Goal: Task Accomplishment & Management: Manage account settings

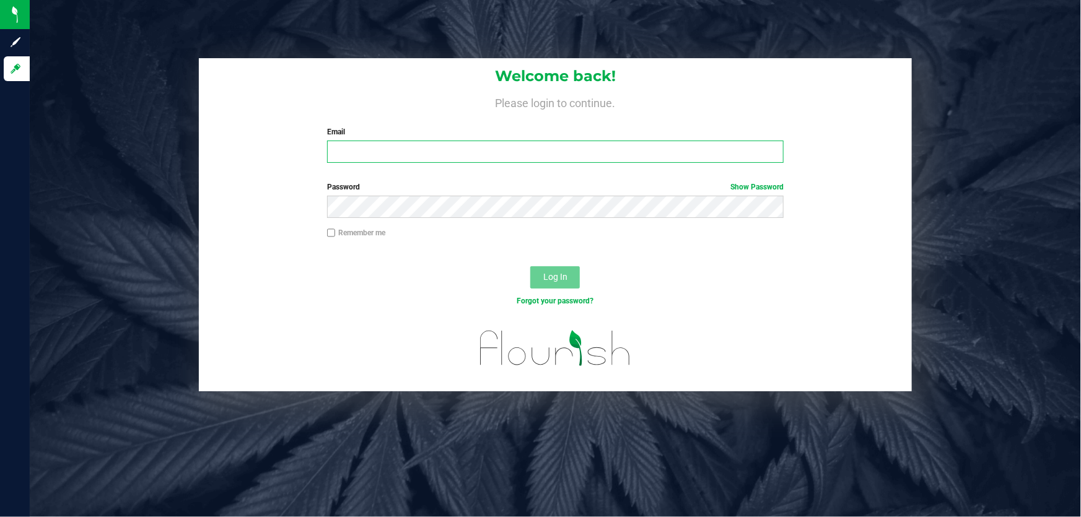
click at [436, 141] on input "Email" at bounding box center [555, 152] width 457 height 22
type input "[EMAIL_ADDRESS][DOMAIN_NAME]"
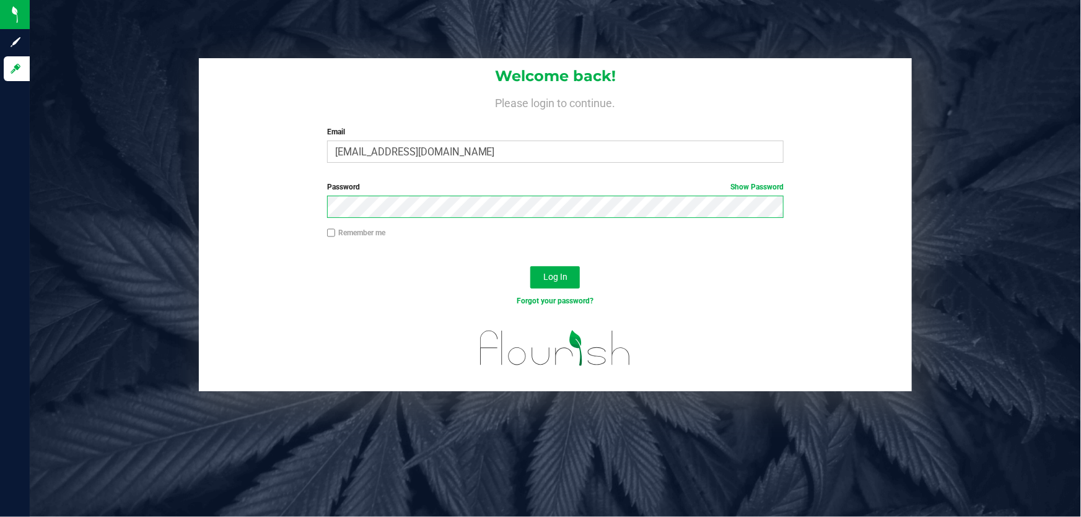
click at [530, 266] on button "Log In" at bounding box center [555, 277] width 50 height 22
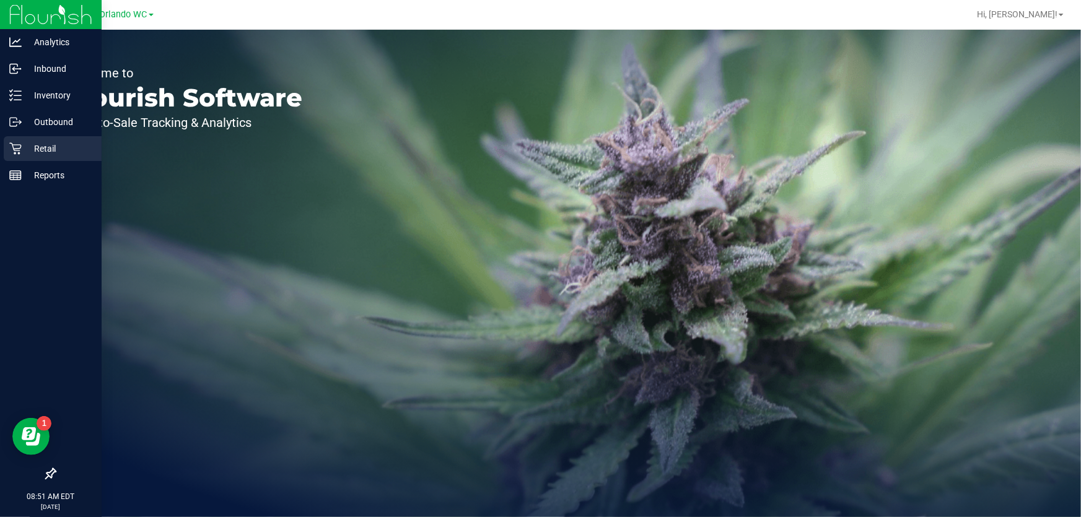
click at [18, 147] on icon at bounding box center [15, 149] width 12 height 12
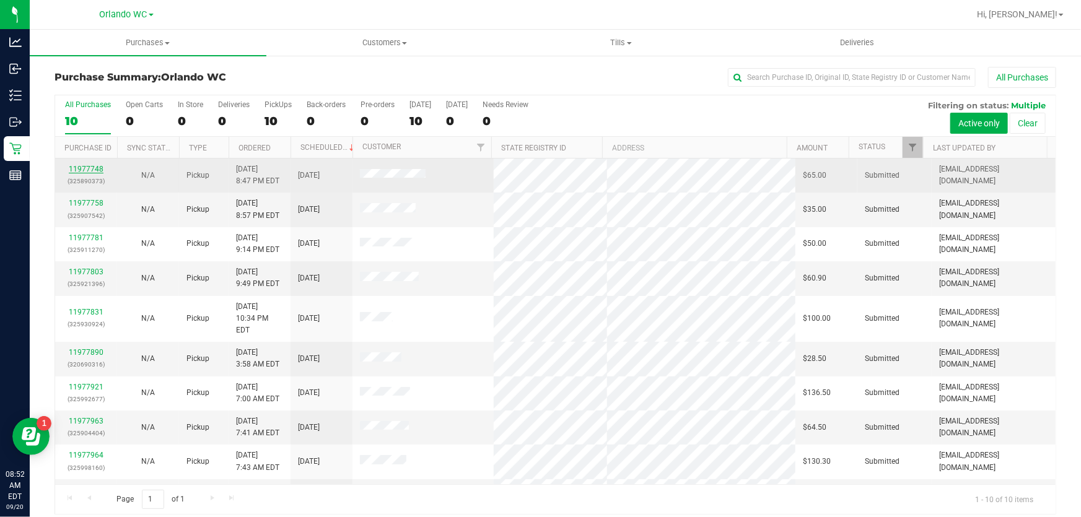
click at [91, 170] on link "11977748" at bounding box center [86, 169] width 35 height 9
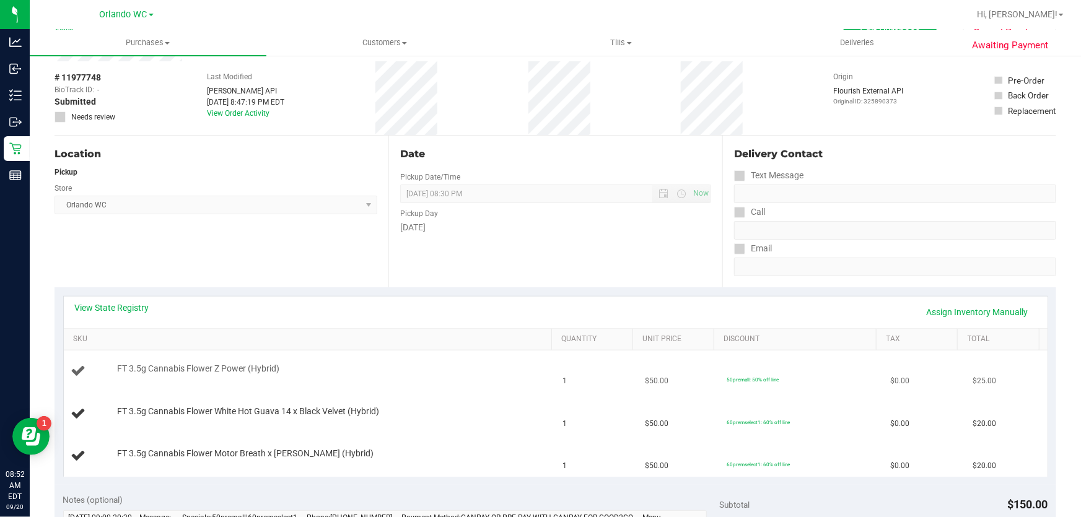
scroll to position [112, 0]
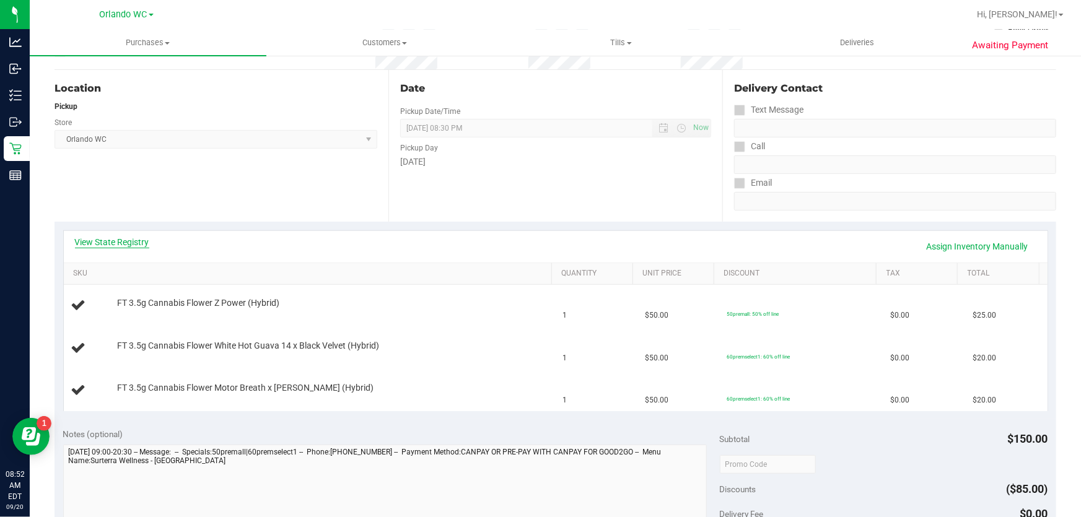
click at [110, 243] on link "View State Registry" at bounding box center [112, 242] width 74 height 12
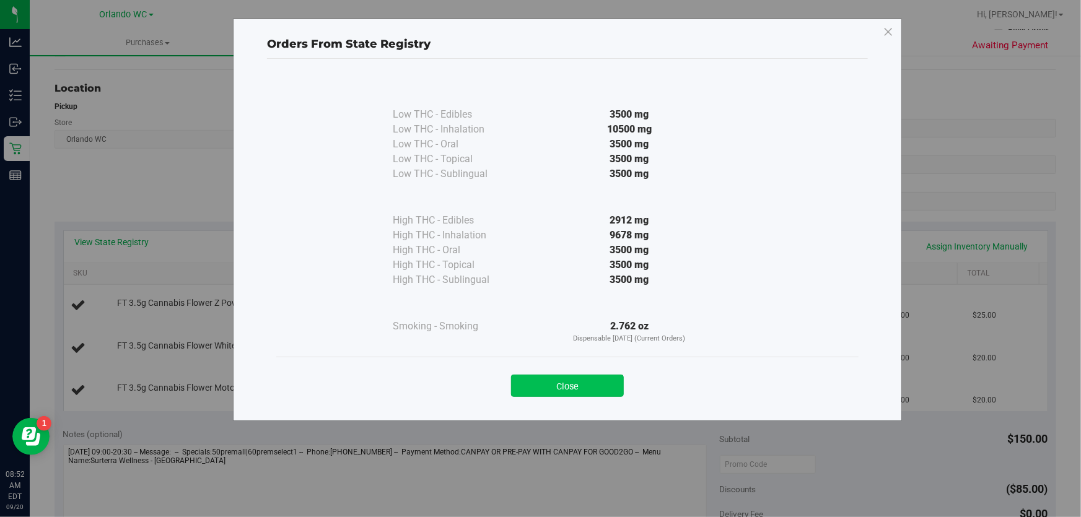
click at [610, 385] on button "Close" at bounding box center [567, 386] width 113 height 22
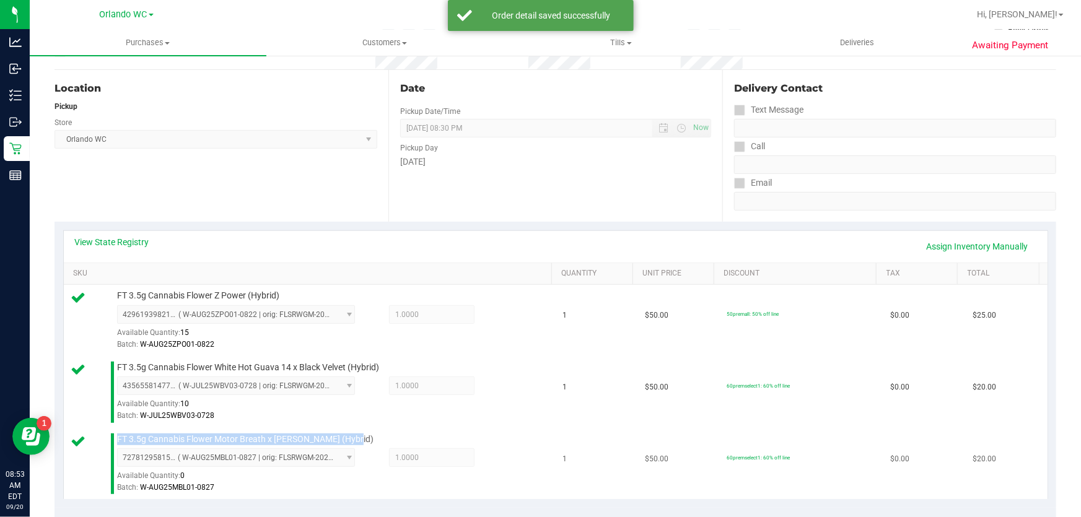
drag, startPoint x: 372, startPoint y: 433, endPoint x: 100, endPoint y: 434, distance: 272.0
click at [100, 434] on div "FT 3.5g Cannabis Flower Motor Breath x Mike Larry (Hybrid) 7278129581567844 ( W…" at bounding box center [309, 464] width 477 height 61
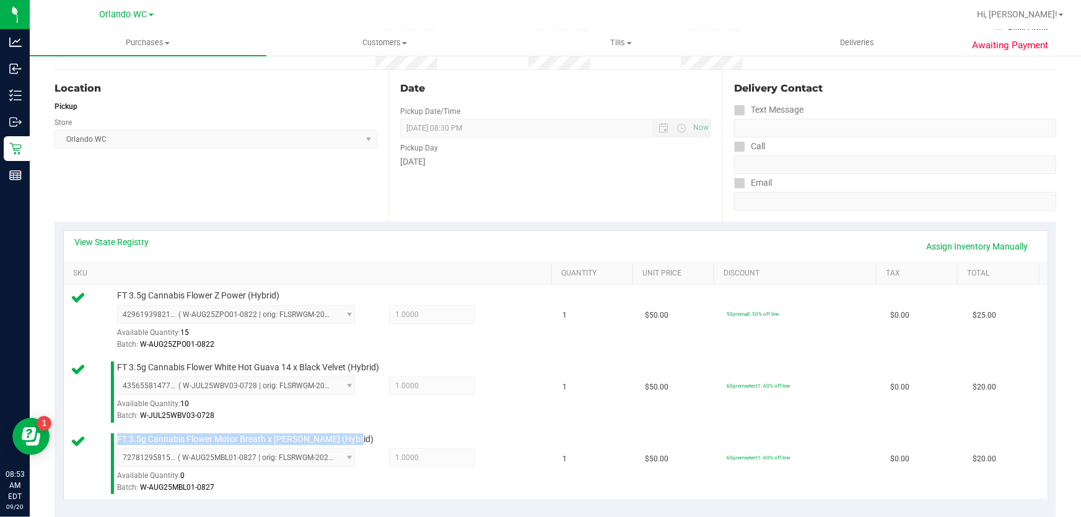
copy div "FT 3.5g Cannabis Flower Motor Breath x Mike Larry (Hybrid)"
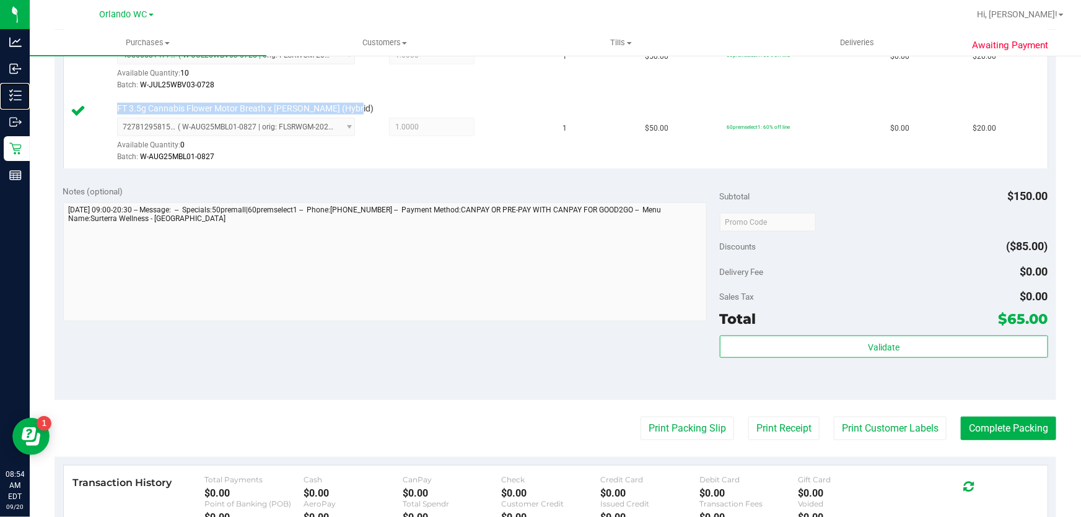
scroll to position [451, 0]
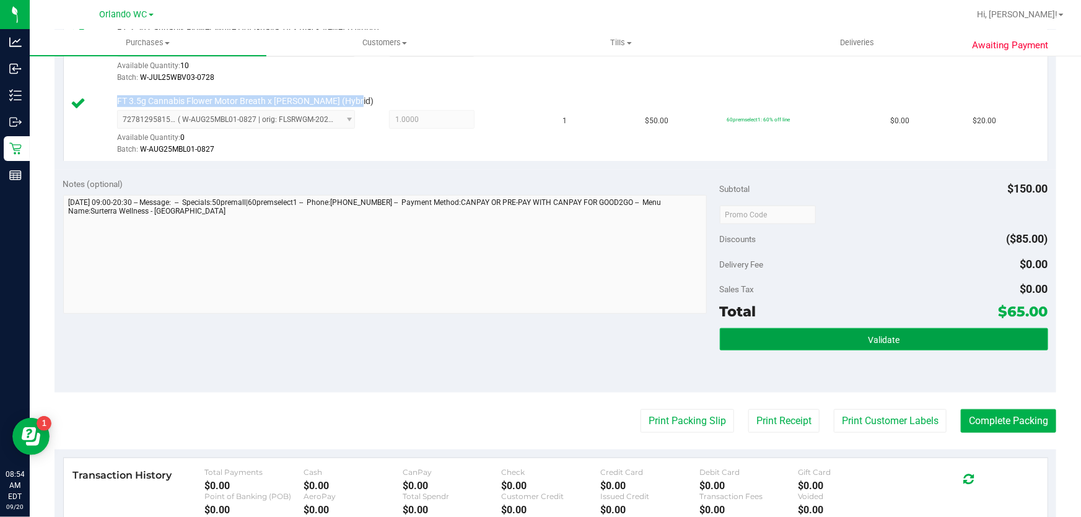
click at [894, 337] on button "Validate" at bounding box center [884, 339] width 328 height 22
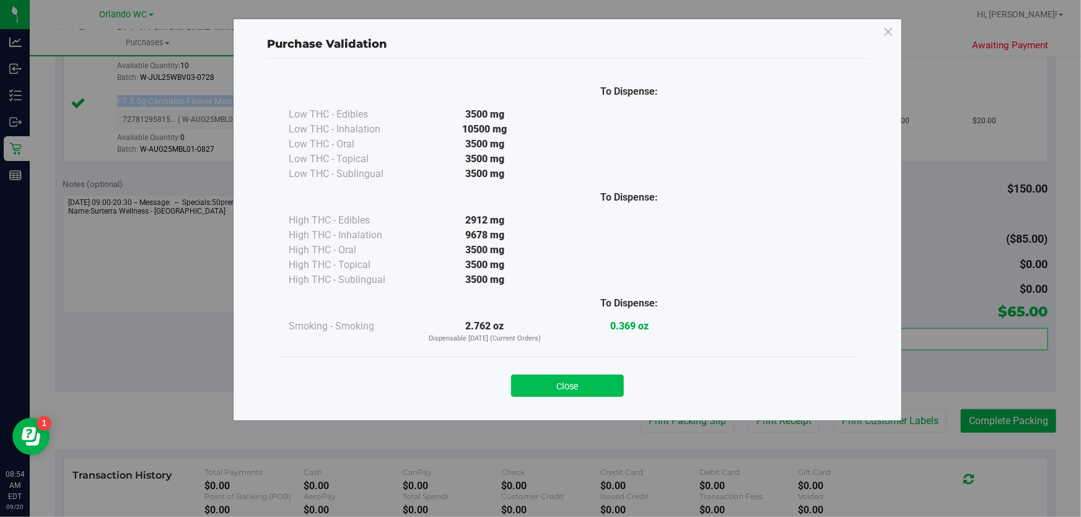
click at [580, 380] on button "Close" at bounding box center [567, 386] width 113 height 22
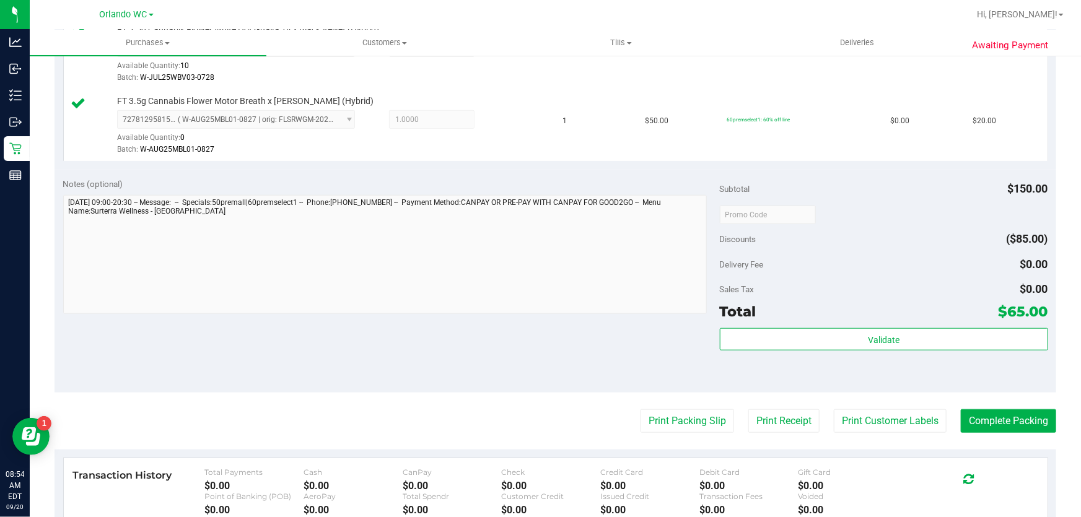
click at [724, 420] on div "Print Packing Slip Print Receipt Print Customer Labels Complete Packing" at bounding box center [556, 422] width 1002 height 24
click at [713, 419] on button "Print Packing Slip" at bounding box center [688, 422] width 94 height 24
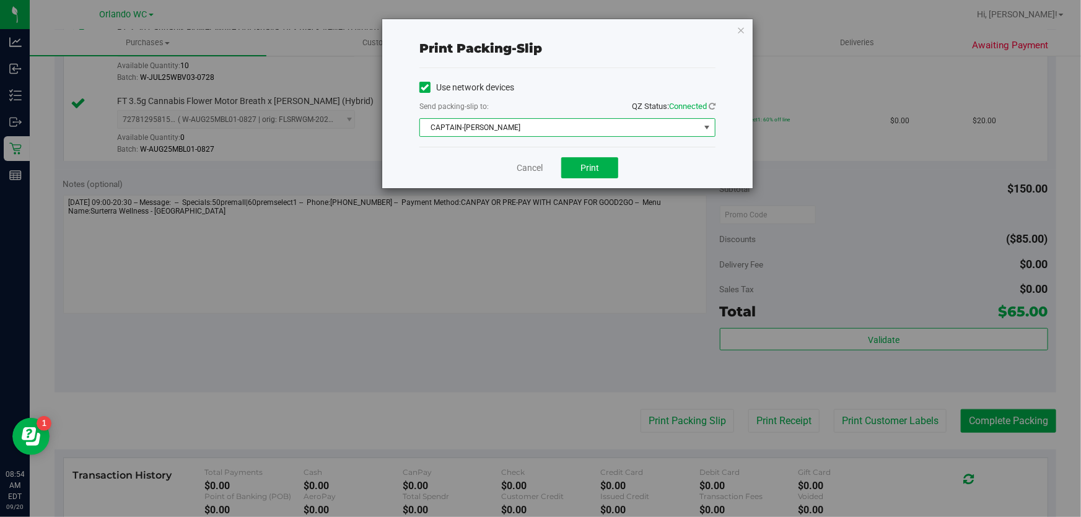
click at [587, 129] on span "CAPTAIN-KANGA" at bounding box center [559, 127] width 279 height 17
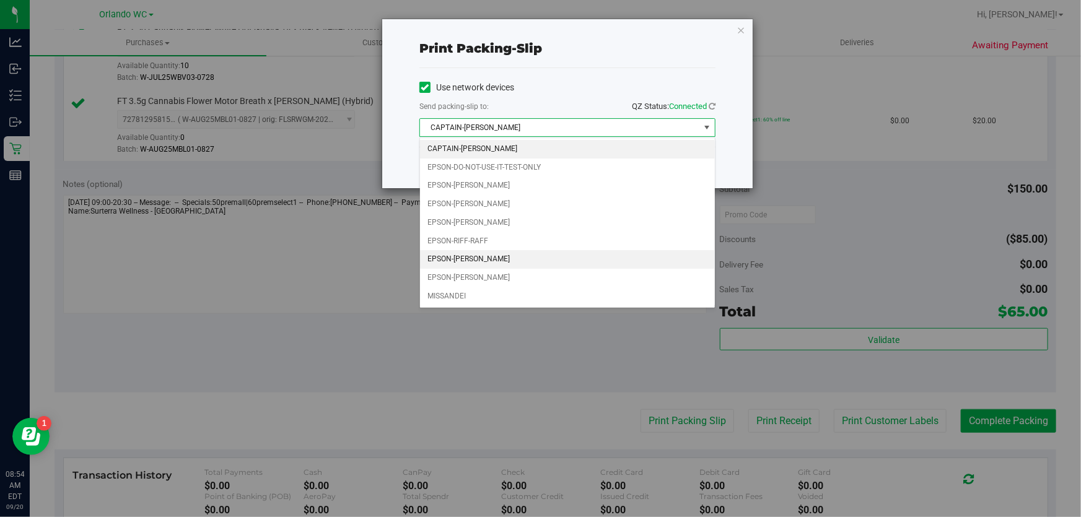
click at [540, 255] on li "EPSON-RODNEY-ATKINS" at bounding box center [567, 259] width 295 height 19
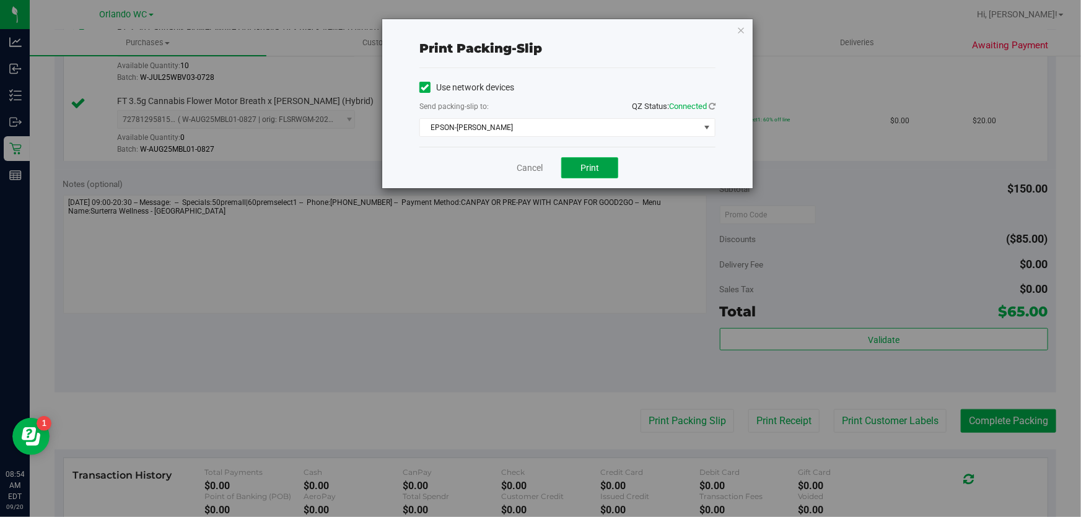
click at [603, 175] on button "Print" at bounding box center [589, 167] width 57 height 21
click at [532, 169] on link "Cancel" at bounding box center [530, 168] width 26 height 13
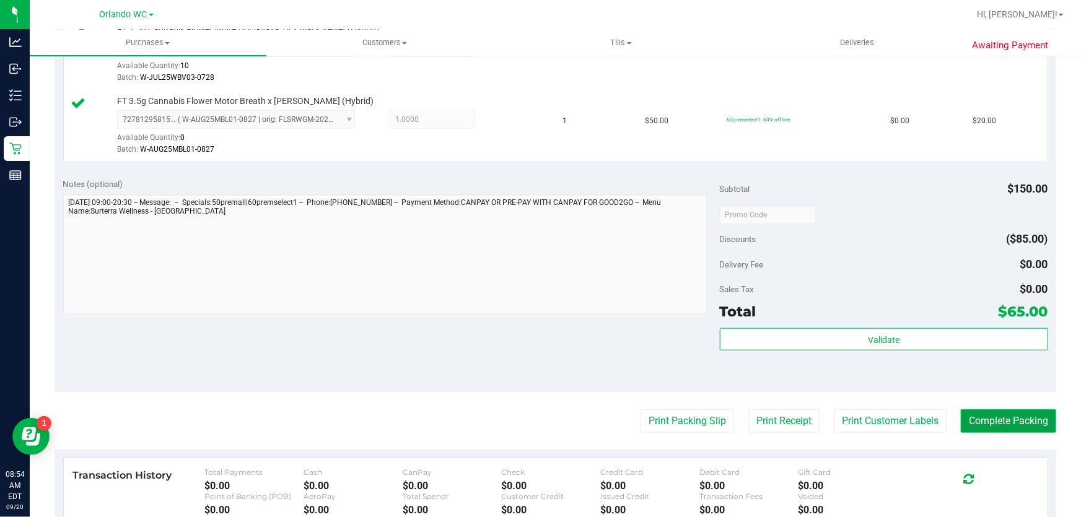
click at [1026, 428] on button "Complete Packing" at bounding box center [1008, 422] width 95 height 24
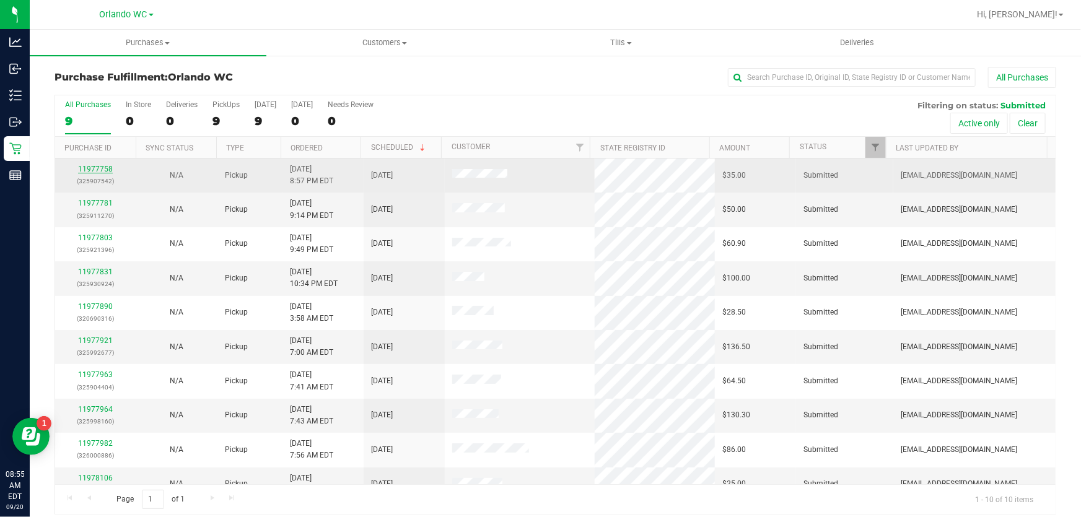
click at [92, 173] on link "11977758" at bounding box center [95, 169] width 35 height 9
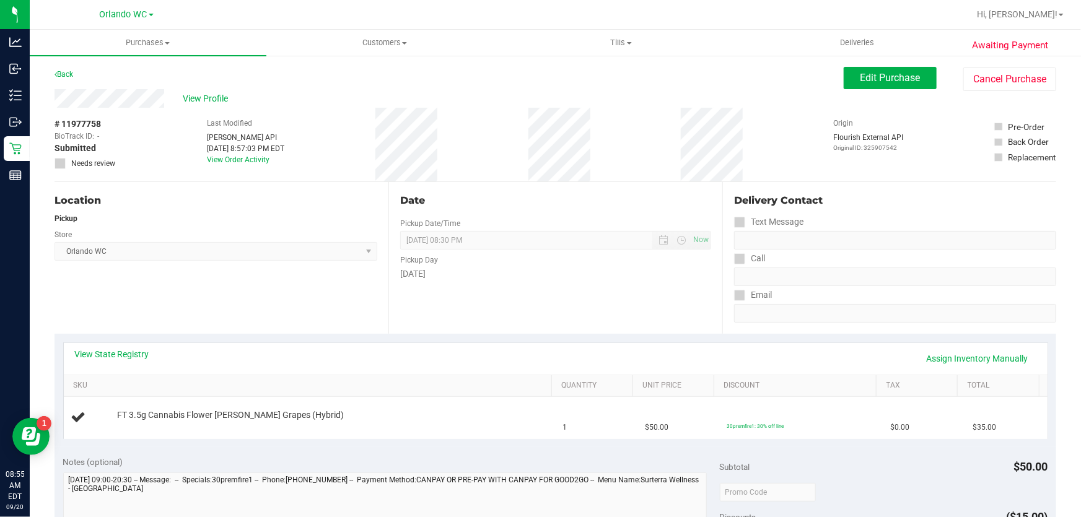
click at [140, 371] on div "View State Registry Assign Inventory Manually" at bounding box center [556, 359] width 984 height 32
click at [134, 363] on div "View State Registry Assign Inventory Manually" at bounding box center [556, 358] width 962 height 21
click at [120, 359] on link "View State Registry" at bounding box center [112, 354] width 74 height 12
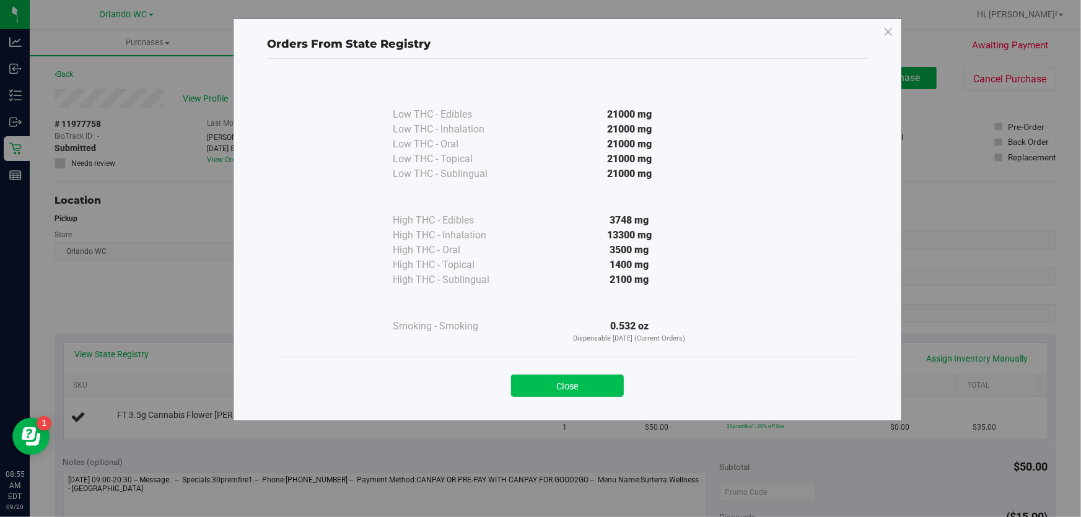
click at [563, 378] on button "Close" at bounding box center [567, 386] width 113 height 22
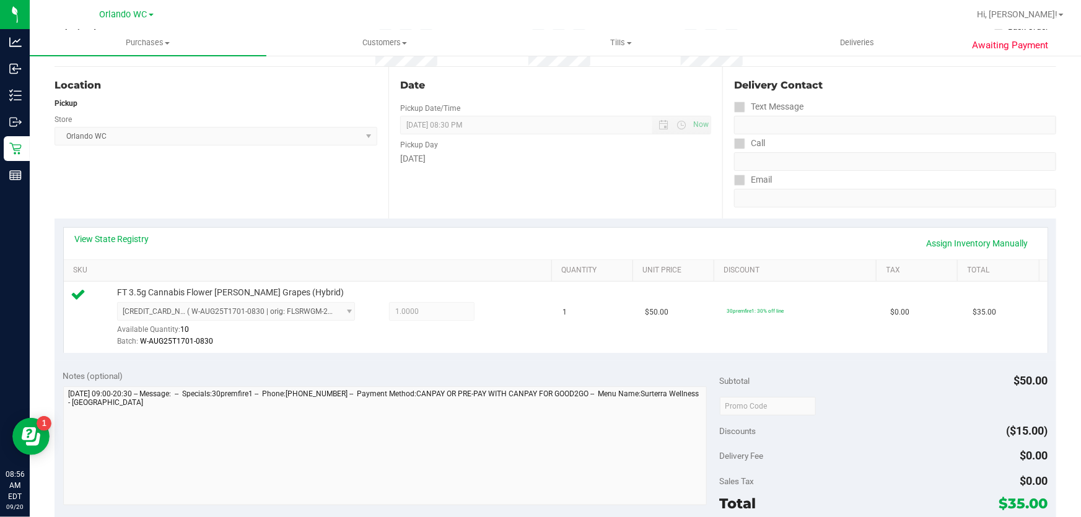
scroll to position [338, 0]
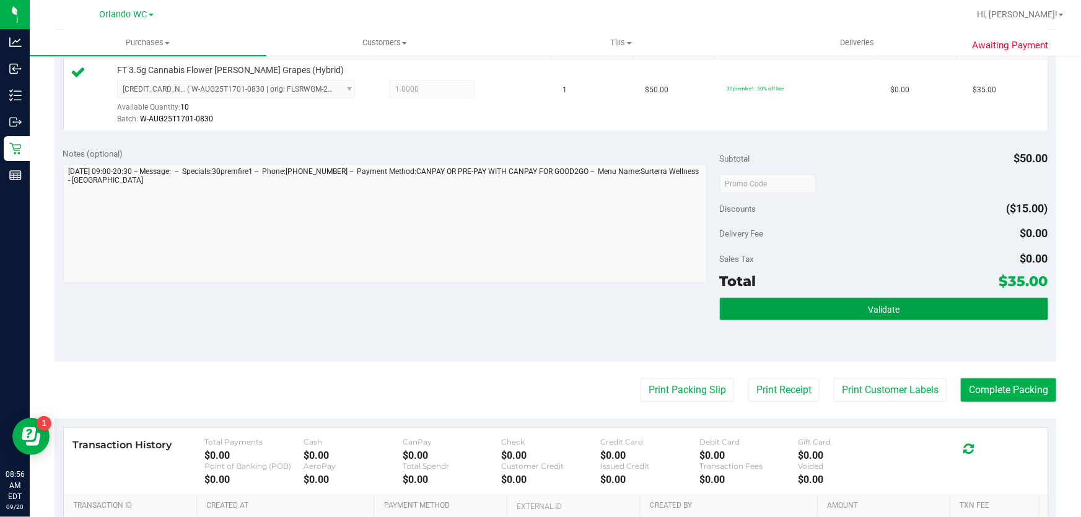
click at [858, 301] on button "Validate" at bounding box center [884, 309] width 328 height 22
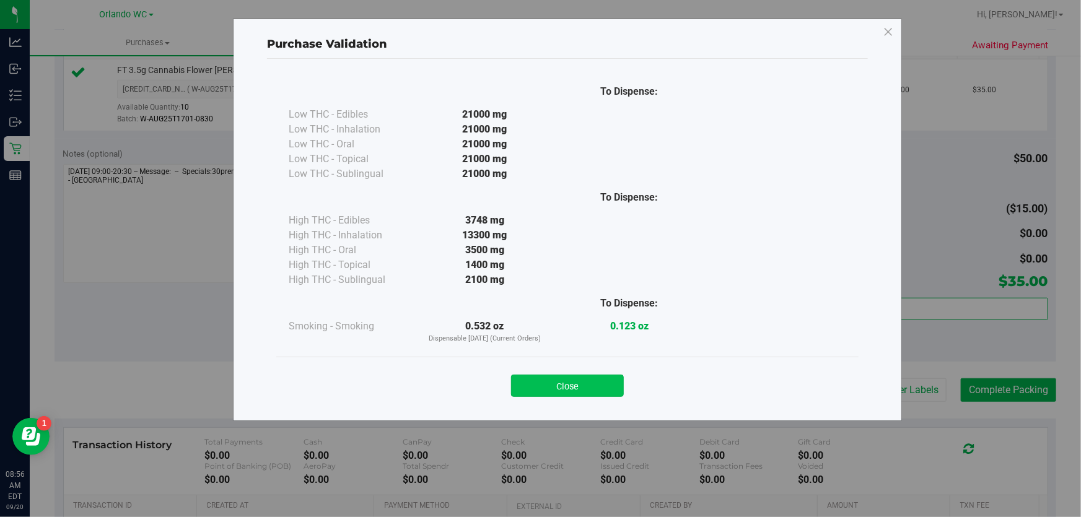
click at [573, 387] on button "Close" at bounding box center [567, 386] width 113 height 22
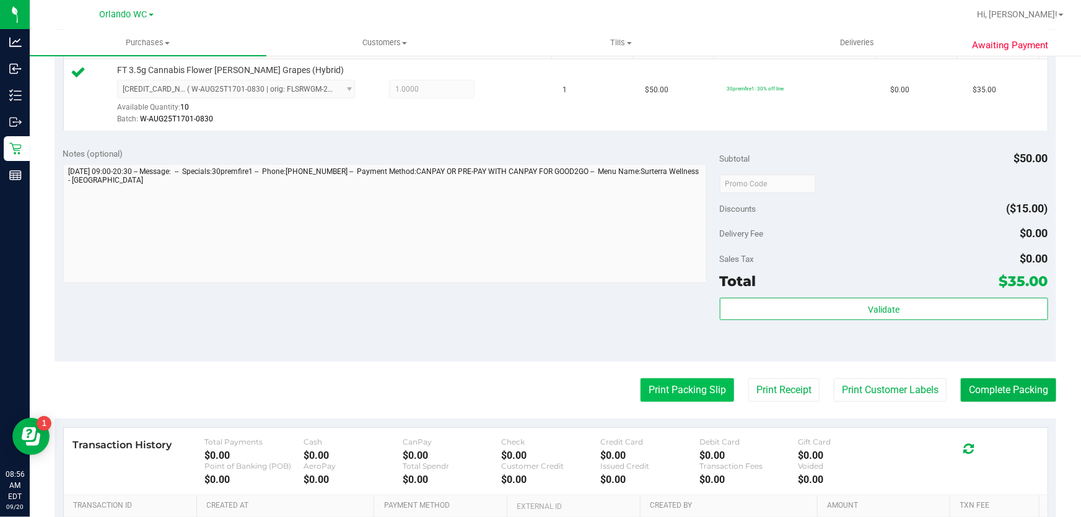
click at [662, 389] on button "Print Packing Slip" at bounding box center [688, 391] width 94 height 24
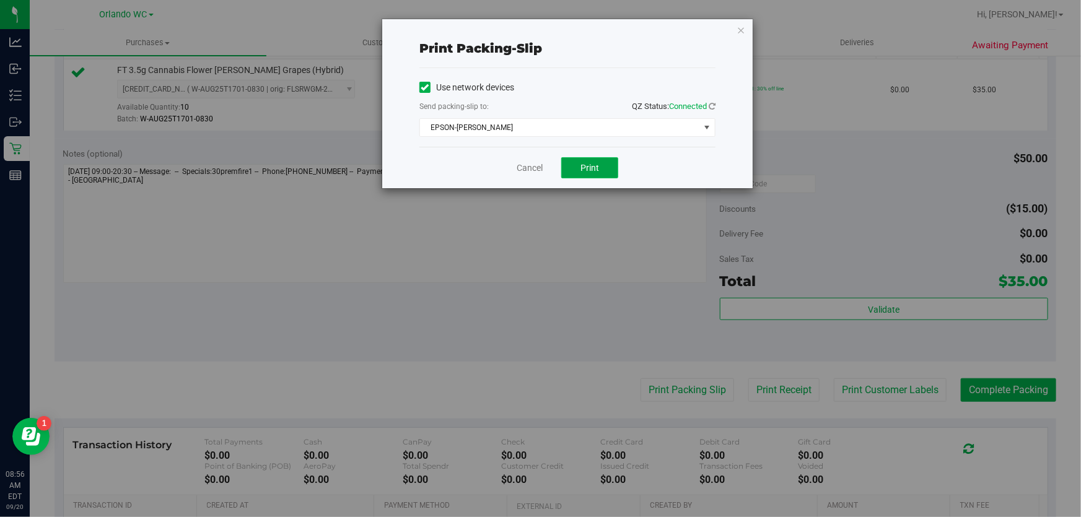
click at [605, 172] on button "Print" at bounding box center [589, 167] width 57 height 21
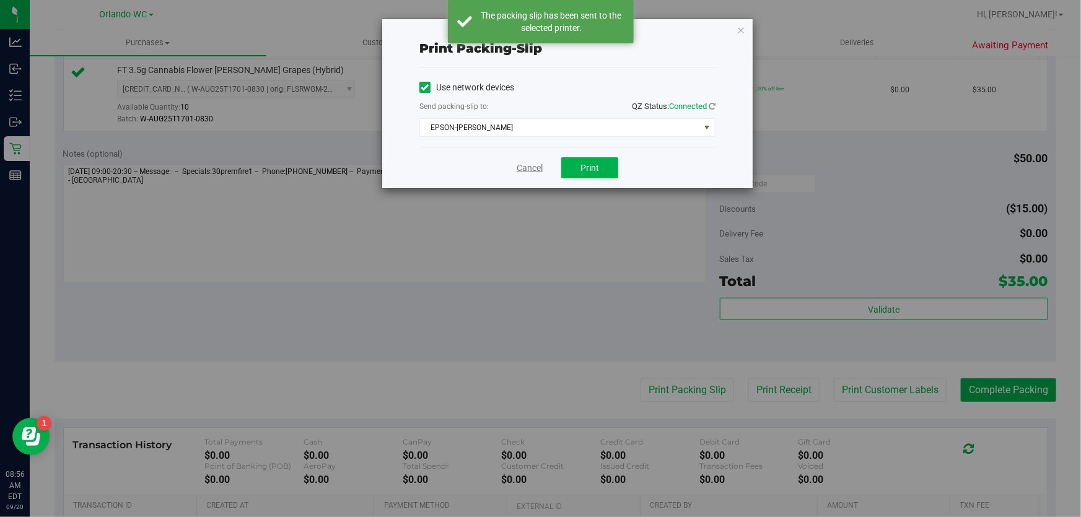
click at [527, 167] on link "Cancel" at bounding box center [530, 168] width 26 height 13
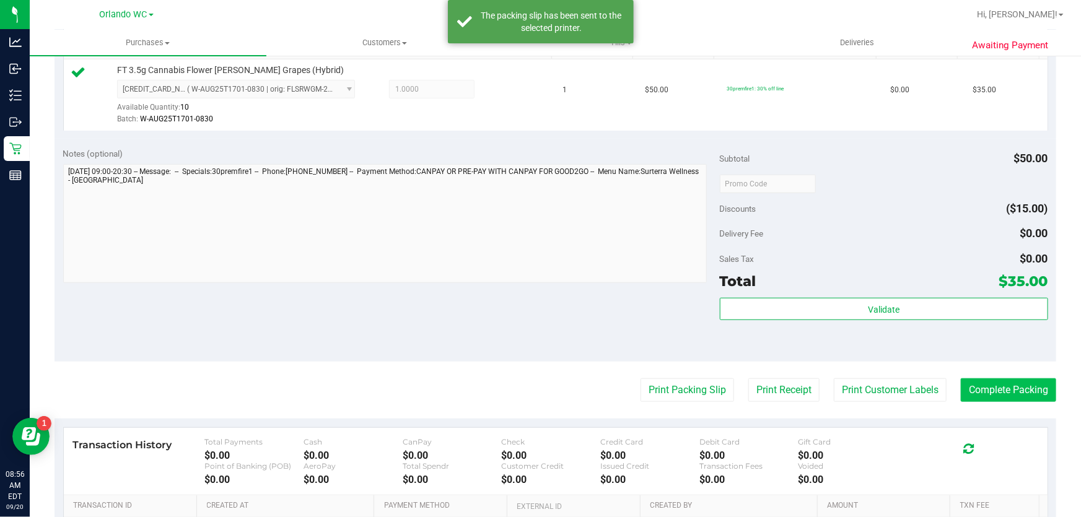
click at [983, 382] on button "Complete Packing" at bounding box center [1008, 391] width 95 height 24
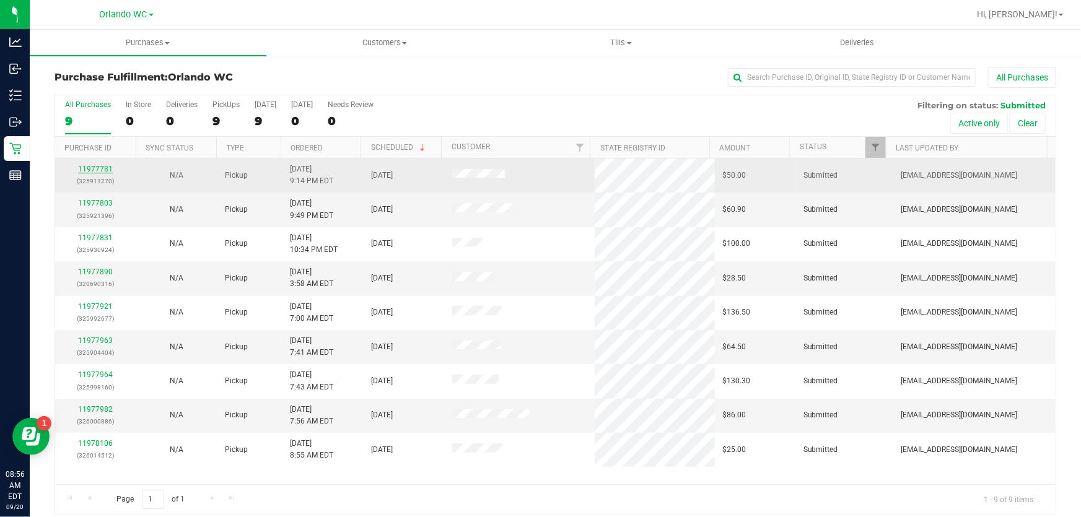
click at [98, 170] on link "11977781" at bounding box center [95, 169] width 35 height 9
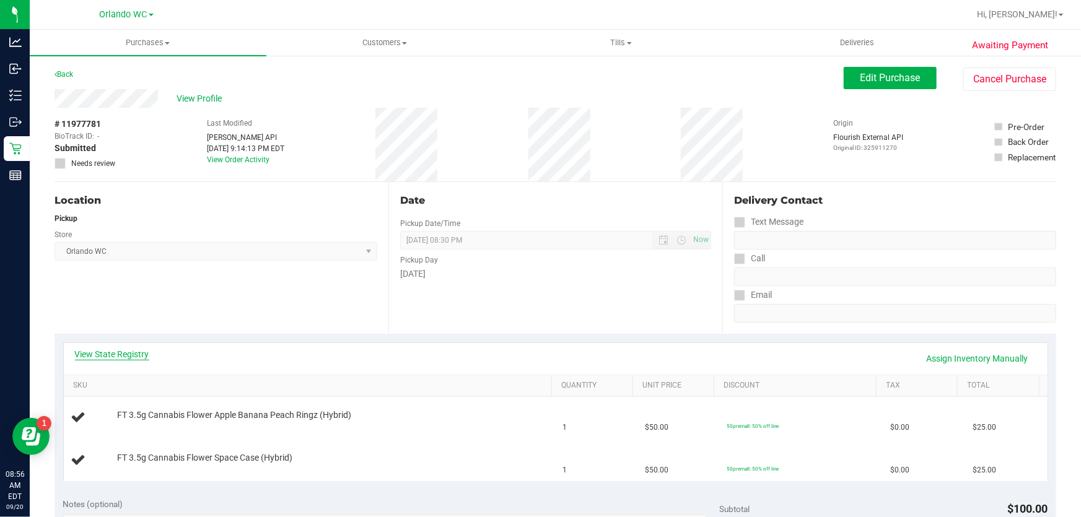
click at [139, 354] on link "View State Registry" at bounding box center [112, 354] width 74 height 12
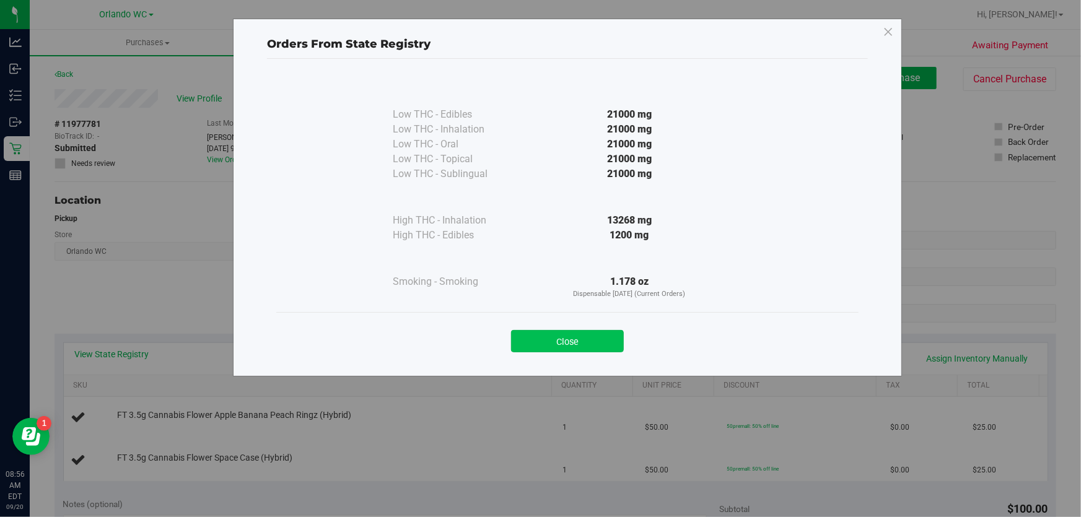
click at [596, 347] on button "Close" at bounding box center [567, 341] width 113 height 22
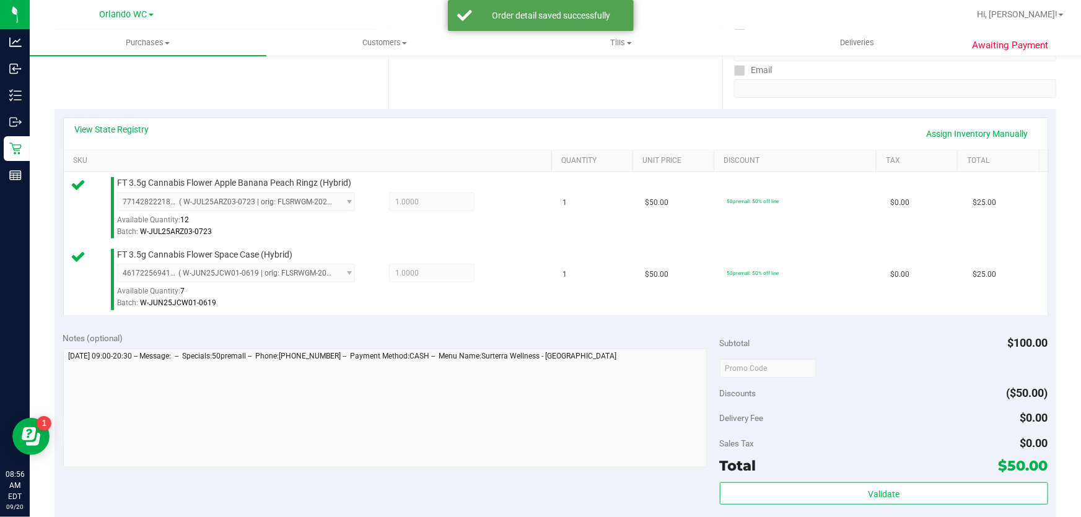
scroll to position [394, 0]
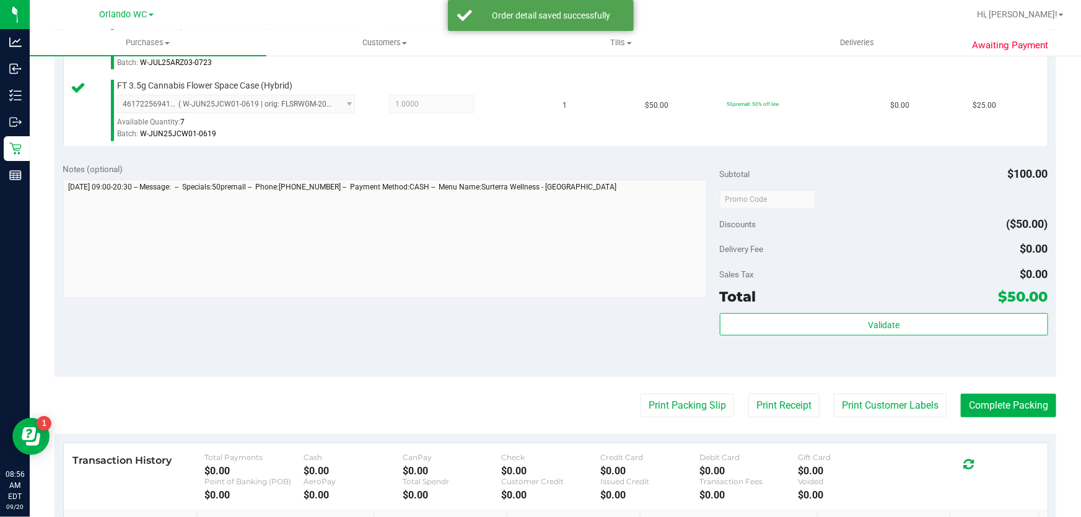
click at [881, 307] on div "Subtotal $100.00 Discounts ($50.00) Delivery Fee $0.00 Sales Tax $0.00 Total $5…" at bounding box center [884, 266] width 328 height 206
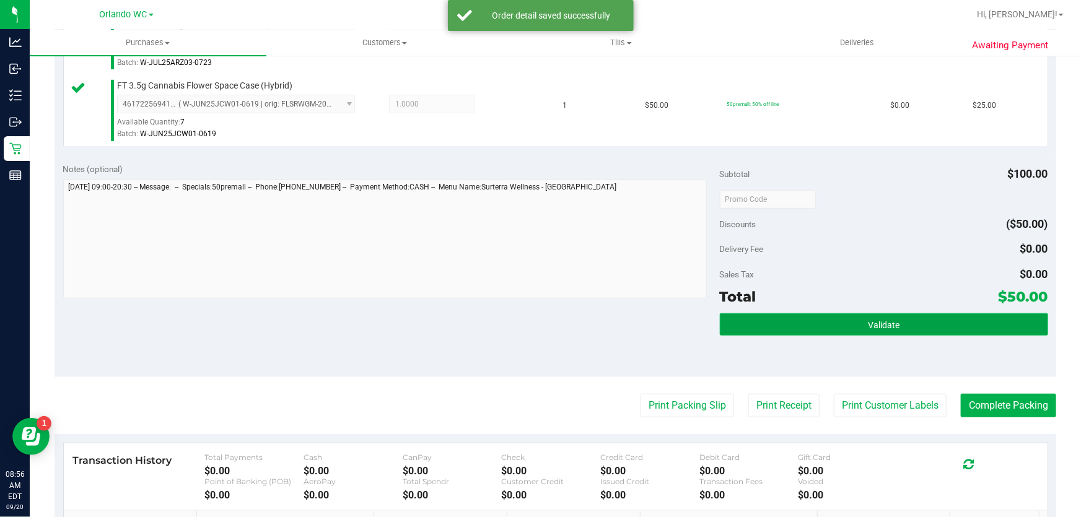
click at [877, 314] on button "Validate" at bounding box center [884, 325] width 328 height 22
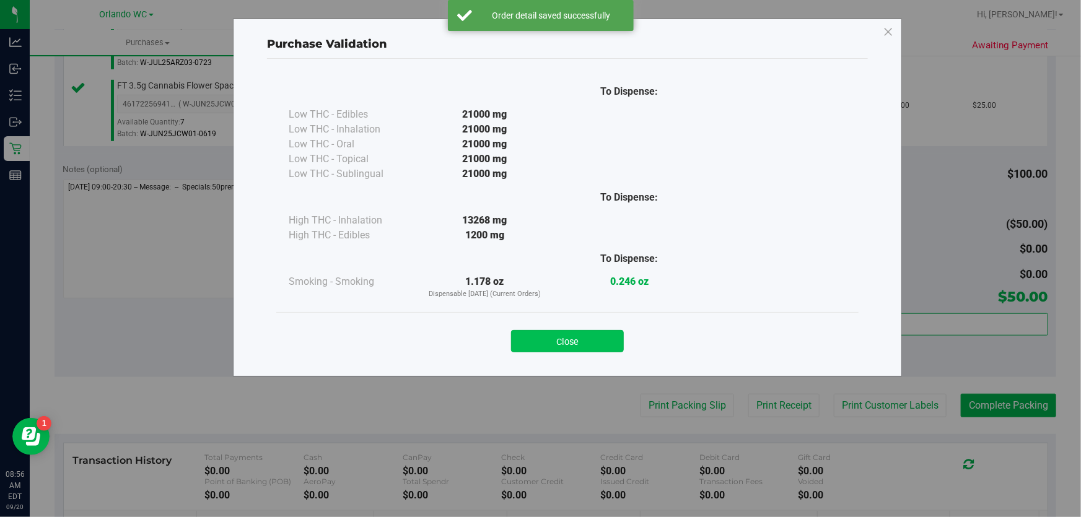
click at [541, 344] on button "Close" at bounding box center [567, 341] width 113 height 22
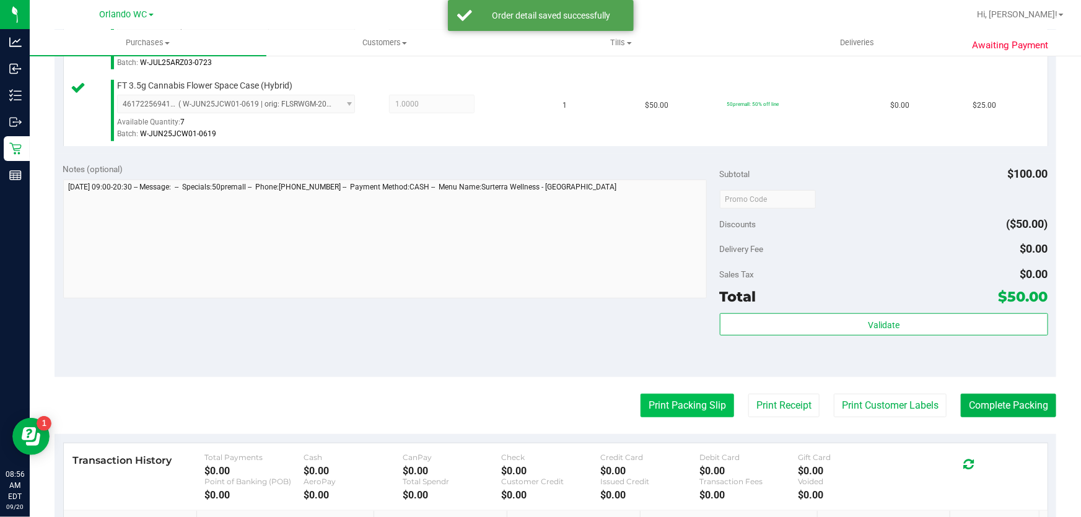
click at [681, 409] on button "Print Packing Slip" at bounding box center [688, 406] width 94 height 24
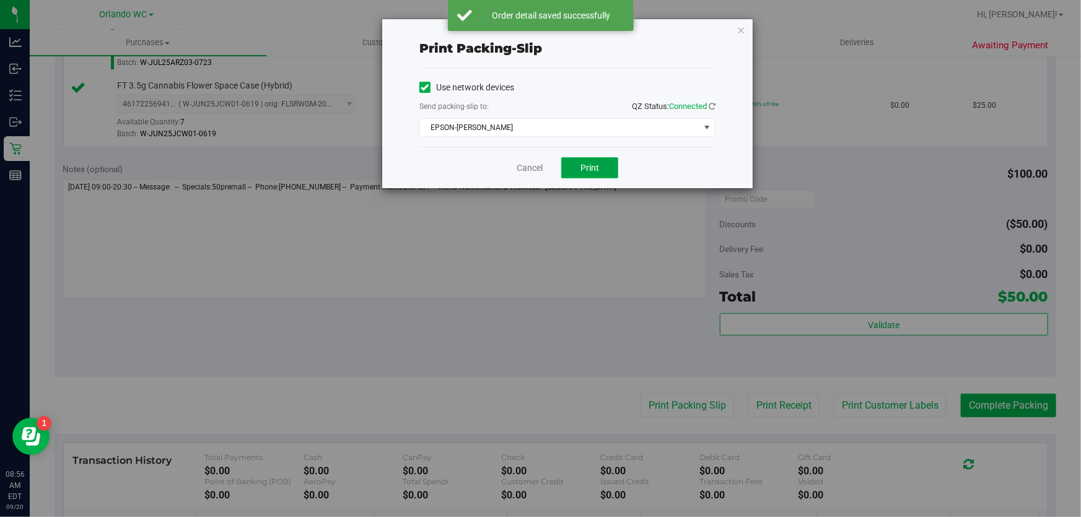
click at [598, 166] on span "Print" at bounding box center [590, 168] width 19 height 10
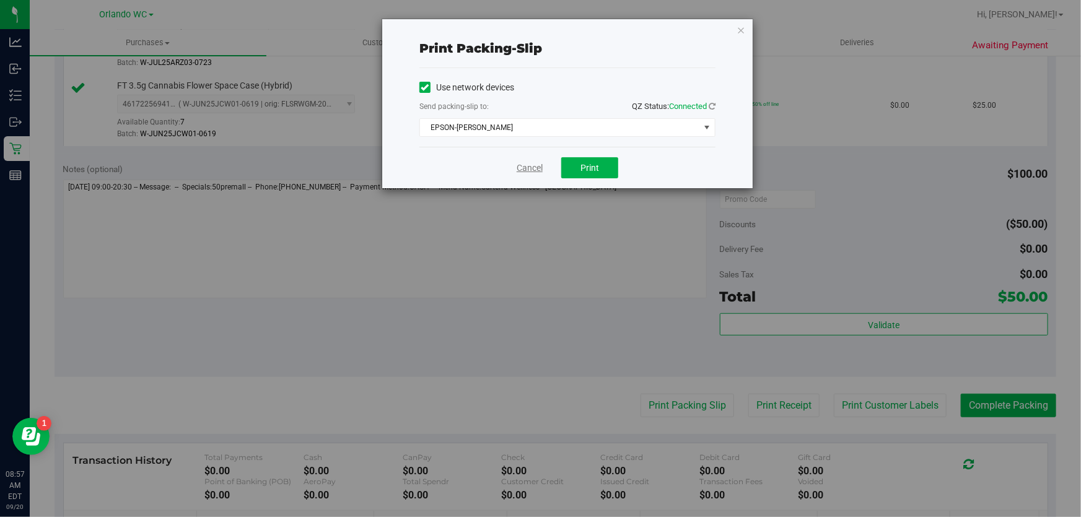
click at [525, 167] on link "Cancel" at bounding box center [530, 168] width 26 height 13
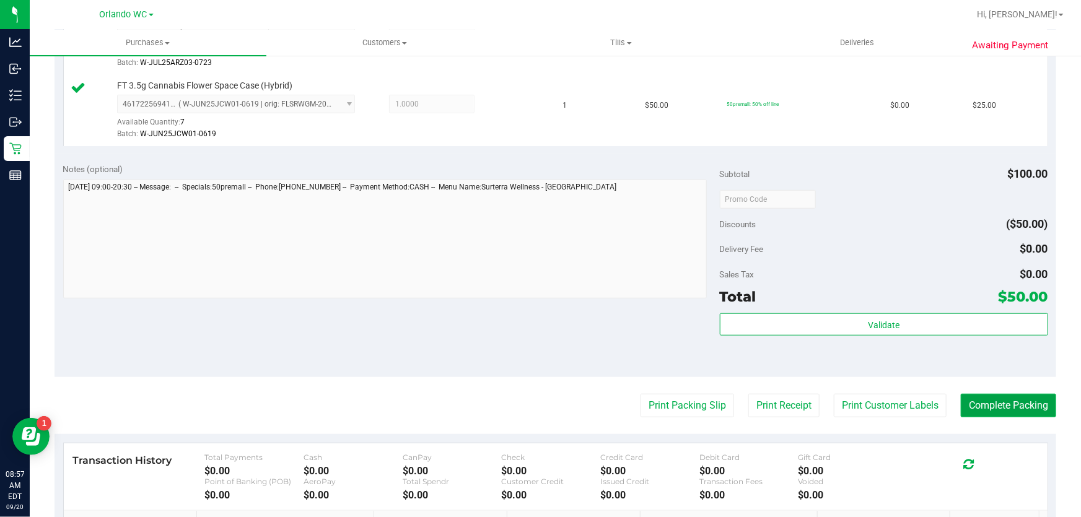
click at [982, 405] on button "Complete Packing" at bounding box center [1008, 406] width 95 height 24
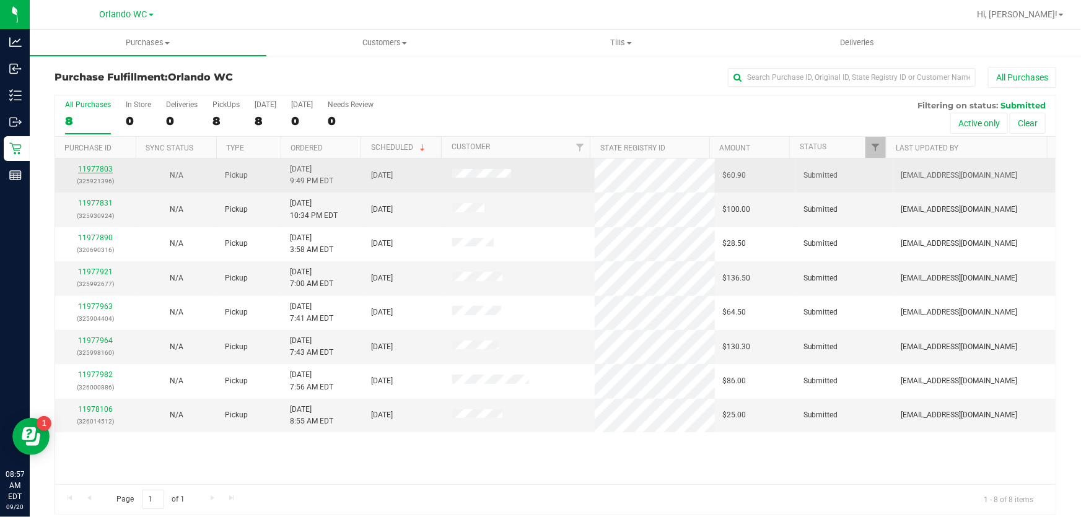
click at [106, 169] on link "11977803" at bounding box center [95, 169] width 35 height 9
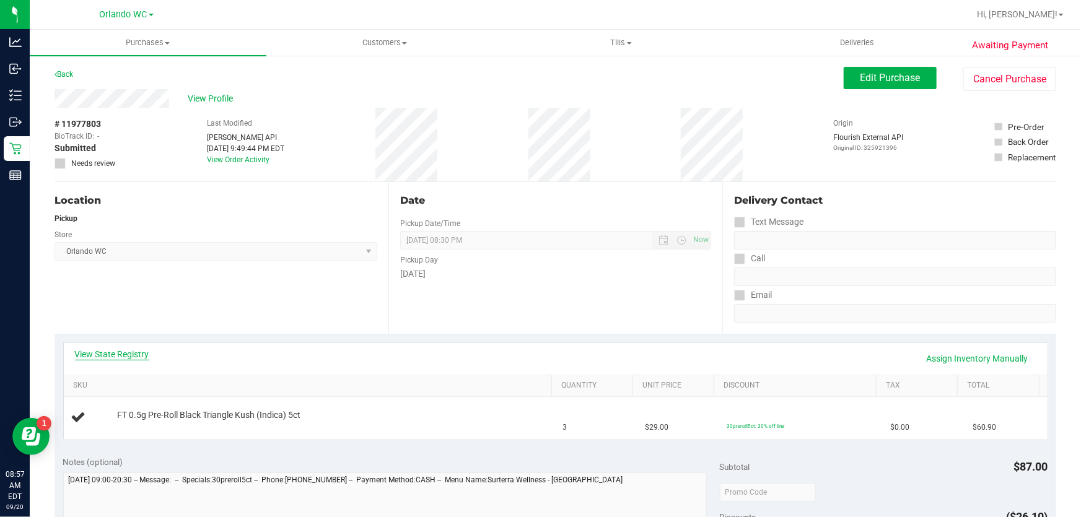
click at [130, 351] on link "View State Registry" at bounding box center [112, 354] width 74 height 12
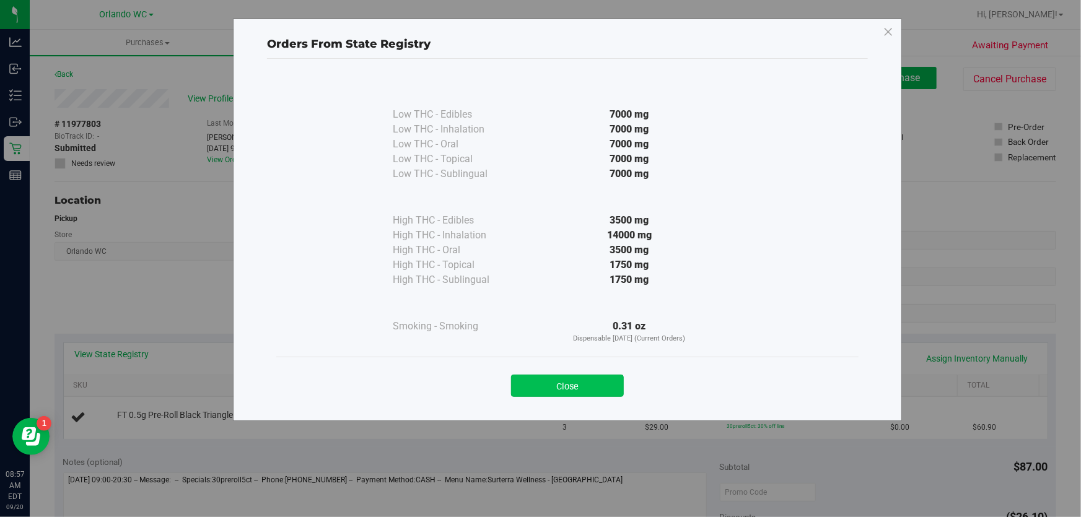
click at [565, 390] on button "Close" at bounding box center [567, 386] width 113 height 22
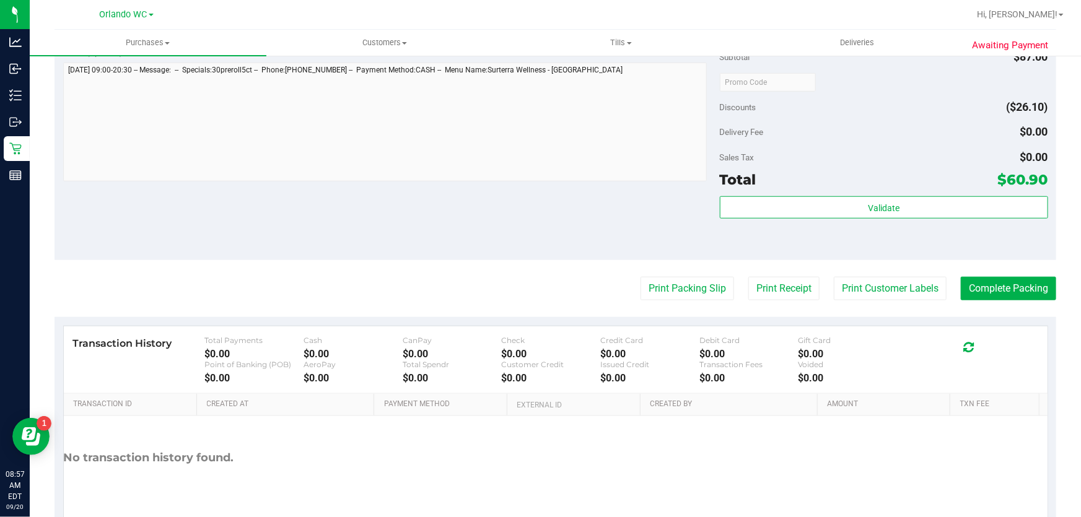
scroll to position [440, 0]
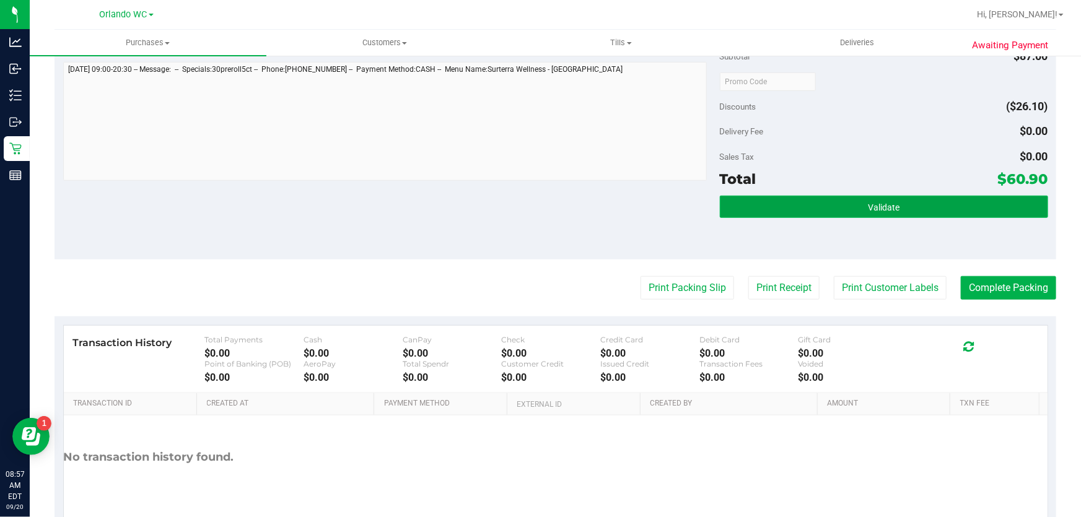
click at [889, 208] on span "Validate" at bounding box center [884, 208] width 32 height 10
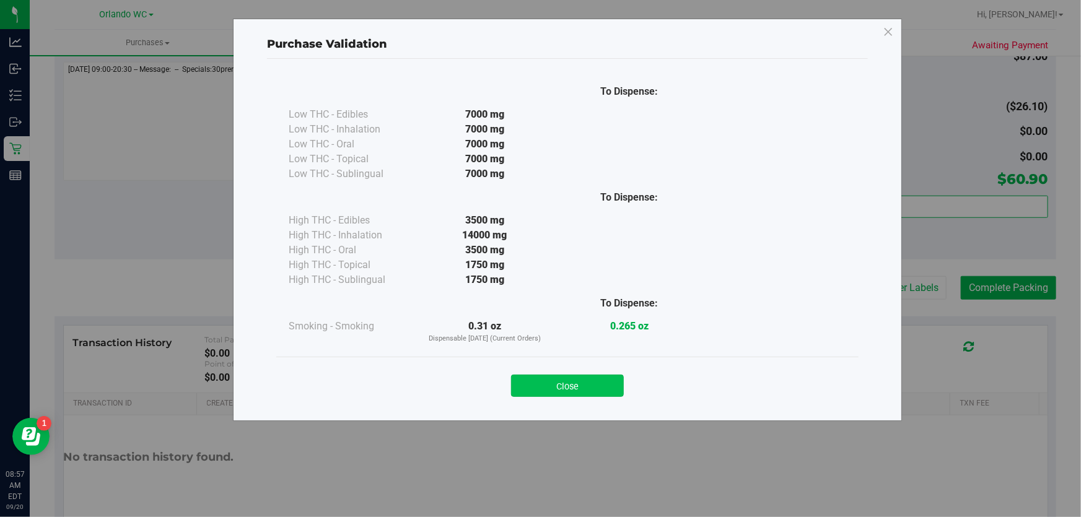
click at [582, 376] on button "Close" at bounding box center [567, 386] width 113 height 22
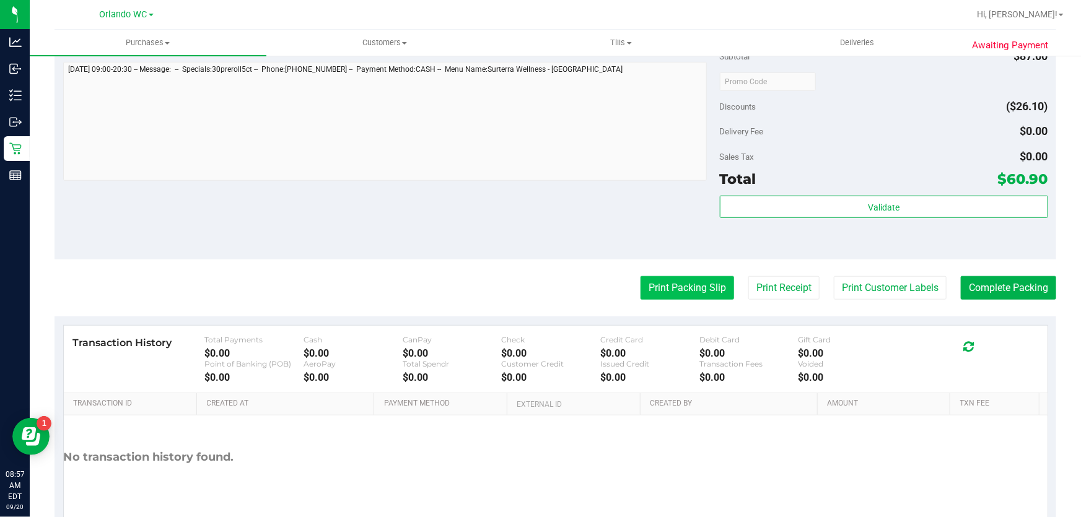
click at [675, 292] on button "Print Packing Slip" at bounding box center [688, 288] width 94 height 24
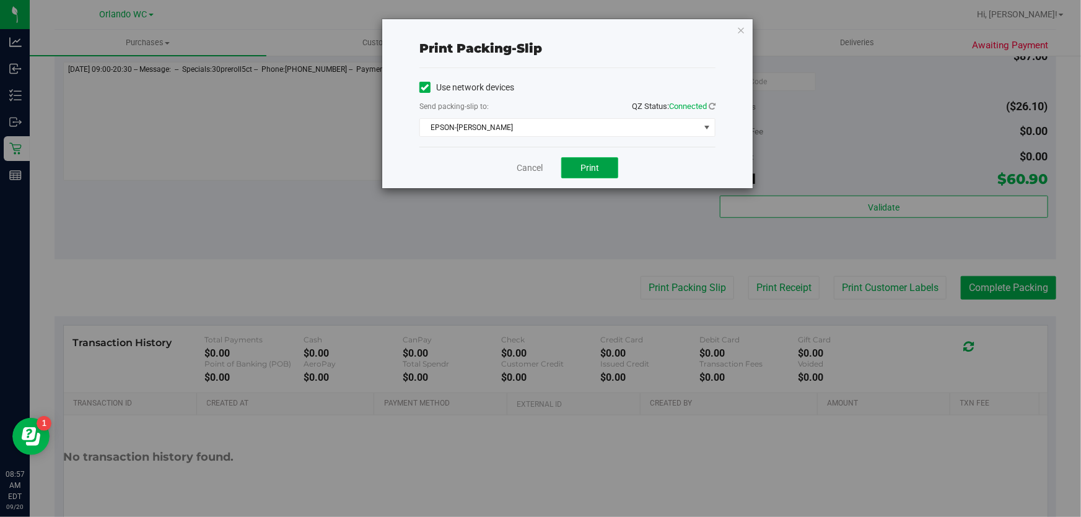
click at [582, 159] on button "Print" at bounding box center [589, 167] width 57 height 21
click at [519, 172] on link "Cancel" at bounding box center [530, 168] width 26 height 13
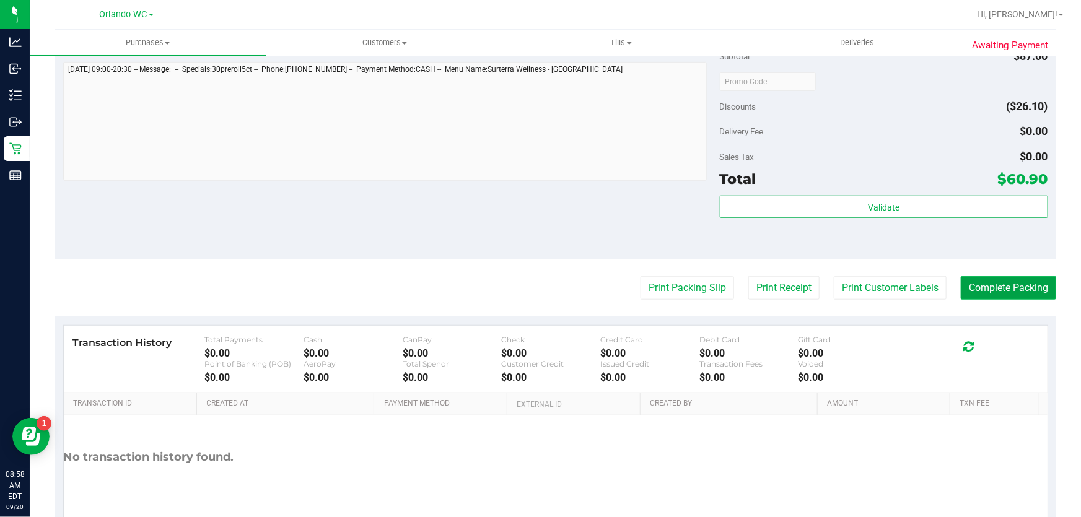
click at [1028, 294] on button "Complete Packing" at bounding box center [1008, 288] width 95 height 24
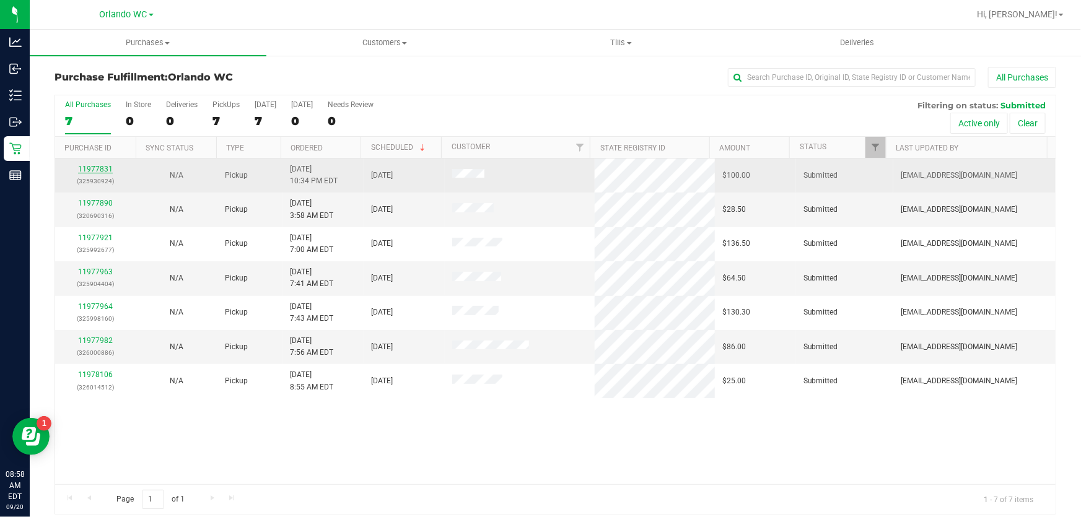
click at [86, 171] on link "11977831" at bounding box center [95, 169] width 35 height 9
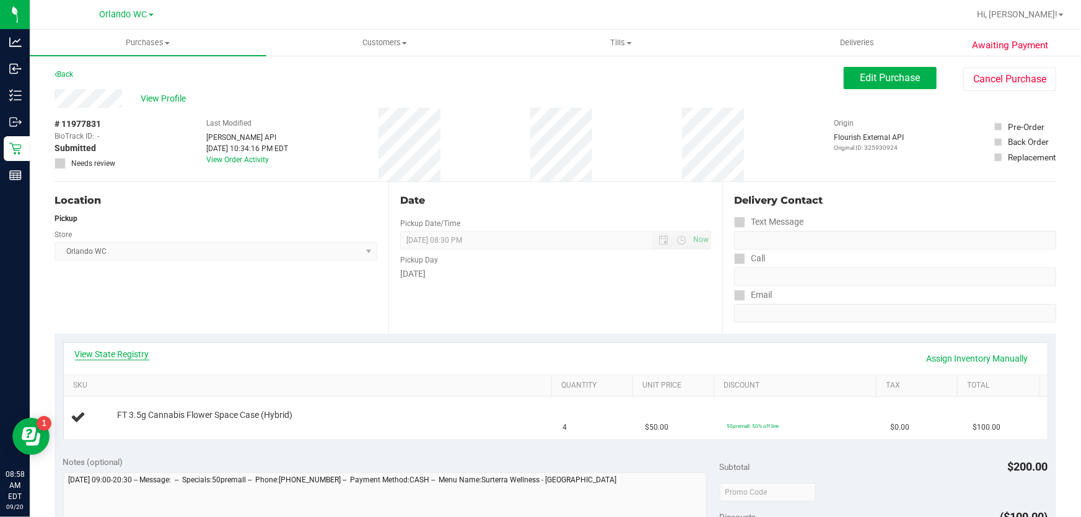
click at [108, 351] on link "View State Registry" at bounding box center [112, 354] width 74 height 12
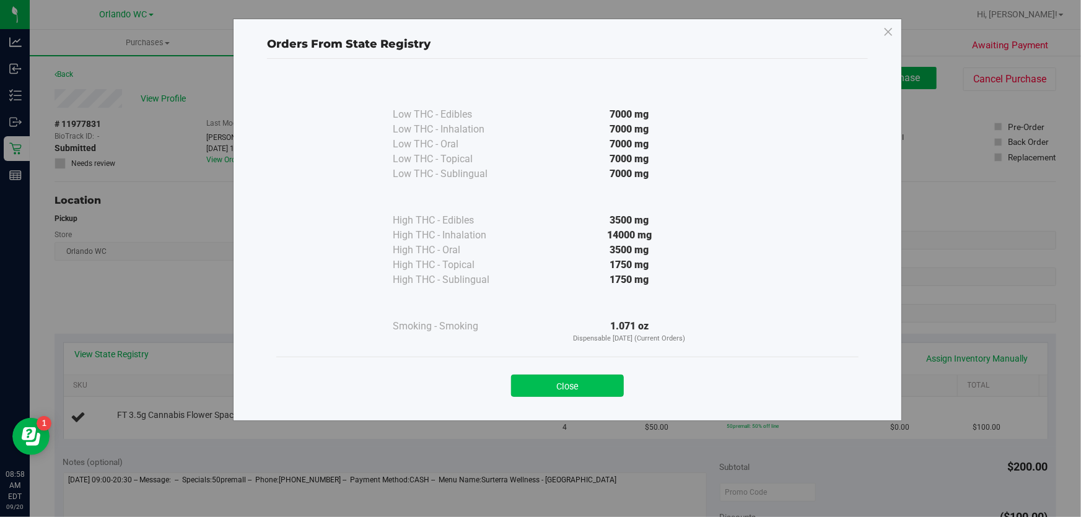
click at [565, 378] on button "Close" at bounding box center [567, 386] width 113 height 22
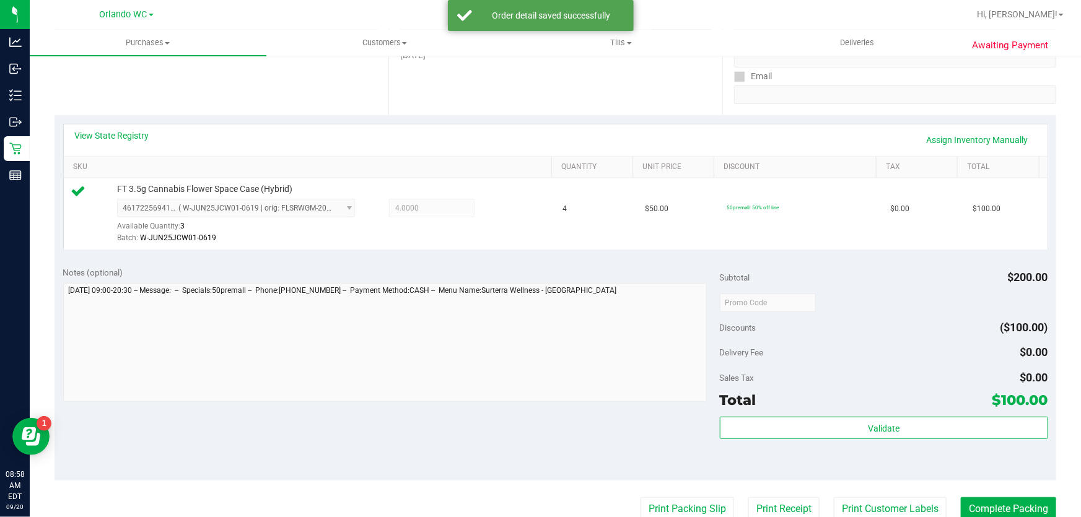
scroll to position [225, 0]
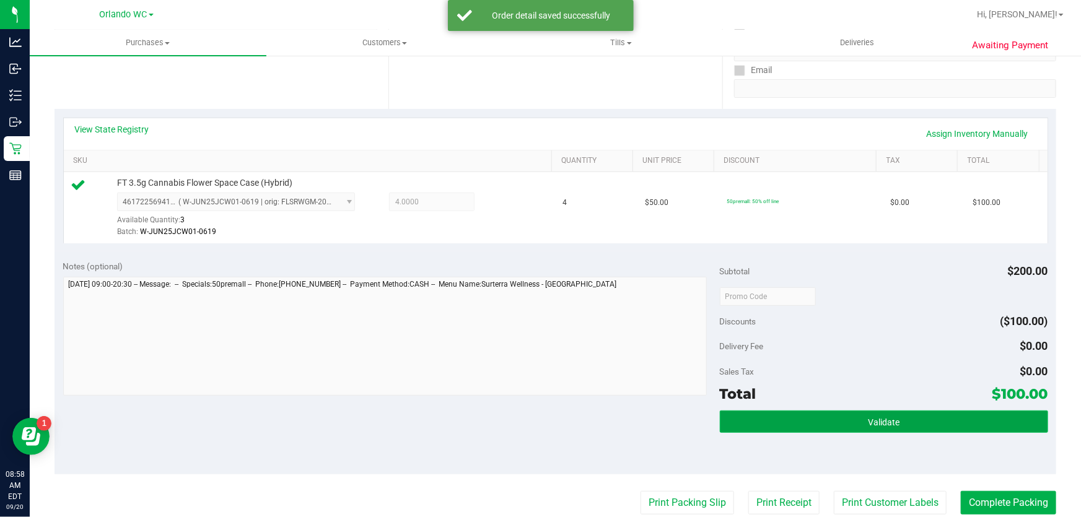
click at [935, 420] on button "Validate" at bounding box center [884, 422] width 328 height 22
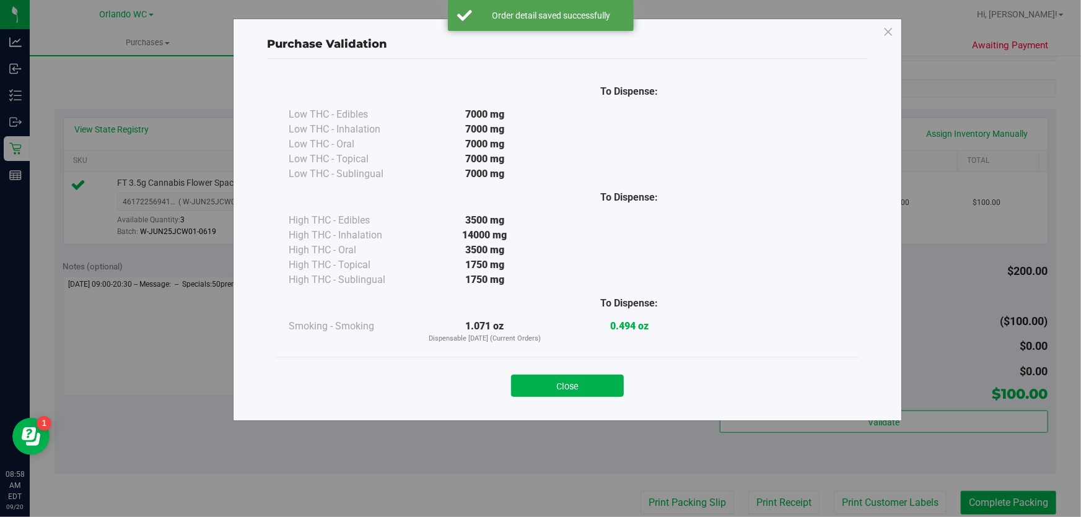
click at [574, 405] on div "Close" at bounding box center [567, 382] width 583 height 50
click at [586, 393] on button "Close" at bounding box center [567, 386] width 113 height 22
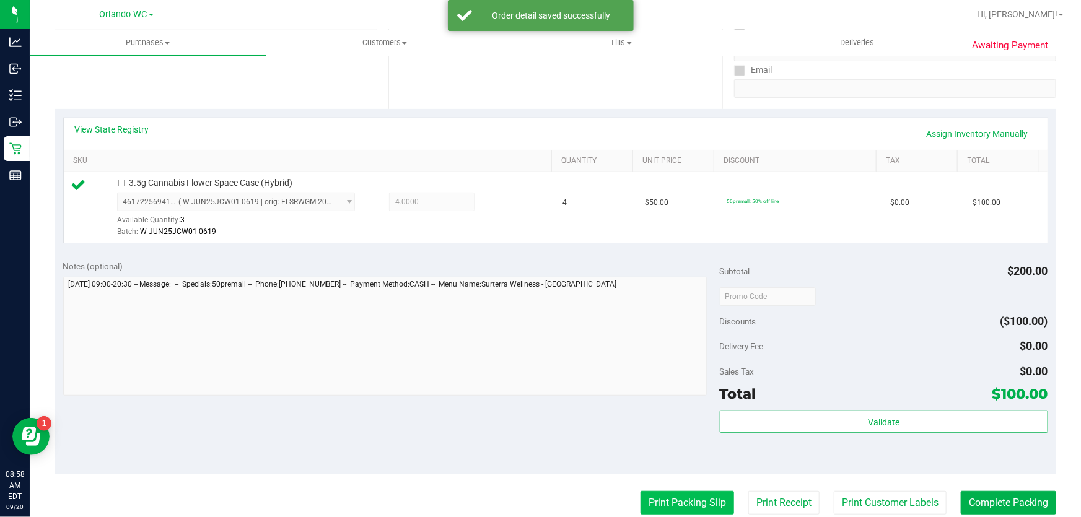
click at [693, 494] on button "Print Packing Slip" at bounding box center [688, 503] width 94 height 24
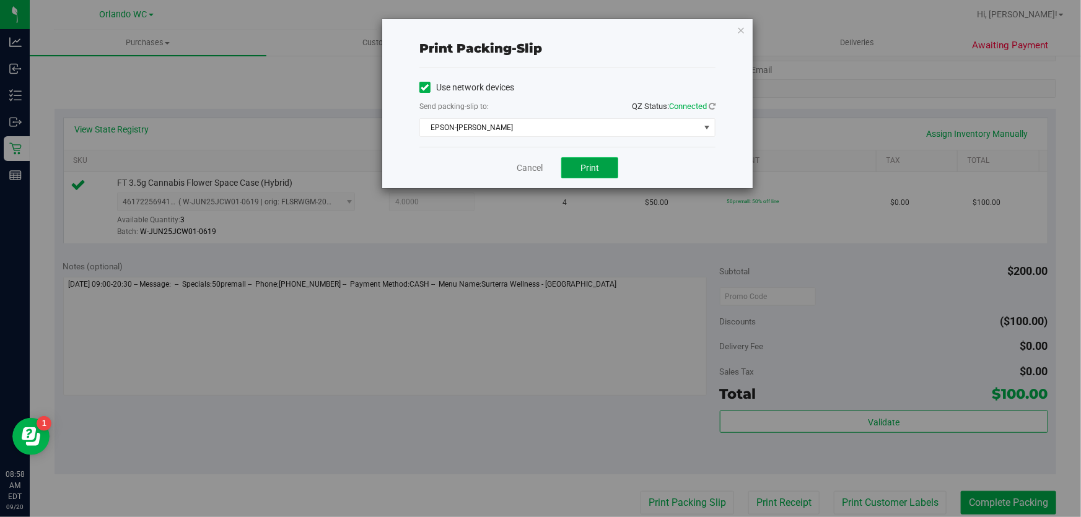
click at [581, 178] on button "Print" at bounding box center [589, 167] width 57 height 21
click at [520, 166] on link "Cancel" at bounding box center [530, 168] width 26 height 13
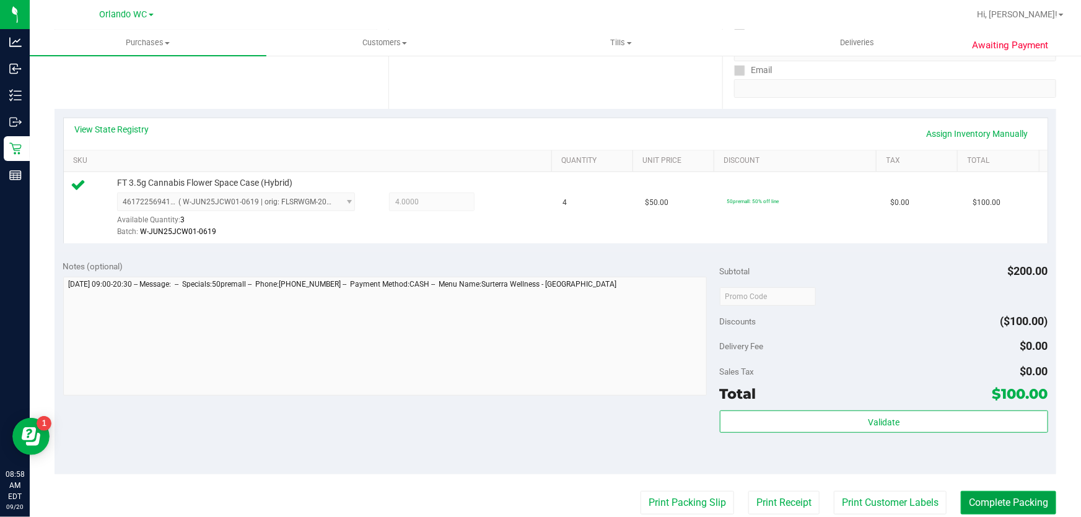
click at [1027, 491] on button "Complete Packing" at bounding box center [1008, 503] width 95 height 24
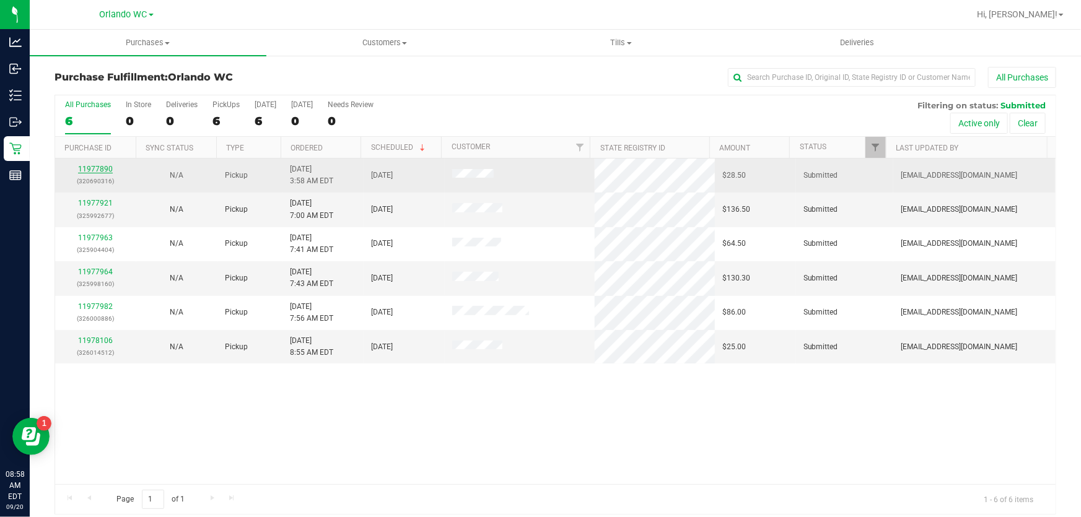
click at [86, 172] on link "11977890" at bounding box center [95, 169] width 35 height 9
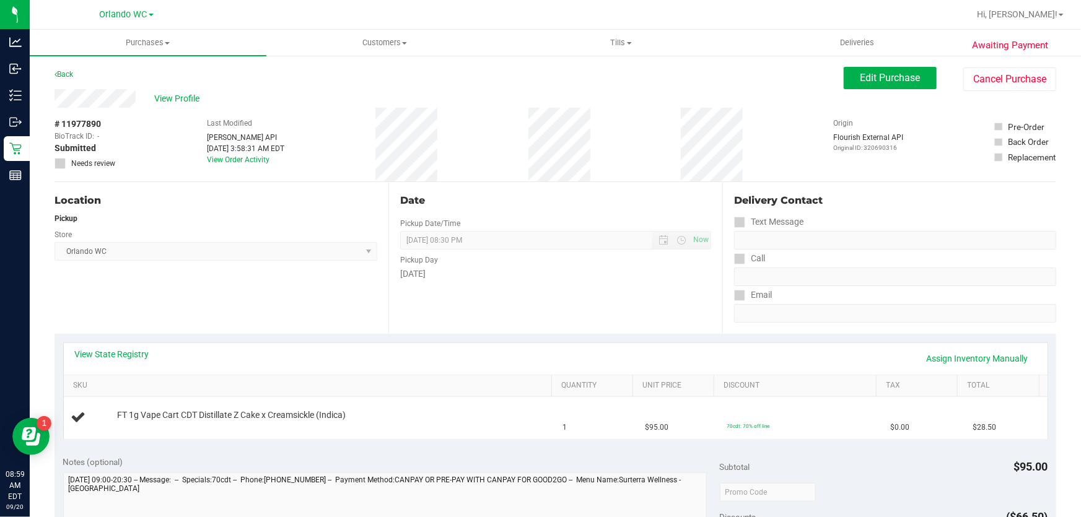
click at [942, 179] on div "# 11977890 BioTrack ID: - Submitted Needs review Last Modified Jane API Sep 20,…" at bounding box center [556, 145] width 1002 height 74
click at [202, 254] on span "Orlando WC Select Store Bonita Springs WC Boynton Beach WC Bradenton WC Brandon…" at bounding box center [216, 251] width 323 height 19
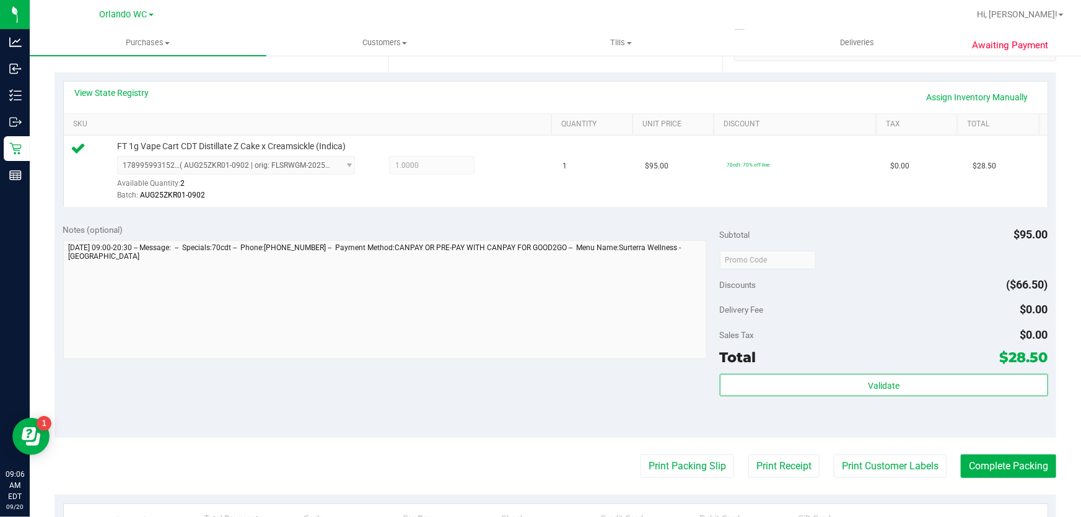
scroll to position [281, 0]
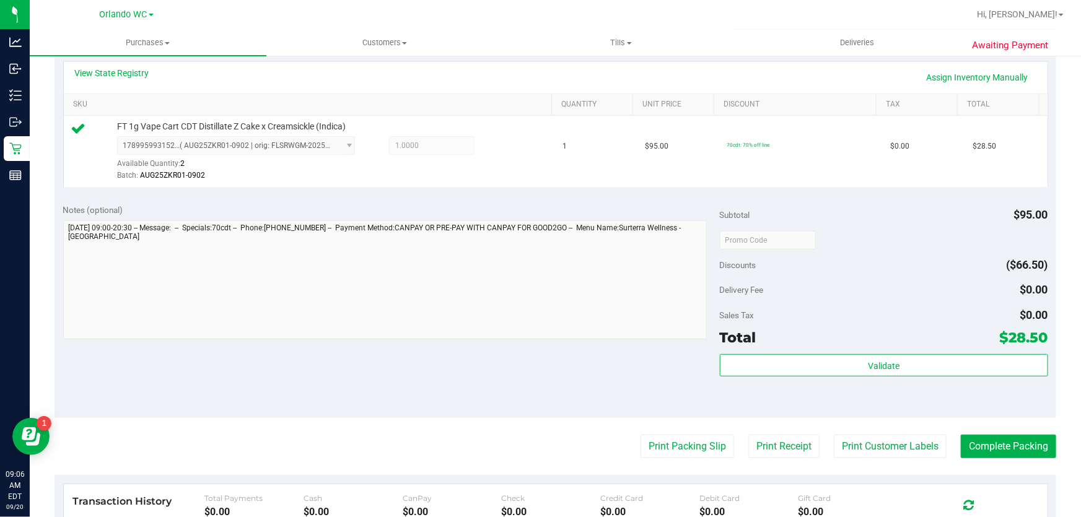
click at [803, 350] on div "Subtotal $95.00 Discounts ($66.50) Delivery Fee $0.00 Sales Tax $0.00 Total $28…" at bounding box center [884, 307] width 328 height 206
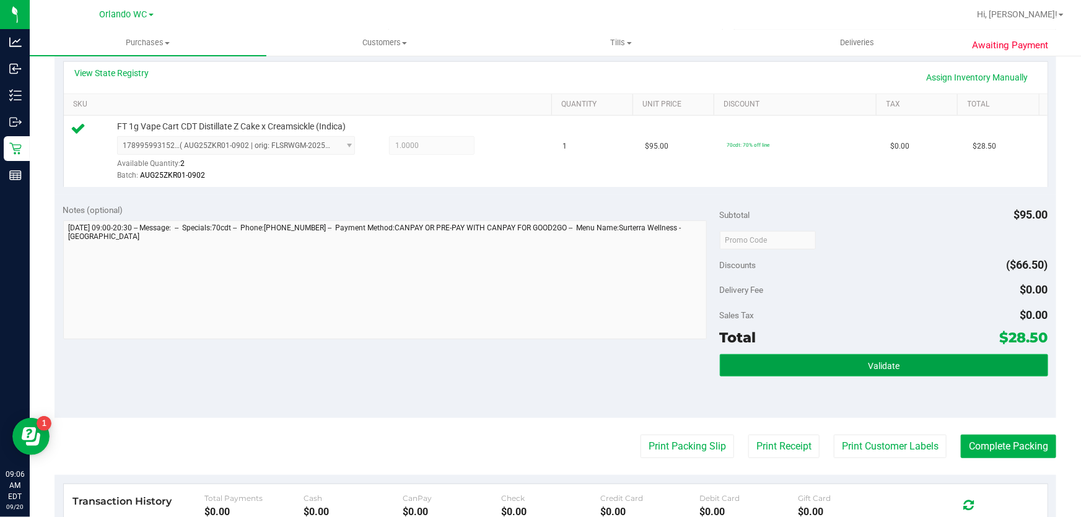
click at [791, 356] on button "Validate" at bounding box center [884, 365] width 328 height 22
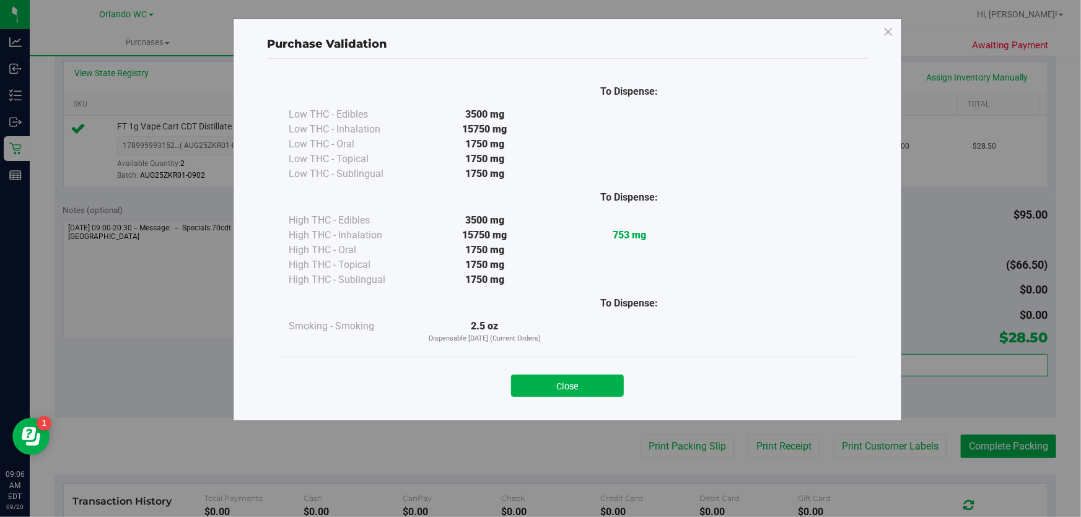
click at [572, 372] on div "Close" at bounding box center [568, 382] width 564 height 31
click at [578, 384] on button "Close" at bounding box center [567, 386] width 113 height 22
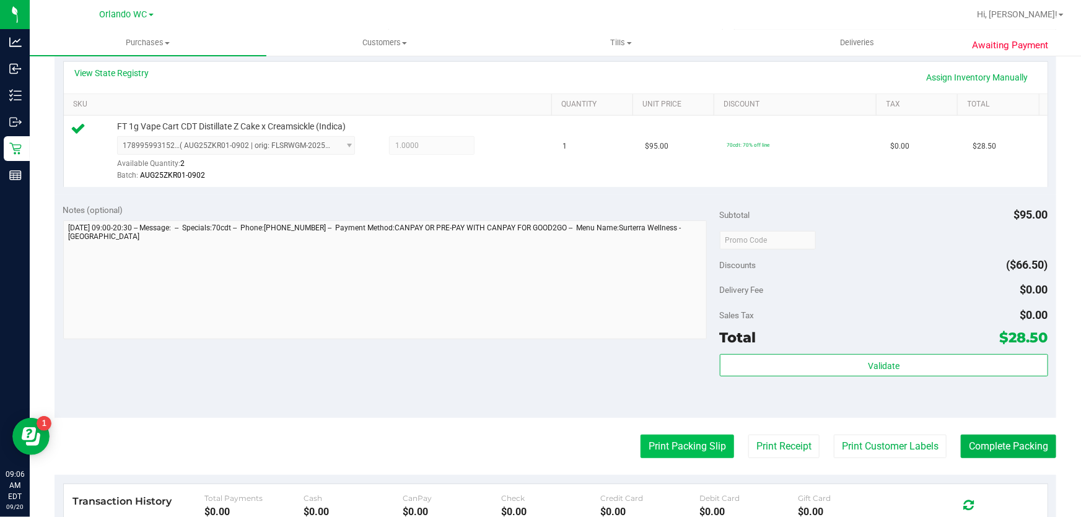
click at [668, 454] on button "Print Packing Slip" at bounding box center [688, 447] width 94 height 24
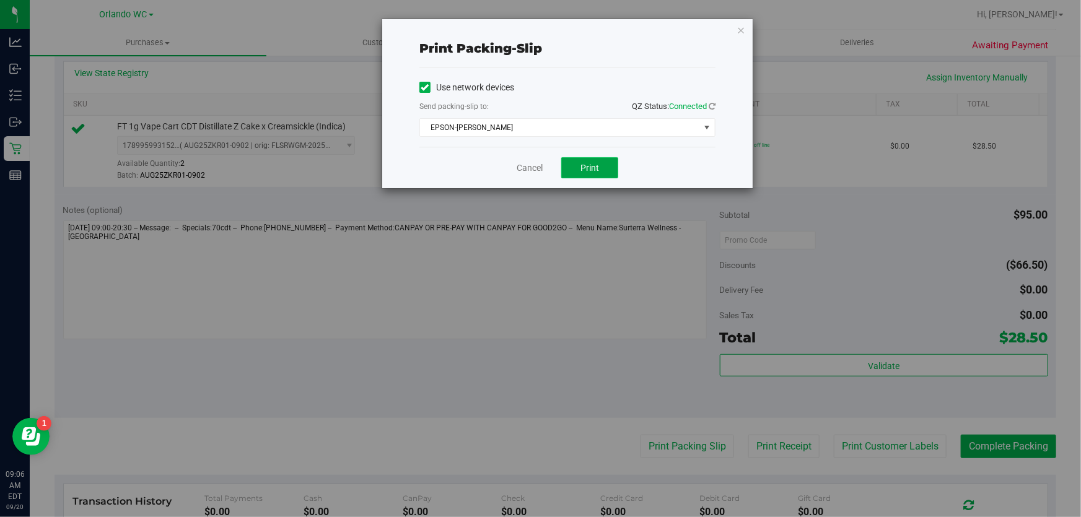
click at [594, 174] on button "Print" at bounding box center [589, 167] width 57 height 21
click at [520, 168] on link "Cancel" at bounding box center [530, 168] width 26 height 13
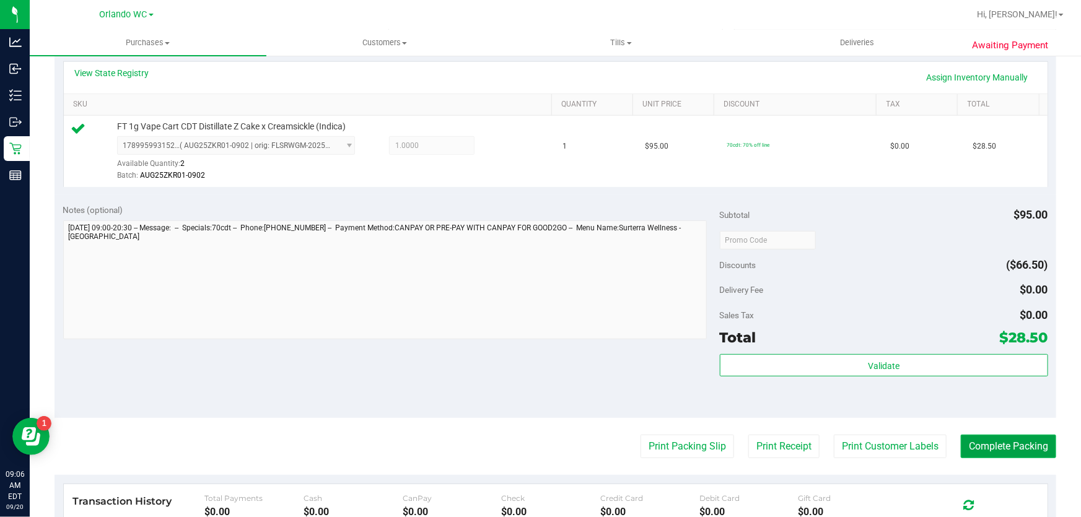
click at [972, 448] on button "Complete Packing" at bounding box center [1008, 447] width 95 height 24
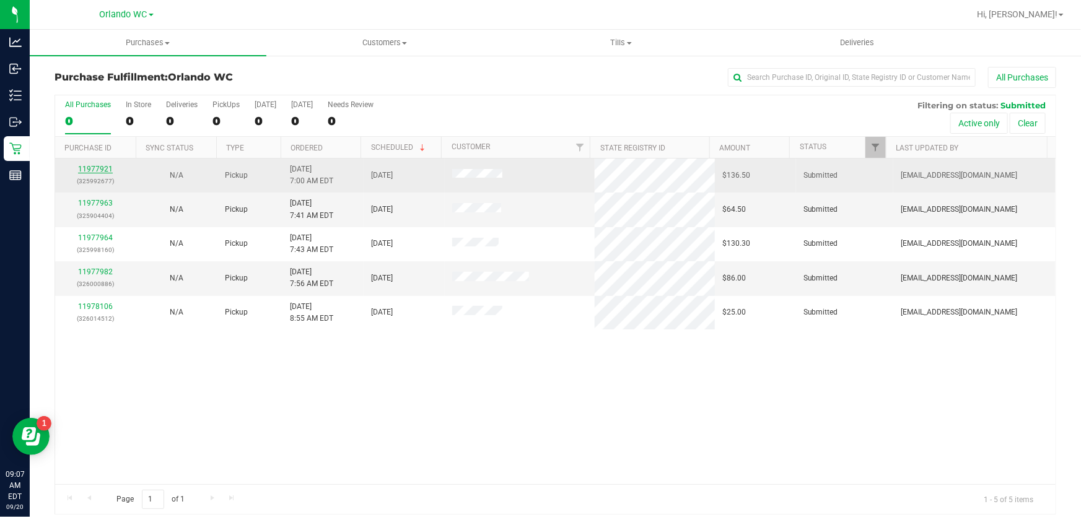
click at [93, 167] on link "11977921" at bounding box center [95, 169] width 35 height 9
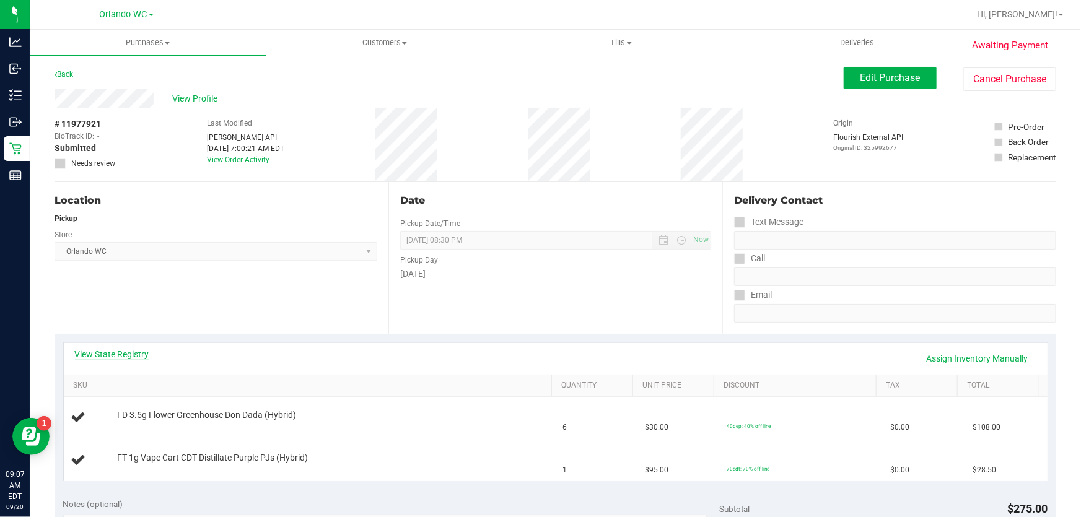
click at [84, 350] on link "View State Registry" at bounding box center [112, 354] width 74 height 12
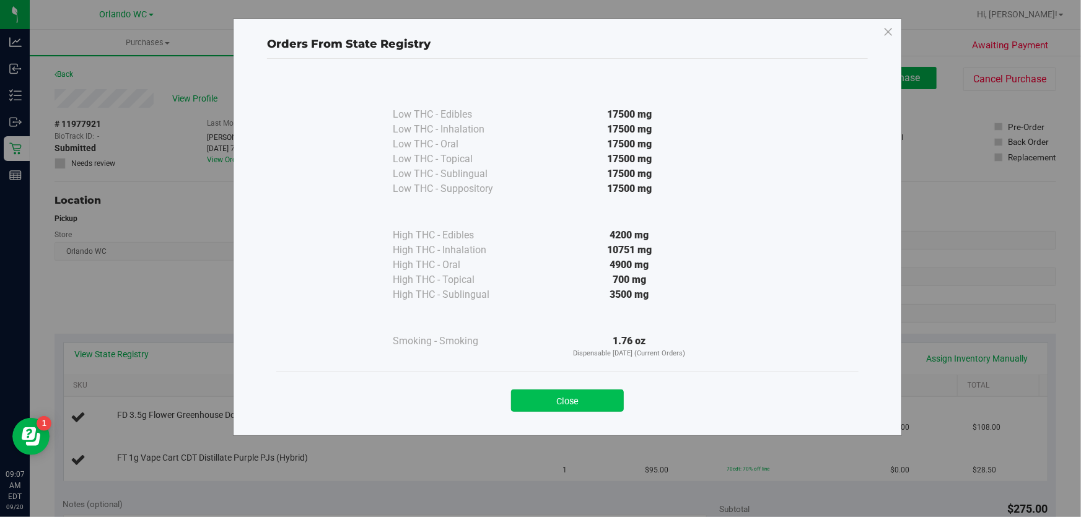
click at [603, 396] on button "Close" at bounding box center [567, 401] width 113 height 22
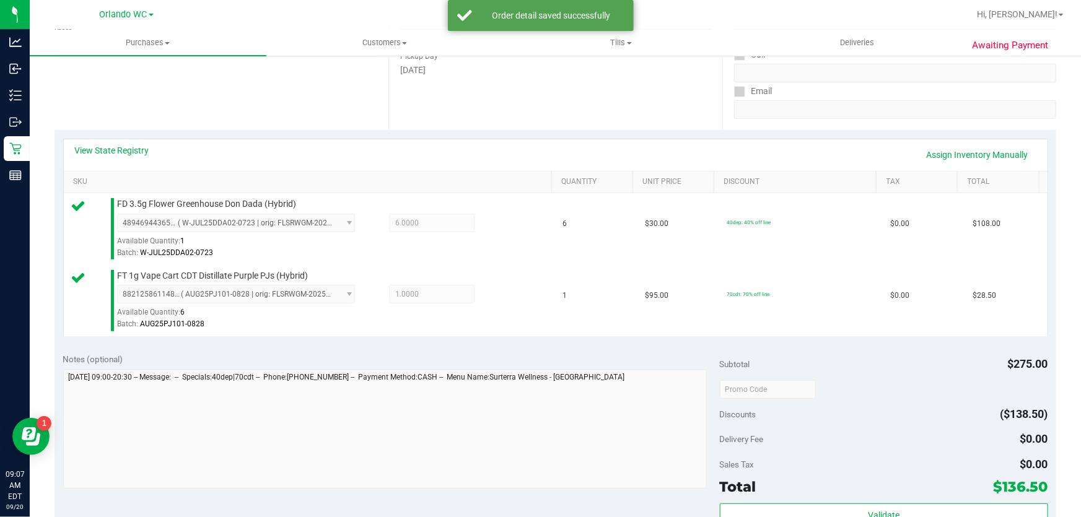
scroll to position [278, 0]
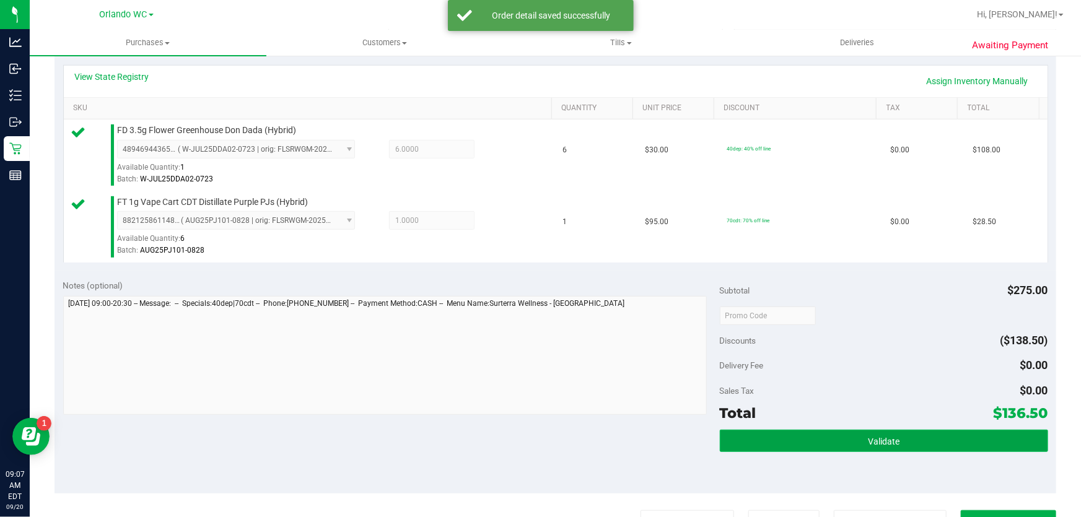
click at [977, 437] on button "Validate" at bounding box center [884, 441] width 328 height 22
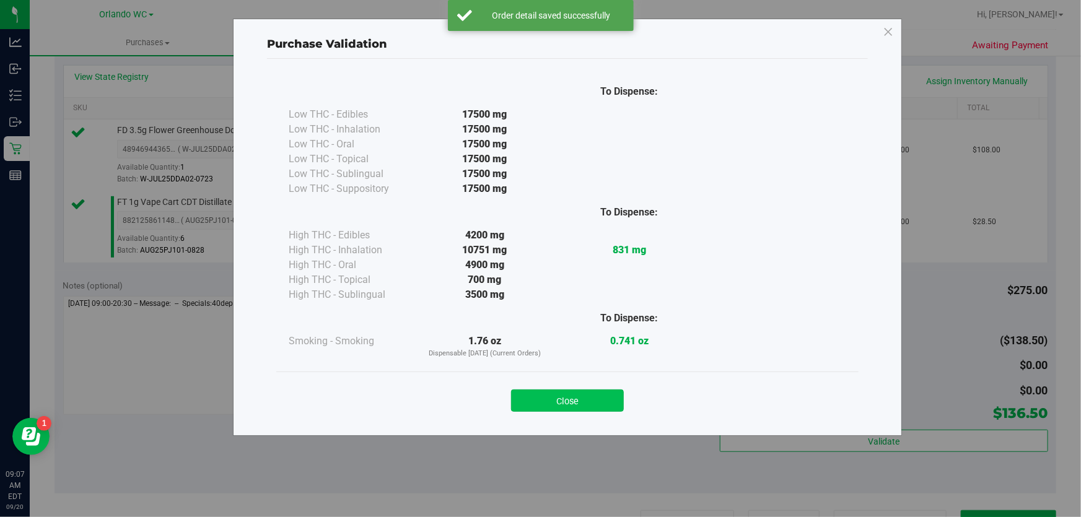
click at [585, 400] on button "Close" at bounding box center [567, 401] width 113 height 22
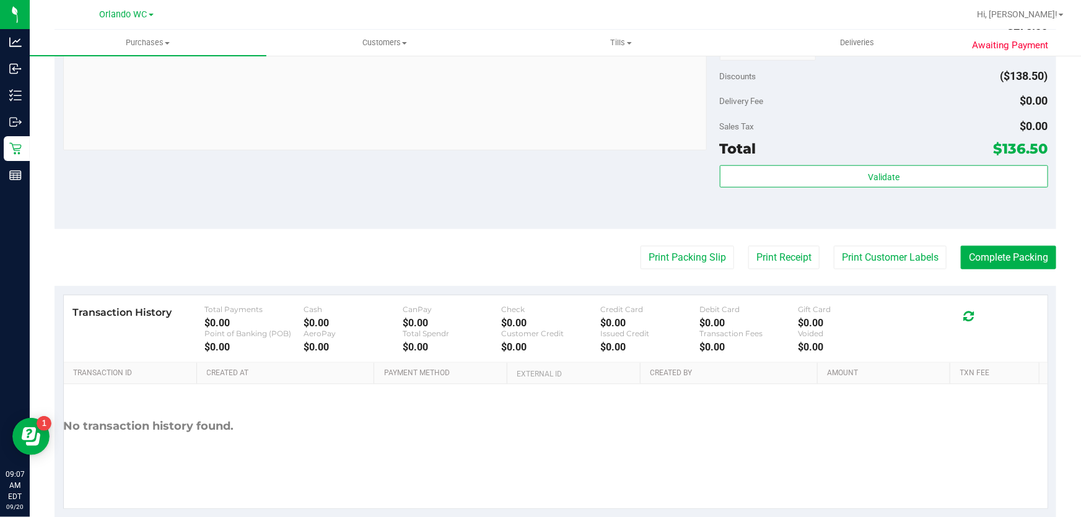
scroll to position [543, 0]
click at [691, 260] on button "Print Packing Slip" at bounding box center [688, 257] width 94 height 24
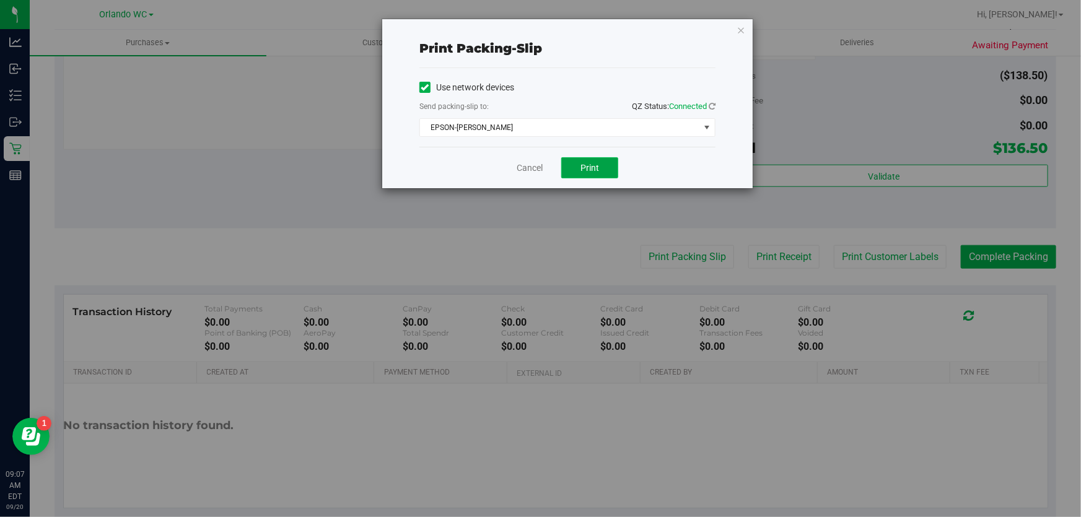
click at [615, 170] on button "Print" at bounding box center [589, 167] width 57 height 21
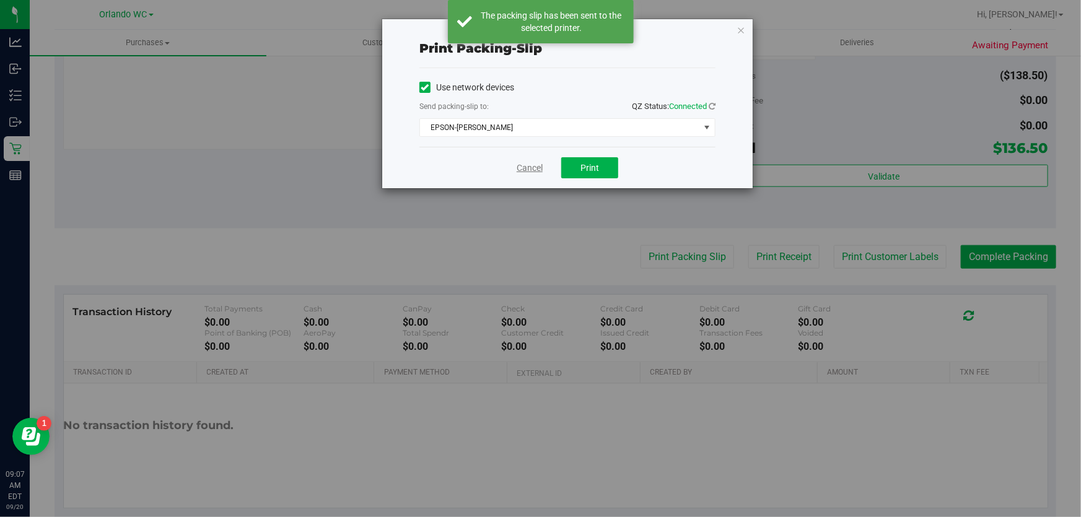
click at [534, 165] on link "Cancel" at bounding box center [530, 168] width 26 height 13
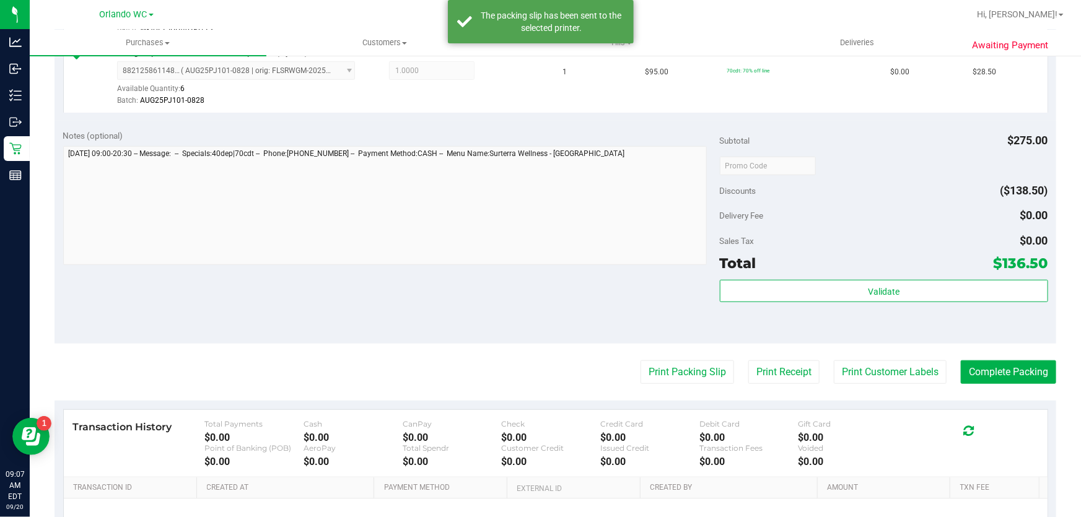
scroll to position [452, 0]
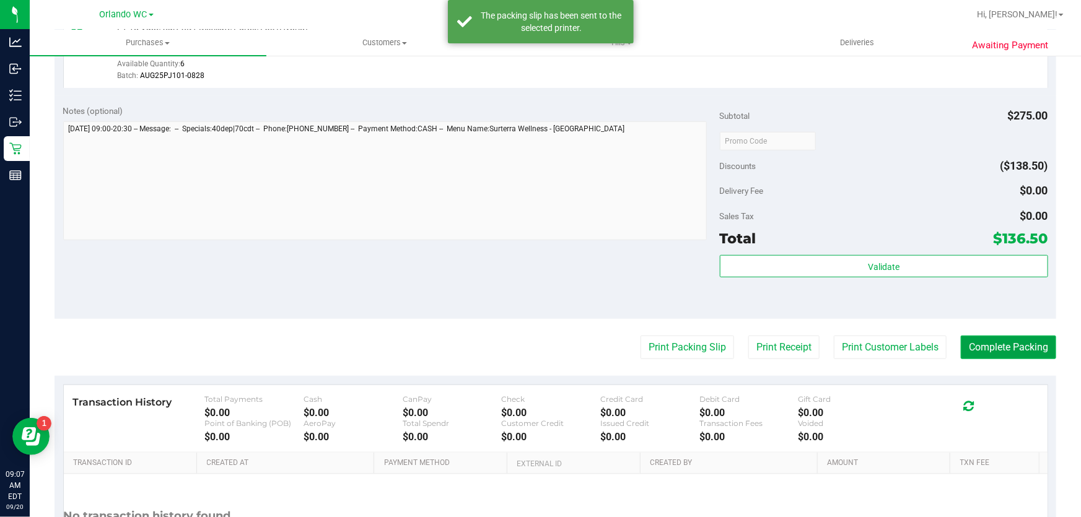
click at [1024, 336] on button "Complete Packing" at bounding box center [1008, 348] width 95 height 24
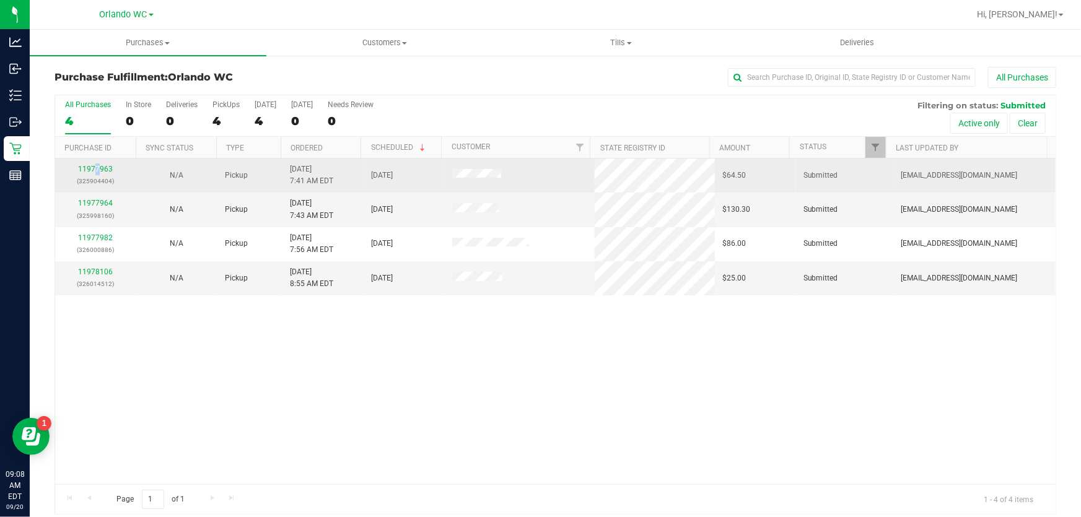
click at [97, 164] on div "11977963 (325904404)" at bounding box center [96, 176] width 66 height 24
click at [96, 168] on link "11977963" at bounding box center [95, 169] width 35 height 9
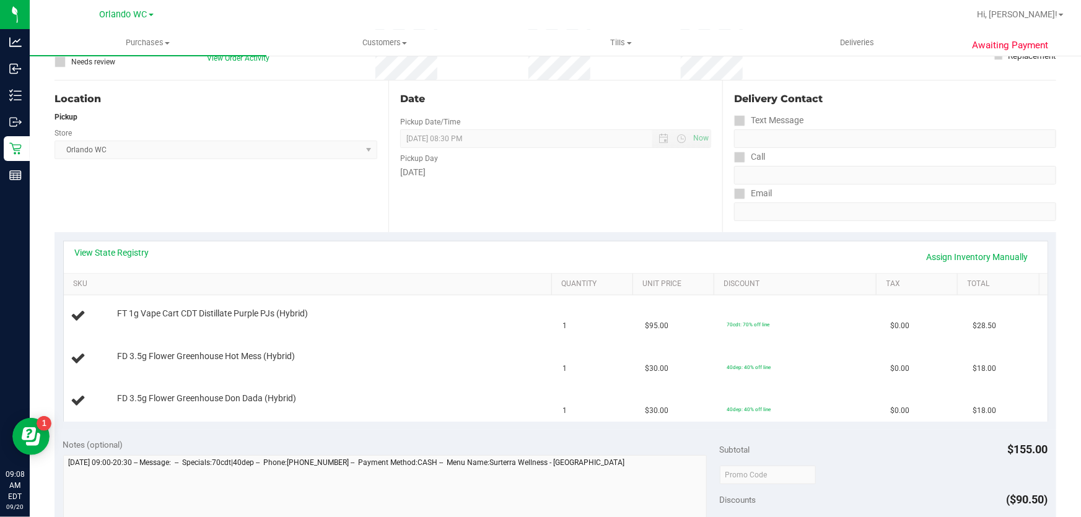
scroll to position [112, 0]
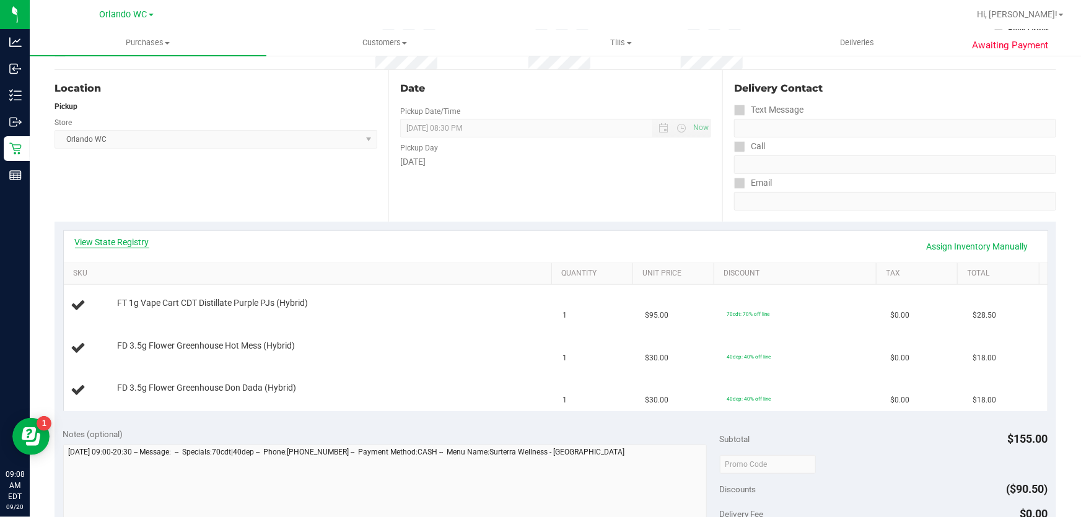
click at [107, 236] on link "View State Registry" at bounding box center [112, 242] width 74 height 12
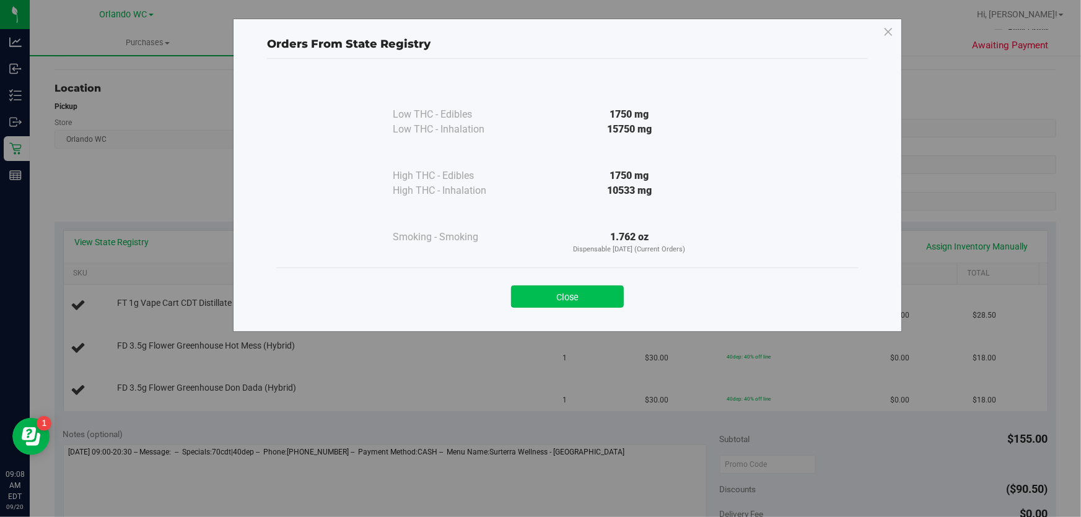
click at [616, 301] on button "Close" at bounding box center [567, 297] width 113 height 22
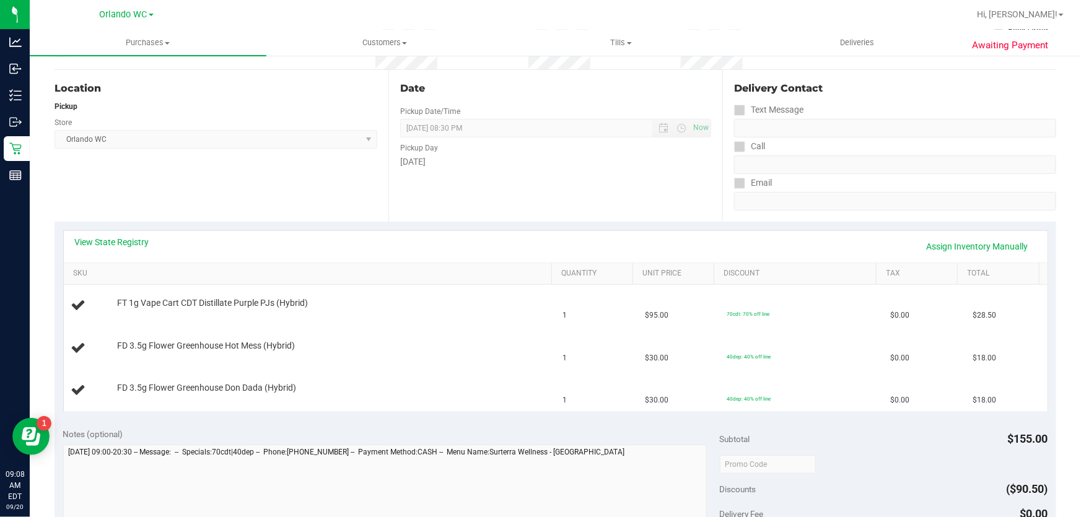
click at [600, 220] on div "Date Pickup Date/Time 09/20/2025 Now 09/20/2025 08:30 PM Now Pickup Day Saturday" at bounding box center [556, 146] width 334 height 152
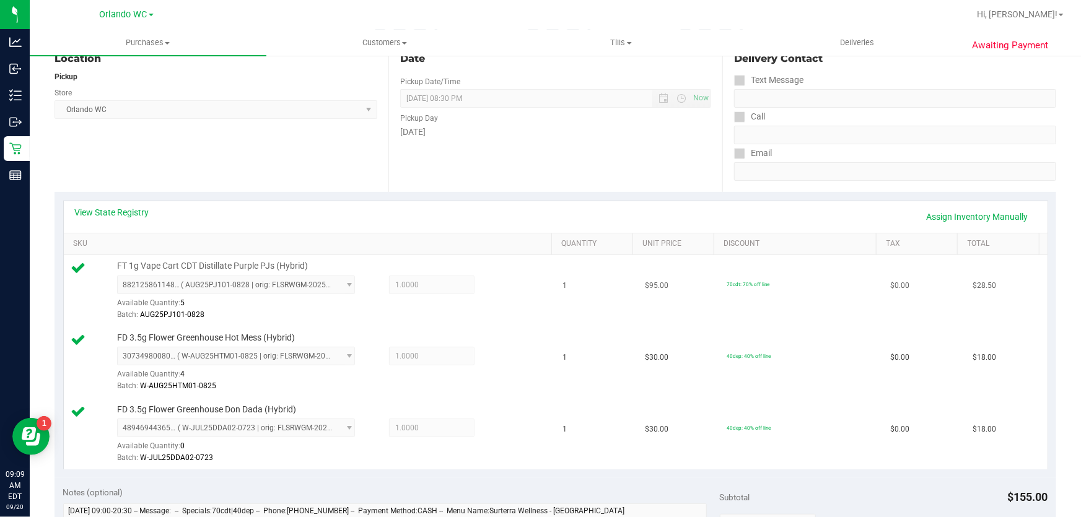
scroll to position [169, 0]
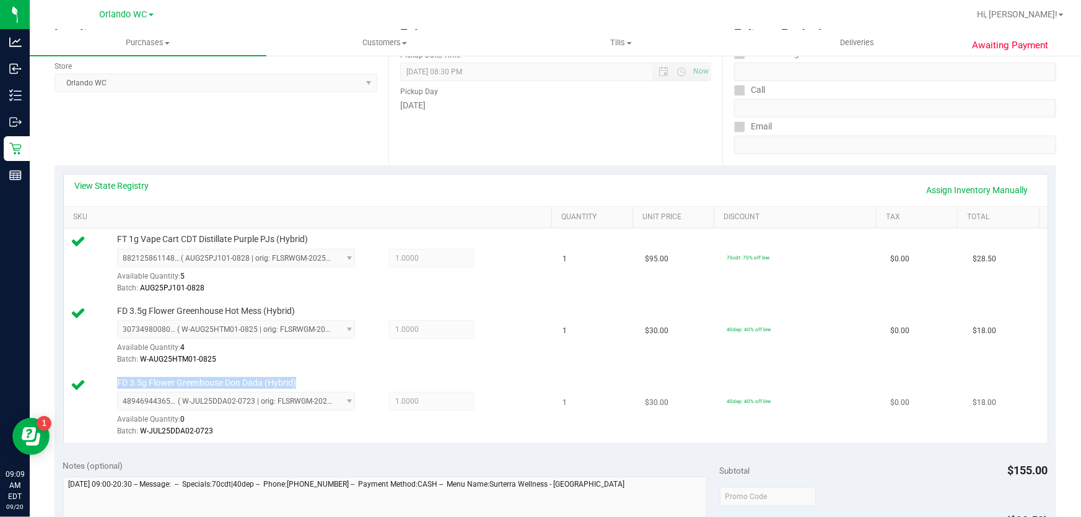
drag, startPoint x: 211, startPoint y: 384, endPoint x: 113, endPoint y: 385, distance: 97.3
click at [113, 385] on div "FD 3.5g Flower Greenhouse Don Dada (Hybrid) 4894694436560238 ( W-JUL25DDA02-072…" at bounding box center [329, 407] width 436 height 61
copy span "FD 3.5g Flower Greenhouse Don Dada (Hybrid)"
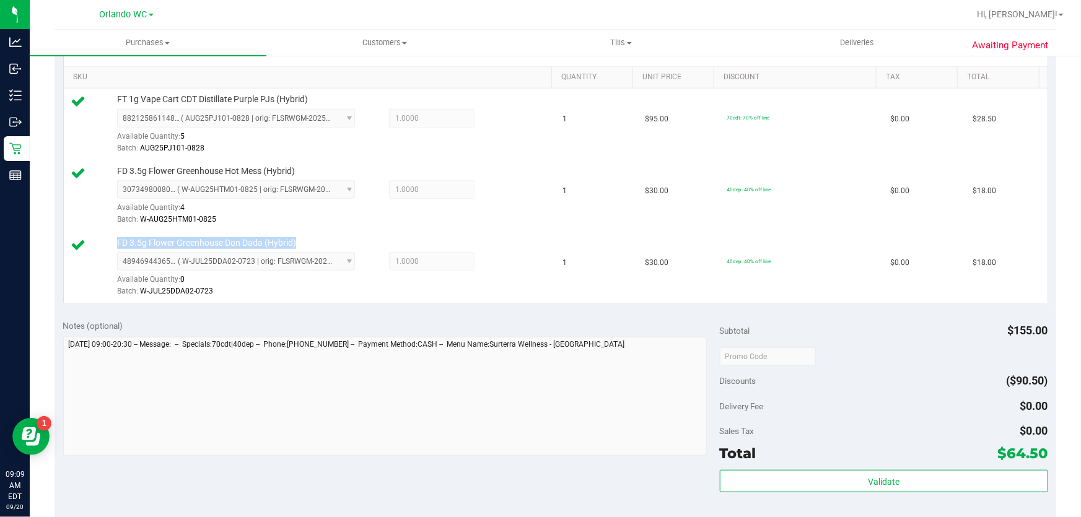
scroll to position [338, 0]
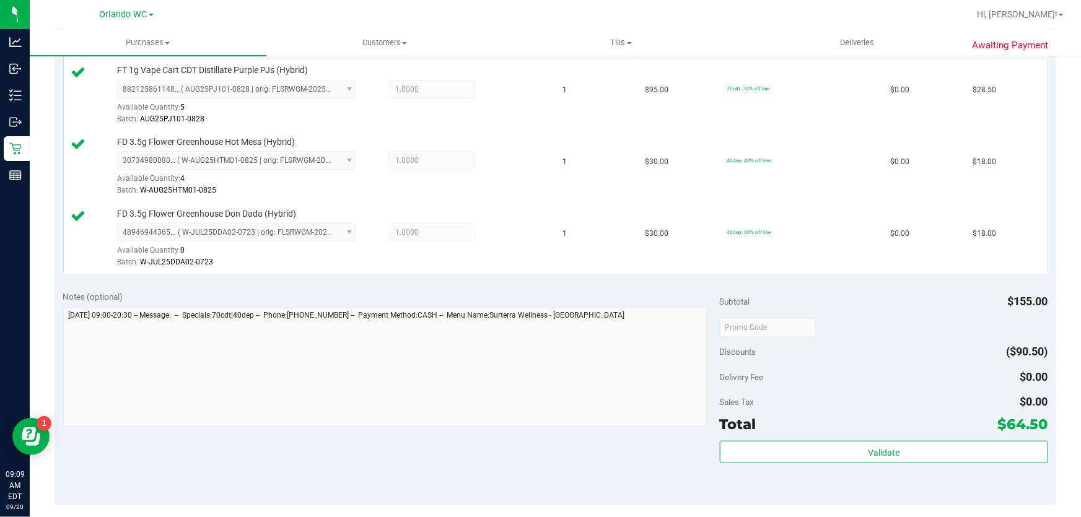
click at [882, 439] on div "Subtotal $155.00 Discounts ($90.50) Delivery Fee $0.00 Sales Tax $0.00 Total $6…" at bounding box center [884, 394] width 328 height 206
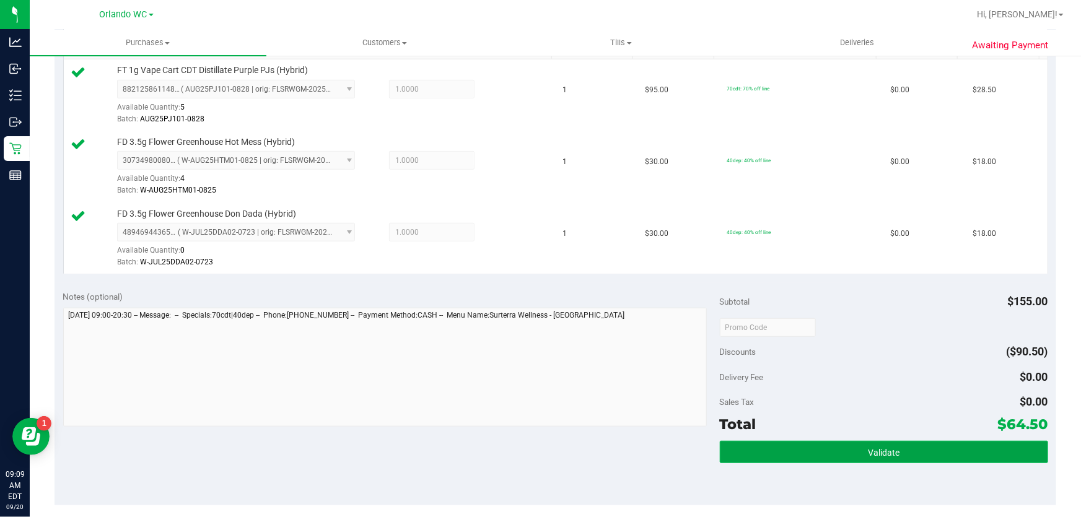
click at [882, 448] on span "Validate" at bounding box center [884, 453] width 32 height 10
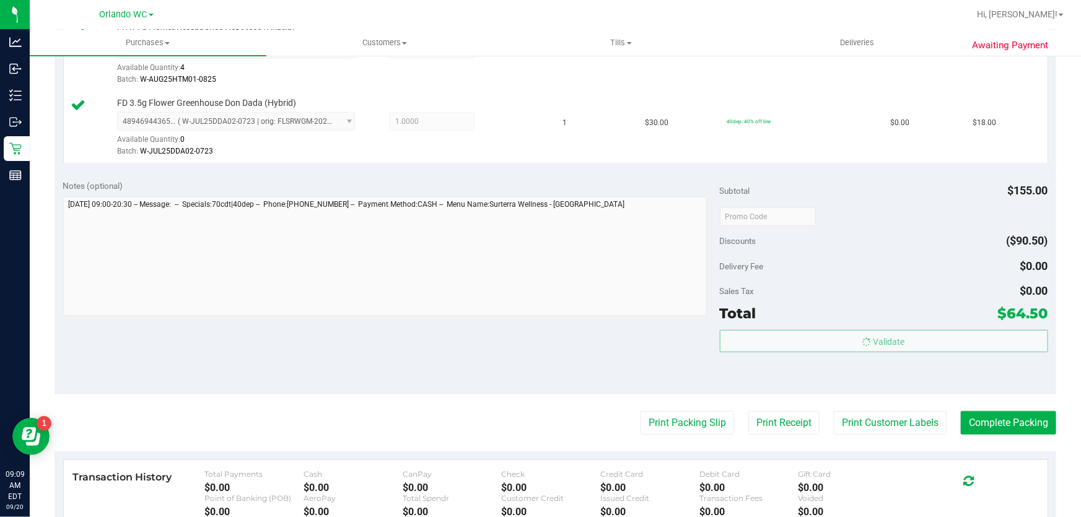
scroll to position [620, 0]
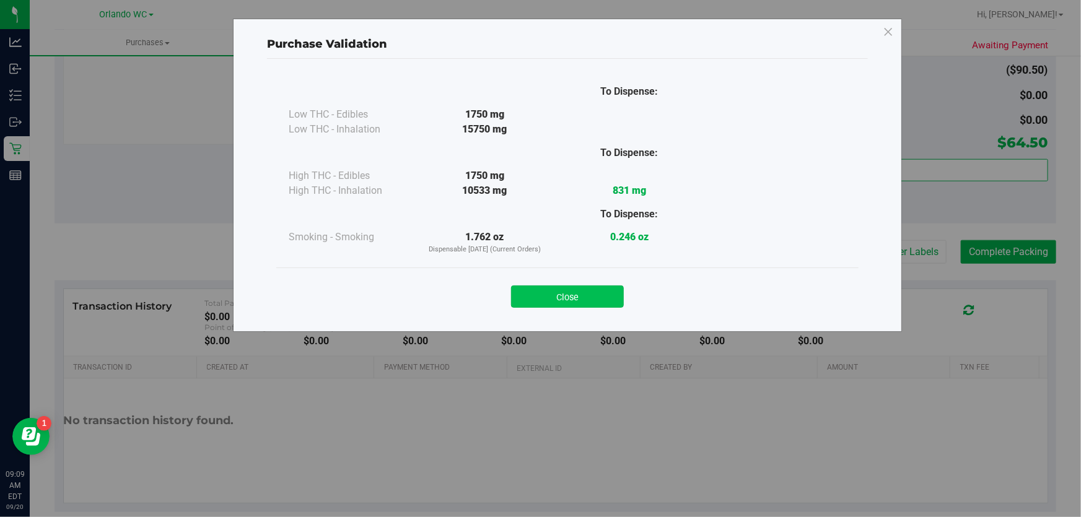
click at [554, 298] on button "Close" at bounding box center [567, 297] width 113 height 22
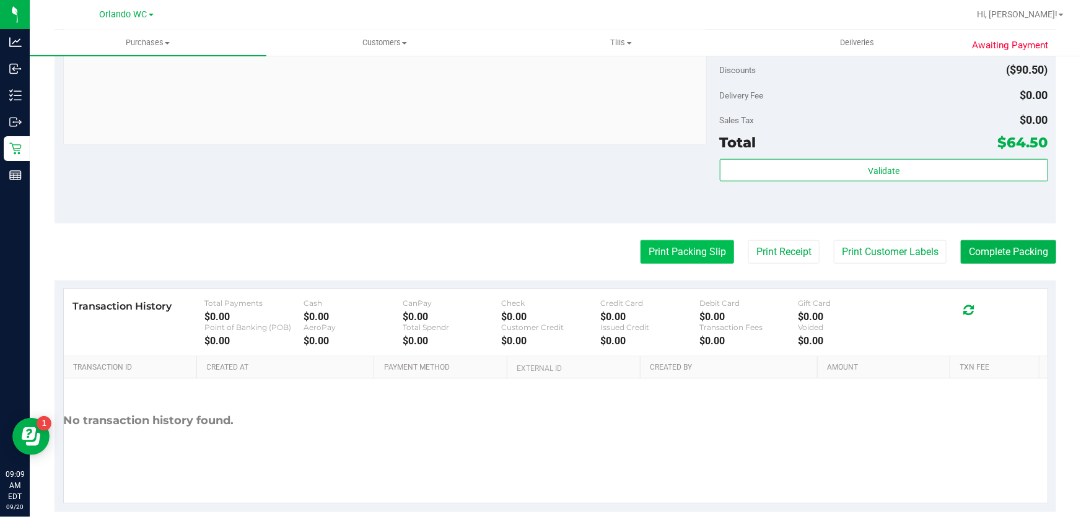
click at [657, 258] on button "Print Packing Slip" at bounding box center [688, 252] width 94 height 24
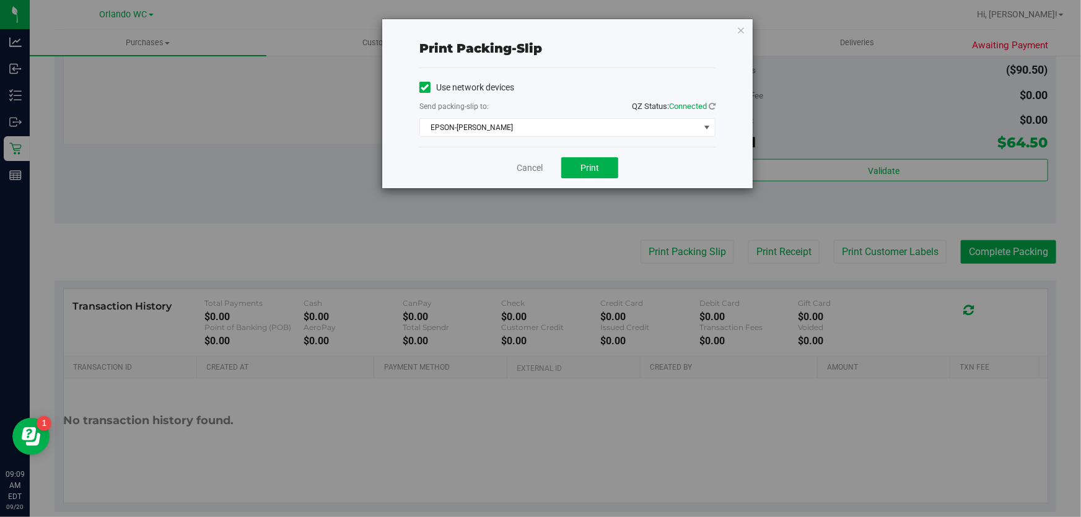
click at [587, 152] on div "Cancel Print" at bounding box center [568, 168] width 296 height 42
drag, startPoint x: 579, startPoint y: 182, endPoint x: 580, endPoint y: 175, distance: 6.8
click at [579, 182] on div "Cancel Print" at bounding box center [568, 168] width 296 height 42
click at [583, 169] on span "Print" at bounding box center [590, 168] width 19 height 10
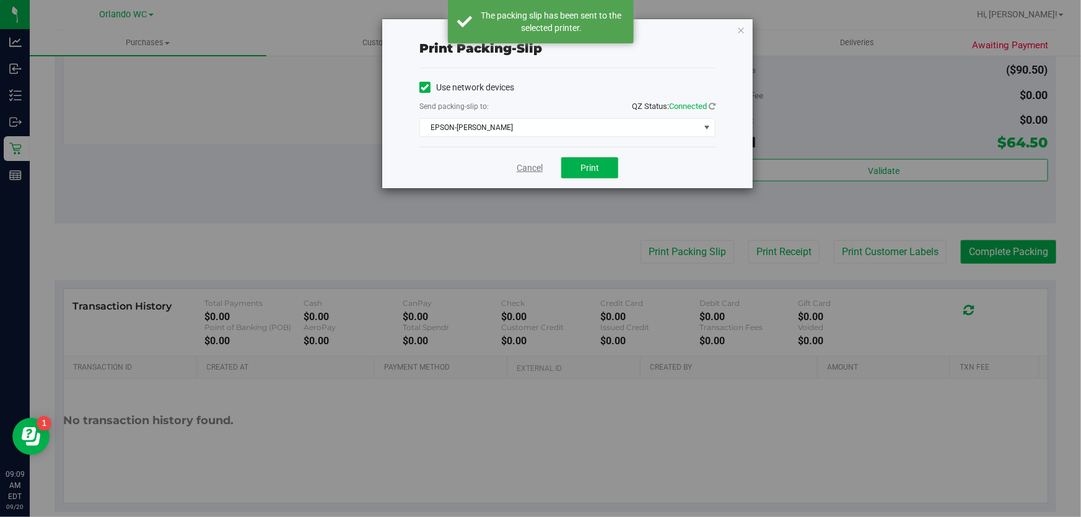
click at [521, 167] on link "Cancel" at bounding box center [530, 168] width 26 height 13
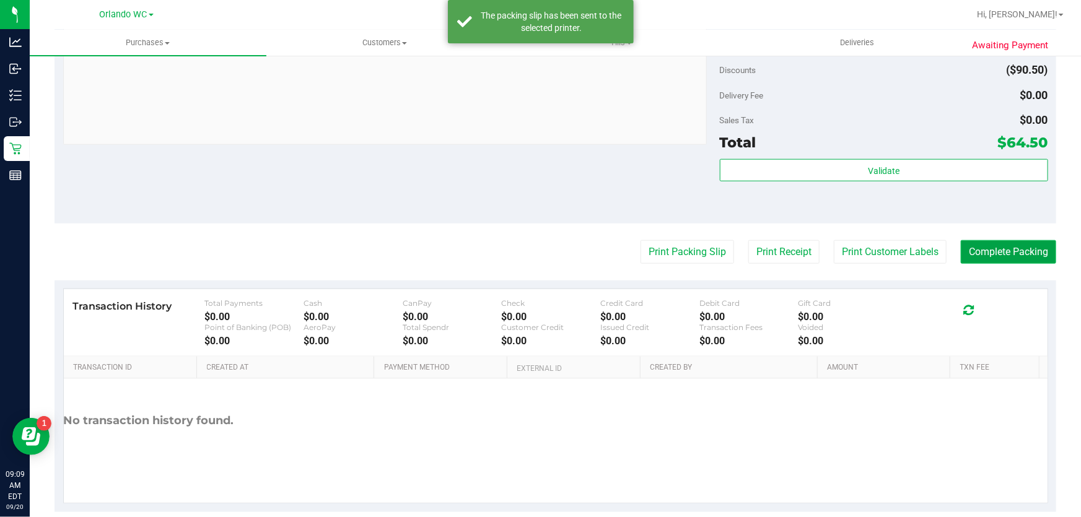
click at [1003, 255] on button "Complete Packing" at bounding box center [1008, 252] width 95 height 24
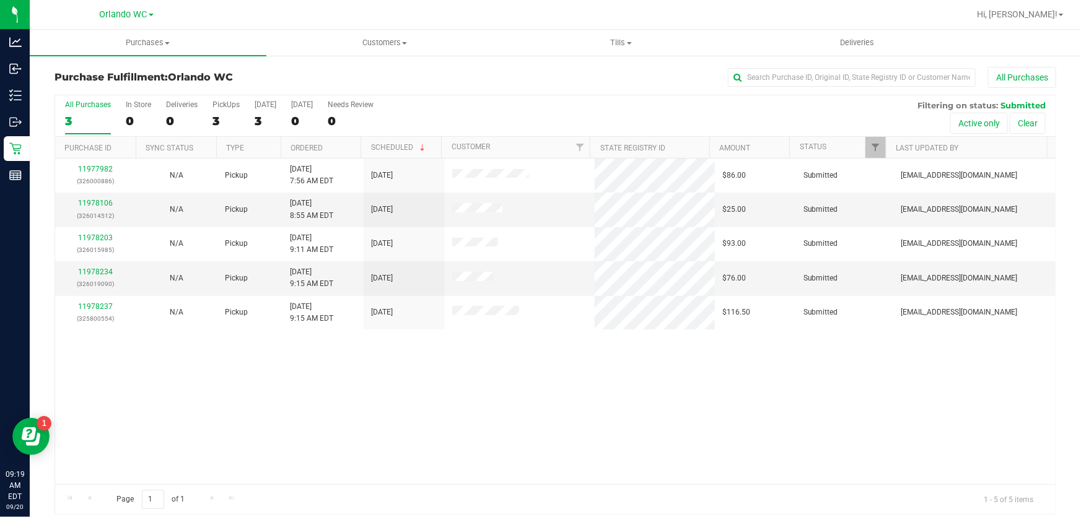
drag, startPoint x: 0, startPoint y: 87, endPoint x: 398, endPoint y: 419, distance: 518.7
click at [419, 431] on div "11977982 (326000886) N/A Pickup 9/20/2025 7:56 AM EDT 9/20/2025 $86.00 Submitte…" at bounding box center [555, 322] width 1001 height 326
click at [85, 204] on link "11978106" at bounding box center [95, 203] width 35 height 9
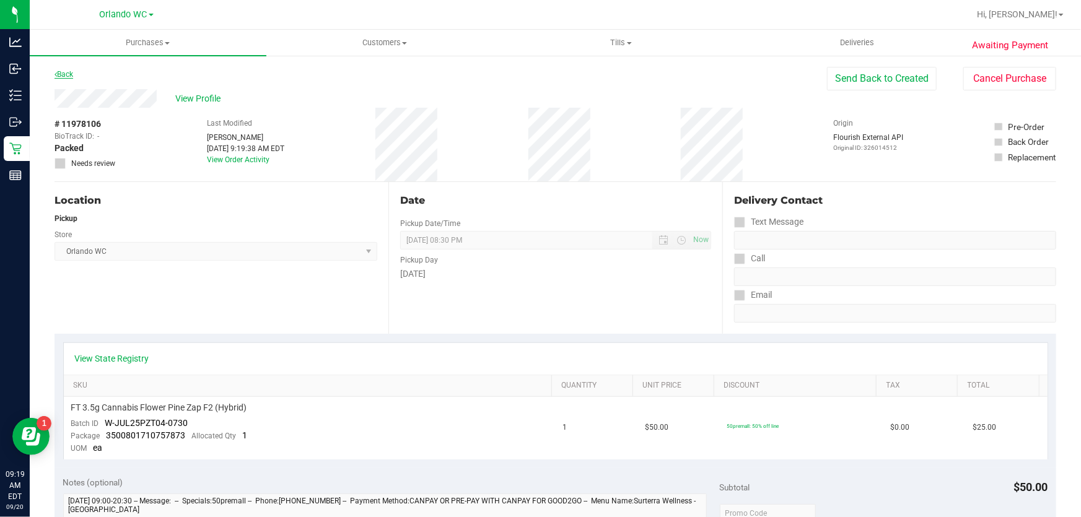
click at [69, 73] on link "Back" at bounding box center [64, 74] width 19 height 9
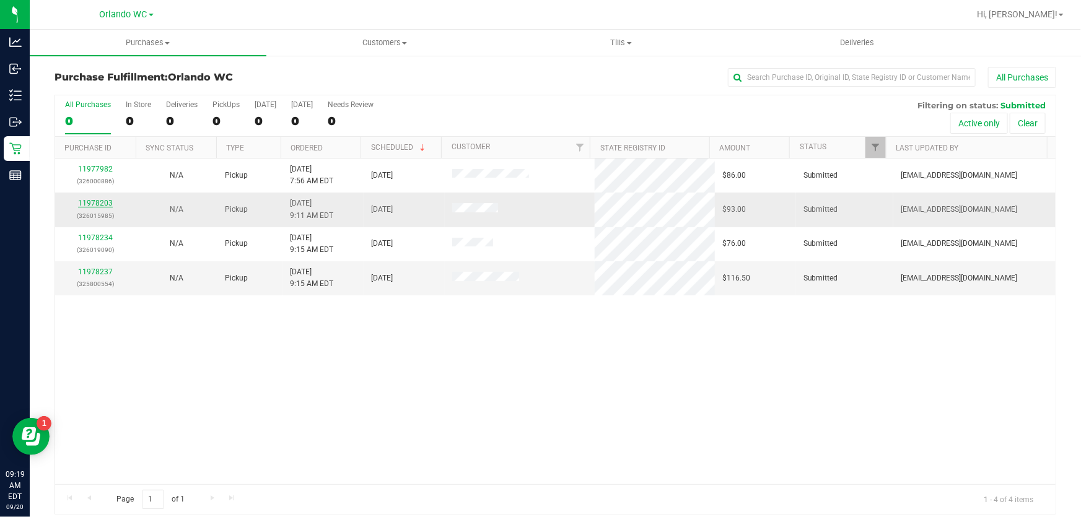
click at [102, 200] on link "11978203" at bounding box center [95, 203] width 35 height 9
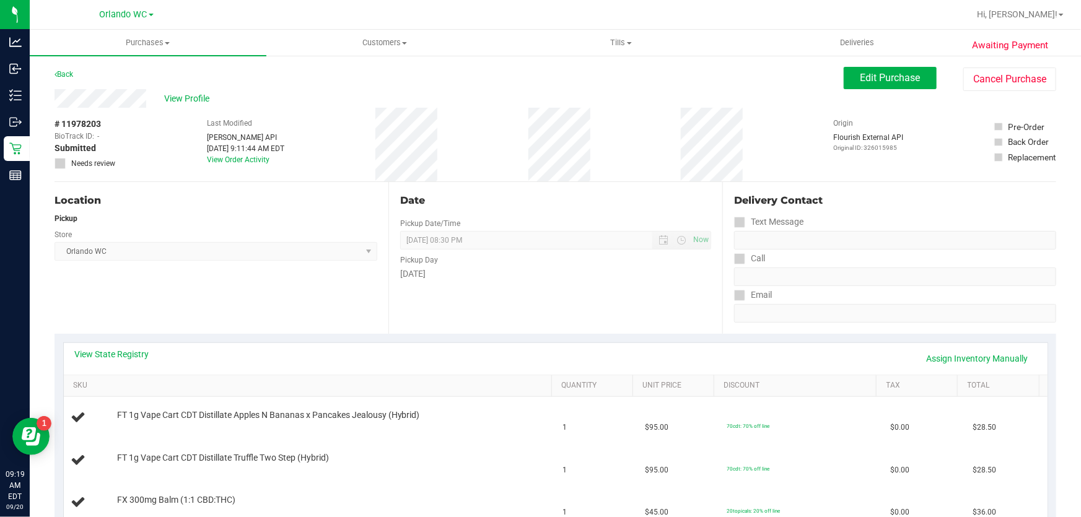
scroll to position [169, 0]
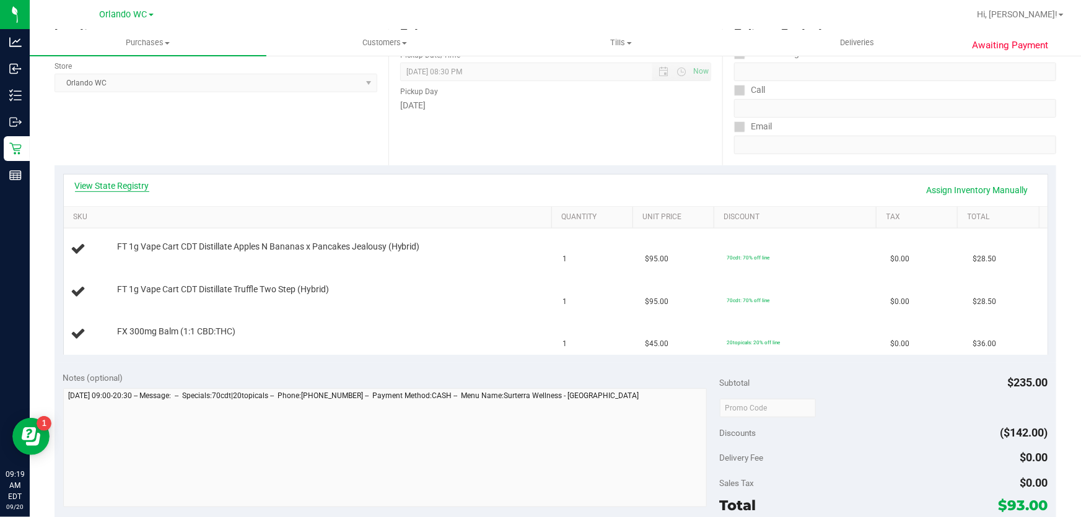
click at [117, 184] on link "View State Registry" at bounding box center [112, 186] width 74 height 12
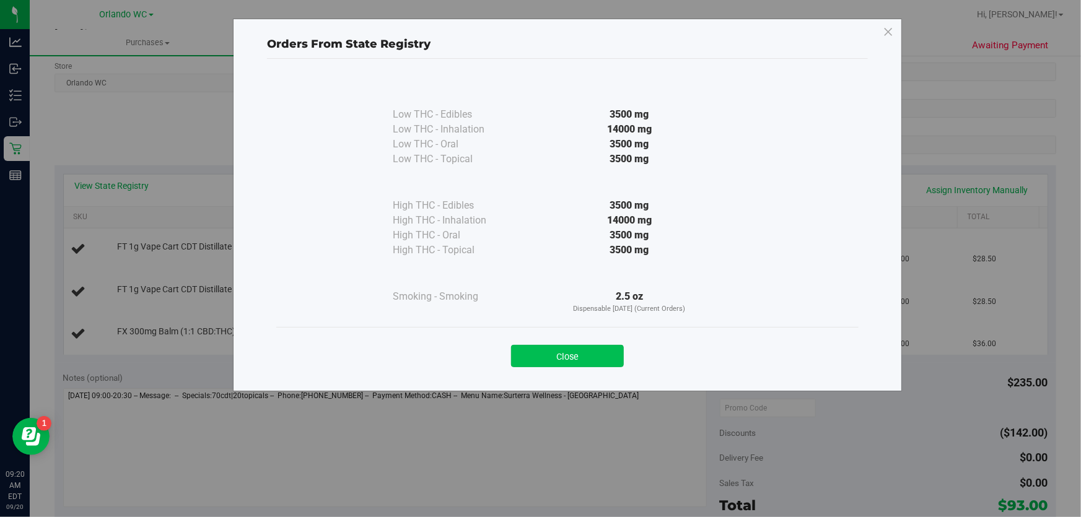
click at [594, 347] on button "Close" at bounding box center [567, 356] width 113 height 22
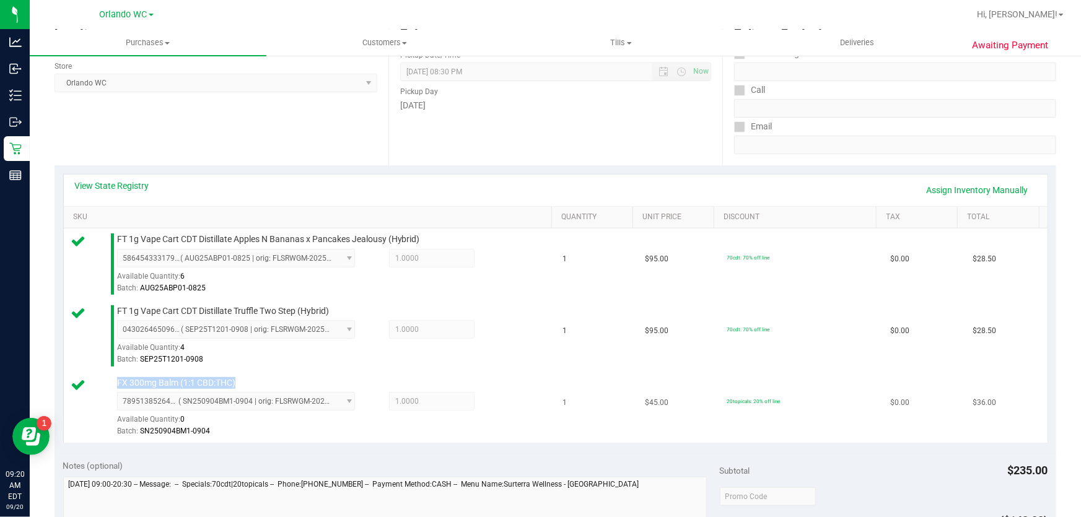
drag, startPoint x: 286, startPoint y: 385, endPoint x: 93, endPoint y: 371, distance: 193.2
click at [93, 372] on td "FX 300mg Balm (1:1 CBD:THC) 7895138526418674 ( SN250904BM1-0904 | orig: FLSRWGM…" at bounding box center [310, 407] width 492 height 71
copy div "FX 300mg Balm (1:1 CBD:THC)"
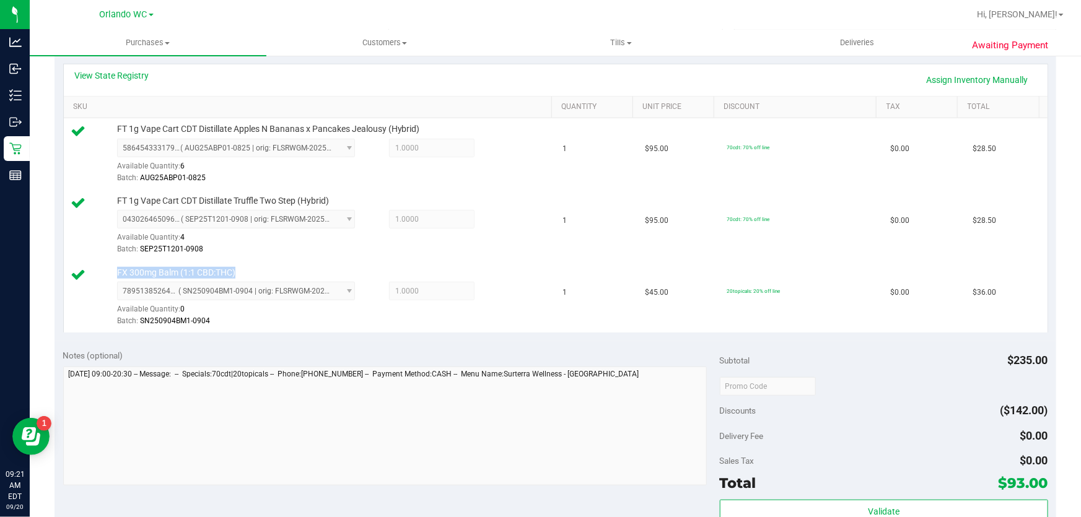
scroll to position [451, 0]
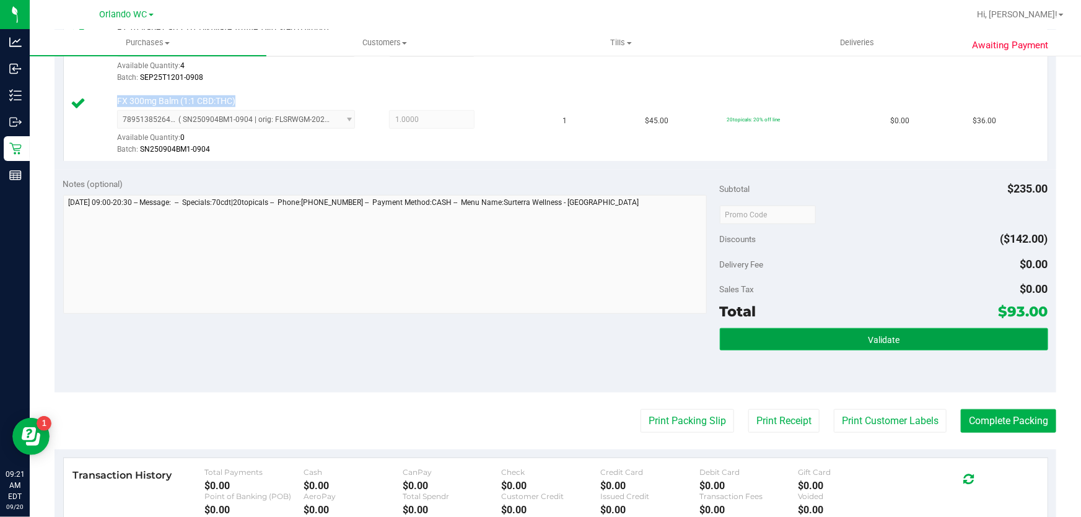
click at [835, 339] on button "Validate" at bounding box center [884, 339] width 328 height 22
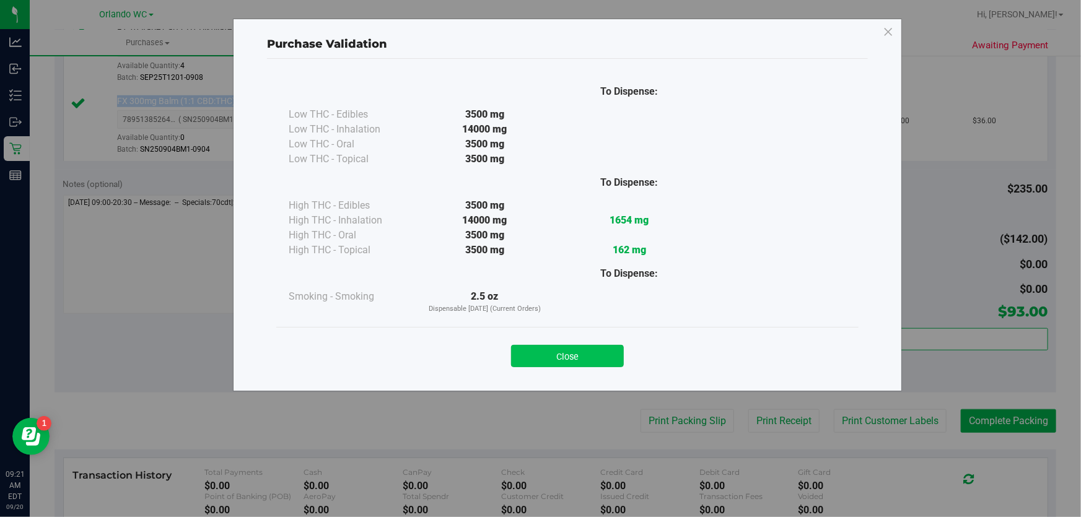
click at [605, 356] on button "Close" at bounding box center [567, 356] width 113 height 22
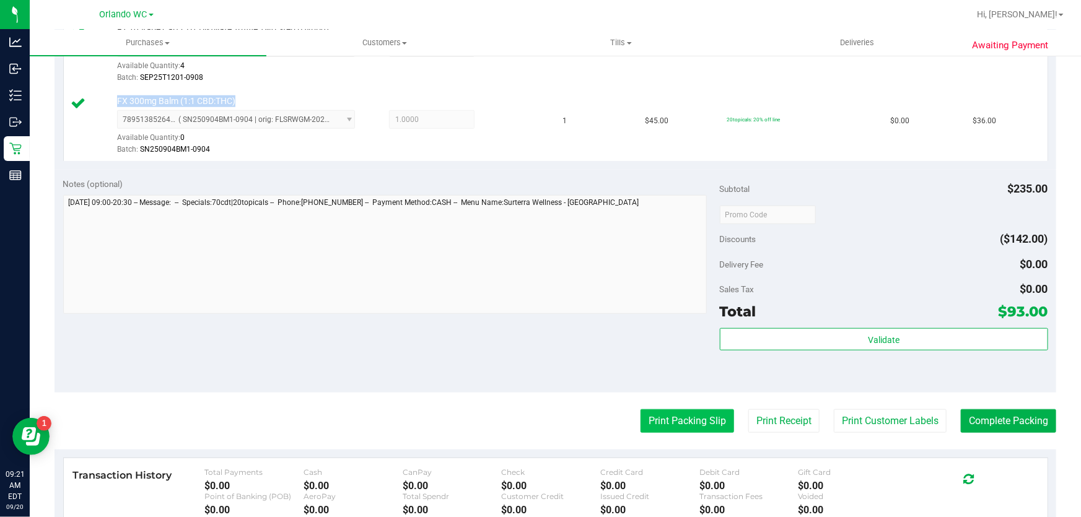
click at [693, 416] on button "Print Packing Slip" at bounding box center [688, 422] width 94 height 24
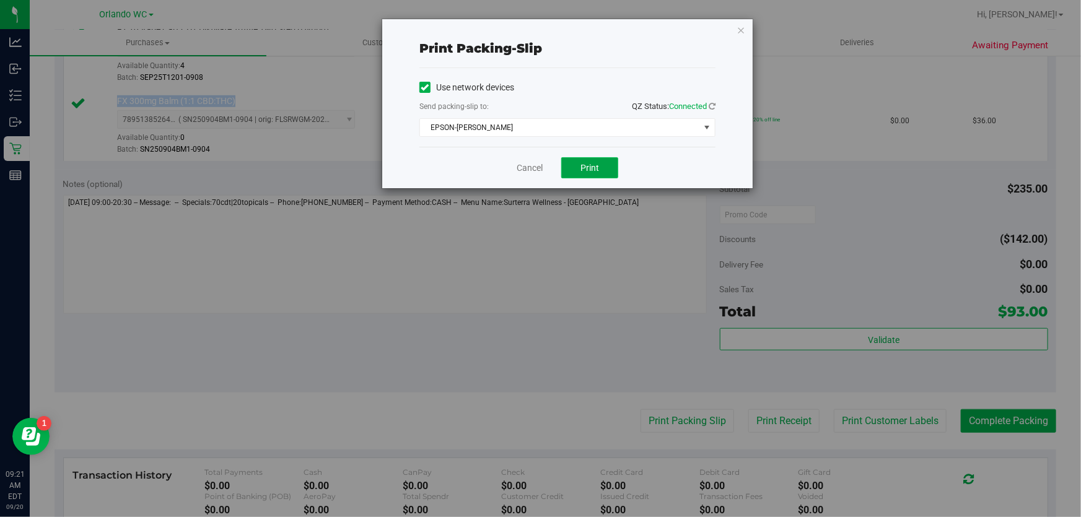
click at [568, 159] on button "Print" at bounding box center [589, 167] width 57 height 21
click at [518, 171] on link "Cancel" at bounding box center [530, 168] width 26 height 13
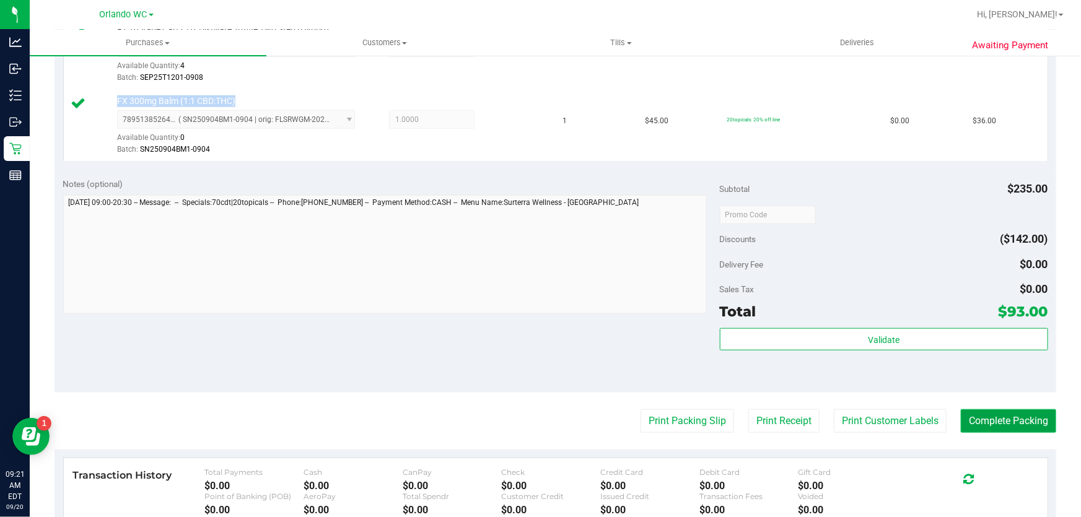
click at [1033, 431] on button "Complete Packing" at bounding box center [1008, 422] width 95 height 24
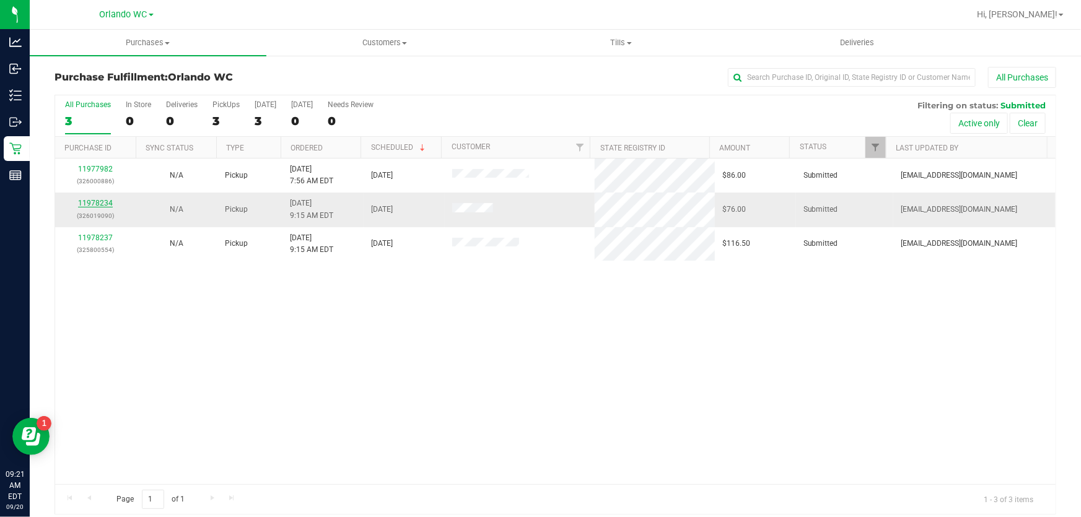
click at [104, 199] on link "11978234" at bounding box center [95, 203] width 35 height 9
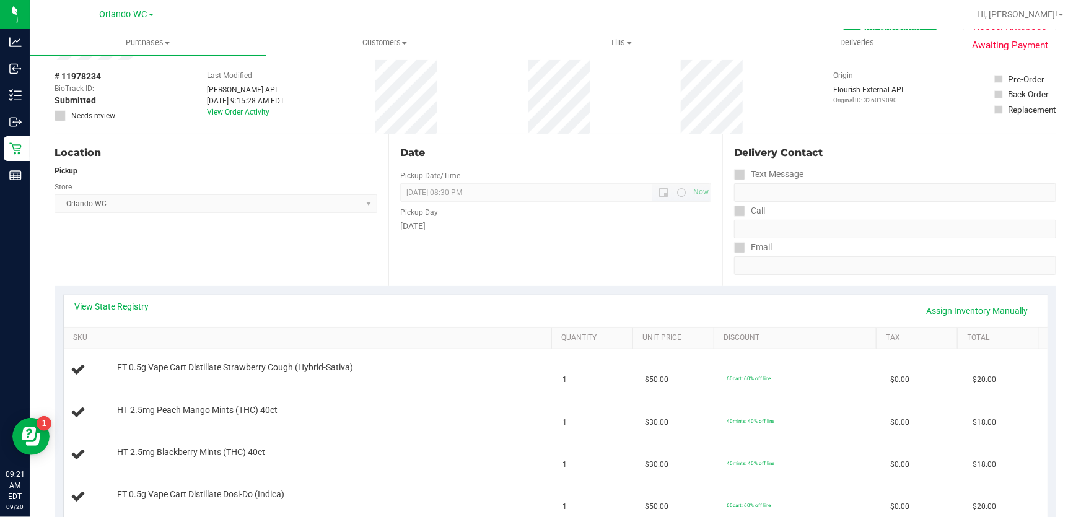
scroll to position [169, 0]
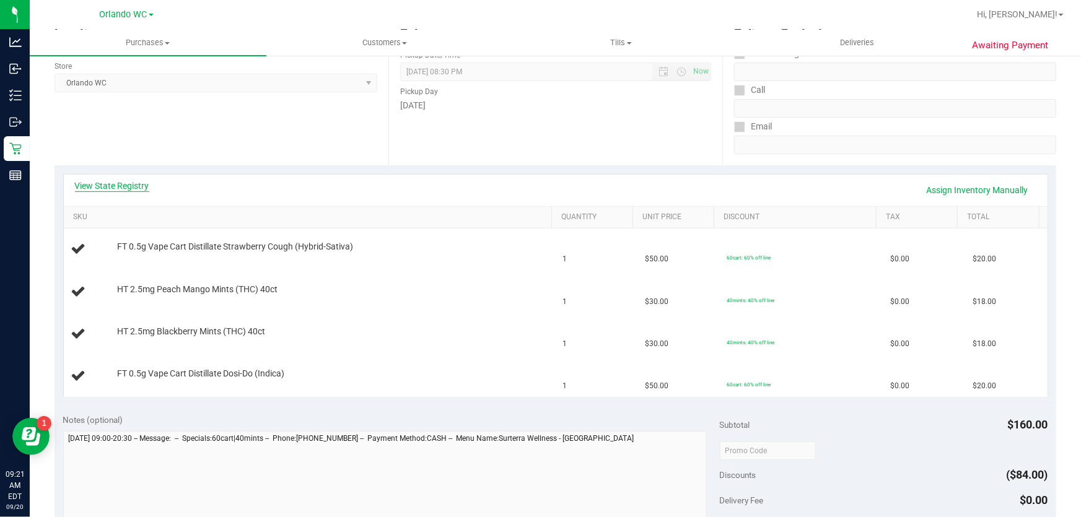
click at [86, 180] on link "View State Registry" at bounding box center [112, 186] width 74 height 12
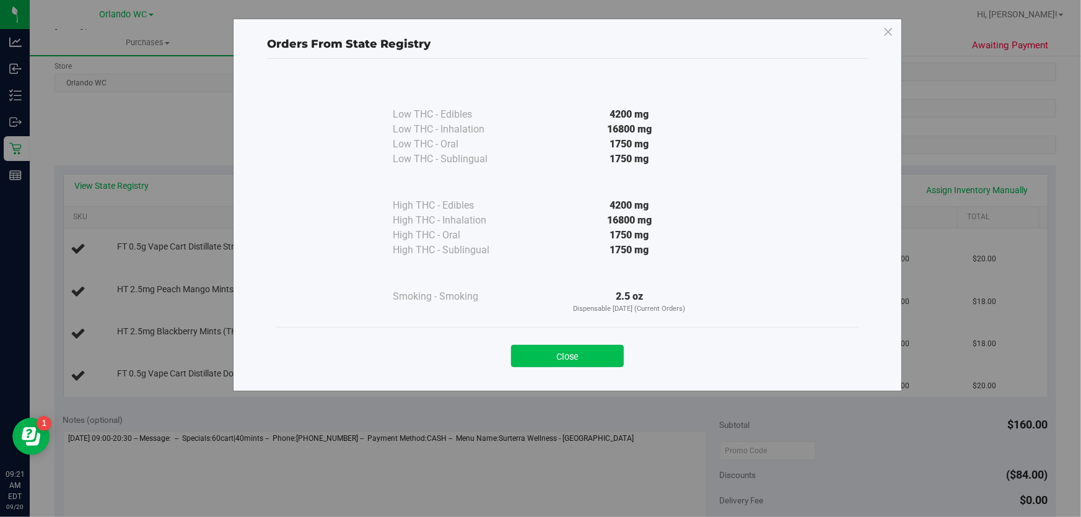
click at [566, 359] on button "Close" at bounding box center [567, 356] width 113 height 22
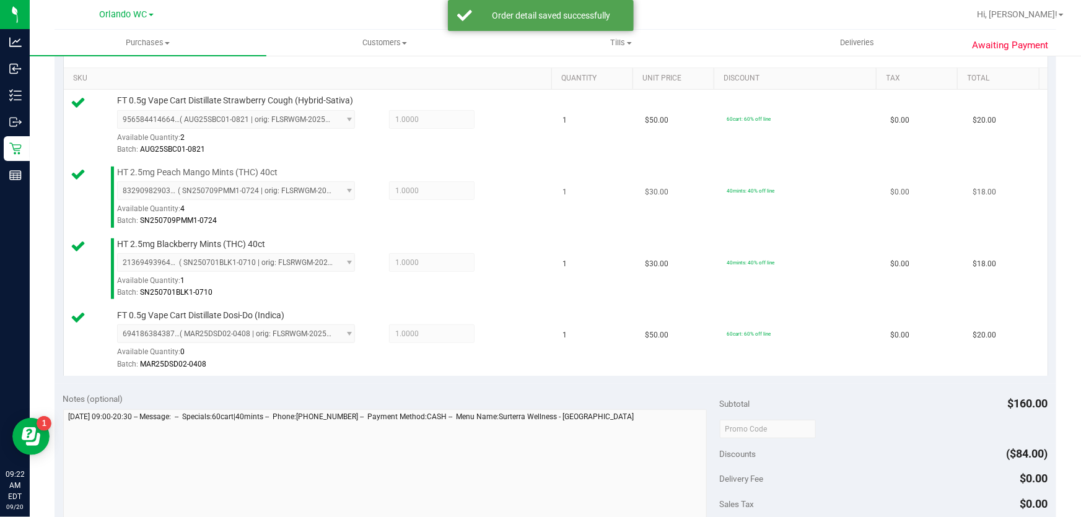
scroll to position [281, 0]
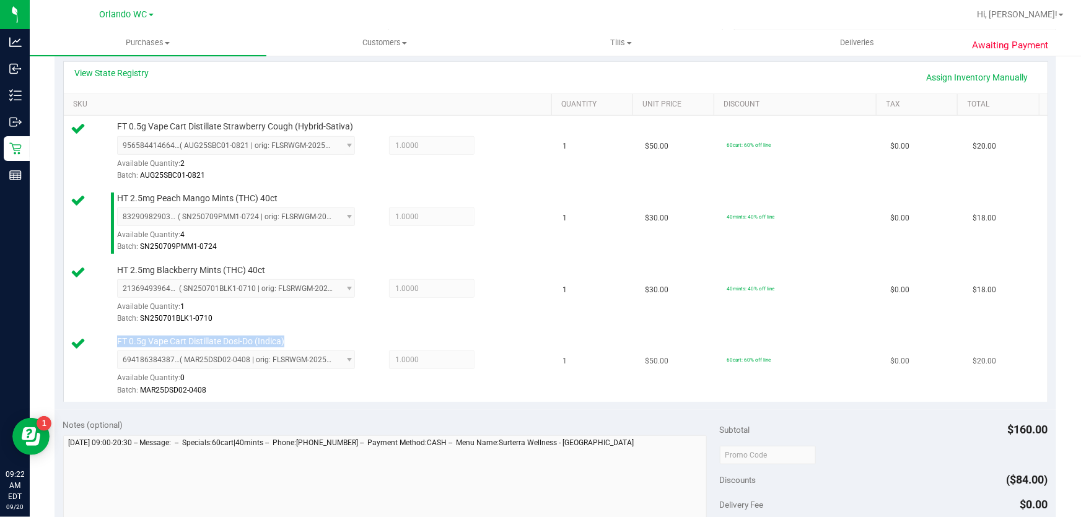
drag, startPoint x: 309, startPoint y: 341, endPoint x: 112, endPoint y: 341, distance: 197.1
click at [112, 341] on div "FT 0.5g Vape Cart Distillate Dosi-Do (Indica) 6941863843876487 ( MAR25DSD02-040…" at bounding box center [329, 366] width 436 height 61
copy span "FT 0.5g Vape Cart Distillate Dosi-Do (Indica)"
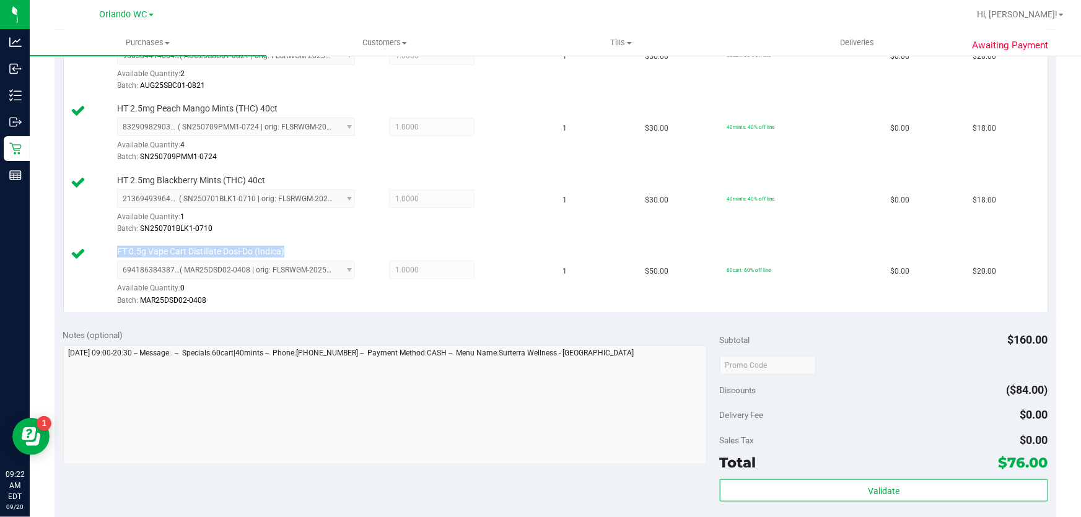
scroll to position [507, 0]
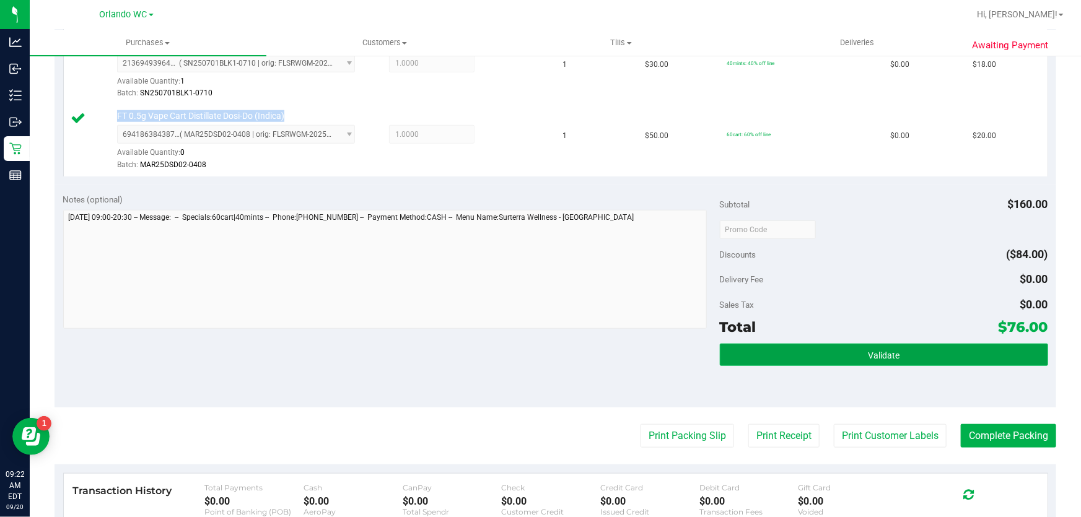
click at [892, 344] on button "Validate" at bounding box center [884, 355] width 328 height 22
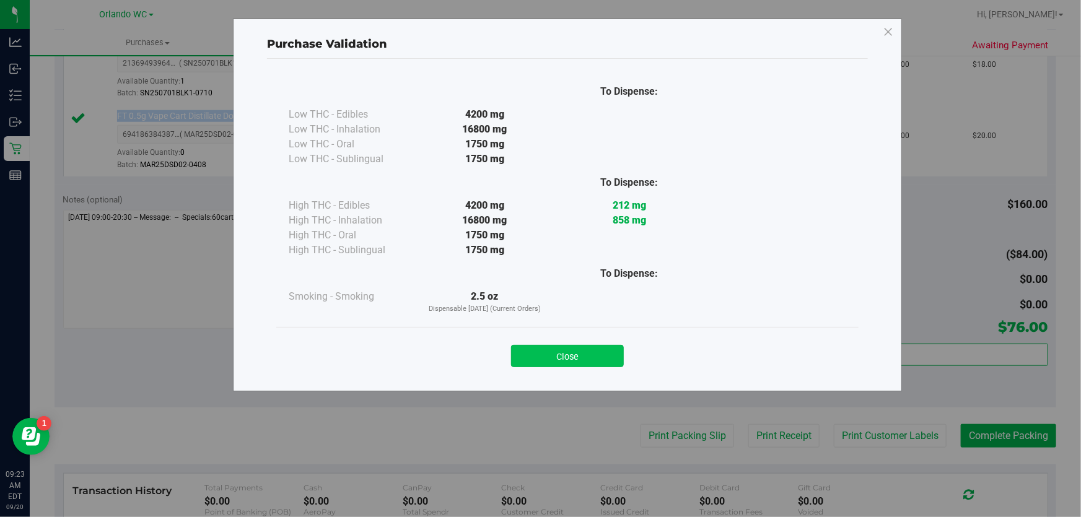
click at [618, 363] on button "Close" at bounding box center [567, 356] width 113 height 22
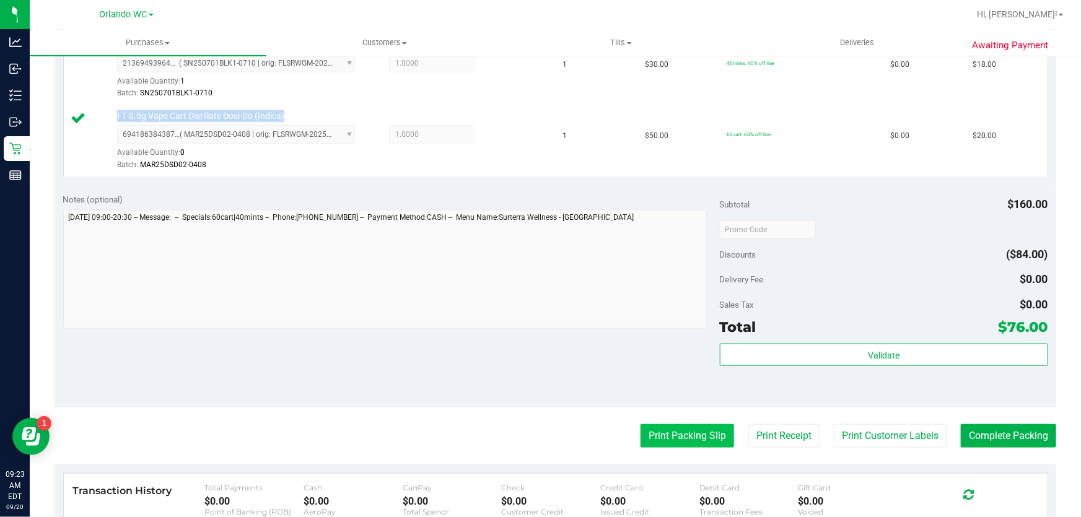
click at [655, 428] on button "Print Packing Slip" at bounding box center [688, 436] width 94 height 24
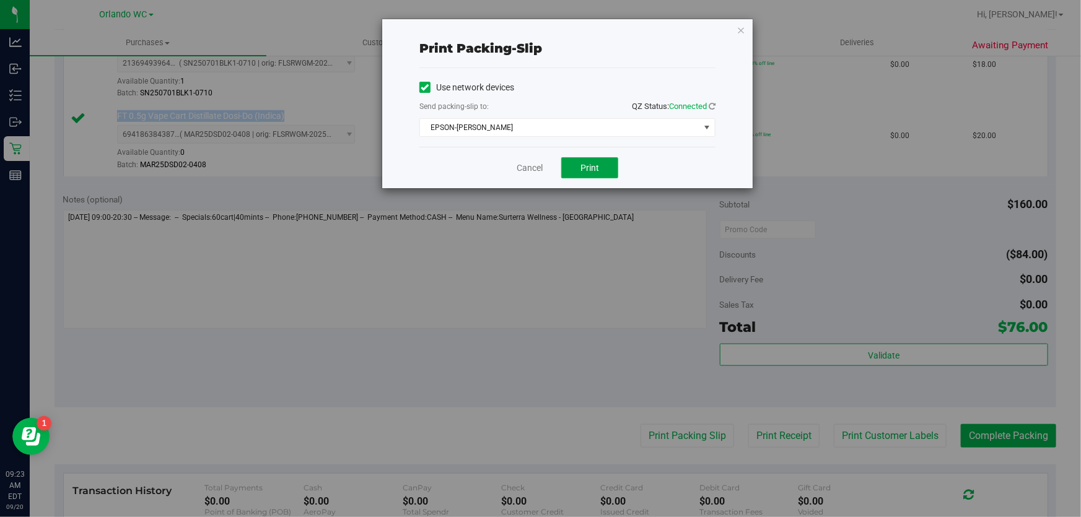
click at [576, 173] on button "Print" at bounding box center [589, 167] width 57 height 21
click at [527, 165] on link "Cancel" at bounding box center [530, 168] width 26 height 13
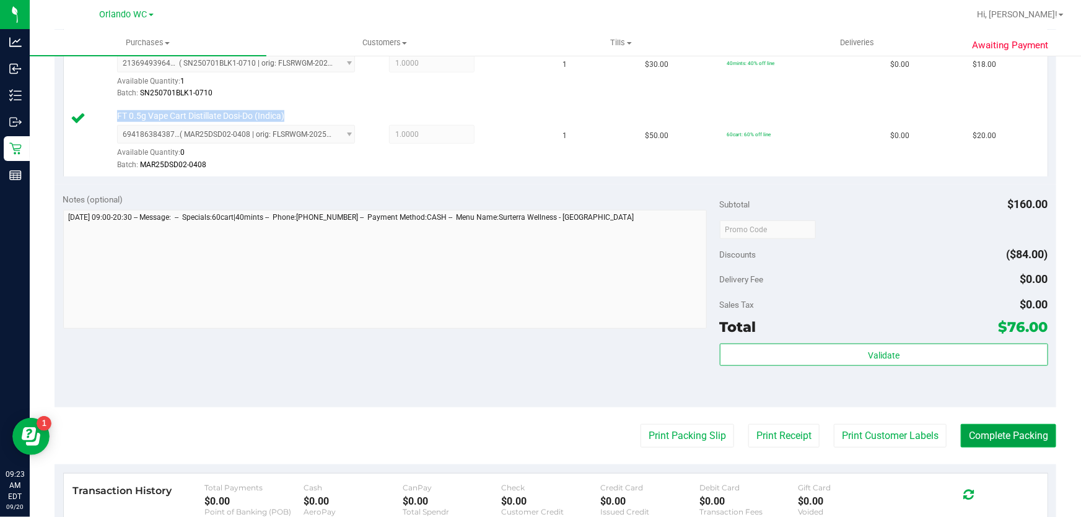
click at [1025, 446] on button "Complete Packing" at bounding box center [1008, 436] width 95 height 24
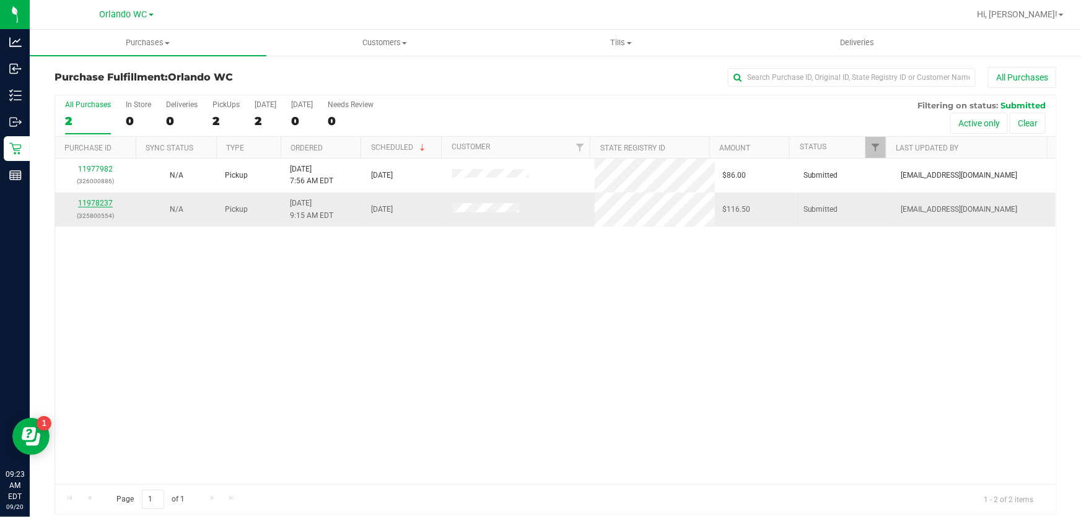
click at [87, 201] on link "11978237" at bounding box center [95, 203] width 35 height 9
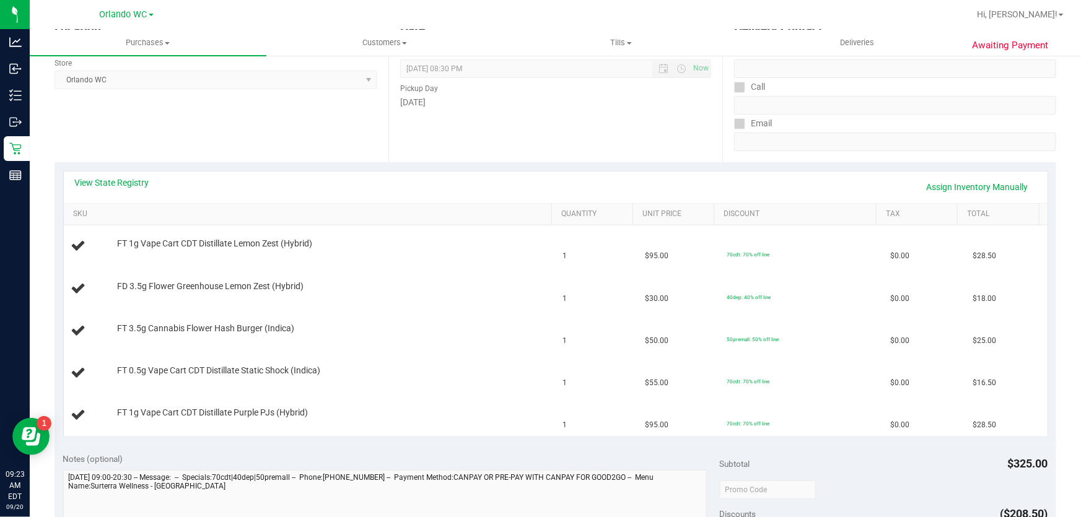
scroll to position [174, 0]
click at [122, 179] on link "View State Registry" at bounding box center [112, 181] width 74 height 12
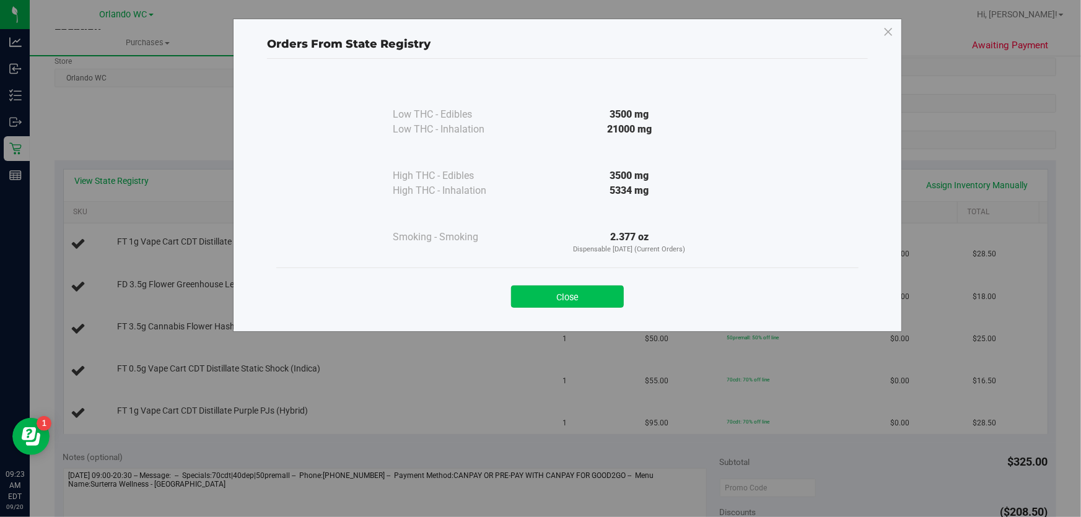
click at [545, 286] on button "Close" at bounding box center [567, 297] width 113 height 22
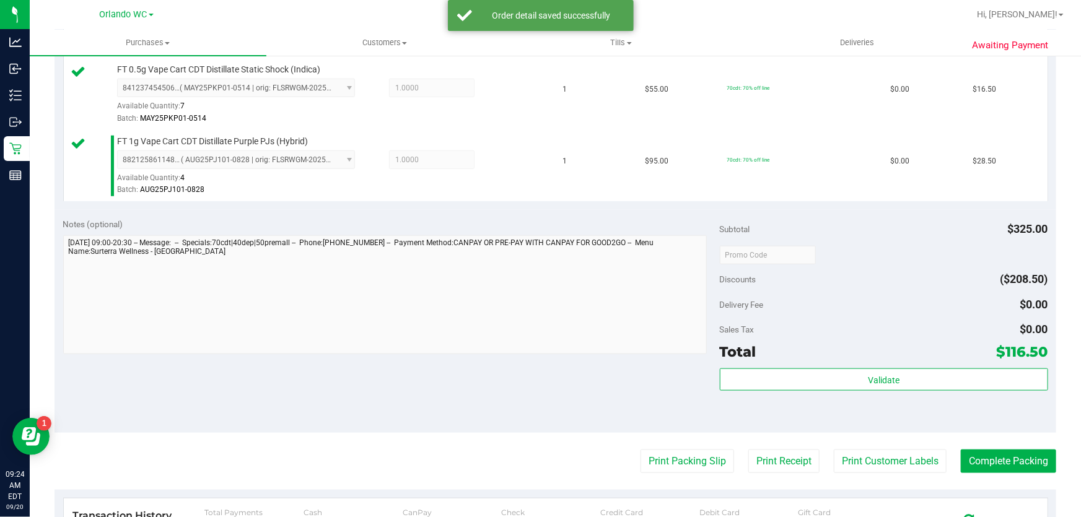
scroll to position [608, 0]
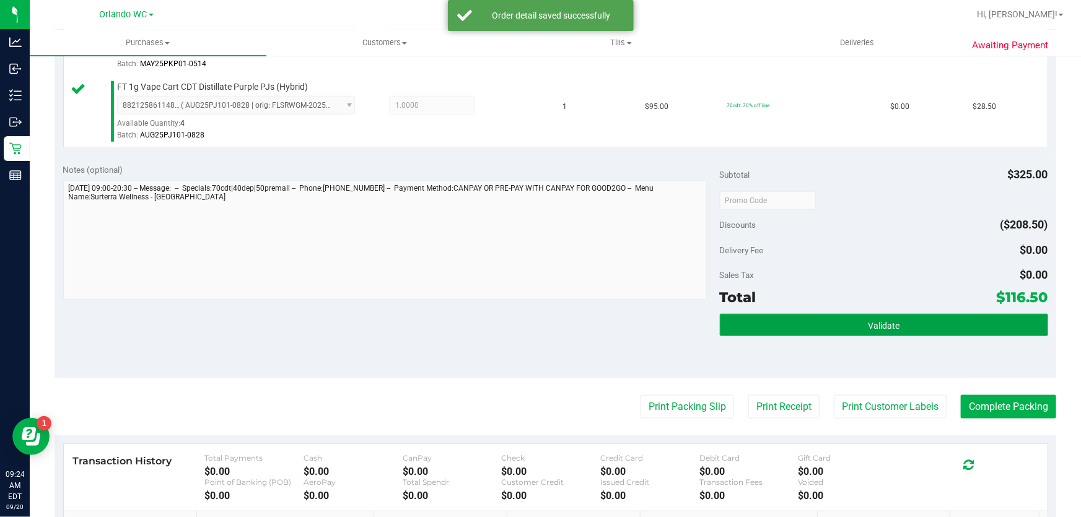
click at [987, 330] on button "Validate" at bounding box center [884, 325] width 328 height 22
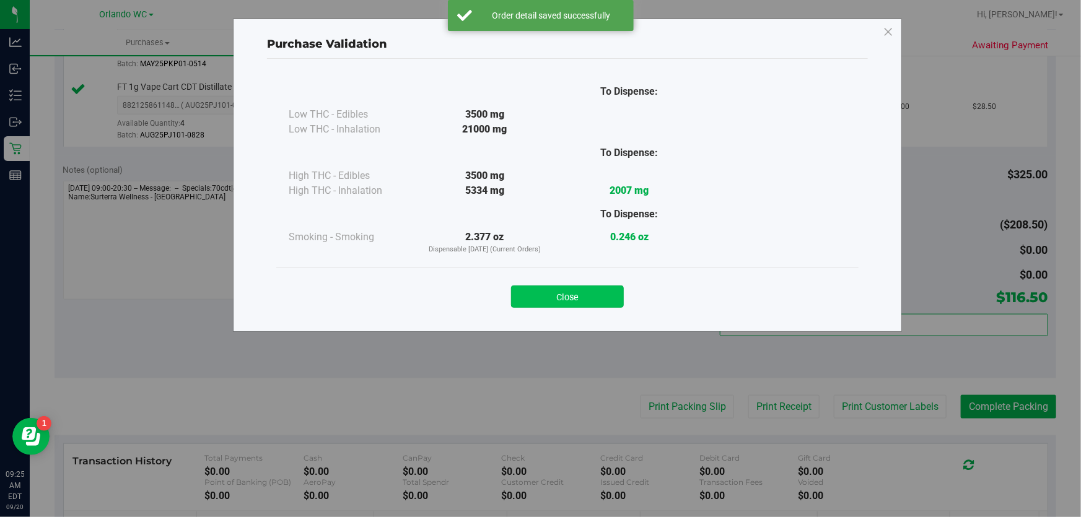
click at [591, 300] on button "Close" at bounding box center [567, 297] width 113 height 22
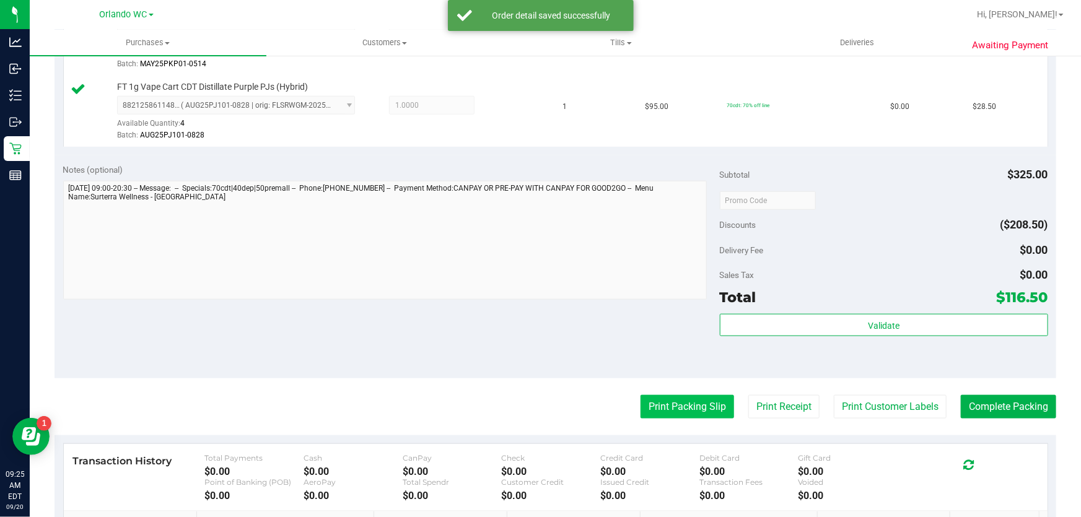
click at [641, 398] on button "Print Packing Slip" at bounding box center [688, 407] width 94 height 24
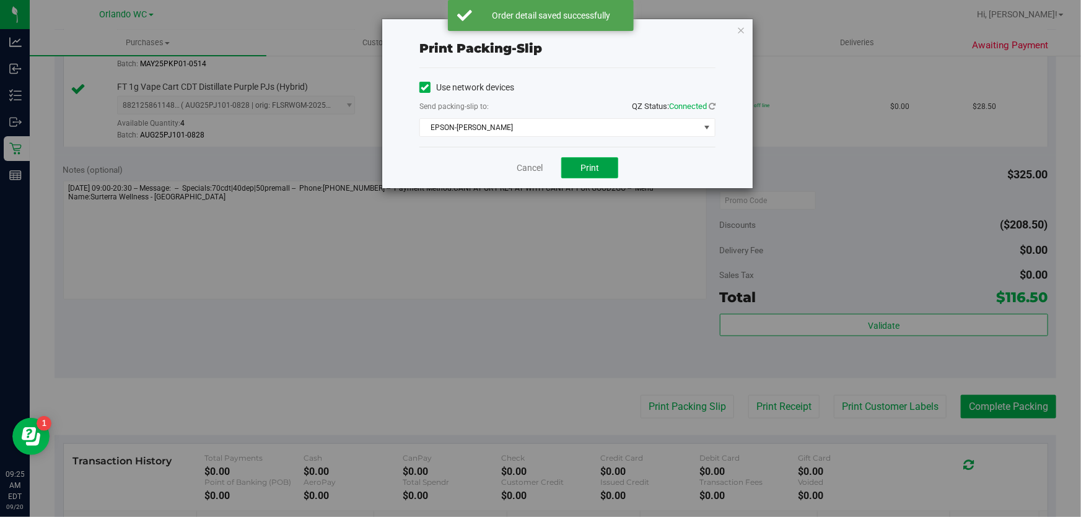
click at [597, 165] on span "Print" at bounding box center [590, 168] width 19 height 10
click at [524, 162] on link "Cancel" at bounding box center [530, 168] width 26 height 13
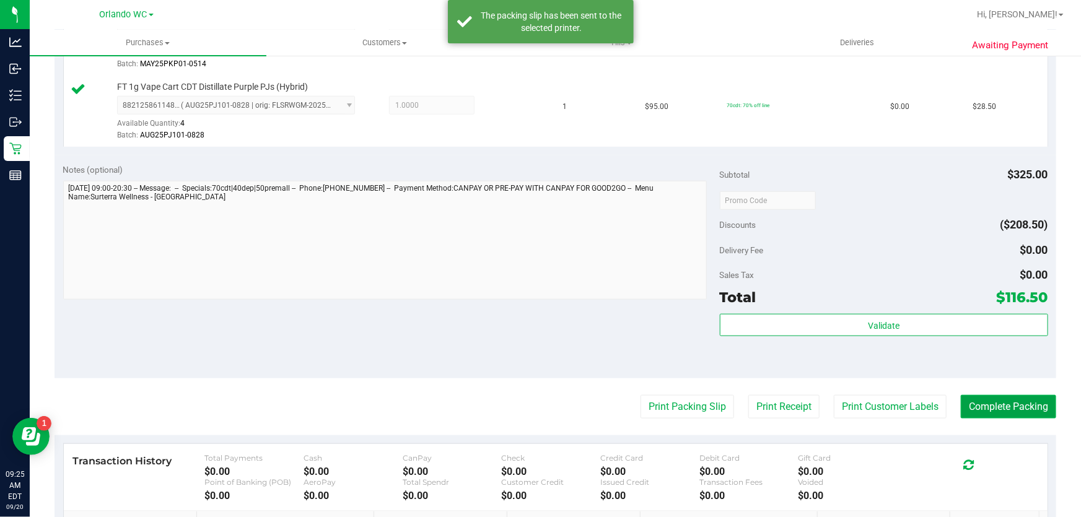
click at [997, 400] on button "Complete Packing" at bounding box center [1008, 407] width 95 height 24
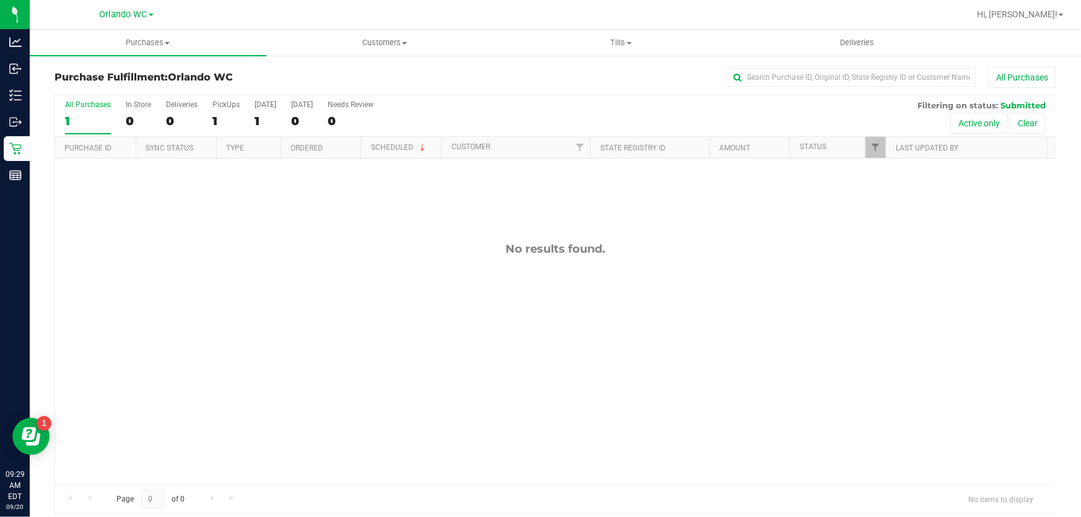
click at [333, 296] on div "No results found." at bounding box center [555, 364] width 1001 height 410
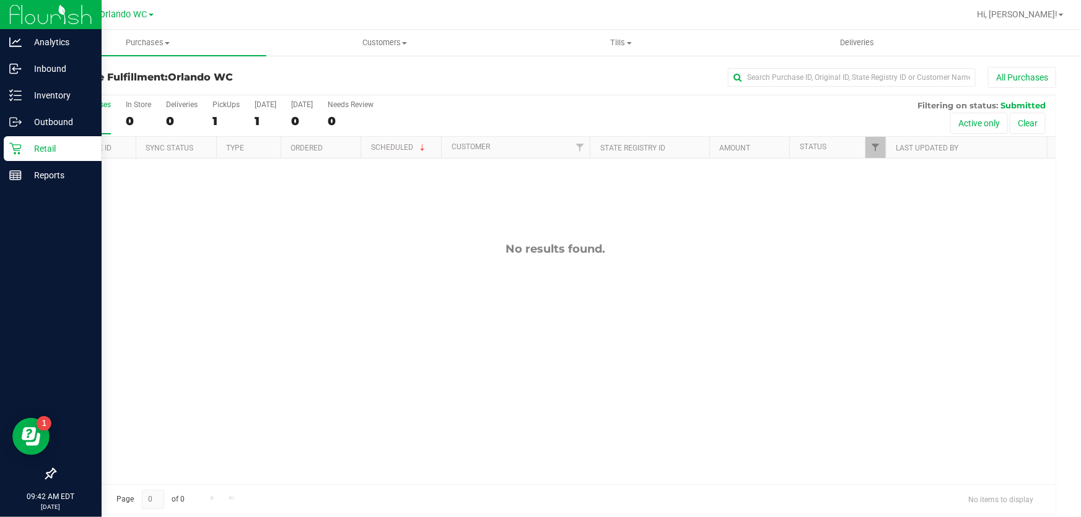
click at [22, 148] on p "Retail" at bounding box center [59, 148] width 74 height 15
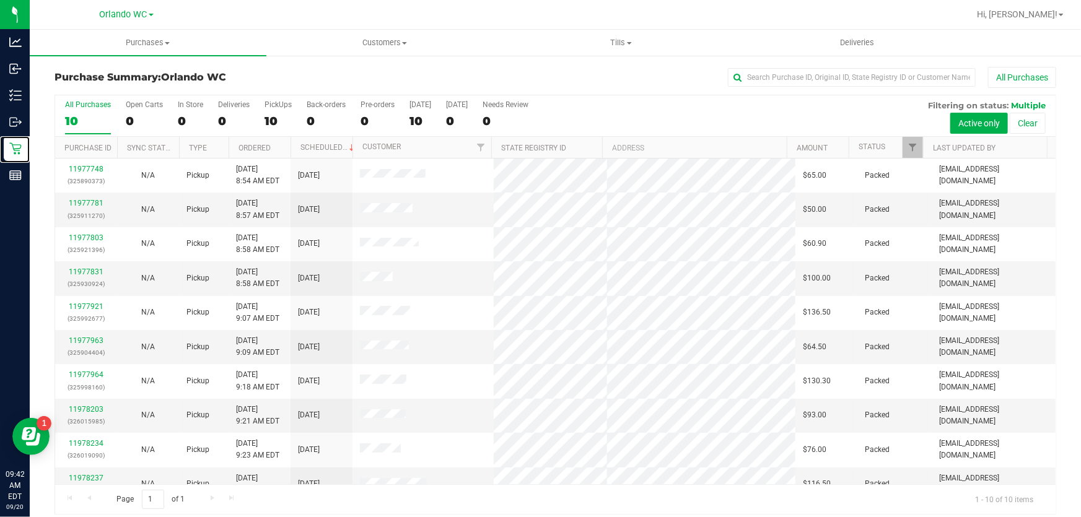
scroll to position [15, 0]
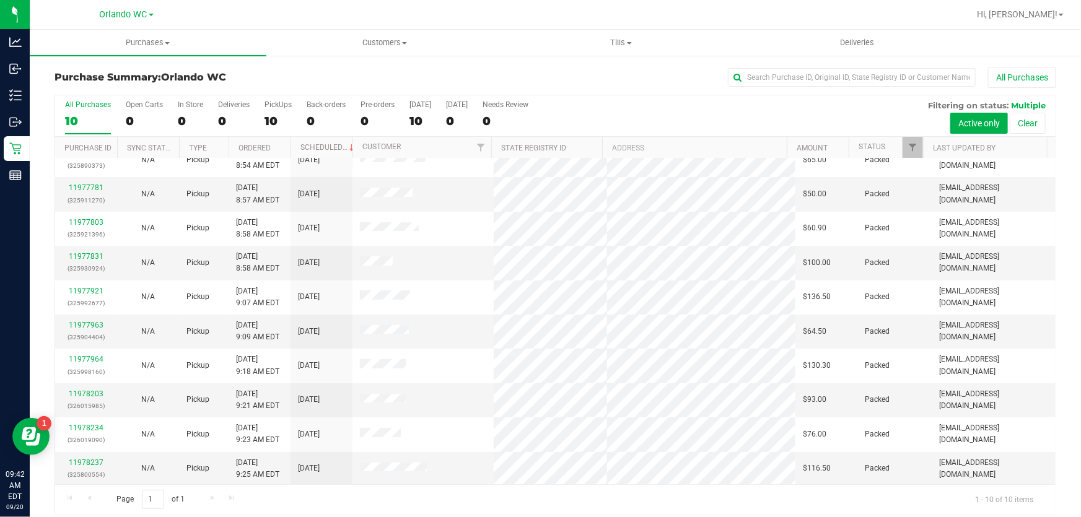
click at [213, 499] on div "Page 1 of 1 1 - 10 of 10 items" at bounding box center [555, 500] width 1001 height 30
click at [92, 144] on link "Purchase ID" at bounding box center [87, 148] width 47 height 9
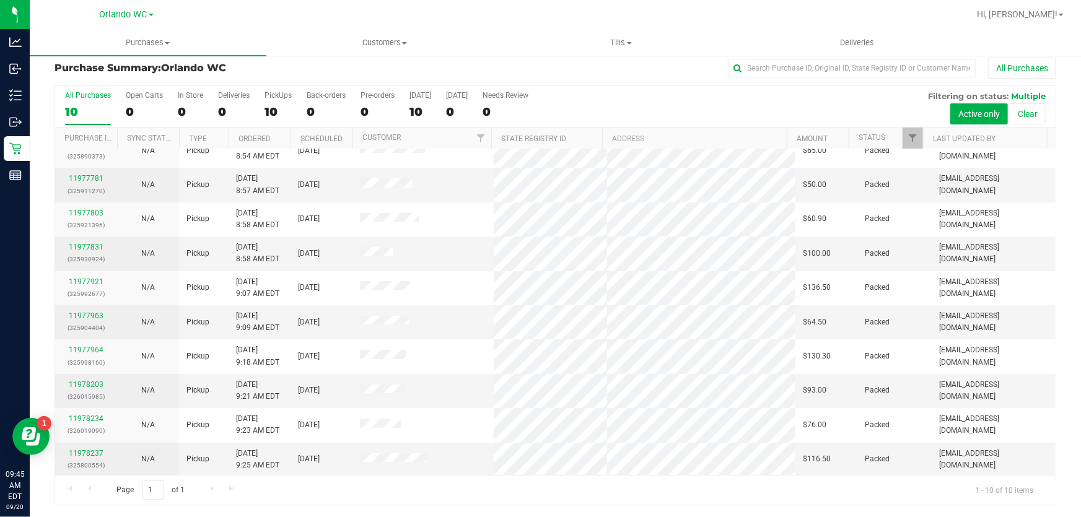
click at [79, 120] on label "All Purchases 10" at bounding box center [88, 108] width 46 height 34
click at [0, 0] on input "All Purchases 10" at bounding box center [0, 0] width 0 height 0
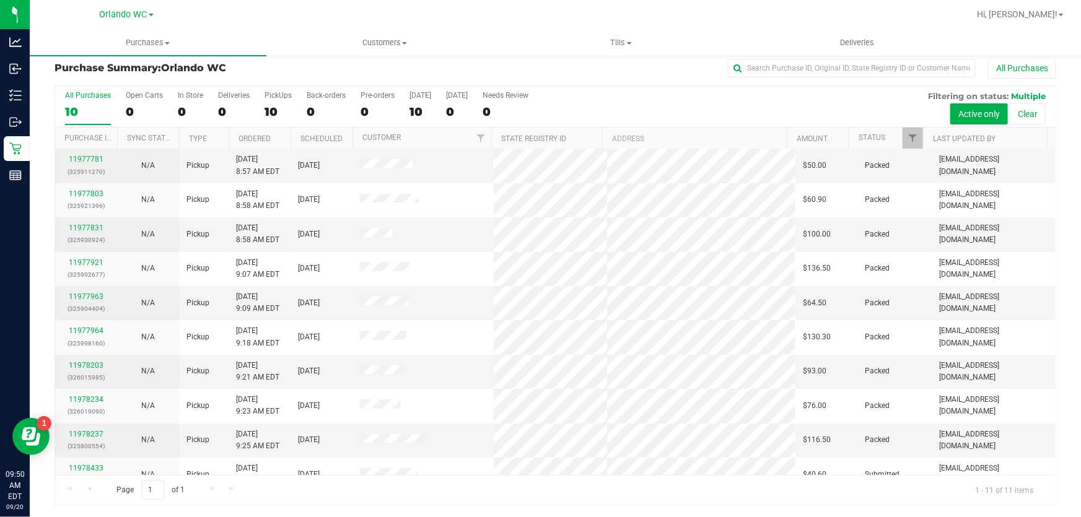
scroll to position [50, 0]
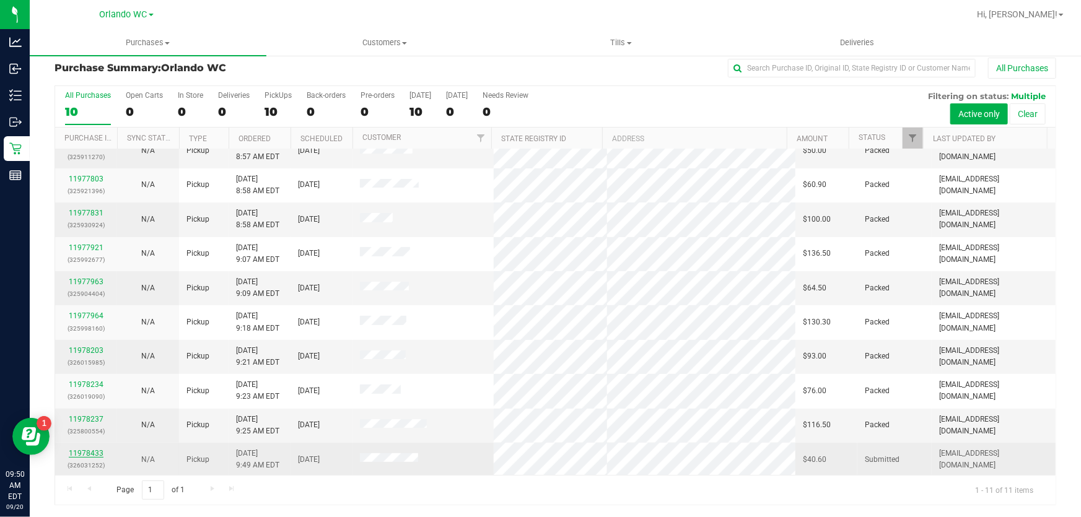
click at [95, 455] on link "11978433" at bounding box center [86, 453] width 35 height 9
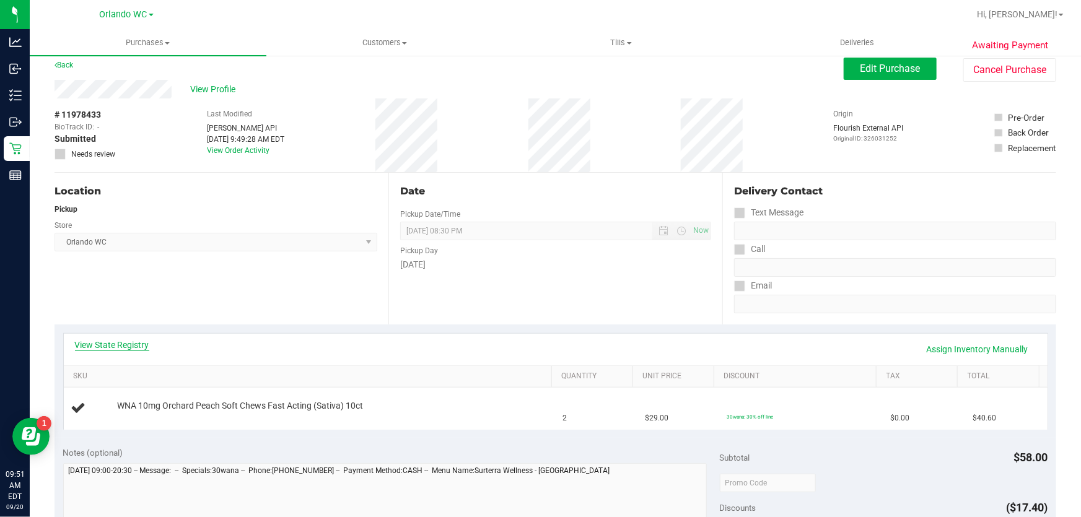
click at [102, 343] on link "View State Registry" at bounding box center [112, 345] width 74 height 12
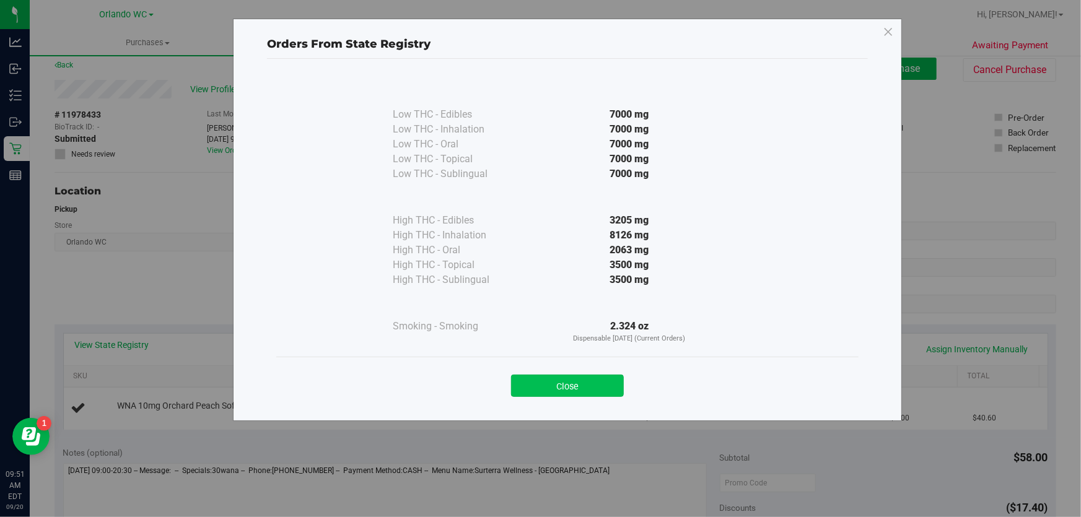
click at [583, 380] on button "Close" at bounding box center [567, 386] width 113 height 22
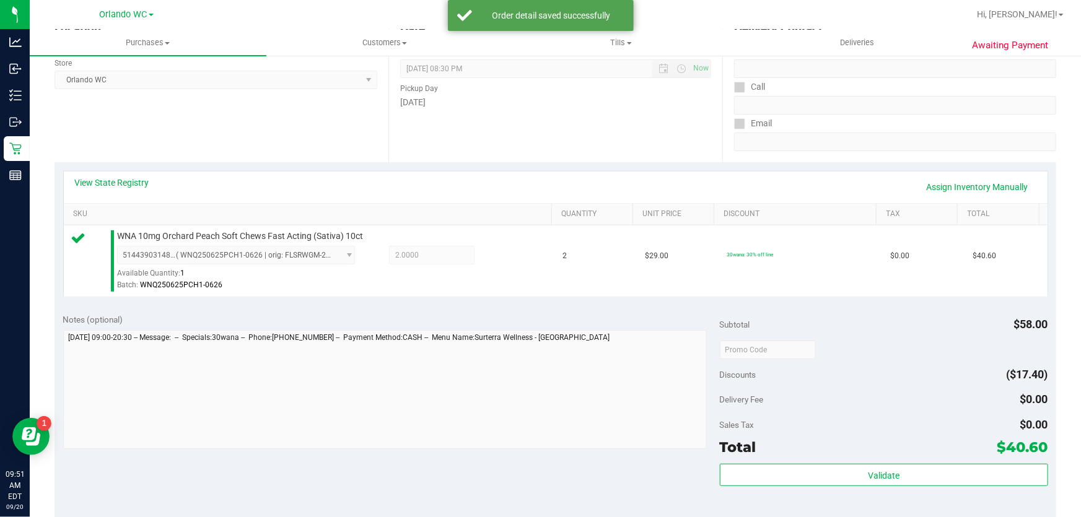
scroll to position [291, 0]
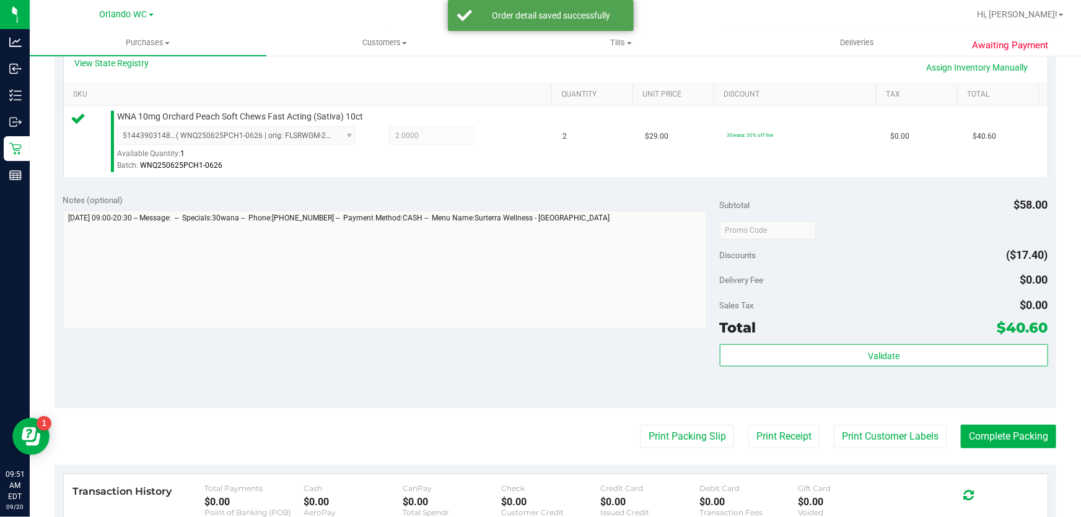
click at [773, 341] on div "Subtotal $58.00 Discounts ($17.40) Delivery Fee $0.00 Sales Tax $0.00 Total $40…" at bounding box center [884, 297] width 328 height 206
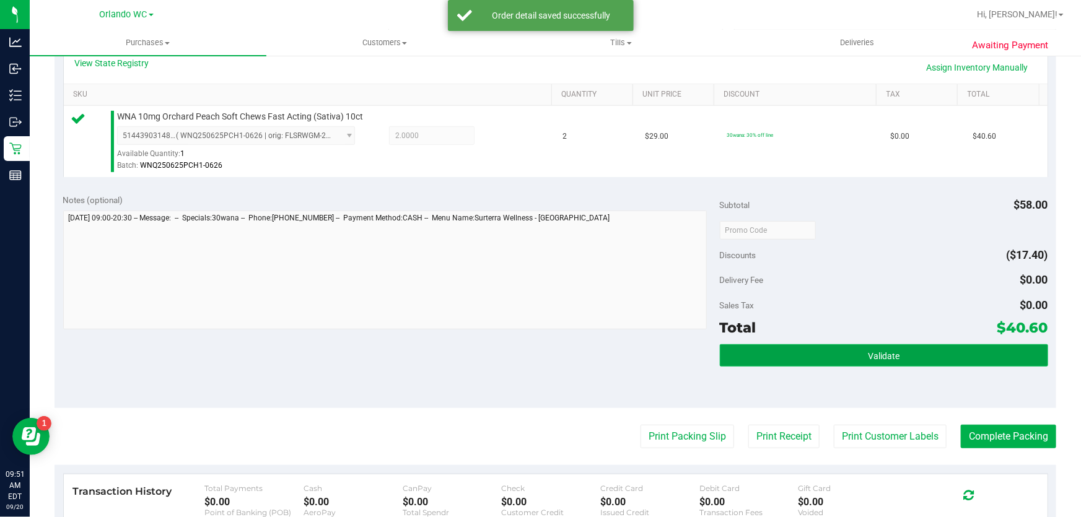
click at [758, 346] on button "Validate" at bounding box center [884, 356] width 328 height 22
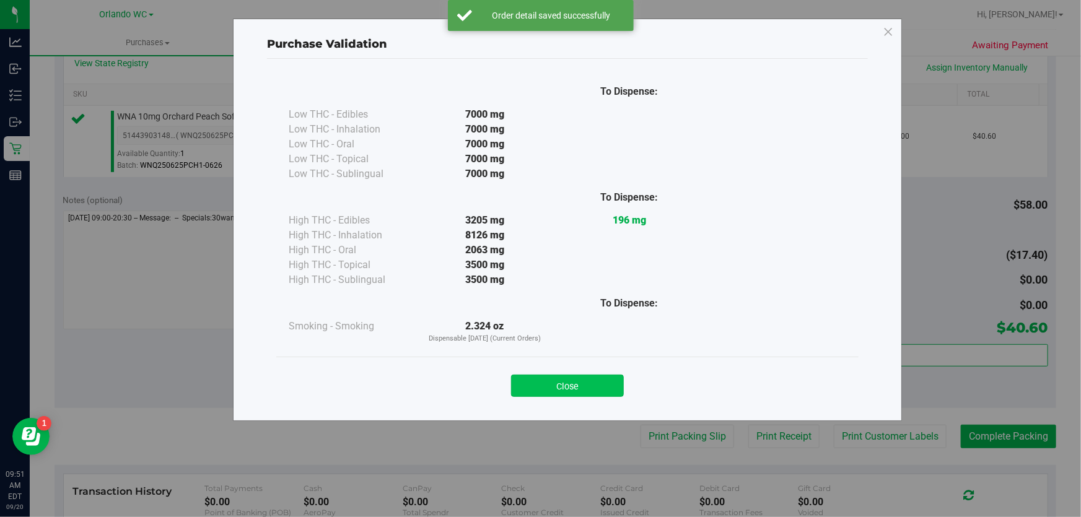
click at [585, 384] on button "Close" at bounding box center [567, 386] width 113 height 22
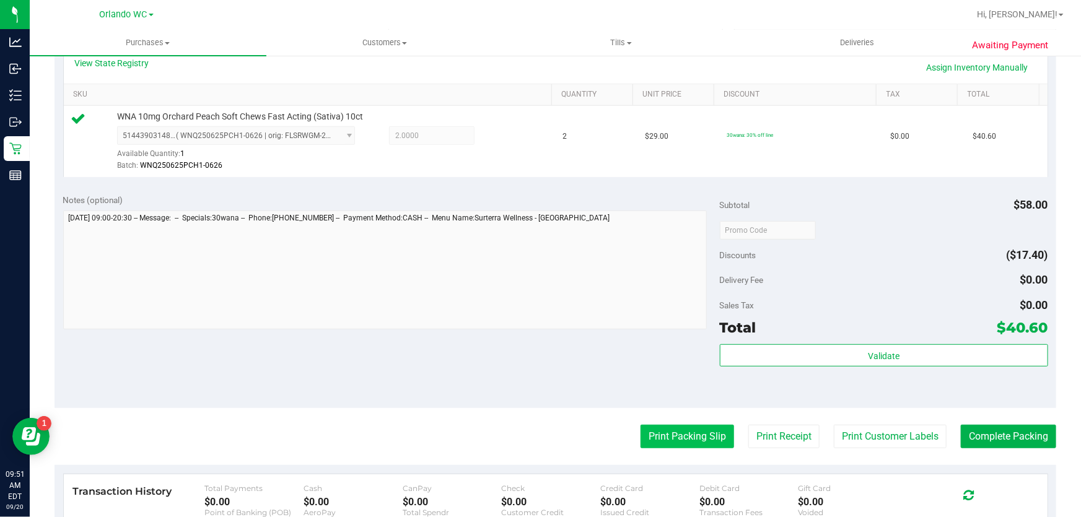
click at [682, 440] on button "Print Packing Slip" at bounding box center [688, 437] width 94 height 24
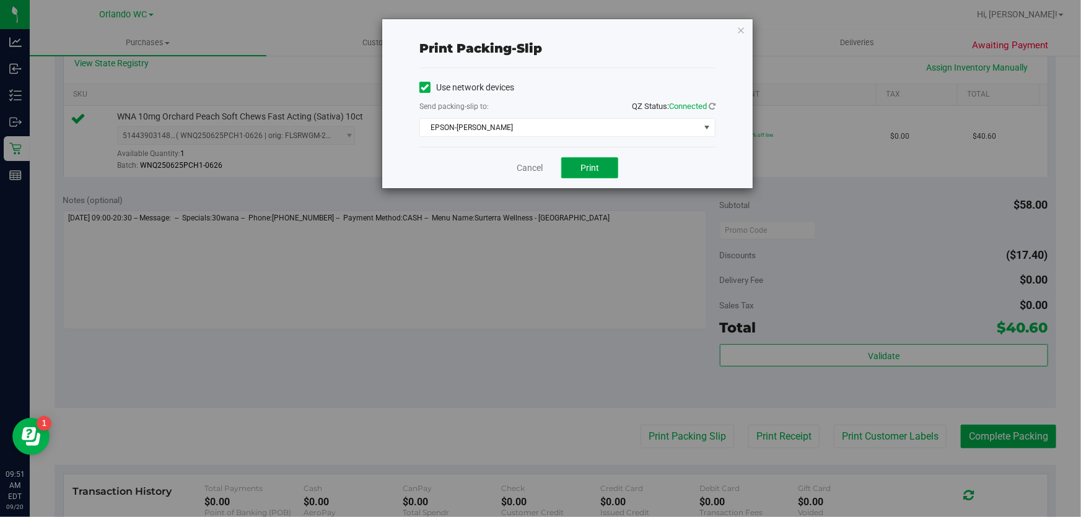
click at [586, 165] on span "Print" at bounding box center [590, 168] width 19 height 10
click at [539, 172] on link "Cancel" at bounding box center [530, 168] width 26 height 13
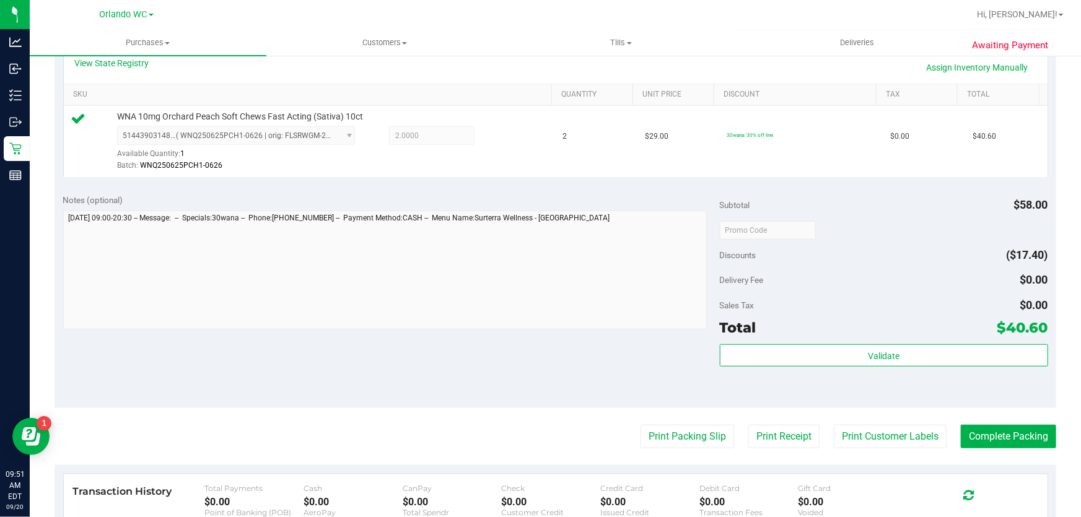
click at [1006, 458] on purchase-details "Back Edit Purchase Cancel Purchase View Profile # 11978433 BioTrack ID: - Submi…" at bounding box center [556, 236] width 1002 height 921
click at [996, 428] on button "Complete Packing" at bounding box center [1008, 437] width 95 height 24
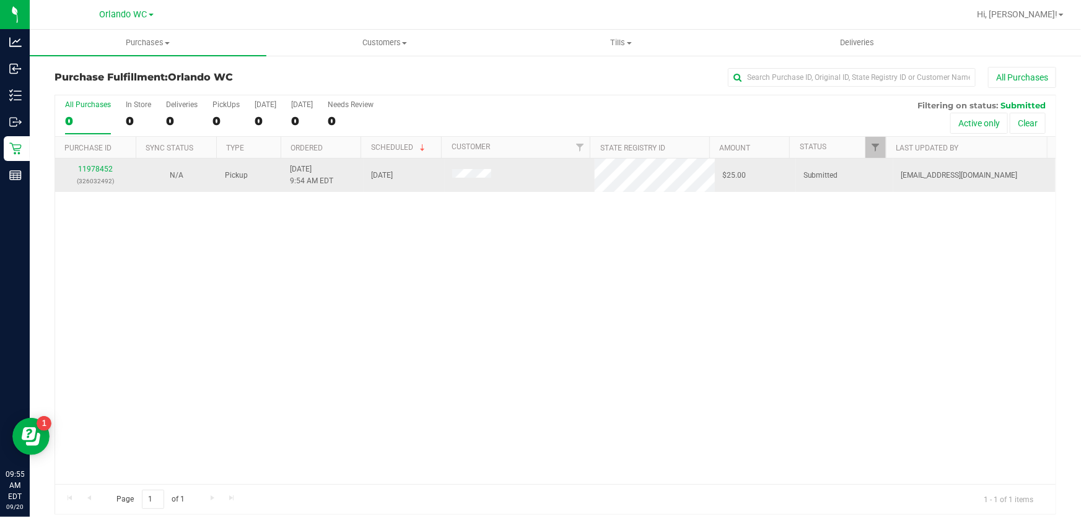
click at [107, 164] on div "11978452 (326032492)" at bounding box center [96, 176] width 66 height 24
click at [105, 165] on link "11978452" at bounding box center [95, 169] width 35 height 9
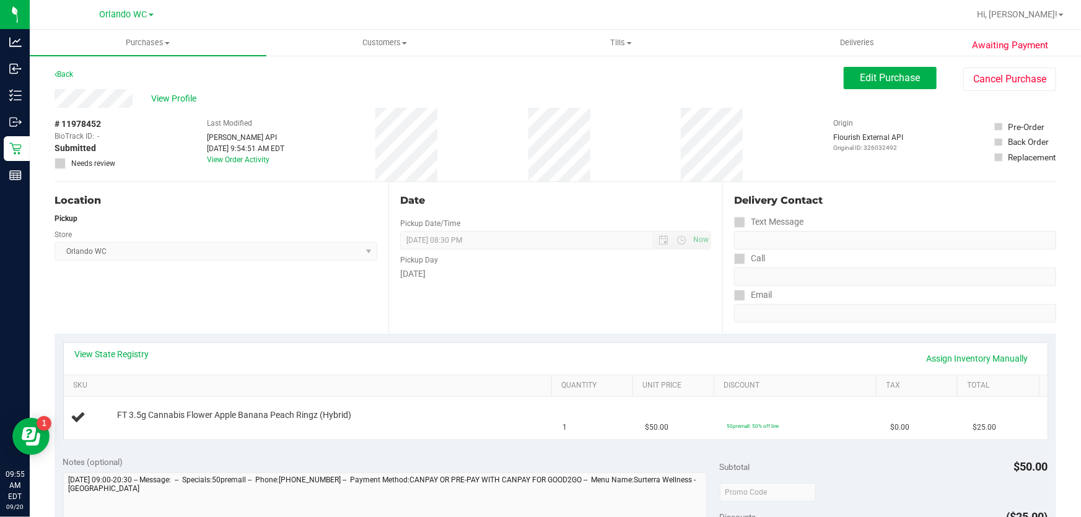
click at [108, 373] on div "View State Registry Assign Inventory Manually" at bounding box center [556, 359] width 984 height 32
click at [121, 359] on link "View State Registry" at bounding box center [112, 354] width 74 height 12
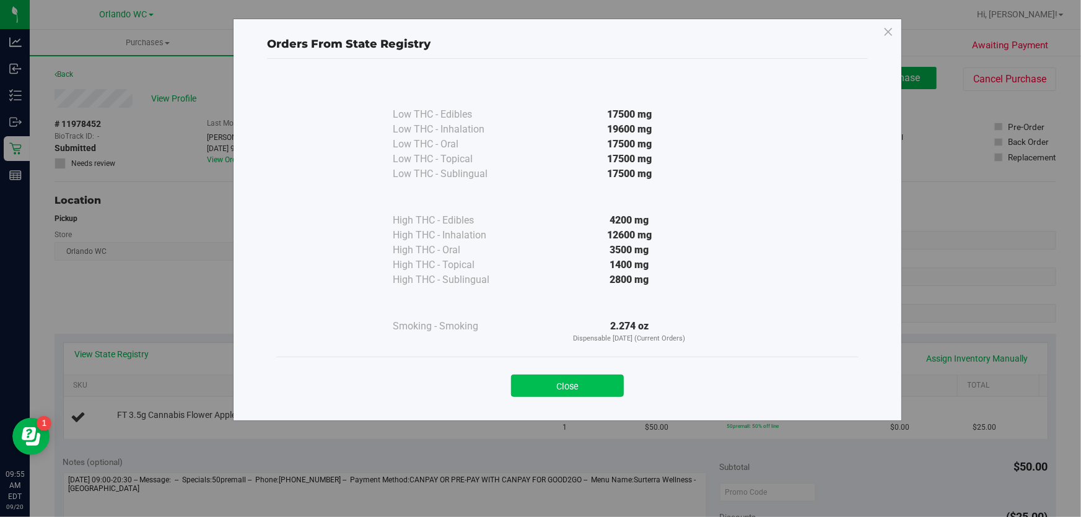
click at [565, 388] on button "Close" at bounding box center [567, 386] width 113 height 22
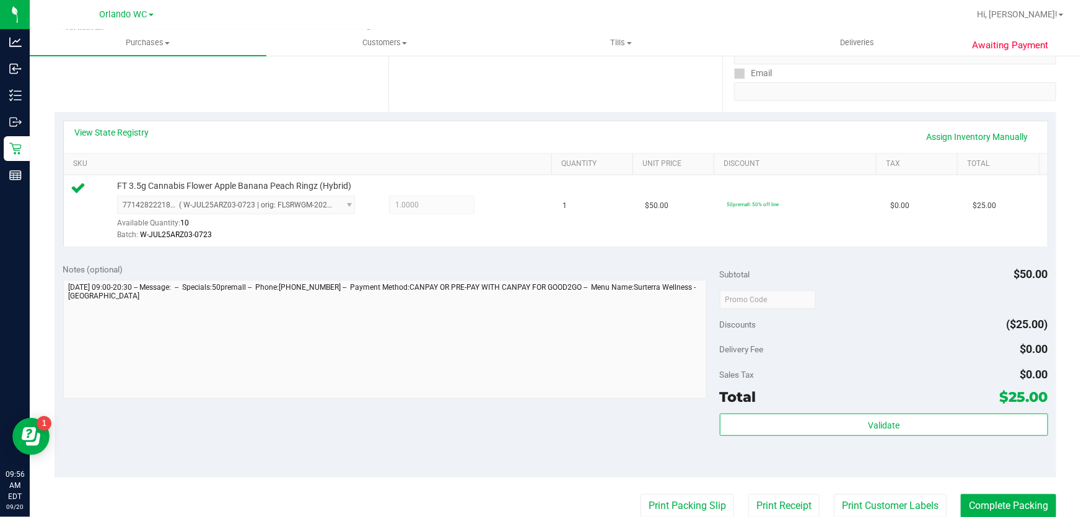
scroll to position [281, 0]
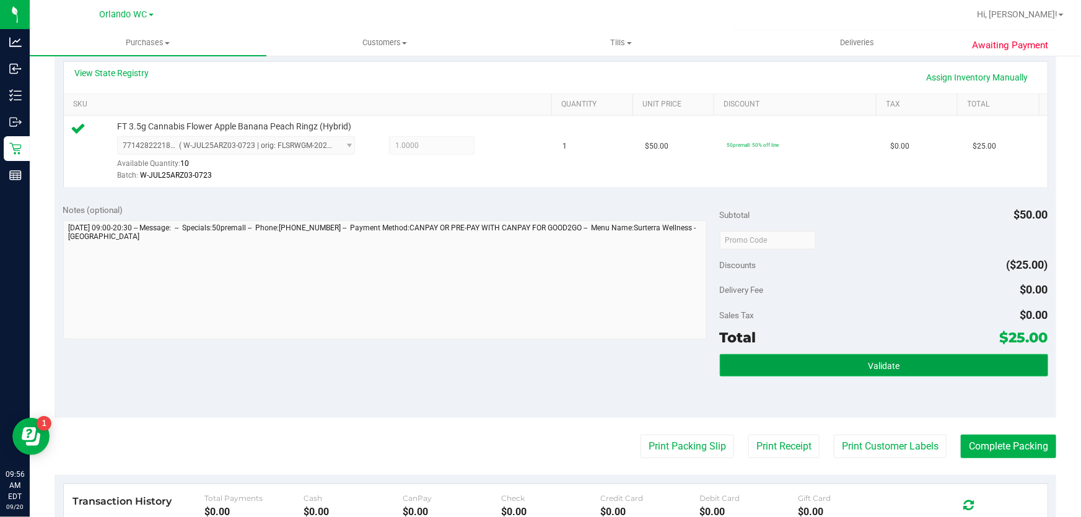
click at [859, 359] on button "Validate" at bounding box center [884, 365] width 328 height 22
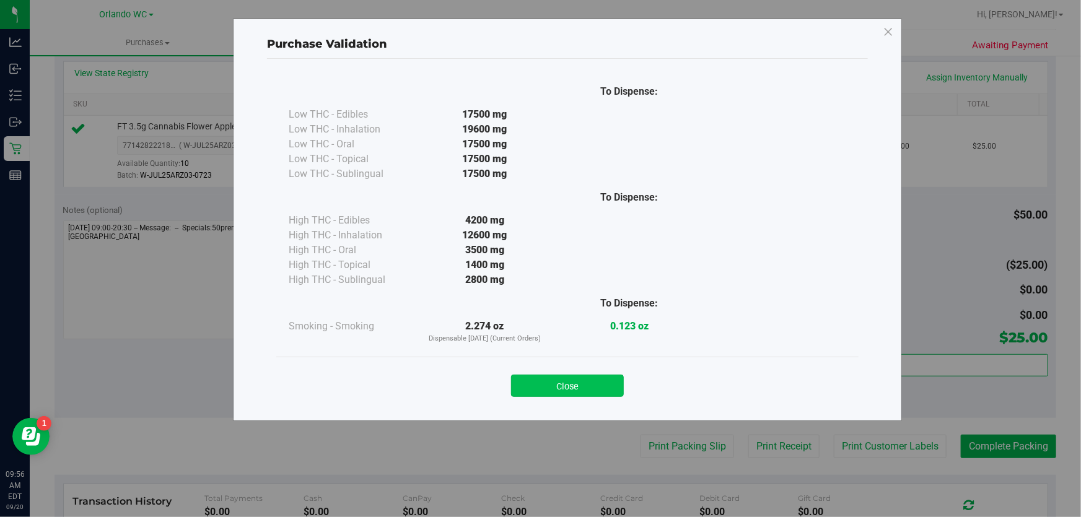
click at [605, 387] on button "Close" at bounding box center [567, 386] width 113 height 22
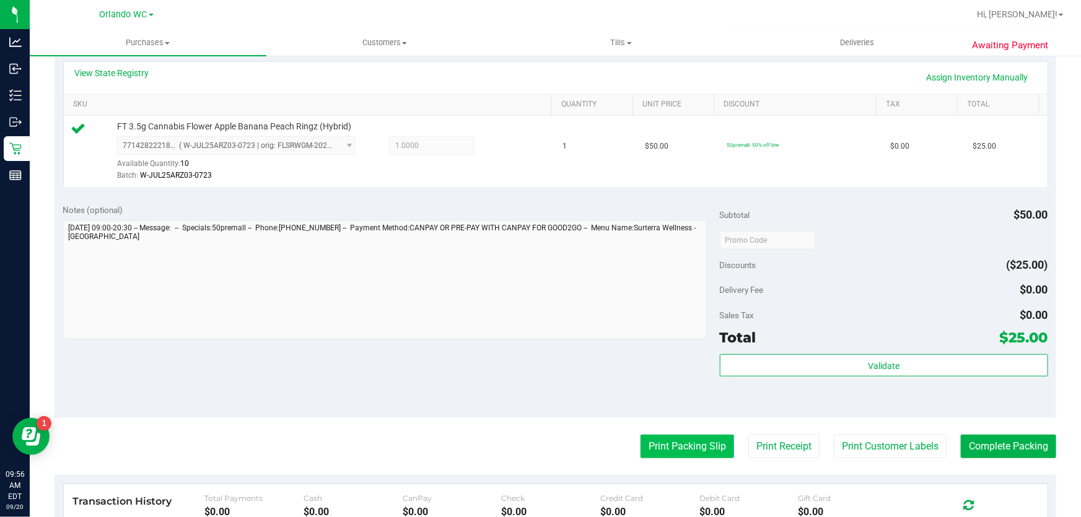
click at [652, 443] on button "Print Packing Slip" at bounding box center [688, 447] width 94 height 24
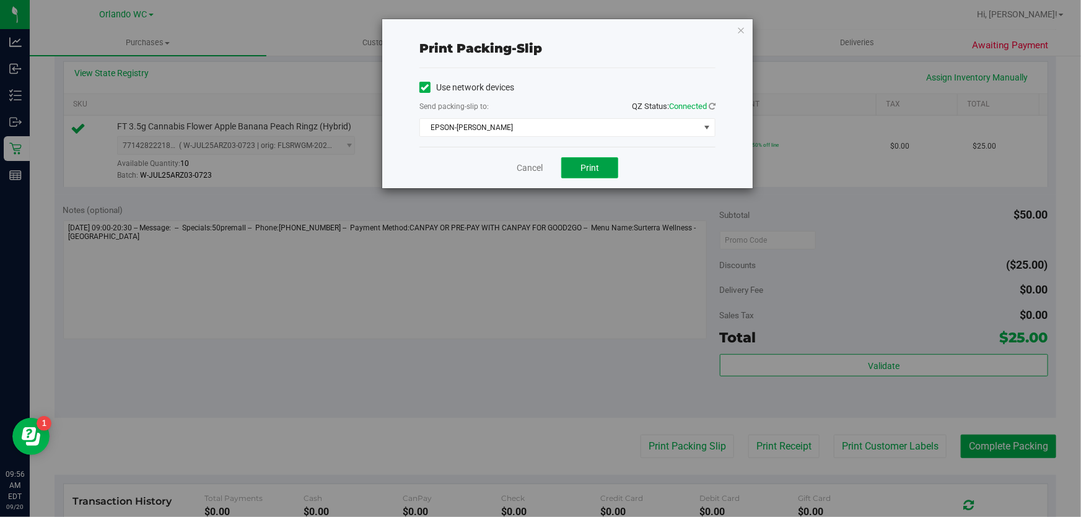
click at [589, 165] on span "Print" at bounding box center [590, 168] width 19 height 10
click at [526, 165] on link "Cancel" at bounding box center [530, 168] width 26 height 13
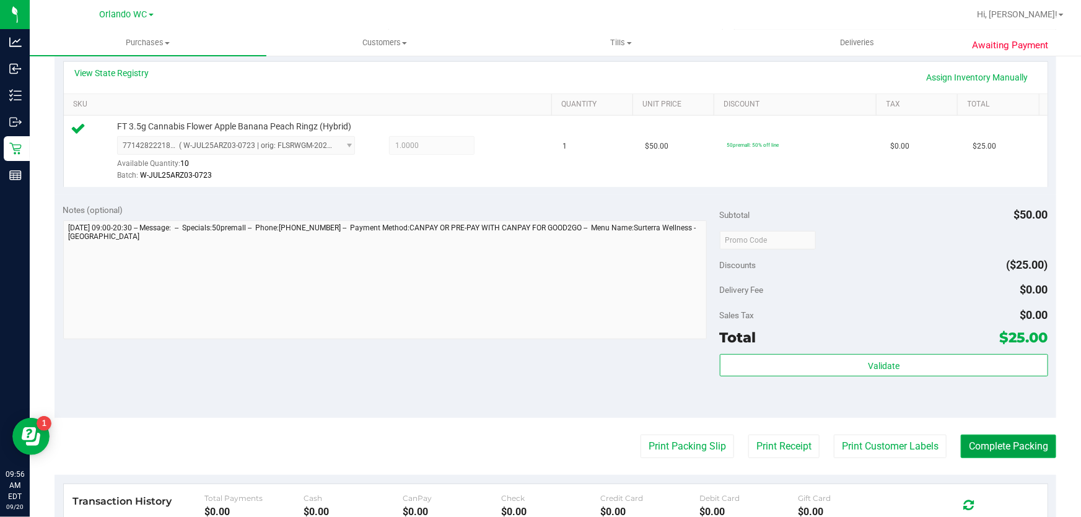
click at [1013, 446] on button "Complete Packing" at bounding box center [1008, 447] width 95 height 24
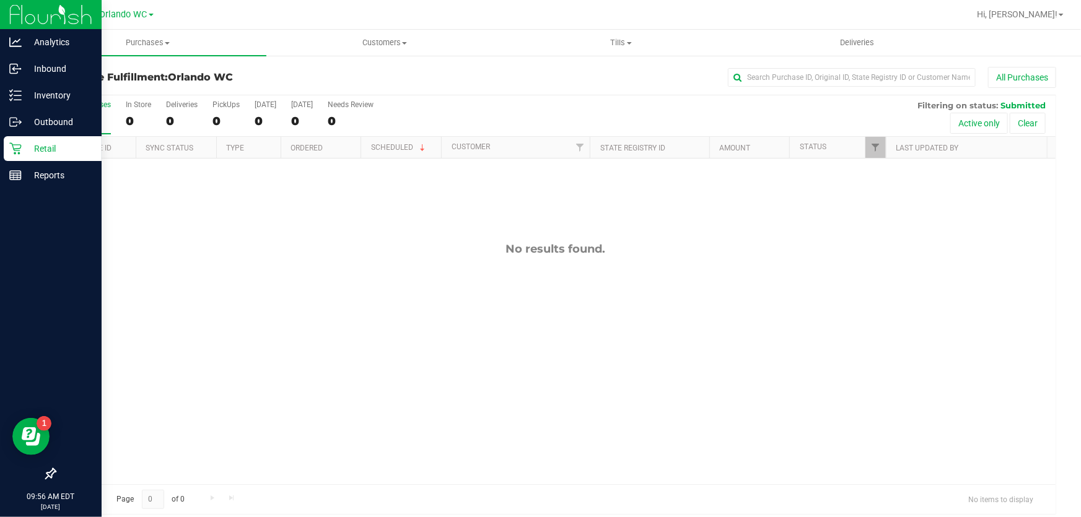
click at [22, 151] on p "Retail" at bounding box center [59, 148] width 74 height 15
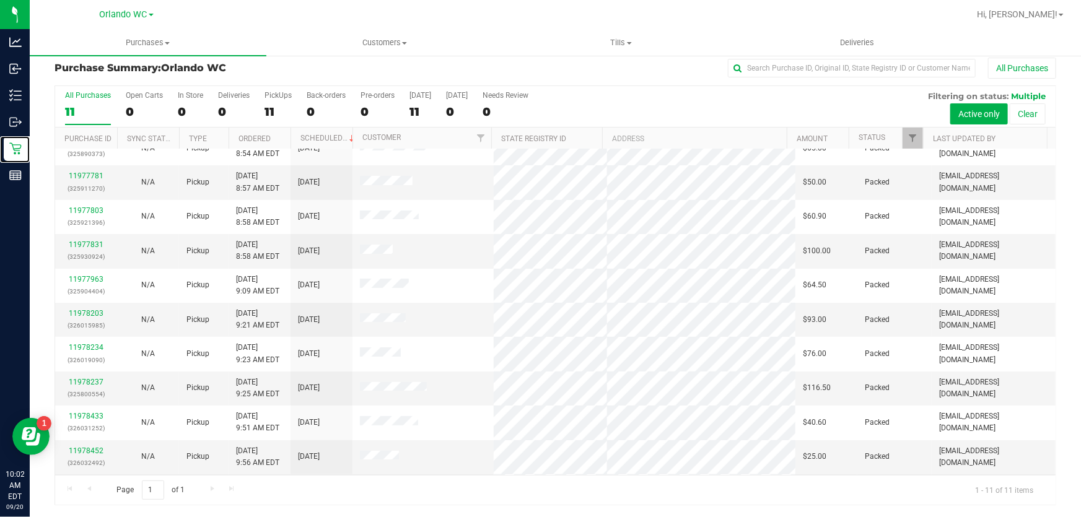
scroll to position [50, 0]
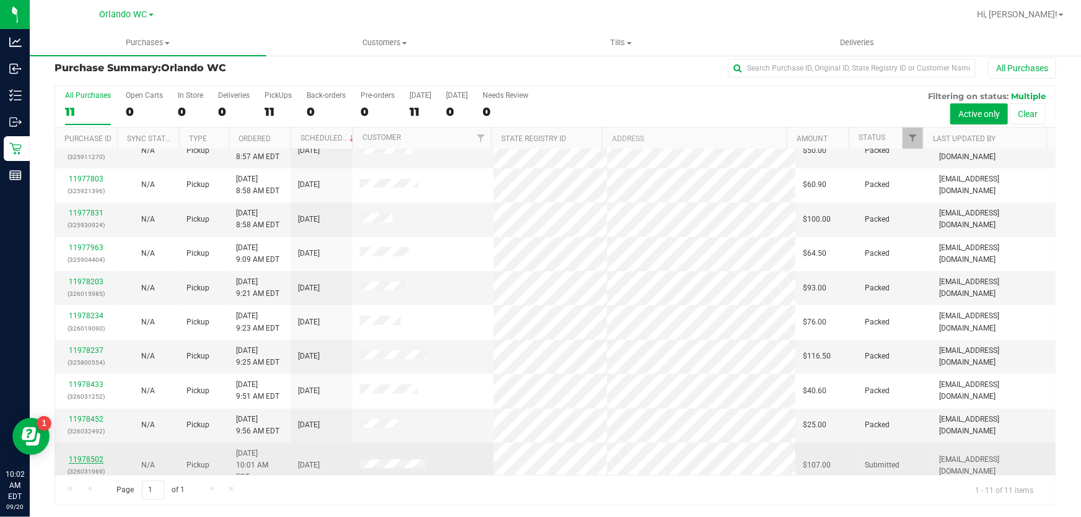
click at [87, 455] on link "11978502" at bounding box center [86, 459] width 35 height 9
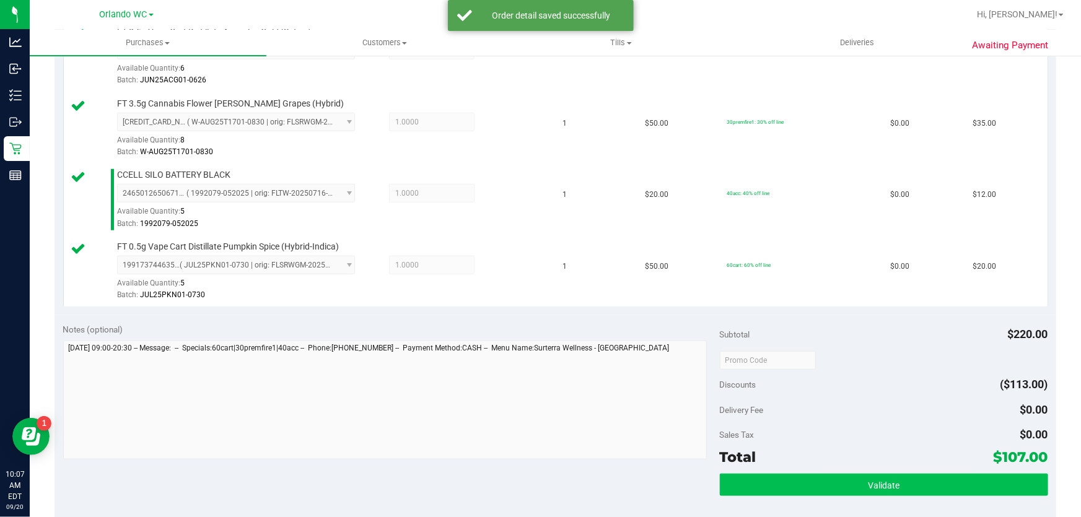
scroll to position [620, 0]
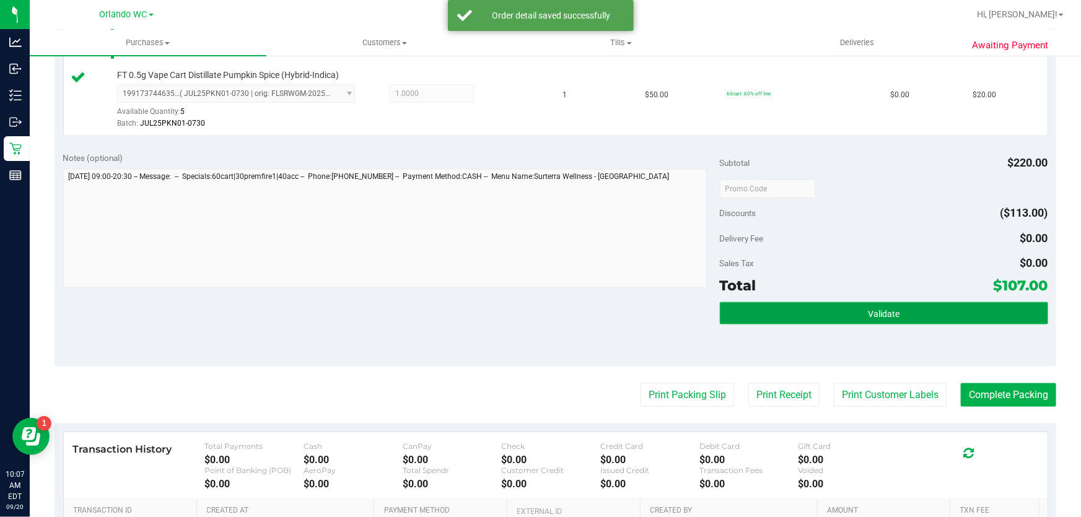
click at [925, 322] on button "Validate" at bounding box center [884, 313] width 328 height 22
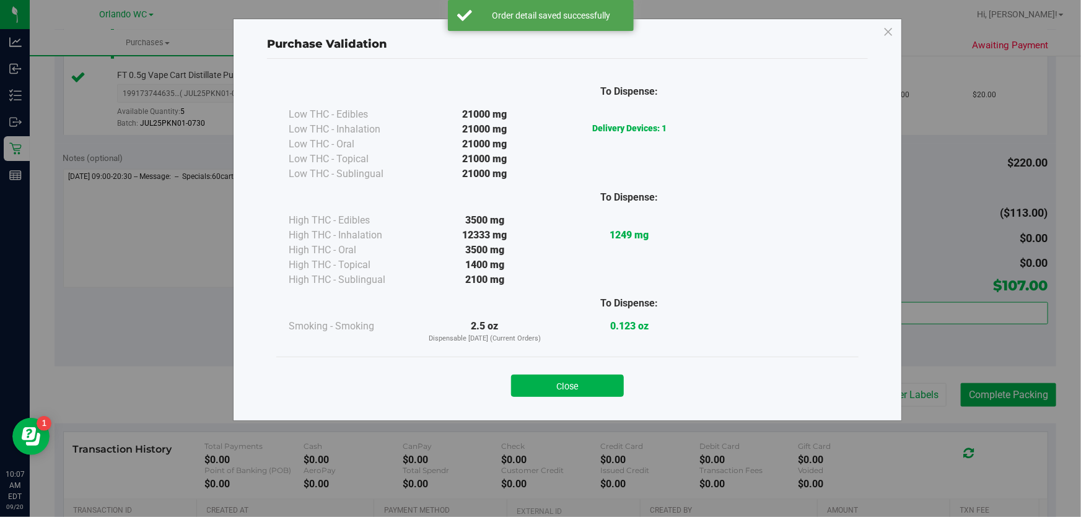
click at [563, 372] on div "Close" at bounding box center [568, 382] width 564 height 31
click at [563, 379] on button "Close" at bounding box center [567, 386] width 113 height 22
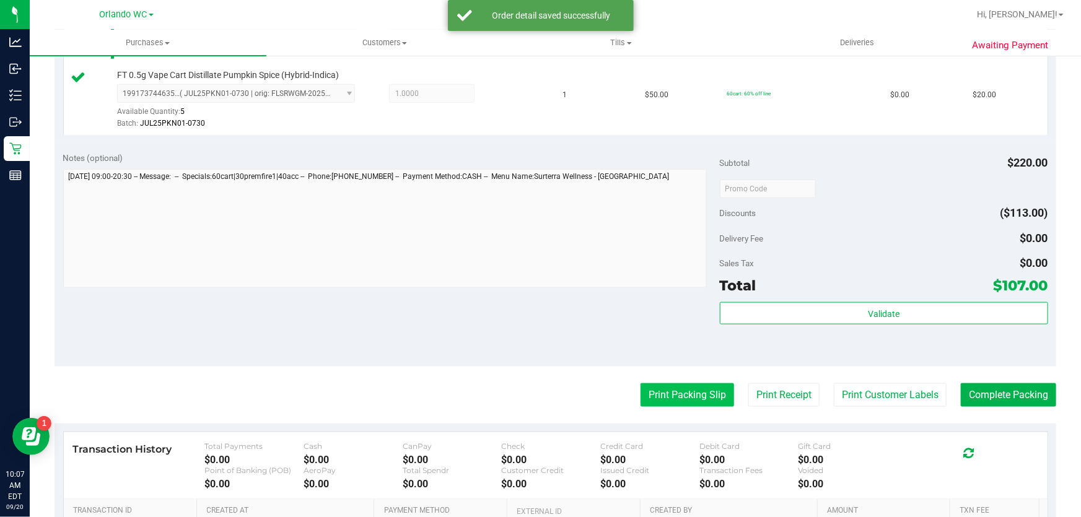
click at [641, 393] on button "Print Packing Slip" at bounding box center [688, 396] width 94 height 24
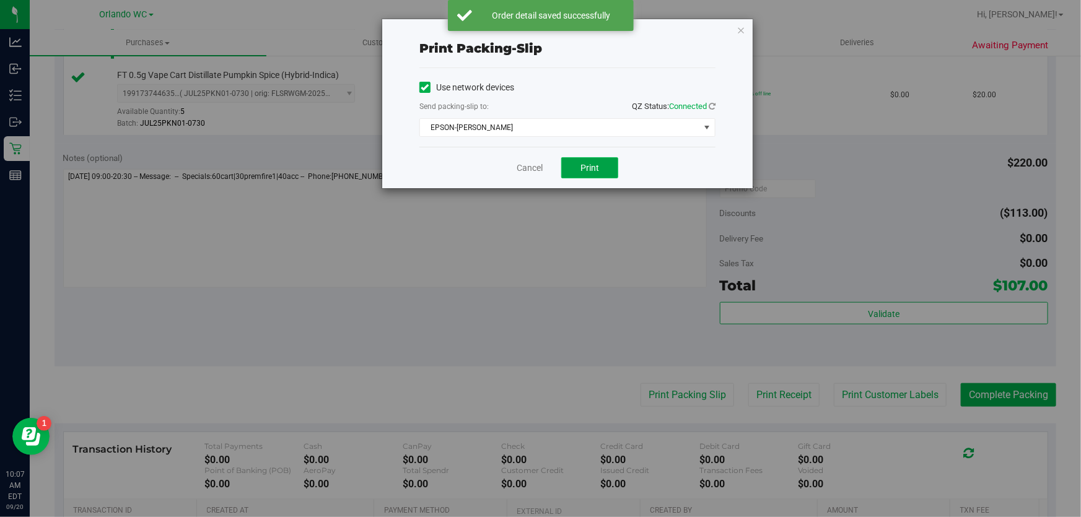
click at [586, 157] on button "Print" at bounding box center [589, 167] width 57 height 21
click at [527, 172] on link "Cancel" at bounding box center [530, 168] width 26 height 13
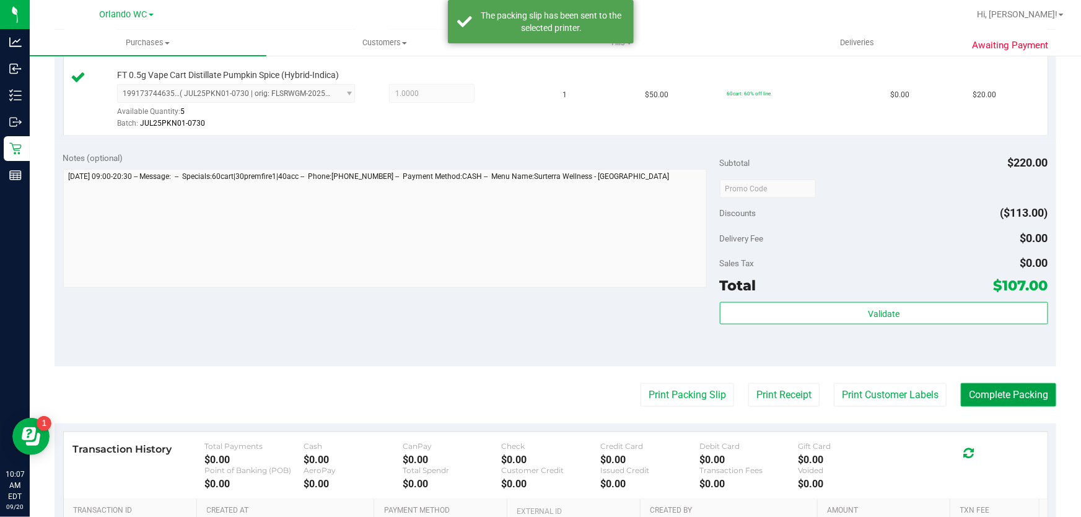
click at [1004, 397] on button "Complete Packing" at bounding box center [1008, 396] width 95 height 24
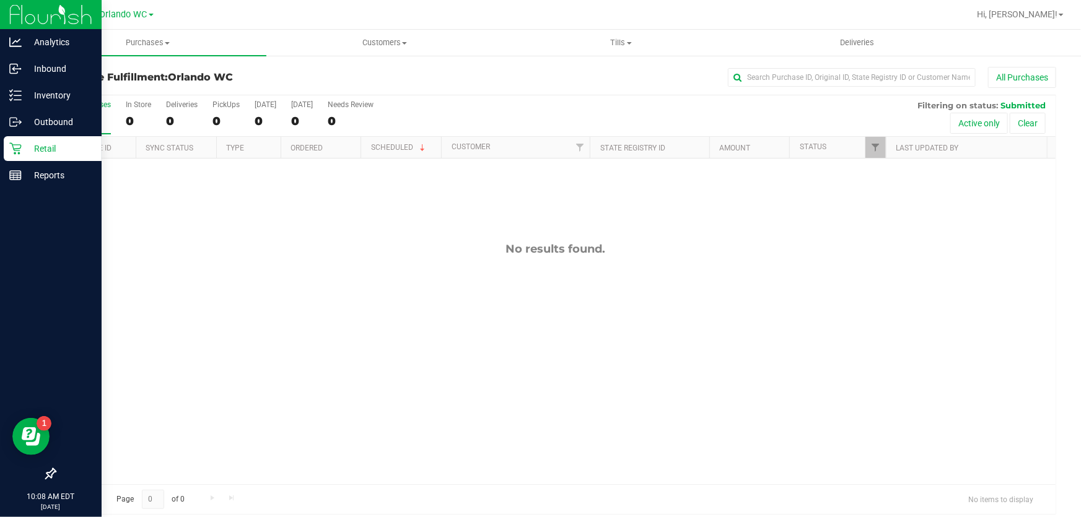
click at [62, 152] on p "Retail" at bounding box center [59, 148] width 74 height 15
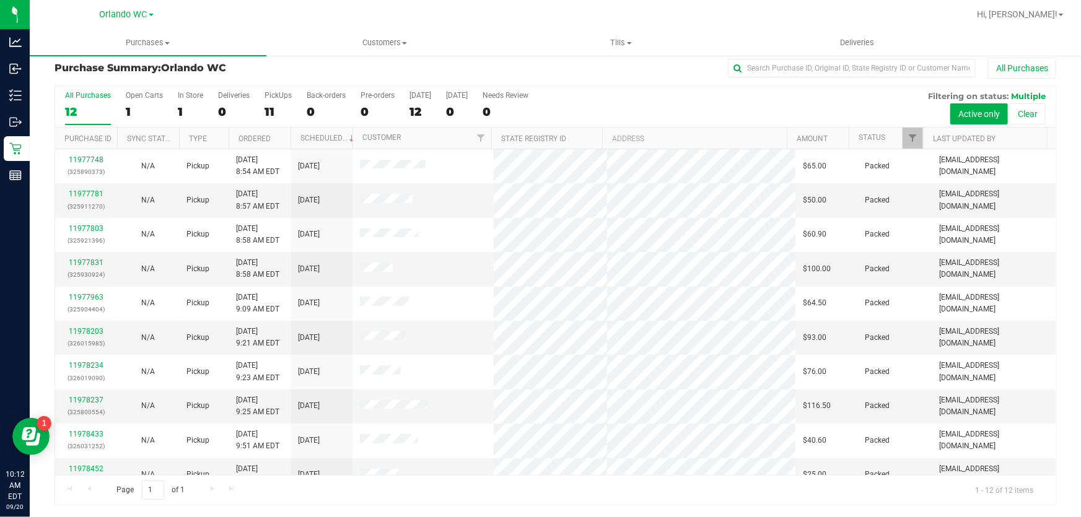
click at [65, 108] on div "12" at bounding box center [88, 112] width 46 height 14
click at [0, 0] on input "All Purchases 12" at bounding box center [0, 0] width 0 height 0
click at [90, 105] on div "12" at bounding box center [88, 112] width 46 height 14
click at [0, 0] on input "All Purchases 12" at bounding box center [0, 0] width 0 height 0
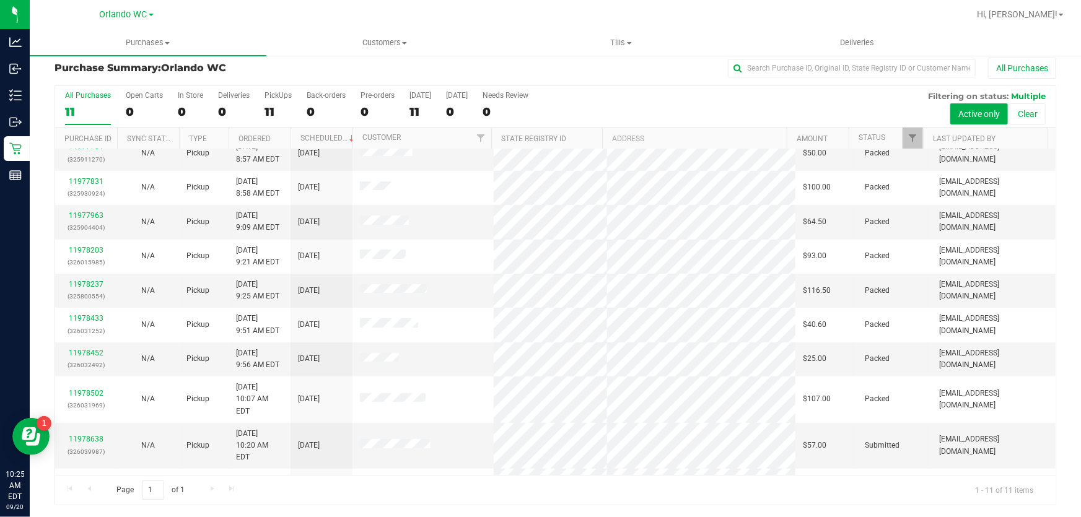
scroll to position [50, 0]
click at [89, 433] on link "11978638" at bounding box center [86, 437] width 35 height 9
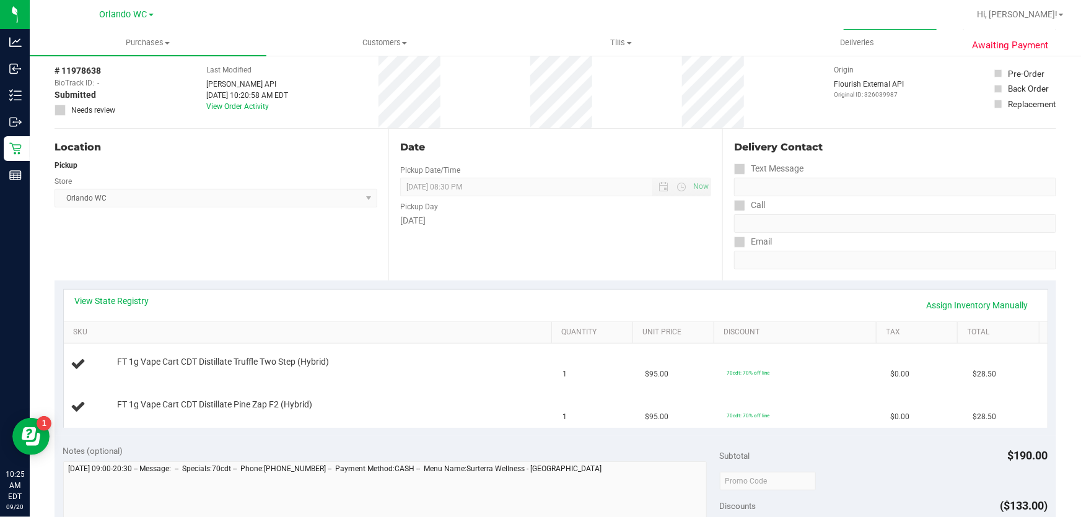
scroll to position [122, 0]
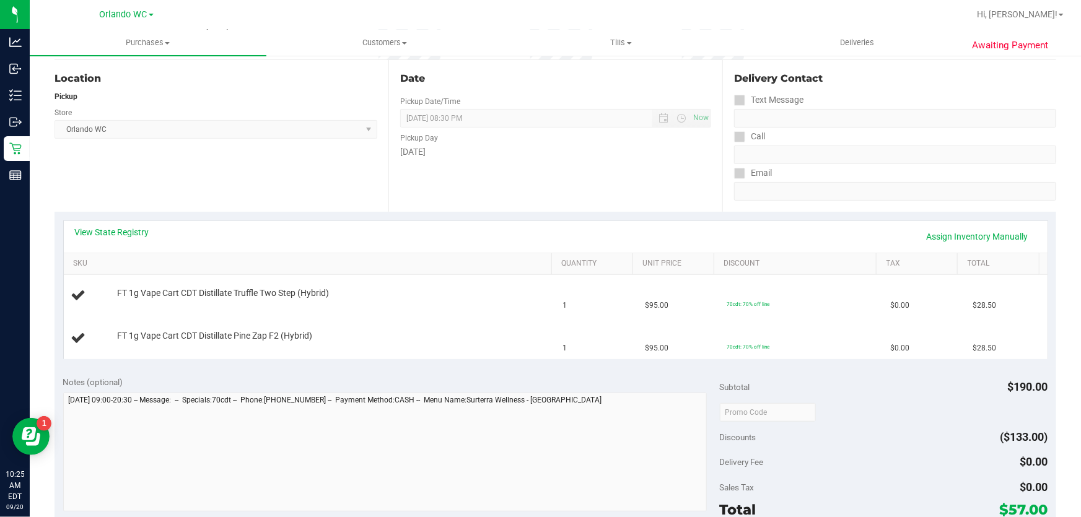
click at [117, 223] on div "View State Registry Assign Inventory Manually" at bounding box center [556, 237] width 984 height 32
click at [123, 233] on link "View State Registry" at bounding box center [112, 232] width 74 height 12
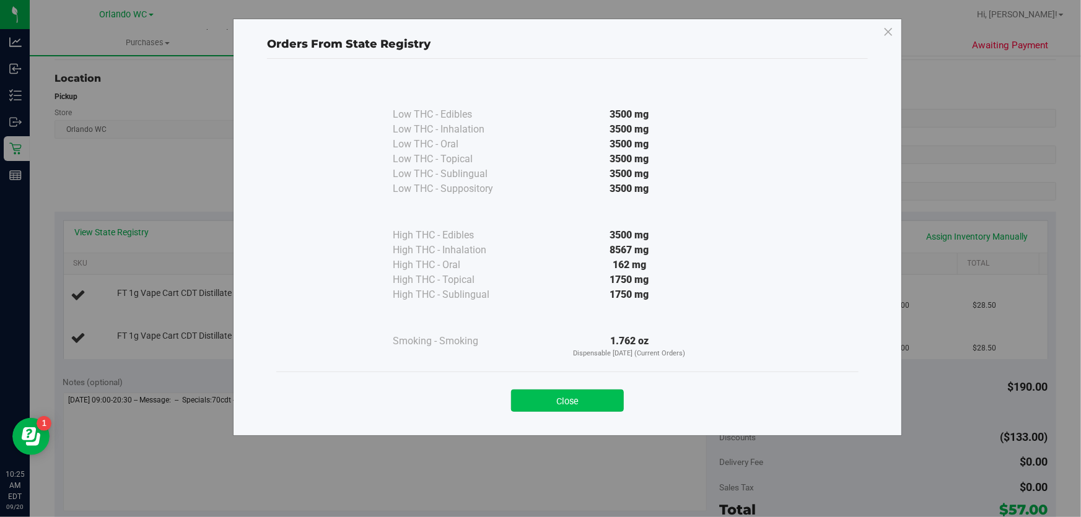
click at [602, 397] on button "Close" at bounding box center [567, 401] width 113 height 22
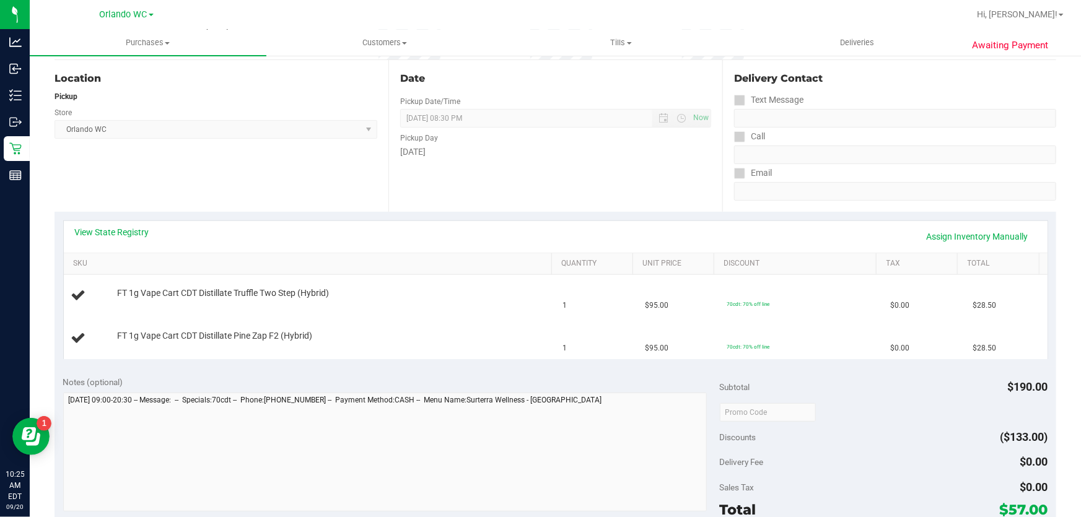
click at [136, 224] on div "View State Registry Assign Inventory Manually" at bounding box center [556, 237] width 984 height 32
click at [135, 227] on link "View State Registry" at bounding box center [112, 232] width 74 height 12
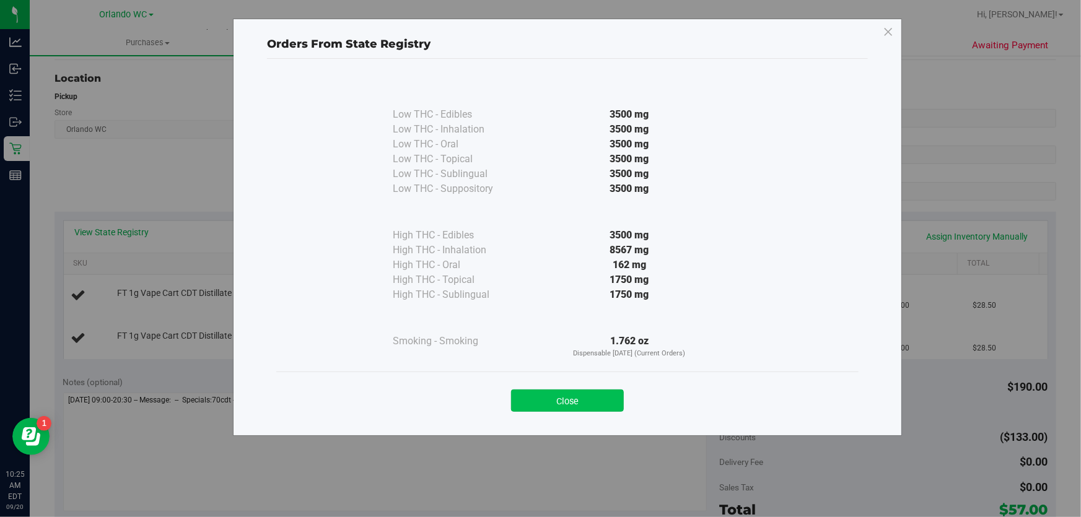
click at [605, 400] on button "Close" at bounding box center [567, 401] width 113 height 22
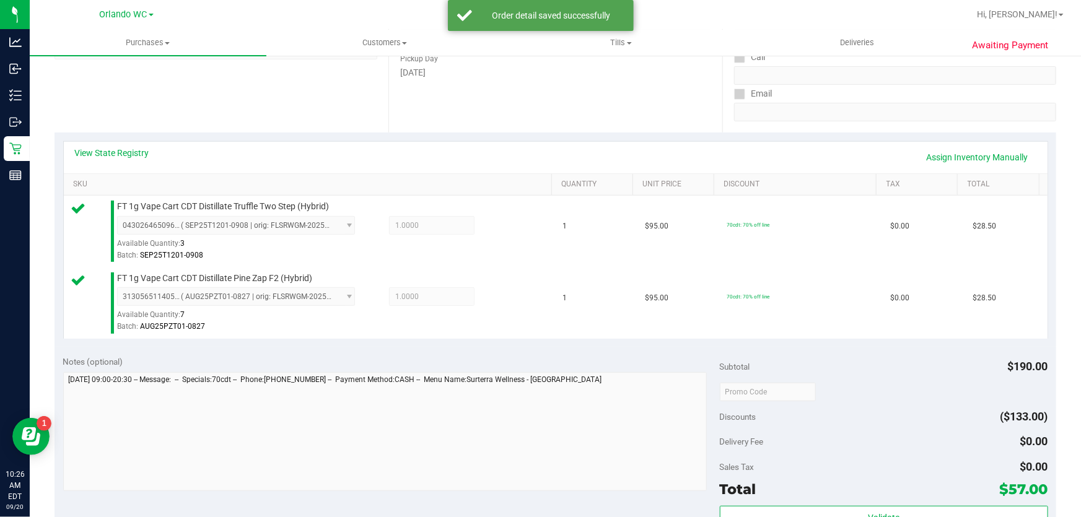
scroll to position [460, 0]
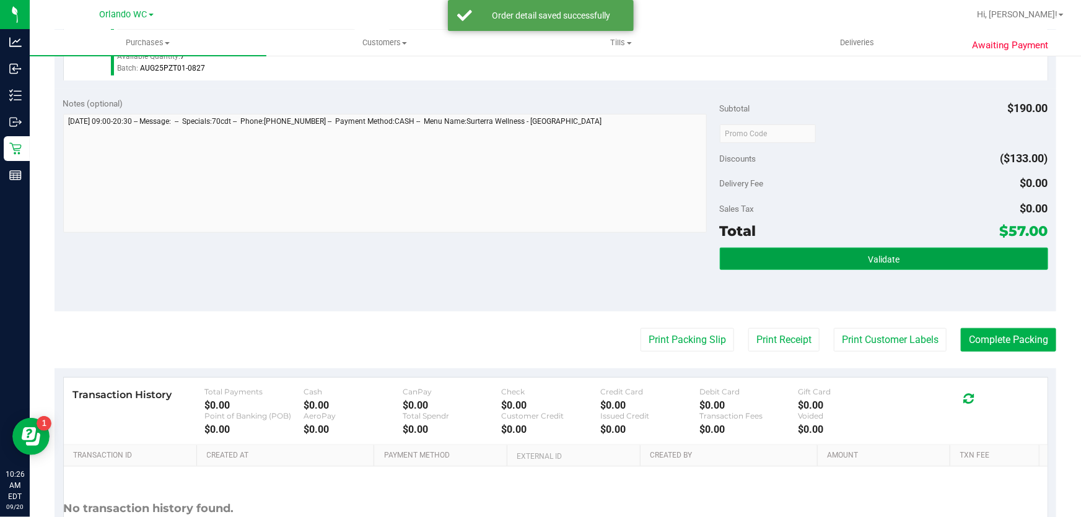
click at [858, 254] on button "Validate" at bounding box center [884, 259] width 328 height 22
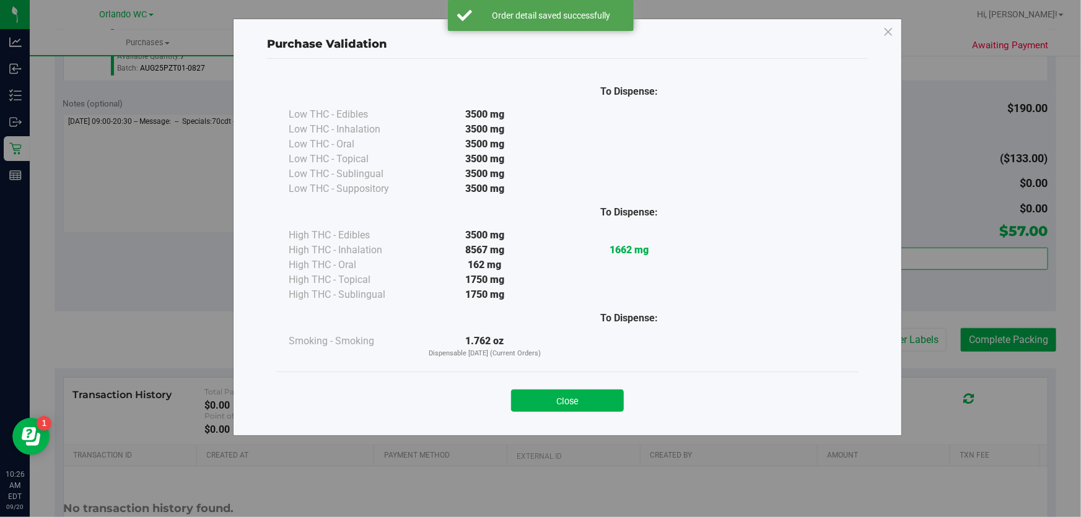
click at [570, 397] on button "Close" at bounding box center [567, 401] width 113 height 22
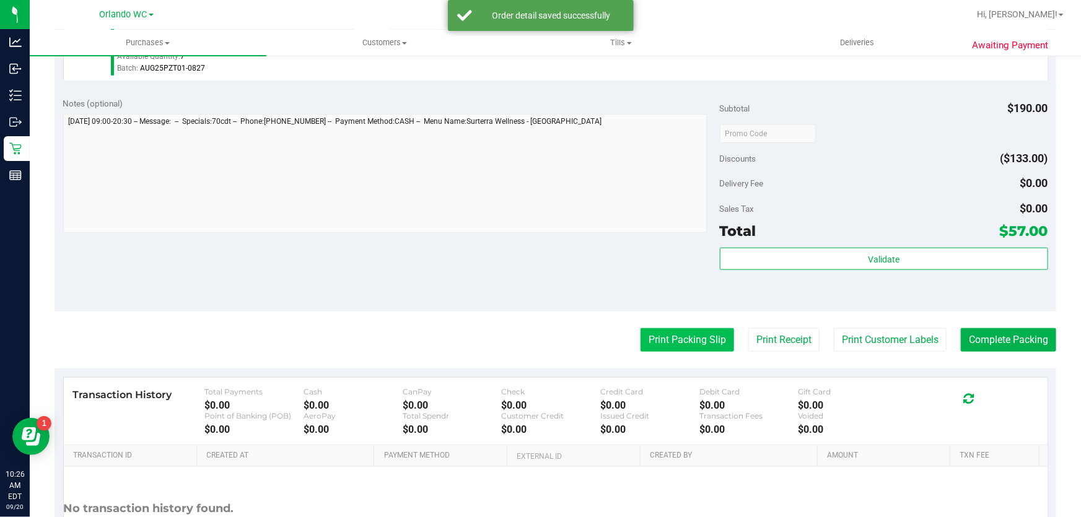
click at [677, 345] on button "Print Packing Slip" at bounding box center [688, 340] width 94 height 24
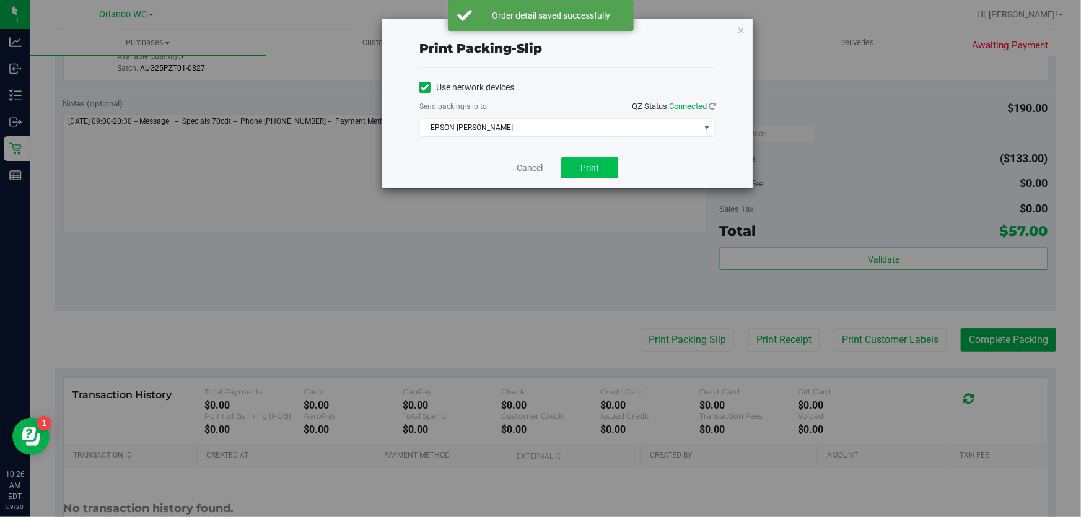
click at [600, 178] on div "Cancel Print" at bounding box center [568, 168] width 296 height 42
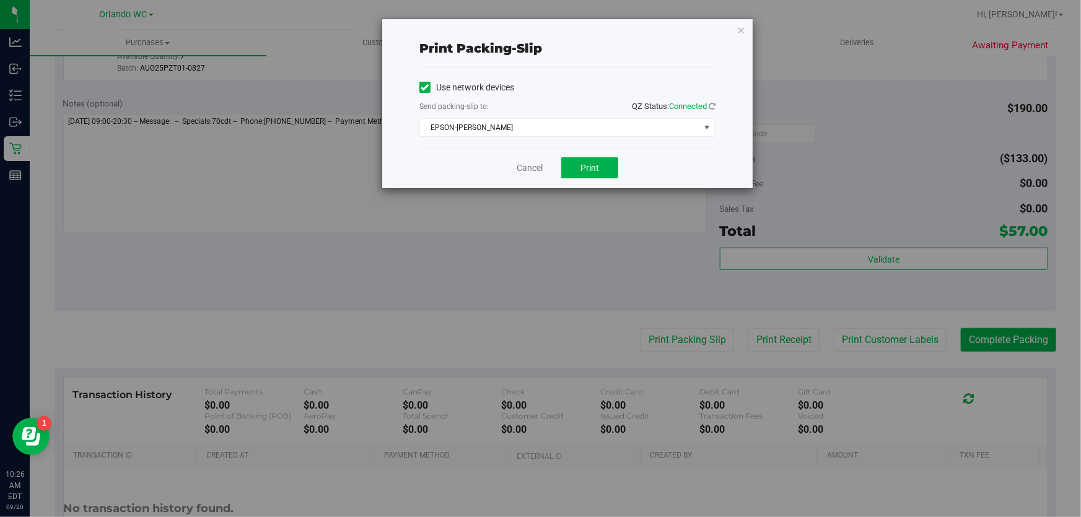
click at [568, 180] on div "Cancel Print" at bounding box center [568, 168] width 296 height 42
click at [570, 180] on div "Cancel Print" at bounding box center [568, 168] width 296 height 42
click at [578, 166] on button "Print" at bounding box center [589, 167] width 57 height 21
click at [524, 166] on link "Cancel" at bounding box center [530, 168] width 26 height 13
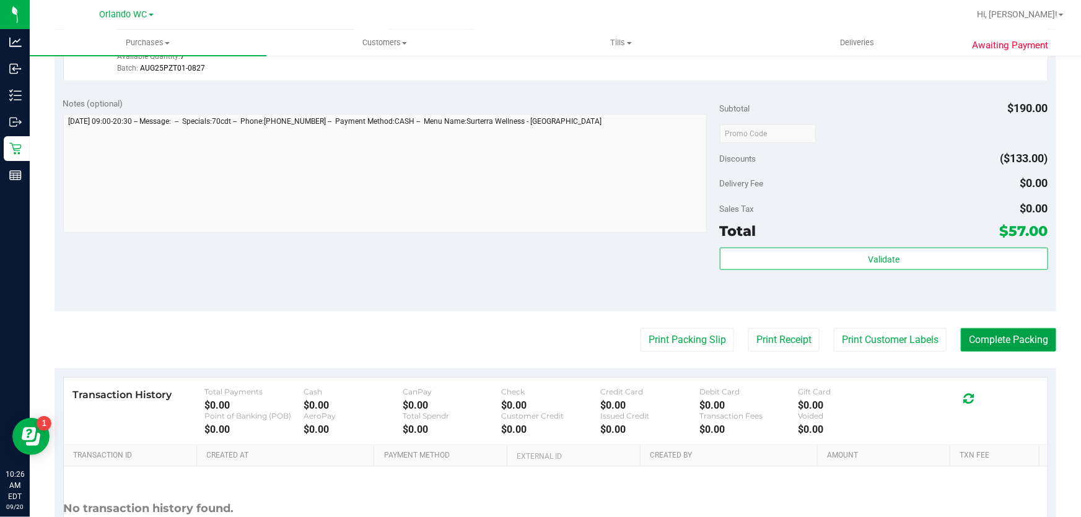
click at [1040, 347] on button "Complete Packing" at bounding box center [1008, 340] width 95 height 24
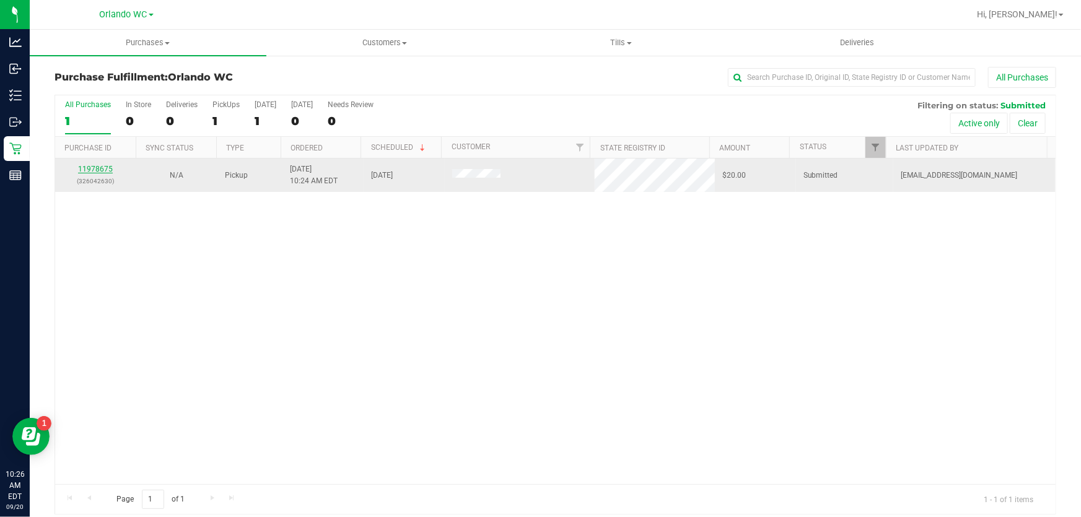
click at [90, 169] on link "11978675" at bounding box center [95, 169] width 35 height 9
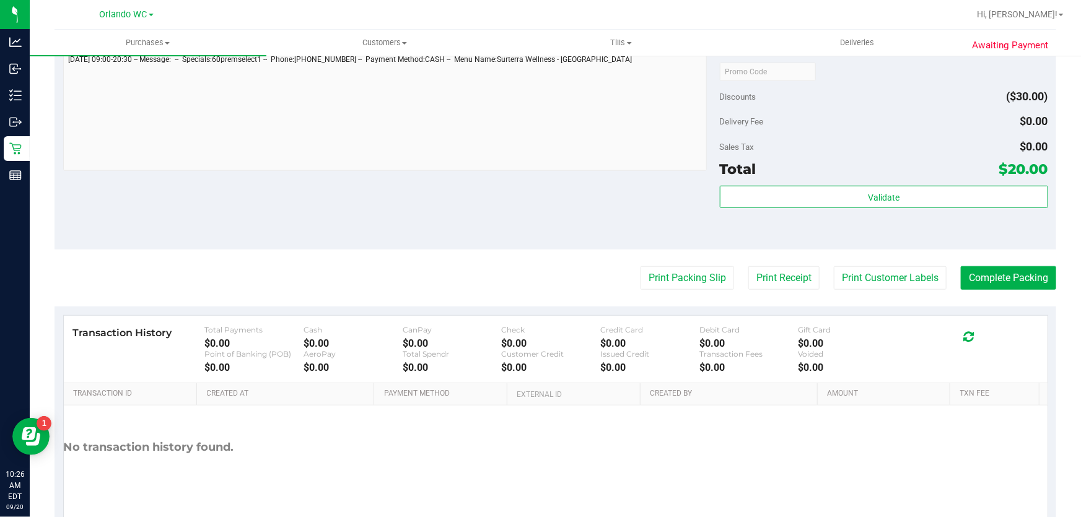
scroll to position [451, 0]
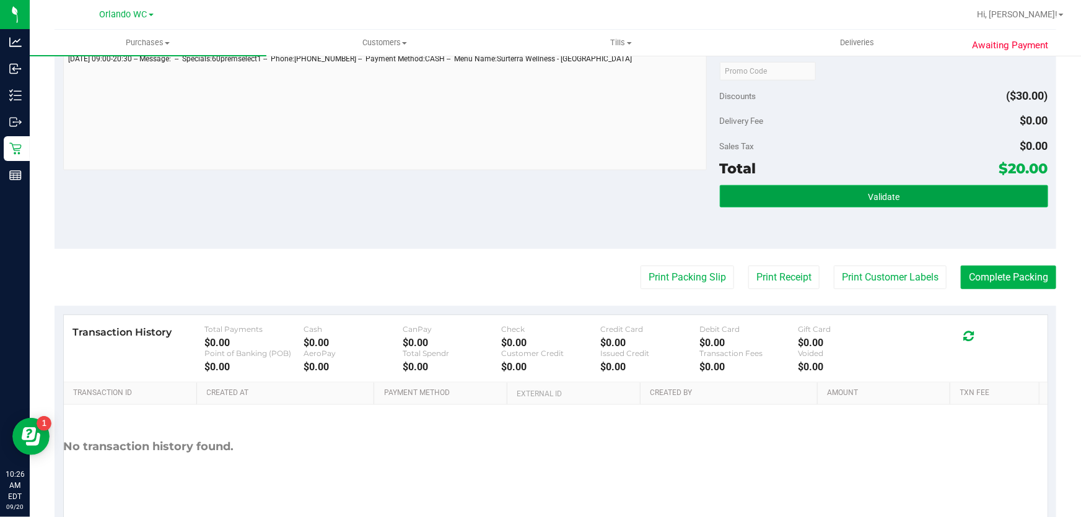
click at [949, 203] on button "Validate" at bounding box center [884, 196] width 328 height 22
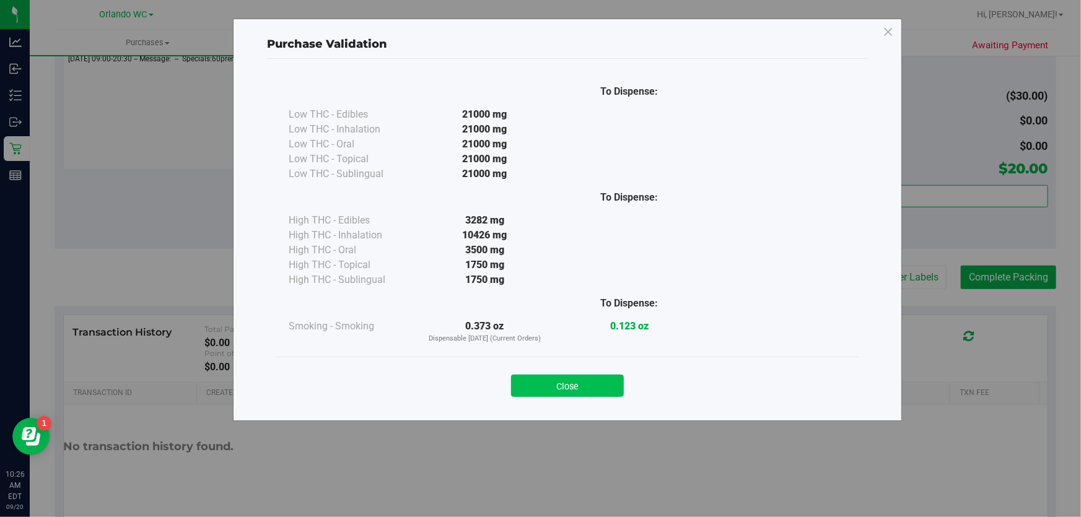
click at [560, 379] on button "Close" at bounding box center [567, 386] width 113 height 22
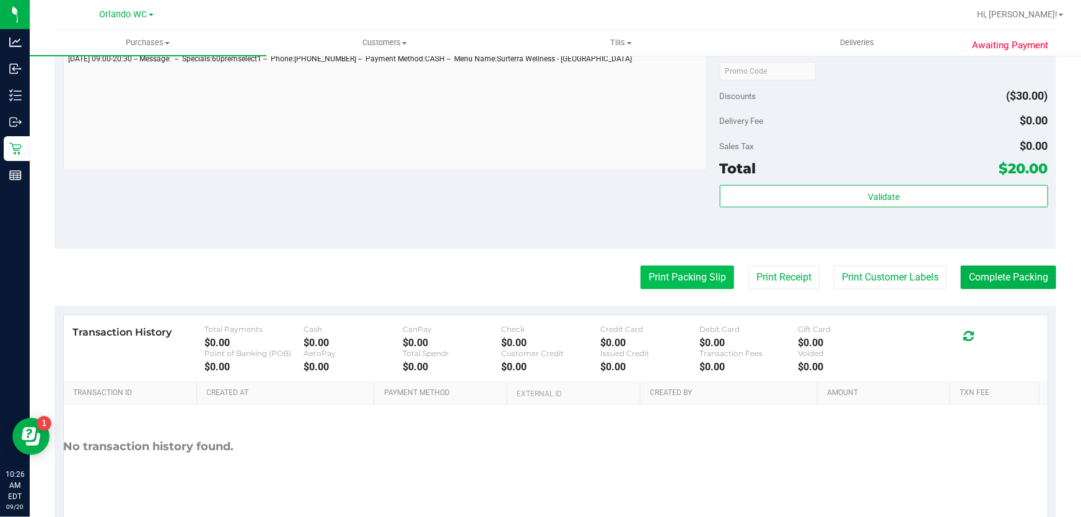
click at [680, 273] on button "Print Packing Slip" at bounding box center [688, 278] width 94 height 24
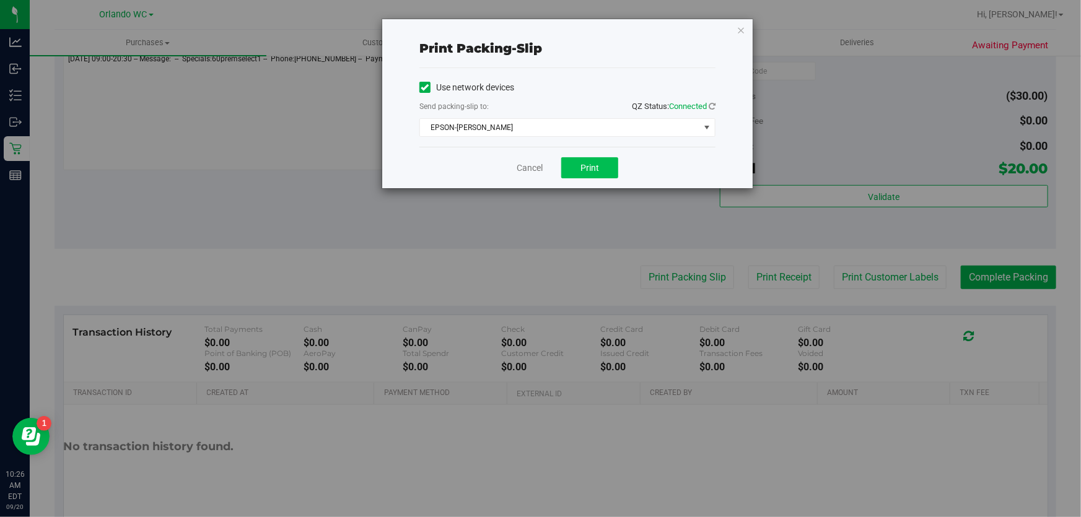
click at [590, 166] on span "Print" at bounding box center [590, 168] width 19 height 10
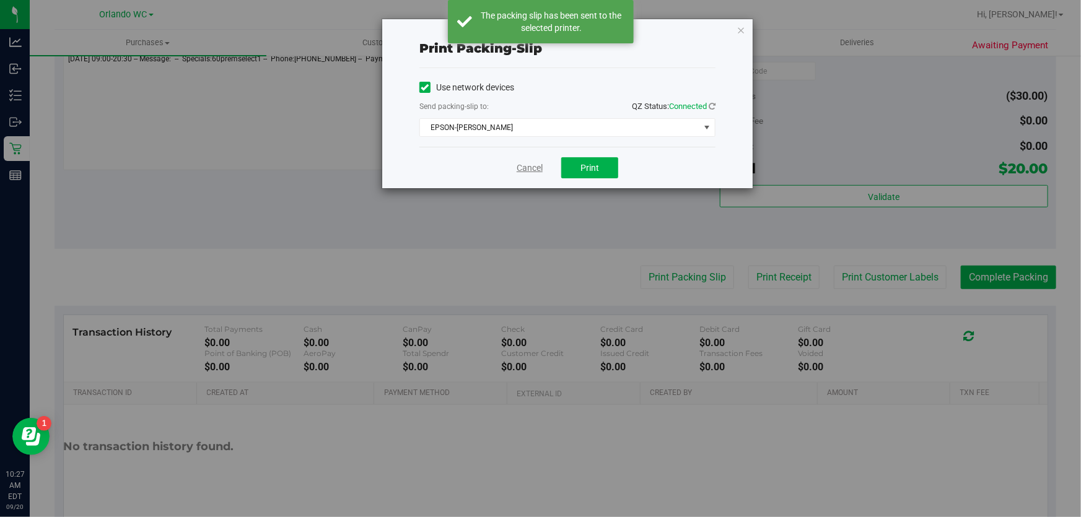
click at [530, 164] on link "Cancel" at bounding box center [530, 168] width 26 height 13
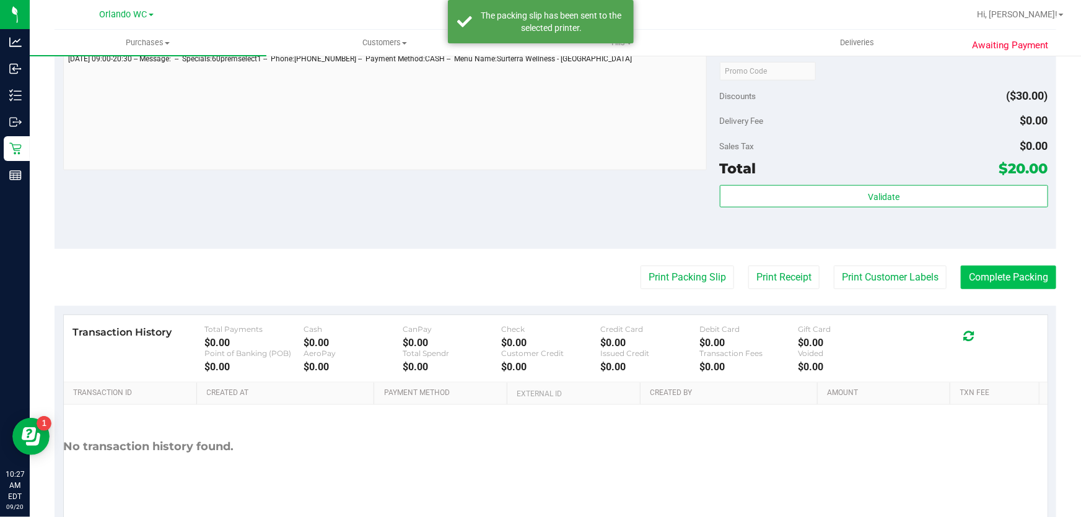
click at [1022, 282] on button "Complete Packing" at bounding box center [1008, 278] width 95 height 24
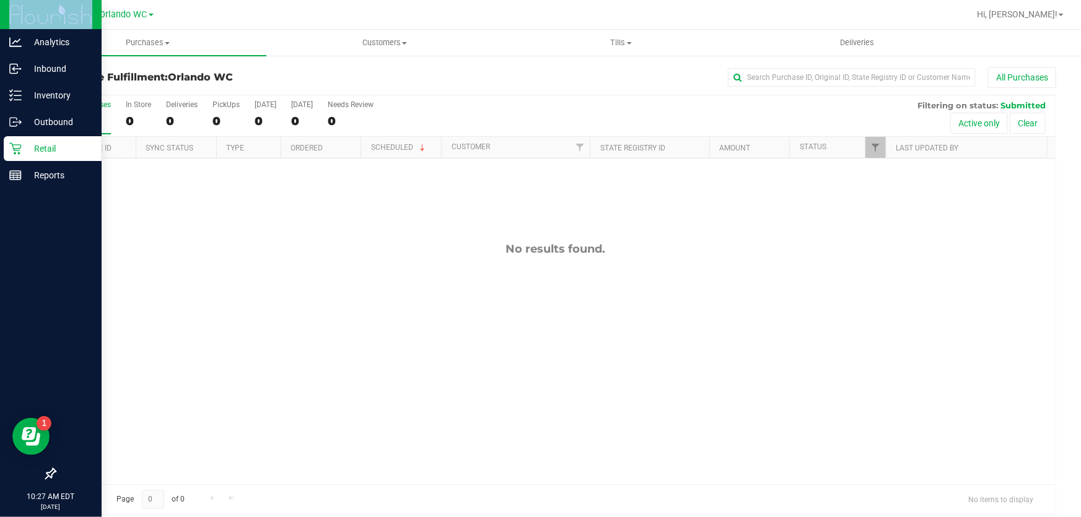
click at [2, 148] on link "Retail" at bounding box center [51, 149] width 102 height 27
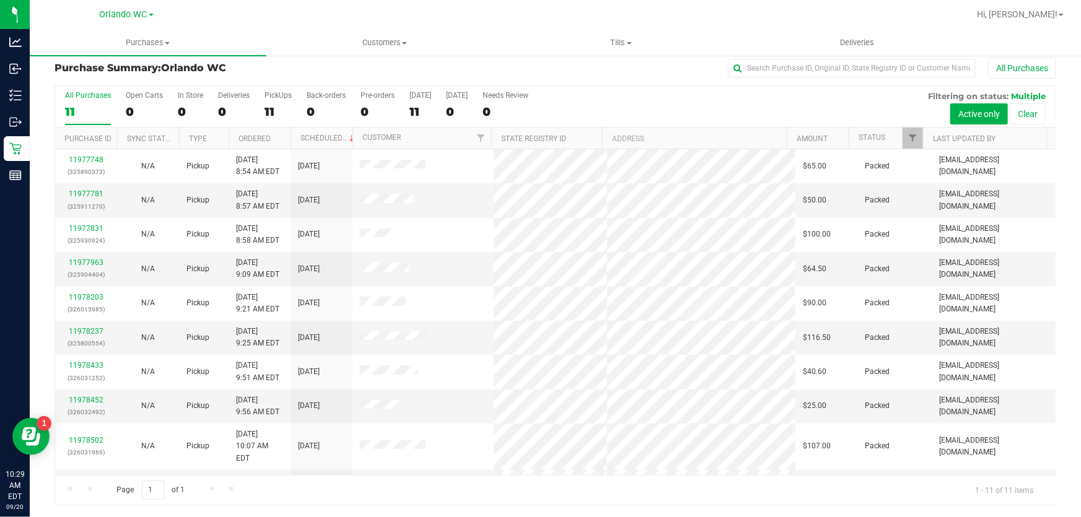
click at [94, 107] on div "11" at bounding box center [88, 112] width 46 height 14
click at [0, 0] on input "All Purchases 11" at bounding box center [0, 0] width 0 height 0
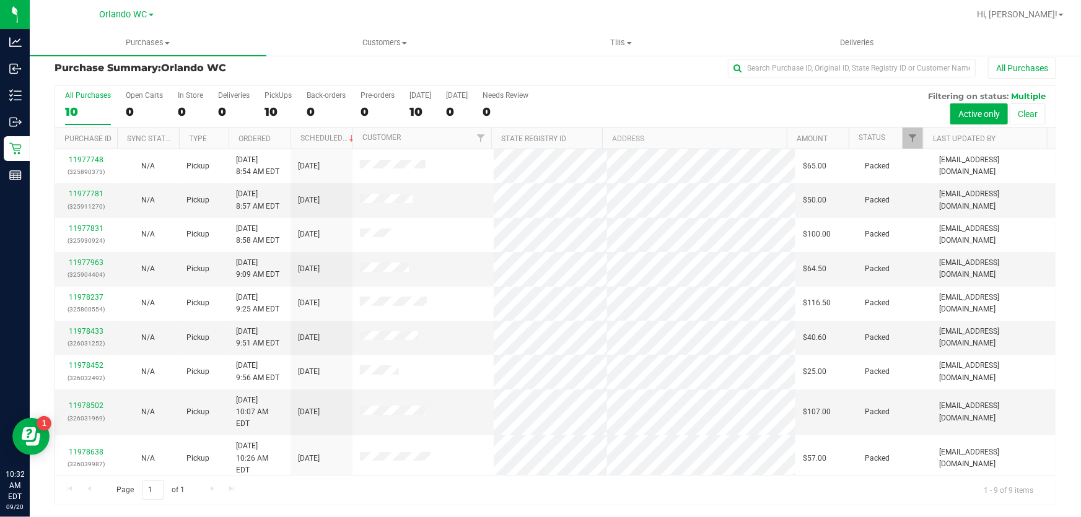
click at [98, 103] on label "All Purchases 10" at bounding box center [88, 108] width 46 height 34
click at [0, 0] on input "All Purchases 10" at bounding box center [0, 0] width 0 height 0
click at [100, 107] on div "9" at bounding box center [88, 112] width 46 height 14
click at [0, 0] on input "All Purchases 9" at bounding box center [0, 0] width 0 height 0
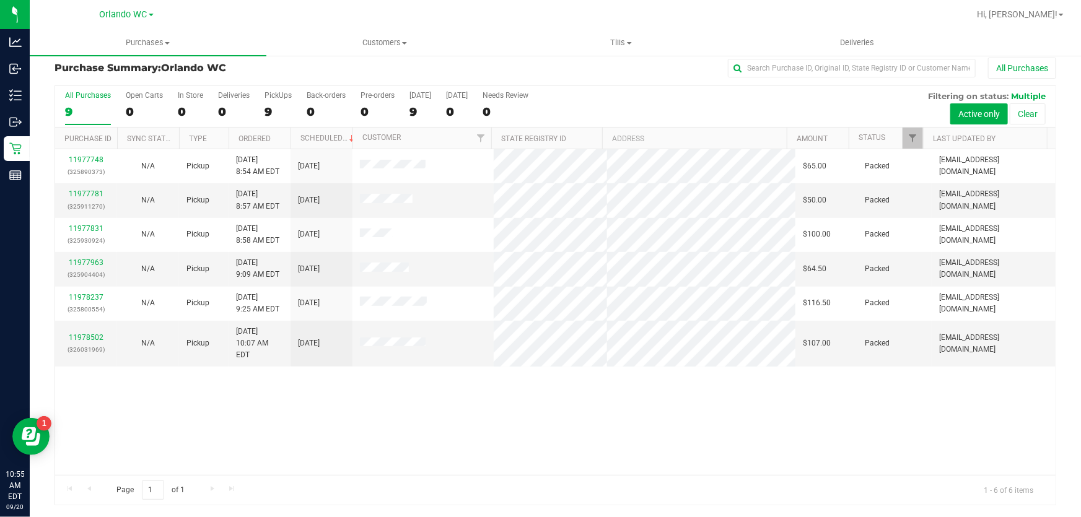
click at [84, 105] on div "9" at bounding box center [88, 112] width 46 height 14
click at [0, 0] on input "All Purchases 9" at bounding box center [0, 0] width 0 height 0
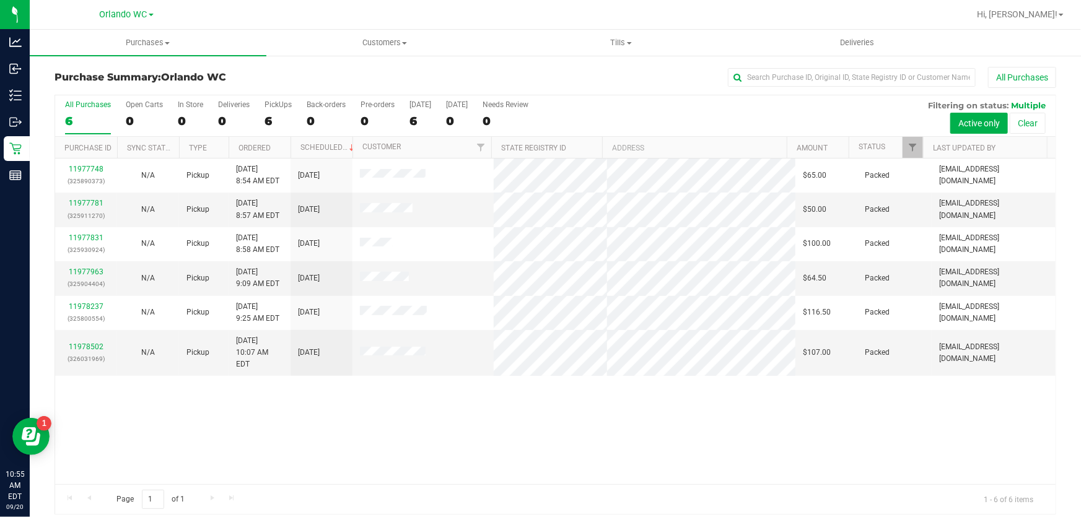
scroll to position [9, 0]
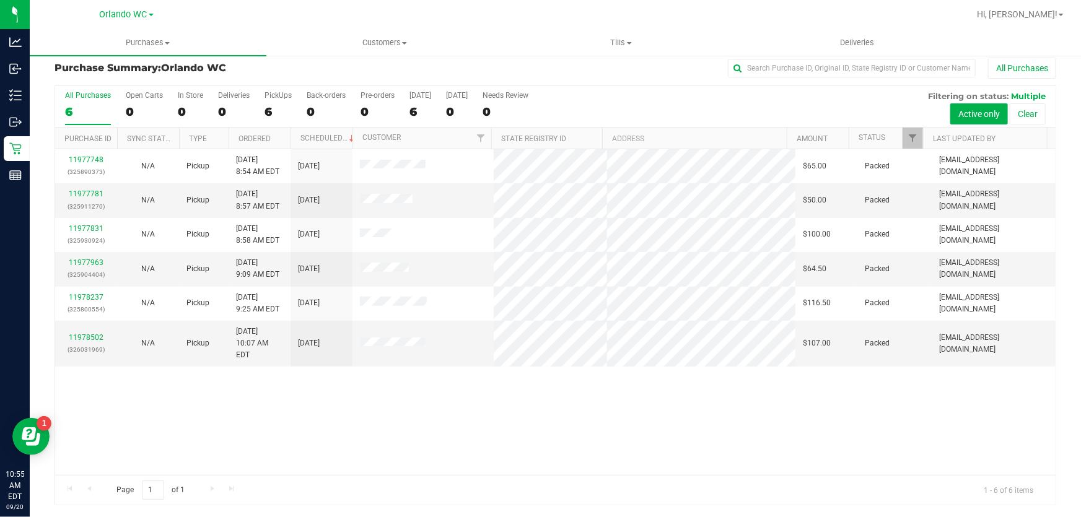
click at [474, 414] on div "11977748 (325890373) N/A Pickup 9/20/2025 8:54 AM EDT 9/20/2025 $65.00 Packed e…" at bounding box center [555, 312] width 1001 height 326
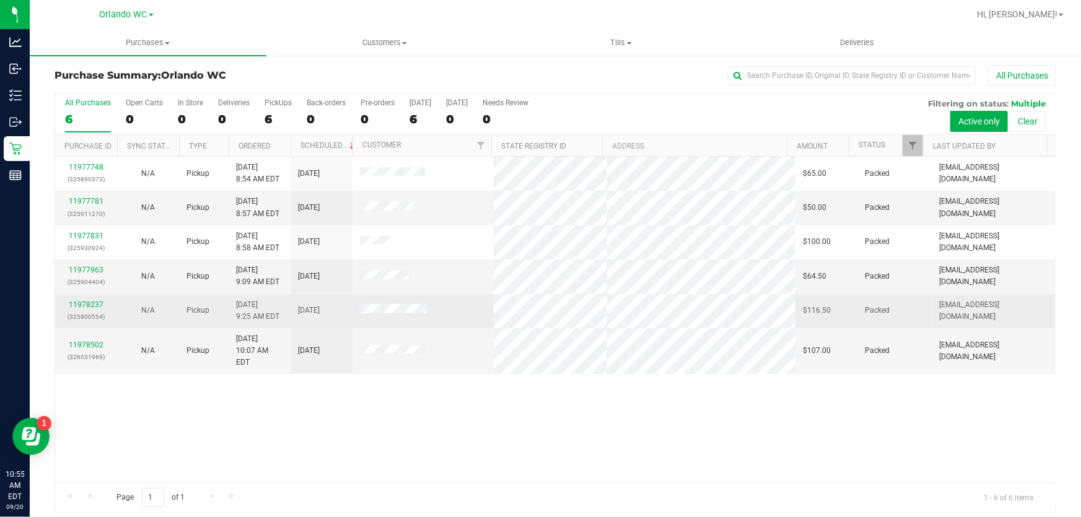
scroll to position [0, 0]
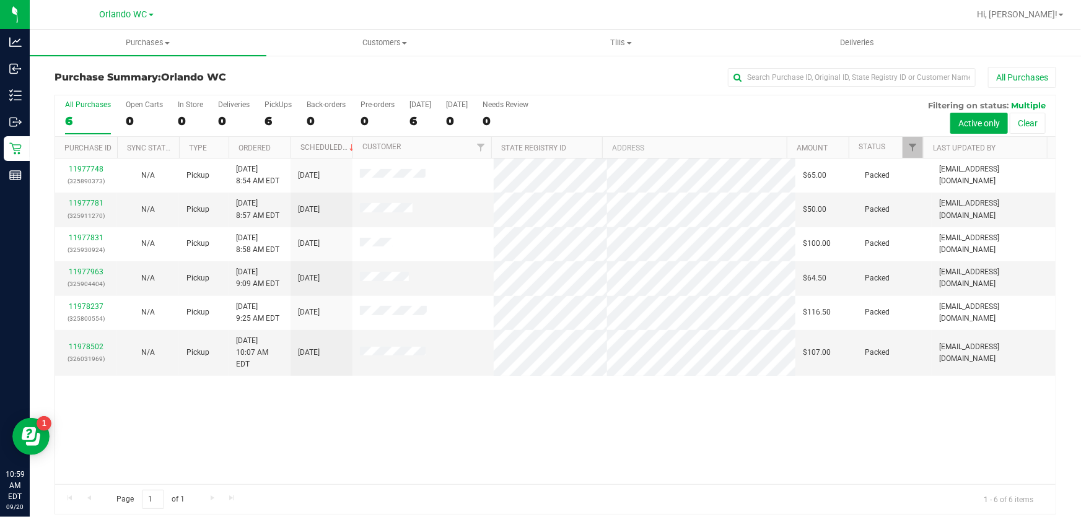
click at [92, 112] on label "All Purchases 6" at bounding box center [88, 117] width 46 height 34
click at [0, 0] on input "All Purchases 6" at bounding box center [0, 0] width 0 height 0
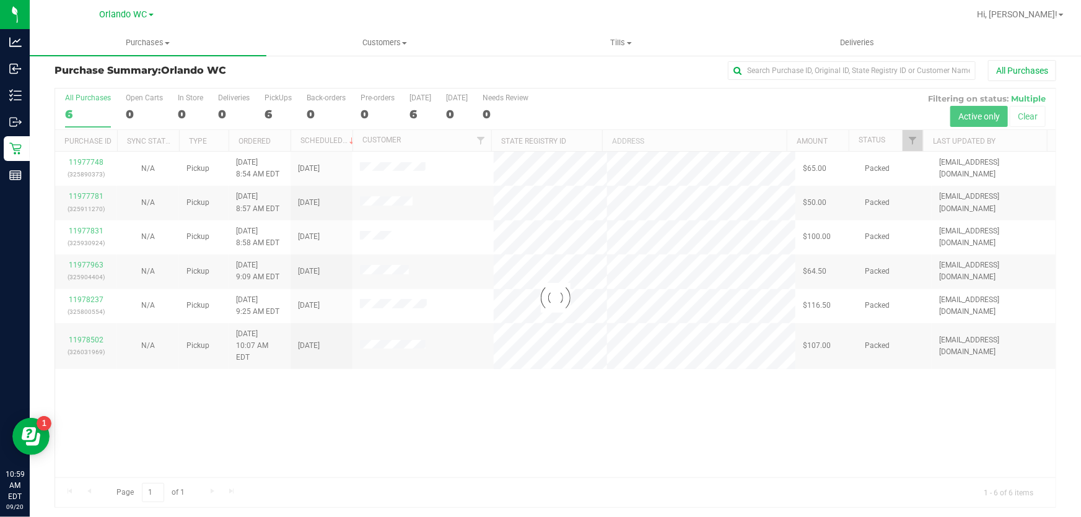
scroll to position [9, 0]
click at [73, 102] on div at bounding box center [555, 295] width 1001 height 419
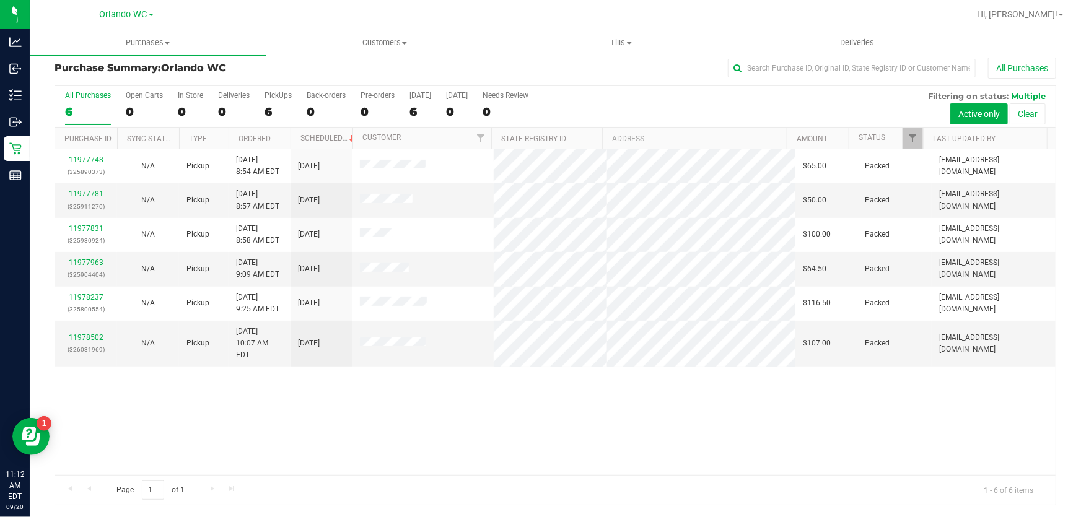
scroll to position [0, 0]
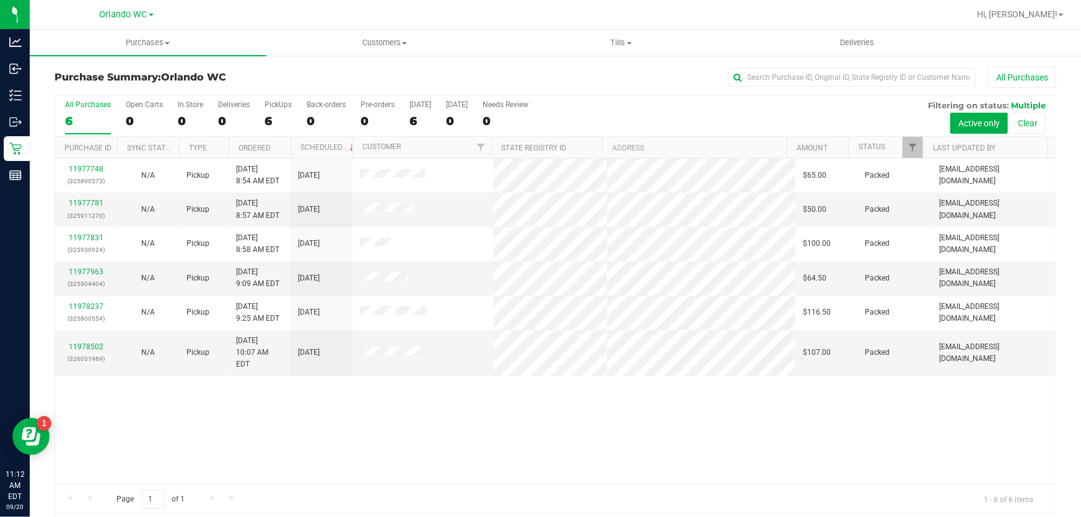
click at [81, 112] on label "All Purchases 6" at bounding box center [88, 117] width 46 height 34
click at [0, 0] on input "All Purchases 6" at bounding box center [0, 0] width 0 height 0
click at [77, 104] on div "All Purchases" at bounding box center [88, 104] width 46 height 9
click at [0, 0] on input "All Purchases 6" at bounding box center [0, 0] width 0 height 0
click at [92, 111] on label "All Purchases 6" at bounding box center [88, 117] width 46 height 34
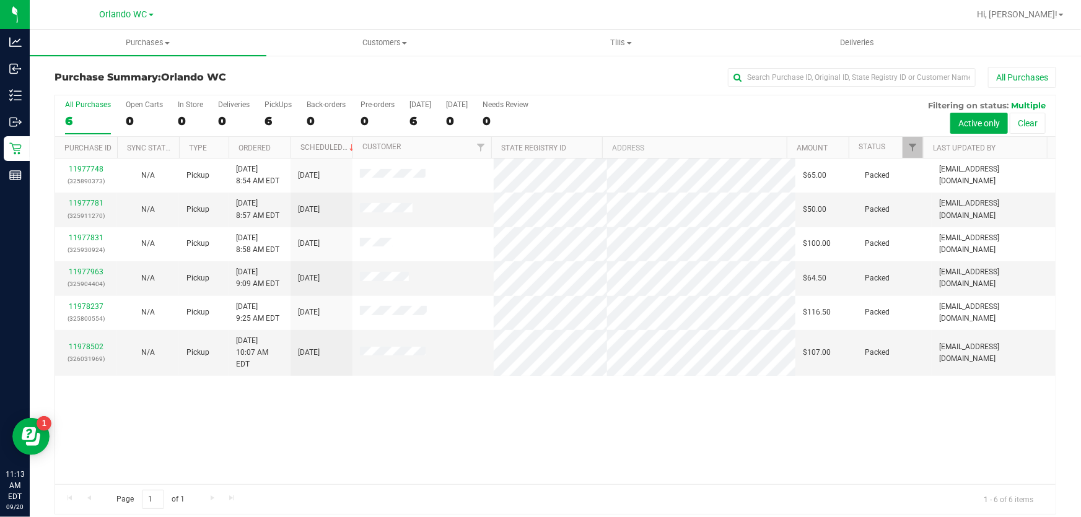
click at [0, 0] on input "All Purchases 6" at bounding box center [0, 0] width 0 height 0
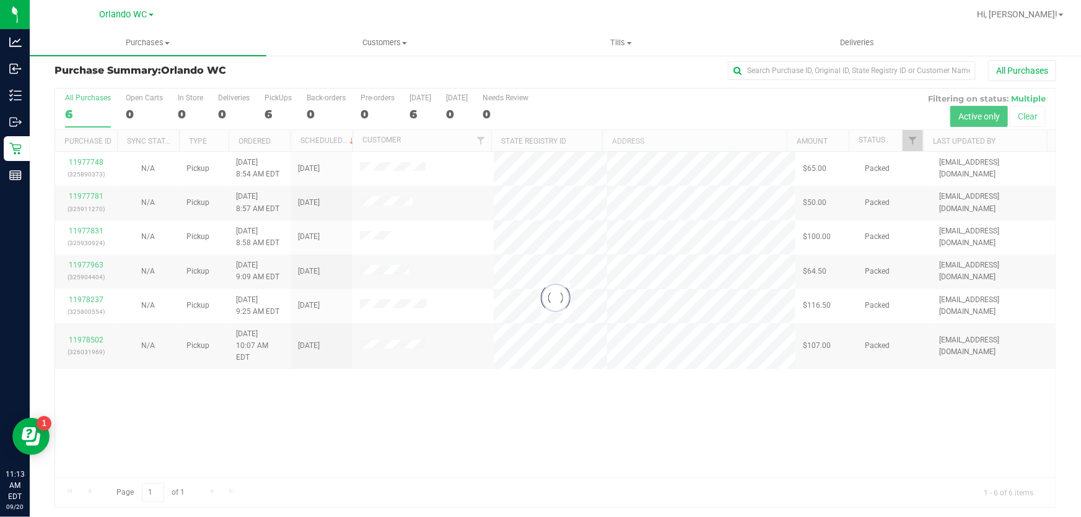
scroll to position [9, 0]
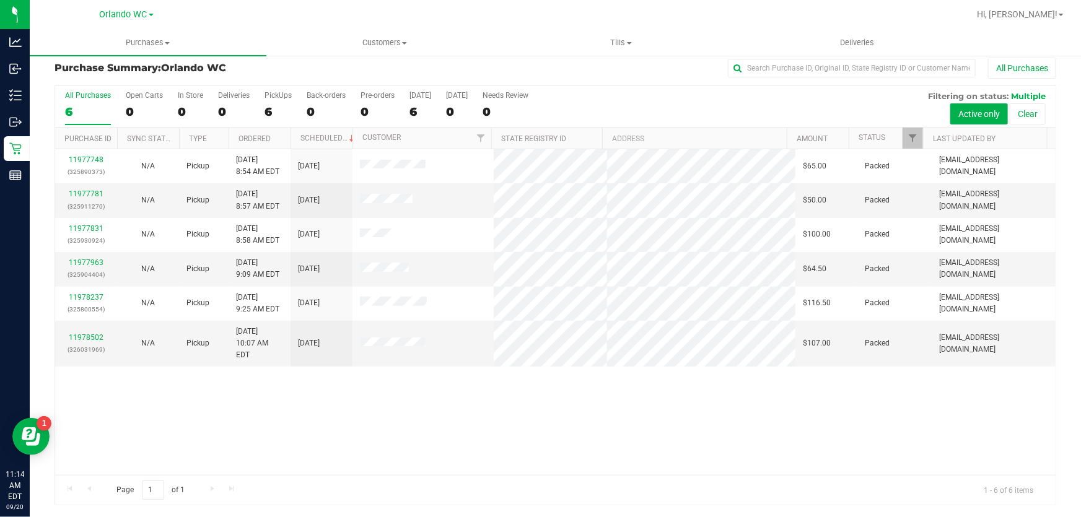
click at [90, 110] on div "6" at bounding box center [88, 112] width 46 height 14
click at [0, 0] on input "All Purchases 6" at bounding box center [0, 0] width 0 height 0
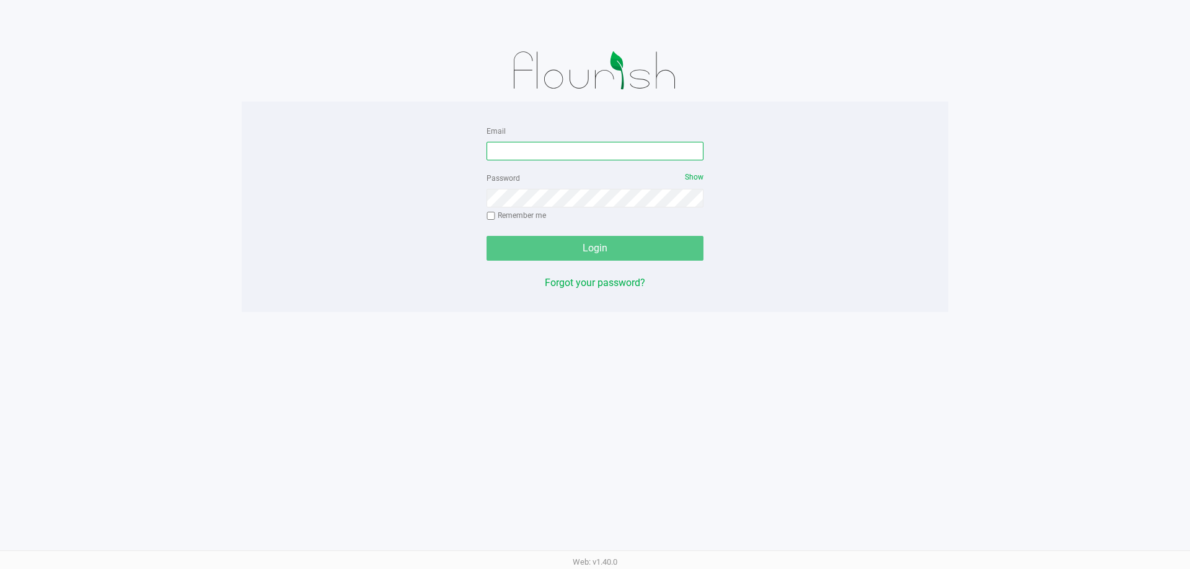
click at [631, 155] on input "Email" at bounding box center [594, 151] width 217 height 19
type input "[EMAIL_ADDRESS][DOMAIN_NAME]"
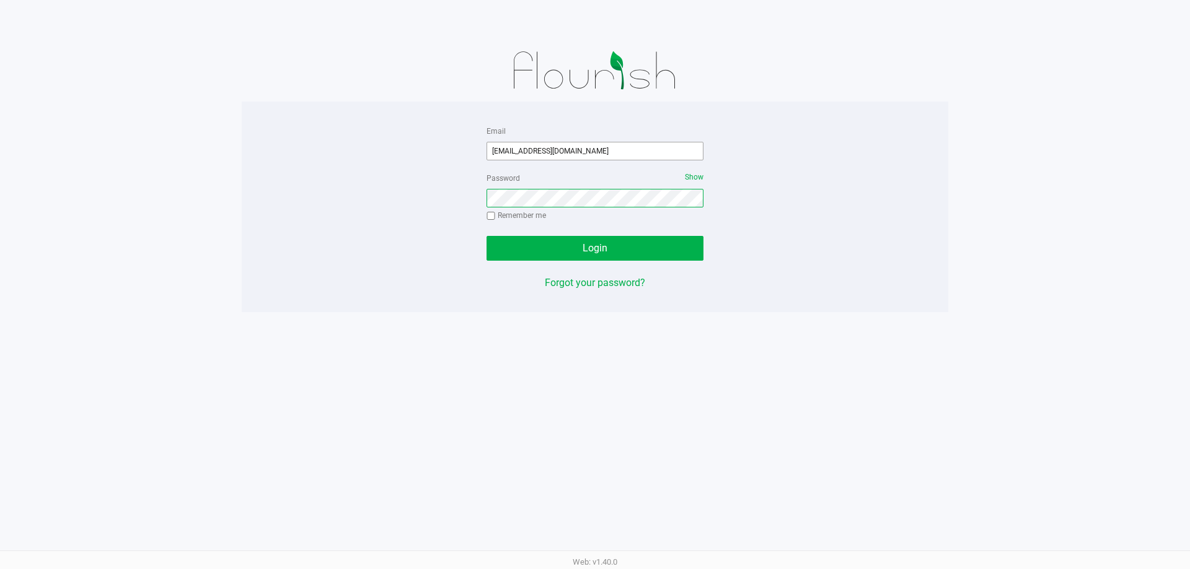
click at [486, 236] on button "Login" at bounding box center [594, 248] width 217 height 25
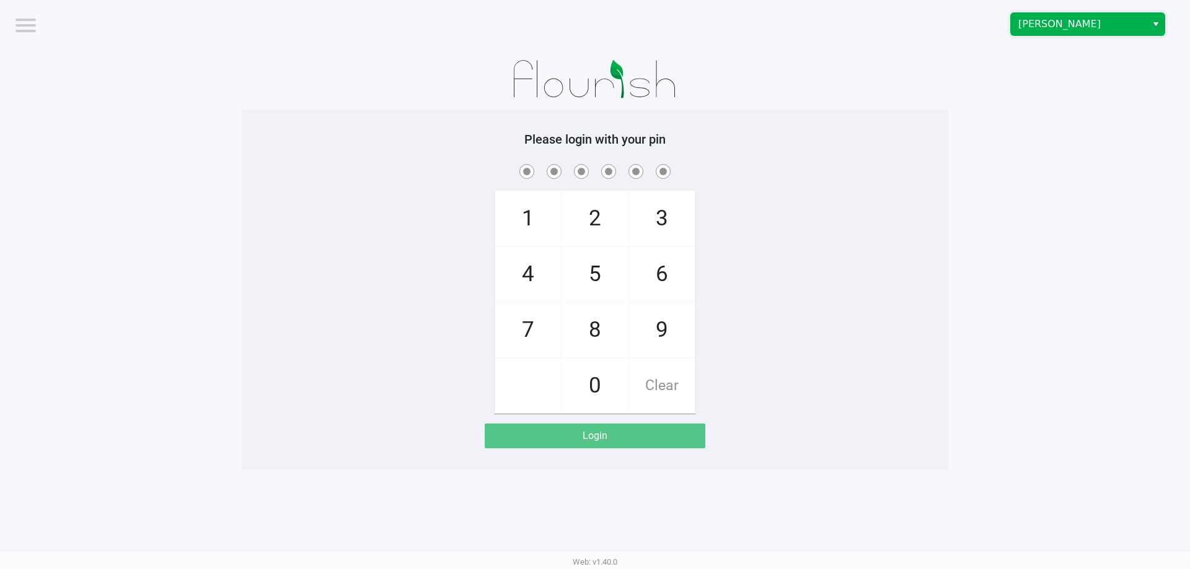
click at [1121, 21] on span "[PERSON_NAME]" at bounding box center [1078, 24] width 121 height 15
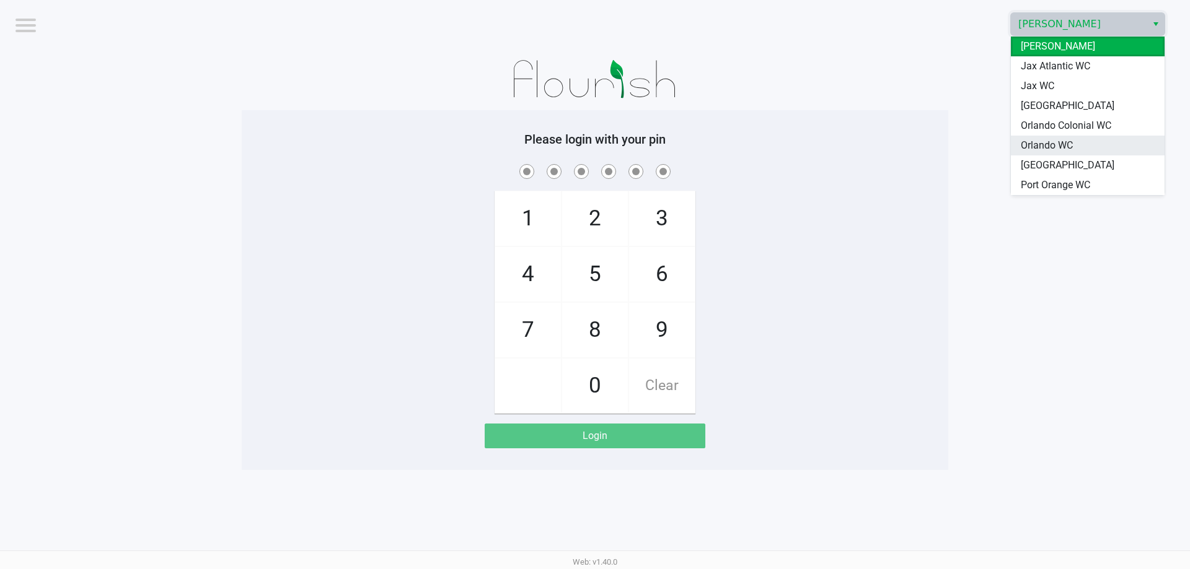
click at [1075, 146] on li "Orlando WC" at bounding box center [1088, 146] width 154 height 20
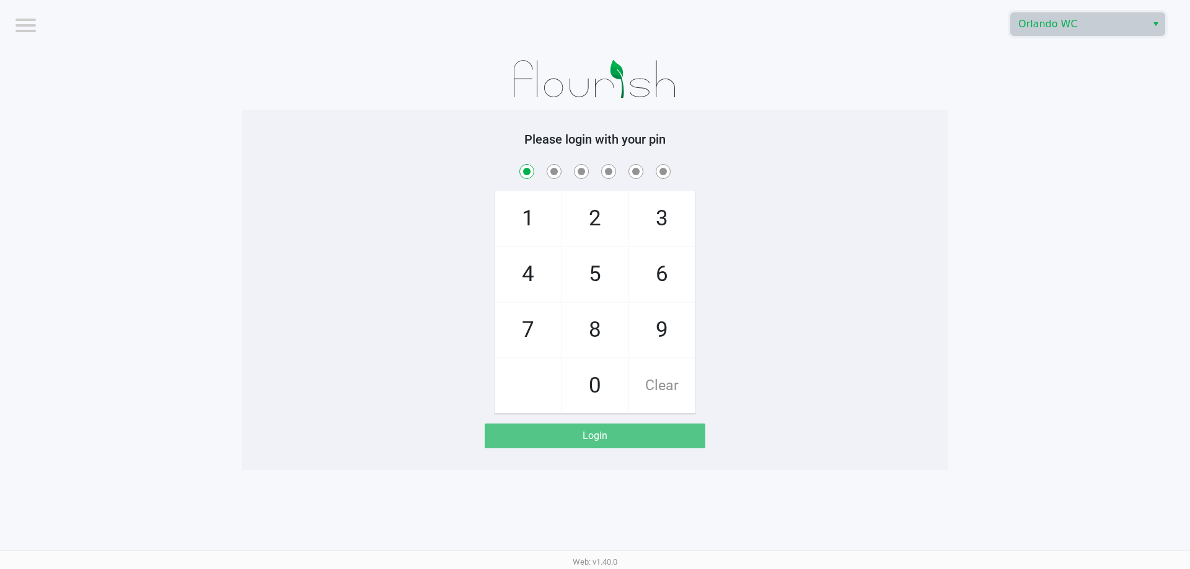
checkbox input "true"
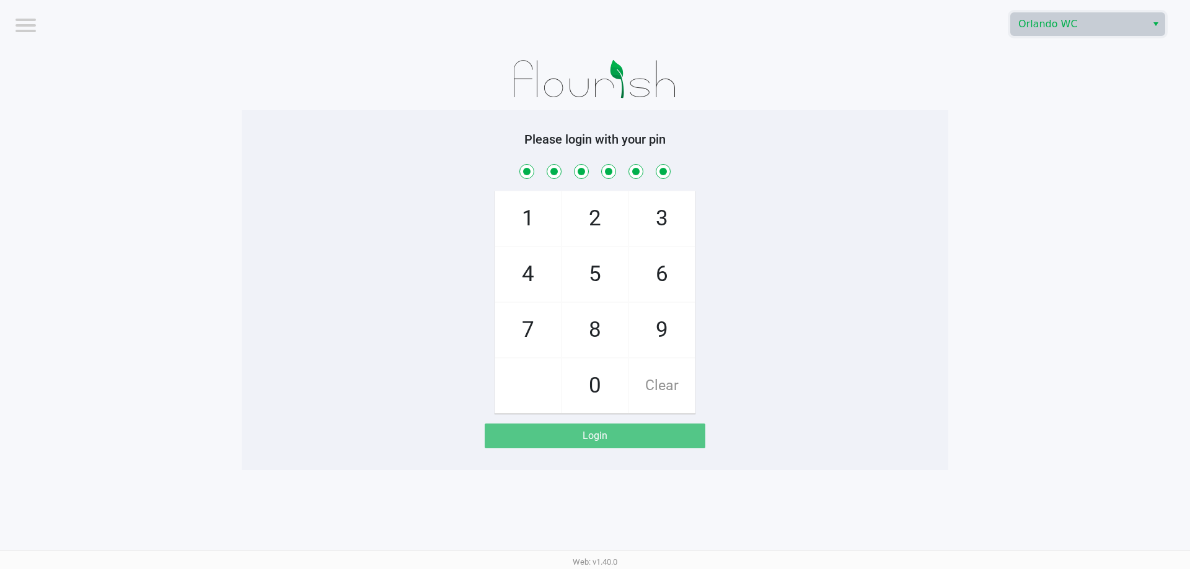
checkbox input "true"
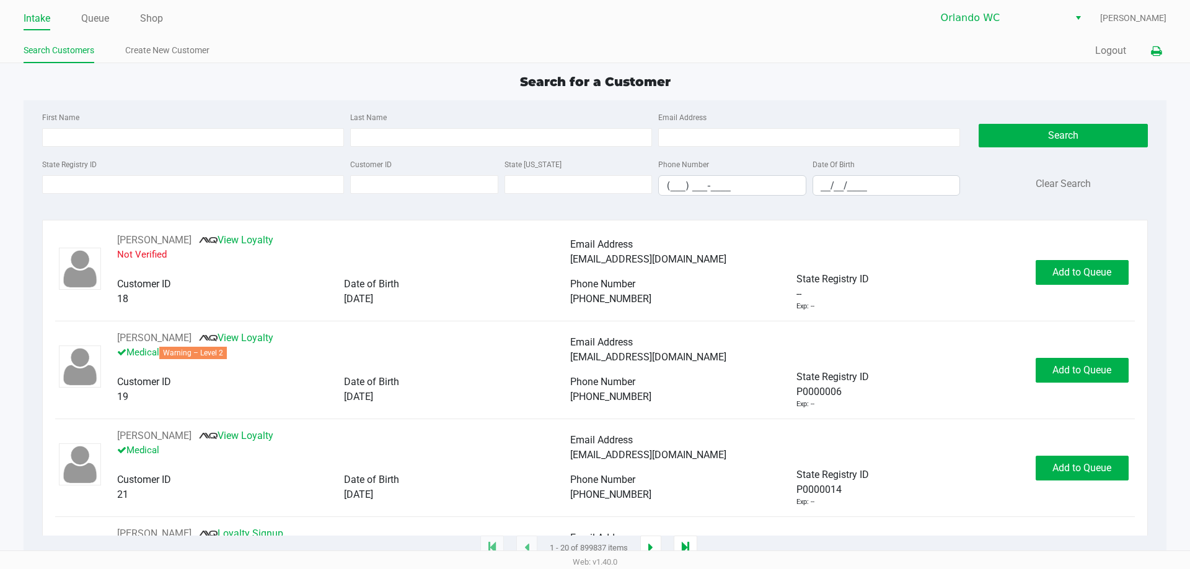
click at [1150, 52] on button at bounding box center [1156, 51] width 20 height 23
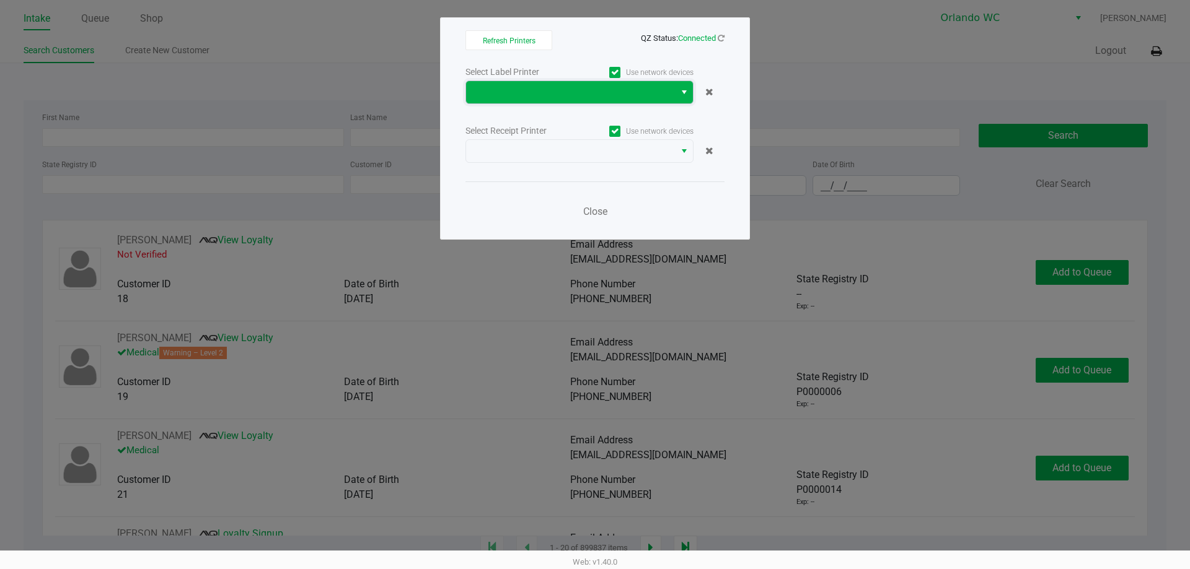
click at [587, 101] on span at bounding box center [570, 92] width 209 height 22
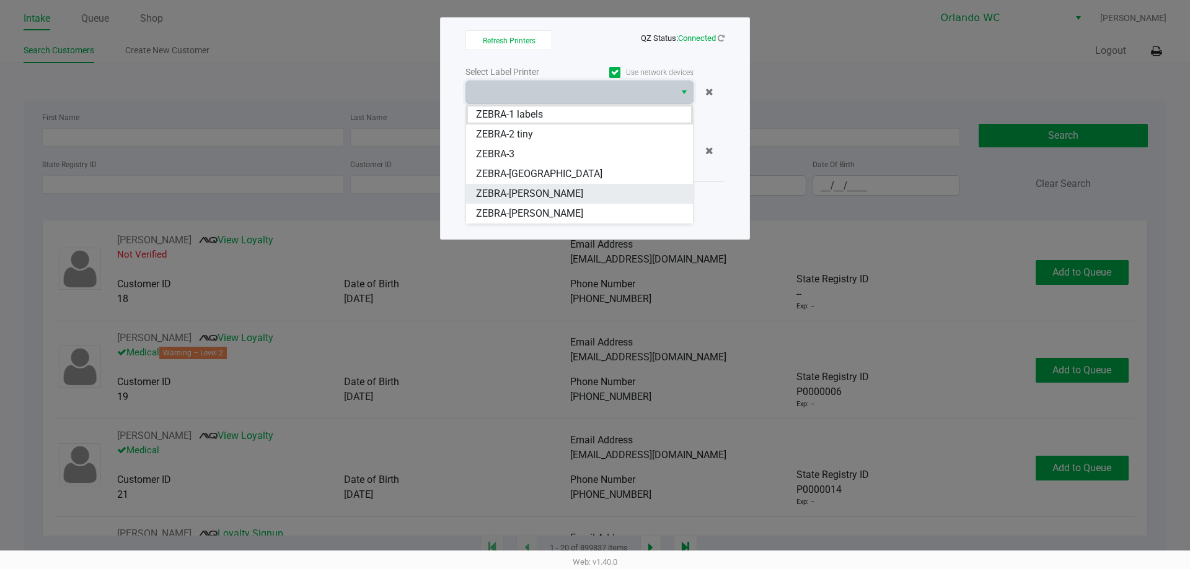
click at [552, 187] on span "ZEBRA-RODNEY-ATKINS" at bounding box center [529, 194] width 107 height 15
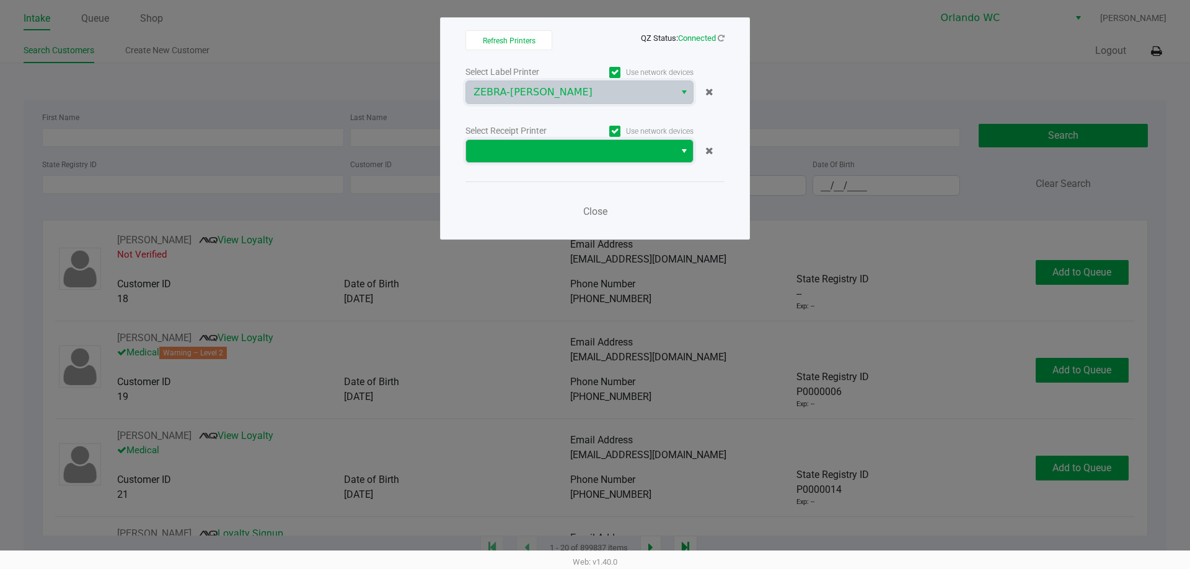
click at [563, 152] on span at bounding box center [570, 151] width 194 height 15
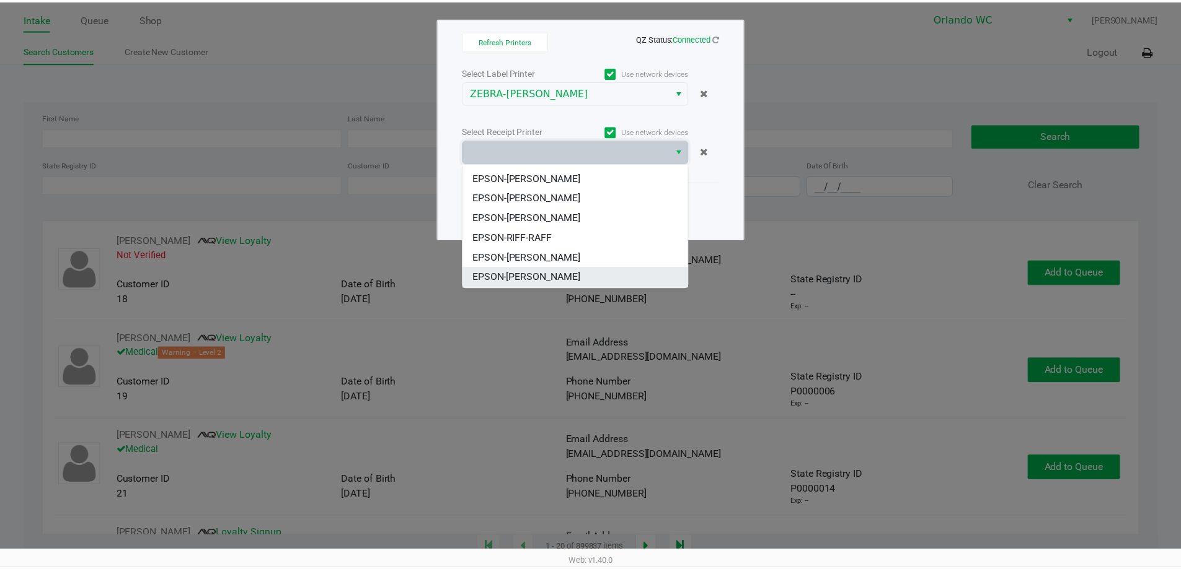
scroll to position [55, 0]
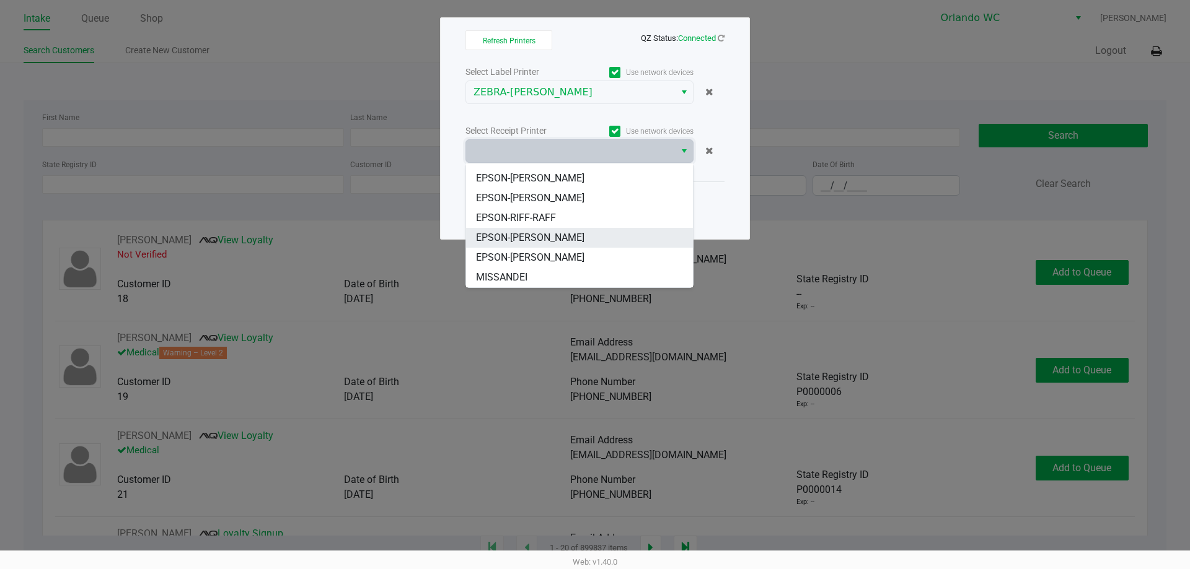
click at [566, 235] on span "EPSON-RODNEY-ATKINS" at bounding box center [530, 238] width 108 height 15
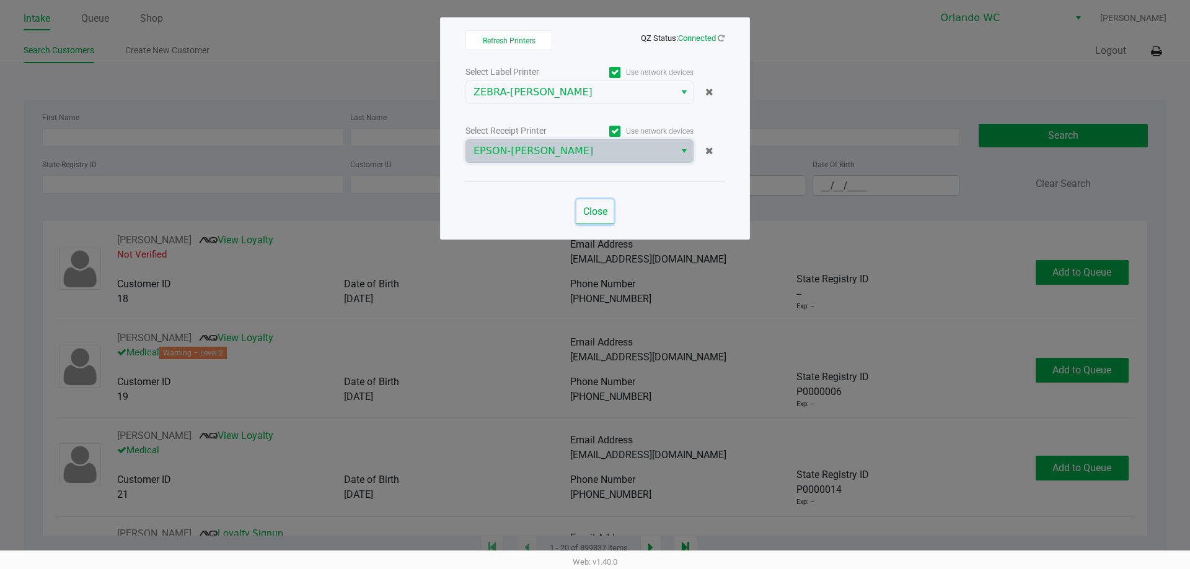
click at [603, 217] on span "Close" at bounding box center [595, 212] width 24 height 12
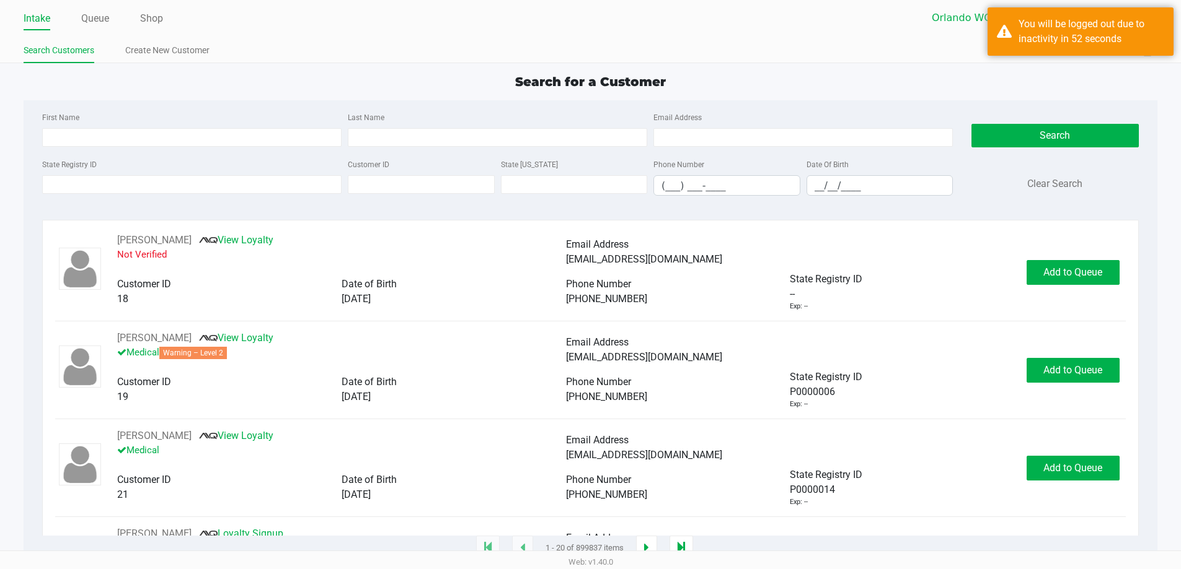
click at [103, 90] on div "Search for a Customer" at bounding box center [590, 82] width 1152 height 19
click at [104, 144] on input "First Name" at bounding box center [191, 137] width 299 height 19
type input "william"
type input "joc"
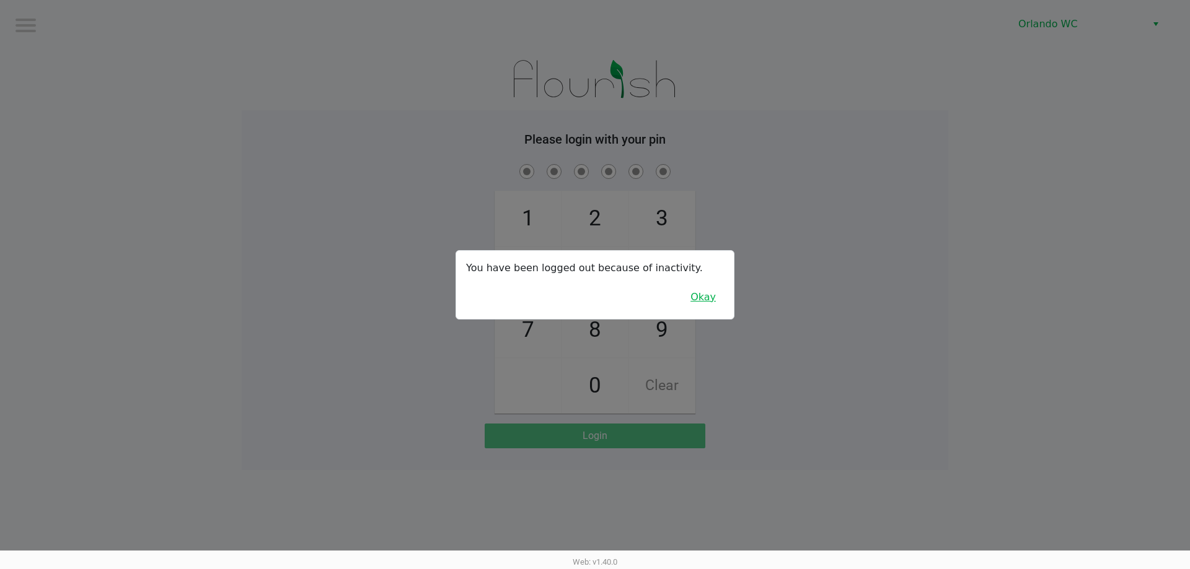
click at [711, 307] on button "Okay" at bounding box center [703, 298] width 42 height 24
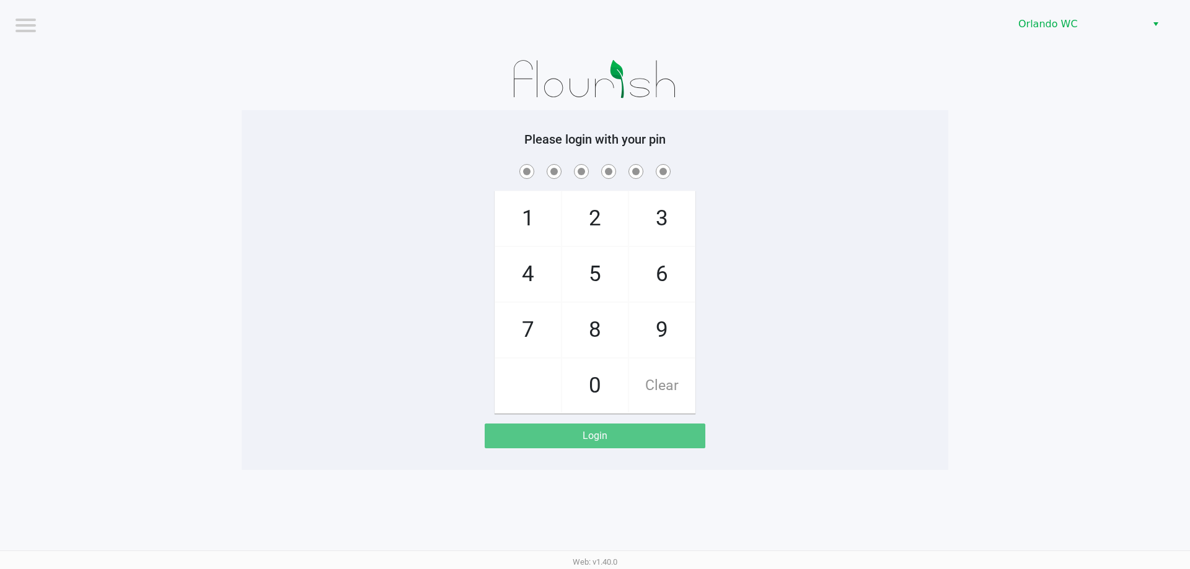
click at [860, 299] on div "1 4 7 2 5 8 0 3 6 9 Clear" at bounding box center [595, 288] width 706 height 252
click at [316, 177] on span at bounding box center [595, 171] width 688 height 19
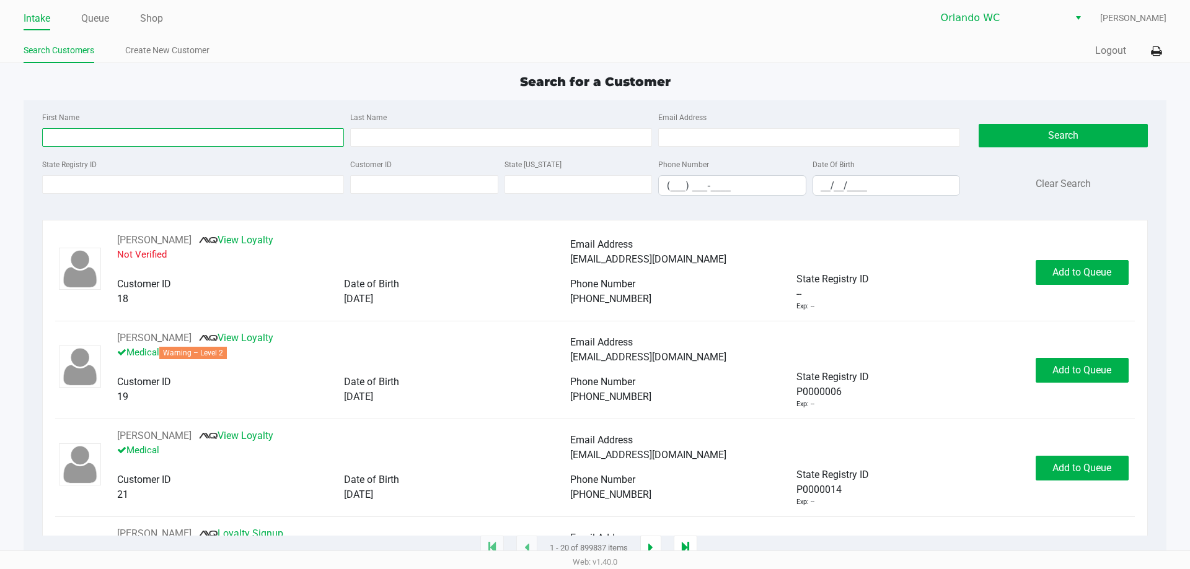
click at [247, 141] on input "First Name" at bounding box center [193, 137] width 302 height 19
type input "wiliam"
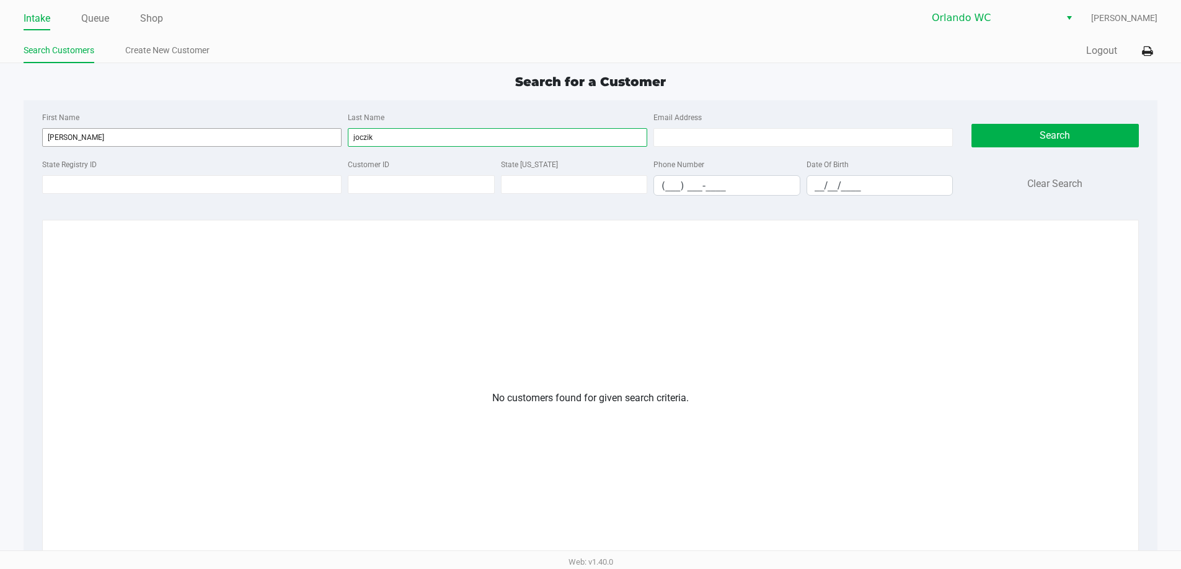
type input "joczik"
click at [134, 138] on input "wiliam" at bounding box center [191, 137] width 299 height 19
click at [400, 140] on input "joczik" at bounding box center [497, 137] width 299 height 19
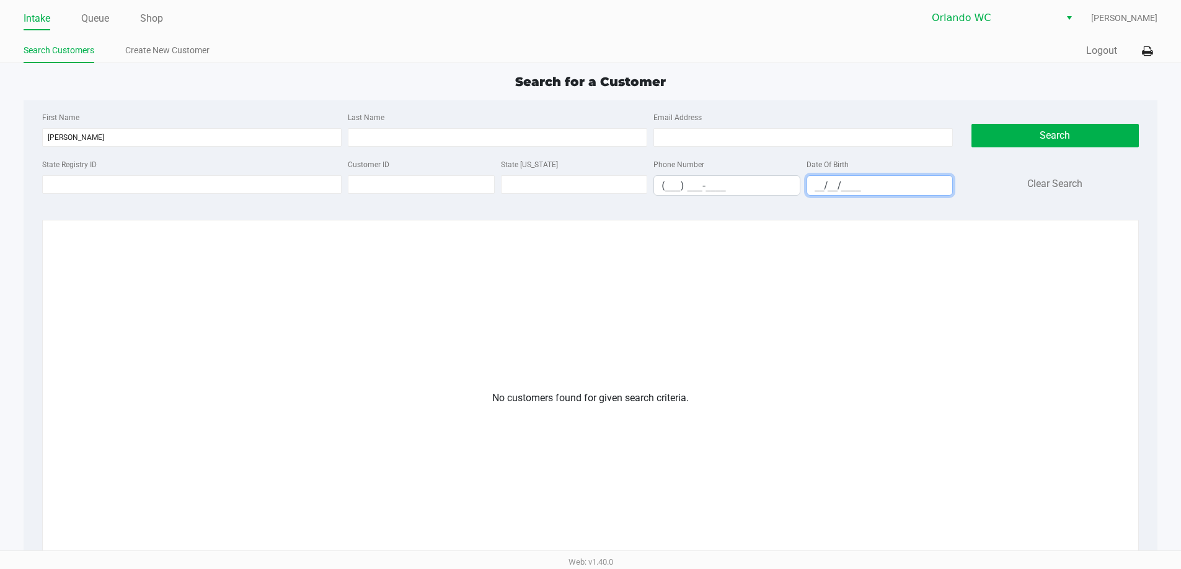
click at [812, 190] on input "__/__/____" at bounding box center [880, 185] width 146 height 19
type input "03/12/2001"
click at [60, 139] on input "wiliam" at bounding box center [191, 137] width 299 height 19
click at [59, 139] on input "wiliam" at bounding box center [191, 137] width 299 height 19
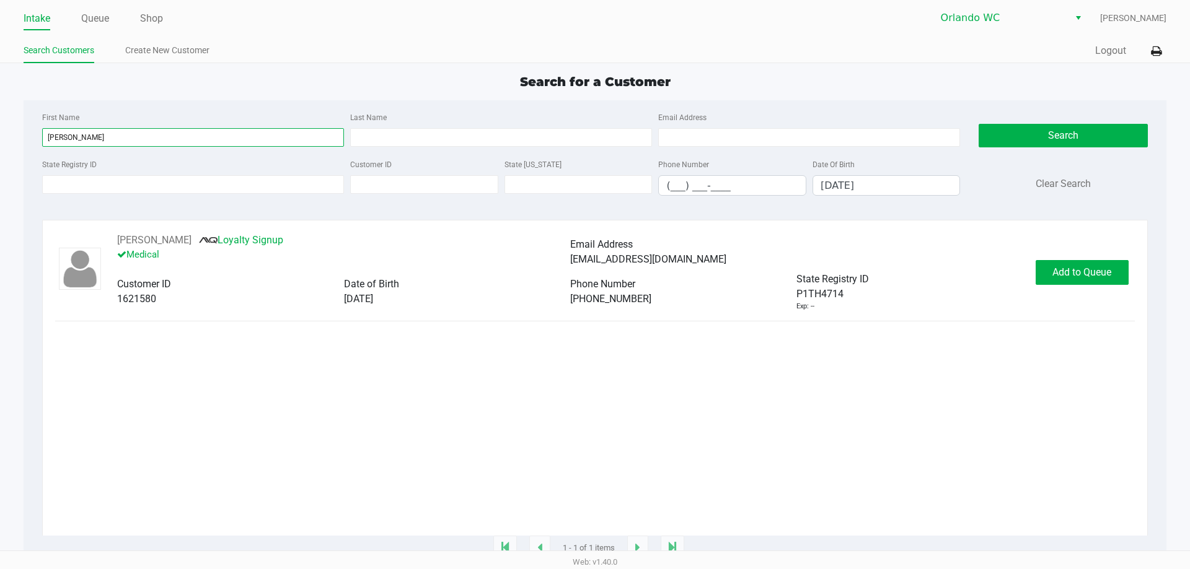
drag, startPoint x: 98, startPoint y: 133, endPoint x: 90, endPoint y: 133, distance: 8.1
click at [90, 133] on input "william" at bounding box center [193, 137] width 302 height 19
type input "william"
click at [1078, 281] on button "Add to Queue" at bounding box center [1082, 272] width 93 height 25
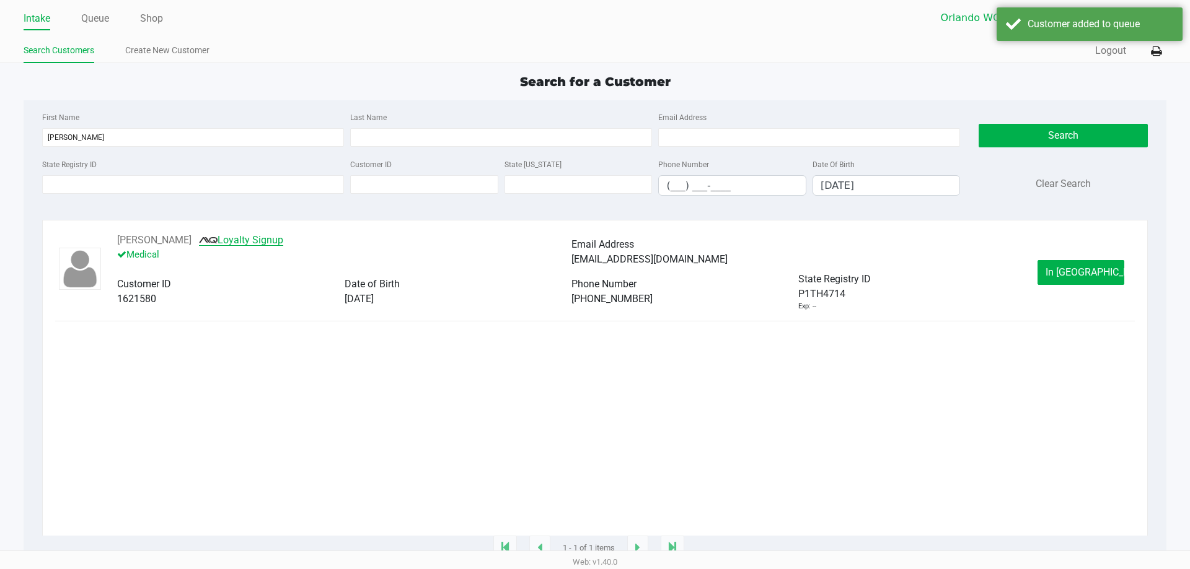
click at [260, 240] on link "Loyalty Signup" at bounding box center [241, 240] width 84 height 12
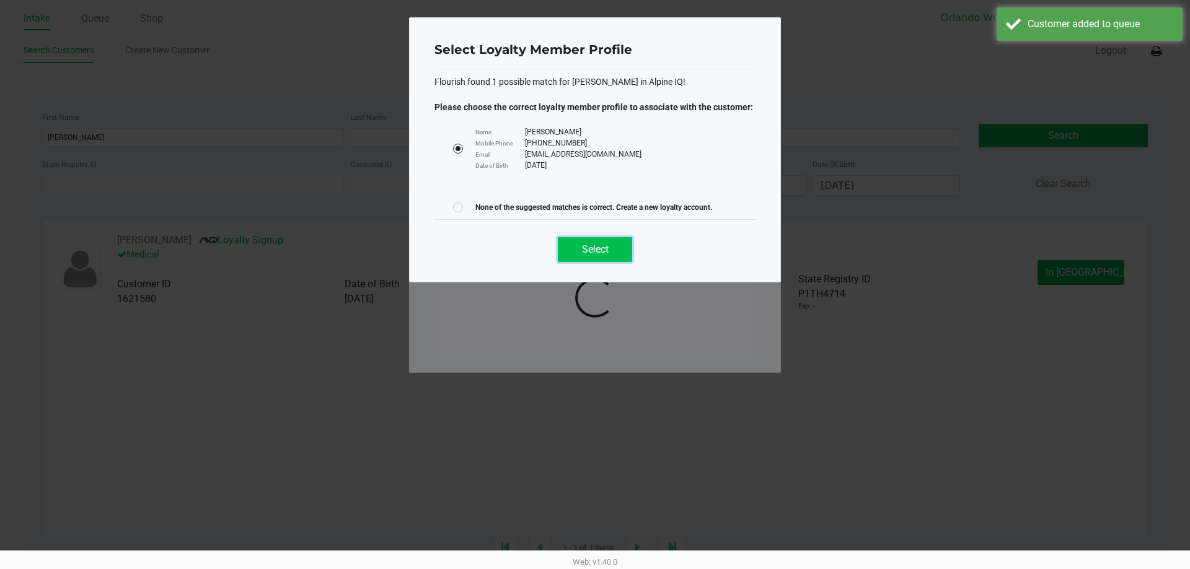
click at [609, 242] on button "Select" at bounding box center [595, 249] width 74 height 25
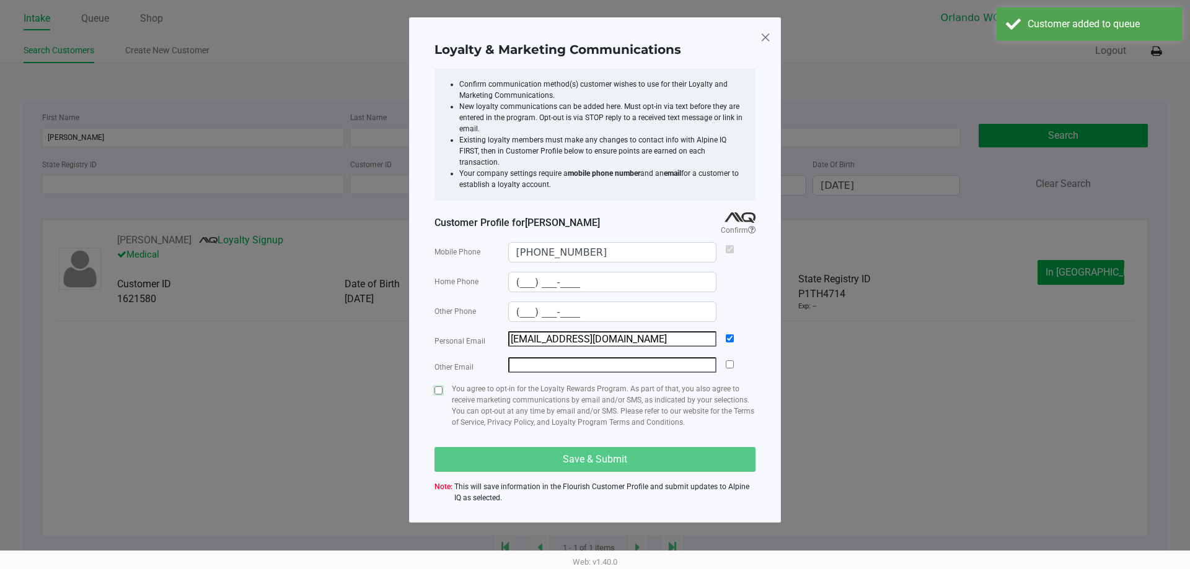
click at [441, 387] on input "checkbox" at bounding box center [438, 391] width 8 height 8
checkbox input "true"
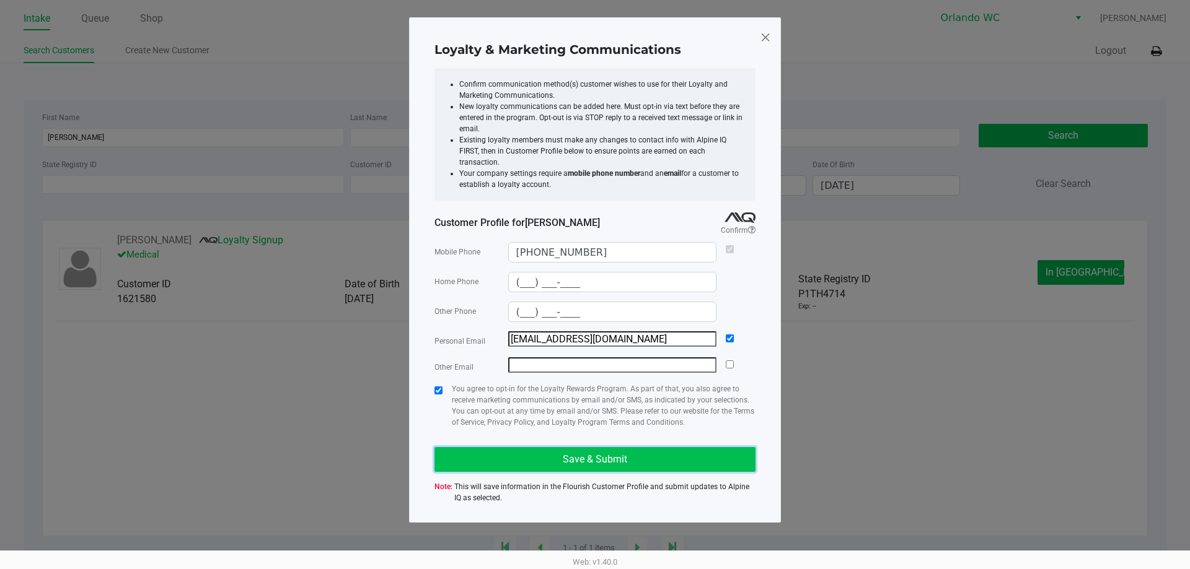
click at [679, 450] on button "Save & Submit" at bounding box center [594, 459] width 321 height 25
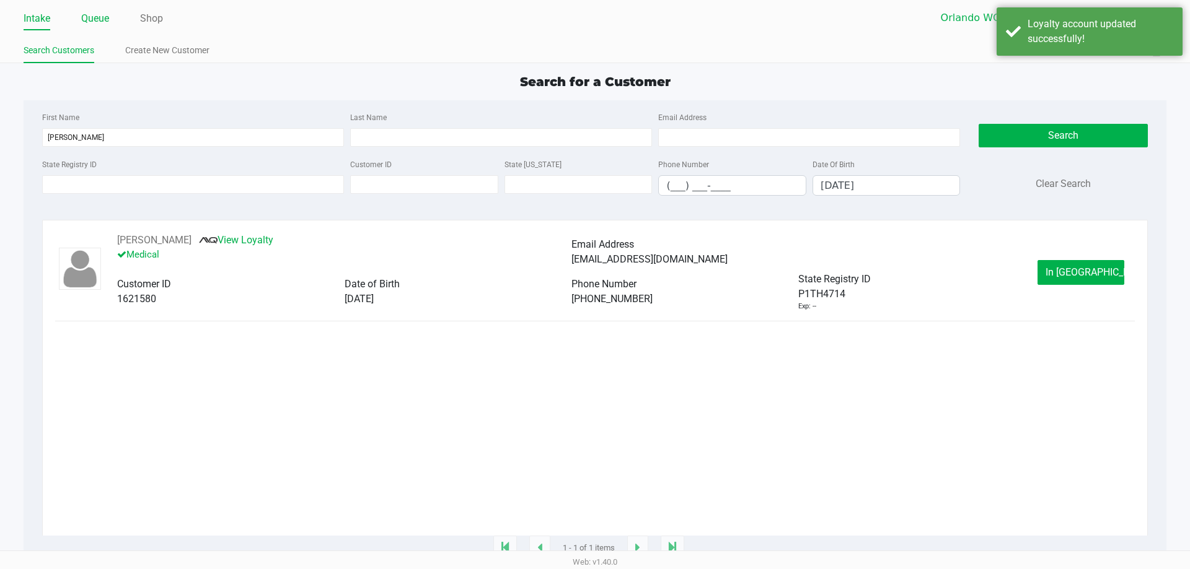
click at [99, 21] on link "Queue" at bounding box center [95, 18] width 28 height 17
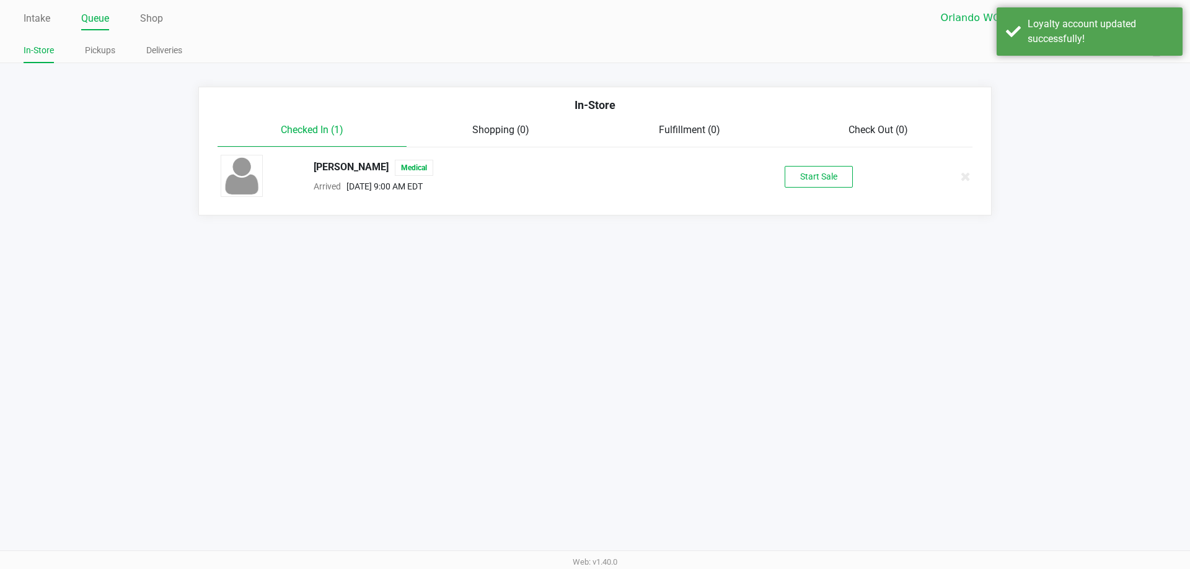
click at [842, 193] on div "William Joczik Medical Arrived Sep 20, 2025 9:00 AM EDT Start Sale" at bounding box center [594, 176] width 767 height 43
click at [840, 186] on button "Start Sale" at bounding box center [819, 177] width 68 height 22
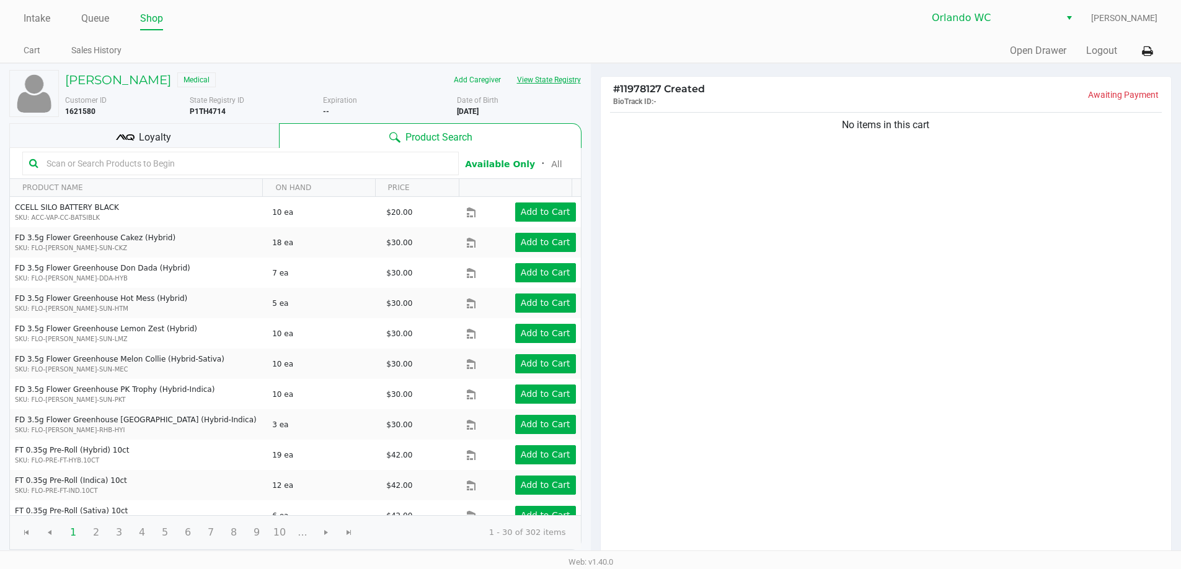
click at [555, 79] on button "View State Registry" at bounding box center [545, 80] width 73 height 20
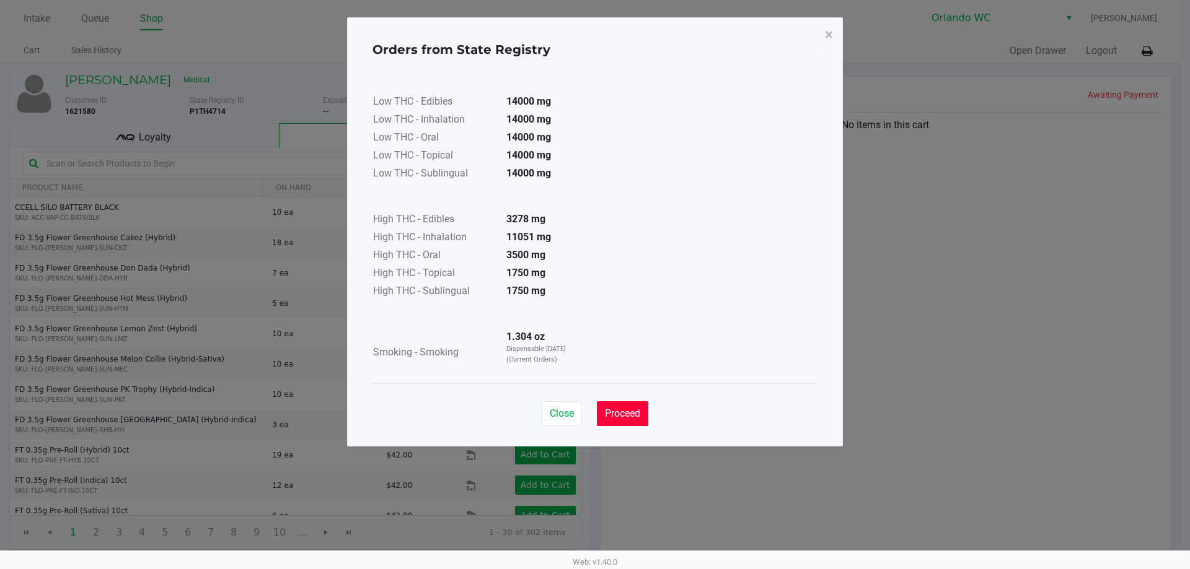
click at [648, 421] on button "Proceed" at bounding box center [622, 414] width 51 height 25
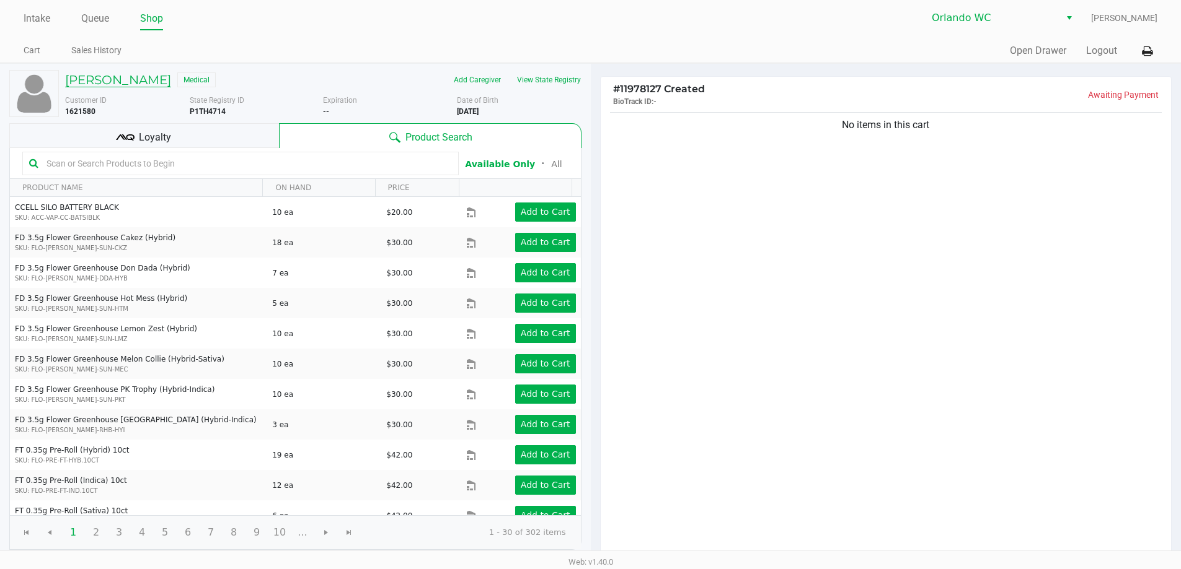
click at [136, 81] on h5 "William Joczik" at bounding box center [118, 80] width 106 height 15
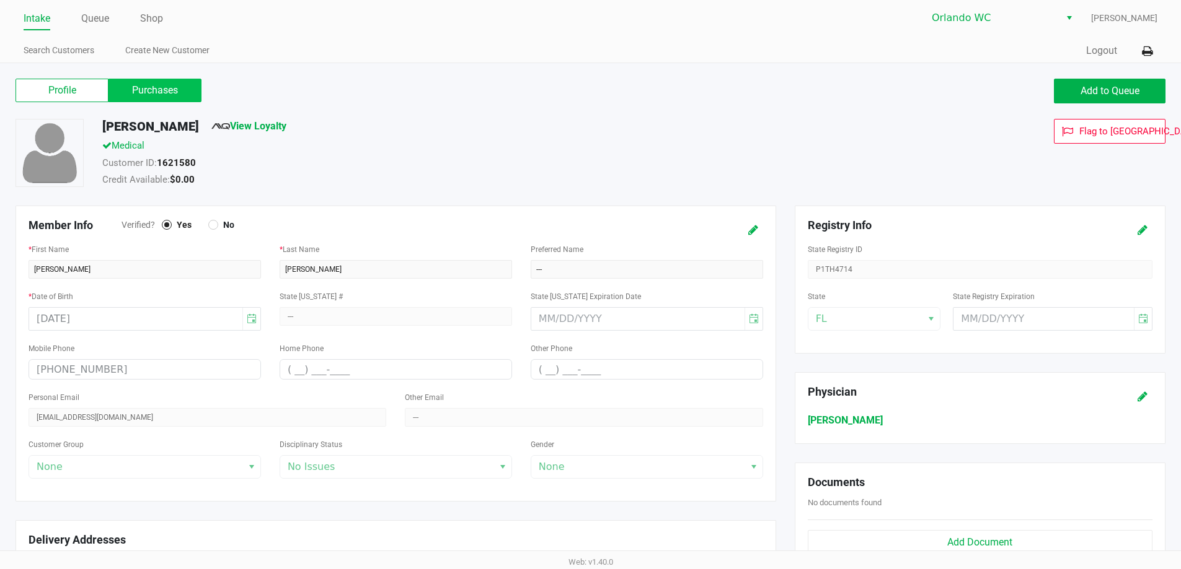
click at [153, 94] on label "Purchases" at bounding box center [154, 91] width 93 height 24
click at [0, 0] on 1 "Purchases" at bounding box center [0, 0] width 0 height 0
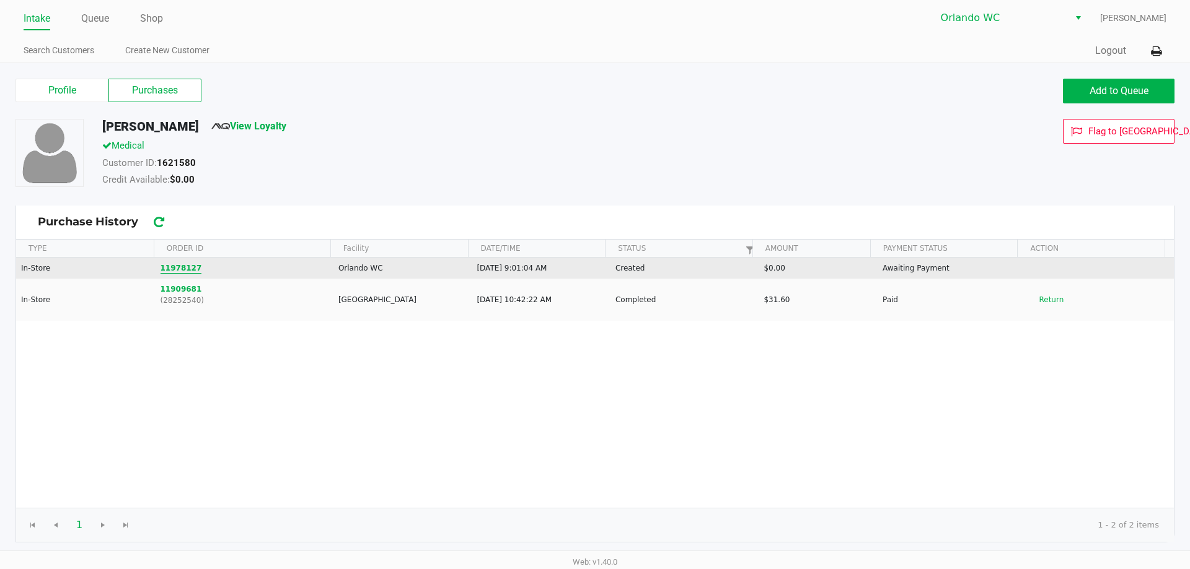
click at [185, 271] on button "11978127" at bounding box center [182, 268] width 42 height 11
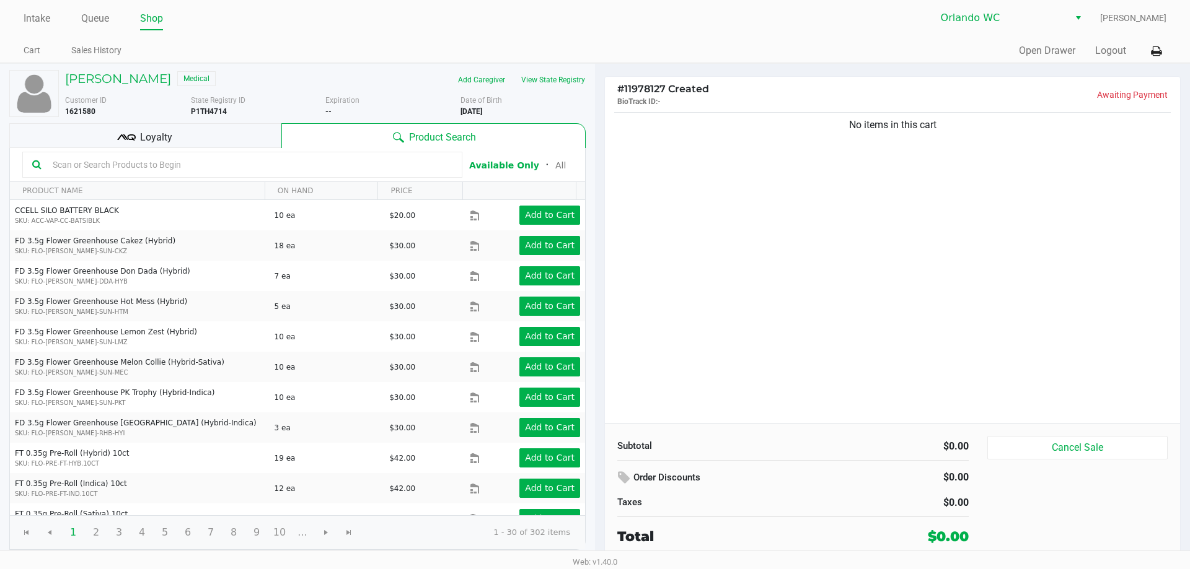
click at [393, 166] on input "text" at bounding box center [250, 165] width 405 height 19
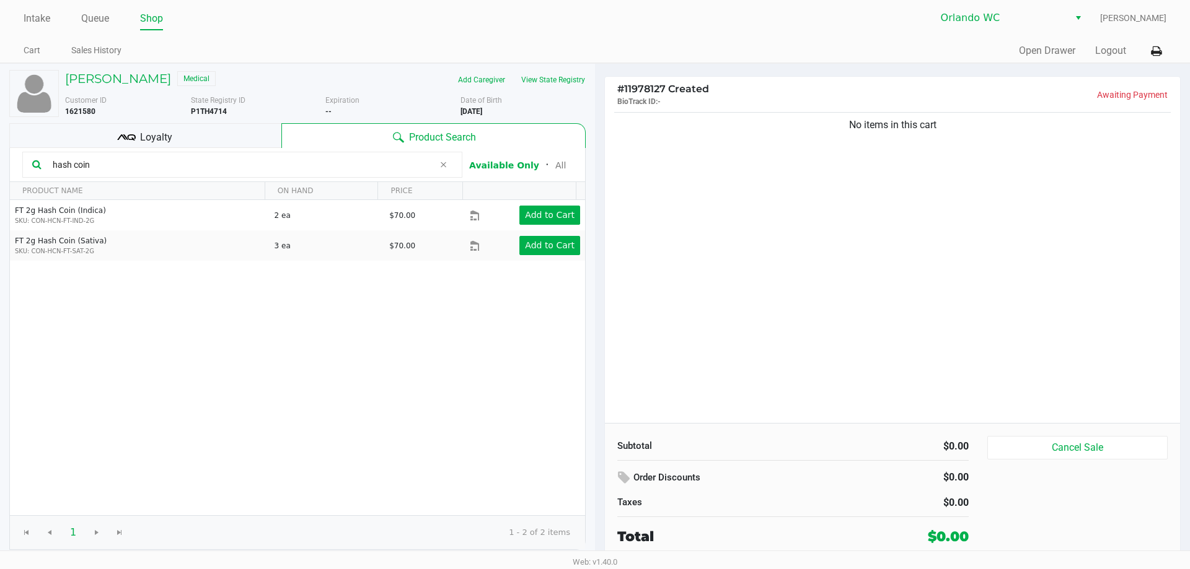
type input "hash coin"
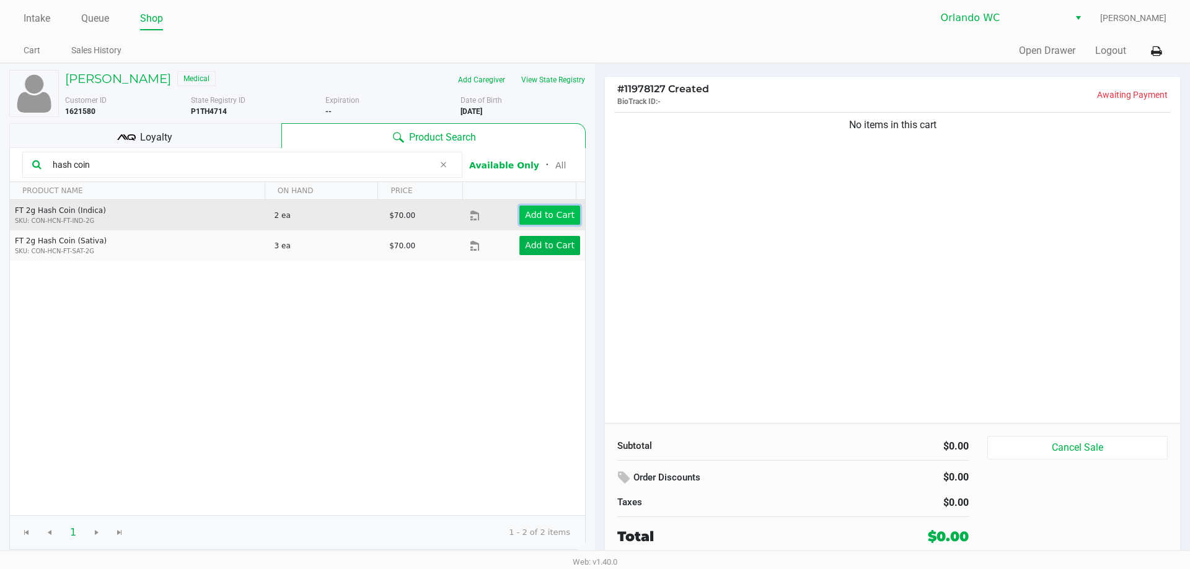
click at [550, 214] on app-button-loader "Add to Cart" at bounding box center [550, 215] width 50 height 10
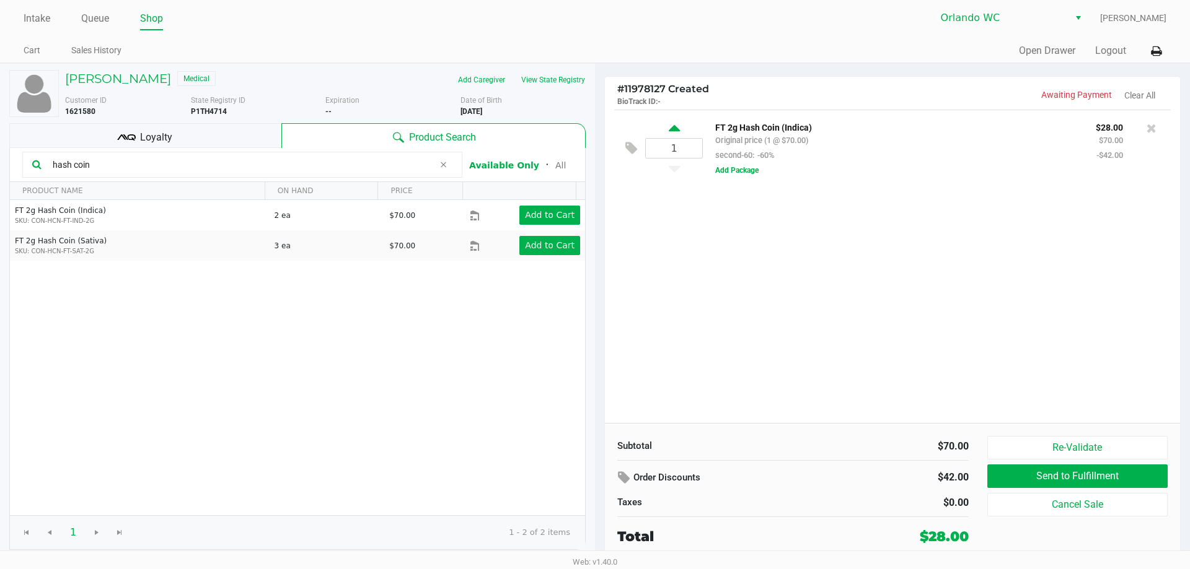
click at [674, 125] on icon at bounding box center [674, 130] width 11 height 15
type input "2"
click at [556, 89] on button "View State Registry" at bounding box center [549, 80] width 73 height 20
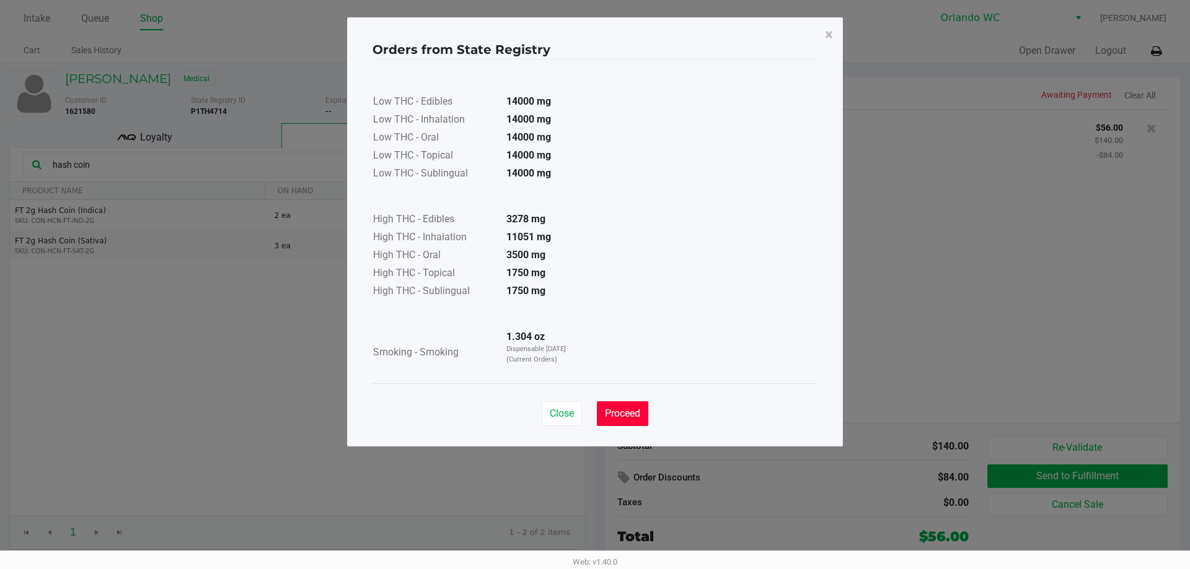
click at [627, 419] on span "Proceed" at bounding box center [622, 414] width 35 height 12
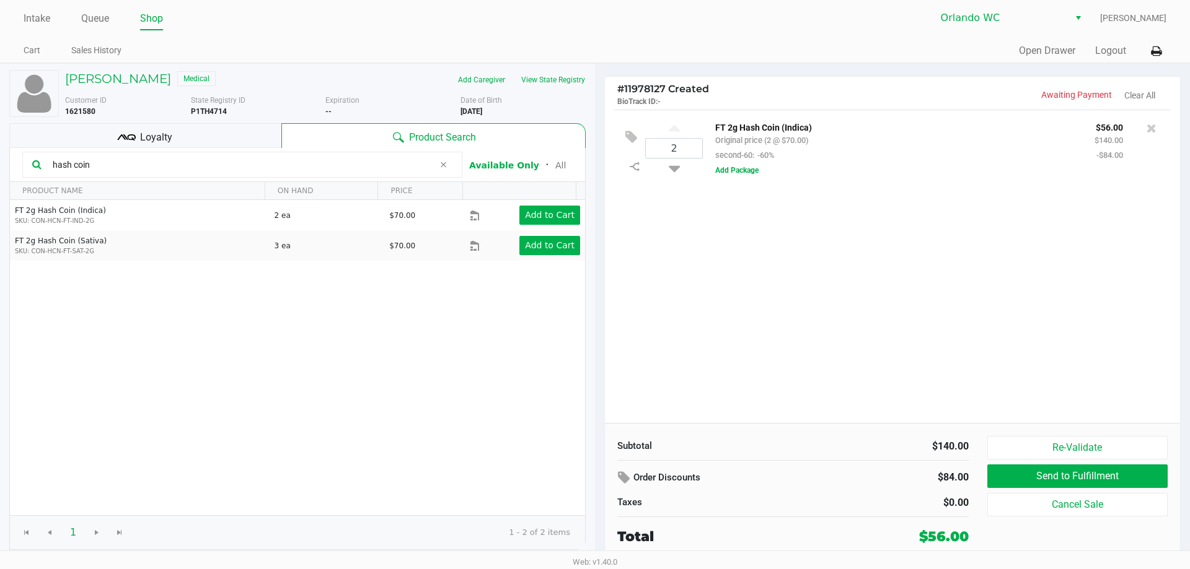
click at [333, 165] on input "hash coin" at bounding box center [241, 165] width 386 height 19
type input "h"
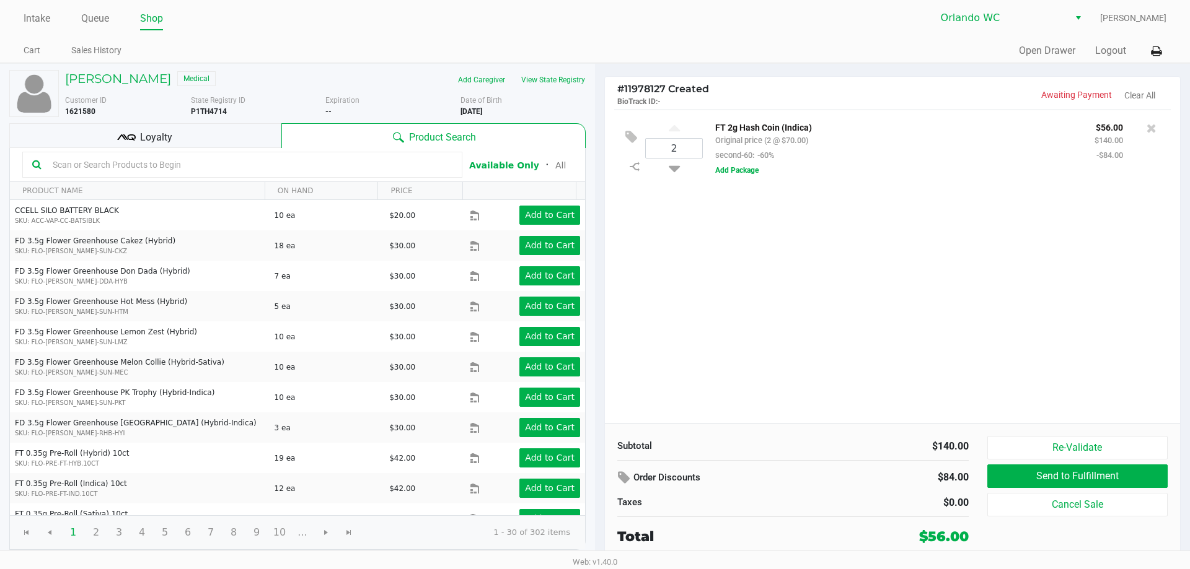
click at [806, 302] on div "2 FT 2g Hash Coin (Indica) Original price (2 @ $70.00) second-60: -60% $56.00 $…" at bounding box center [892, 267] width 575 height 314
click at [353, 159] on input "text" at bounding box center [250, 165] width 405 height 19
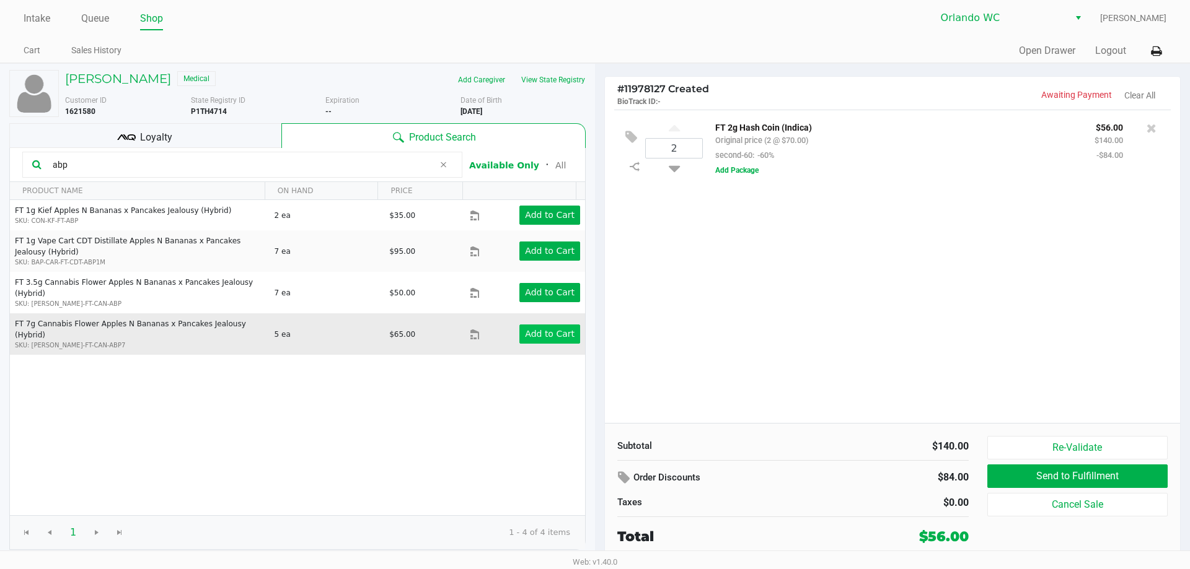
type input "abp"
click at [534, 329] on app-button-loader "Add to Cart" at bounding box center [550, 334] width 50 height 10
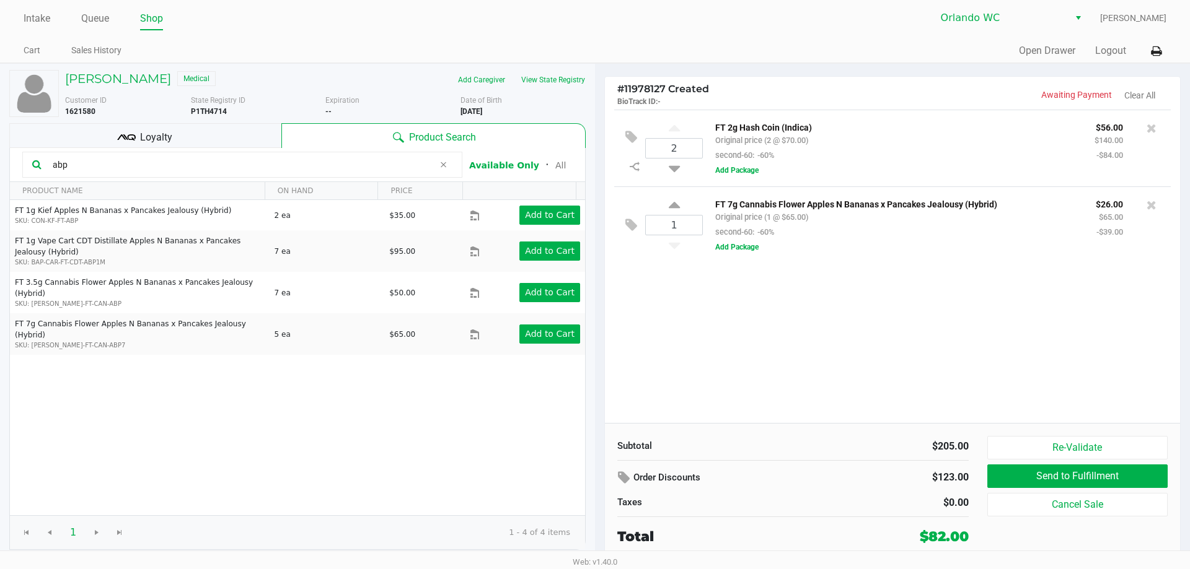
click at [228, 133] on div "Loyalty" at bounding box center [145, 135] width 272 height 25
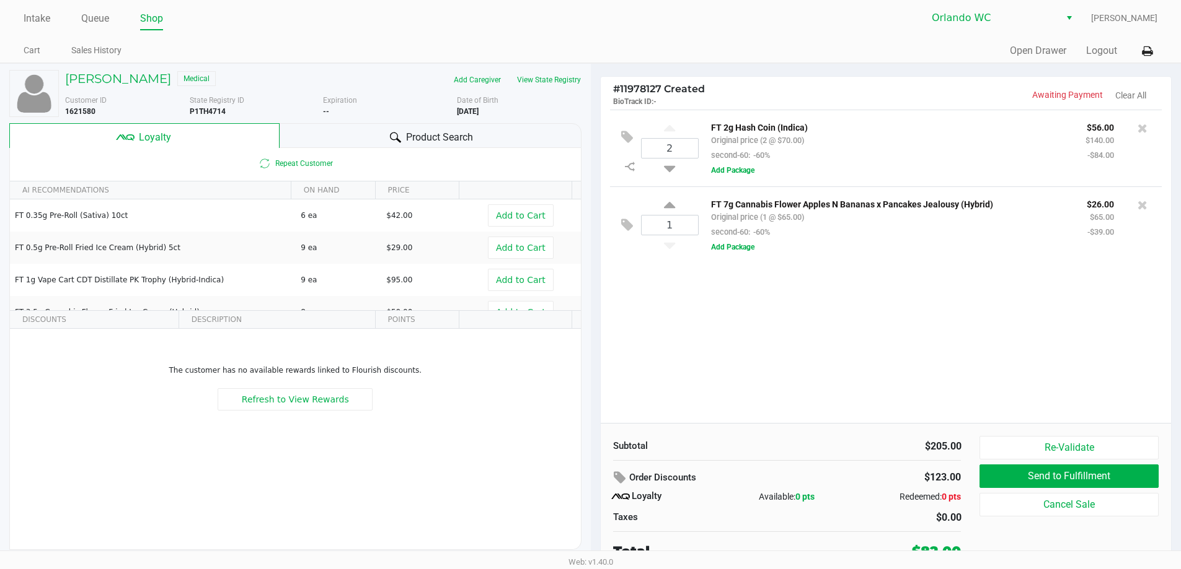
click at [845, 384] on div "2 FT 2g Hash Coin (Indica) Original price (2 @ $70.00) second-60: -60% $56.00 $…" at bounding box center [885, 267] width 571 height 314
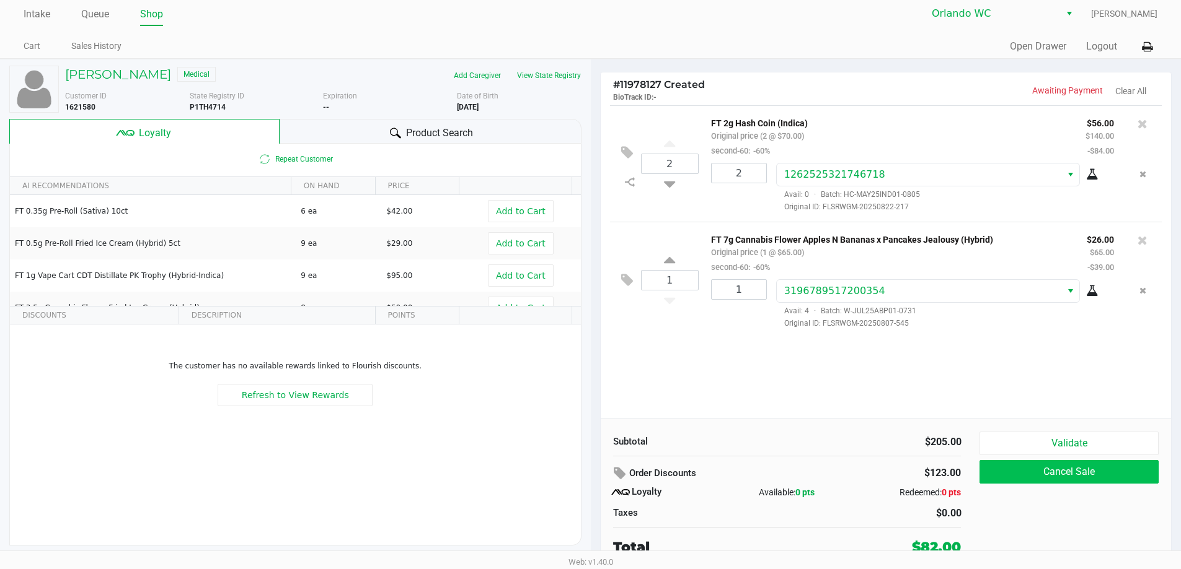
scroll to position [6, 0]
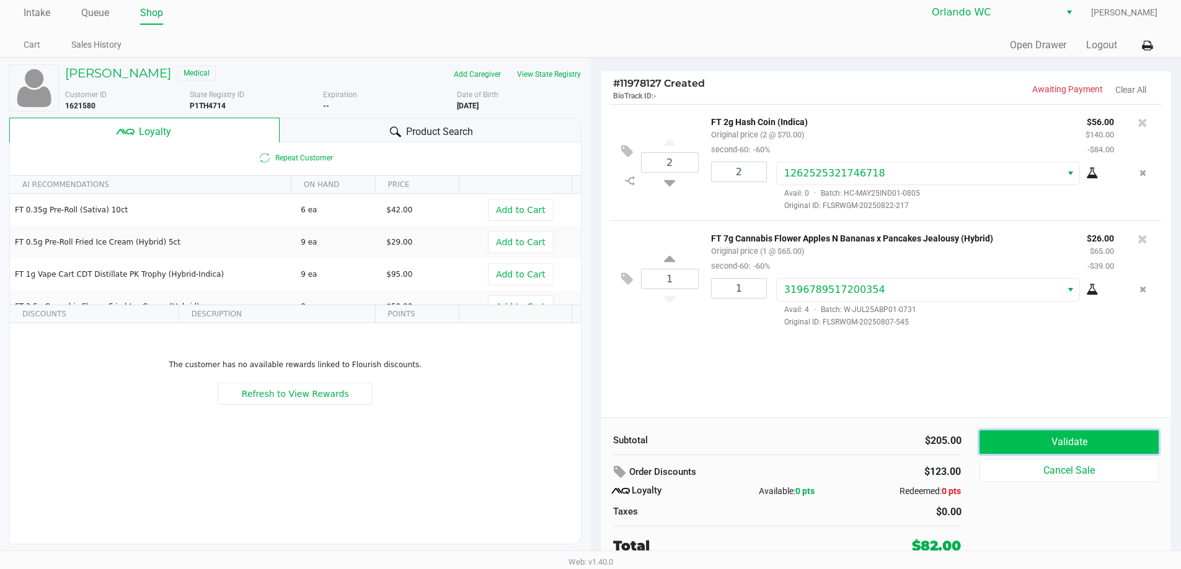
click at [1105, 443] on button "Validate" at bounding box center [1068, 443] width 178 height 24
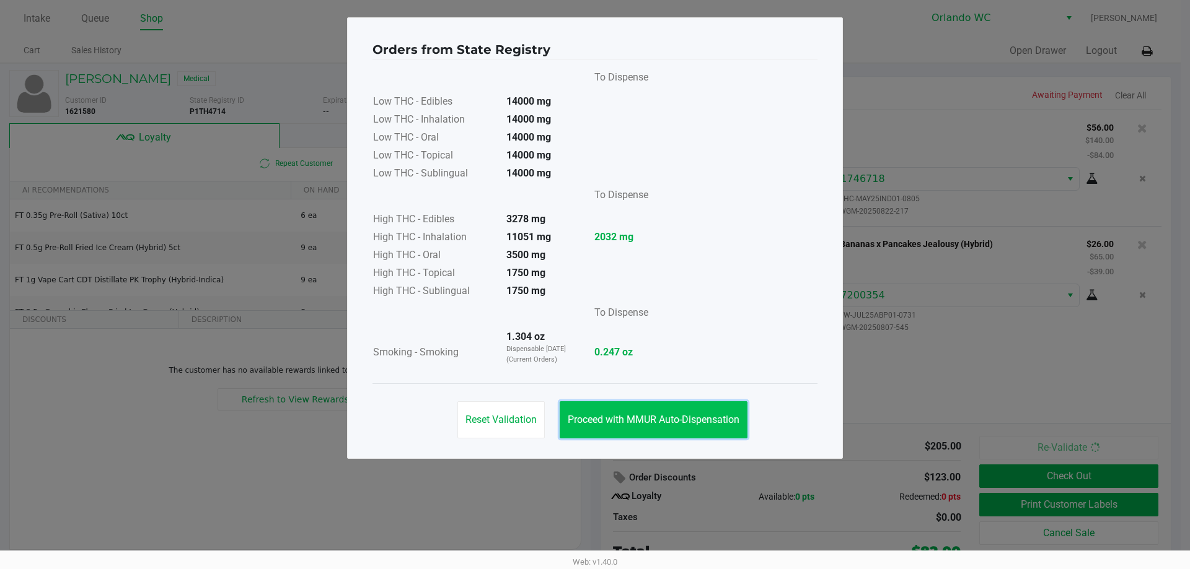
click at [621, 413] on button "Proceed with MMUR Auto-Dispensation" at bounding box center [654, 420] width 188 height 37
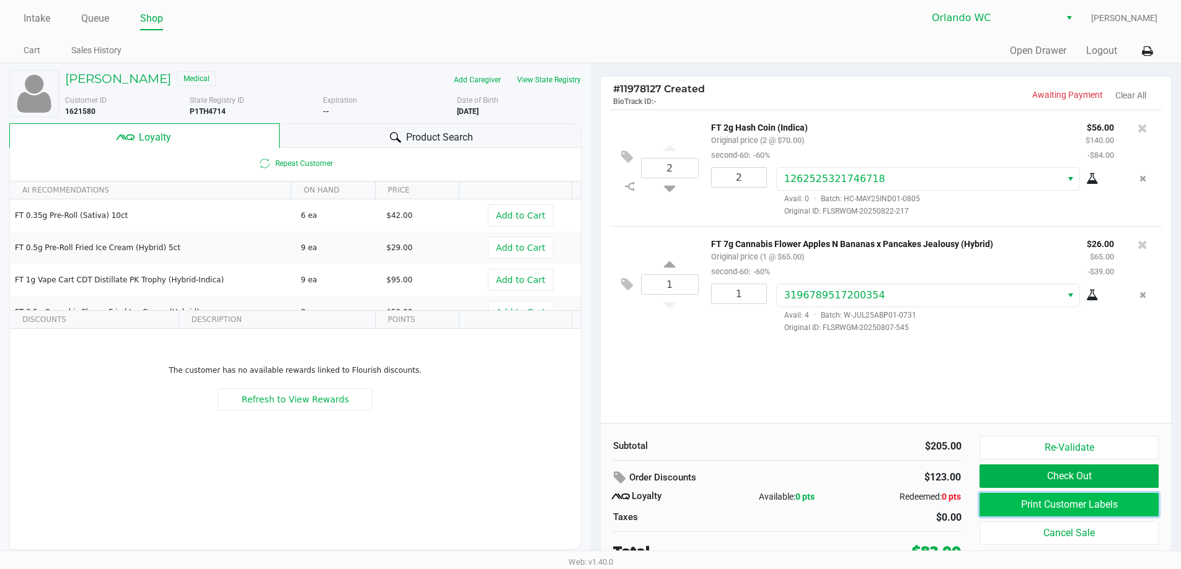
click at [1026, 502] on button "Print Customer Labels" at bounding box center [1068, 505] width 178 height 24
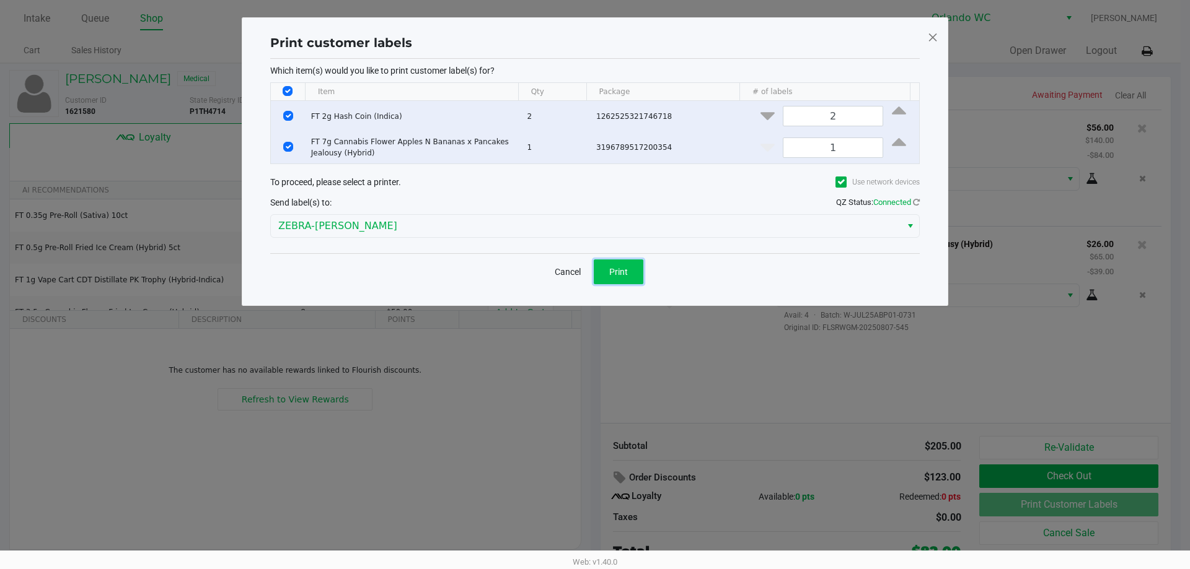
click at [633, 272] on button "Print" at bounding box center [619, 272] width 50 height 25
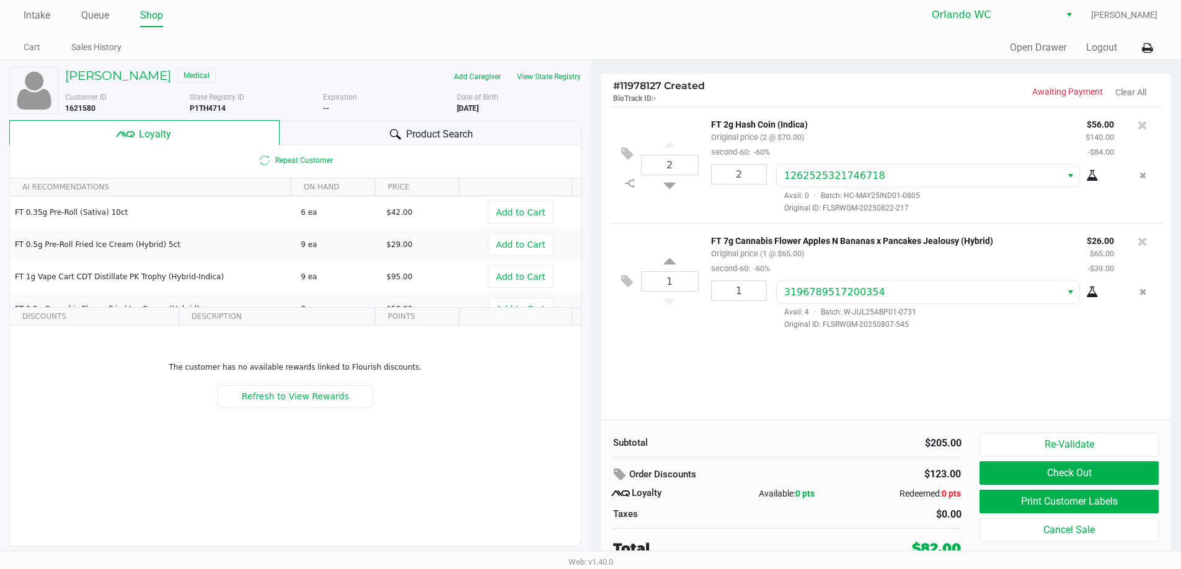
scroll to position [6, 0]
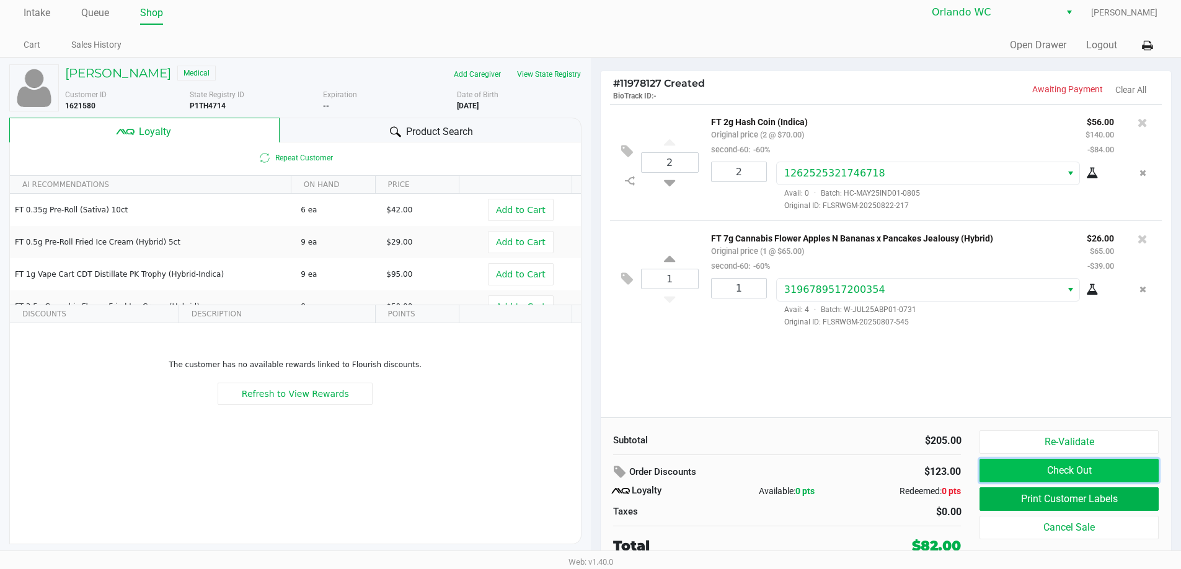
click at [1054, 472] on button "Check Out" at bounding box center [1068, 471] width 178 height 24
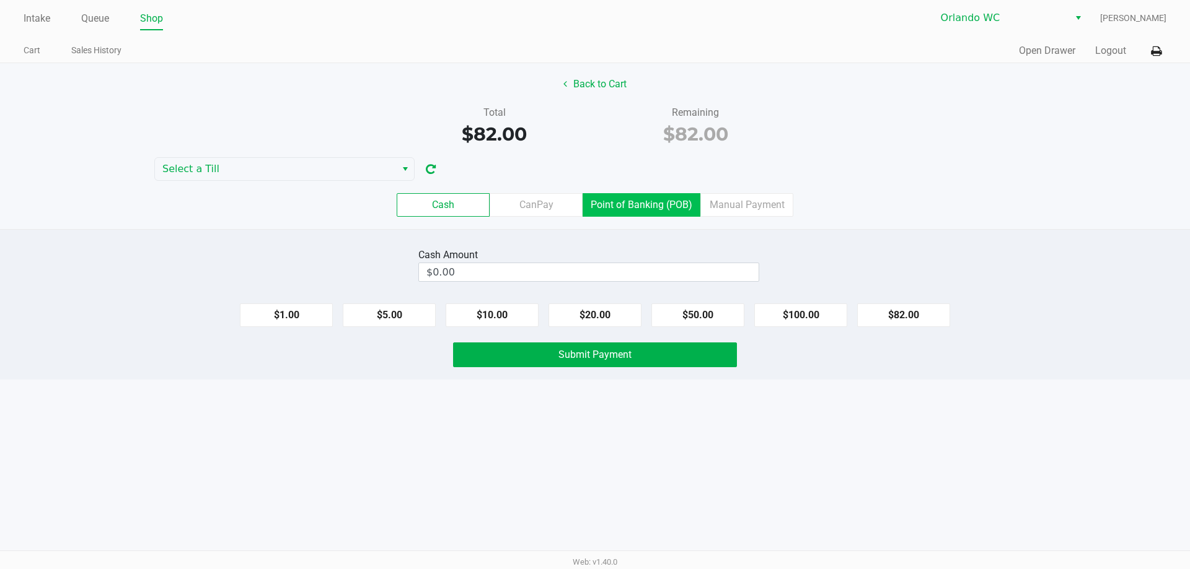
click at [649, 212] on label "Point of Banking (POB)" at bounding box center [642, 205] width 118 height 24
click at [0, 0] on 7 "Point of Banking (POB)" at bounding box center [0, 0] width 0 height 0
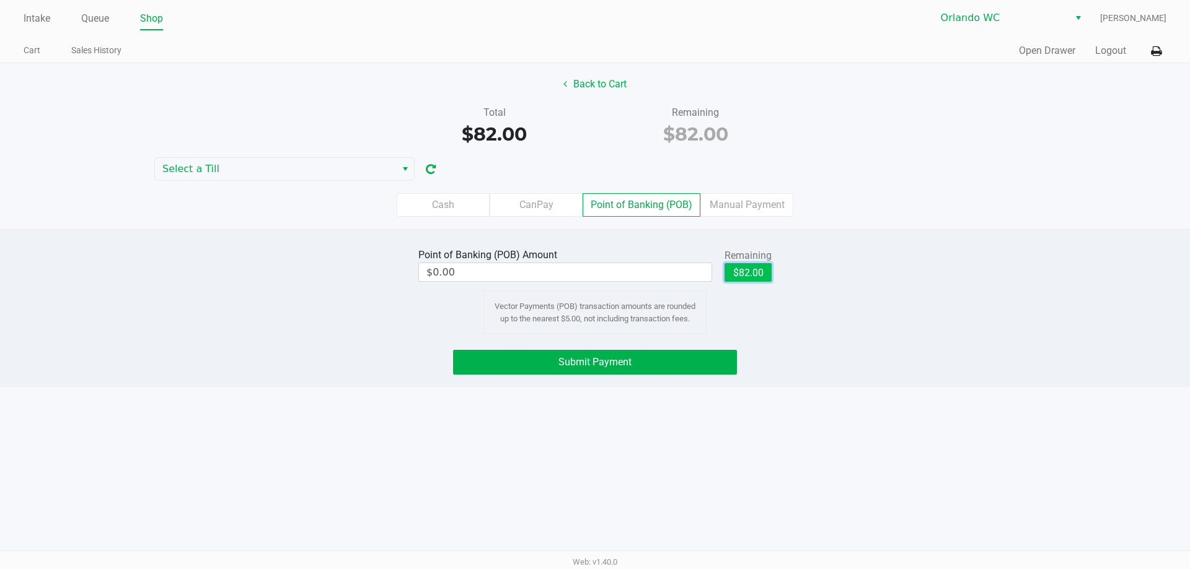
click at [739, 278] on button "$82.00" at bounding box center [747, 272] width 47 height 19
type input "$82.00"
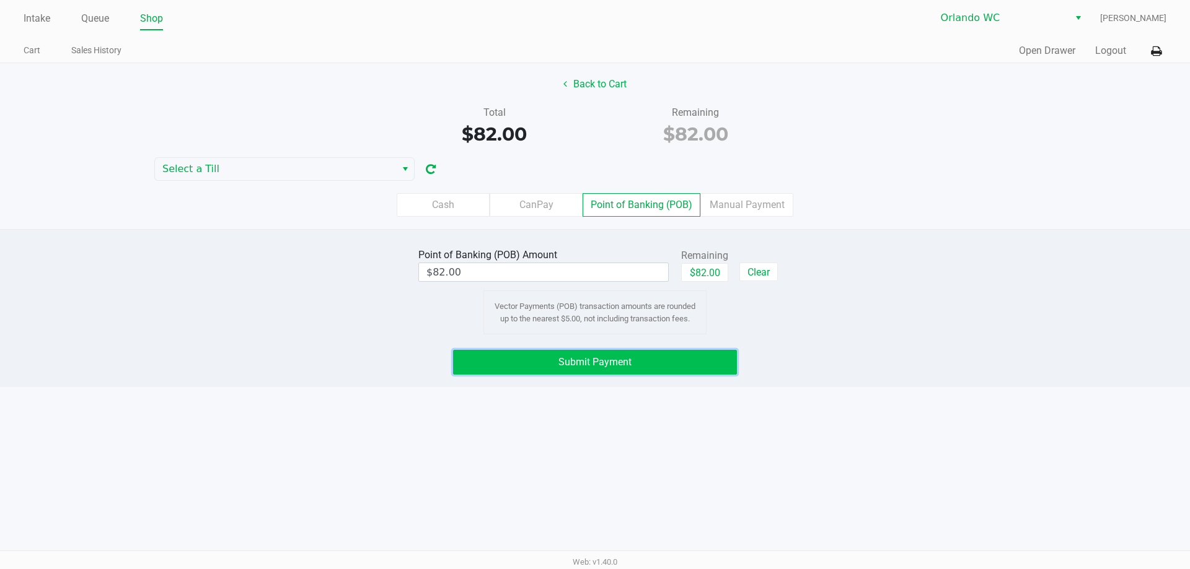
click at [698, 359] on button "Submit Payment" at bounding box center [595, 362] width 284 height 25
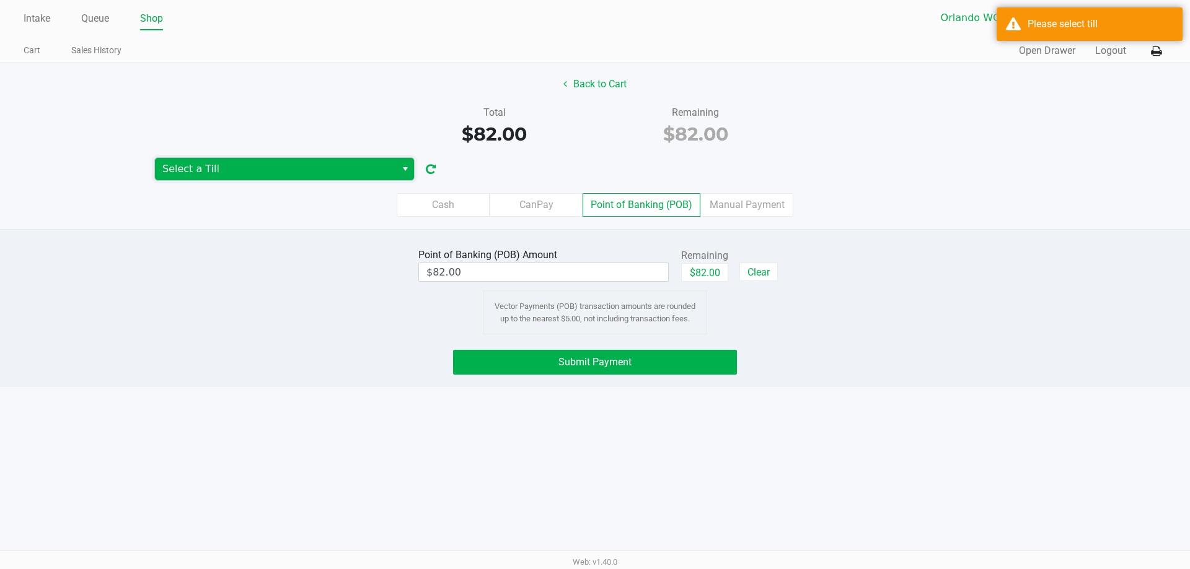
click at [188, 174] on span "Select a Till" at bounding box center [275, 169] width 226 height 15
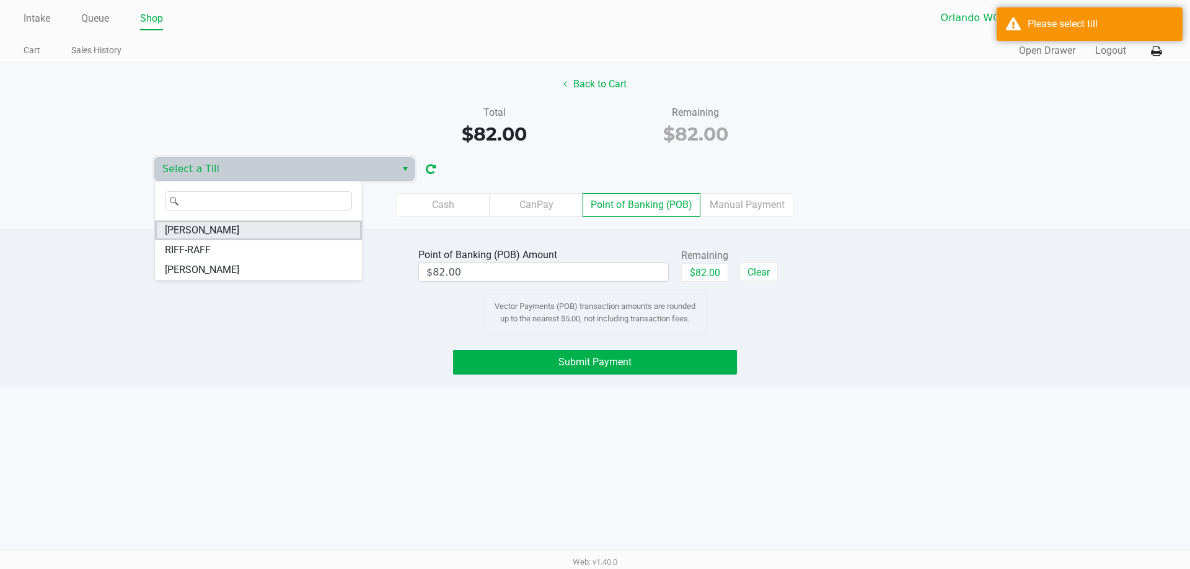
click at [210, 231] on span "RODNEY-ATKINS" at bounding box center [202, 230] width 74 height 15
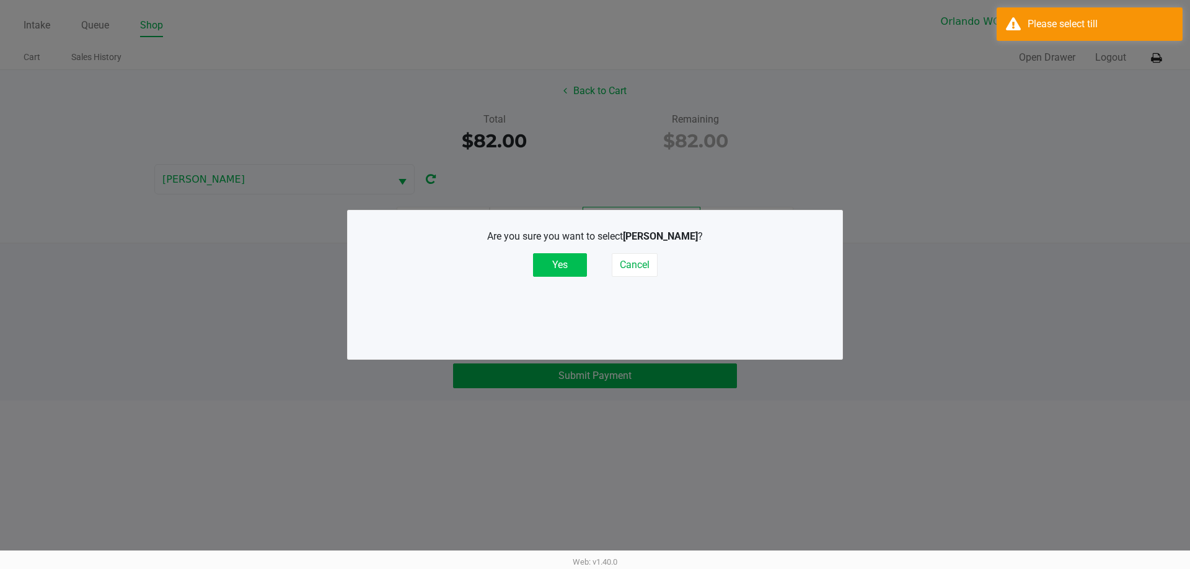
click at [563, 263] on button "Yes" at bounding box center [560, 265] width 54 height 24
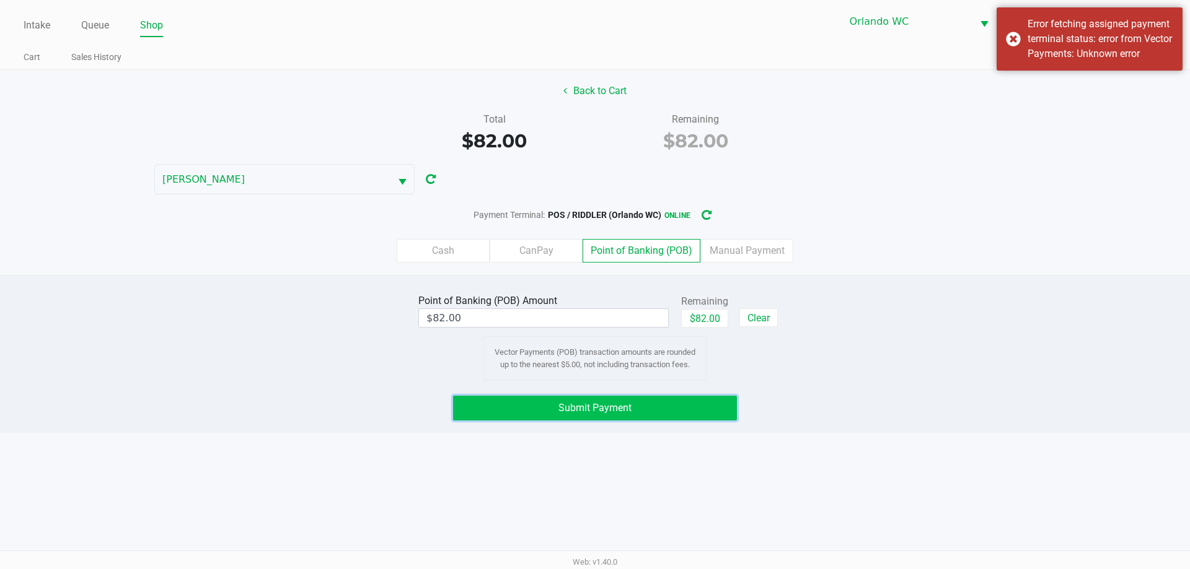
click at [686, 410] on button "Submit Payment" at bounding box center [595, 408] width 284 height 25
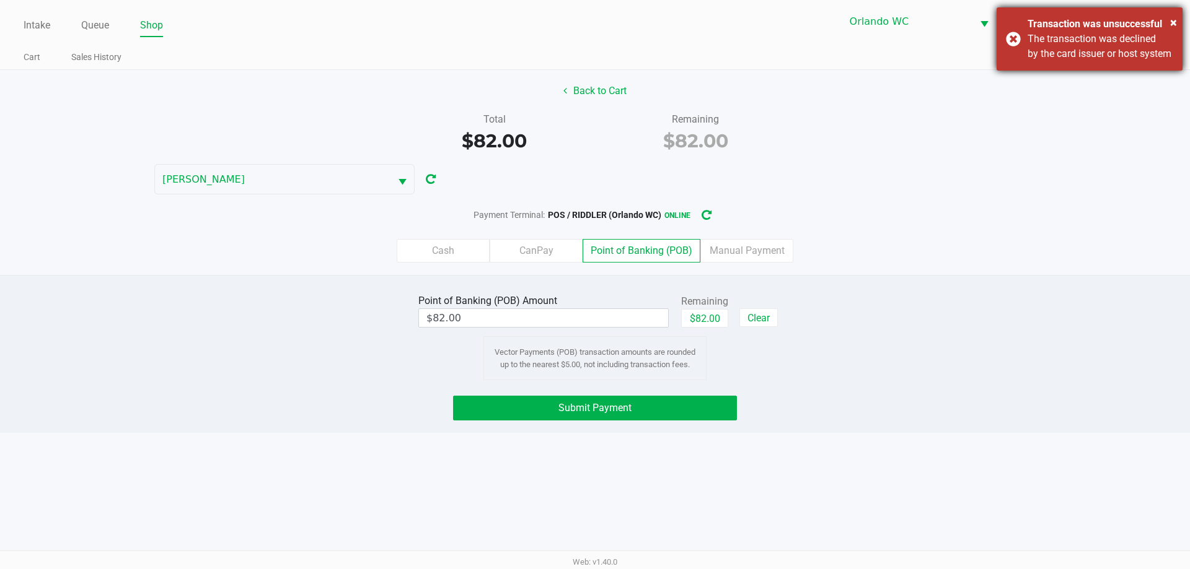
click at [1030, 47] on div "The transaction was declined by the card issuer or host system" at bounding box center [1100, 47] width 146 height 30
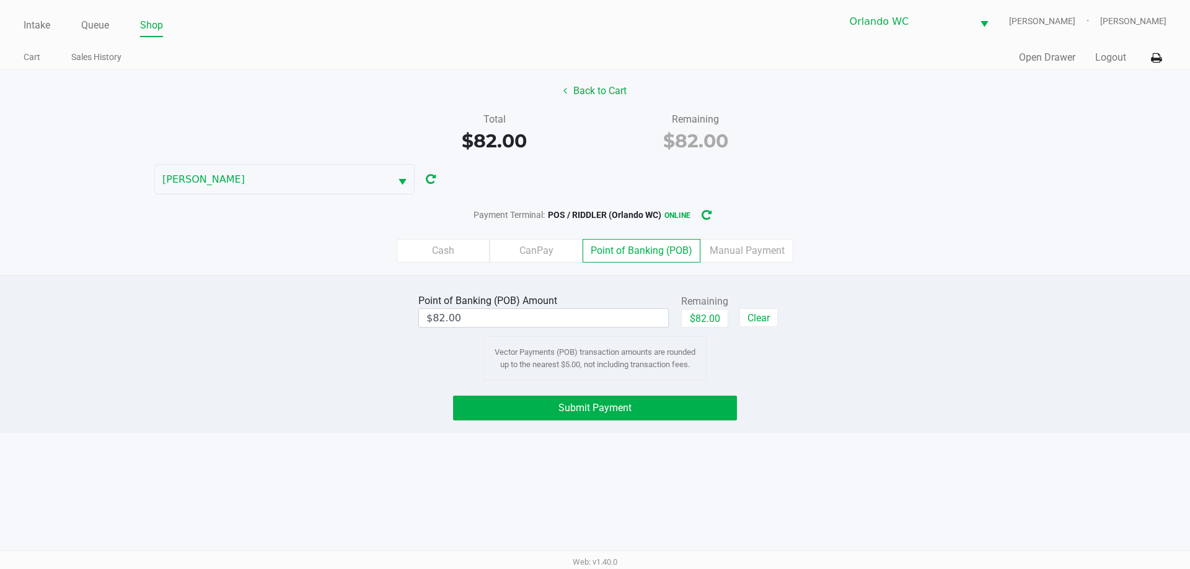
click at [672, 417] on button "Submit Payment" at bounding box center [595, 408] width 284 height 25
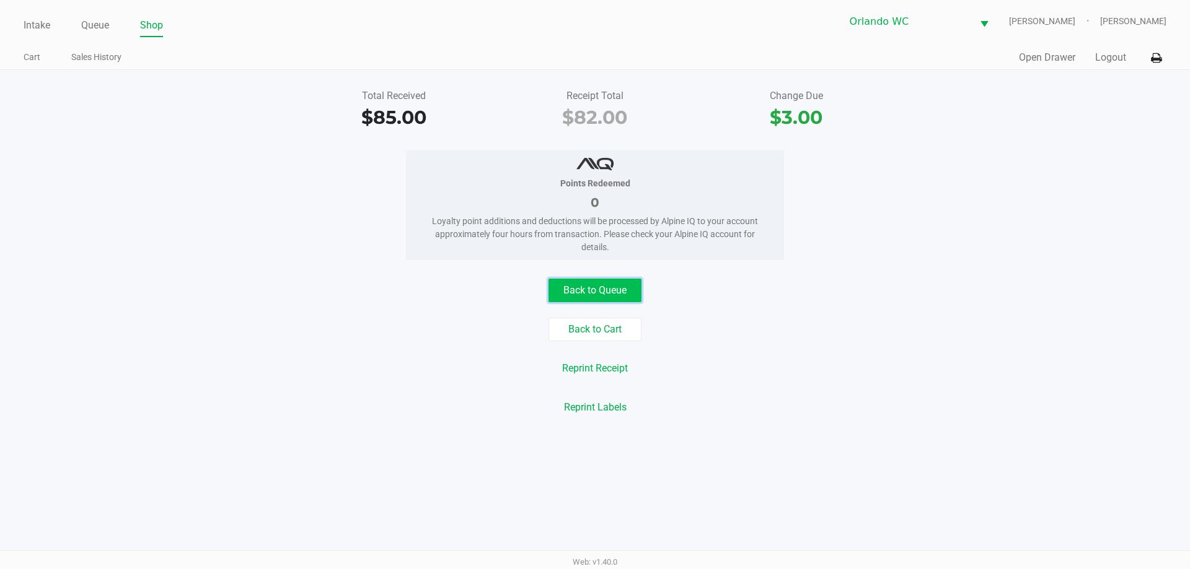
click at [586, 292] on button "Back to Queue" at bounding box center [594, 291] width 93 height 24
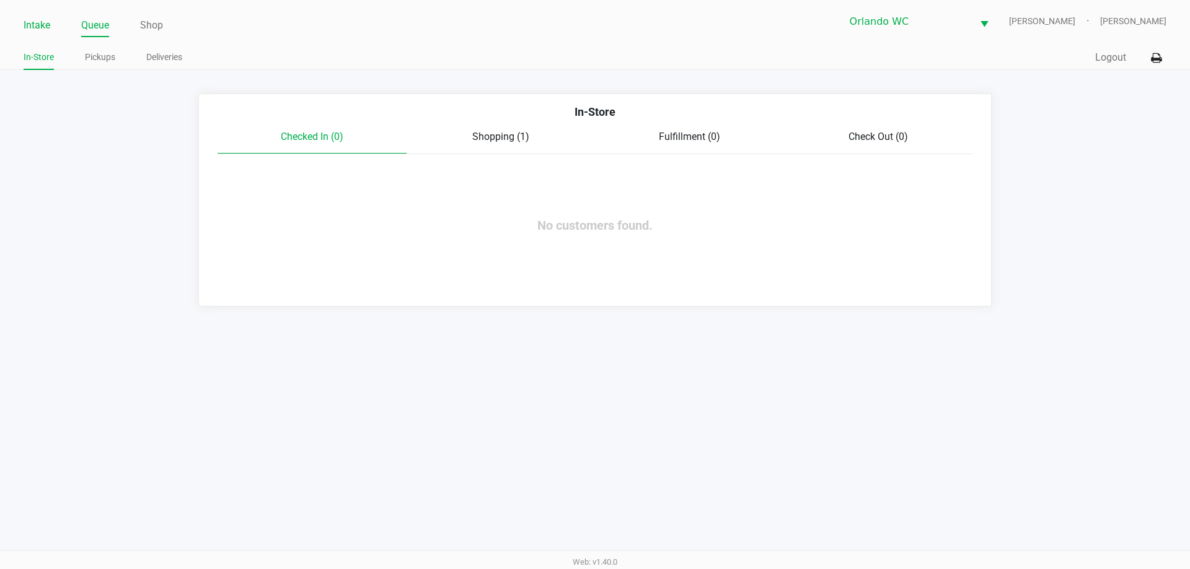
click at [42, 24] on link "Intake" at bounding box center [37, 25] width 27 height 17
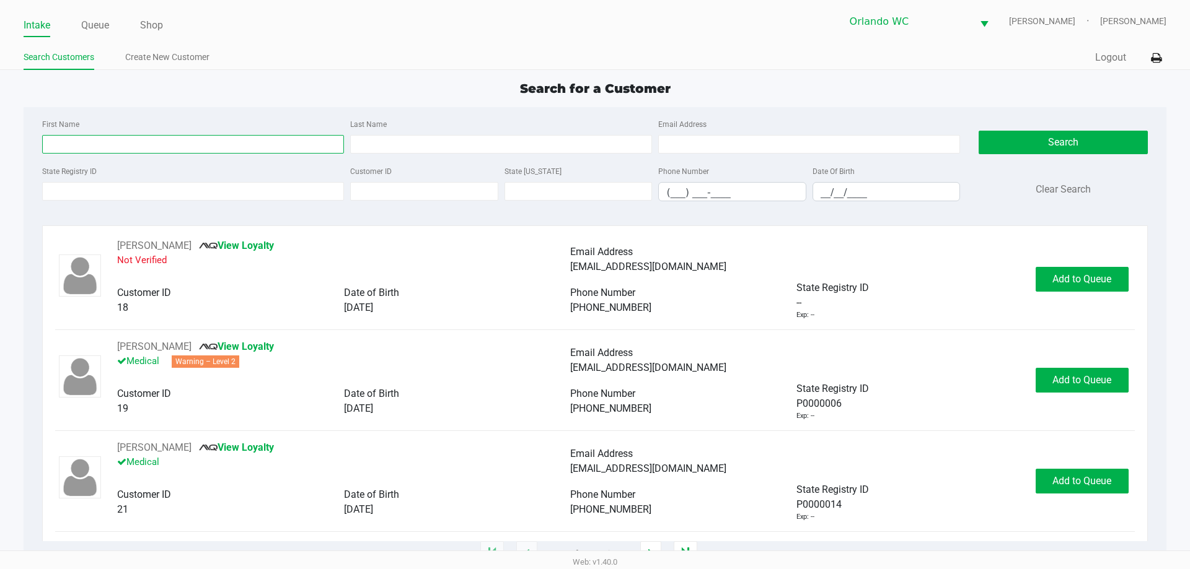
click at [119, 147] on input "First Name" at bounding box center [193, 144] width 302 height 19
type input "kevin"
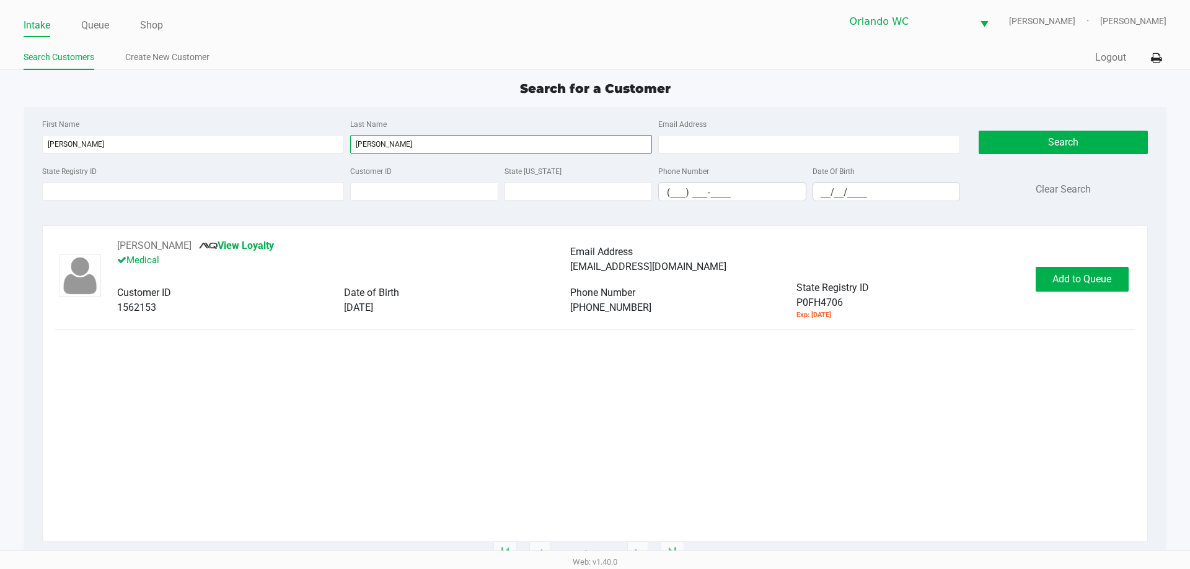
type input "schenk"
click at [1044, 271] on button "Add to Queue" at bounding box center [1082, 279] width 93 height 25
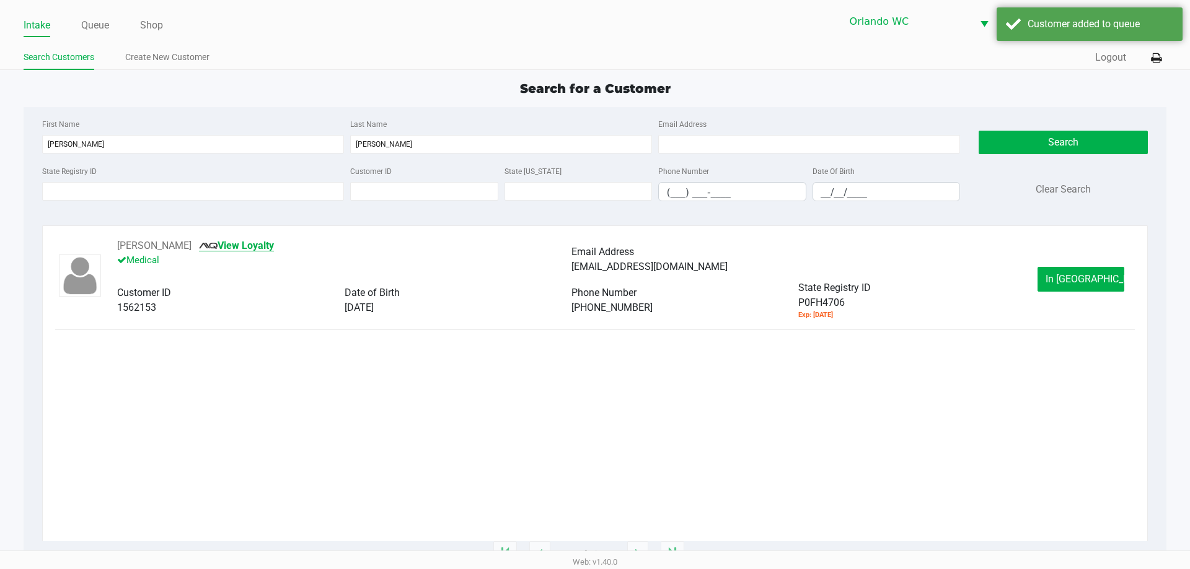
click at [249, 245] on link "View Loyalty" at bounding box center [236, 246] width 75 height 12
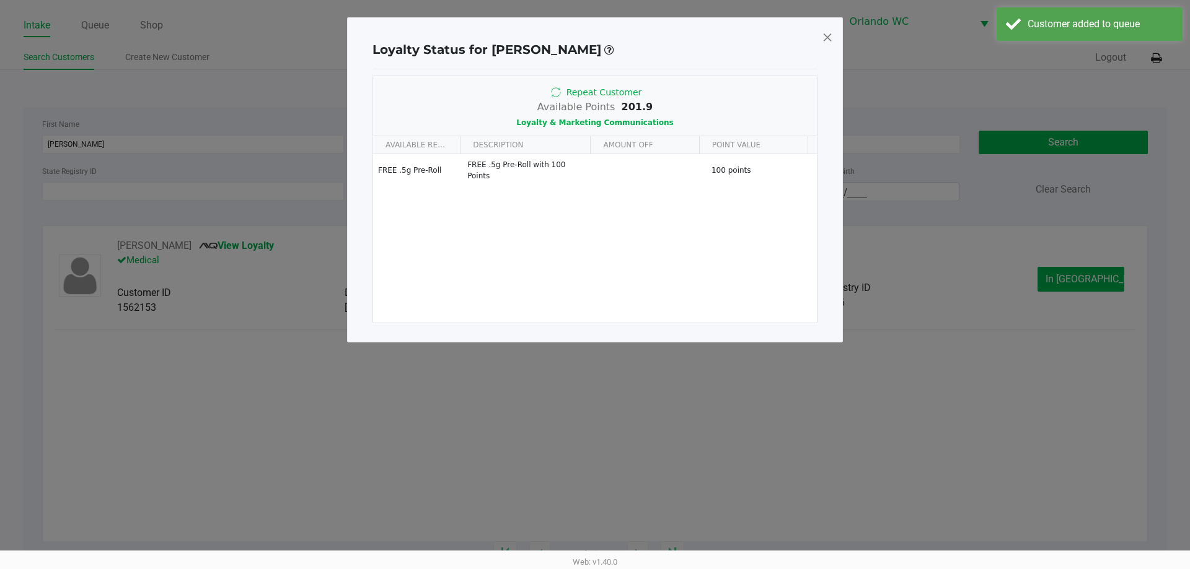
click at [827, 35] on span at bounding box center [827, 37] width 11 height 20
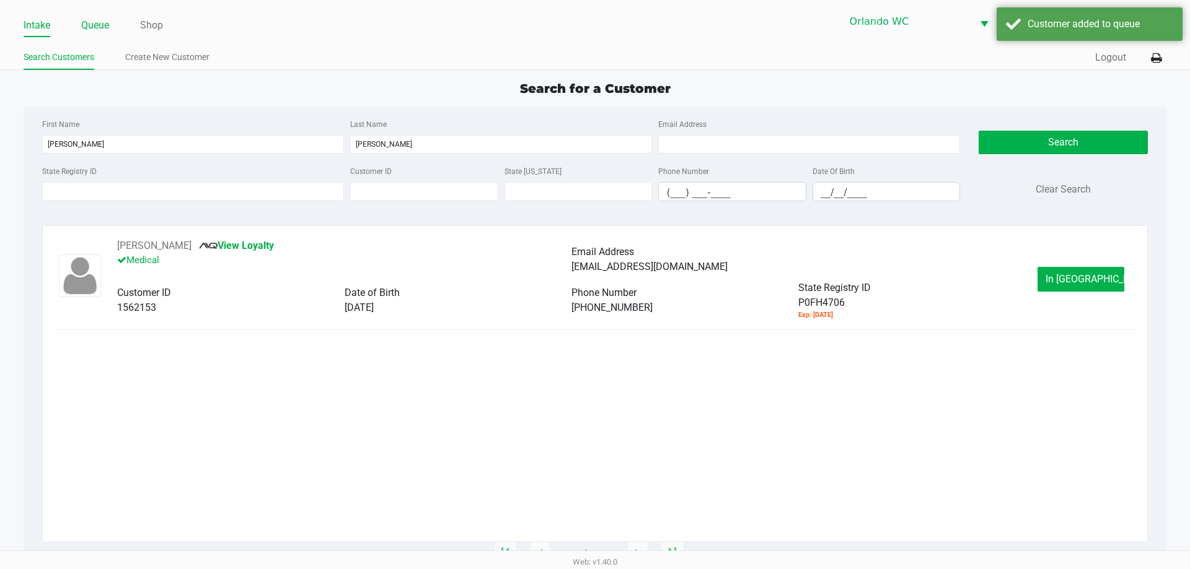
click at [92, 25] on link "Queue" at bounding box center [95, 25] width 28 height 17
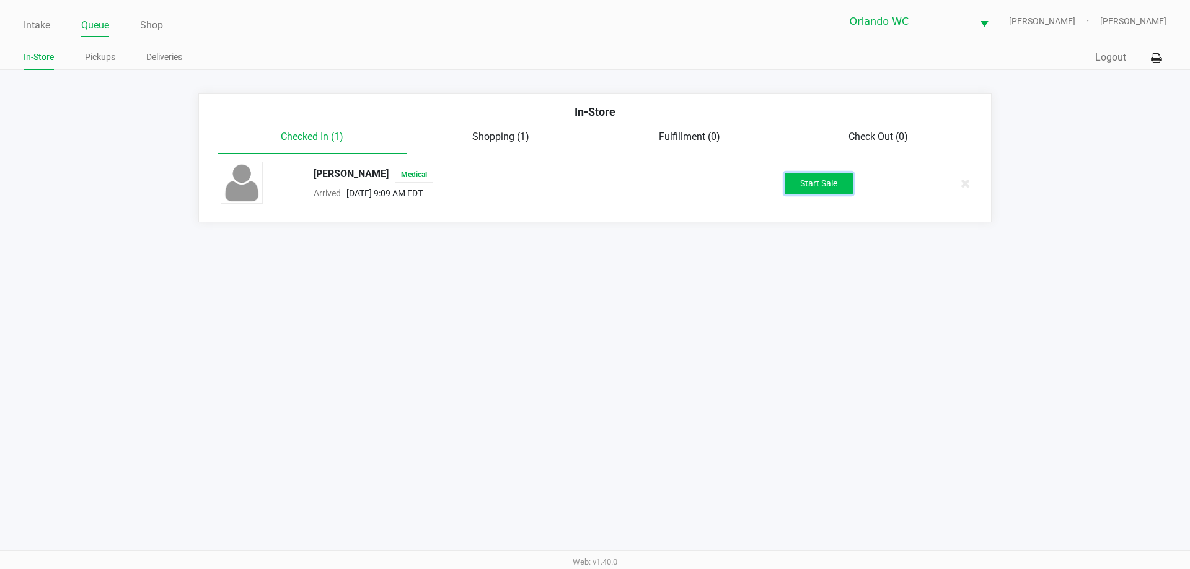
click at [831, 182] on button "Start Sale" at bounding box center [819, 184] width 68 height 22
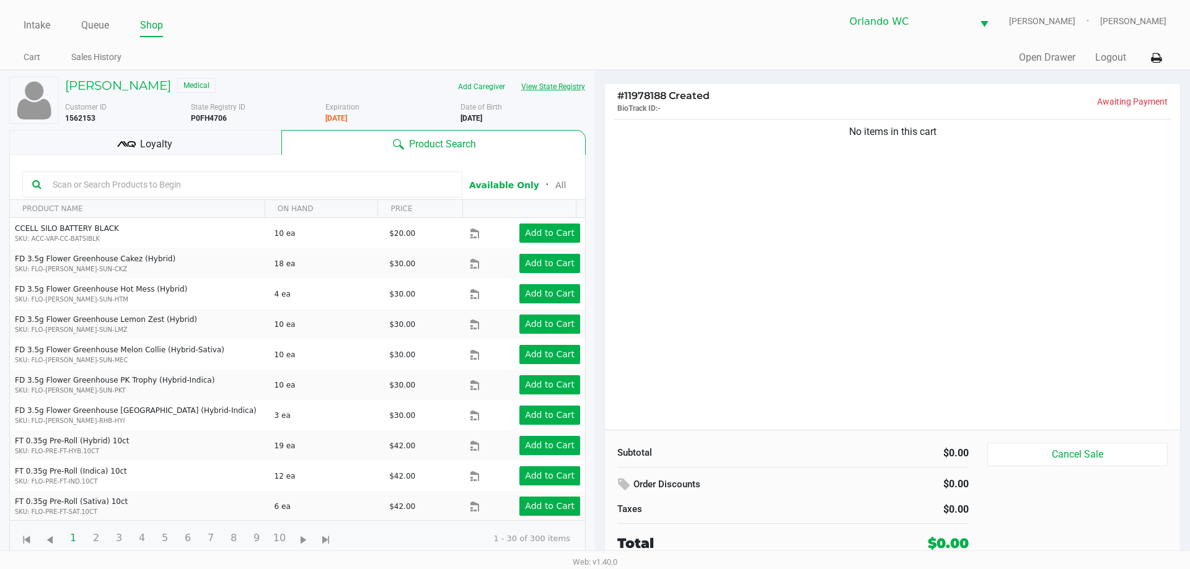
click at [540, 84] on button "View State Registry" at bounding box center [549, 87] width 73 height 20
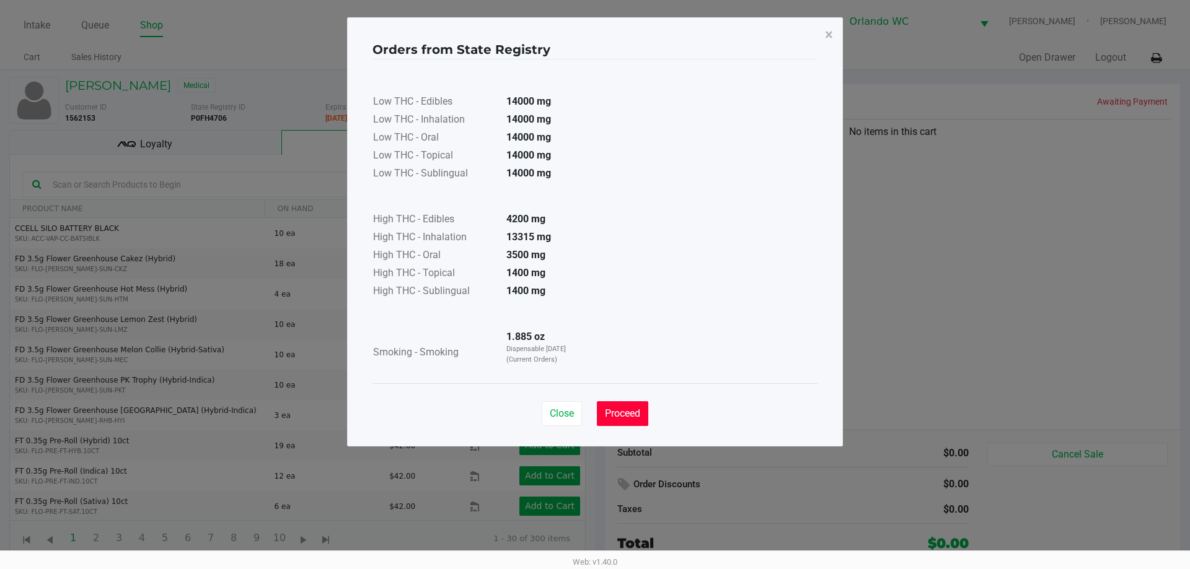
drag, startPoint x: 643, startPoint y: 418, endPoint x: 641, endPoint y: 390, distance: 27.9
click at [643, 418] on button "Proceed" at bounding box center [622, 414] width 51 height 25
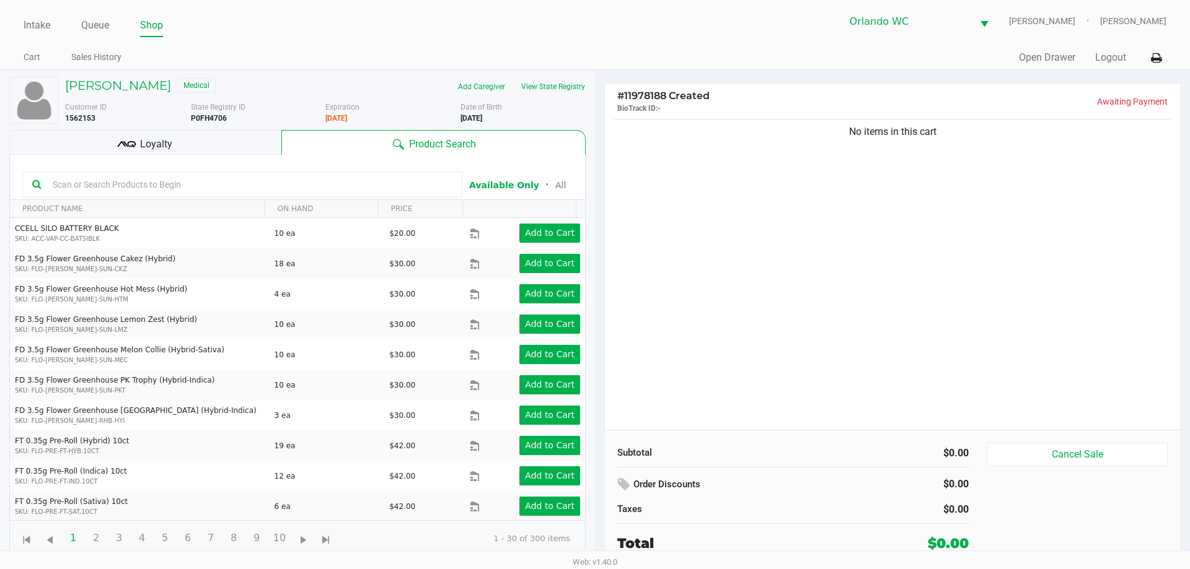
click at [236, 135] on div "Loyalty" at bounding box center [145, 142] width 272 height 25
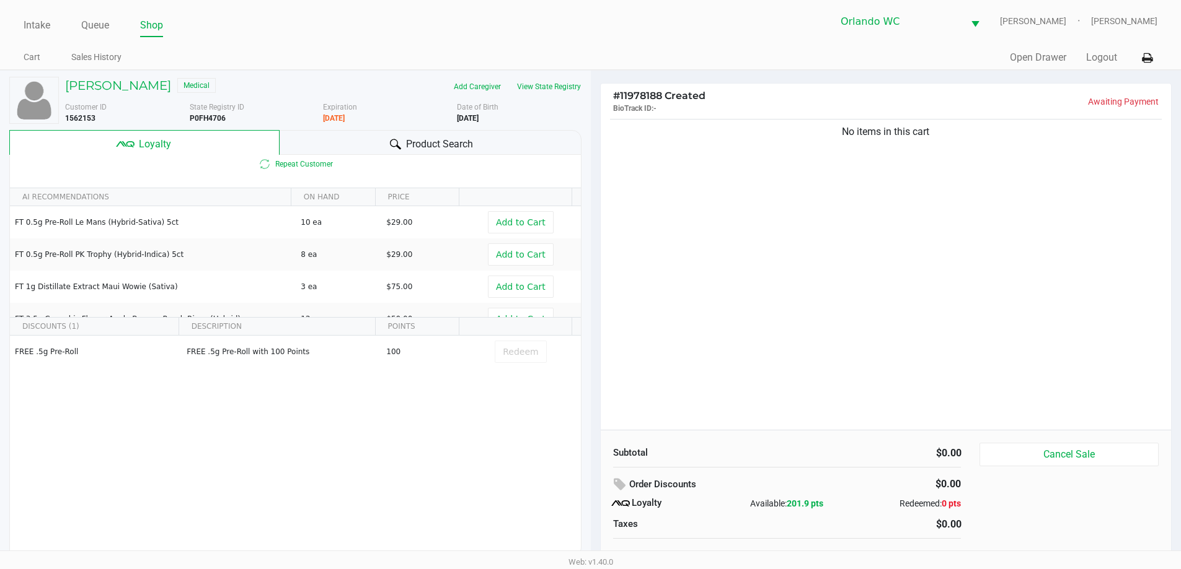
click at [500, 137] on div "Product Search" at bounding box center [430, 142] width 302 height 25
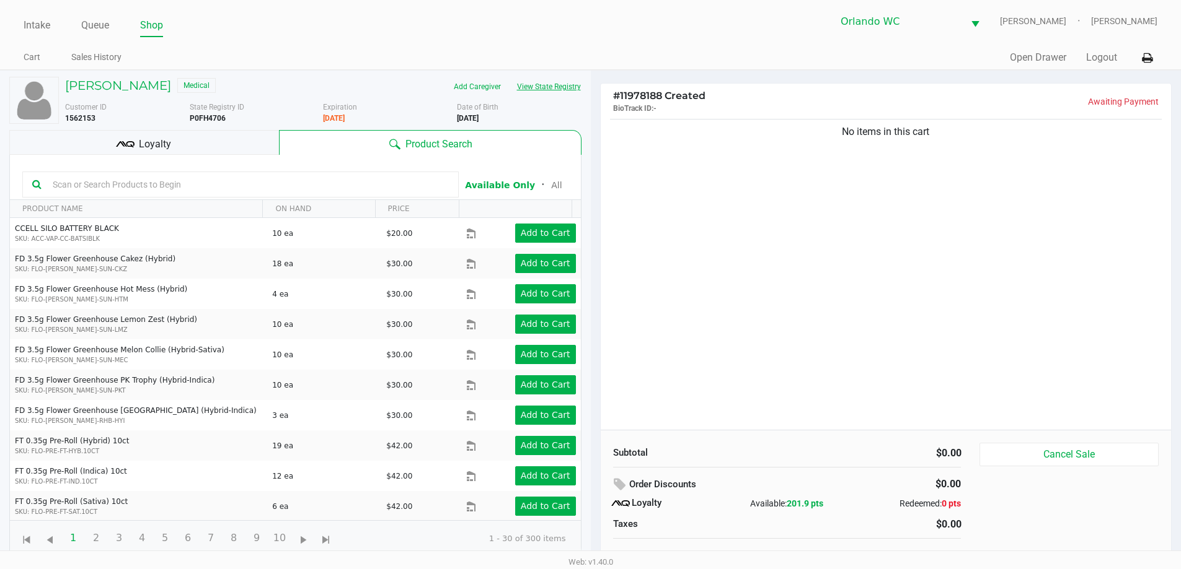
click at [549, 92] on button "View State Registry" at bounding box center [545, 87] width 73 height 20
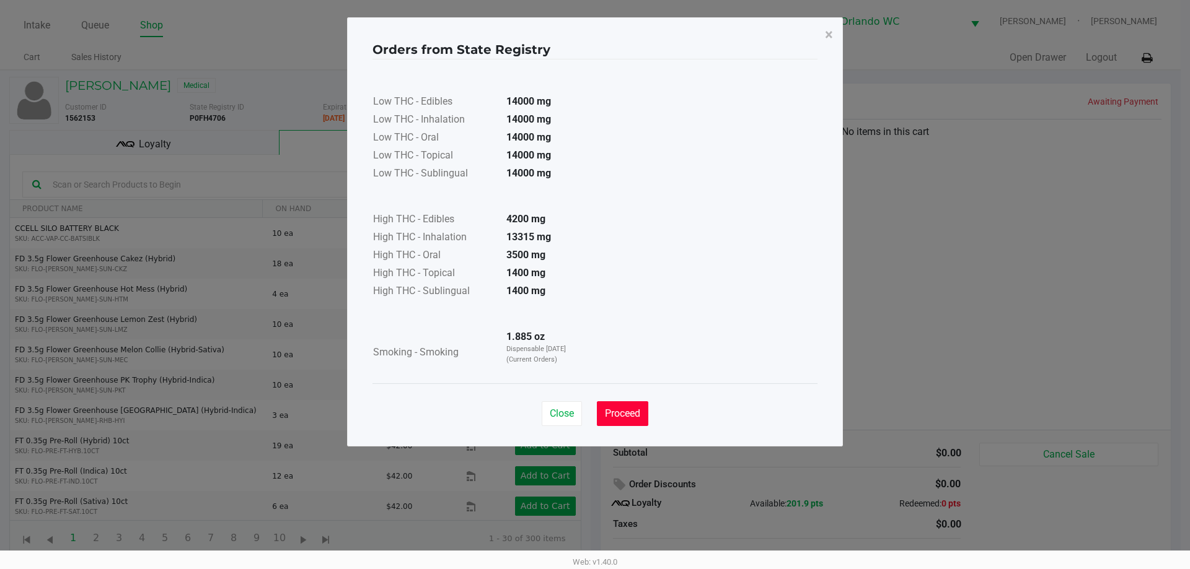
click at [636, 405] on button "Proceed" at bounding box center [622, 414] width 51 height 25
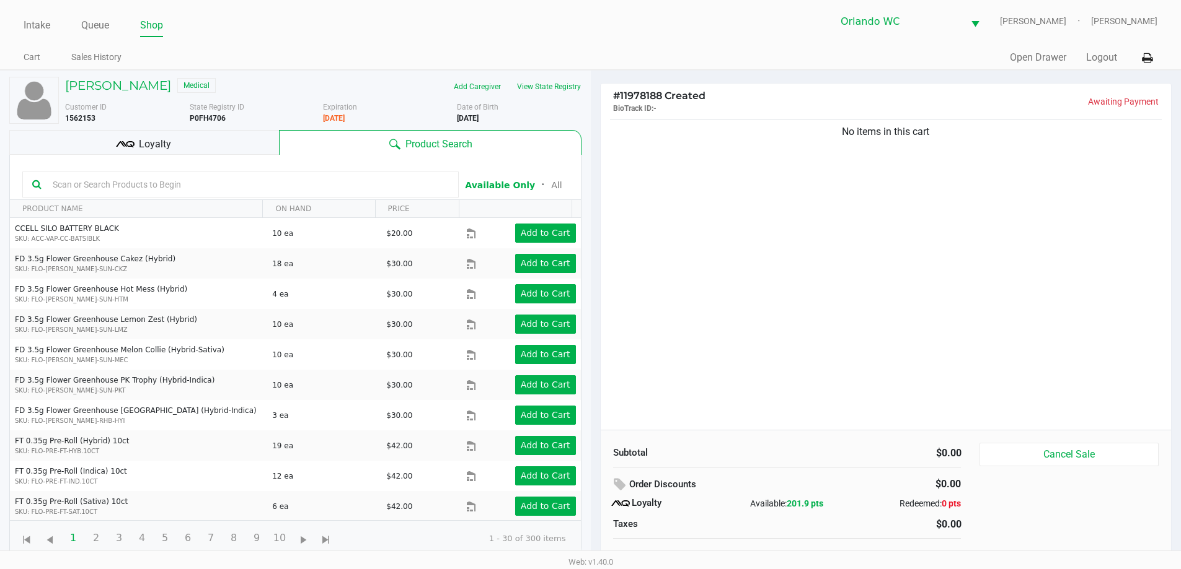
click at [203, 190] on input "text" at bounding box center [248, 184] width 401 height 19
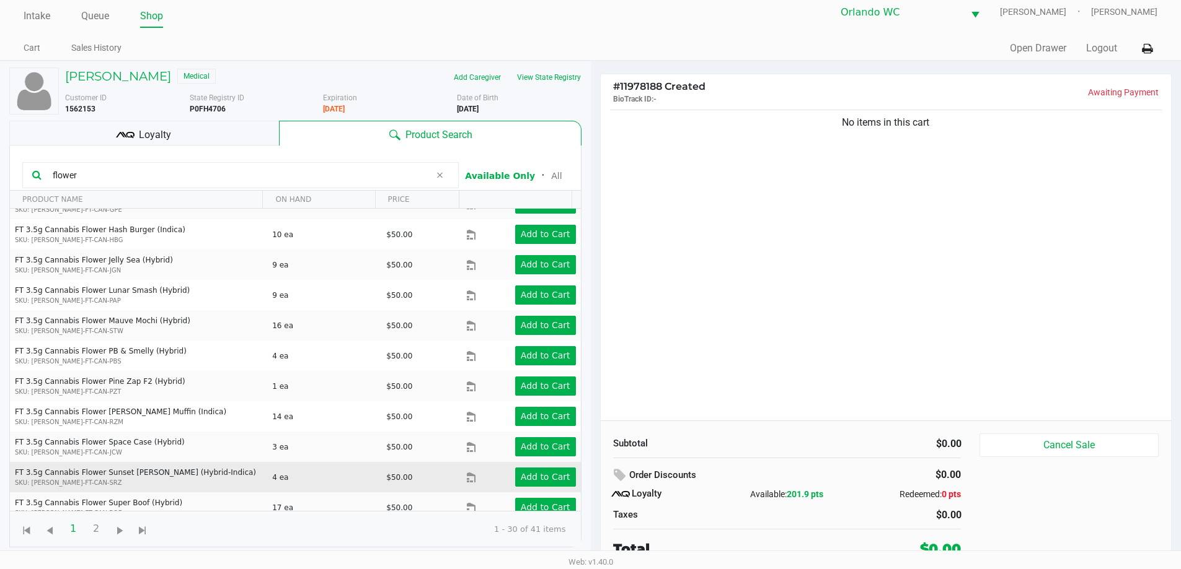
scroll to position [12, 0]
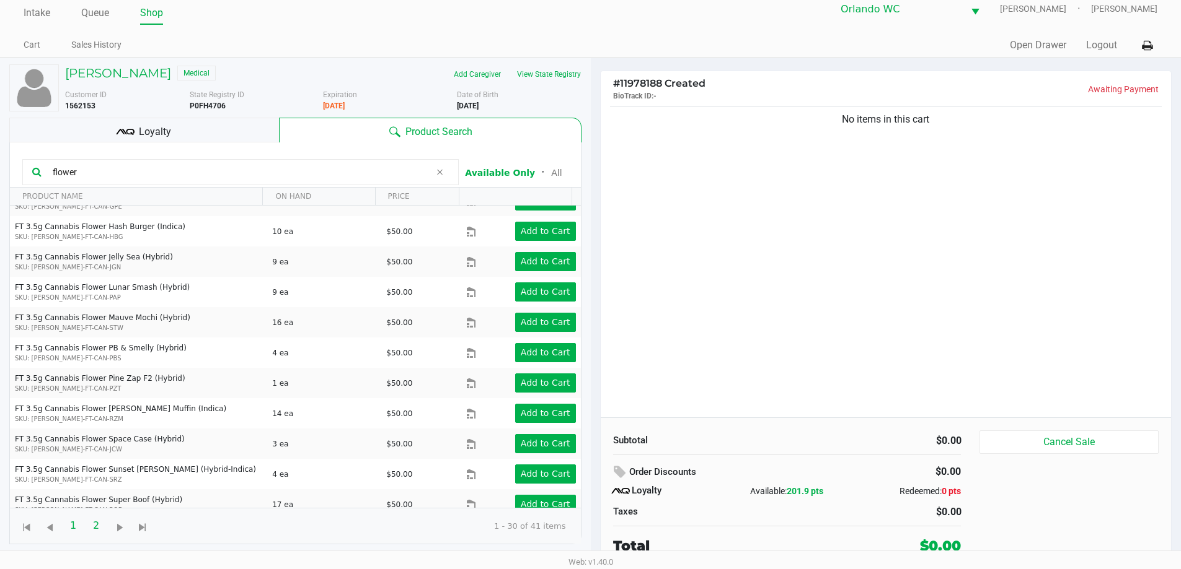
click at [89, 528] on span "2" at bounding box center [96, 526] width 24 height 24
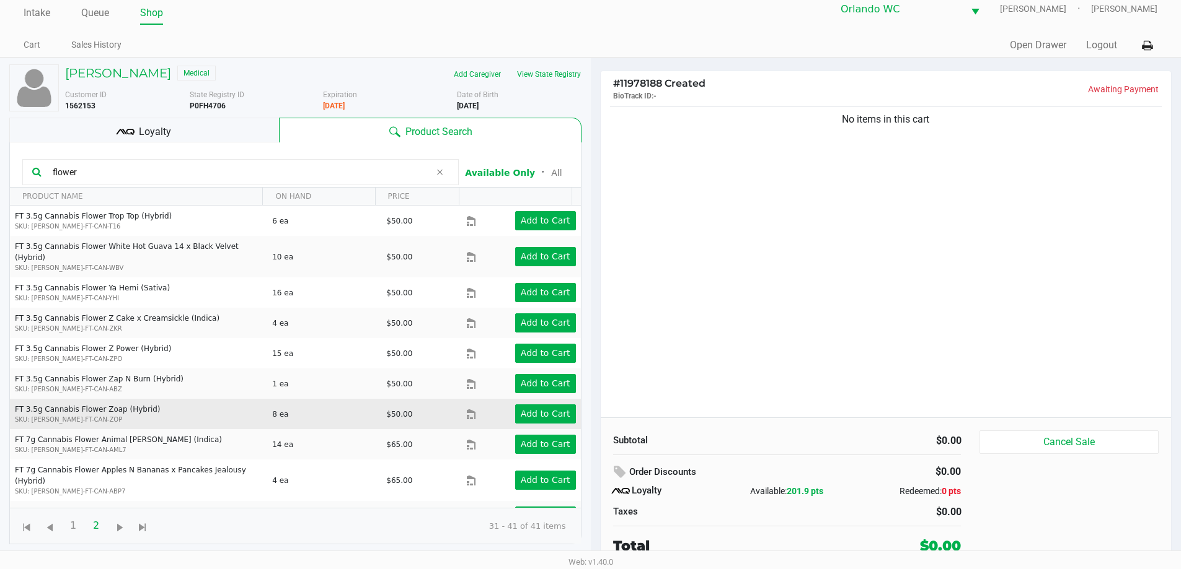
scroll to position [31, 0]
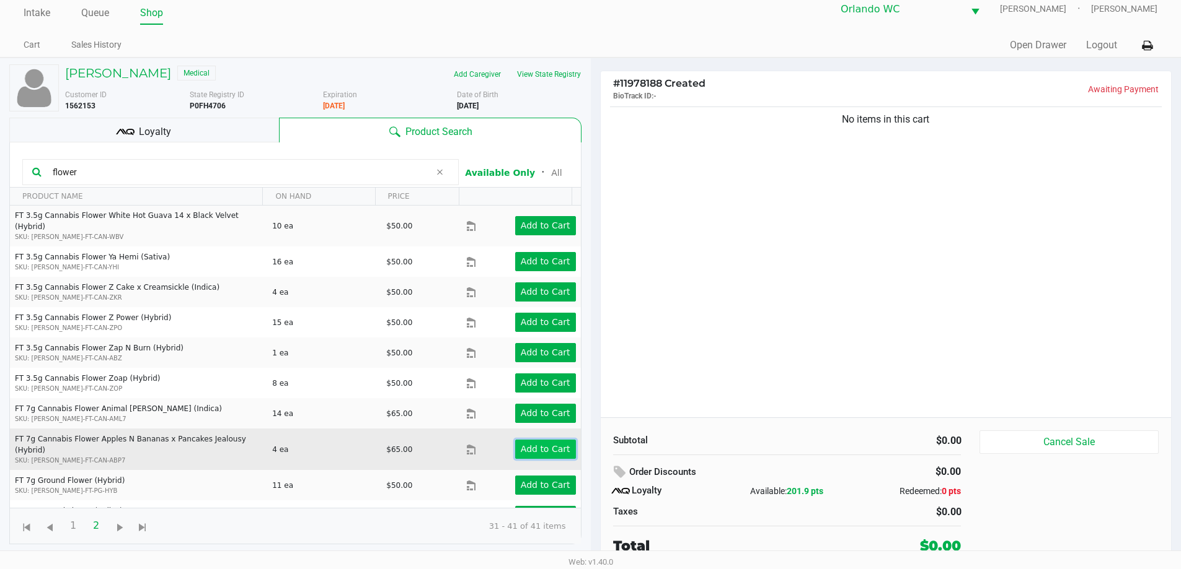
click at [532, 444] on app-button-loader "Add to Cart" at bounding box center [546, 449] width 50 height 10
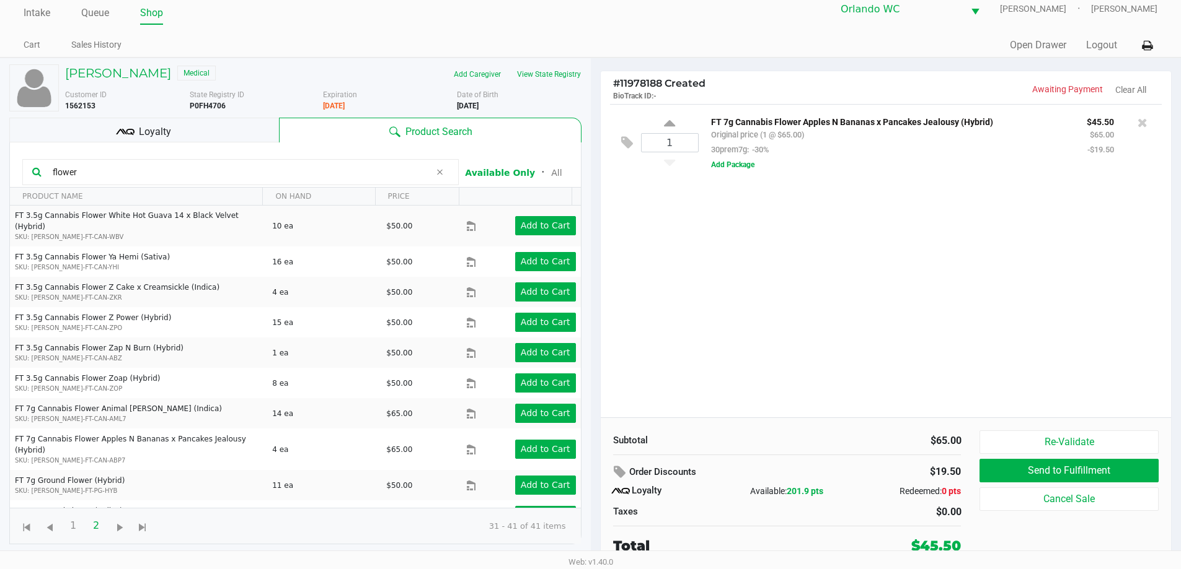
click at [272, 175] on input "flower" at bounding box center [239, 172] width 382 height 19
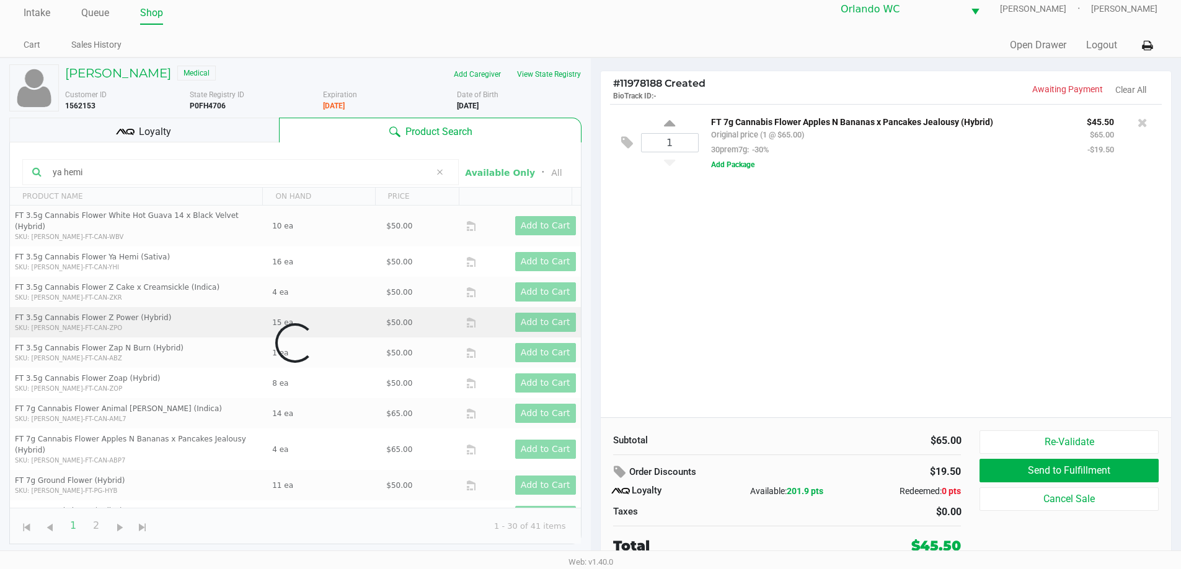
scroll to position [0, 0]
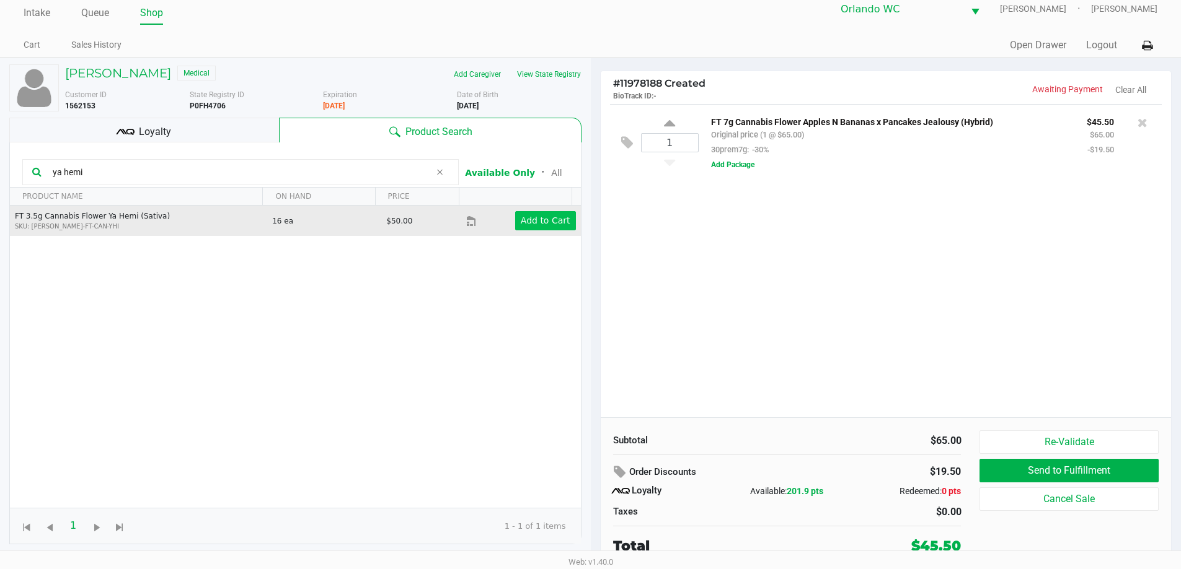
type input "ya hemi"
click at [543, 229] on button "Add to Cart" at bounding box center [545, 220] width 61 height 19
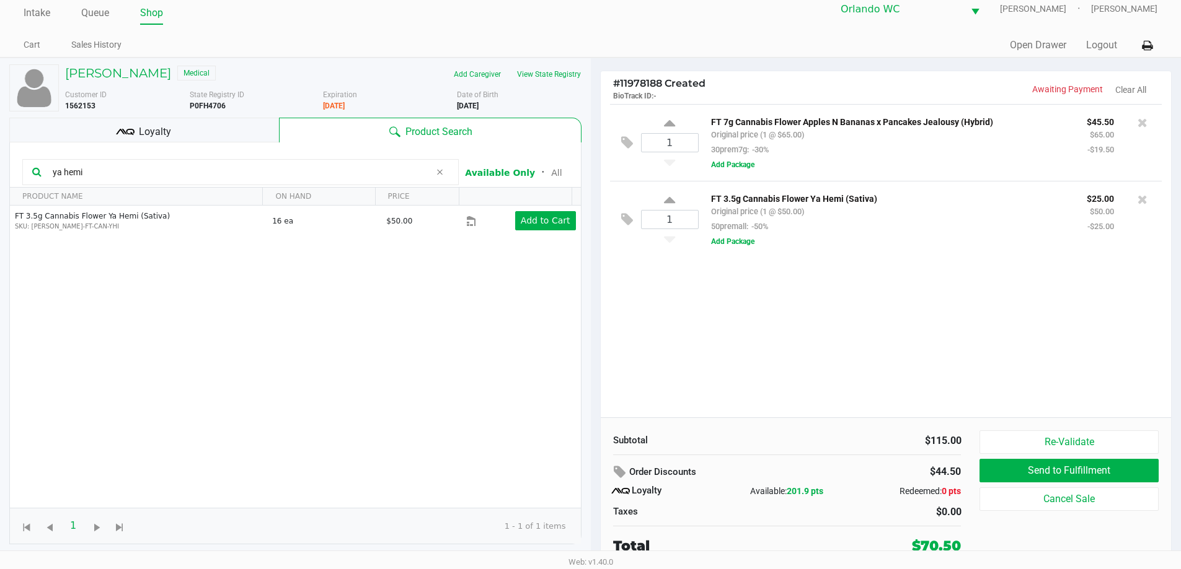
click at [662, 203] on div "1" at bounding box center [670, 220] width 58 height 50
click at [661, 203] on div "1" at bounding box center [670, 220] width 58 height 50
click at [661, 202] on div "1" at bounding box center [670, 220] width 58 height 50
click at [669, 202] on icon at bounding box center [669, 202] width 11 height 15
type input "2"
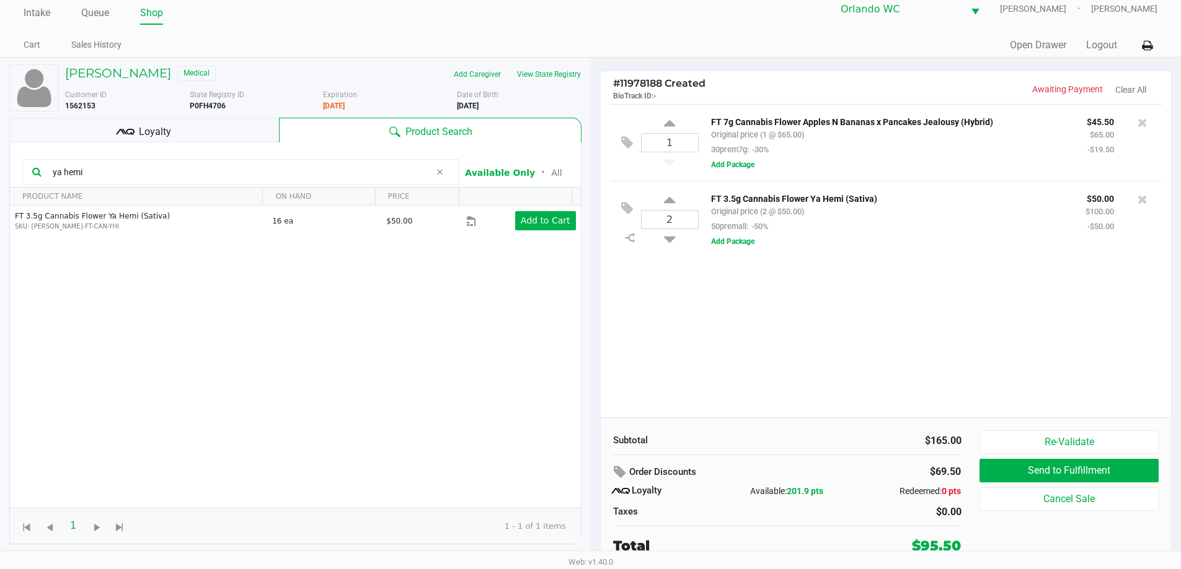
click at [382, 164] on input "ya hemi" at bounding box center [239, 172] width 382 height 19
type input "y"
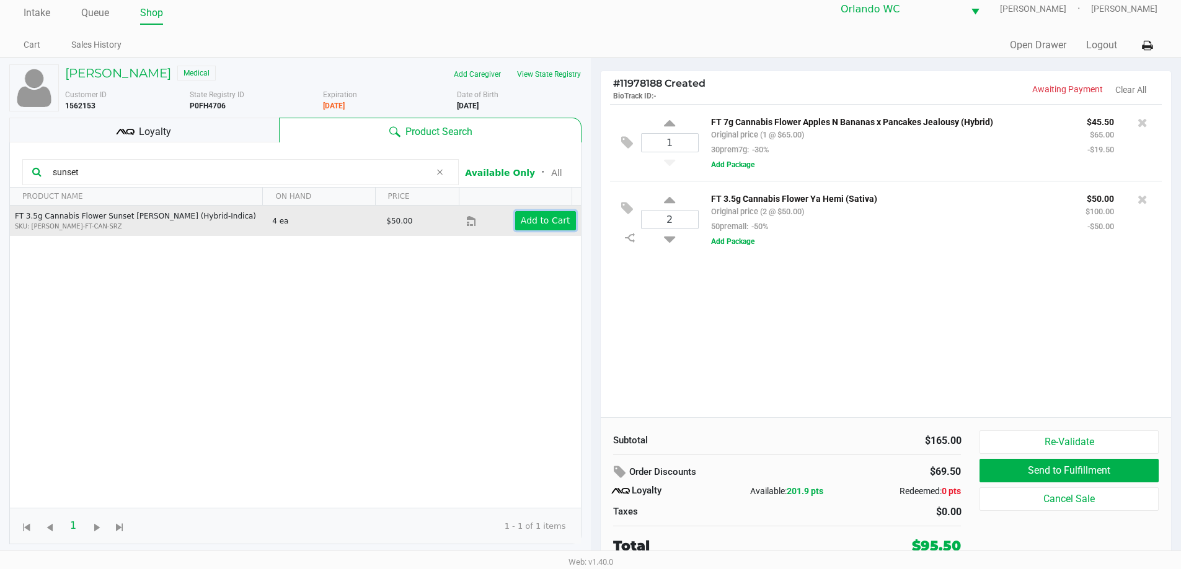
click at [538, 222] on app-button-loader "Add to Cart" at bounding box center [546, 221] width 50 height 10
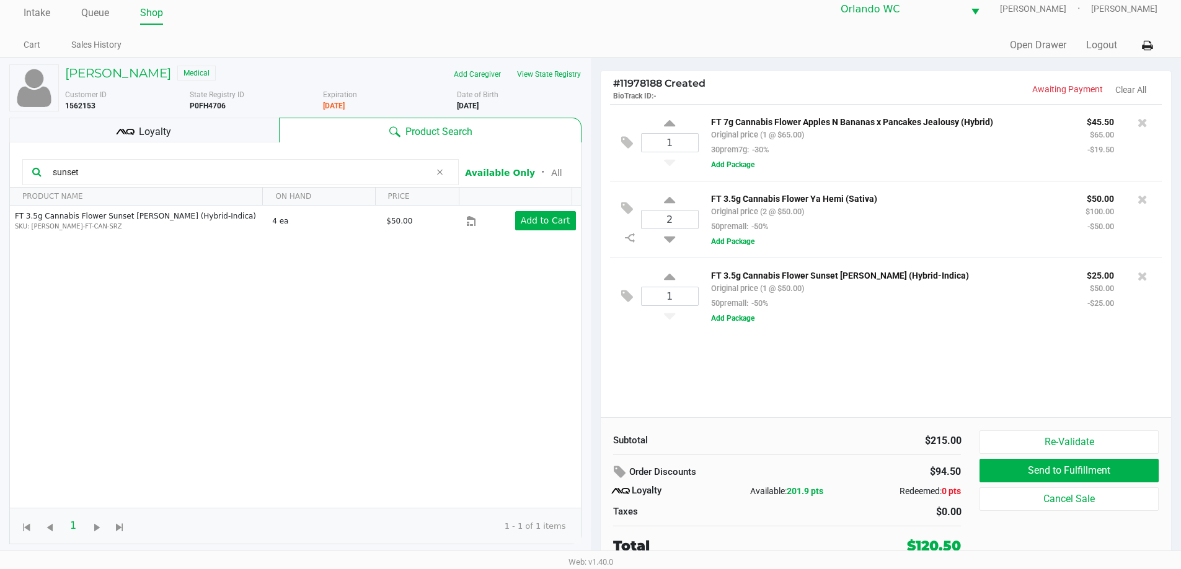
click at [379, 177] on input "sunset" at bounding box center [239, 172] width 382 height 19
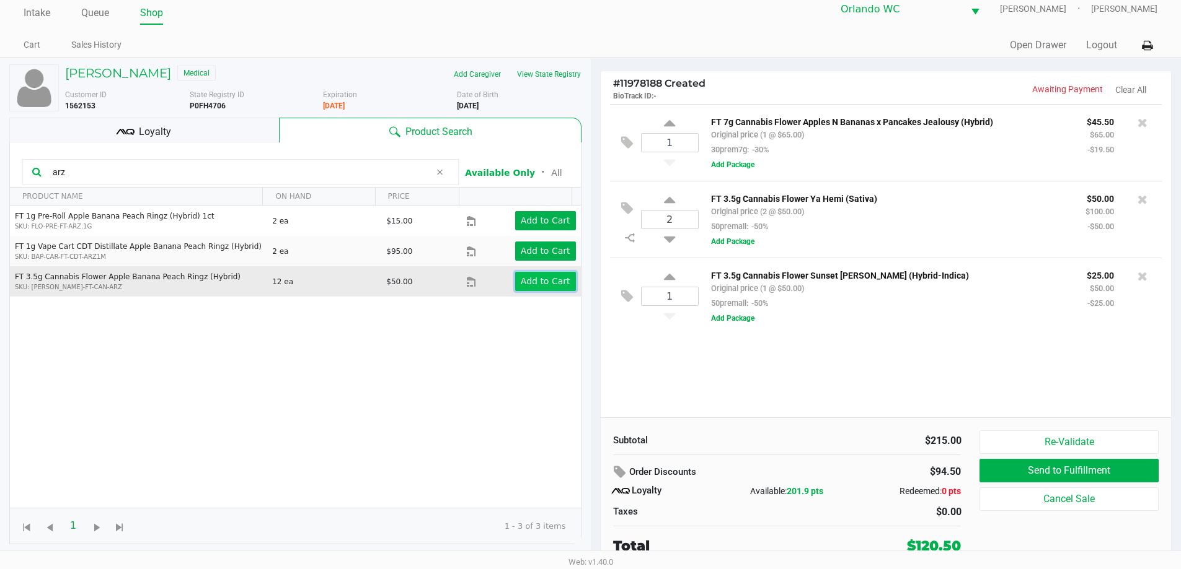
click at [561, 283] on button "Add to Cart" at bounding box center [545, 281] width 61 height 19
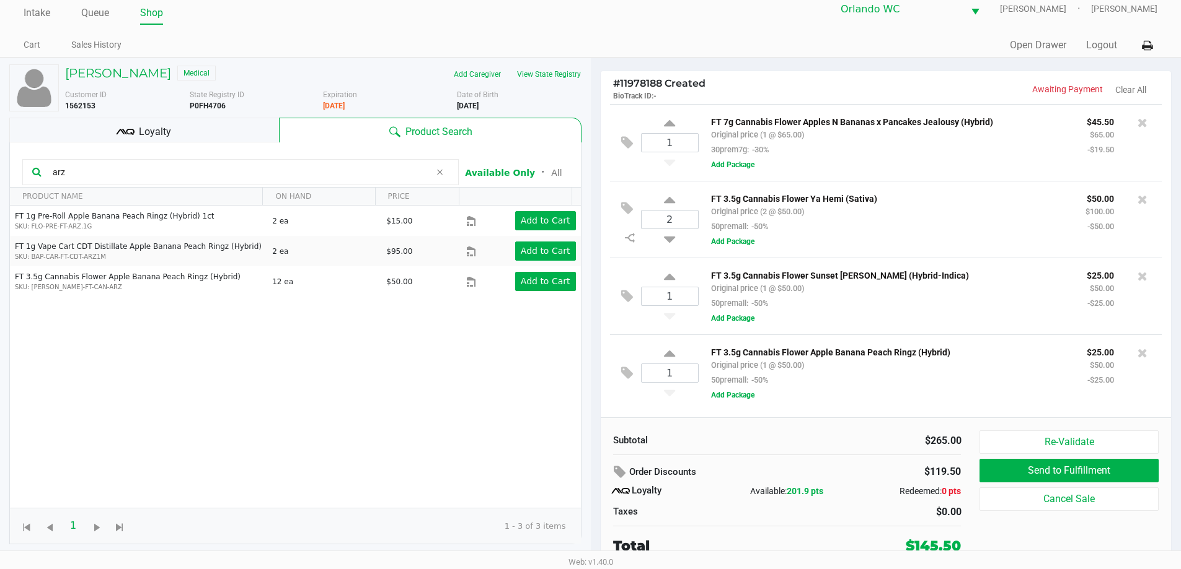
click at [400, 172] on input "arz" at bounding box center [239, 172] width 382 height 19
type input "a"
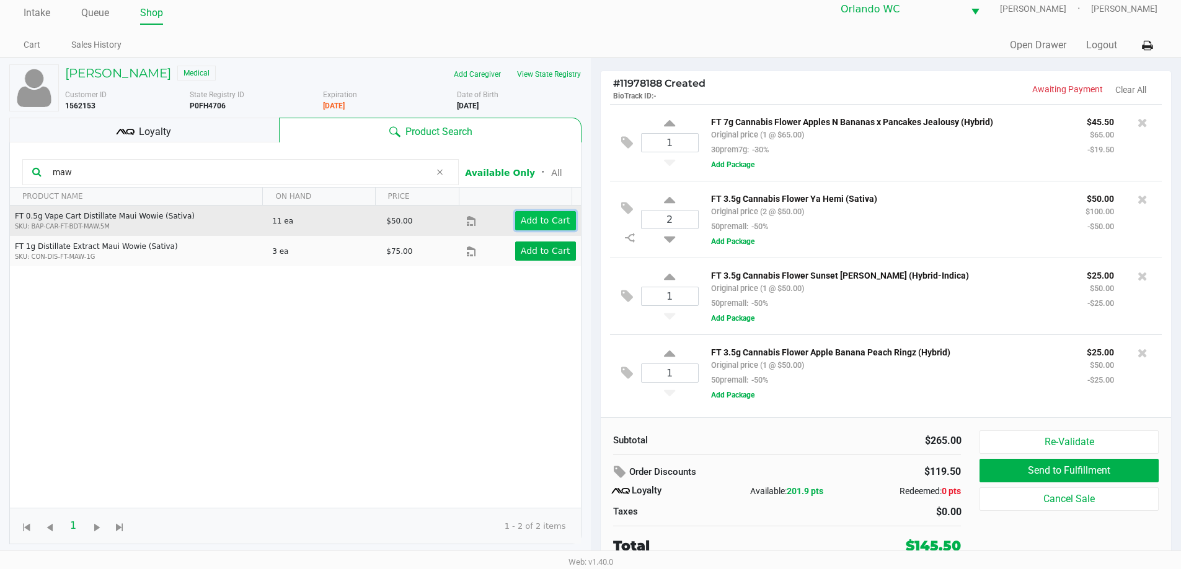
click at [553, 219] on app-button-loader "Add to Cart" at bounding box center [546, 221] width 50 height 10
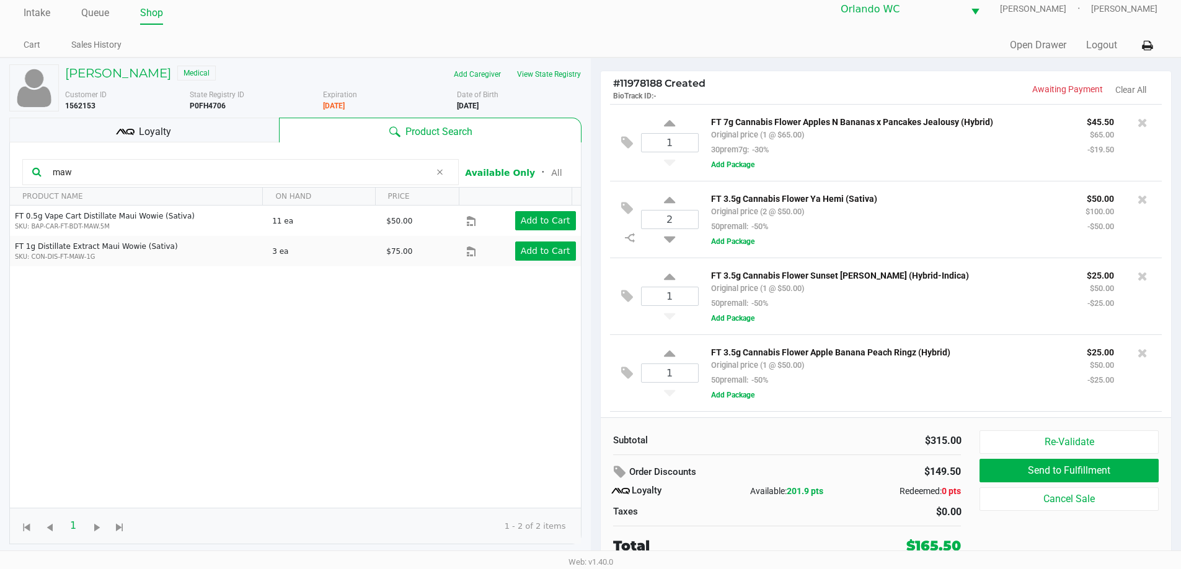
scroll to position [74, 0]
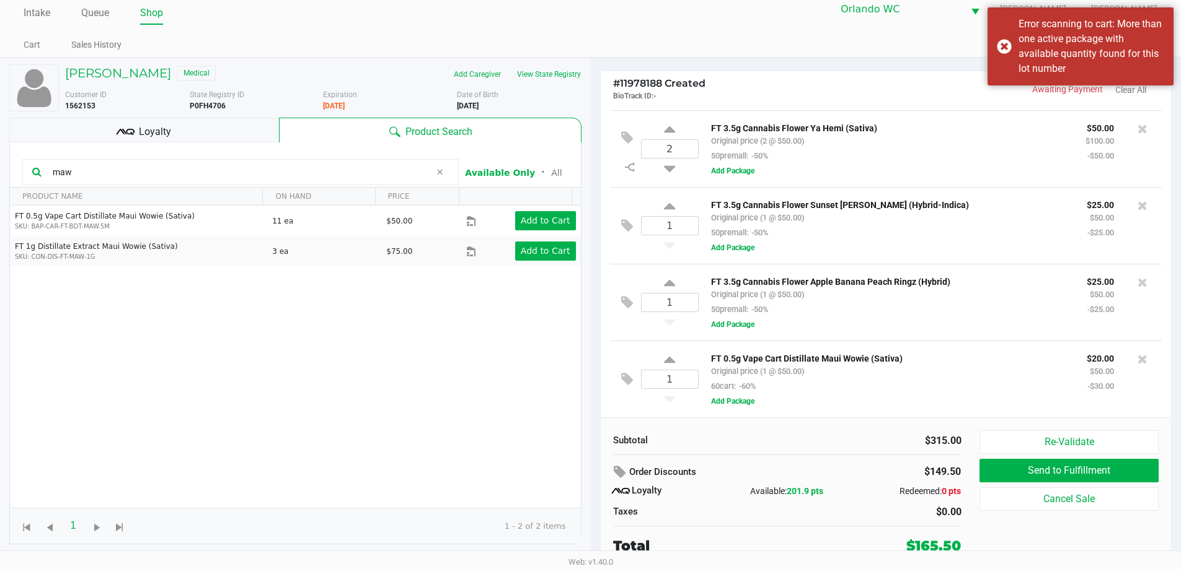
click at [353, 179] on input "maw" at bounding box center [239, 172] width 382 height 19
type input "m"
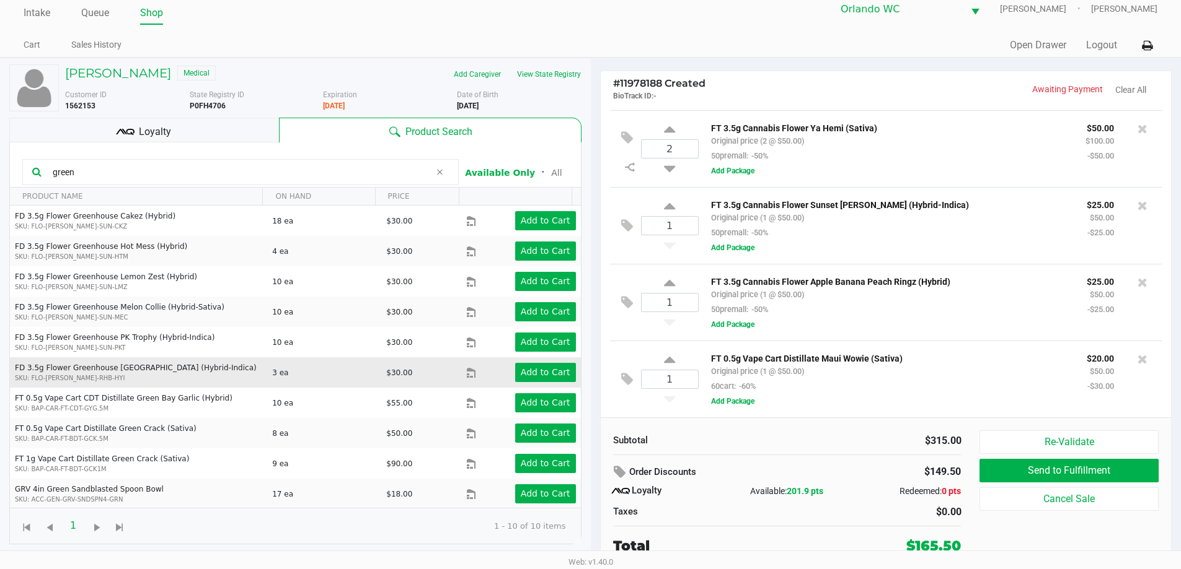
scroll to position [1, 0]
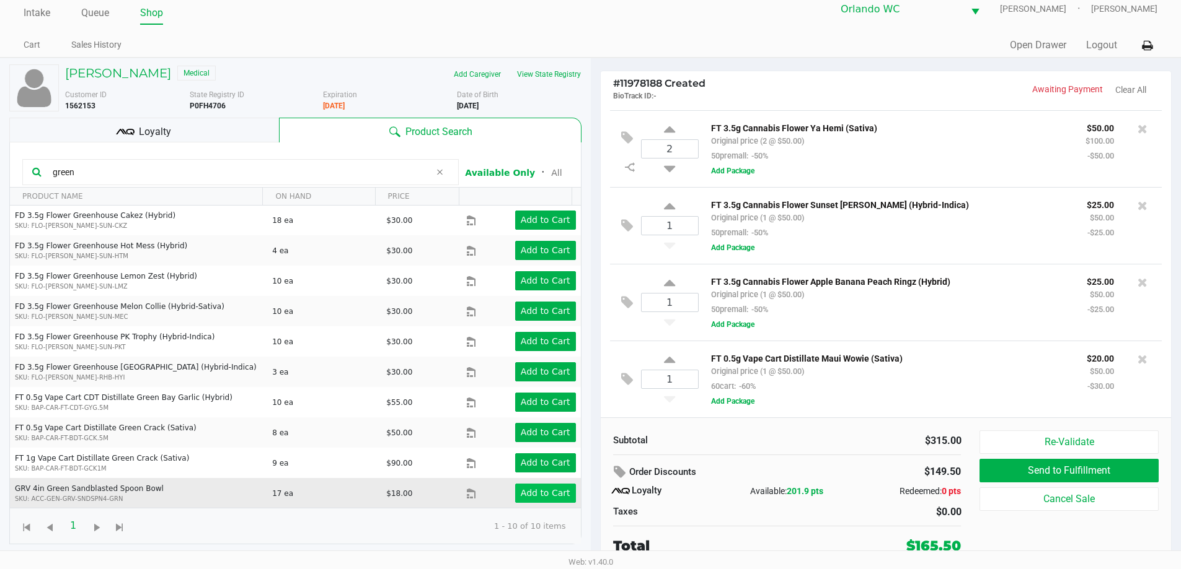
type input "green"
click at [539, 498] on app-button-loader "Add to Cart" at bounding box center [546, 493] width 50 height 10
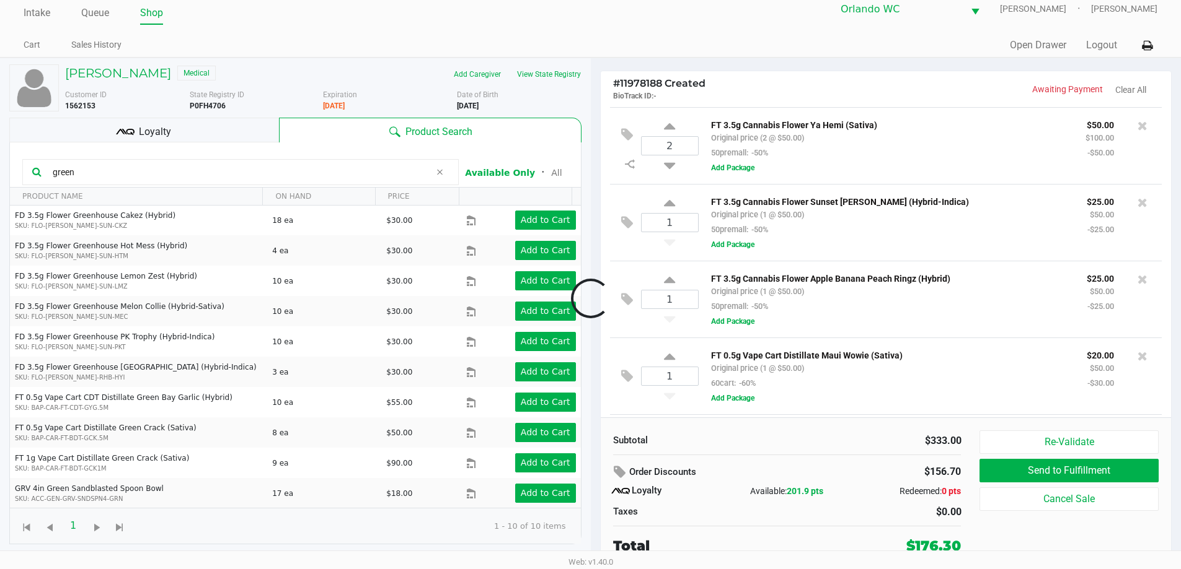
scroll to position [151, 0]
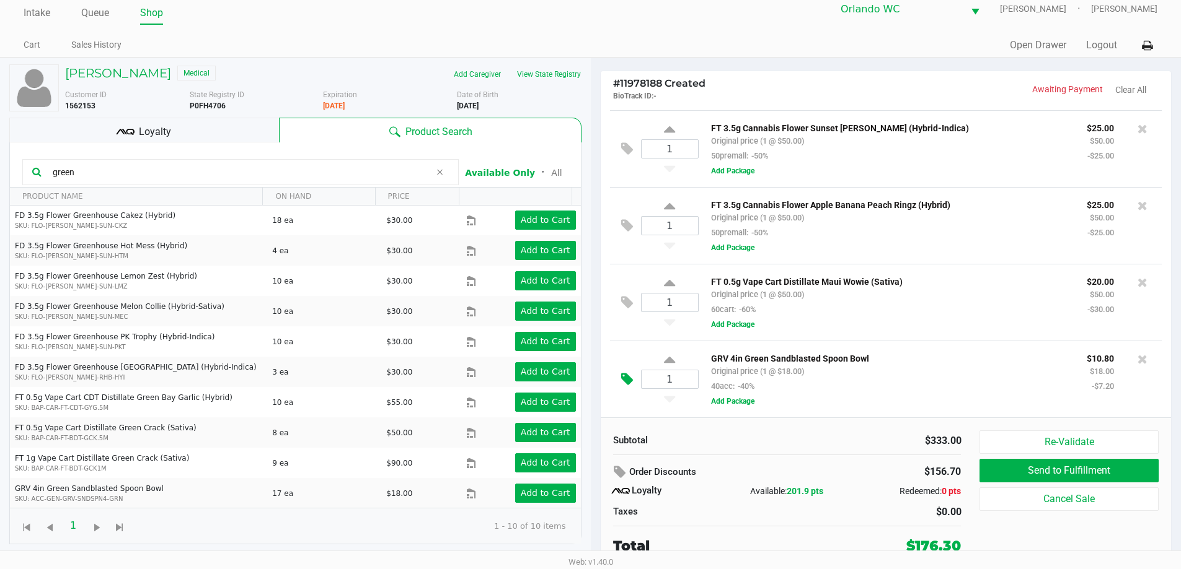
click at [630, 384] on icon at bounding box center [627, 379] width 12 height 14
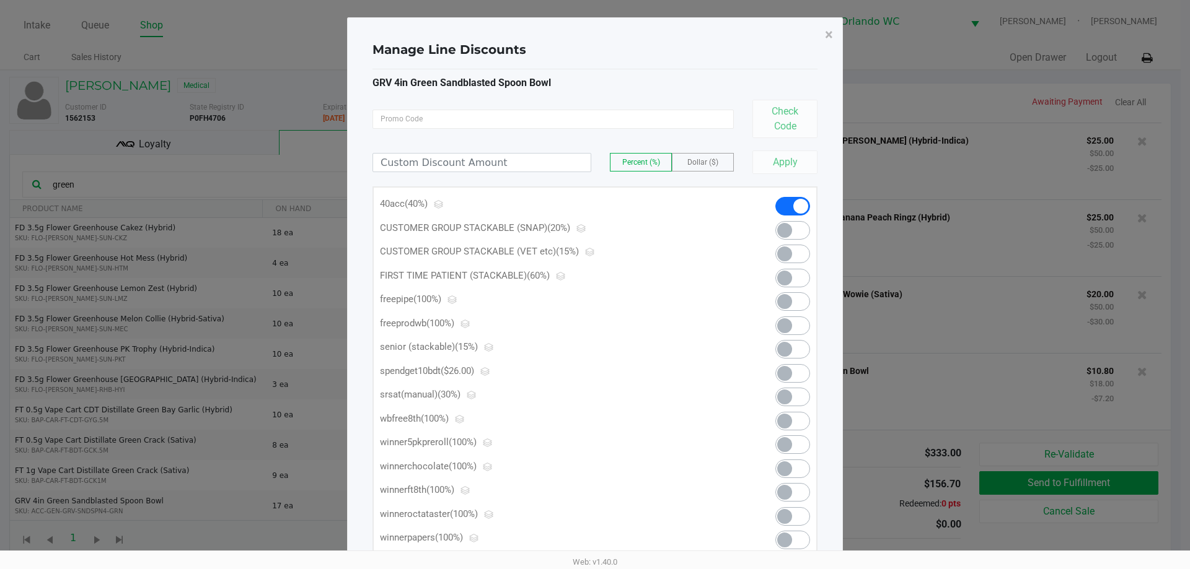
click at [780, 299] on span at bounding box center [784, 301] width 15 height 15
click at [824, 42] on button "×" at bounding box center [829, 34] width 28 height 35
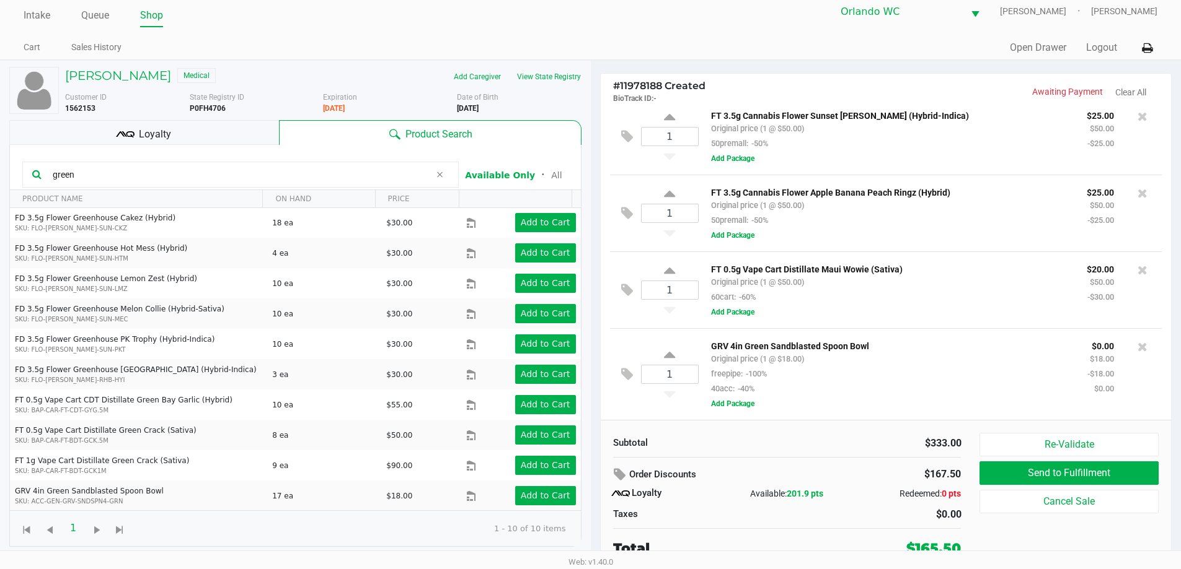
scroll to position [12, 0]
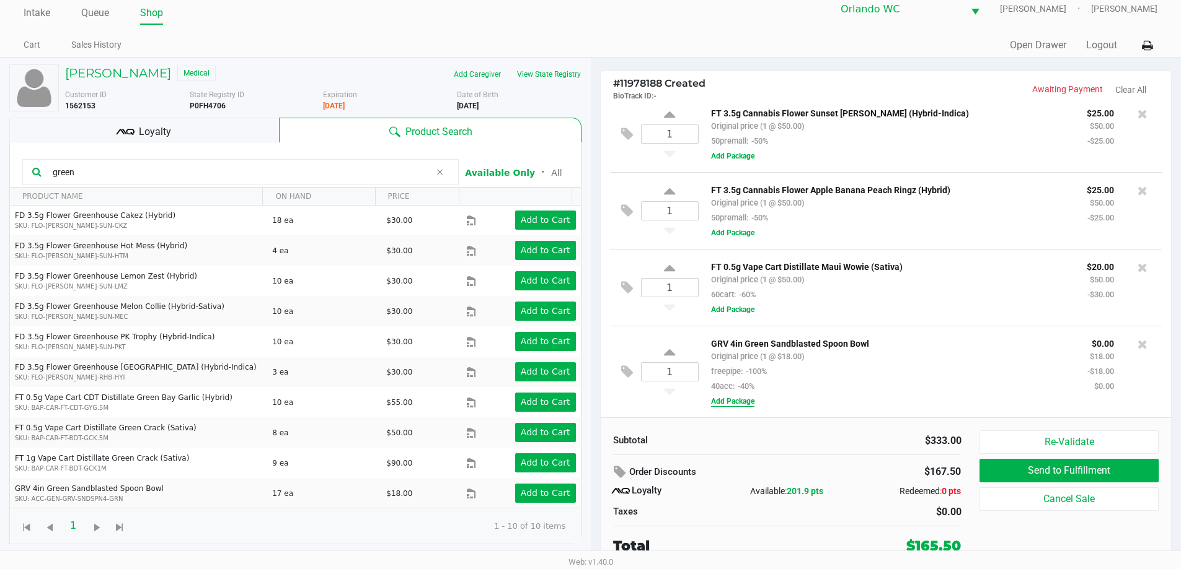
click at [728, 406] on button "Add Package" at bounding box center [732, 401] width 43 height 11
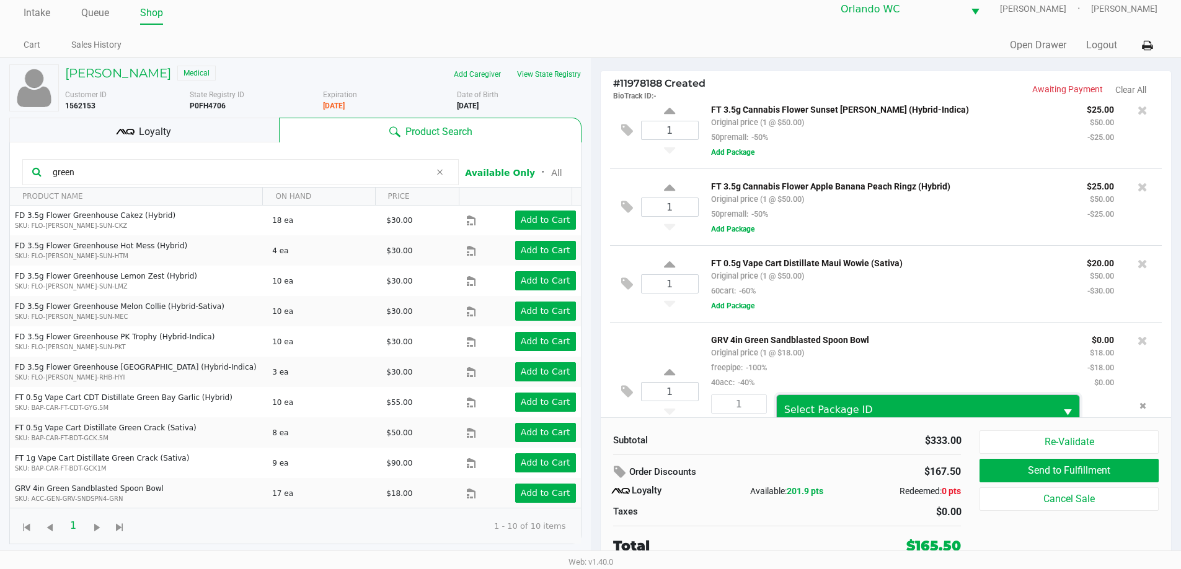
click at [802, 402] on span "Select Package ID" at bounding box center [915, 409] width 279 height 29
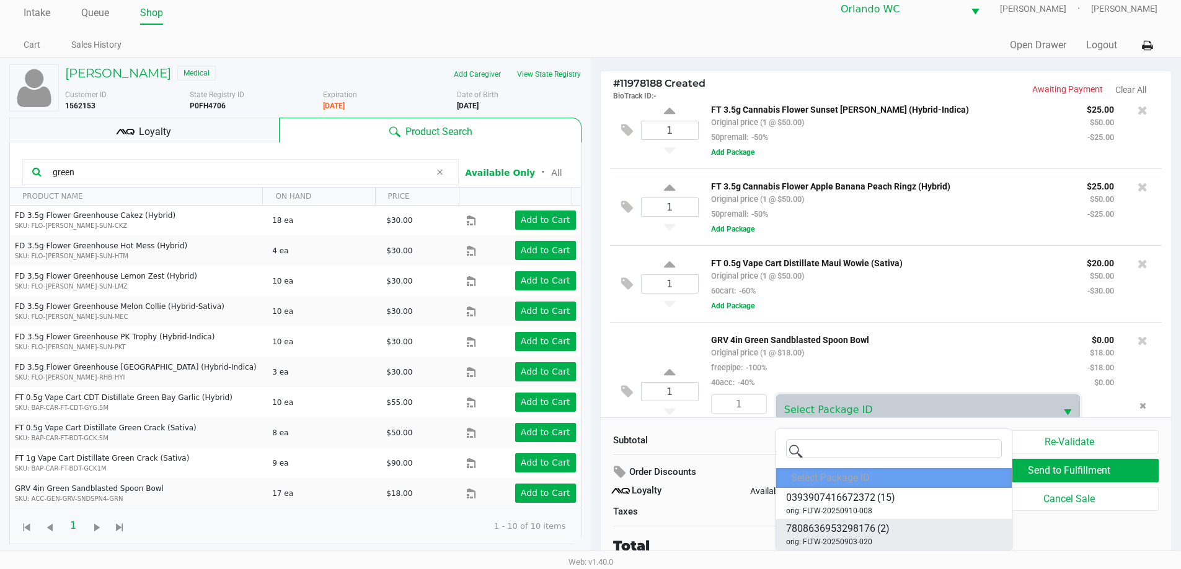
click at [865, 540] on span "orig: FLTW-20250903-020" at bounding box center [829, 542] width 86 height 11
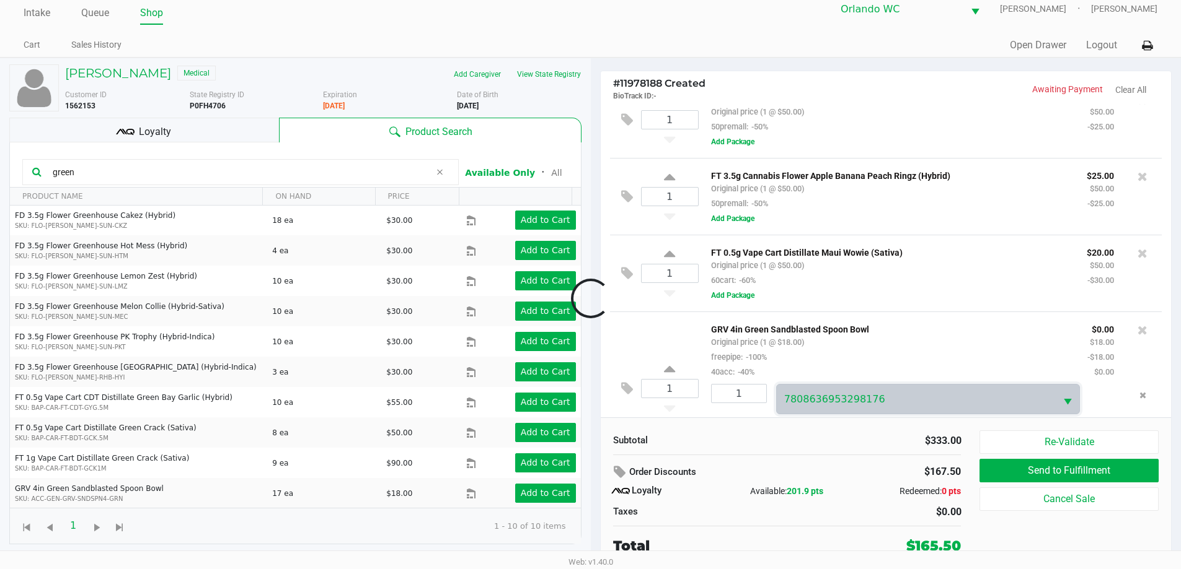
scroll to position [213, 0]
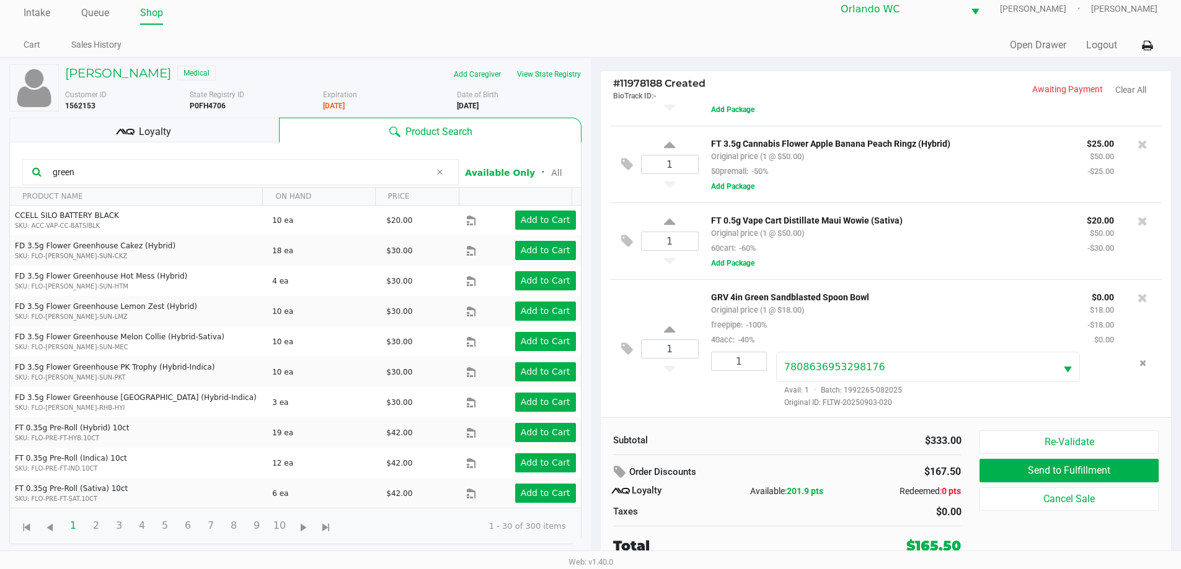
click at [829, 448] on div "$333.00" at bounding box center [878, 441] width 165 height 15
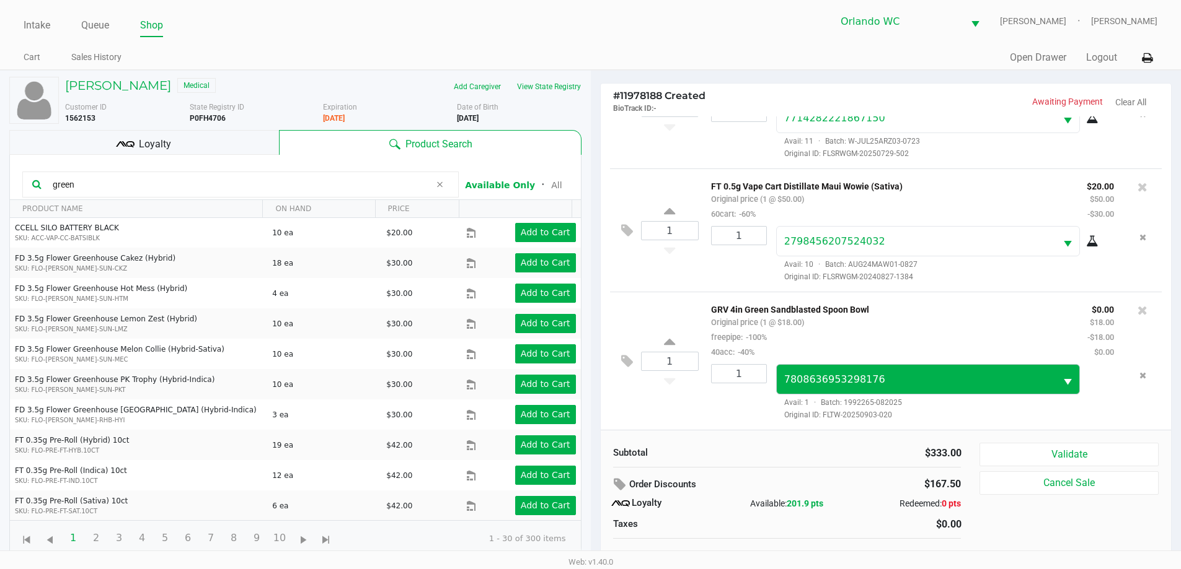
scroll to position [12, 0]
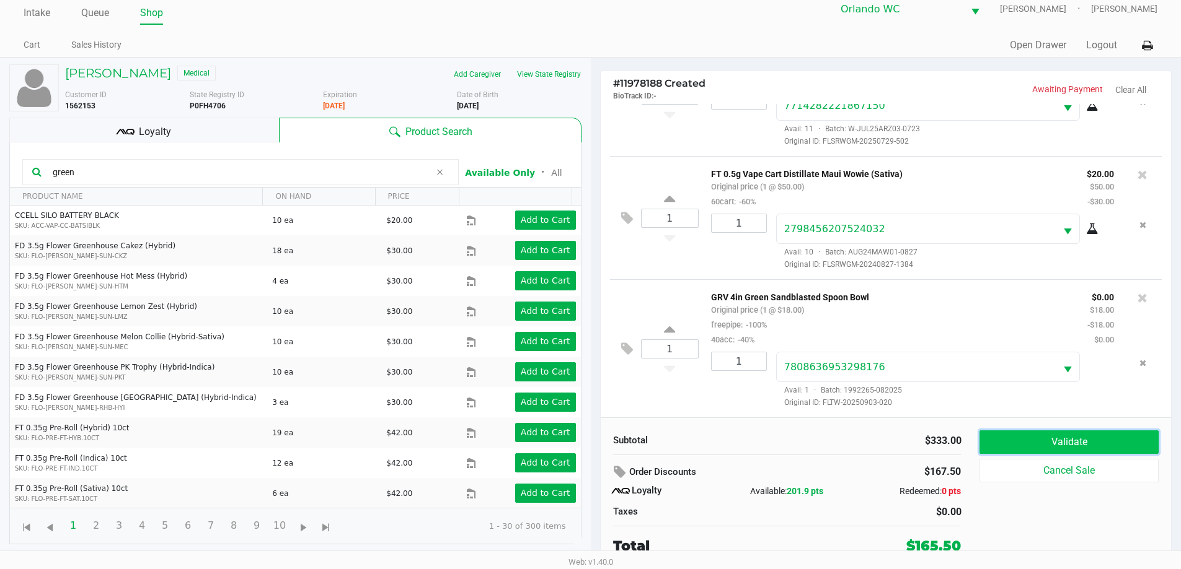
click at [1036, 444] on button "Validate" at bounding box center [1068, 443] width 178 height 24
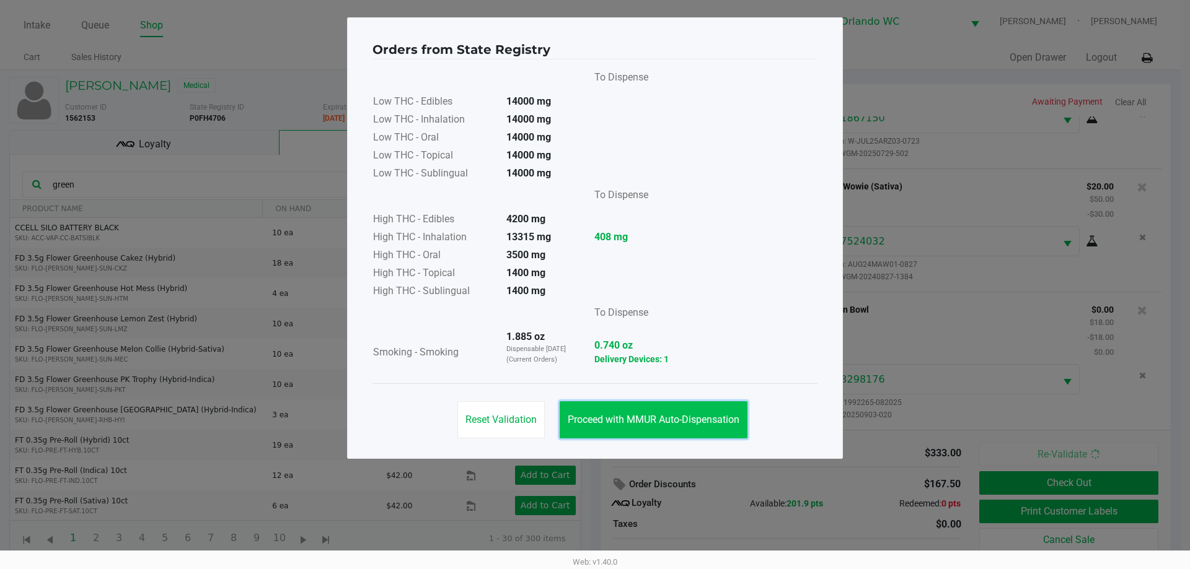
click at [716, 433] on button "Proceed with MMUR Auto-Dispensation" at bounding box center [654, 420] width 188 height 37
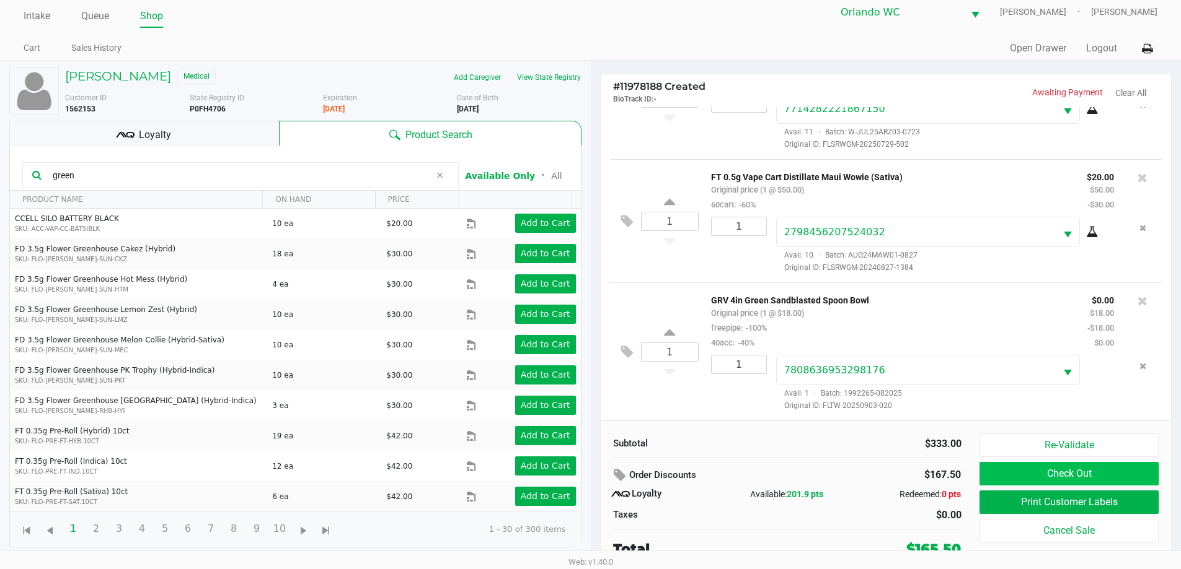
scroll to position [12, 0]
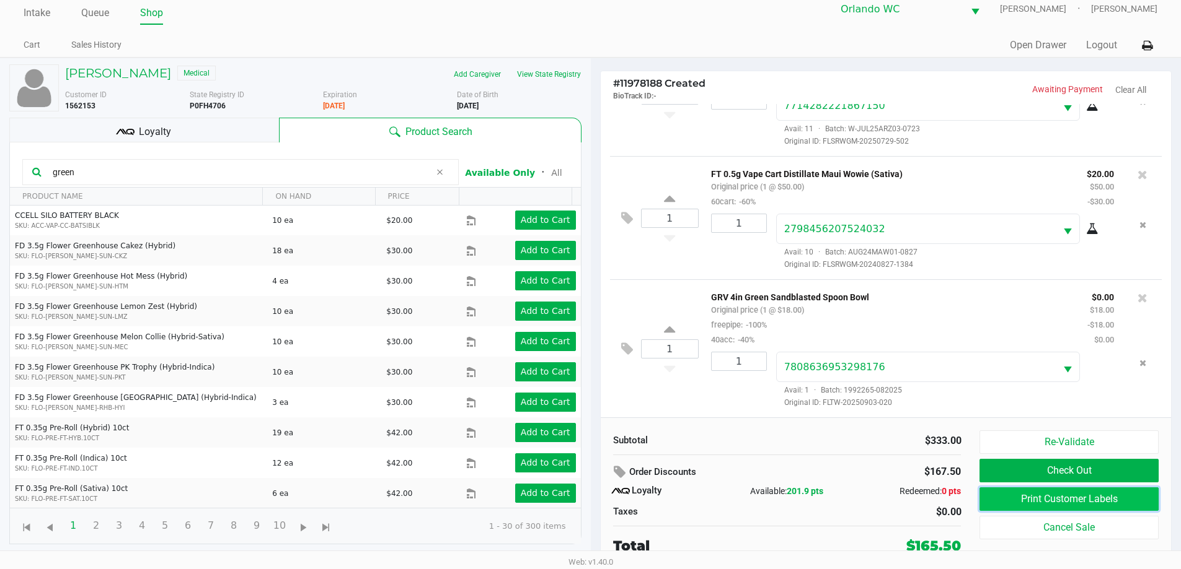
click at [1106, 501] on button "Print Customer Labels" at bounding box center [1068, 500] width 178 height 24
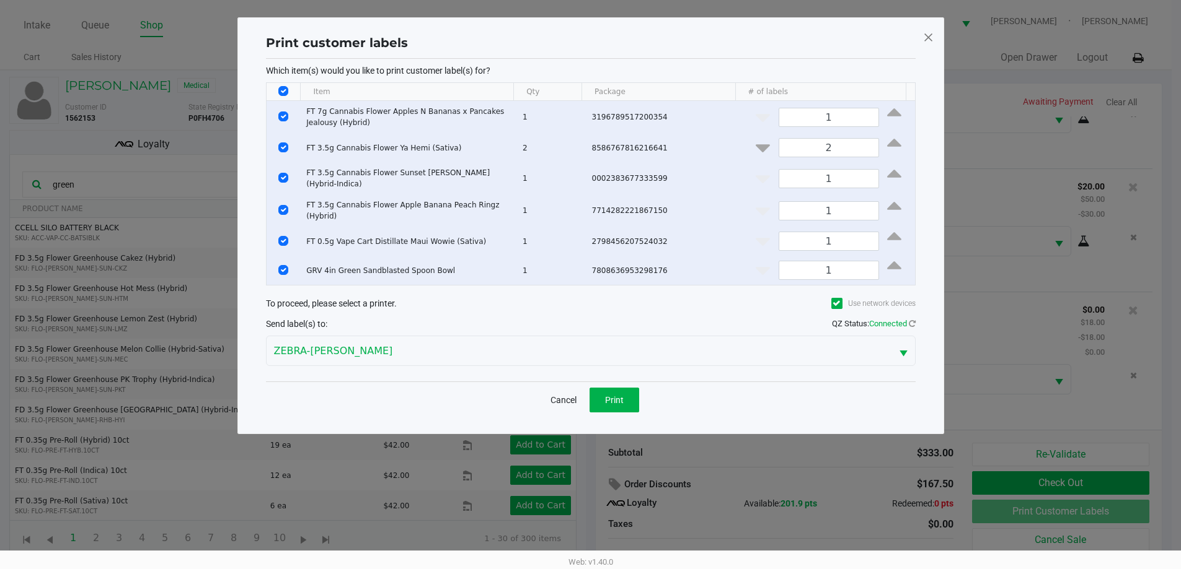
scroll to position [0, 0]
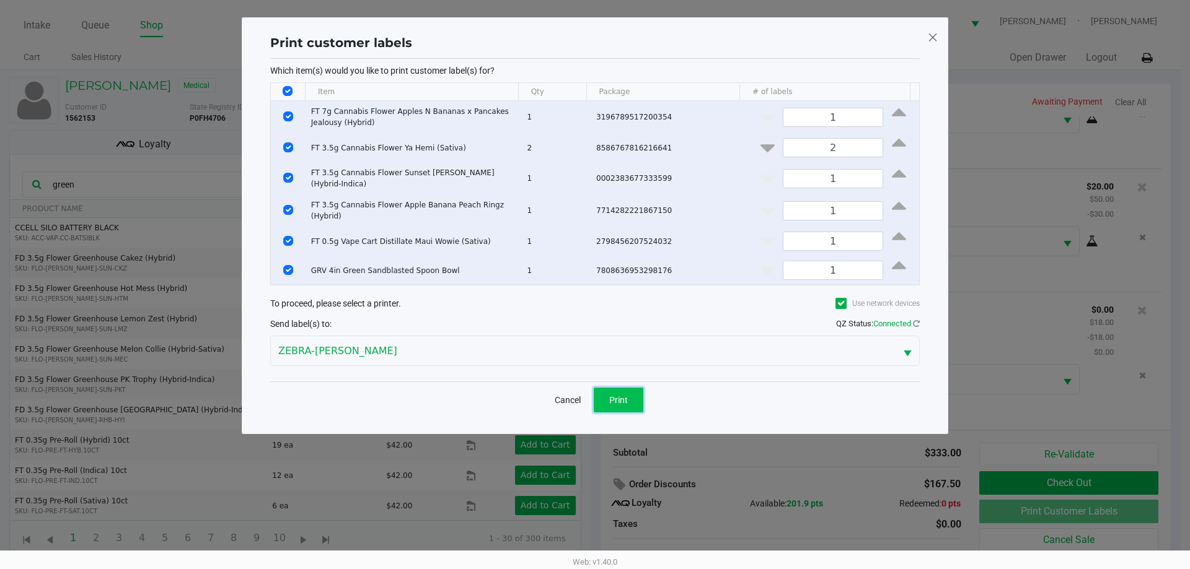
click at [627, 395] on span "Print" at bounding box center [618, 400] width 19 height 10
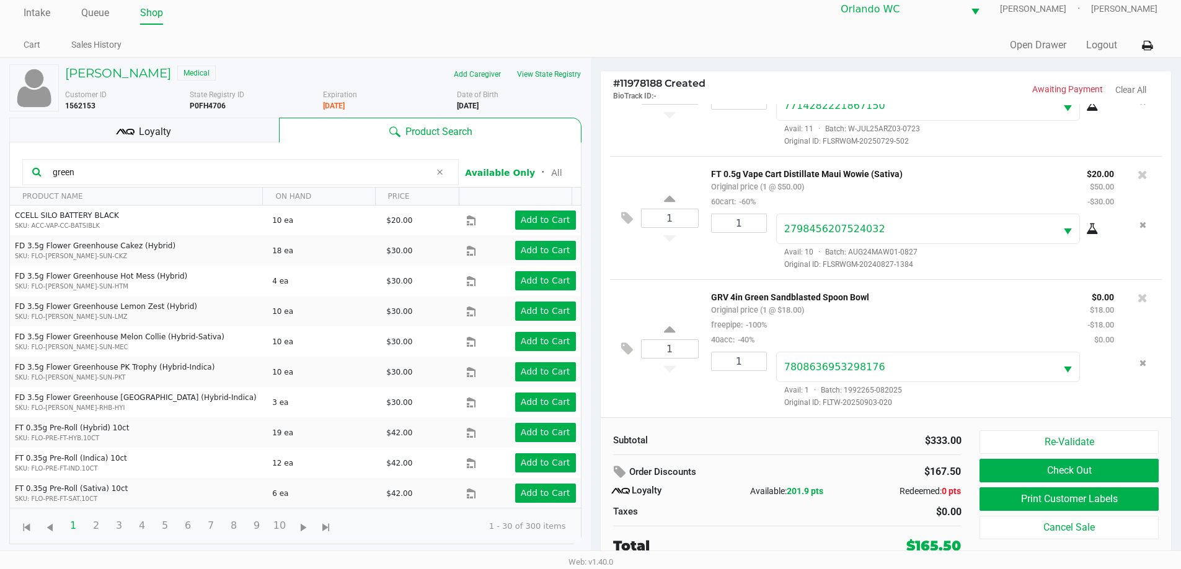
scroll to position [445, 0]
click at [1052, 438] on button "Re-Validate" at bounding box center [1068, 443] width 178 height 24
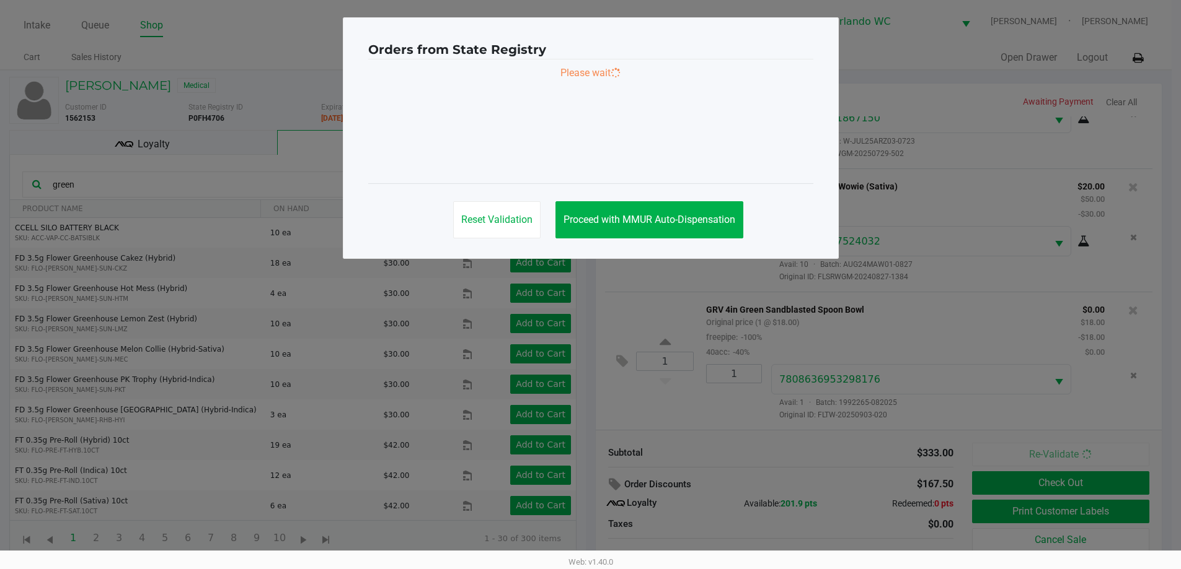
scroll to position [0, 0]
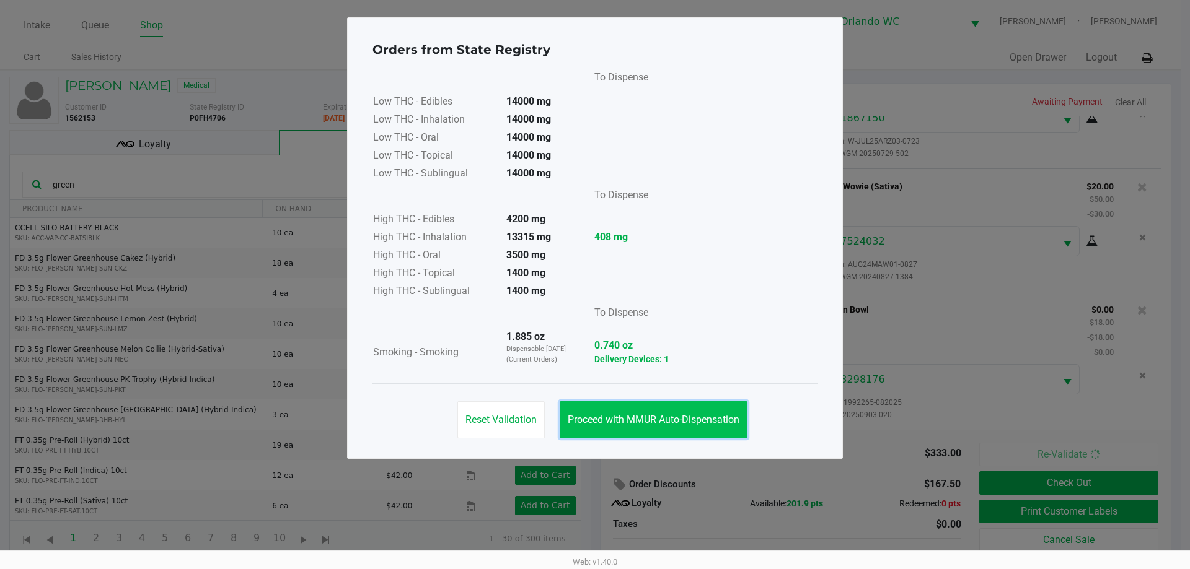
click at [698, 416] on span "Proceed with MMUR Auto-Dispensation" at bounding box center [654, 420] width 172 height 12
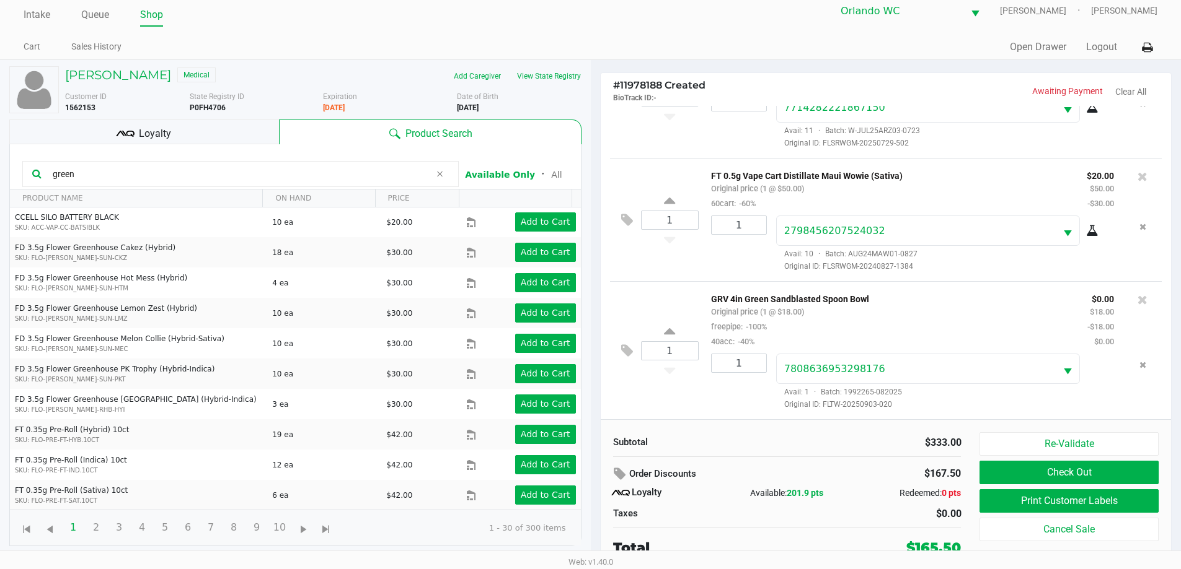
scroll to position [12, 0]
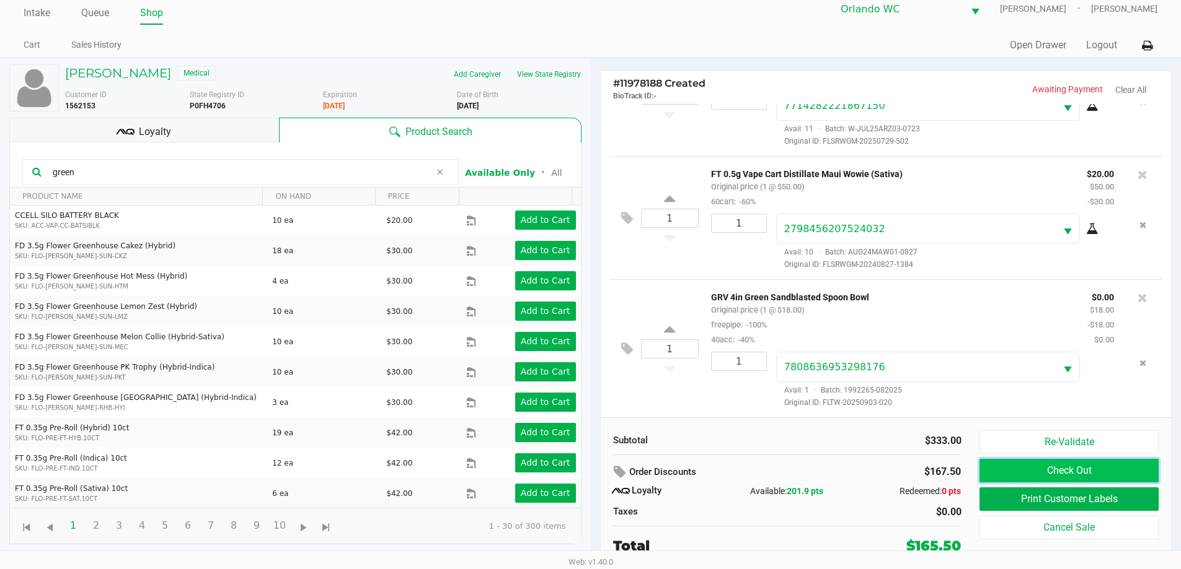
click at [1075, 465] on button "Check Out" at bounding box center [1068, 471] width 178 height 24
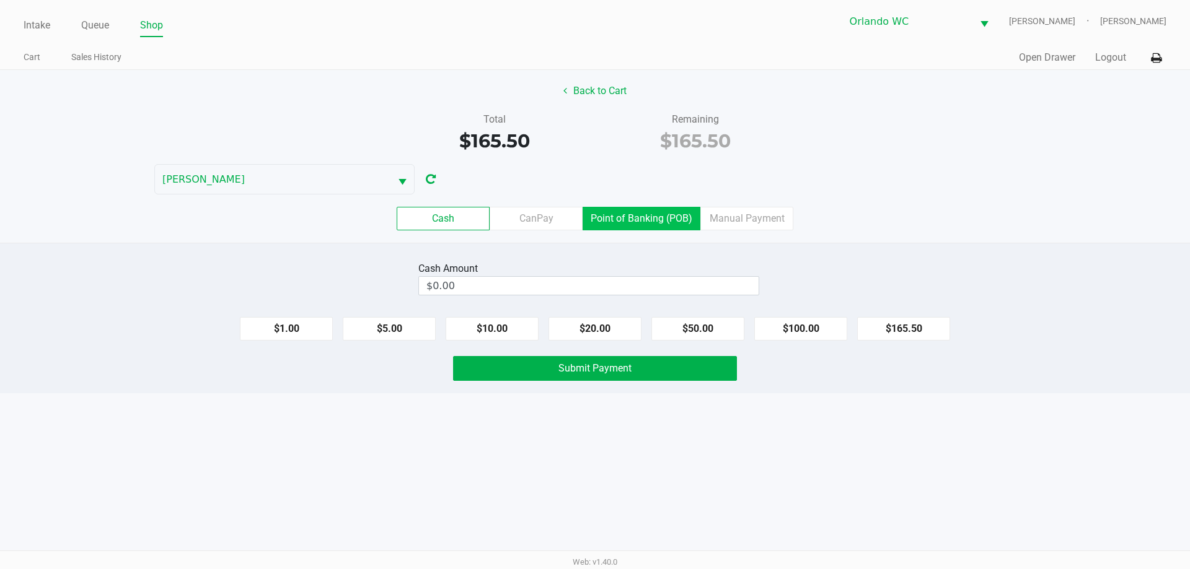
click at [669, 219] on label "Point of Banking (POB)" at bounding box center [642, 219] width 118 height 24
click at [0, 0] on 7 "Point of Banking (POB)" at bounding box center [0, 0] width 0 height 0
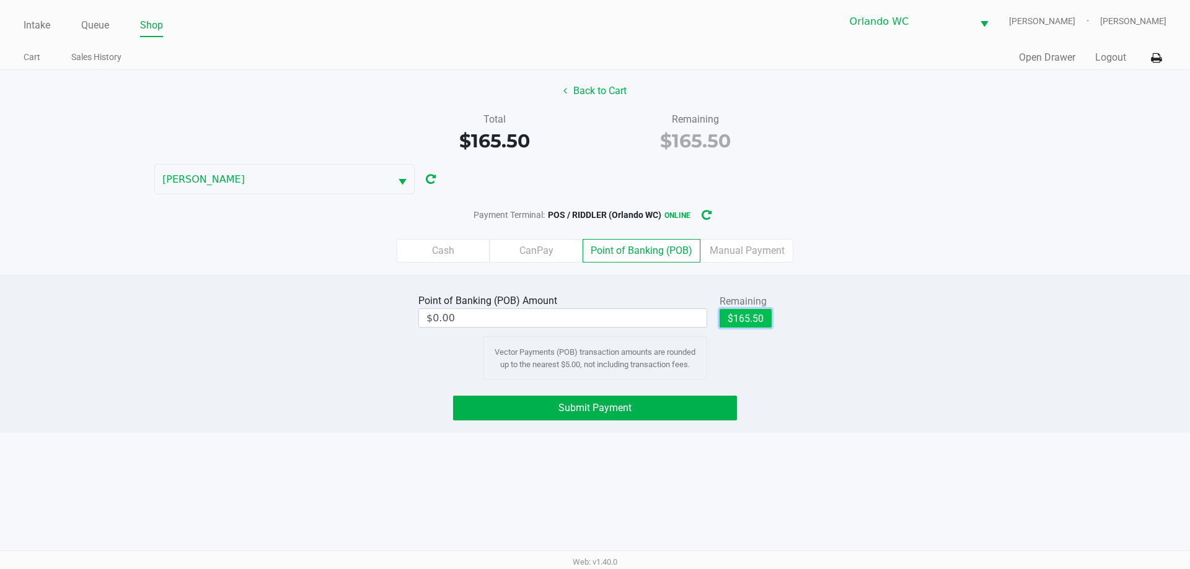
click at [755, 319] on button "$165.50" at bounding box center [745, 318] width 52 height 19
type input "$165.50"
click at [703, 407] on button "Submit Payment" at bounding box center [595, 408] width 284 height 25
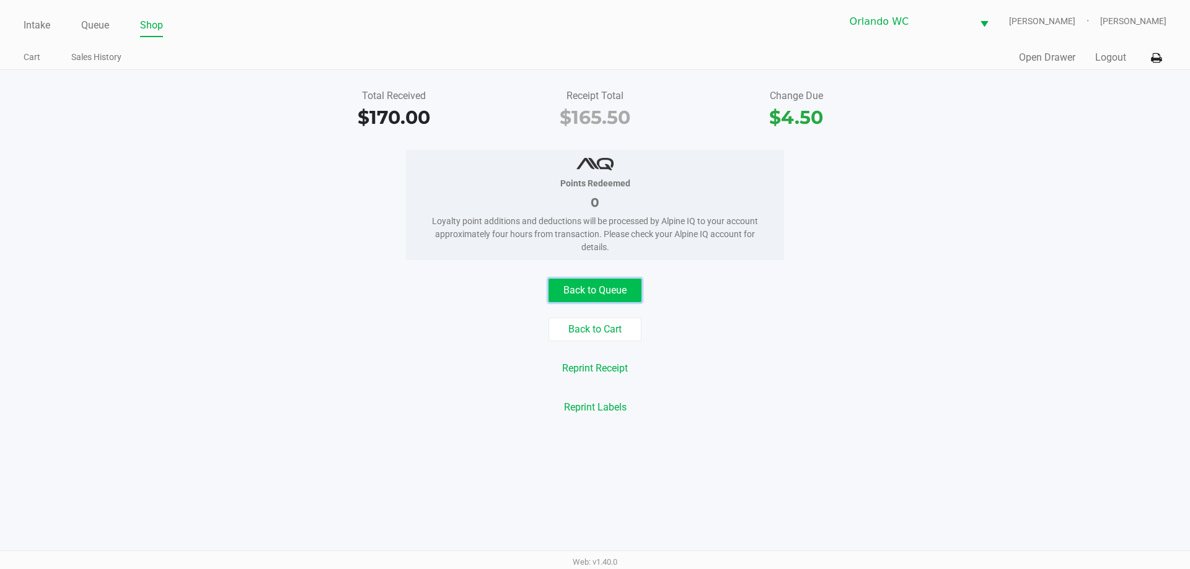
click at [558, 279] on button "Back to Queue" at bounding box center [594, 291] width 93 height 24
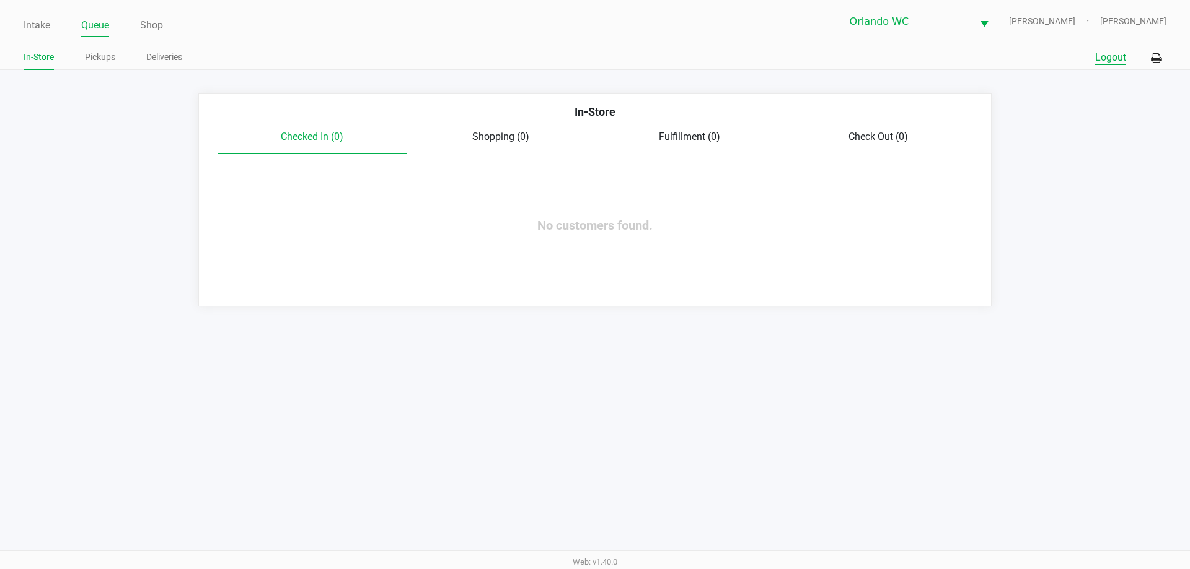
click at [1102, 59] on button "Logout" at bounding box center [1110, 57] width 31 height 15
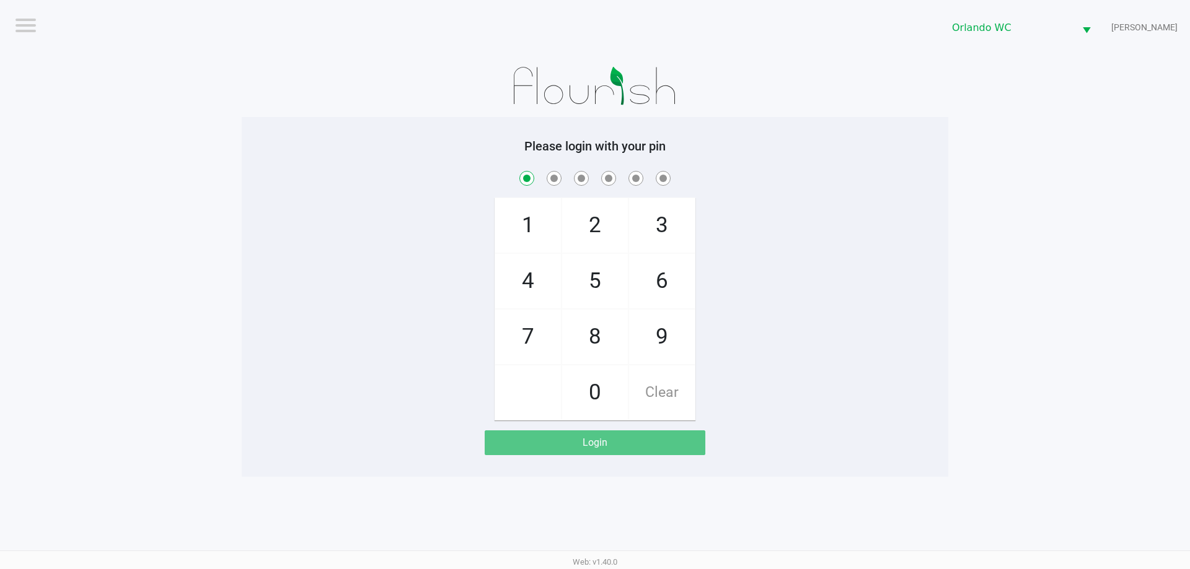
checkbox input "true"
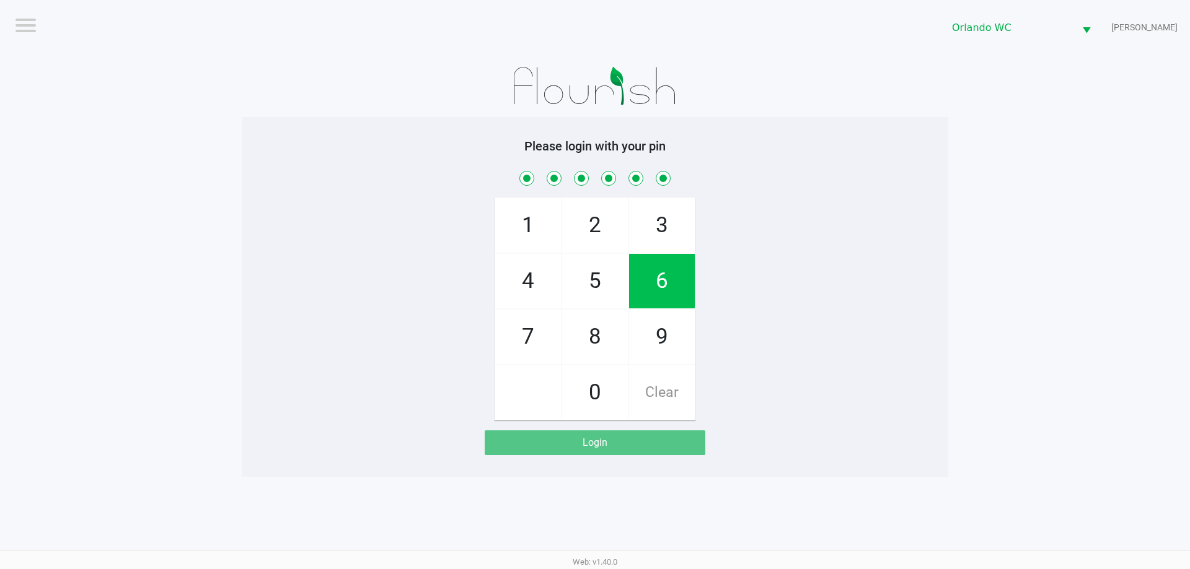
checkbox input "true"
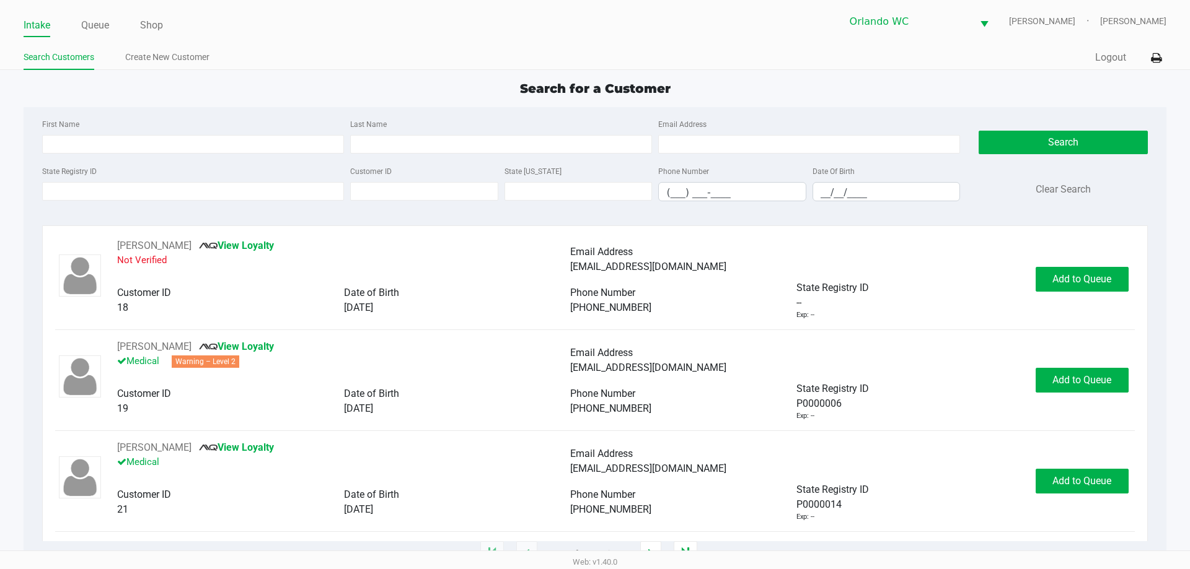
click at [111, 25] on ul "Intake Queue Shop" at bounding box center [309, 25] width 571 height 21
click at [105, 32] on link "Queue" at bounding box center [95, 25] width 28 height 17
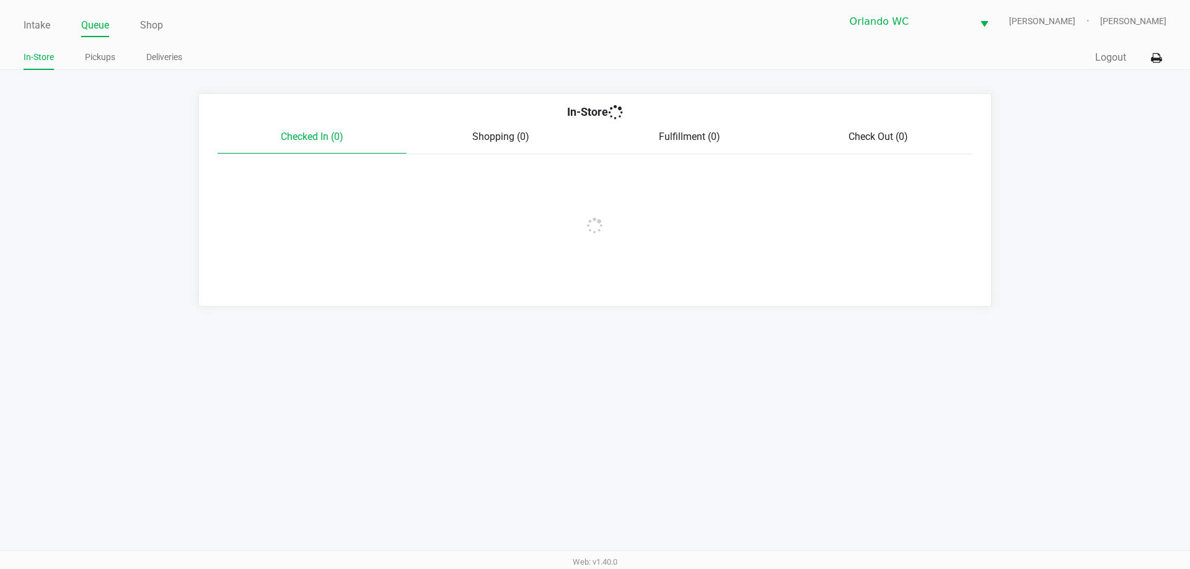
click at [107, 58] on link "Pickups" at bounding box center [100, 57] width 30 height 15
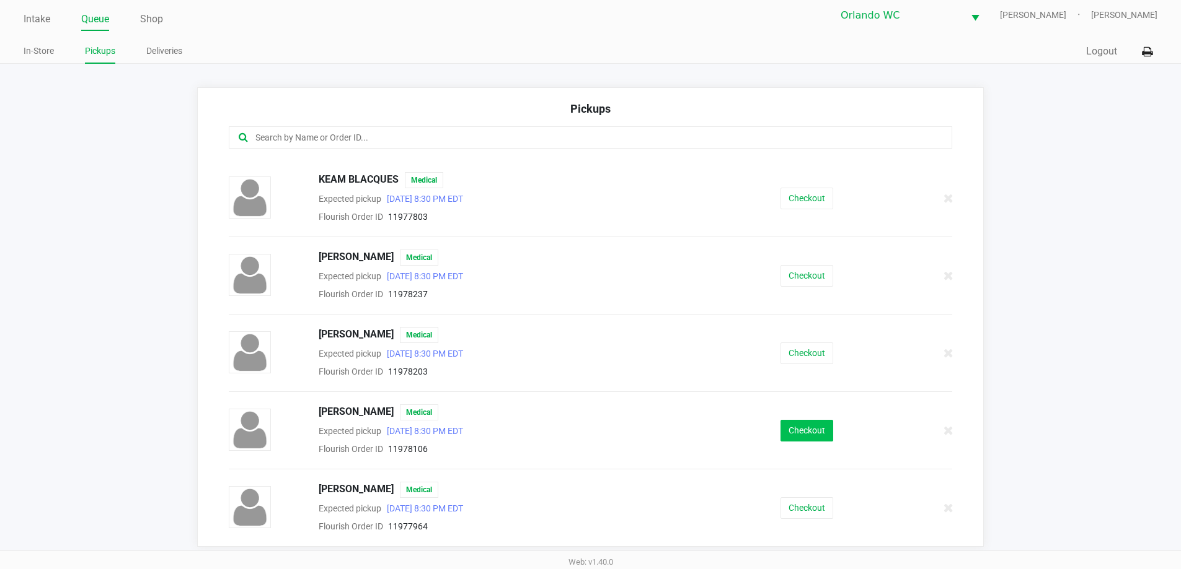
scroll to position [8, 0]
click at [791, 423] on button "Checkout" at bounding box center [806, 429] width 53 height 22
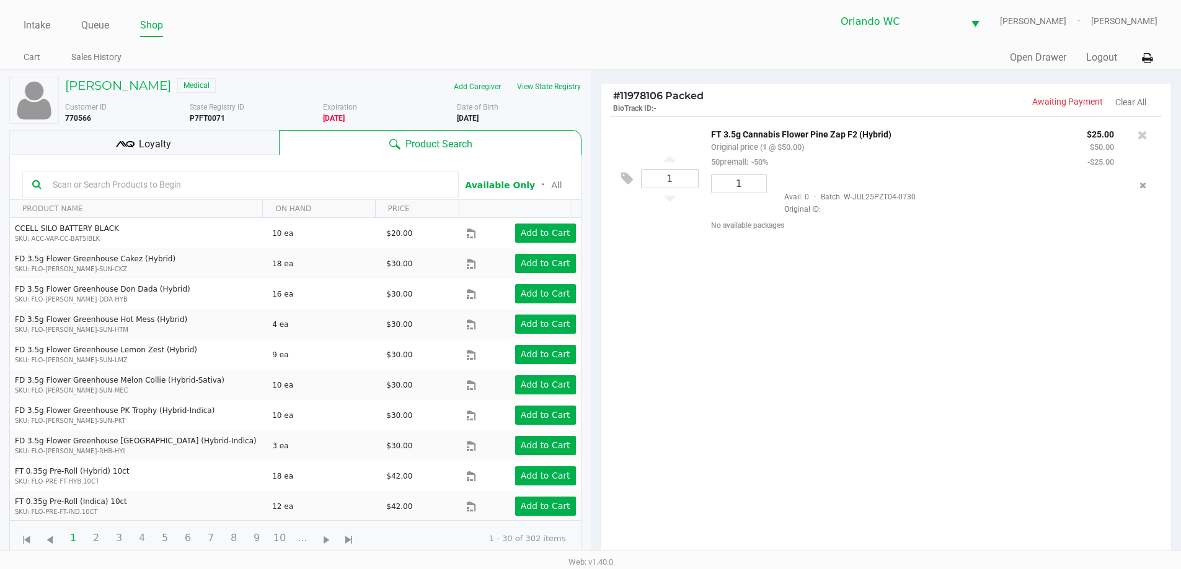
click at [185, 148] on div "Loyalty" at bounding box center [144, 142] width 270 height 25
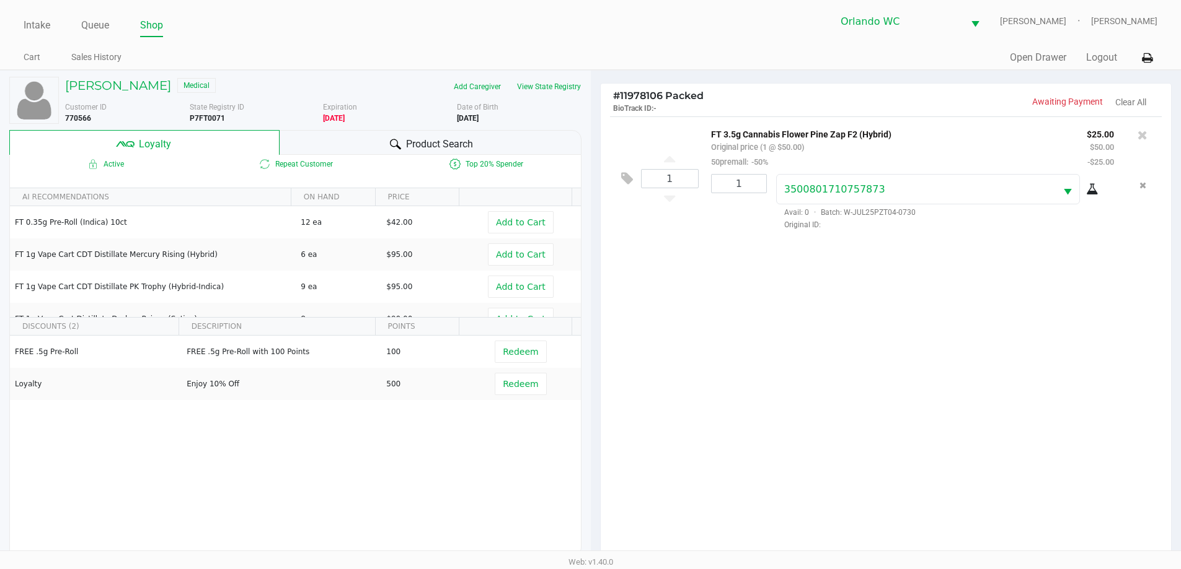
click at [335, 136] on div "Product Search" at bounding box center [430, 142] width 302 height 25
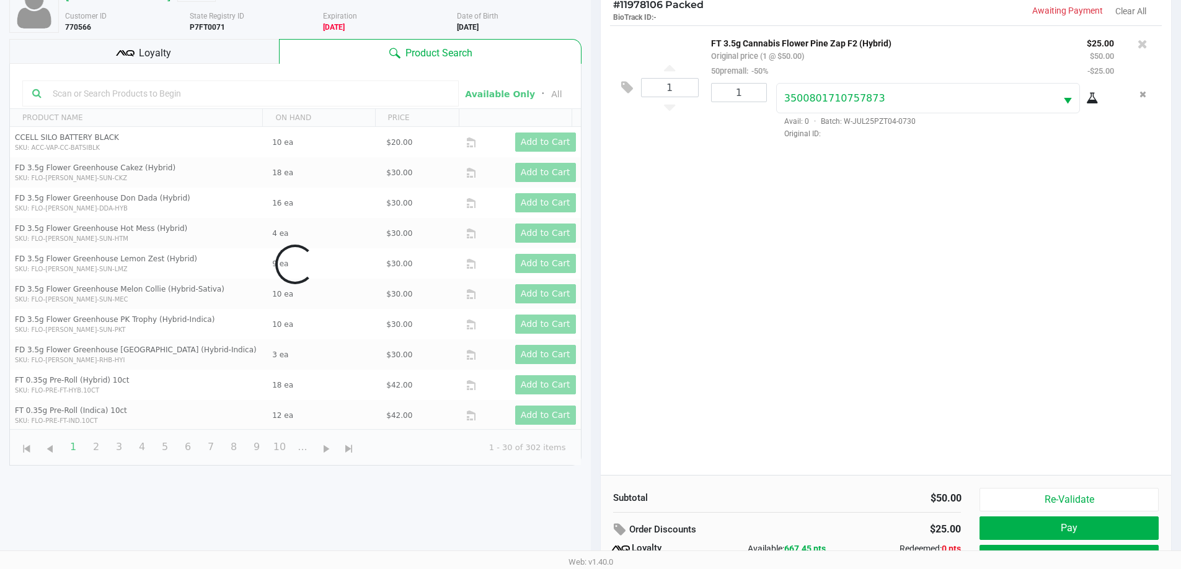
scroll to position [149, 0]
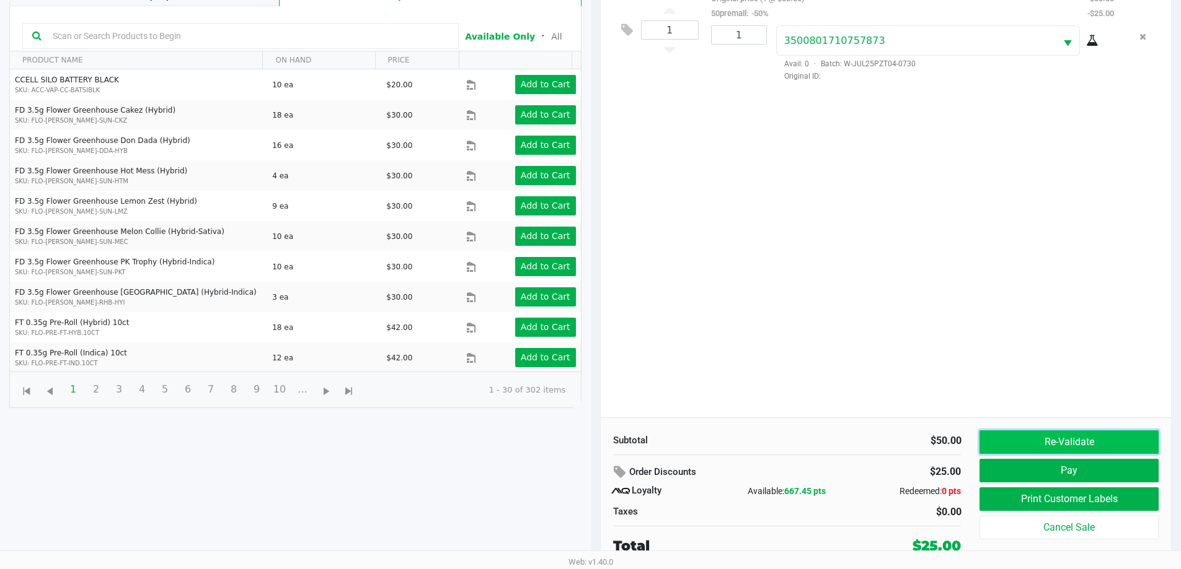
click at [1058, 439] on button "Re-Validate" at bounding box center [1068, 443] width 178 height 24
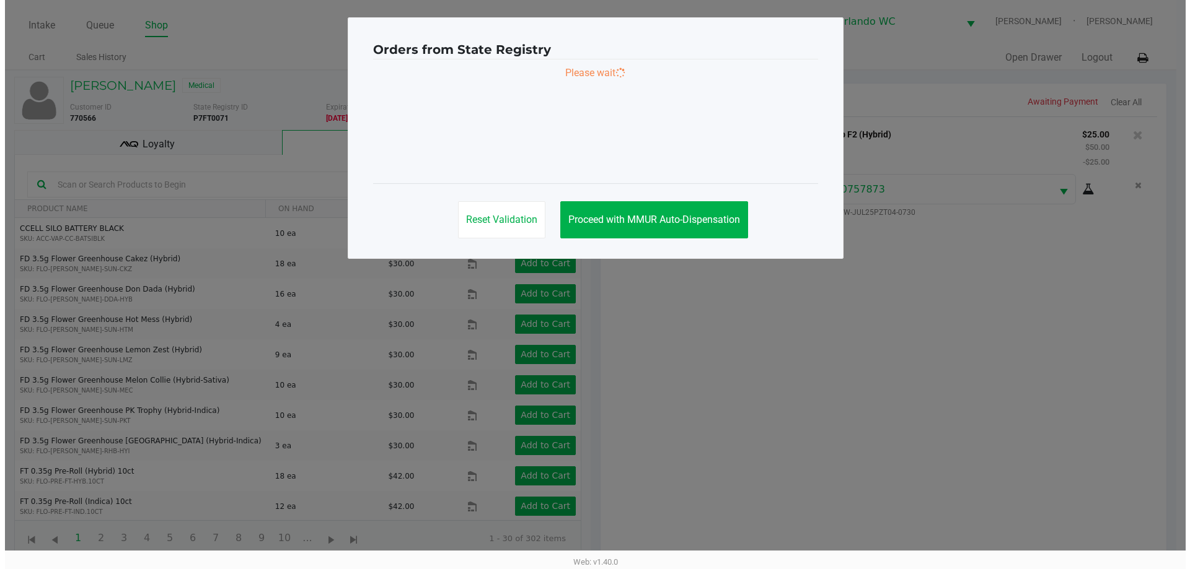
scroll to position [0, 0]
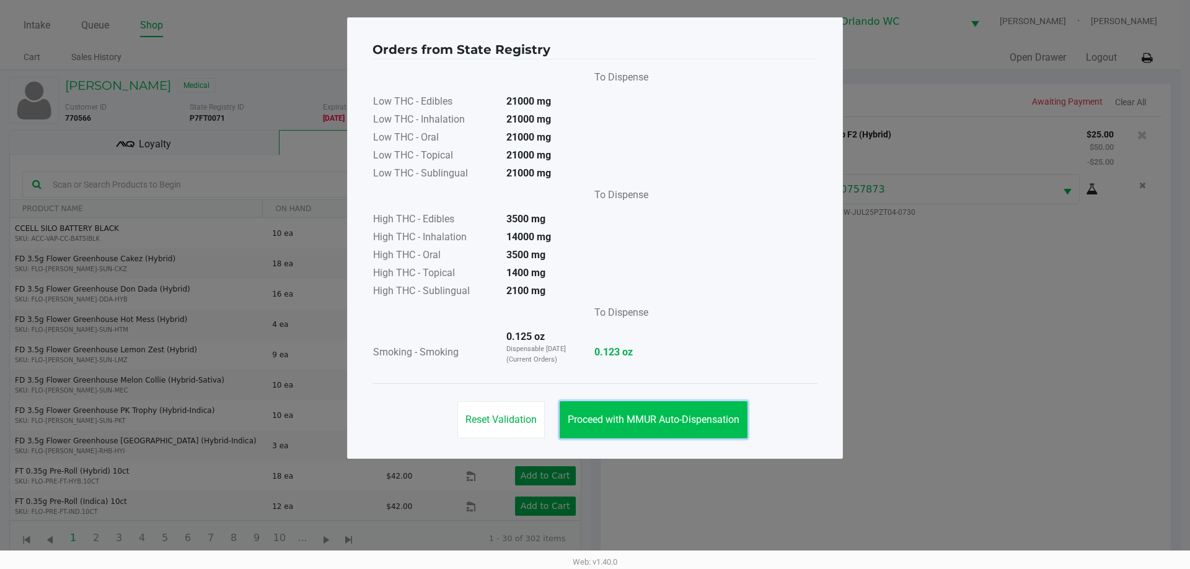
click at [676, 433] on button "Proceed with MMUR Auto-Dispensation" at bounding box center [654, 420] width 188 height 37
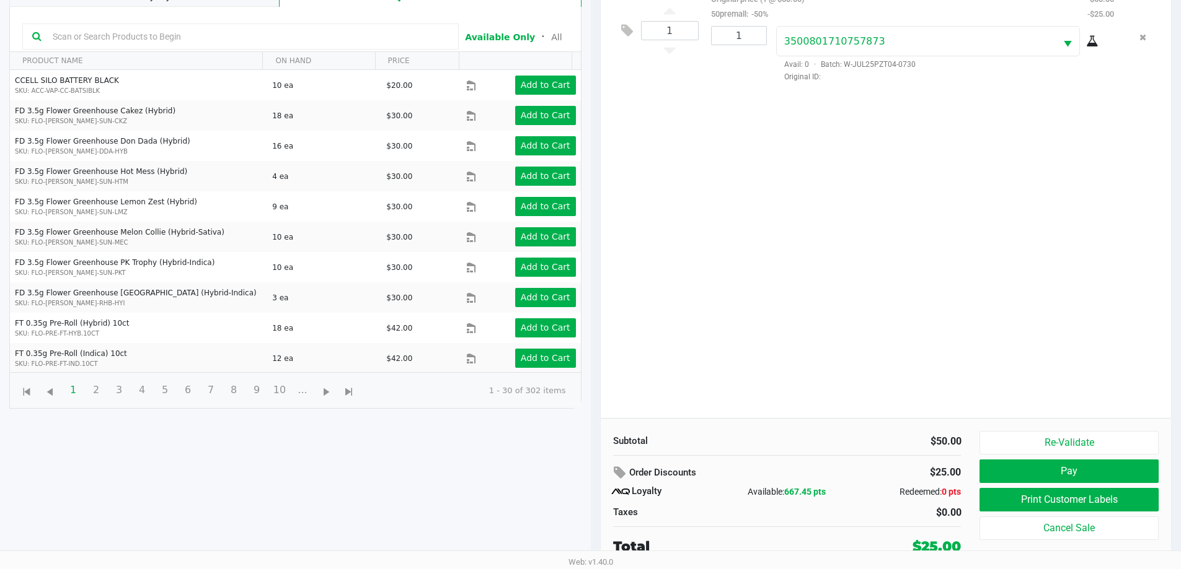
scroll to position [149, 0]
click at [1022, 496] on button "Print Customer Labels" at bounding box center [1068, 500] width 178 height 24
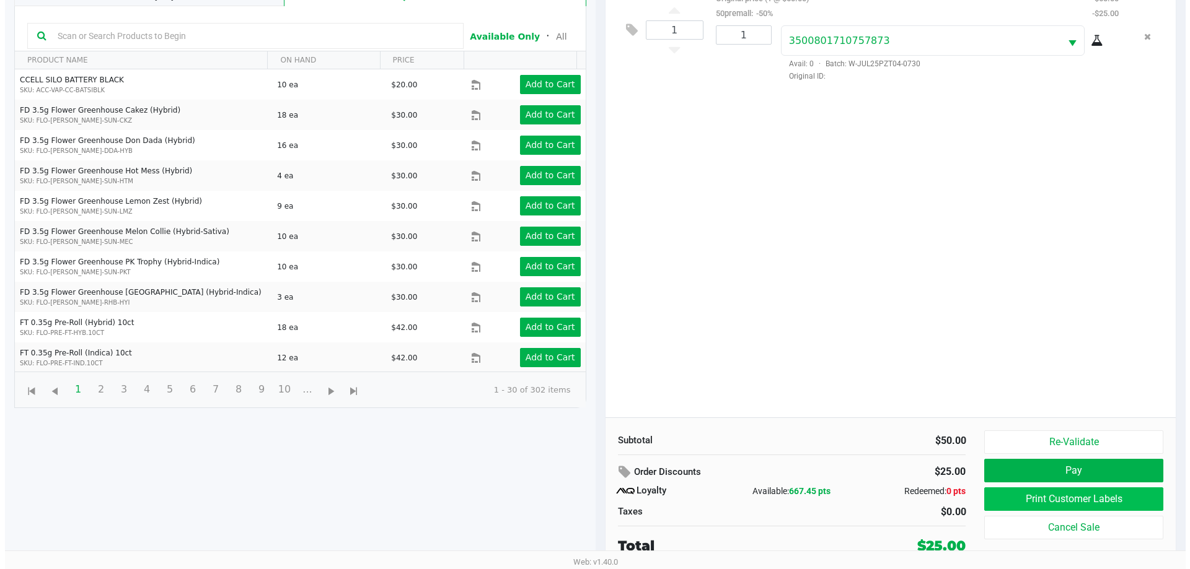
scroll to position [0, 0]
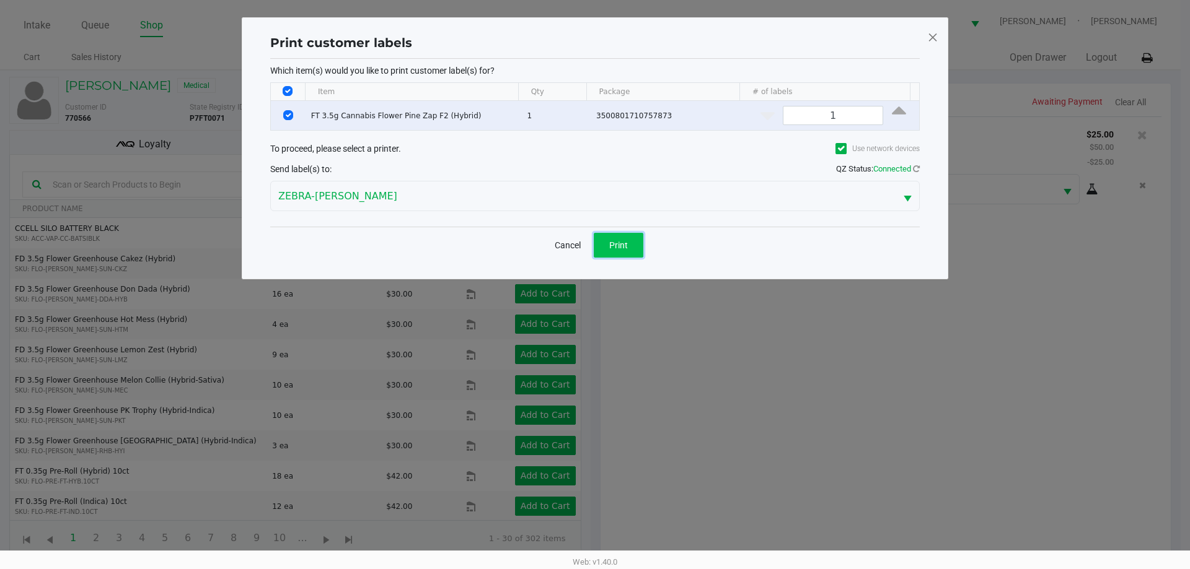
click at [635, 252] on button "Print" at bounding box center [619, 245] width 50 height 25
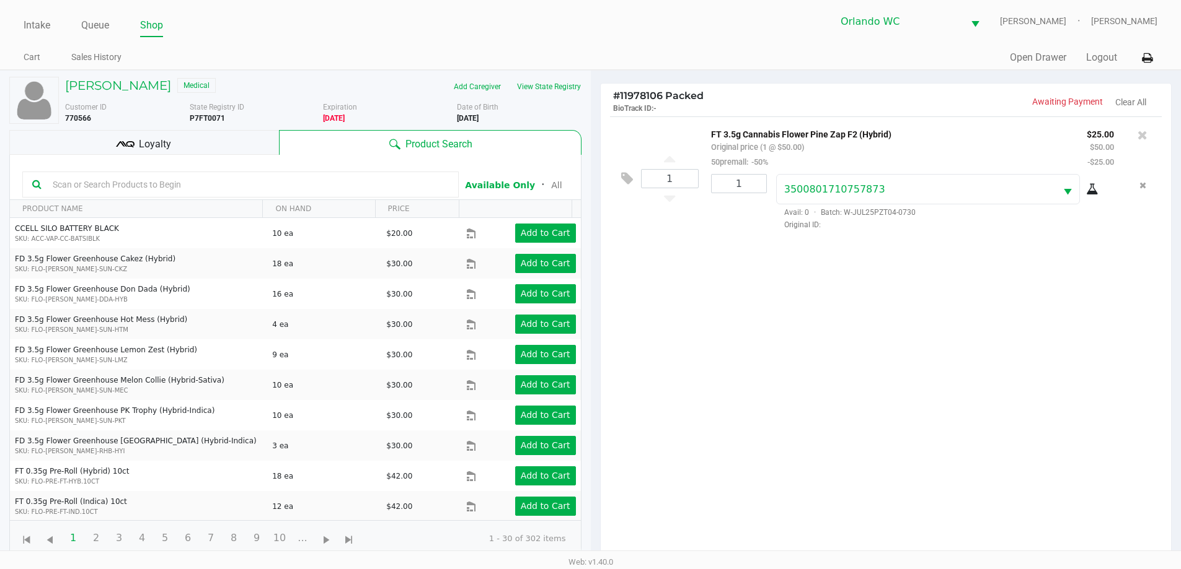
click at [746, 277] on div "1 FT 3.5g Cannabis Flower Pine Zap F2 (Hybrid) Original price (1 @ $50.00) 50pr…" at bounding box center [885, 342] width 571 height 450
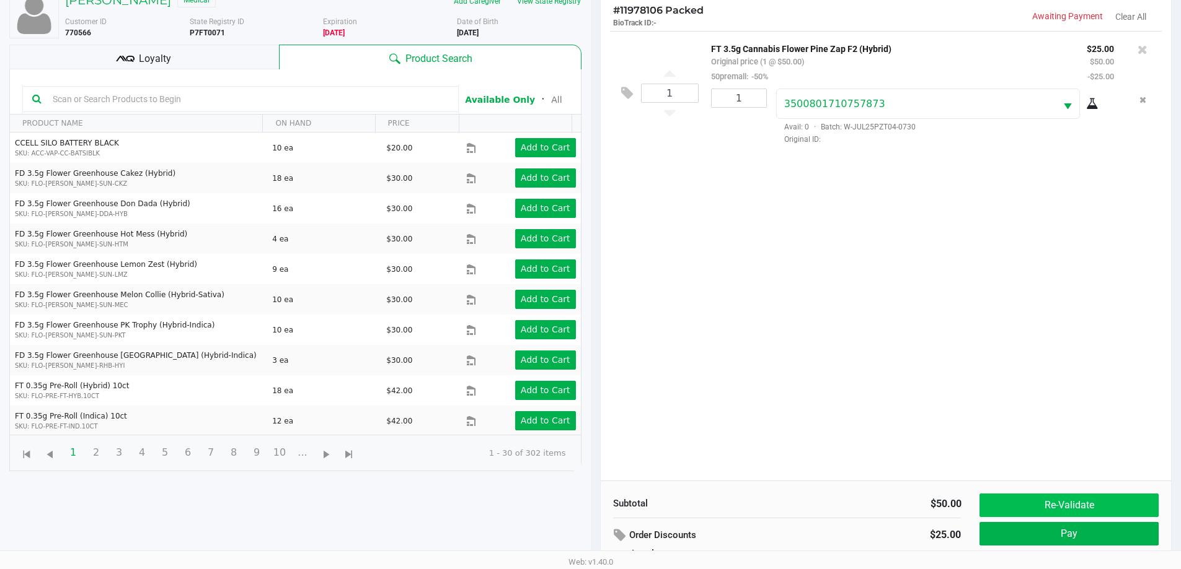
scroll to position [149, 0]
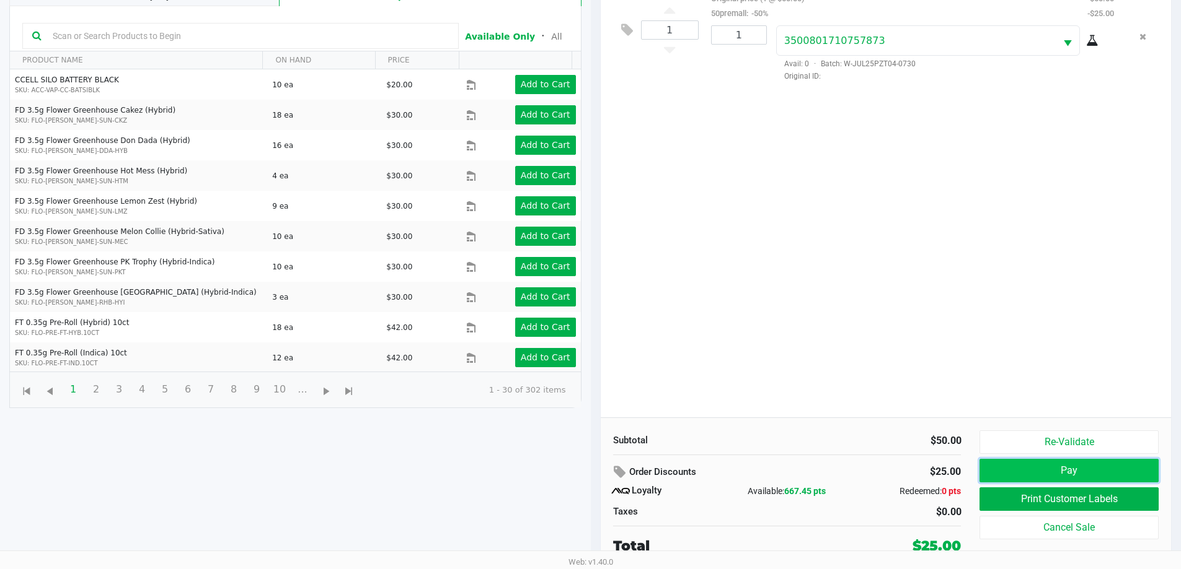
click at [1062, 470] on button "Pay" at bounding box center [1068, 471] width 178 height 24
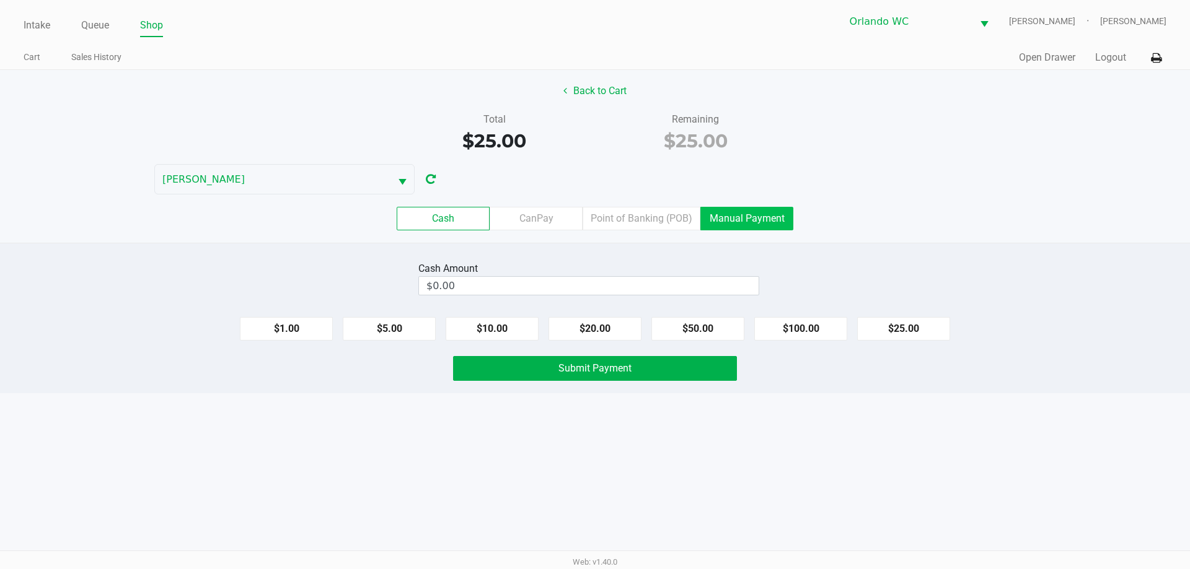
click at [771, 224] on label "Manual Payment" at bounding box center [746, 219] width 93 height 24
click at [0, 0] on 8 "Manual Payment" at bounding box center [0, 0] width 0 height 0
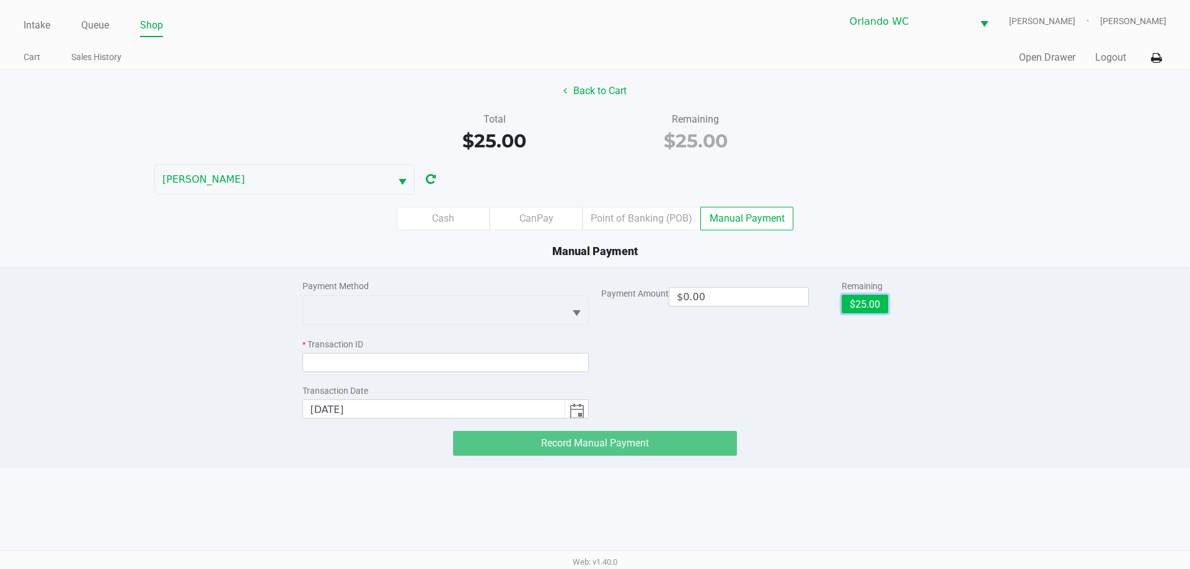
click at [869, 296] on button "$25.00" at bounding box center [865, 304] width 46 height 19
type input "$25.00"
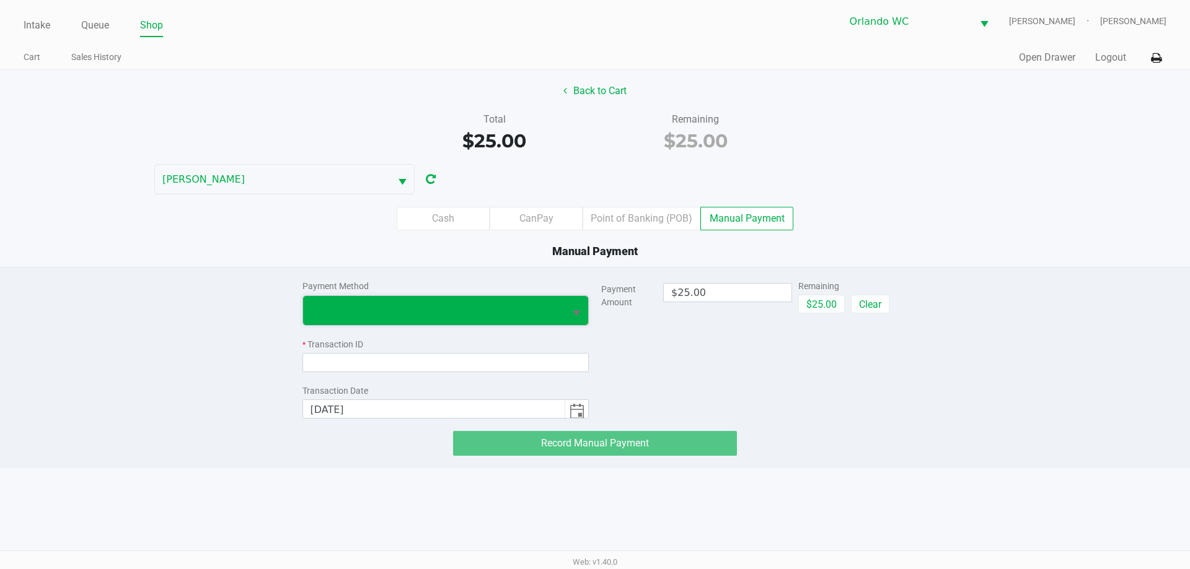
click at [436, 302] on span at bounding box center [434, 310] width 262 height 29
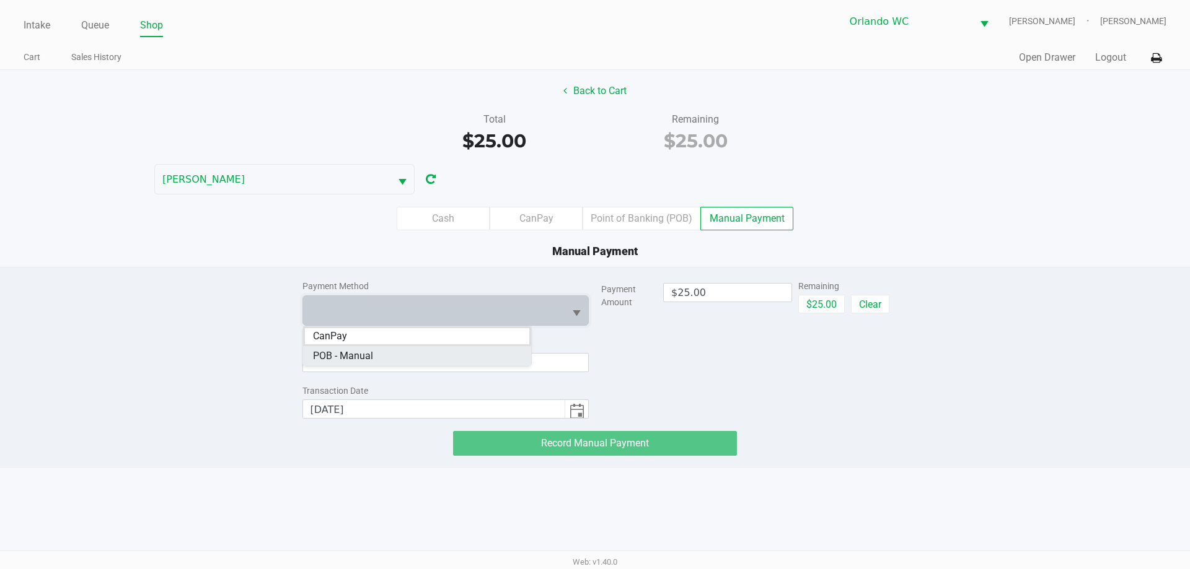
click at [397, 346] on Manual "POB - Manual" at bounding box center [417, 356] width 228 height 20
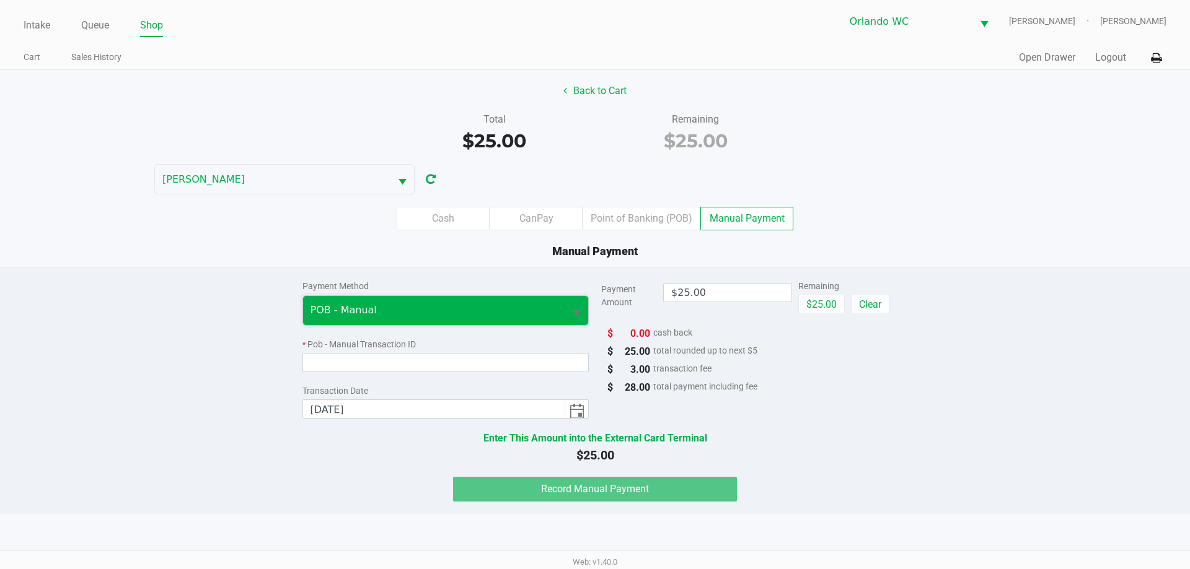
click at [398, 318] on span "POB - Manual" at bounding box center [434, 310] width 262 height 29
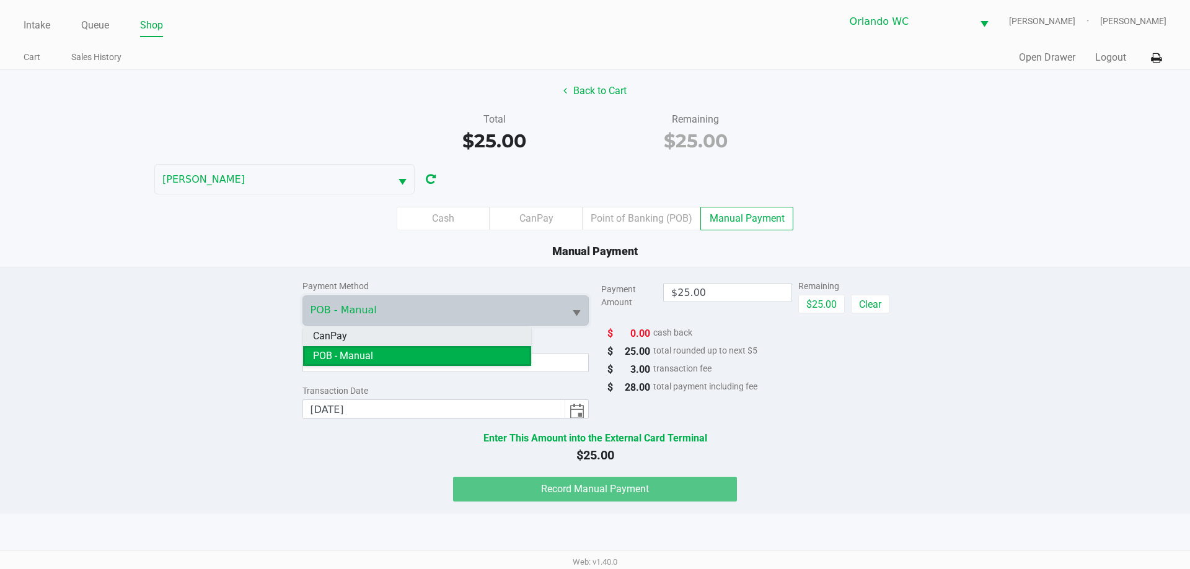
click at [386, 335] on li "CanPay" at bounding box center [417, 337] width 228 height 20
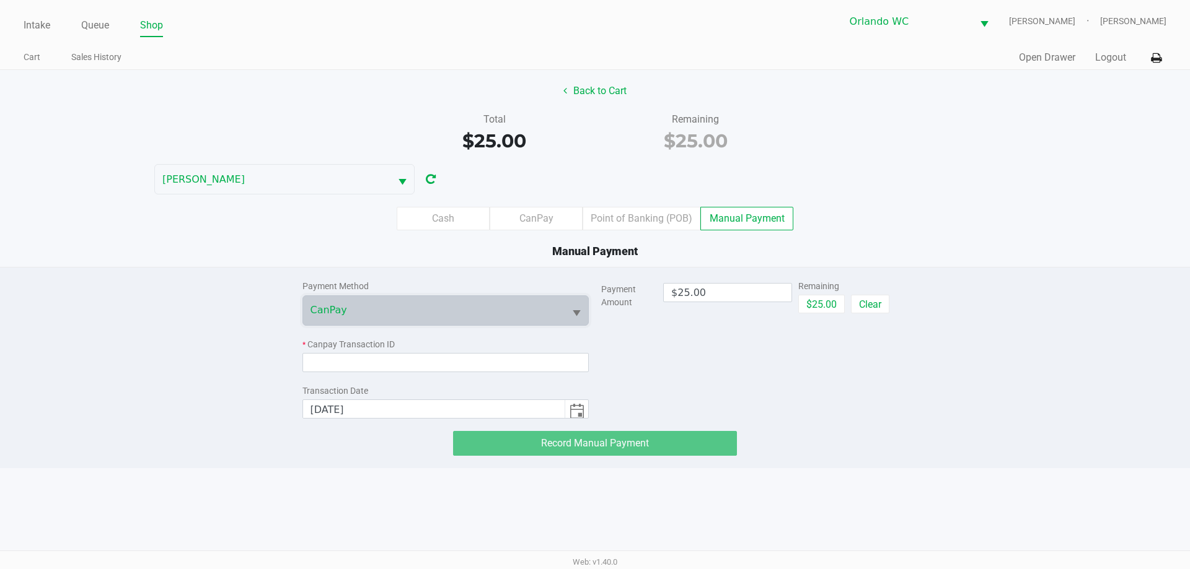
click at [387, 351] on div "* Canpay Transaction ID" at bounding box center [445, 355] width 287 height 34
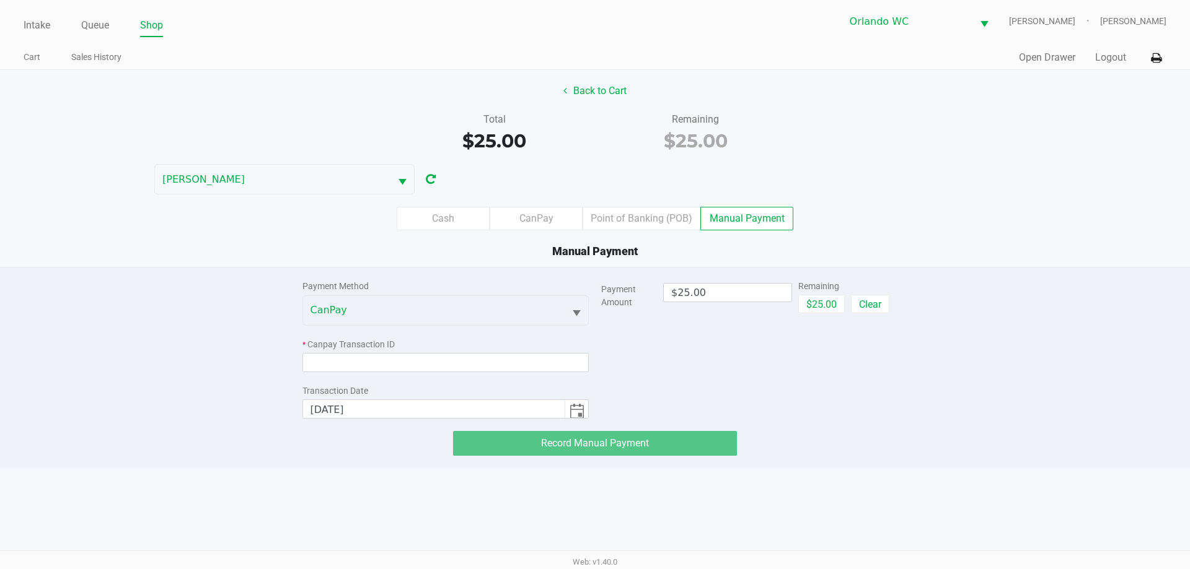
click at [429, 372] on div "Payment Method CanPay * Canpay Transaction ID Transaction Date 9/20/2025" at bounding box center [445, 343] width 287 height 151
click at [487, 351] on div "* Canpay Transaction ID" at bounding box center [445, 355] width 287 height 34
click at [487, 353] on input at bounding box center [445, 362] width 287 height 19
paste input "NIMAYAPA1I1U"
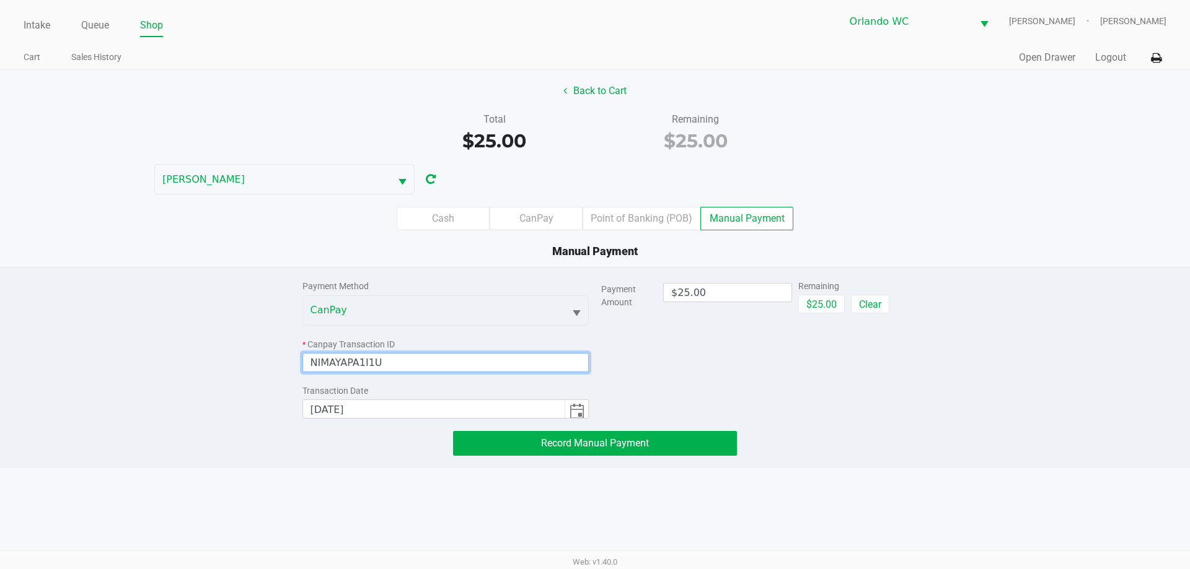
type input "NIMAYAPA1I1U"
click at [602, 439] on span "Record Manual Payment" at bounding box center [595, 444] width 108 height 12
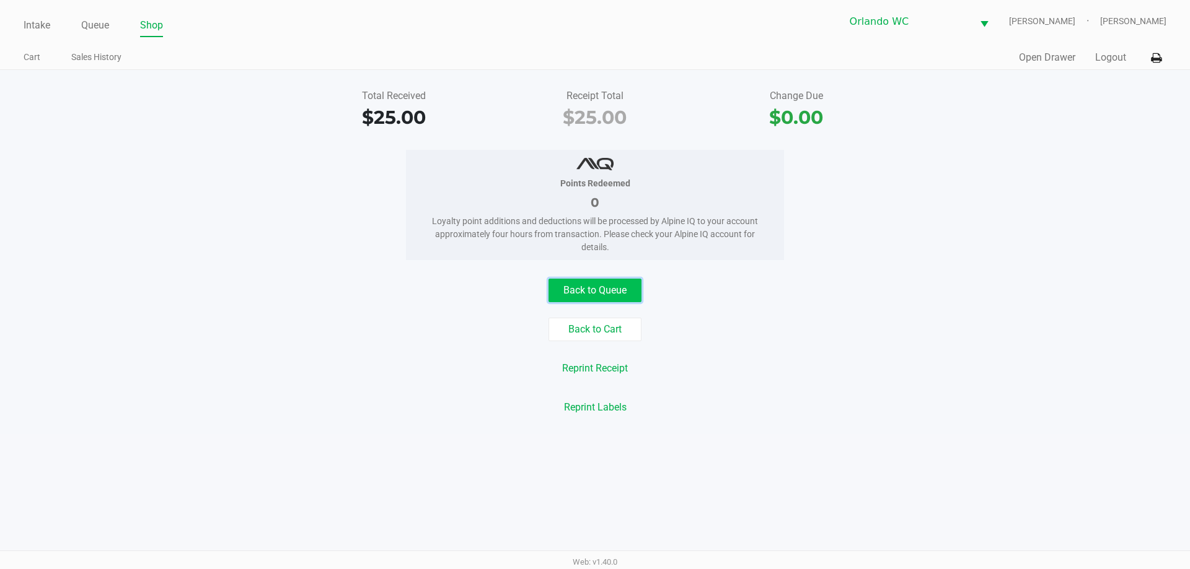
click at [628, 283] on button "Back to Queue" at bounding box center [594, 291] width 93 height 24
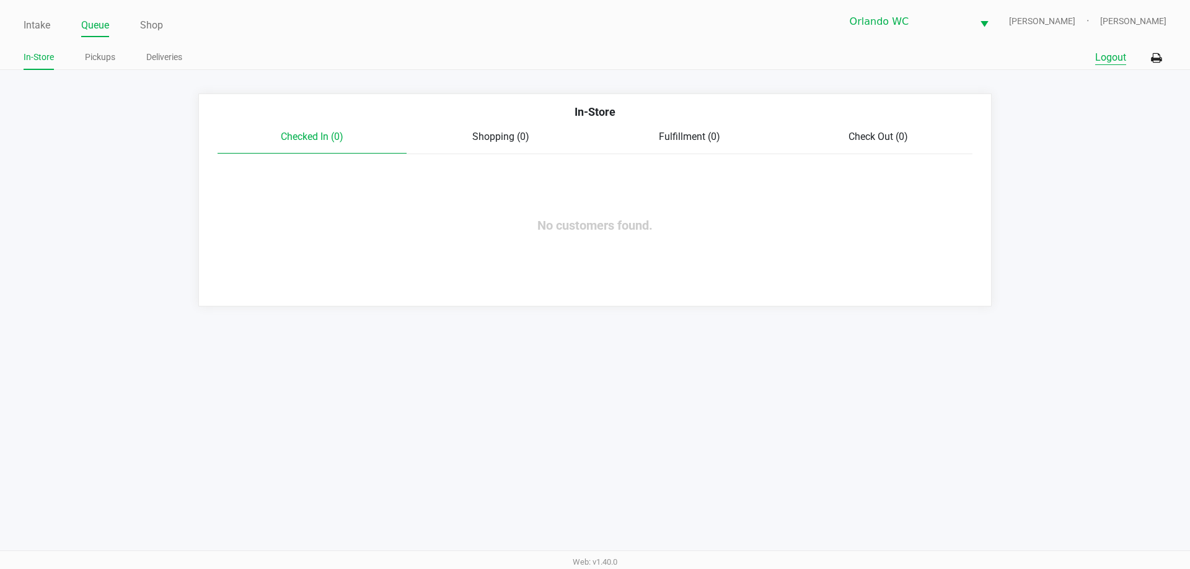
click at [1099, 61] on button "Logout" at bounding box center [1110, 57] width 31 height 15
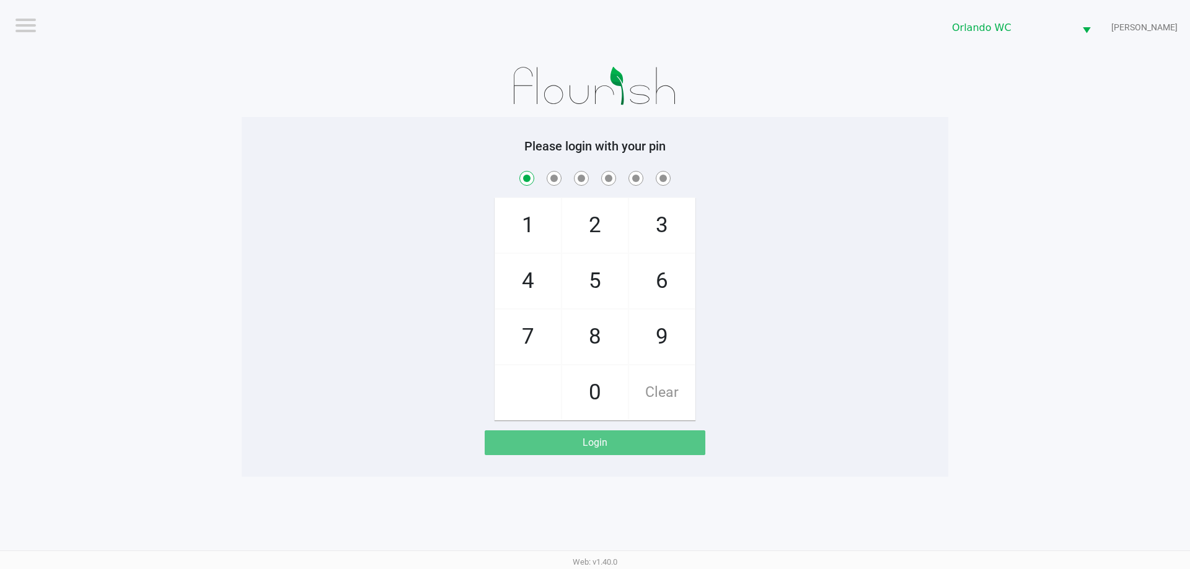
checkbox input "true"
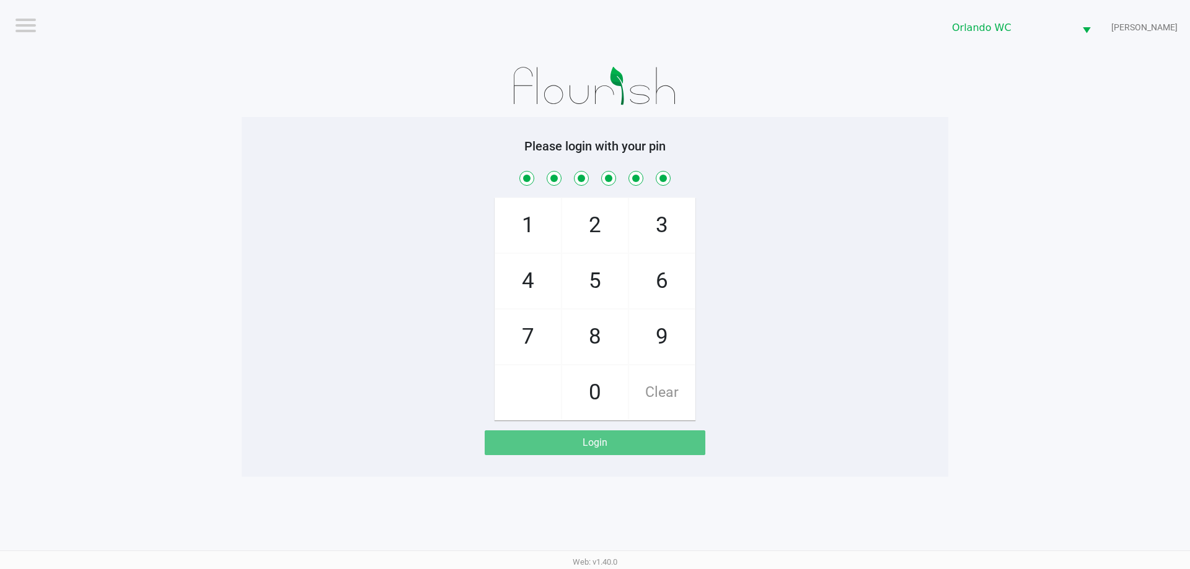
checkbox input "true"
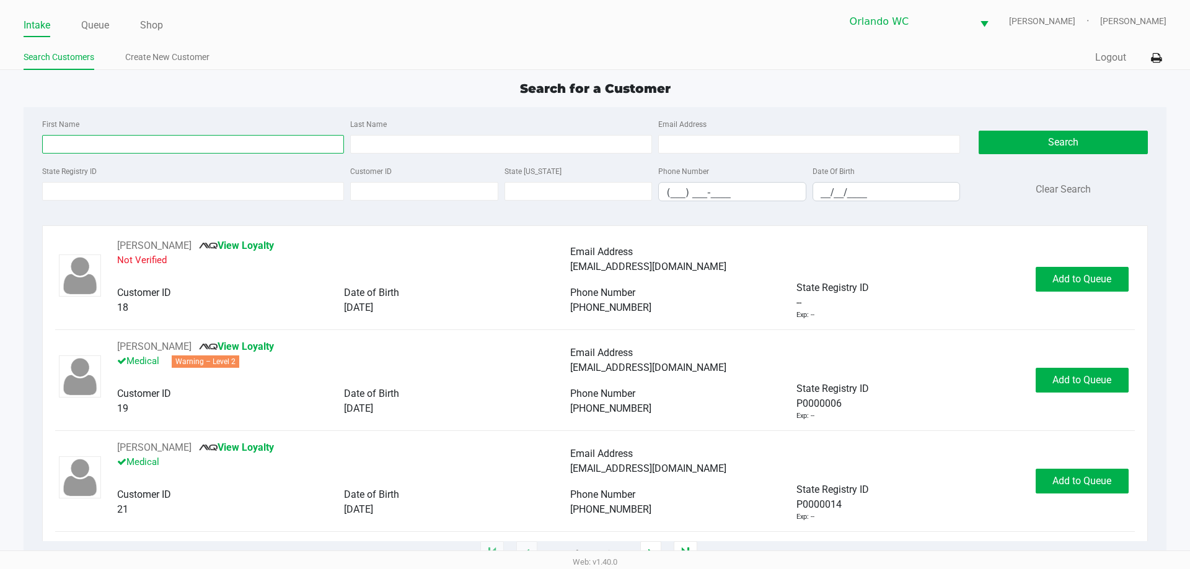
click at [144, 138] on input "First Name" at bounding box center [193, 144] width 302 height 19
type input "thomas"
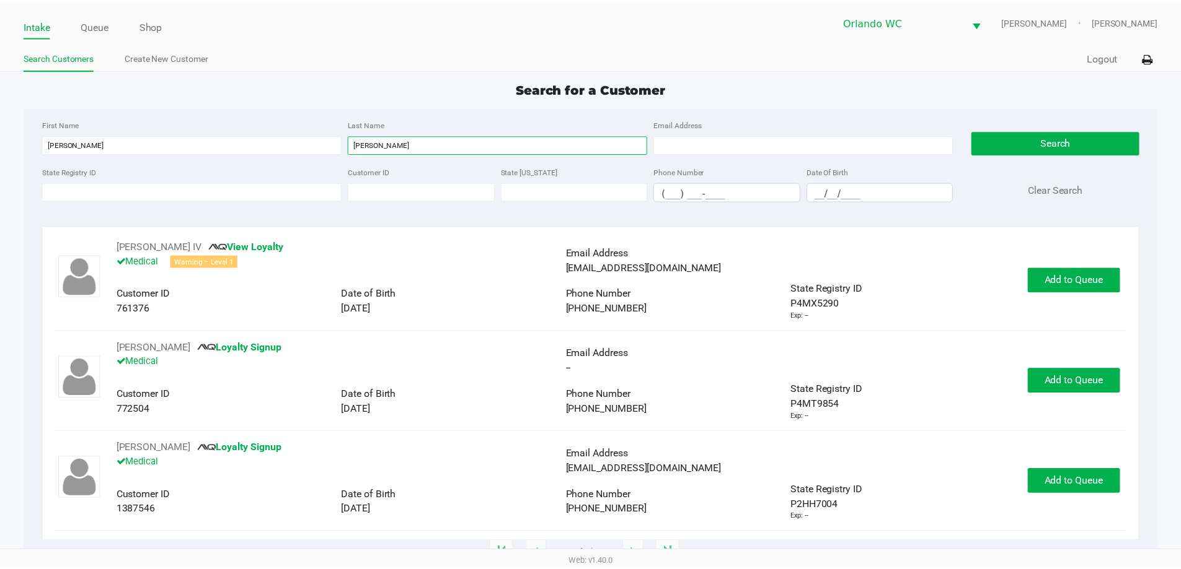
scroll to position [404, 0]
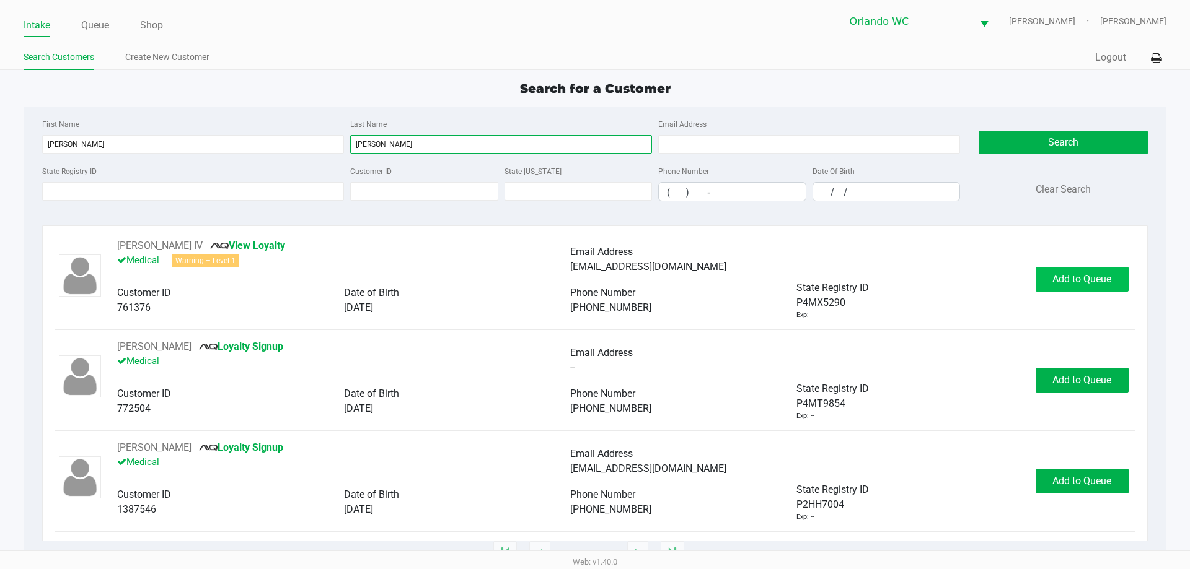
type input "campbell"
click at [1048, 290] on button "Add to Queue" at bounding box center [1082, 279] width 93 height 25
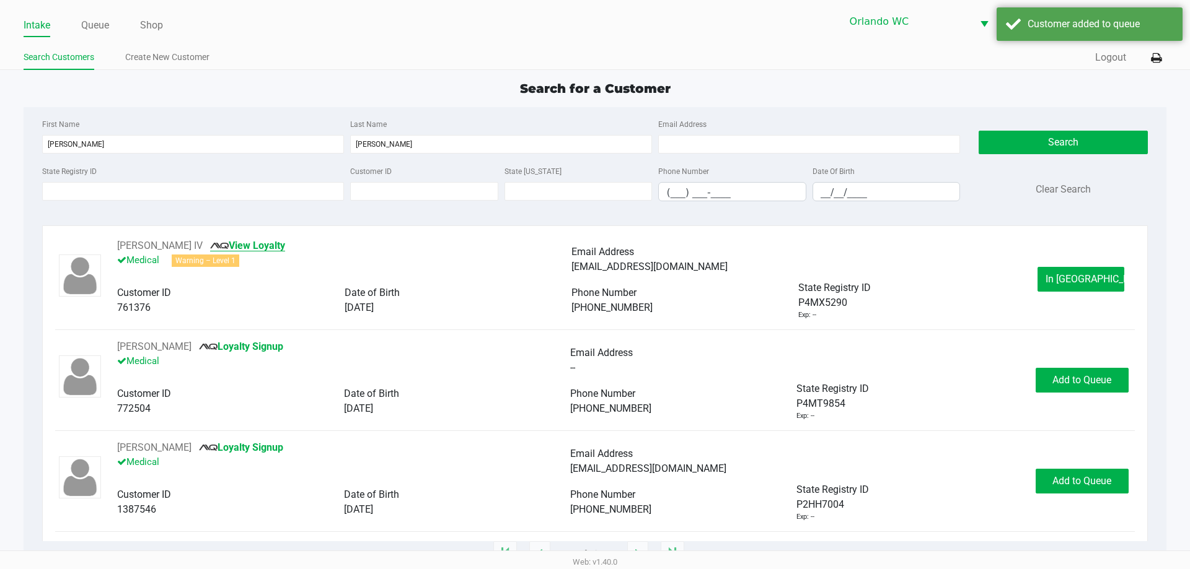
click at [285, 247] on link "View Loyalty" at bounding box center [247, 246] width 75 height 12
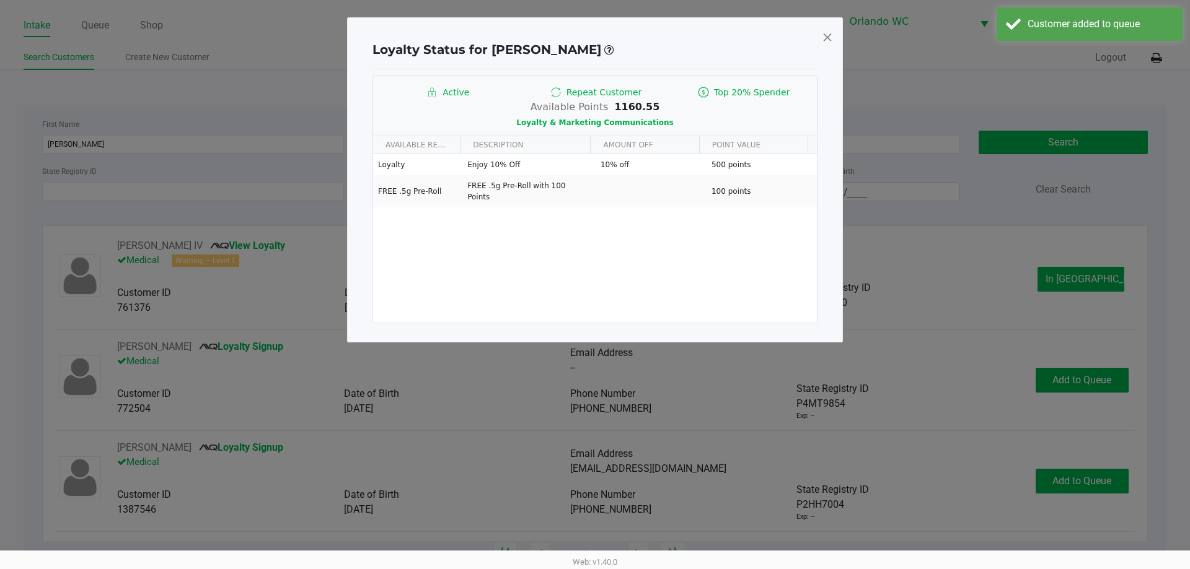
click at [831, 29] on span at bounding box center [827, 37] width 11 height 20
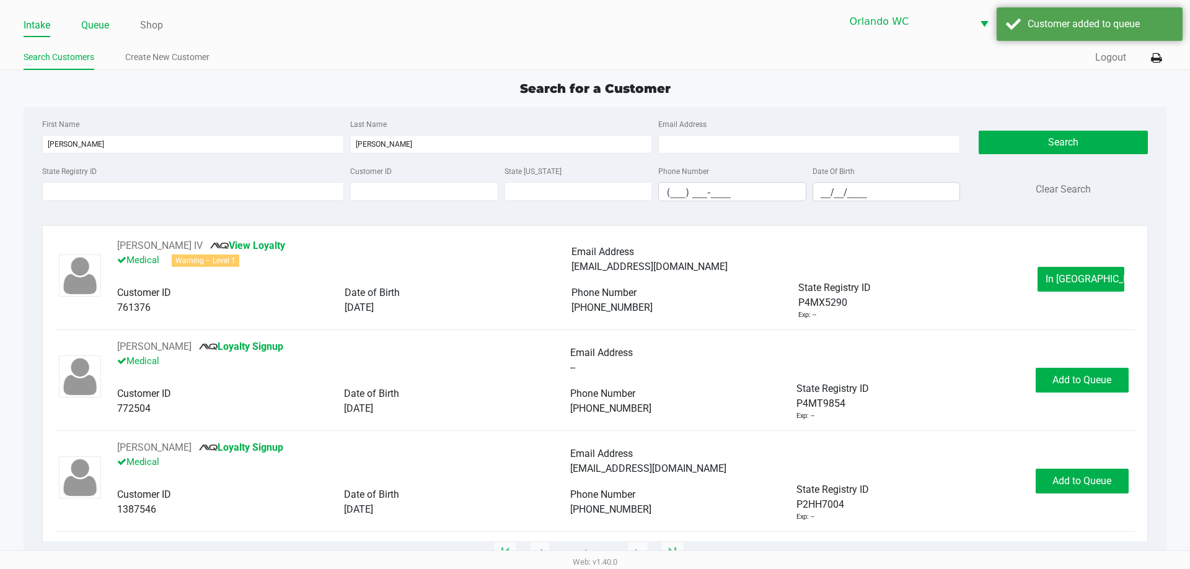
click at [106, 19] on link "Queue" at bounding box center [95, 25] width 28 height 17
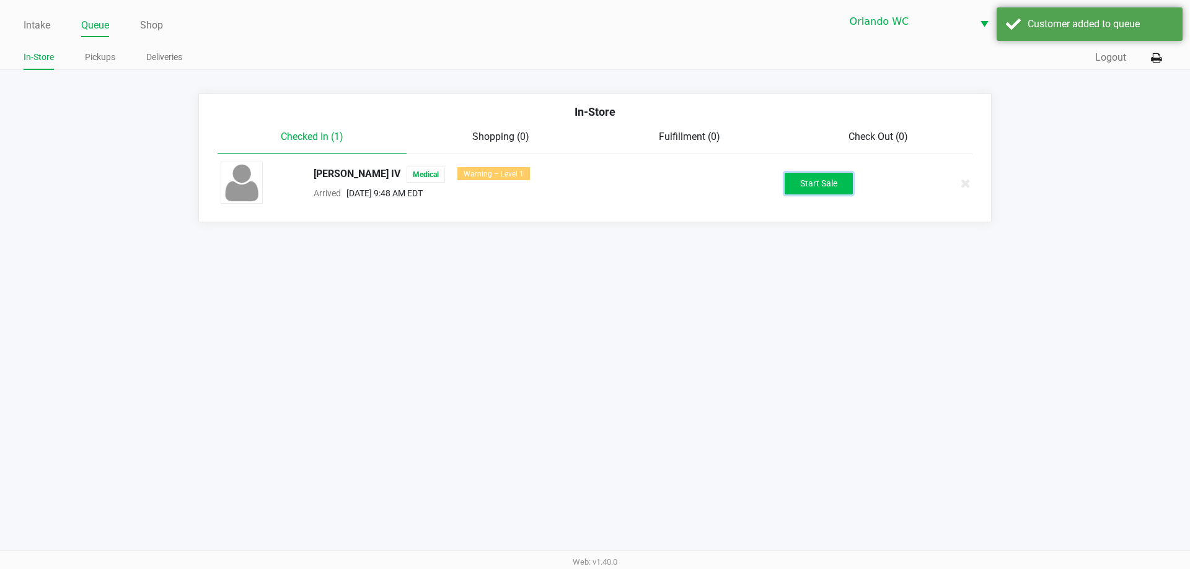
click at [825, 187] on button "Start Sale" at bounding box center [819, 184] width 68 height 22
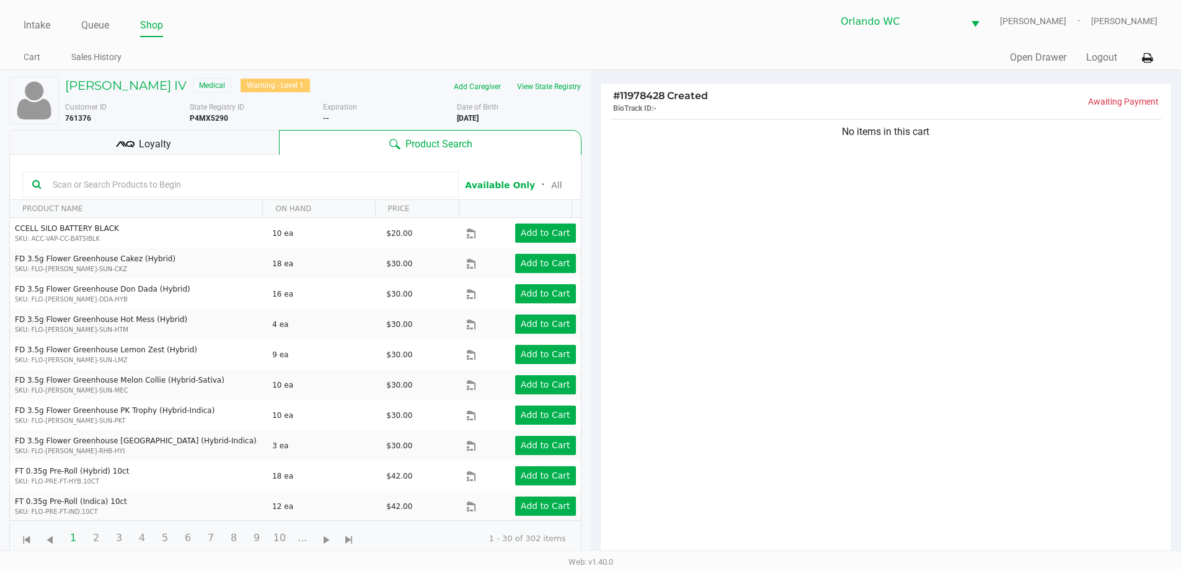
click at [295, 194] on input "text" at bounding box center [248, 184] width 401 height 19
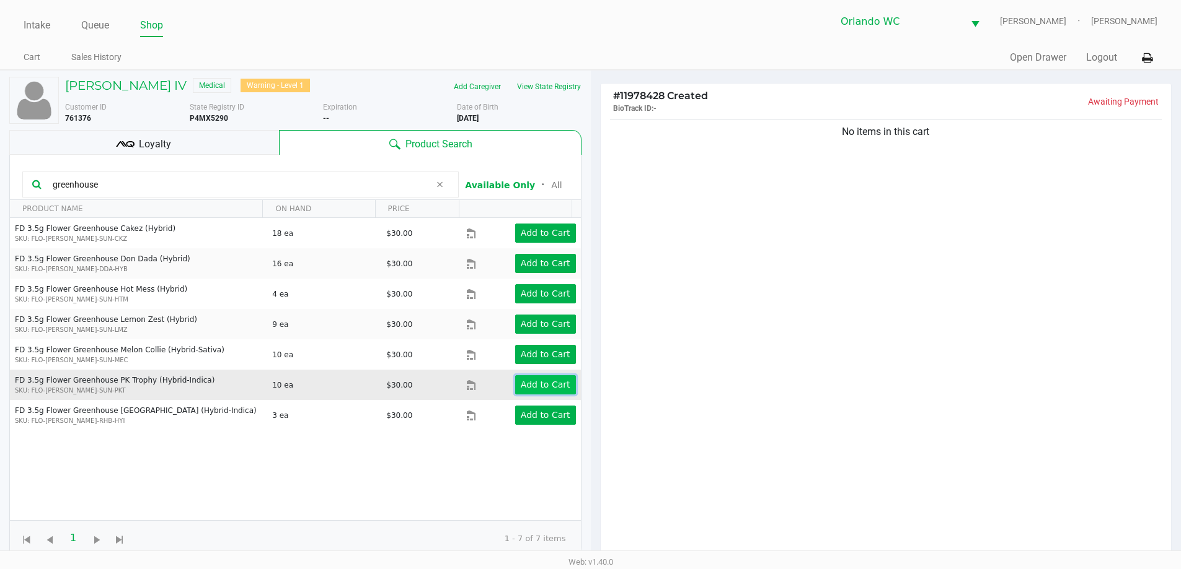
click at [534, 390] on app-button-loader "Add to Cart" at bounding box center [546, 385] width 50 height 10
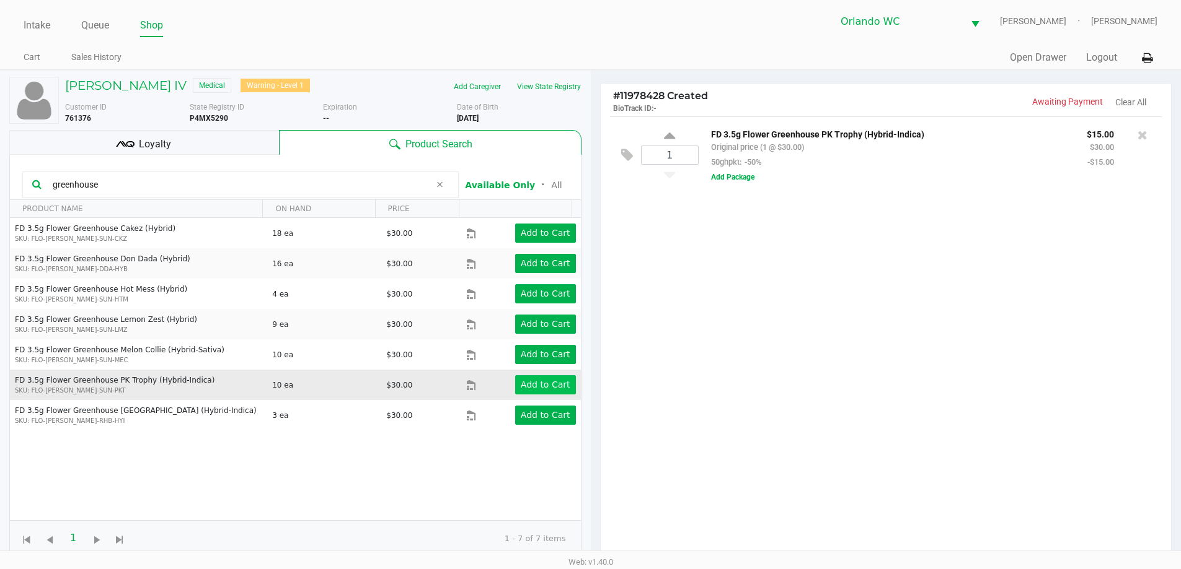
click at [411, 194] on input "greenhouse" at bounding box center [239, 184] width 382 height 19
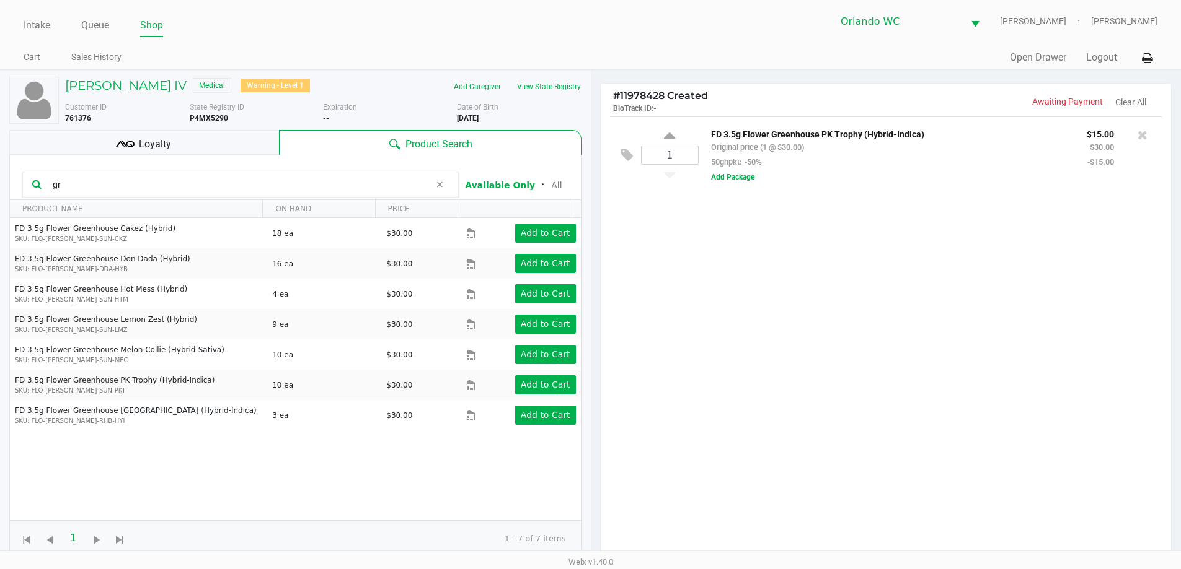
type input "g"
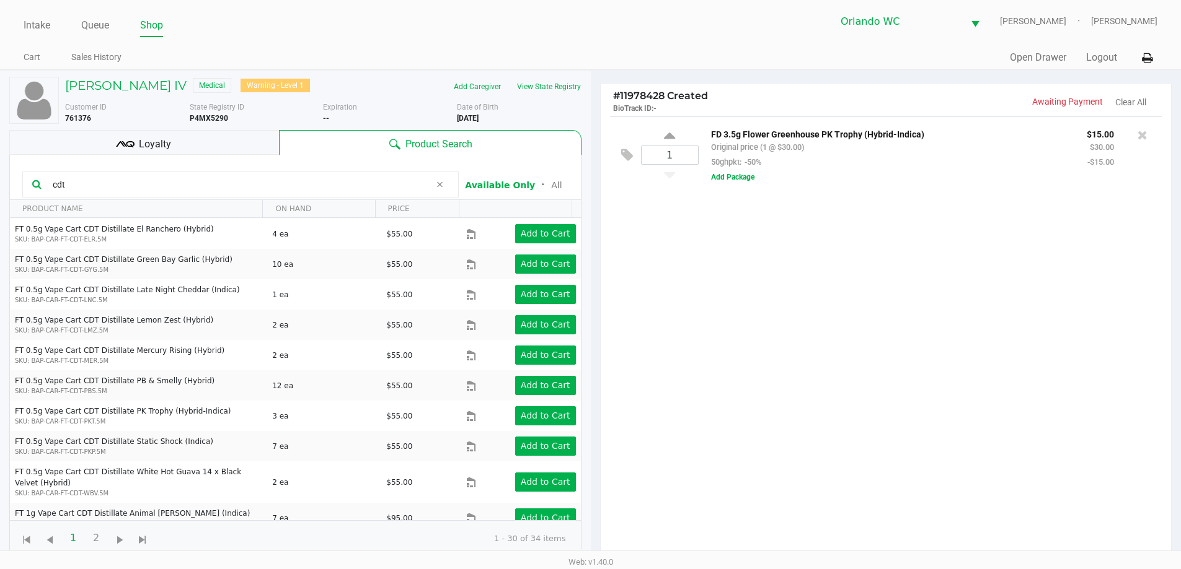
scroll to position [182, 0]
type input "cdt"
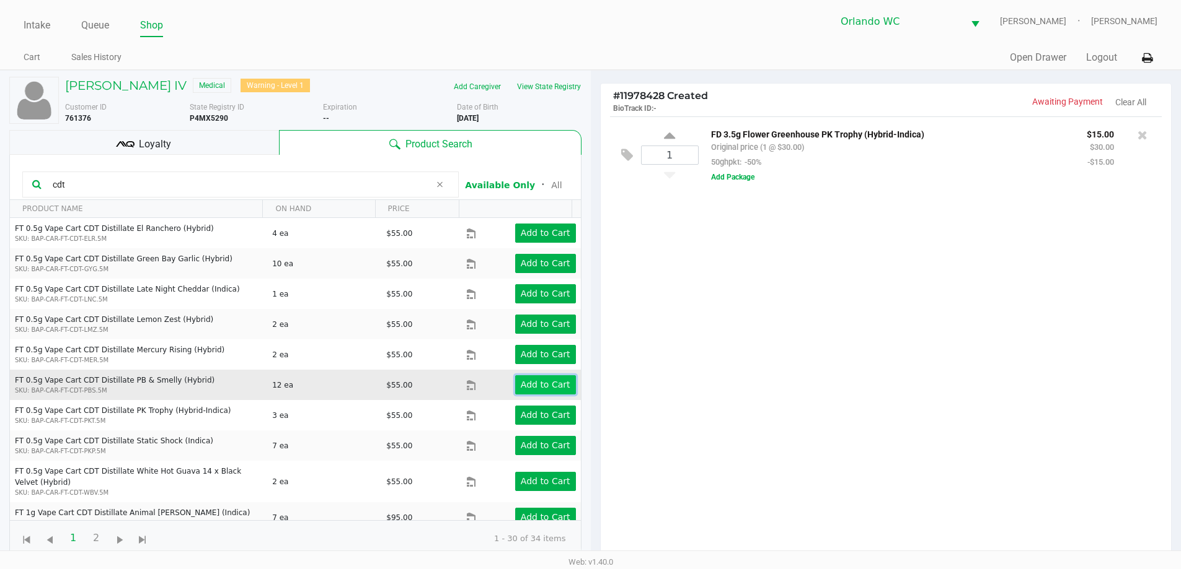
click at [542, 390] on app-button-loader "Add to Cart" at bounding box center [546, 385] width 50 height 10
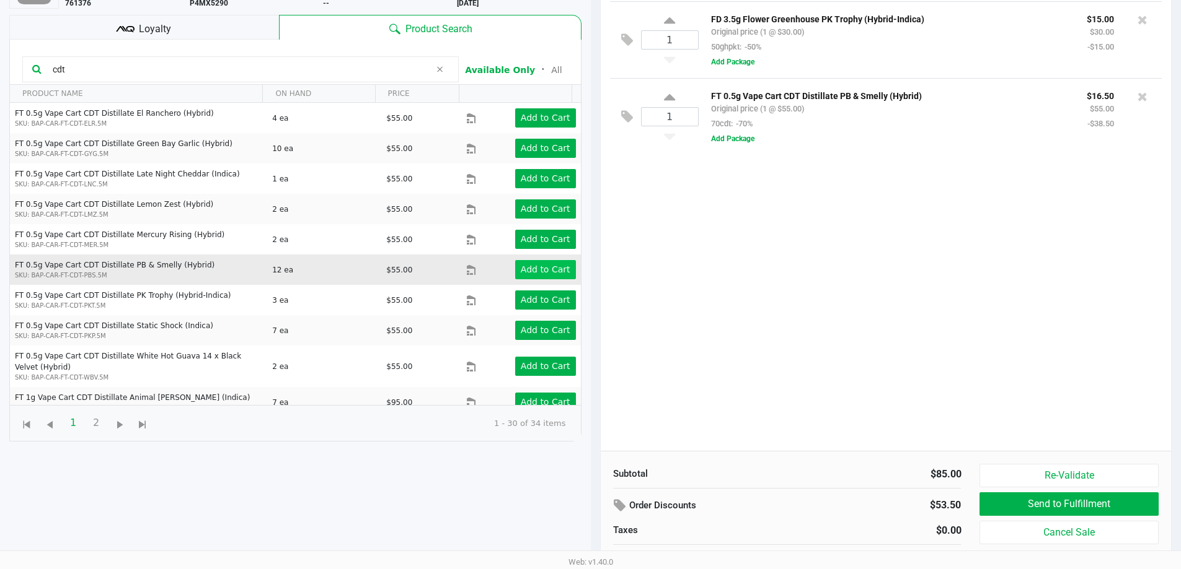
scroll to position [134, 0]
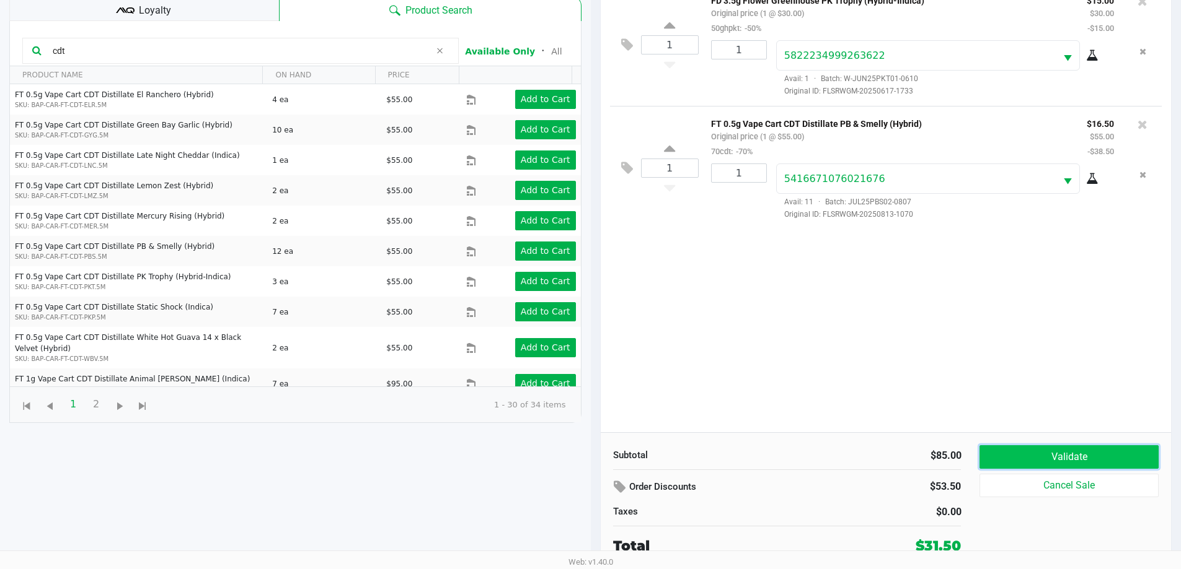
click at [1066, 460] on button "Validate" at bounding box center [1068, 458] width 178 height 24
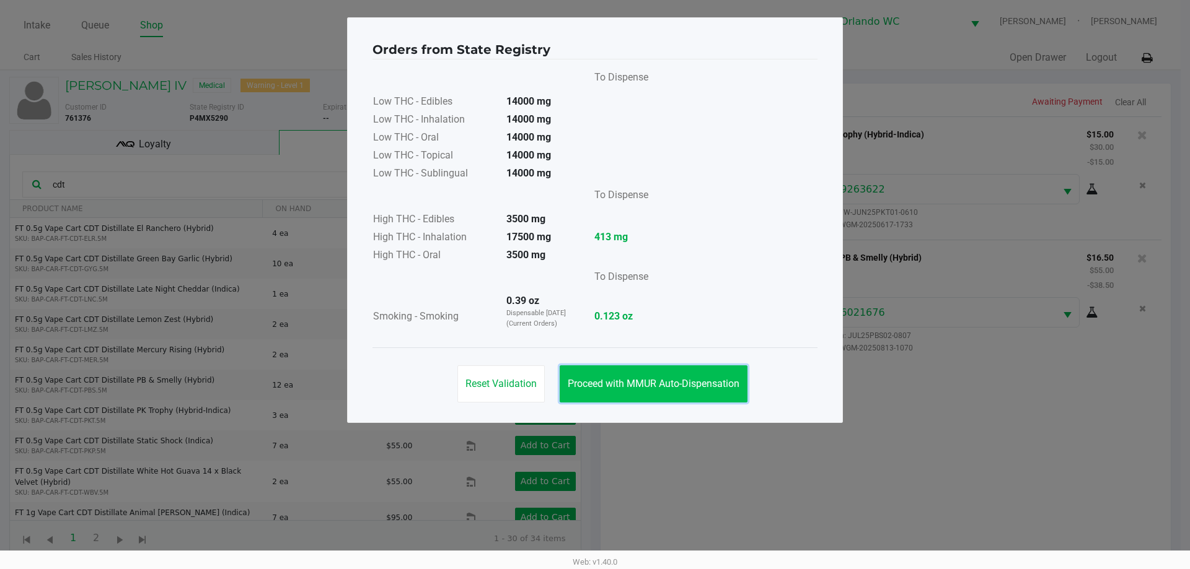
click at [672, 382] on span "Proceed with MMUR Auto-Dispensation" at bounding box center [654, 384] width 172 height 12
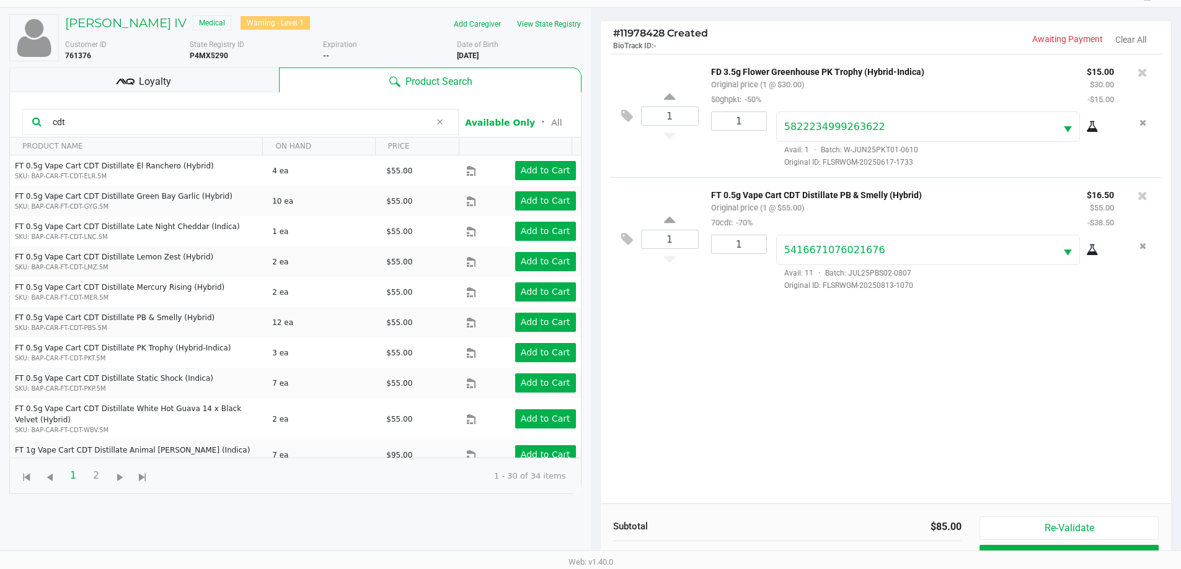
scroll to position [134, 0]
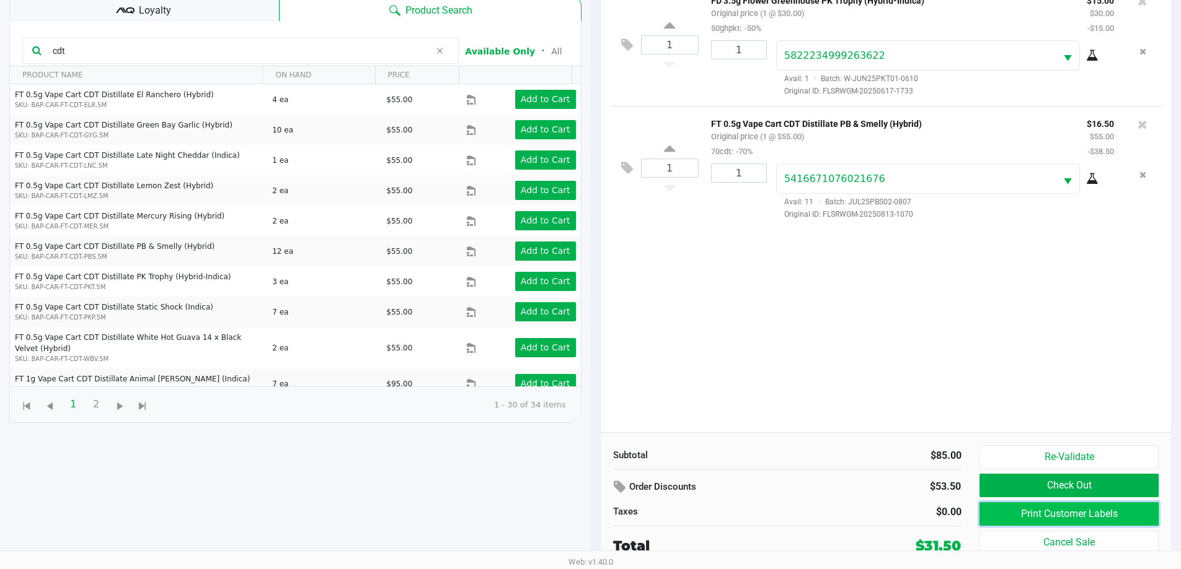
click at [1089, 512] on button "Print Customer Labels" at bounding box center [1068, 515] width 178 height 24
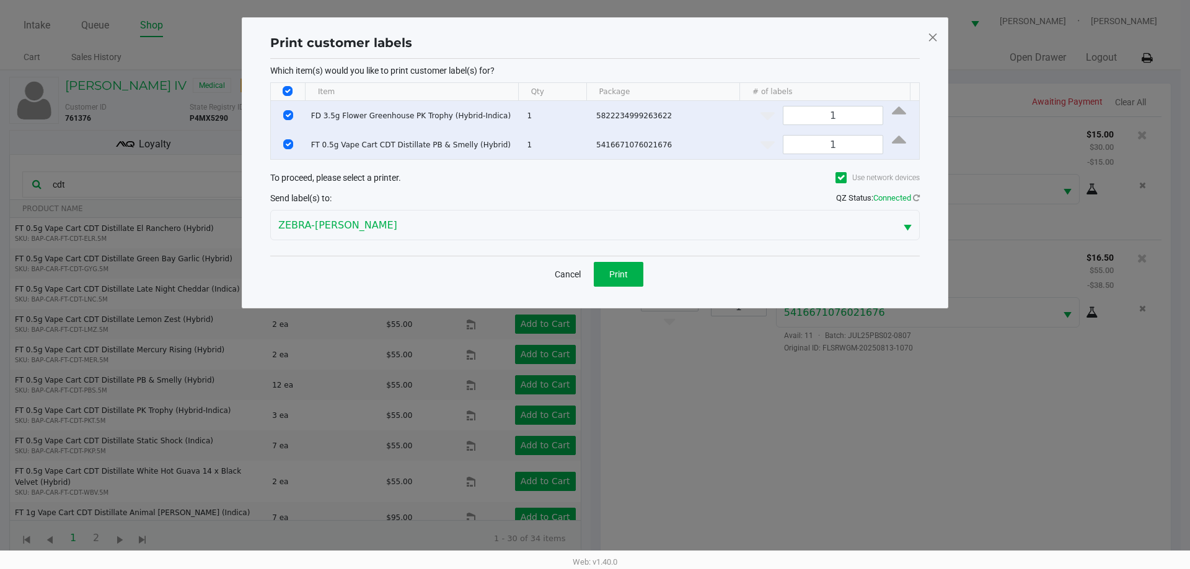
click at [629, 287] on div "Cancel Print" at bounding box center [594, 274] width 649 height 37
click at [629, 284] on button "Print" at bounding box center [619, 274] width 50 height 25
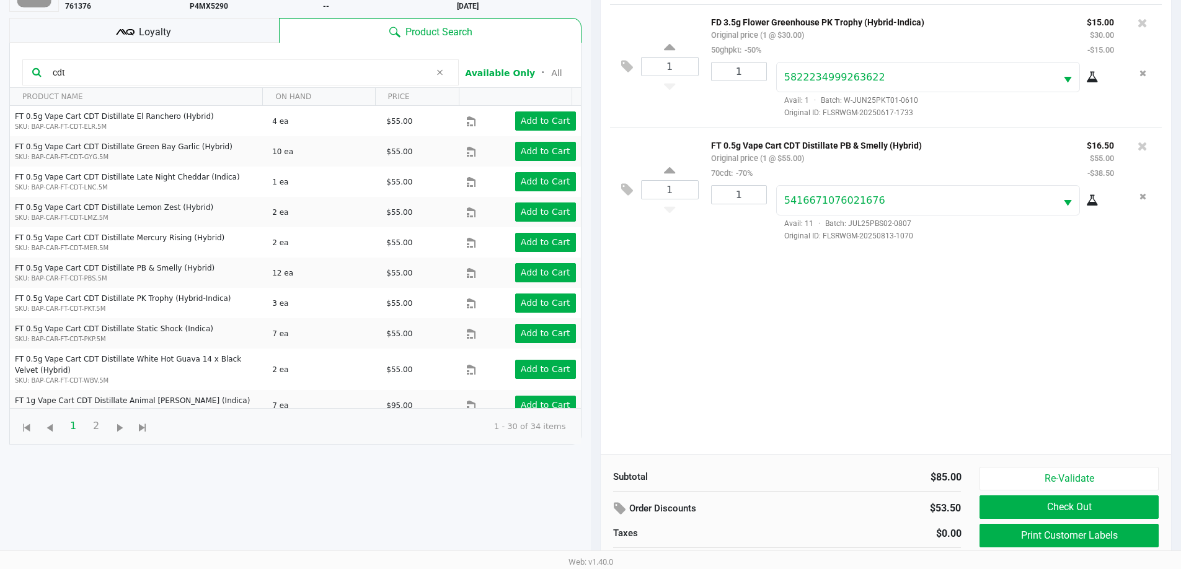
scroll to position [134, 0]
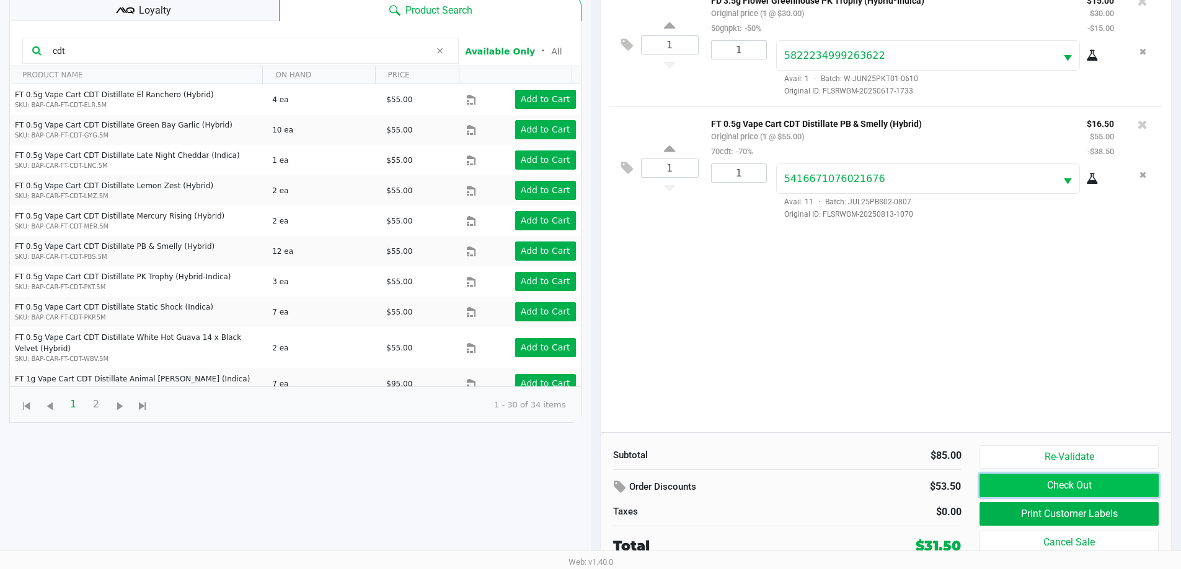
click at [1087, 486] on button "Check Out" at bounding box center [1068, 486] width 178 height 24
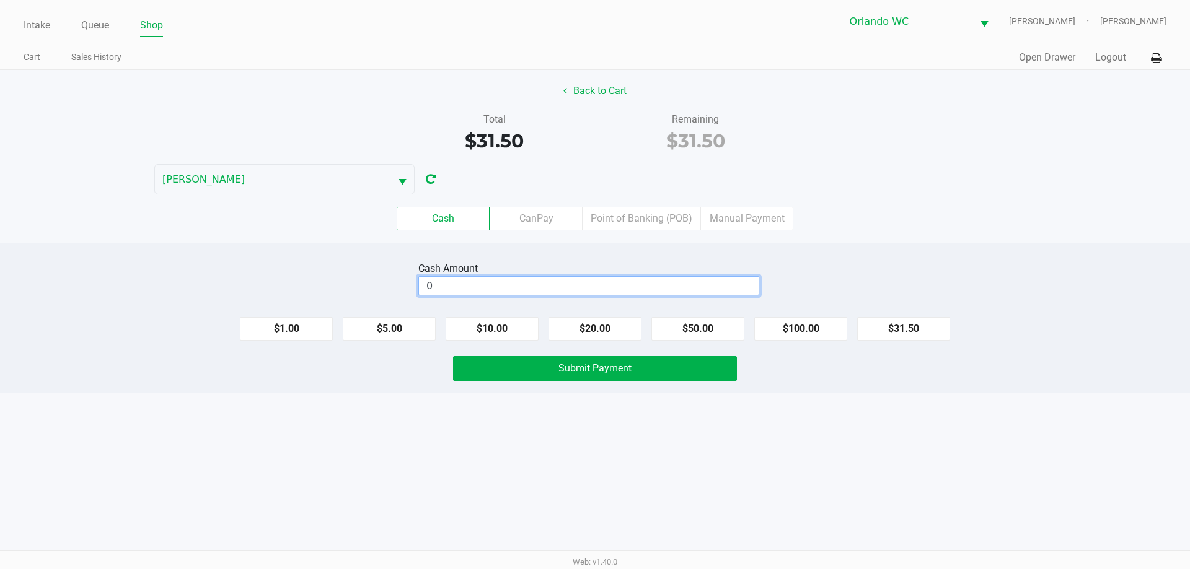
click at [650, 291] on input "0" at bounding box center [589, 286] width 340 height 18
type input "$35.00"
click at [649, 266] on div "Cash Amount" at bounding box center [566, 269] width 297 height 15
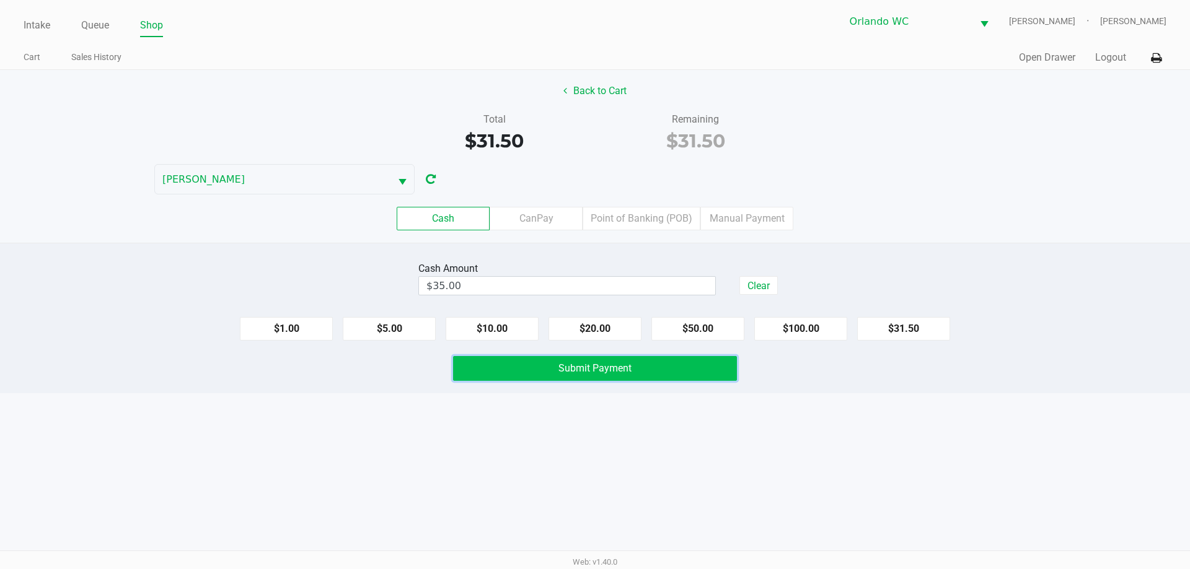
click at [617, 360] on button "Submit Payment" at bounding box center [595, 368] width 284 height 25
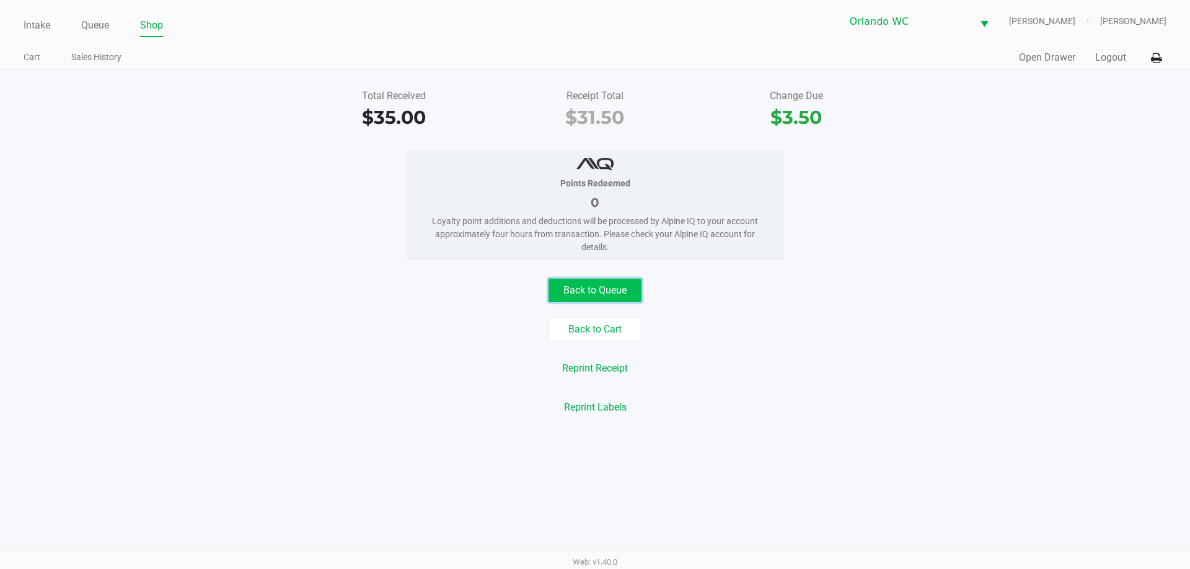
click at [606, 294] on button "Back to Queue" at bounding box center [594, 291] width 93 height 24
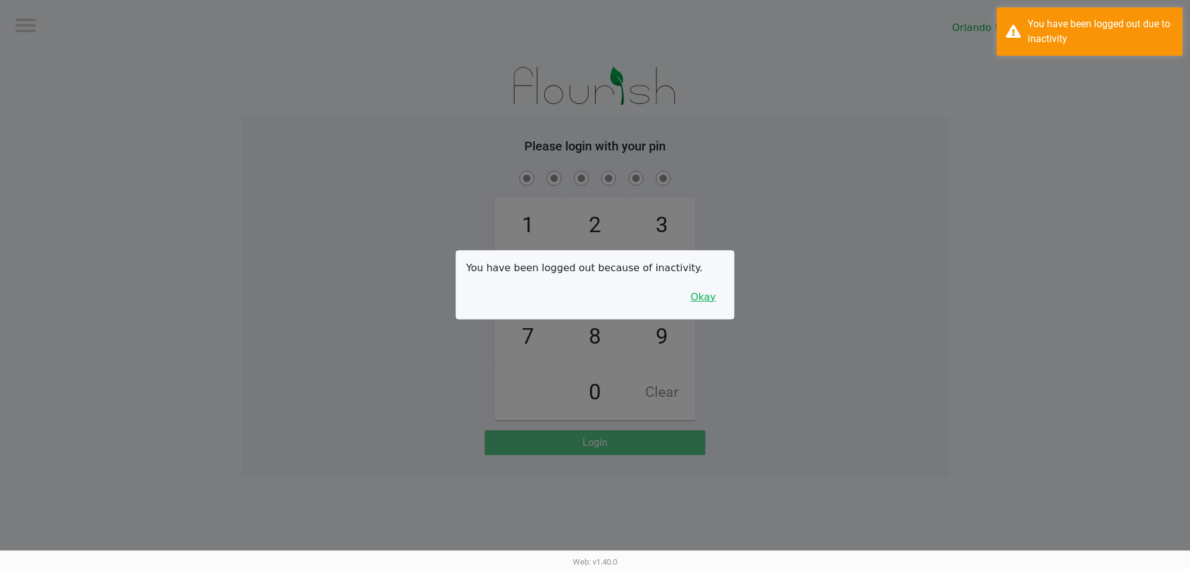
click at [706, 298] on button "Okay" at bounding box center [703, 298] width 42 height 24
click at [706, 298] on div "1 4 7 2 5 8 0 3 6 9 Clear" at bounding box center [595, 295] width 706 height 252
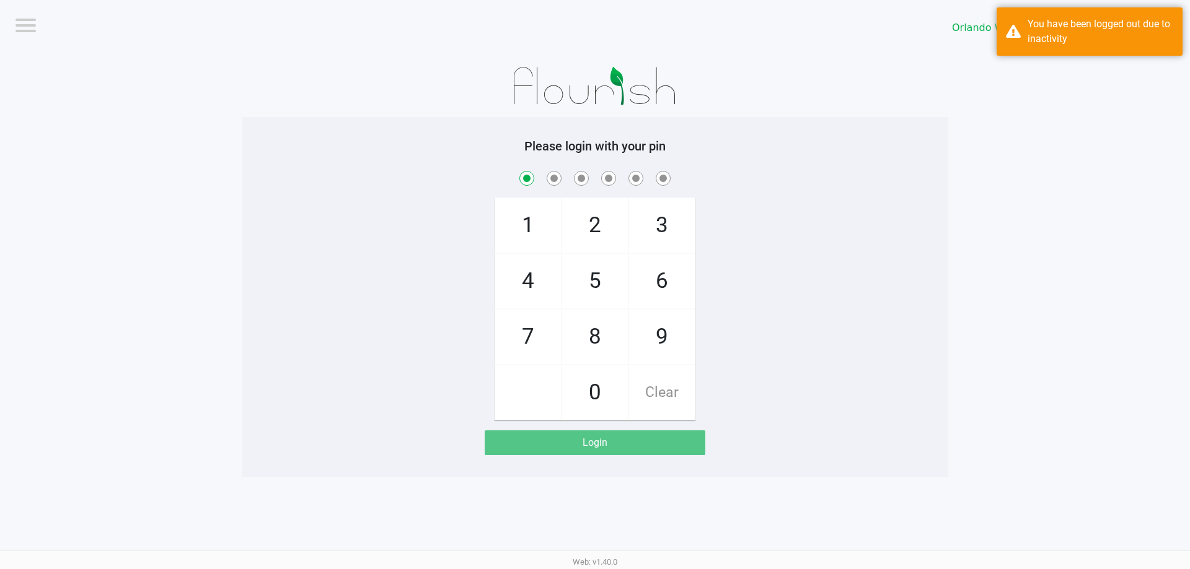
checkbox input "true"
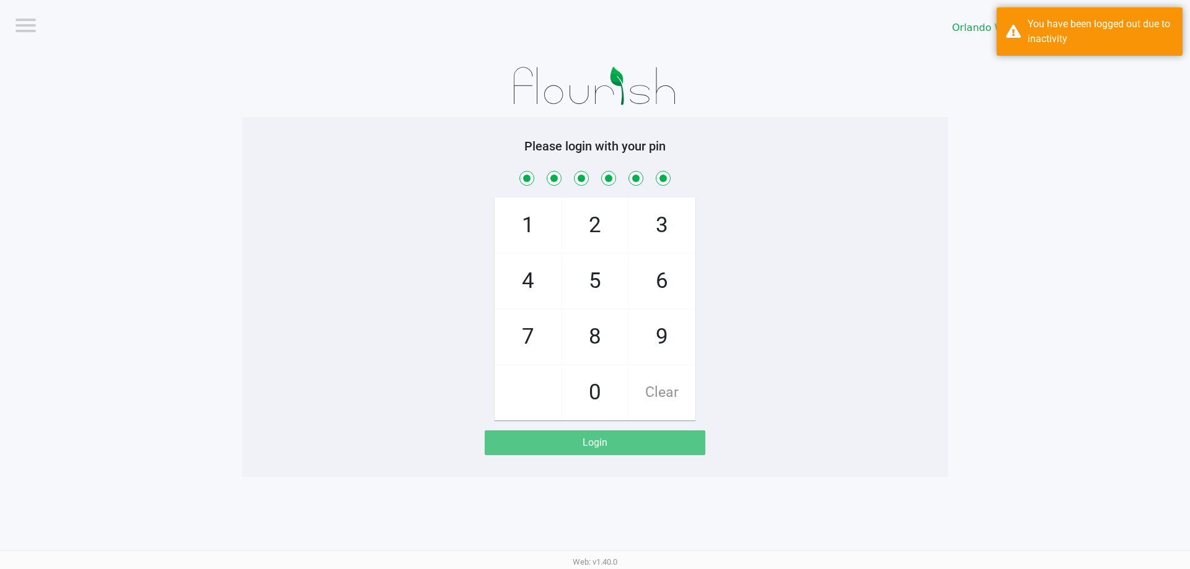
checkbox input "true"
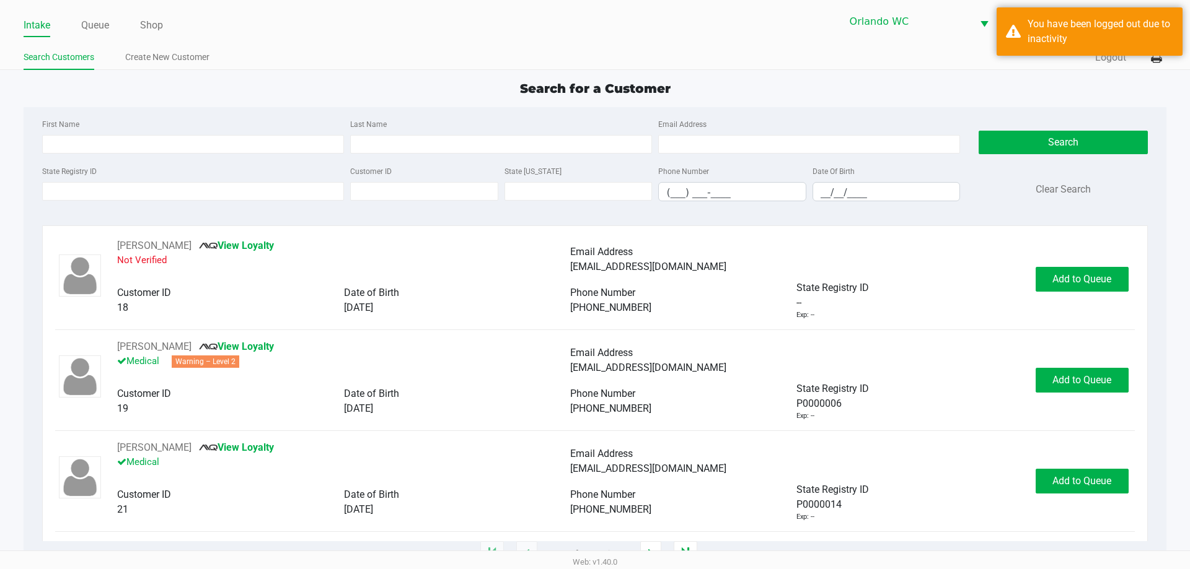
click at [122, 156] on div "First Name Last Name Email Address" at bounding box center [501, 140] width 924 height 47
click at [120, 147] on input "First Name" at bounding box center [193, 144] width 302 height 19
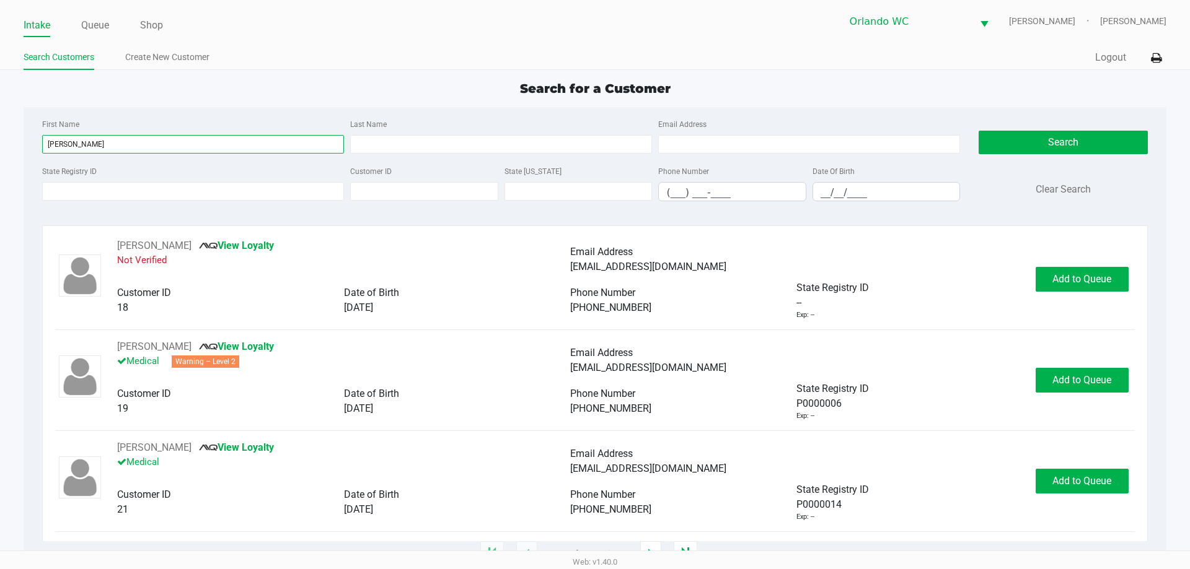
type input "richelle"
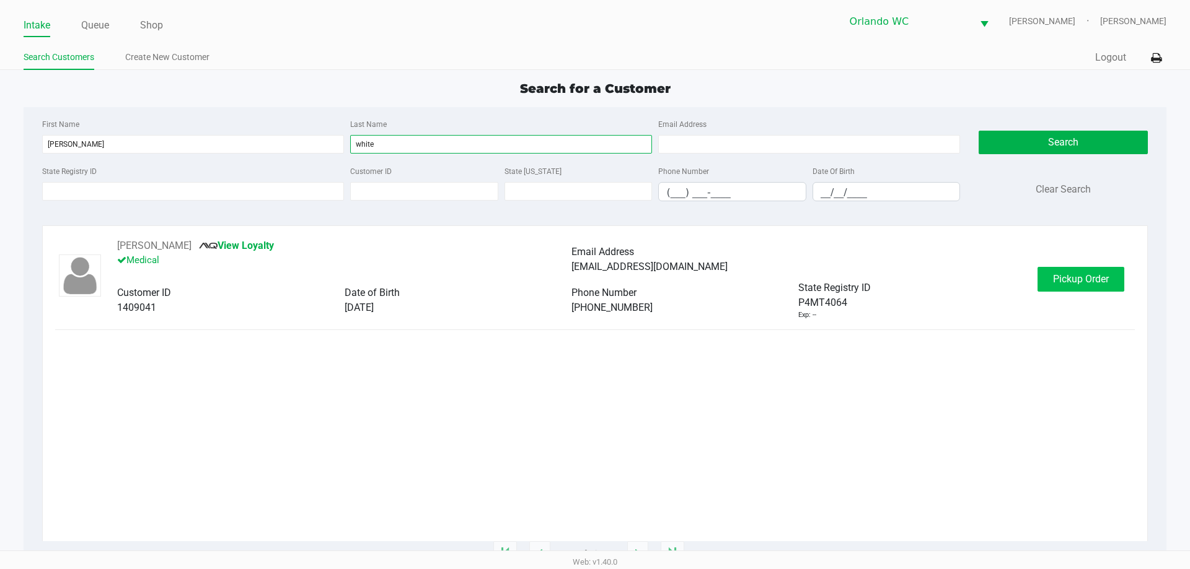
type input "white"
click at [1074, 282] on span "Pickup Order" at bounding box center [1081, 279] width 56 height 12
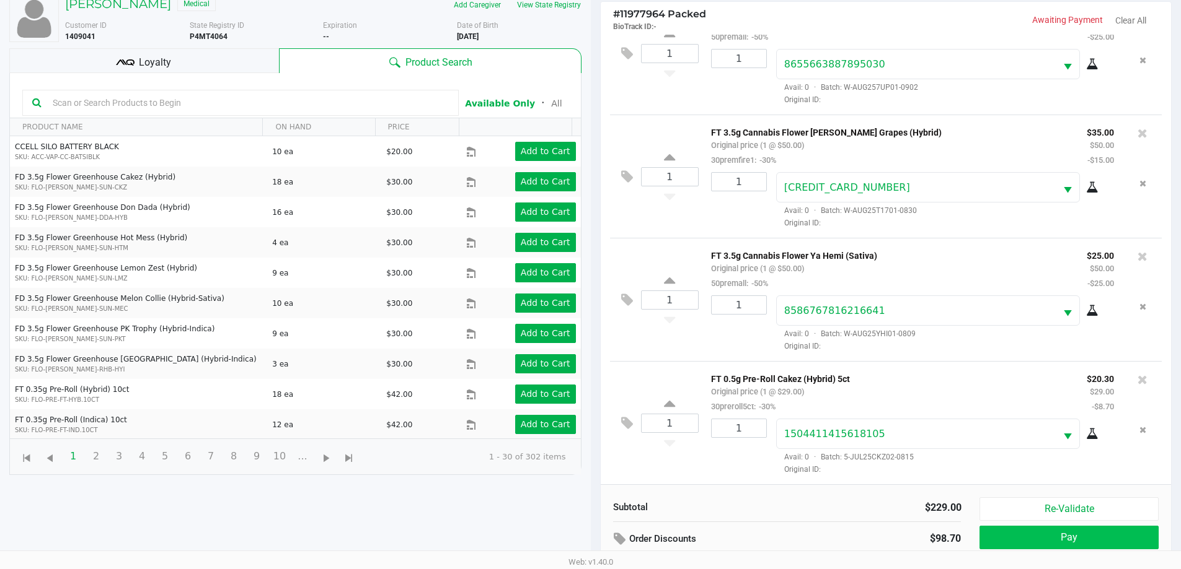
scroll to position [134, 0]
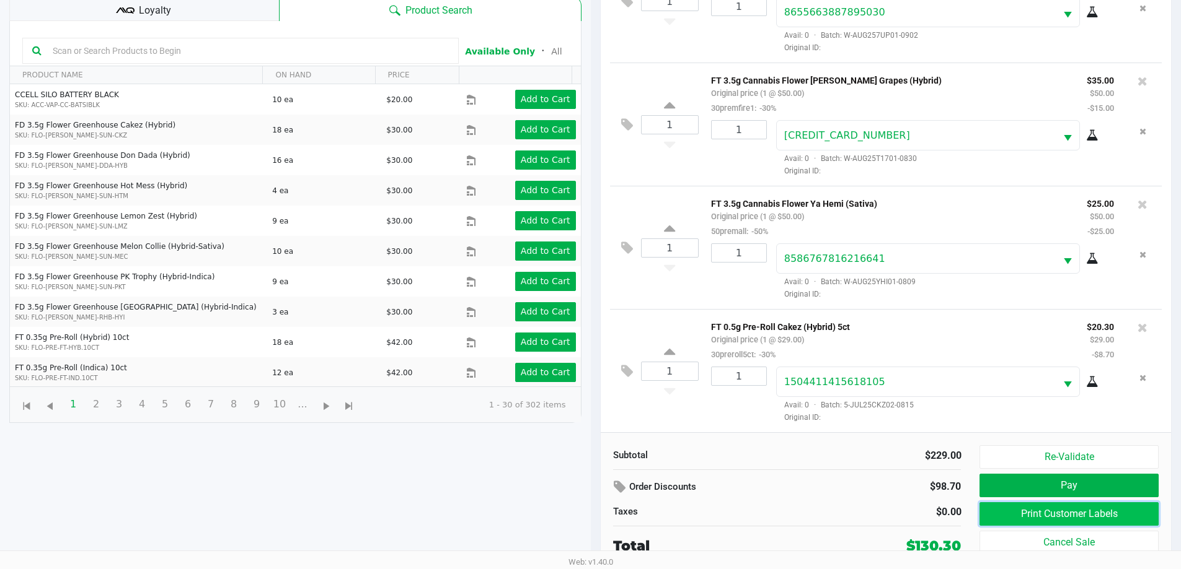
click at [1081, 521] on button "Print Customer Labels" at bounding box center [1068, 515] width 178 height 24
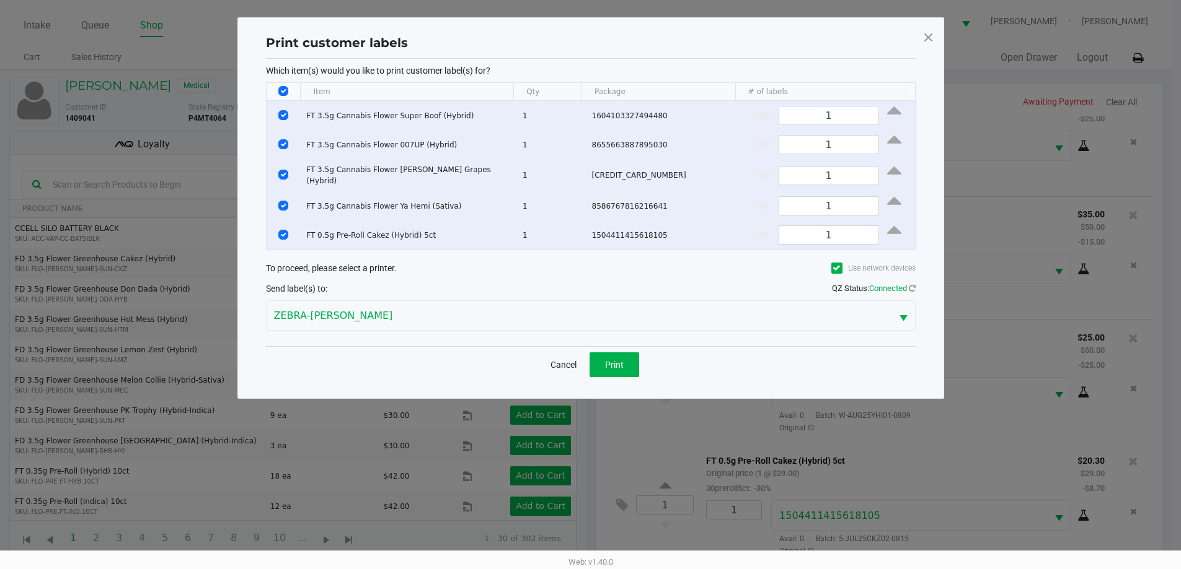
scroll to position [0, 0]
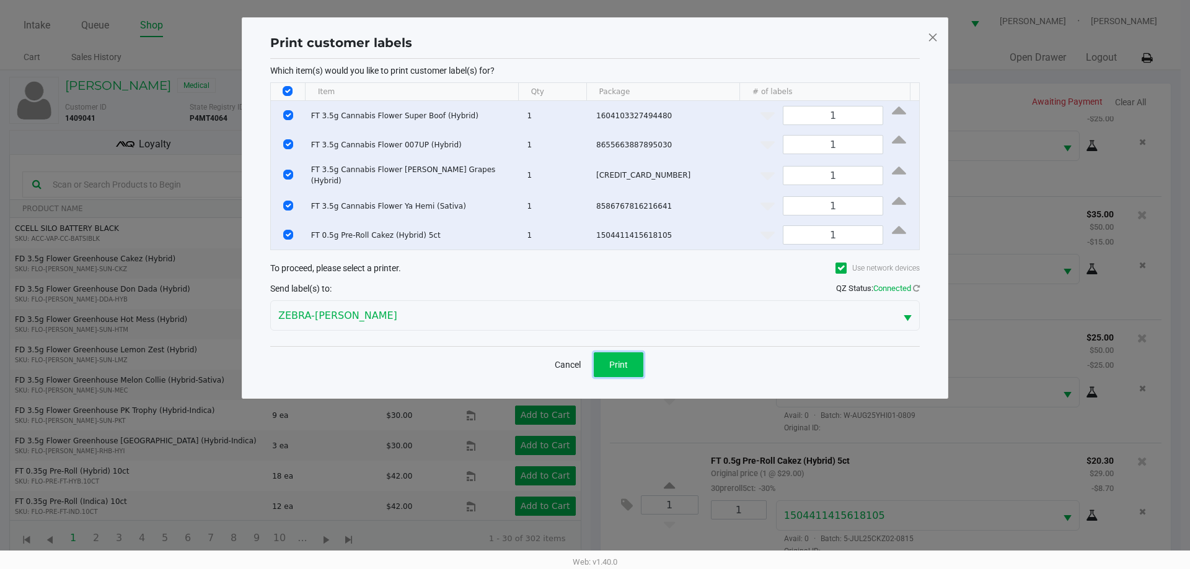
click at [634, 364] on button "Print" at bounding box center [619, 365] width 50 height 25
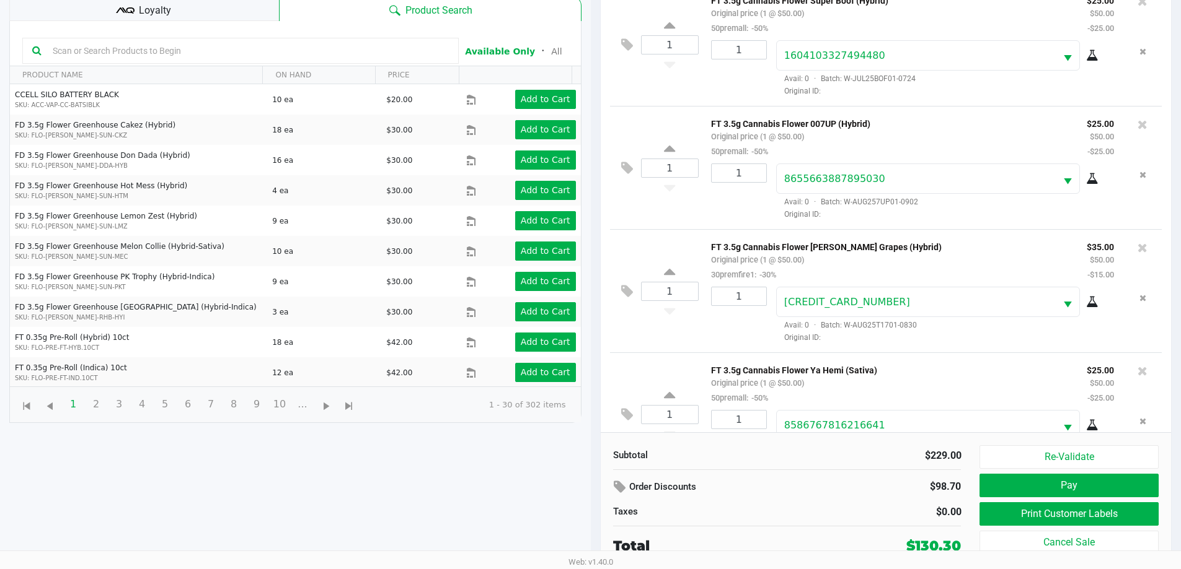
click at [209, 20] on div "Loyalty" at bounding box center [144, 8] width 270 height 25
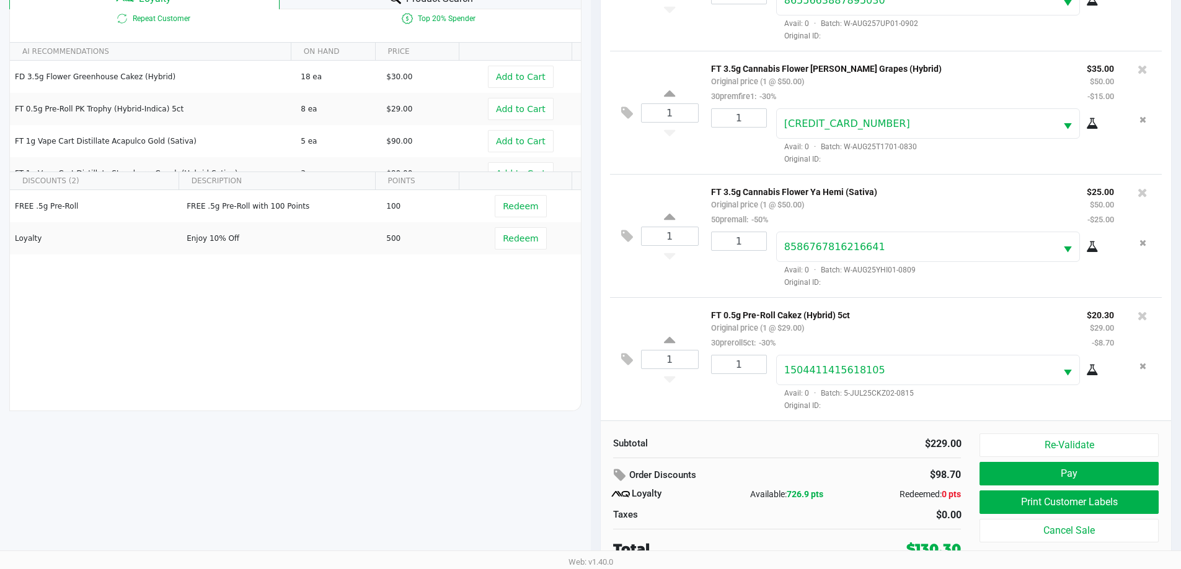
scroll to position [149, 0]
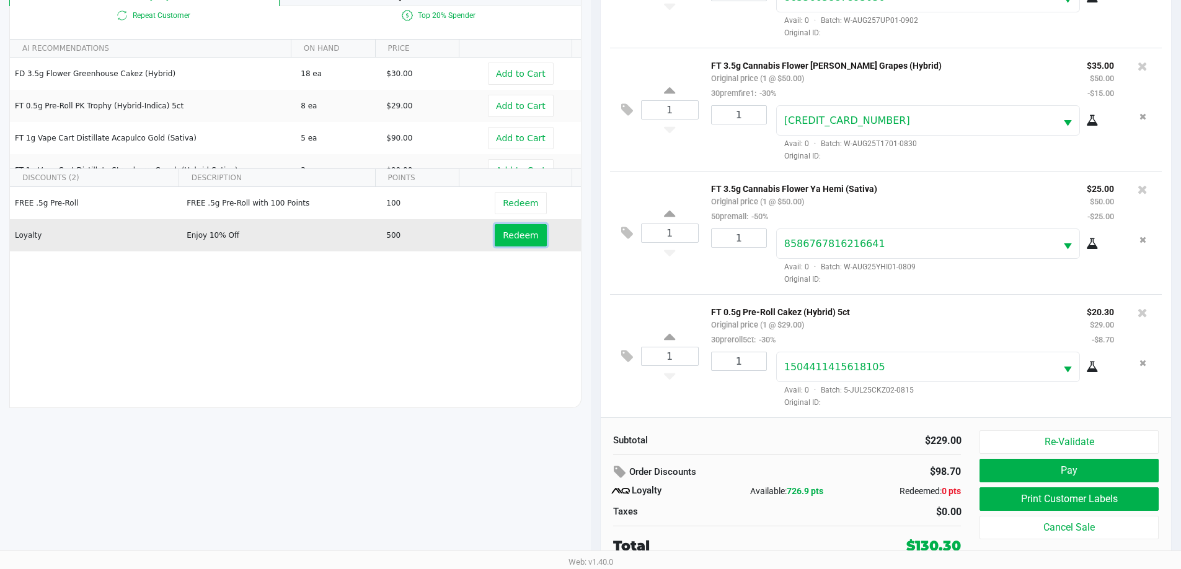
click at [523, 237] on span "Redeem" at bounding box center [520, 236] width 35 height 10
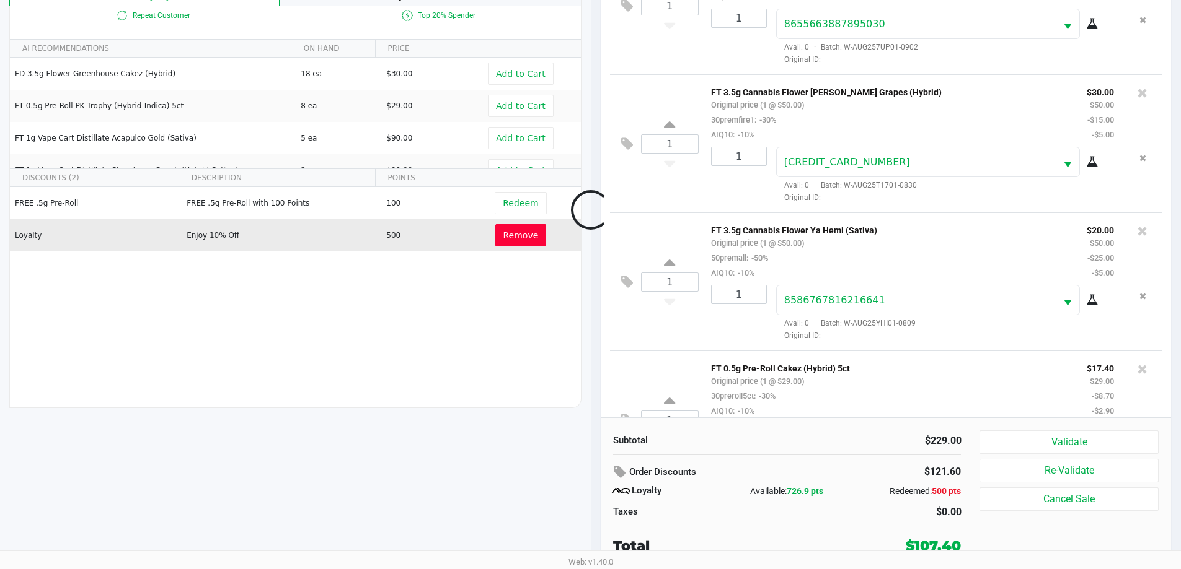
scroll to position [244, 0]
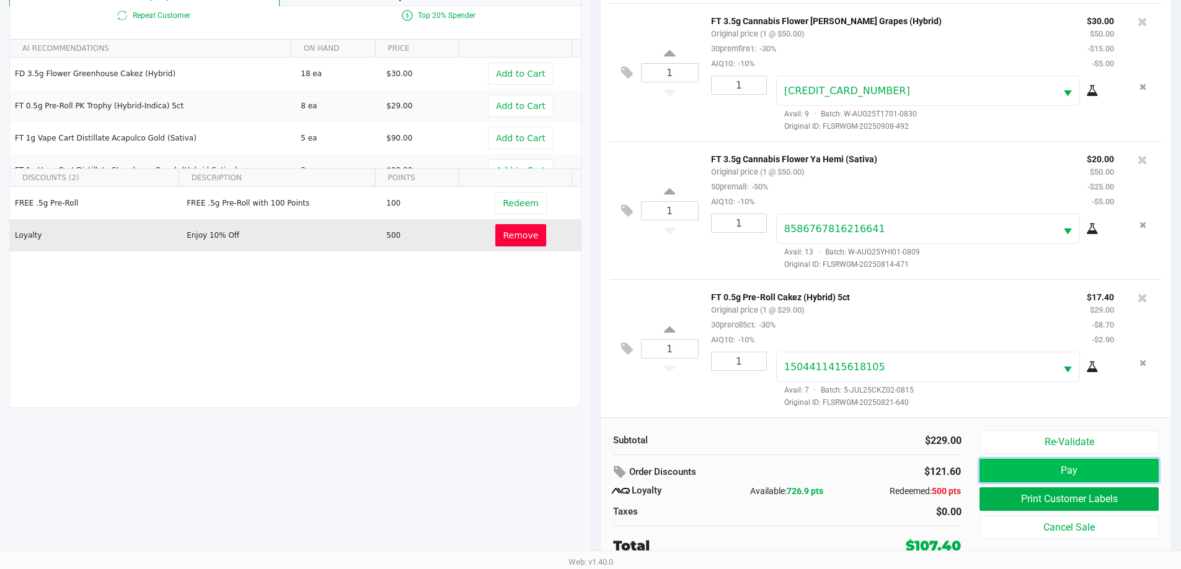
click at [1073, 474] on button "Pay" at bounding box center [1068, 471] width 178 height 24
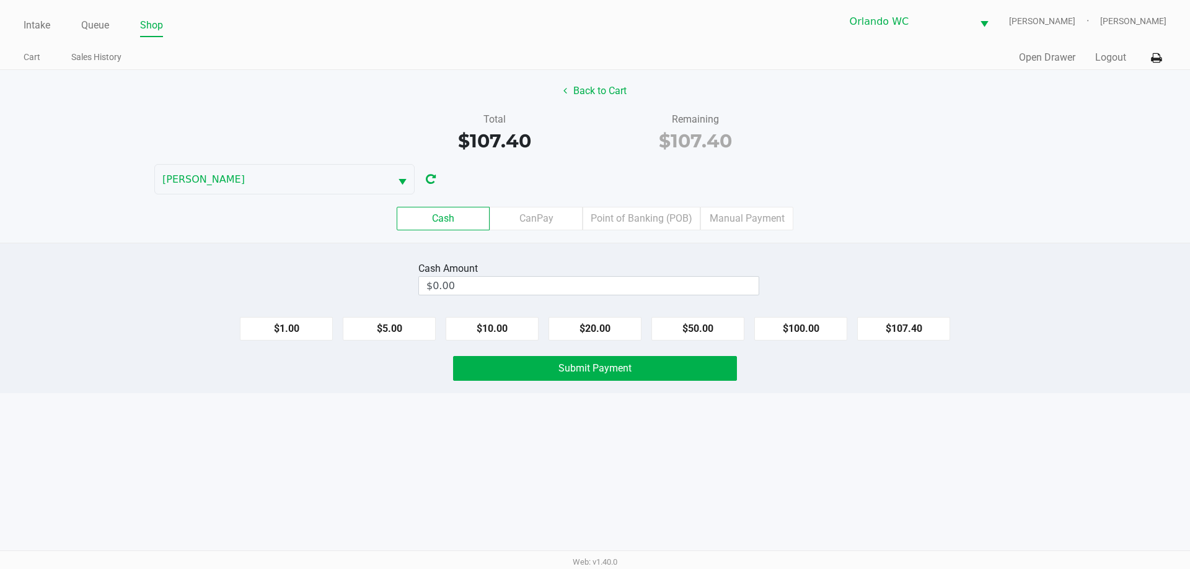
click at [794, 328] on button "$100.00" at bounding box center [800, 329] width 93 height 24
click at [610, 328] on button "$20.00" at bounding box center [594, 329] width 93 height 24
type input "$120.00"
click at [563, 363] on span "Submit Payment" at bounding box center [594, 369] width 73 height 12
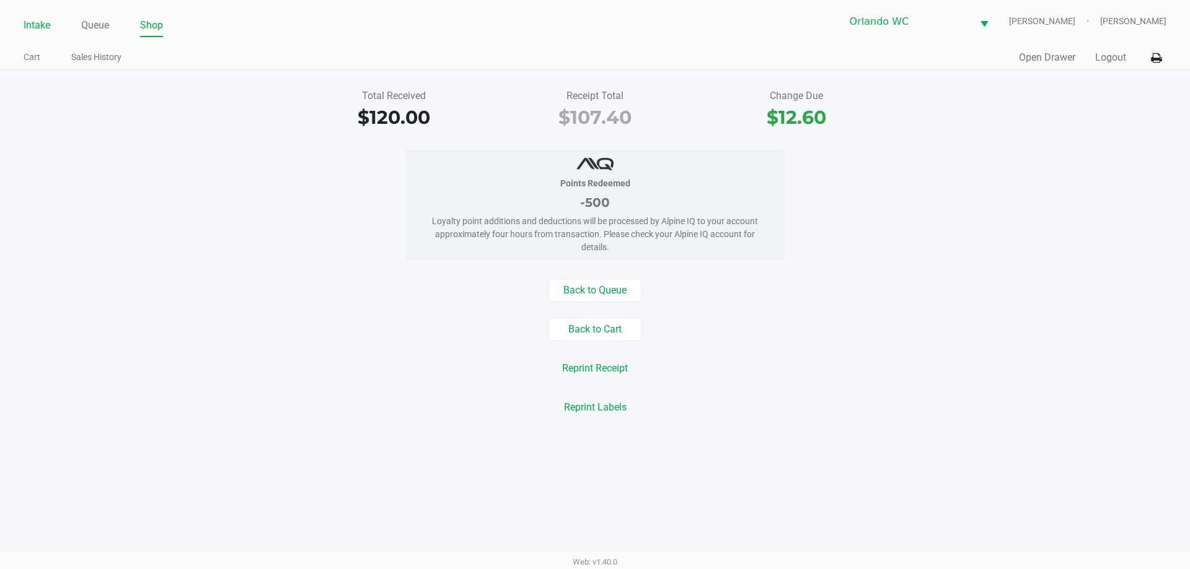
click at [51, 29] on ul "Intake Queue Shop" at bounding box center [309, 25] width 571 height 21
click at [42, 27] on link "Intake" at bounding box center [37, 25] width 27 height 17
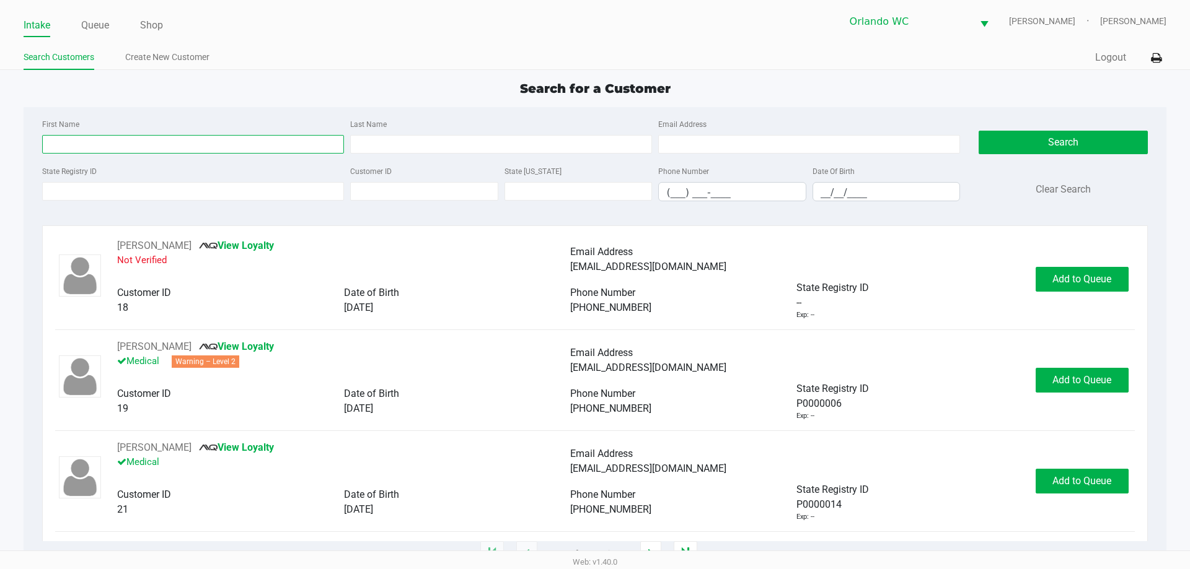
click at [279, 144] on input "First Name" at bounding box center [193, 144] width 302 height 19
type input "aiden"
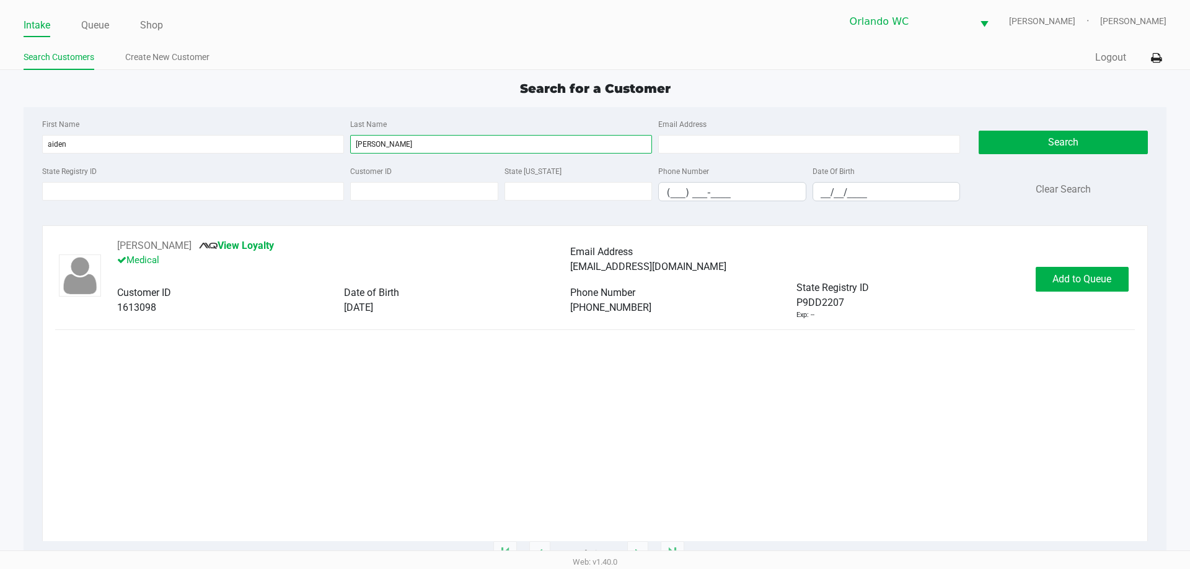
type input "schneider"
click at [1080, 254] on div "AIDEN SCHNEIDER View Loyalty Medical Email Address aidenschneider278@gmail.com …" at bounding box center [594, 280] width 1079 height 82
click at [1073, 283] on span "Add to Queue" at bounding box center [1081, 279] width 59 height 12
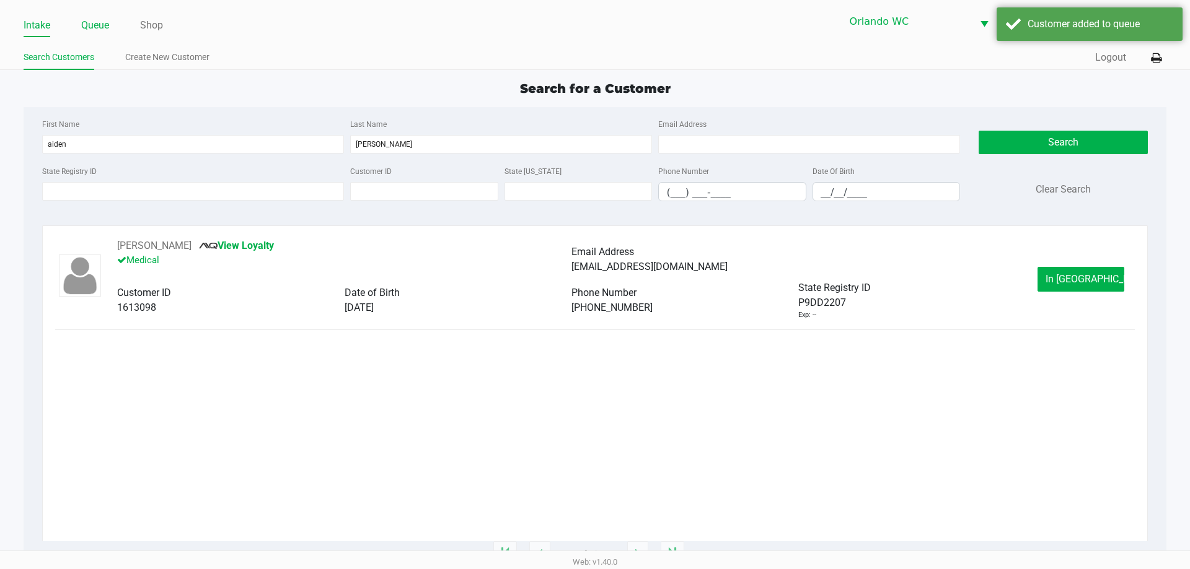
click at [105, 30] on link "Queue" at bounding box center [95, 25] width 28 height 17
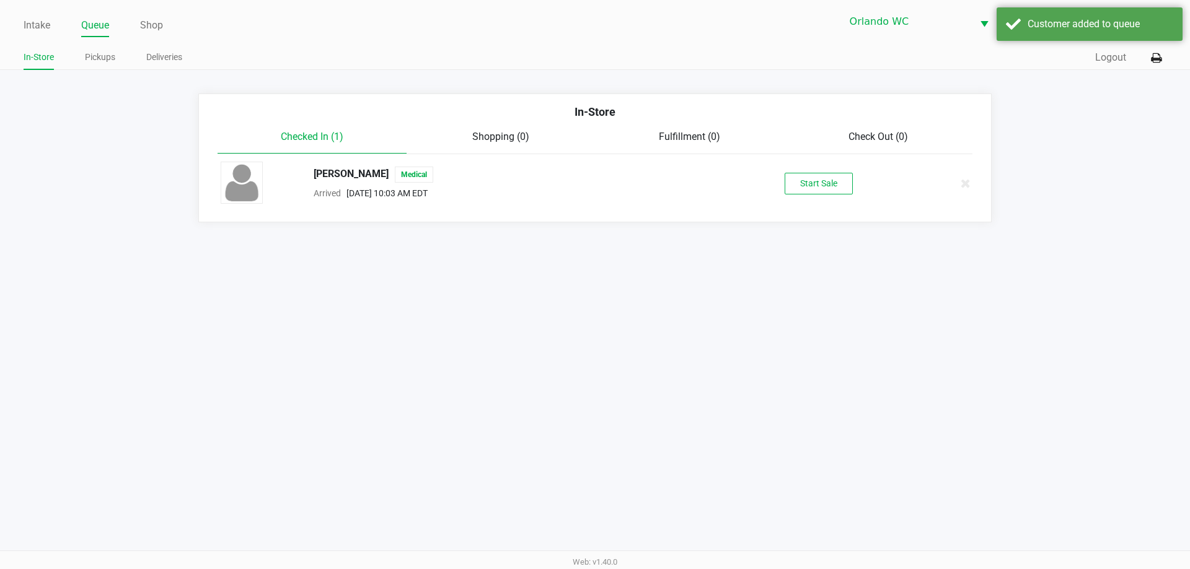
click at [824, 195] on div "AIDEN SCHNEIDER Medical Arrived Sep 20, 2025 10:03 AM EDT Start Sale" at bounding box center [594, 183] width 767 height 43
click at [824, 193] on button "Start Sale" at bounding box center [819, 184] width 68 height 22
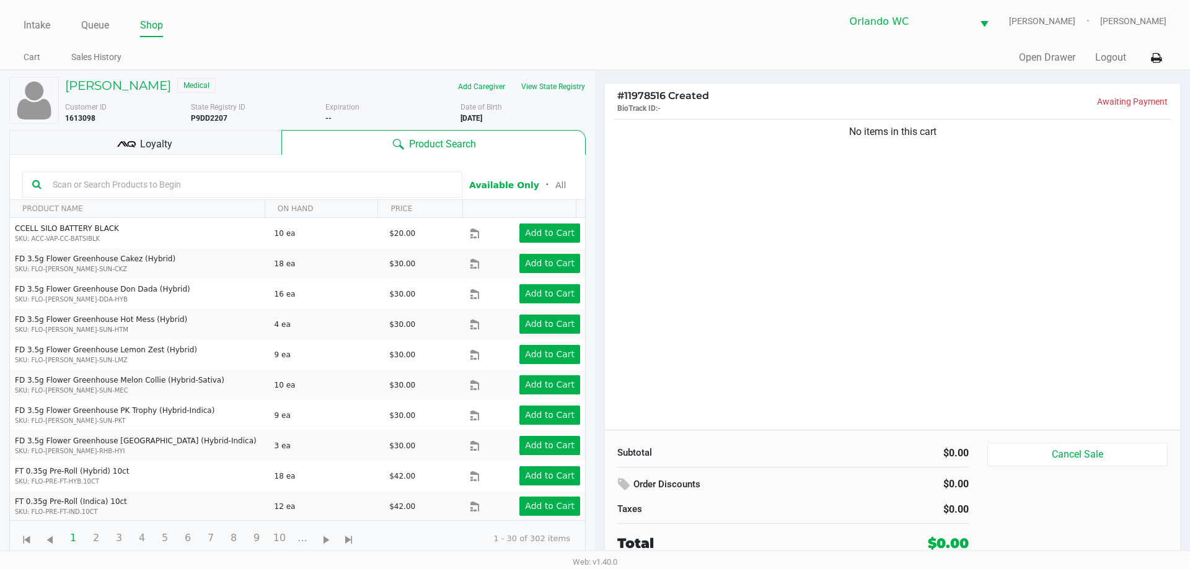
click at [164, 138] on span "Loyalty" at bounding box center [156, 144] width 32 height 15
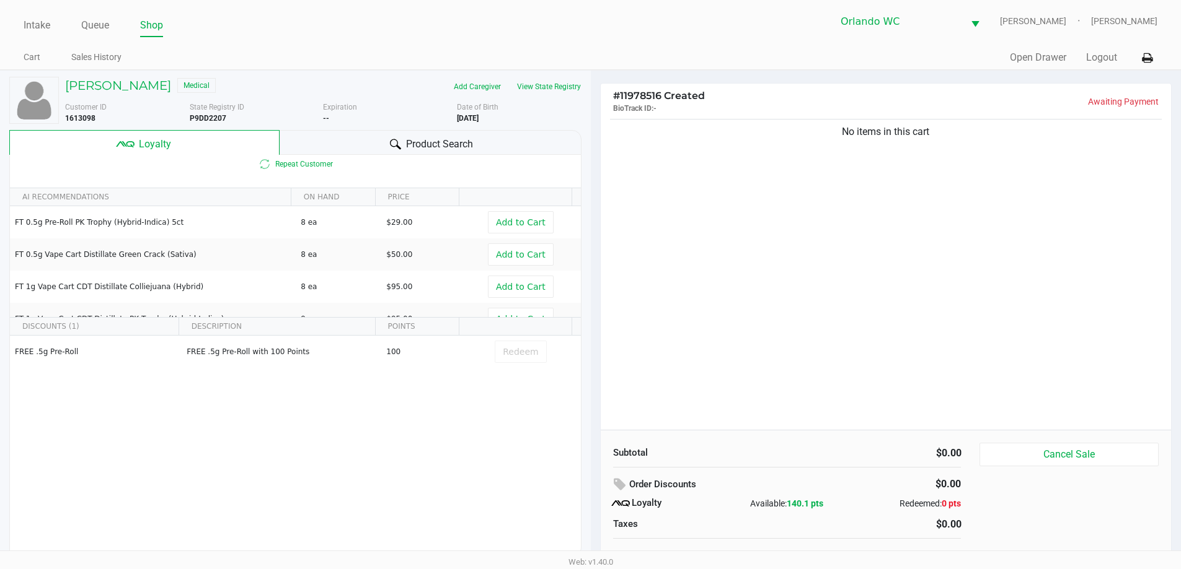
click at [344, 140] on div "Product Search" at bounding box center [430, 142] width 302 height 25
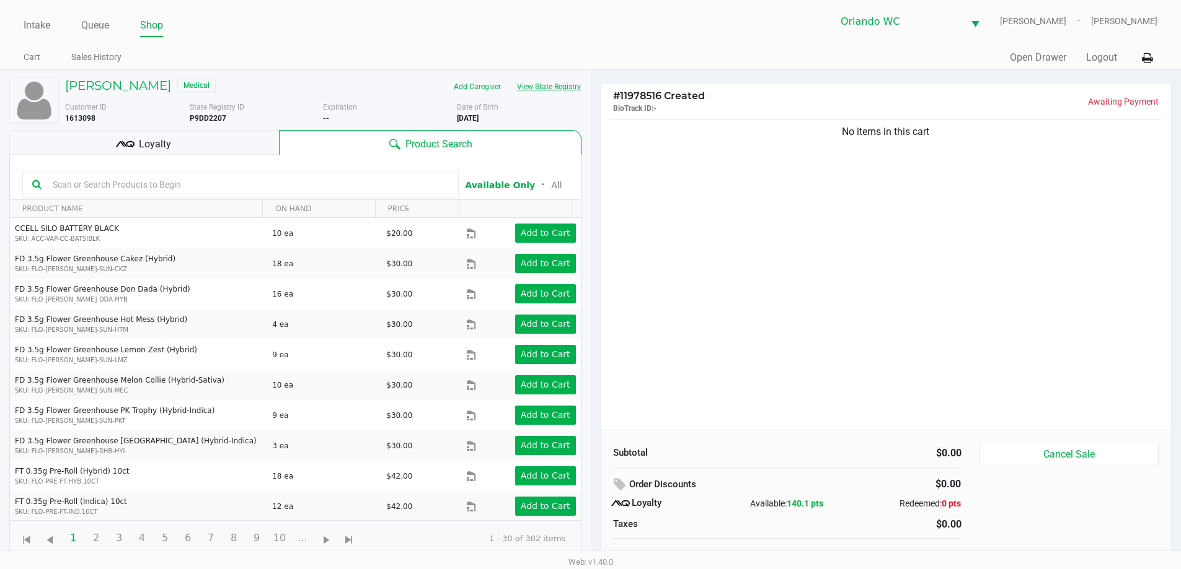
click at [566, 81] on button "View State Registry" at bounding box center [545, 87] width 73 height 20
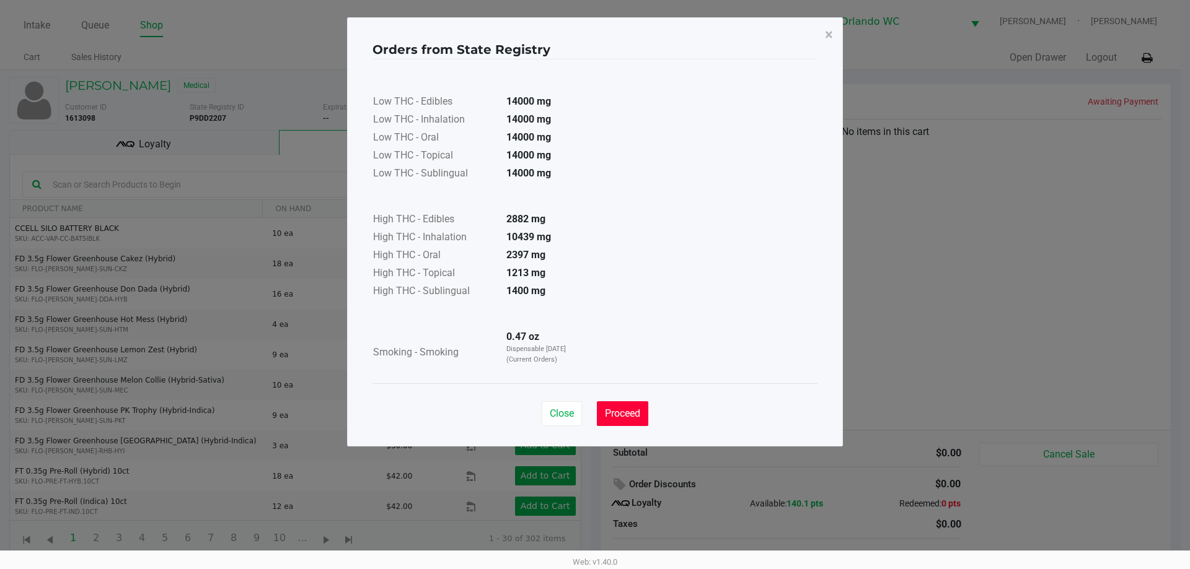
click at [648, 416] on button "Proceed" at bounding box center [622, 414] width 51 height 25
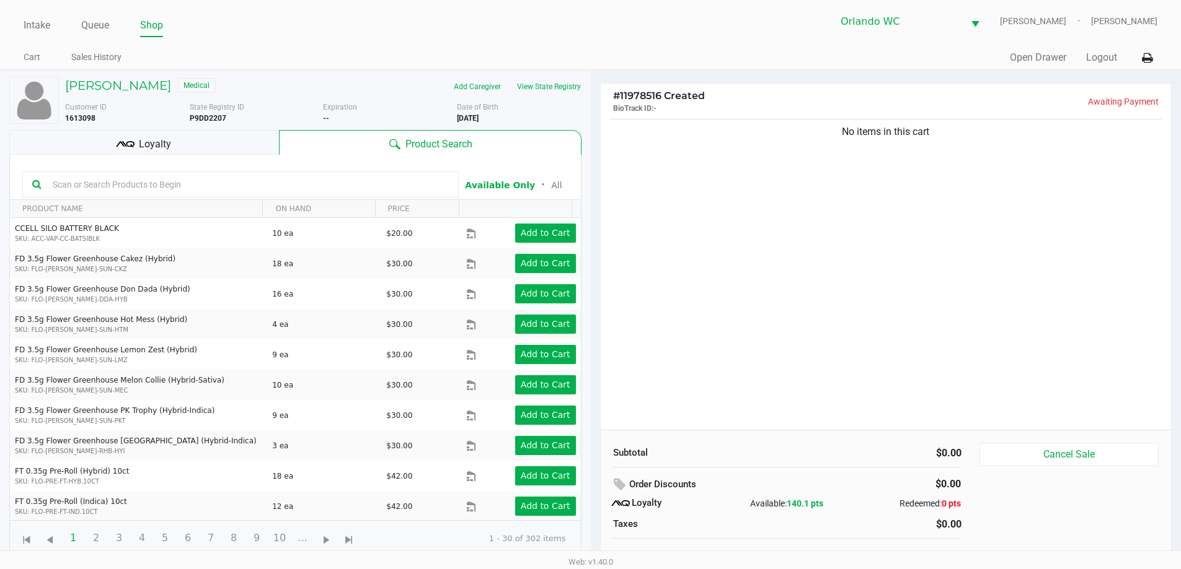
click at [392, 182] on input "text" at bounding box center [248, 184] width 401 height 19
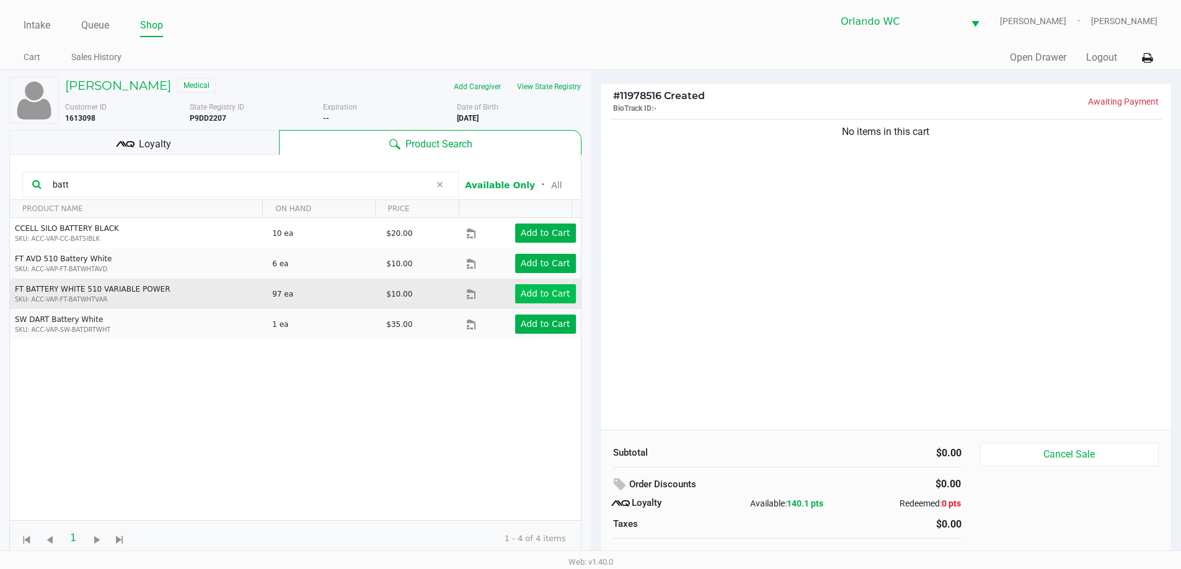
type input "batt"
click at [543, 295] on app-button-loader "Add to Cart" at bounding box center [546, 294] width 50 height 10
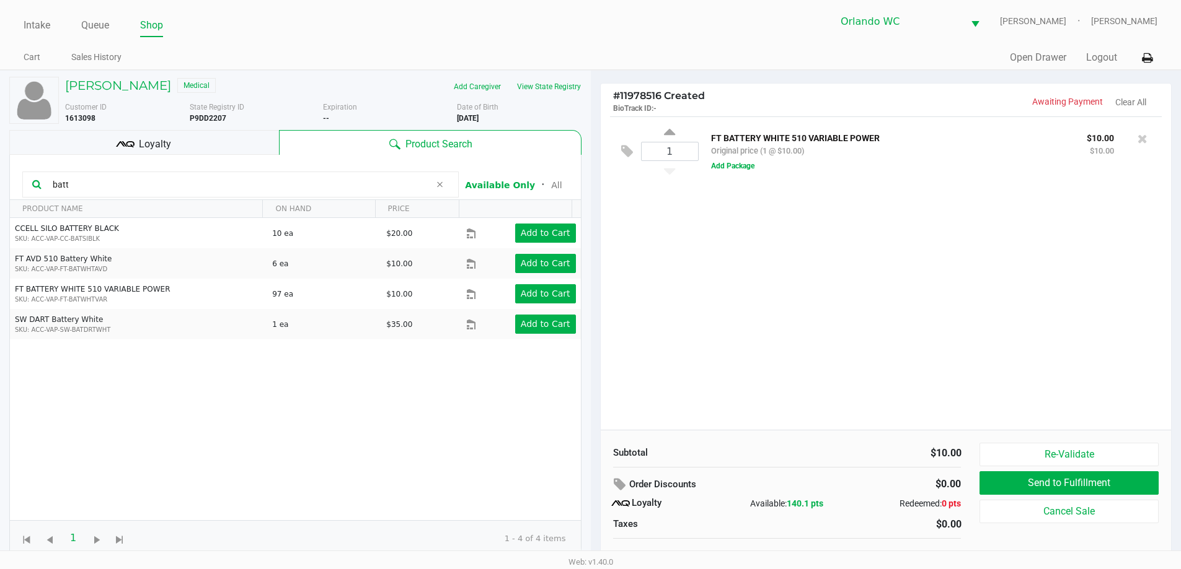
click at [979, 322] on div "1 FT BATTERY WHITE 510 VARIABLE POWER Original price (1 @ $10.00) $10.00 $10.00…" at bounding box center [885, 274] width 571 height 314
click at [206, 145] on div "Loyalty" at bounding box center [144, 142] width 270 height 25
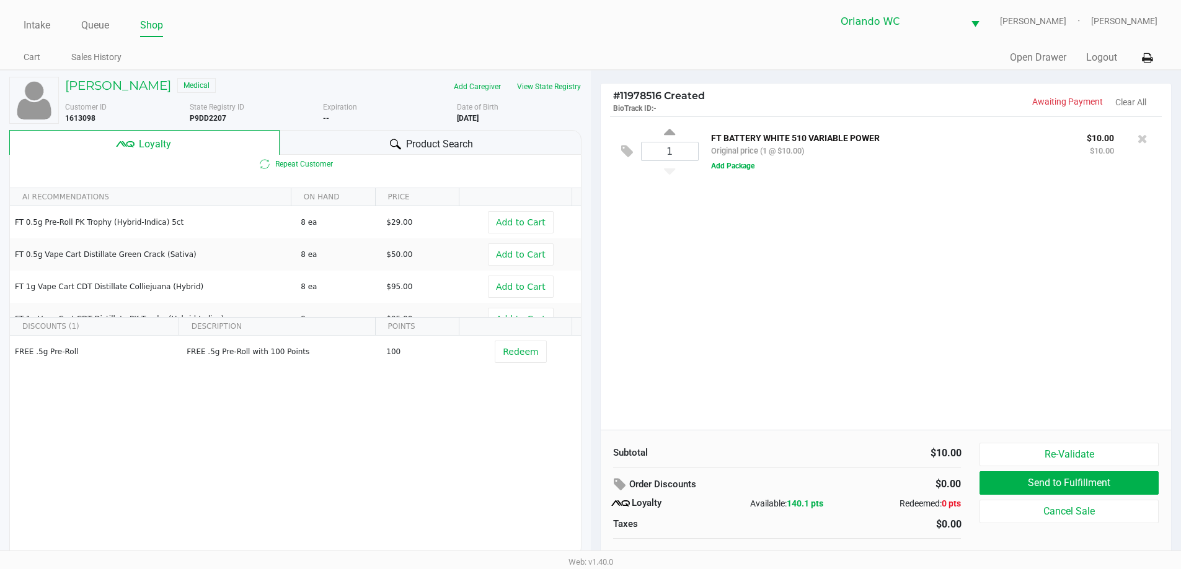
click at [464, 139] on span "Product Search" at bounding box center [439, 144] width 67 height 15
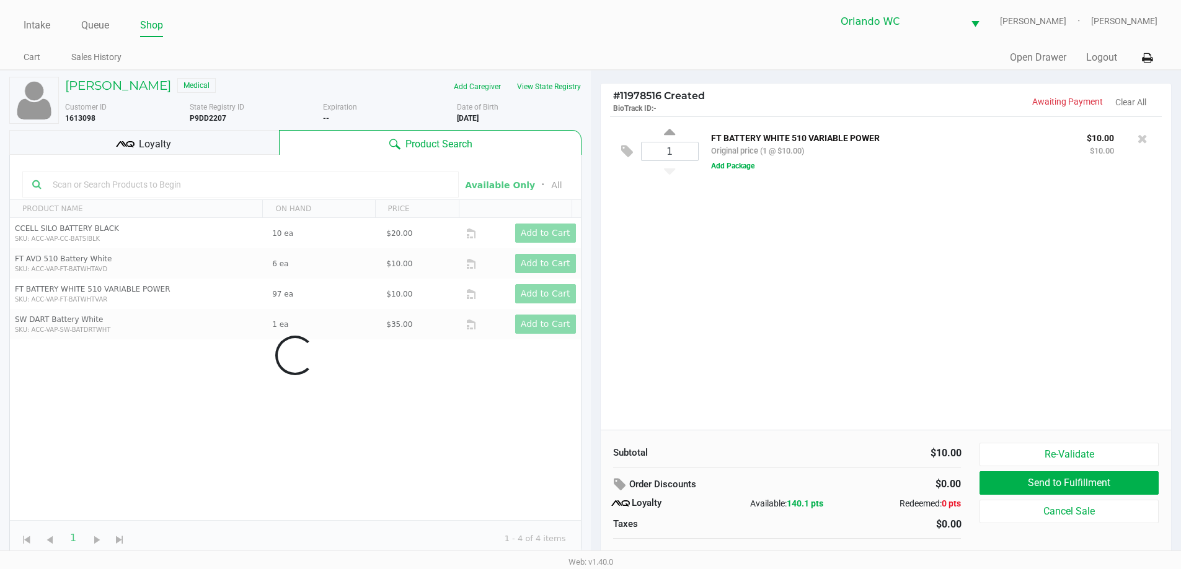
click at [788, 316] on div "1 FT BATTERY WHITE 510 VARIABLE POWER Original price (1 @ $10.00) $10.00 $10.00…" at bounding box center [885, 274] width 571 height 314
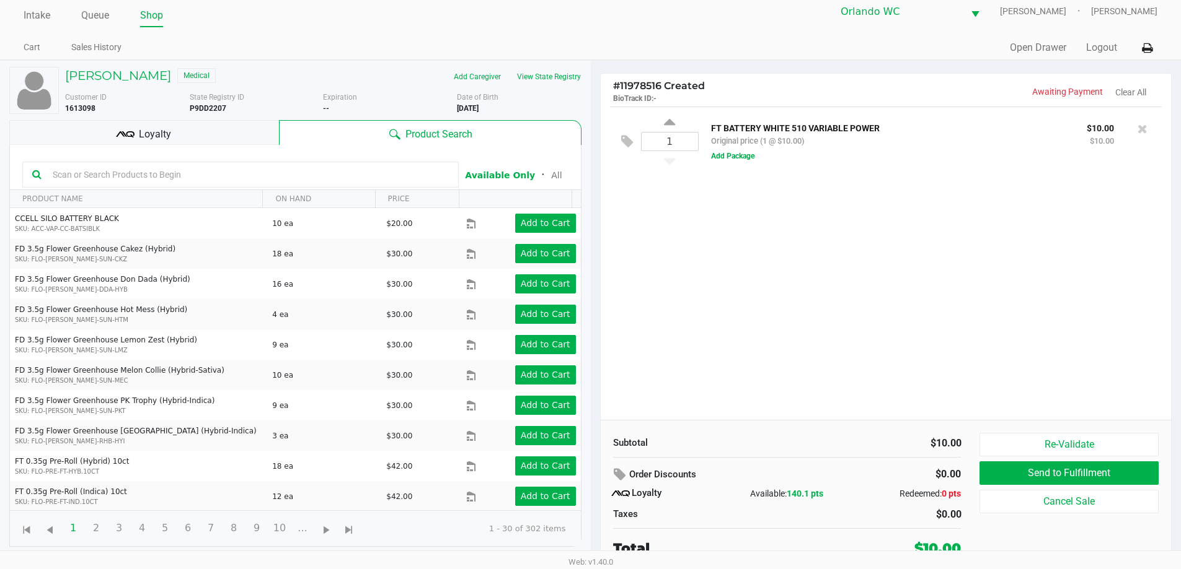
scroll to position [12, 0]
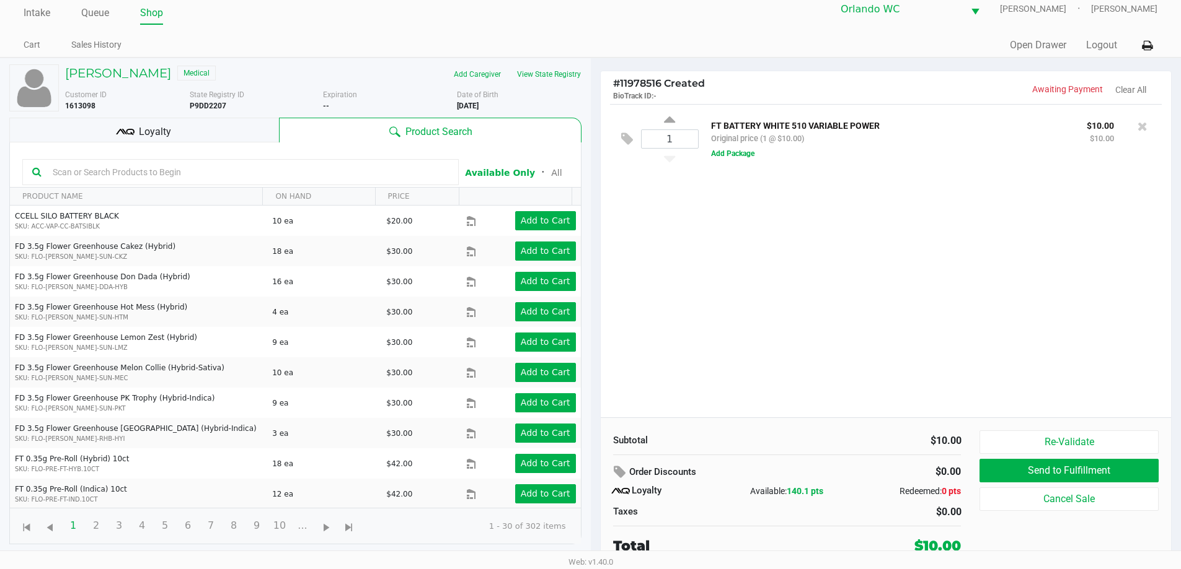
click at [75, 167] on input "text" at bounding box center [248, 172] width 401 height 19
click at [350, 175] on input "text" at bounding box center [248, 172] width 401 height 19
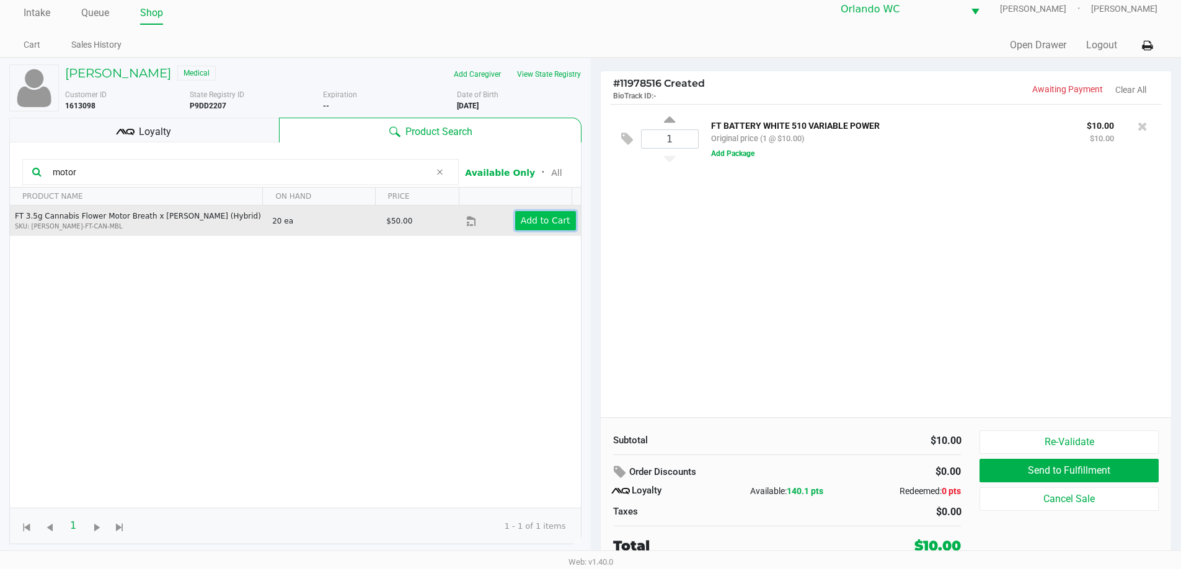
click at [566, 226] on button "Add to Cart" at bounding box center [545, 220] width 61 height 19
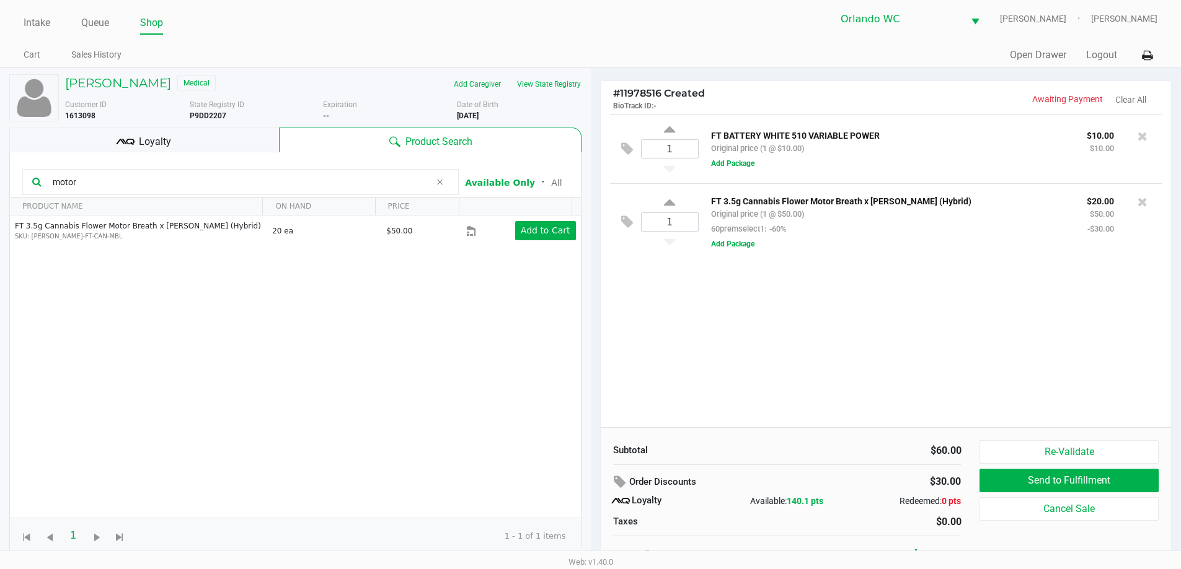
scroll to position [0, 0]
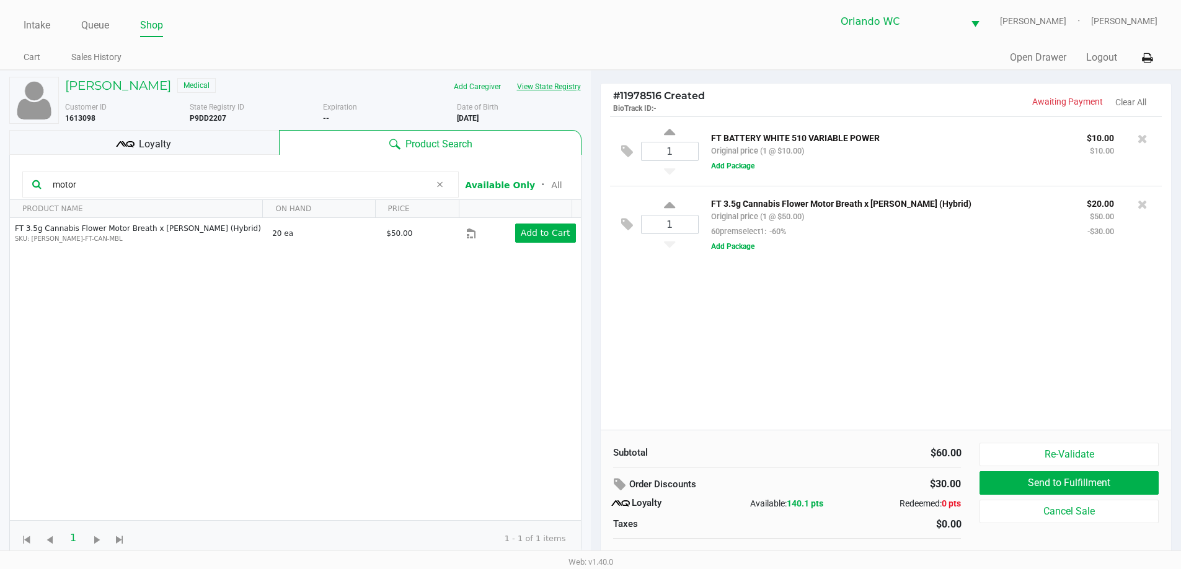
click at [532, 86] on button "View State Registry" at bounding box center [545, 87] width 73 height 20
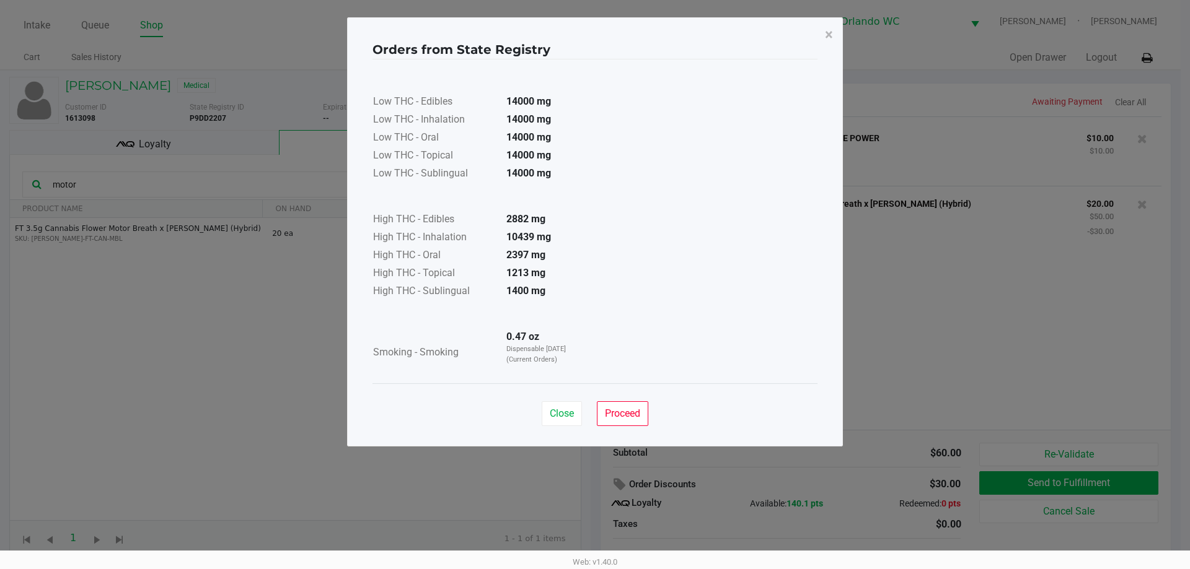
click at [615, 400] on div "Close Proceed" at bounding box center [594, 409] width 445 height 50
click at [628, 406] on button "Proceed" at bounding box center [622, 414] width 51 height 25
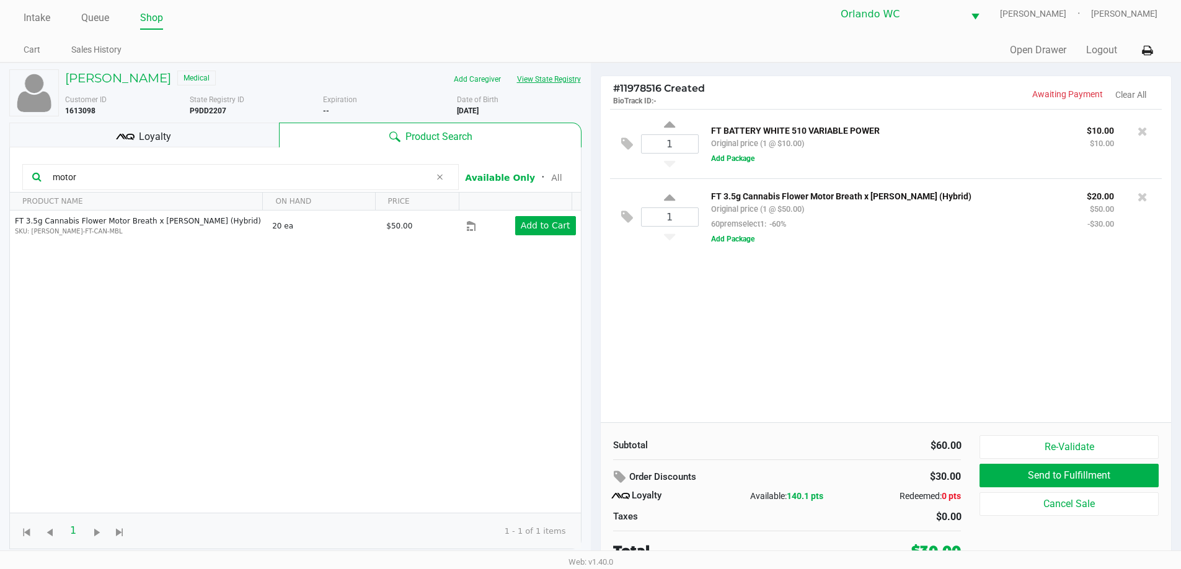
scroll to position [8, 0]
click at [139, 172] on input "motor" at bounding box center [239, 176] width 382 height 19
type input "m"
type input "r"
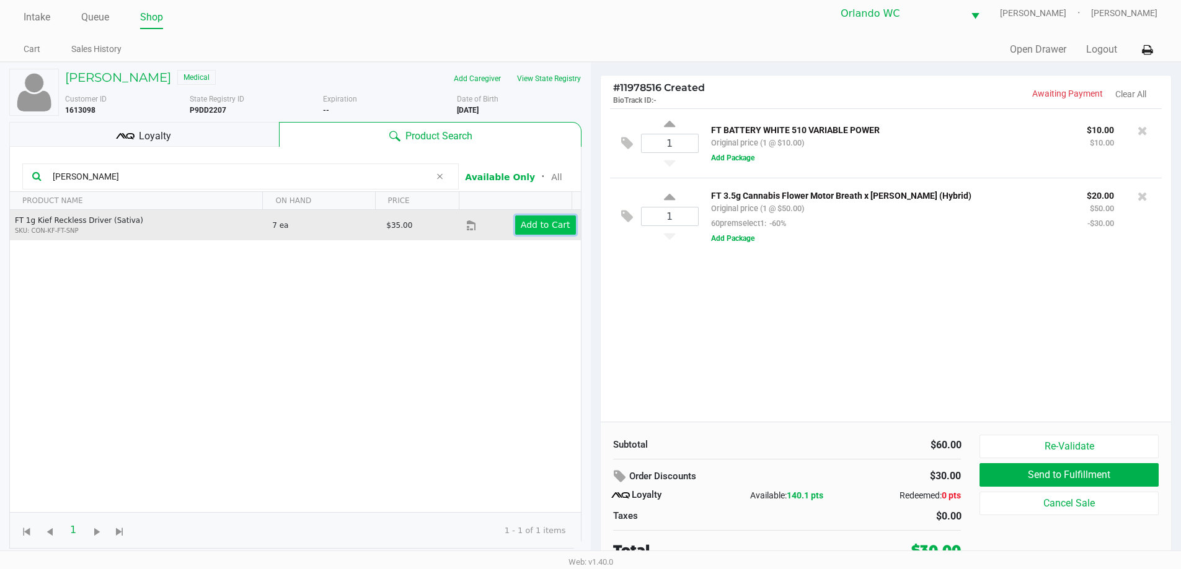
click at [515, 222] on button "Add to Cart" at bounding box center [545, 225] width 61 height 19
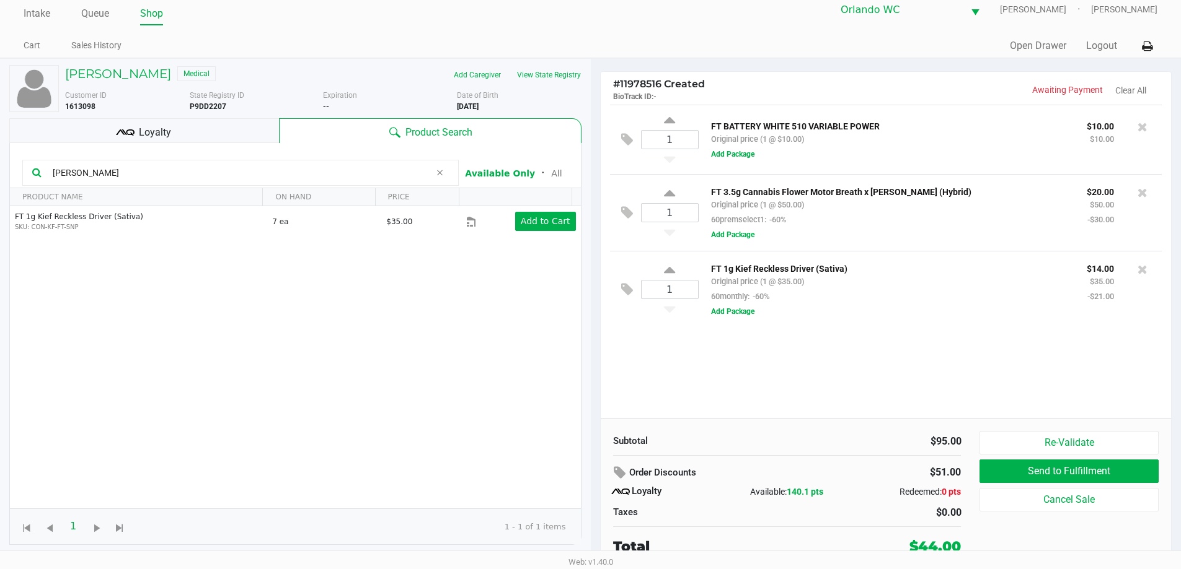
scroll to position [12, 0]
click at [291, 165] on input "reck" at bounding box center [239, 172] width 382 height 19
type input "r"
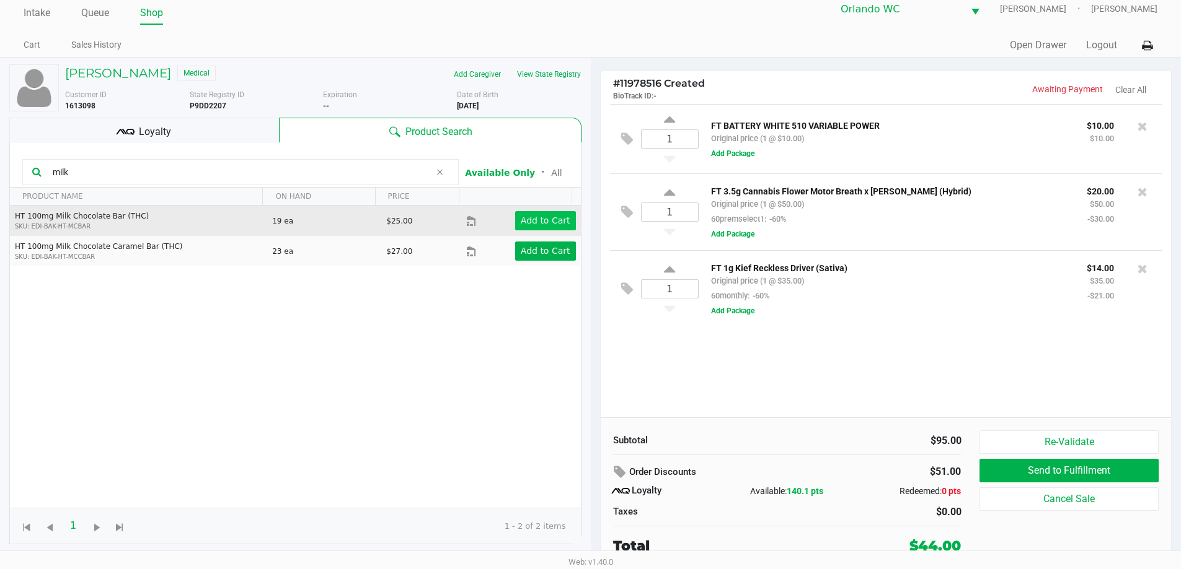
type input "milk"
click at [542, 226] on app-button-loader "Add to Cart" at bounding box center [546, 221] width 50 height 10
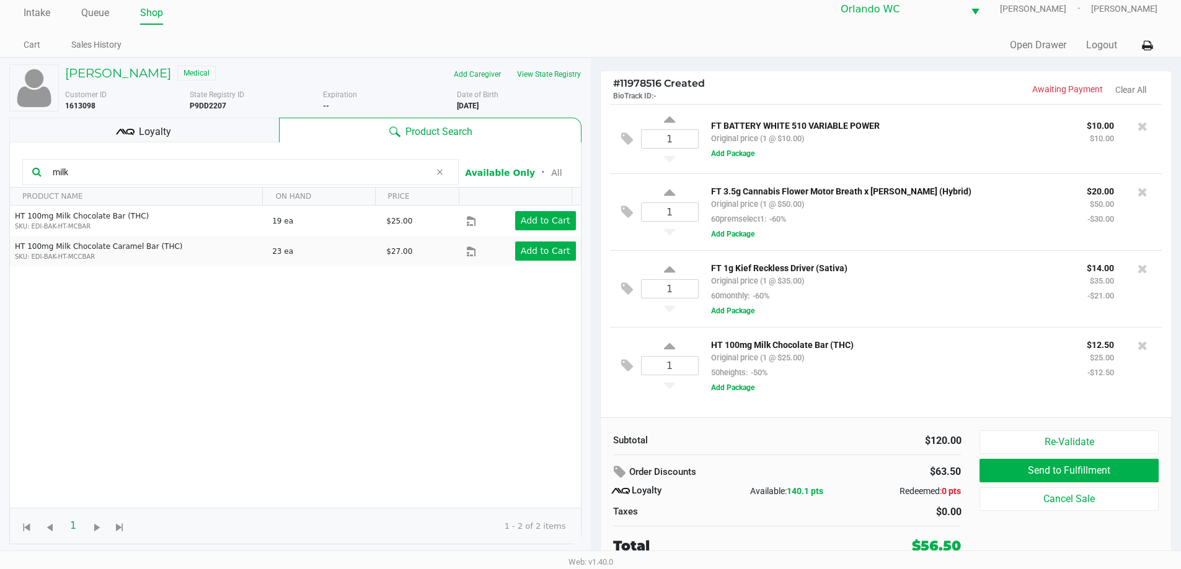
click at [729, 422] on div "Subtotal $120.00 Order Discounts $63.50 Loyalty Available: 140.1 pts Redeemed: …" at bounding box center [885, 493] width 571 height 151
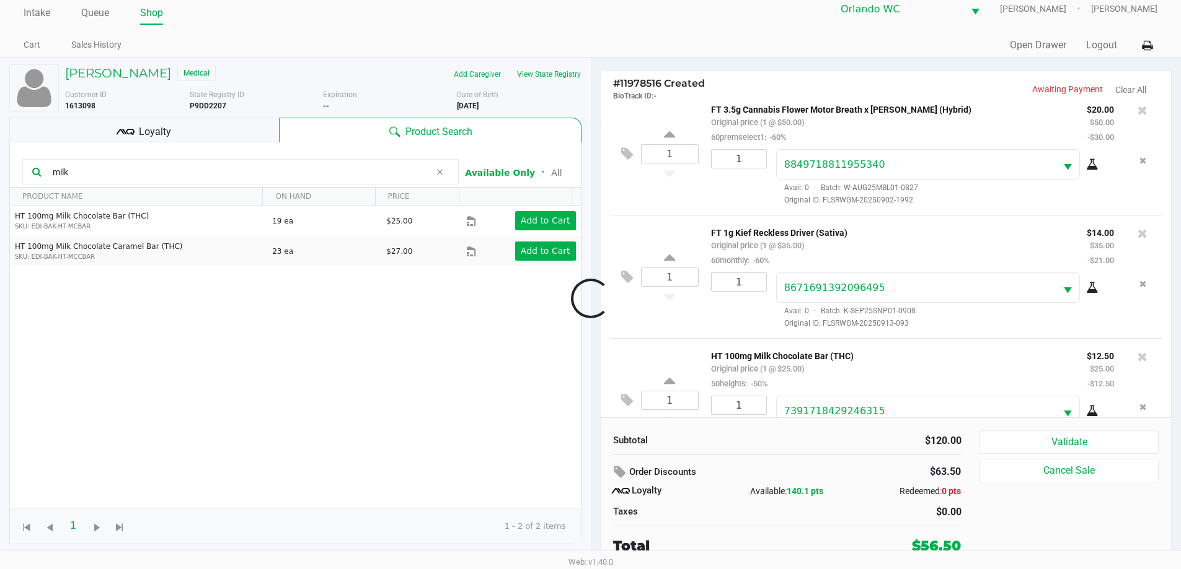
scroll to position [167, 0]
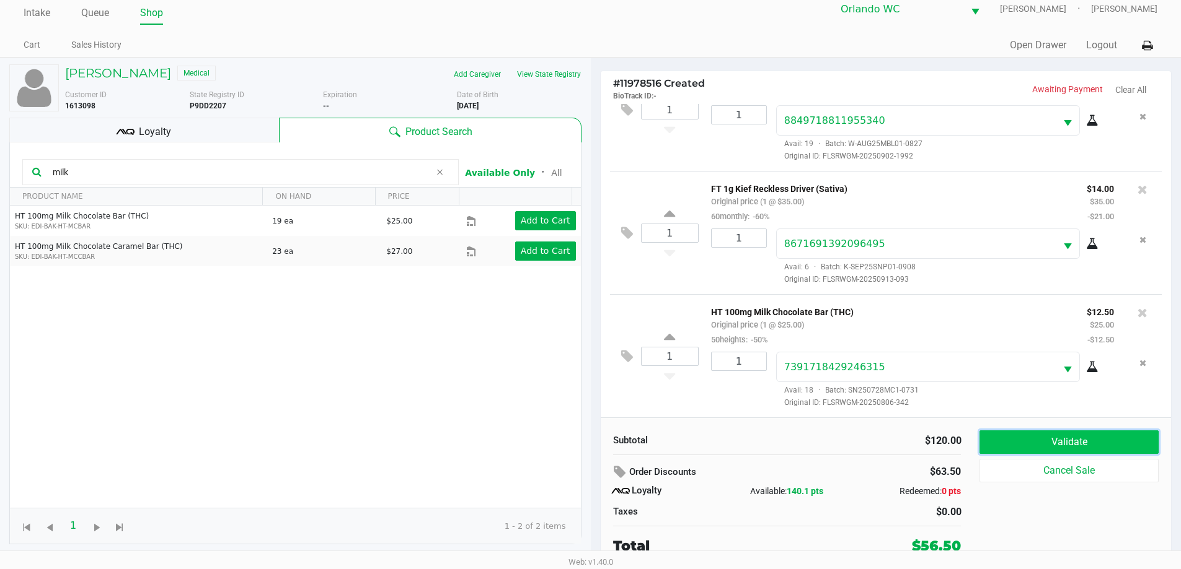
click at [1063, 447] on button "Validate" at bounding box center [1068, 443] width 178 height 24
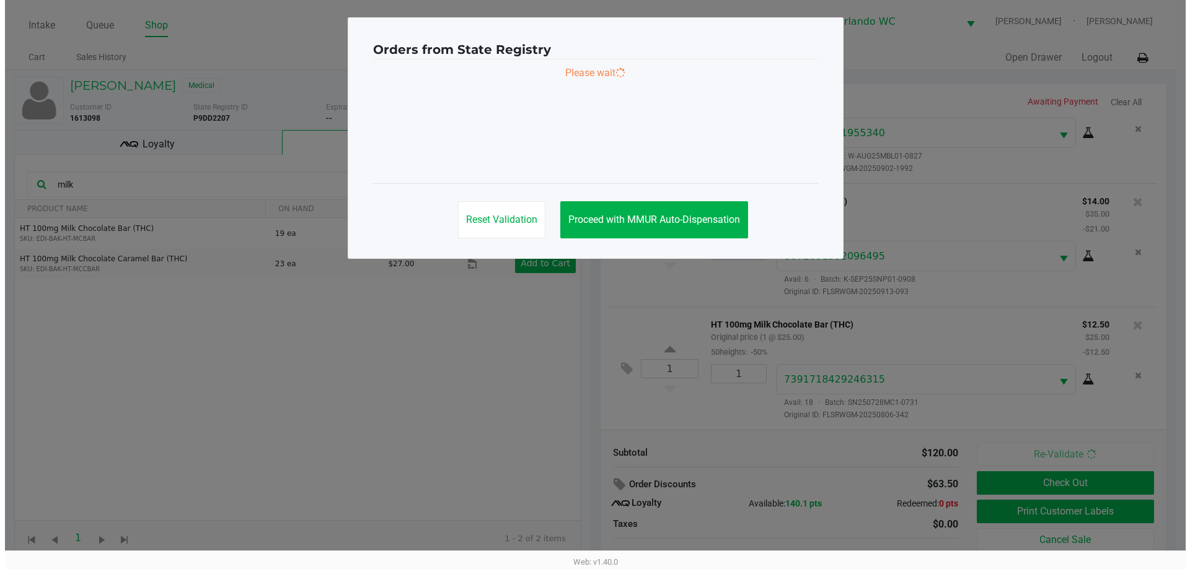
scroll to position [0, 0]
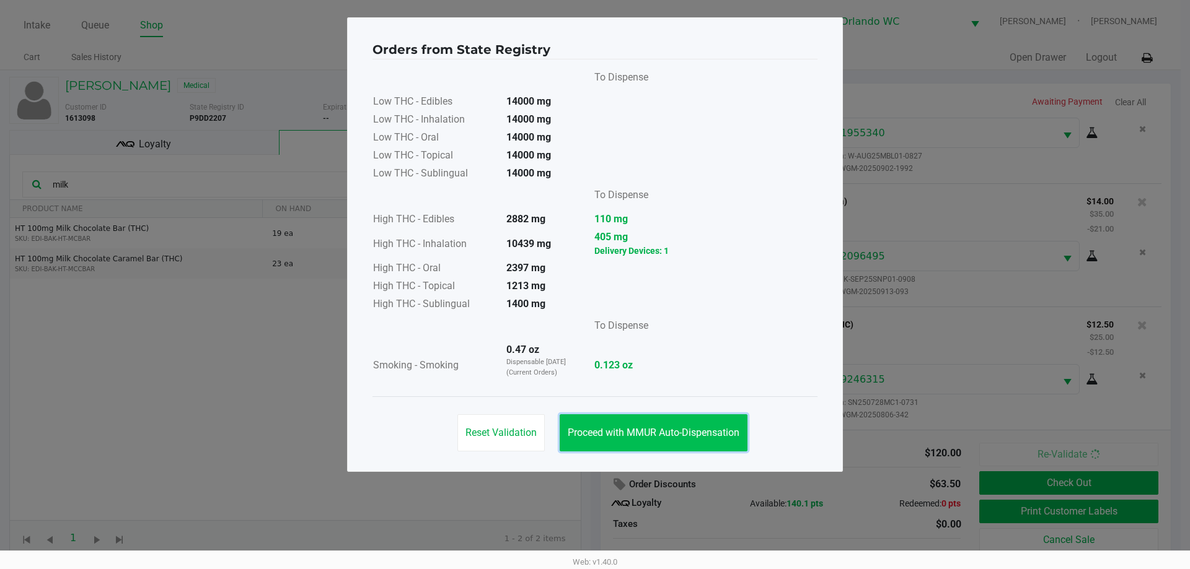
click at [657, 439] on button "Proceed with MMUR Auto-Dispensation" at bounding box center [654, 433] width 188 height 37
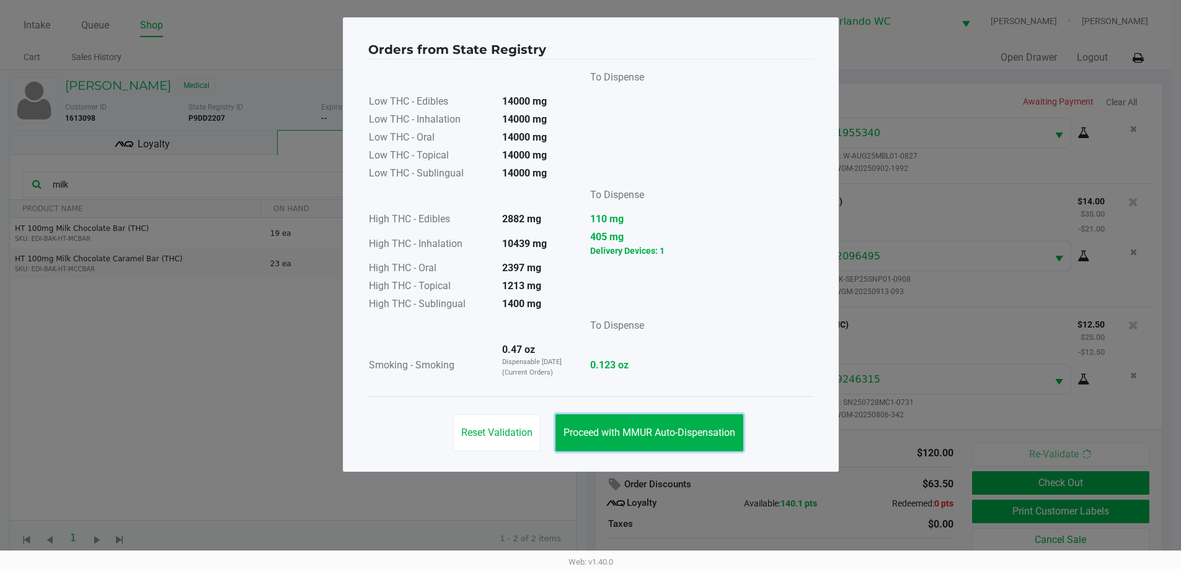
scroll to position [12, 0]
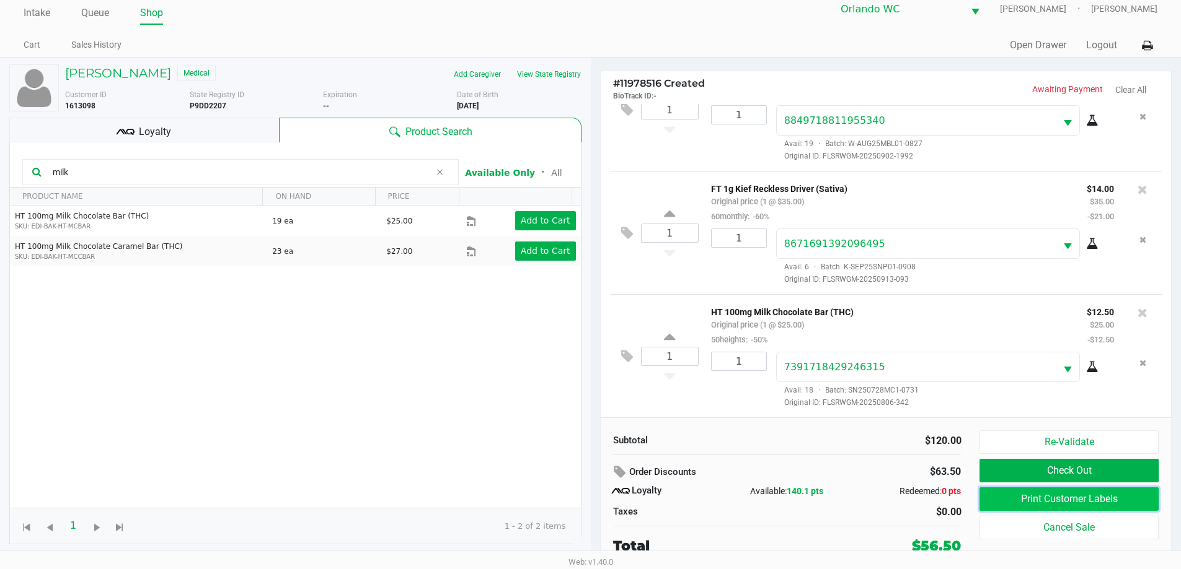
click at [1135, 496] on button "Print Customer Labels" at bounding box center [1068, 500] width 178 height 24
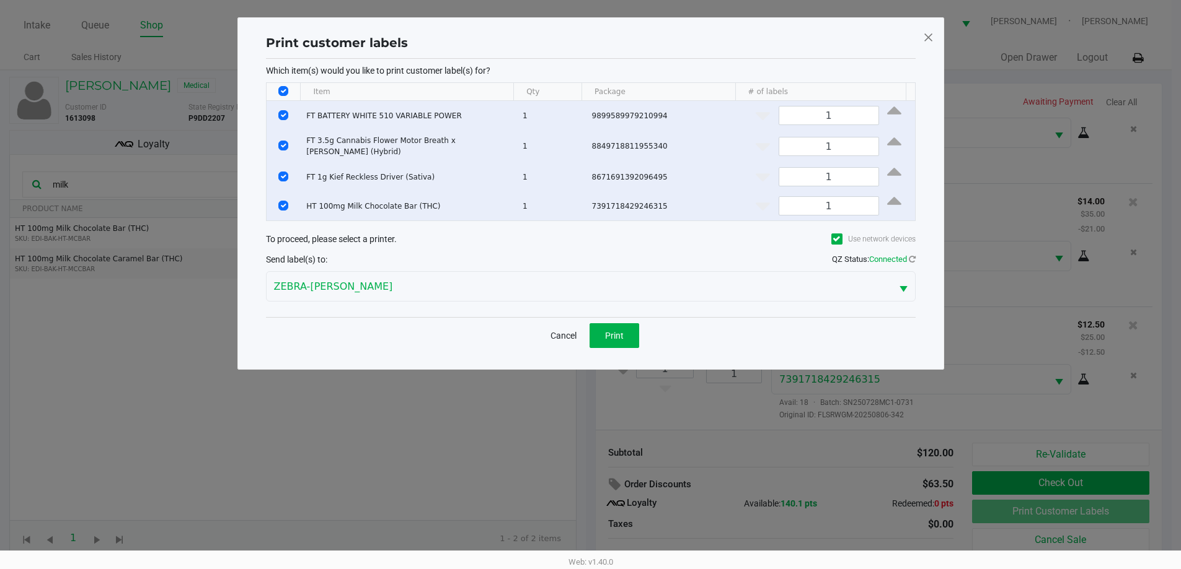
scroll to position [0, 0]
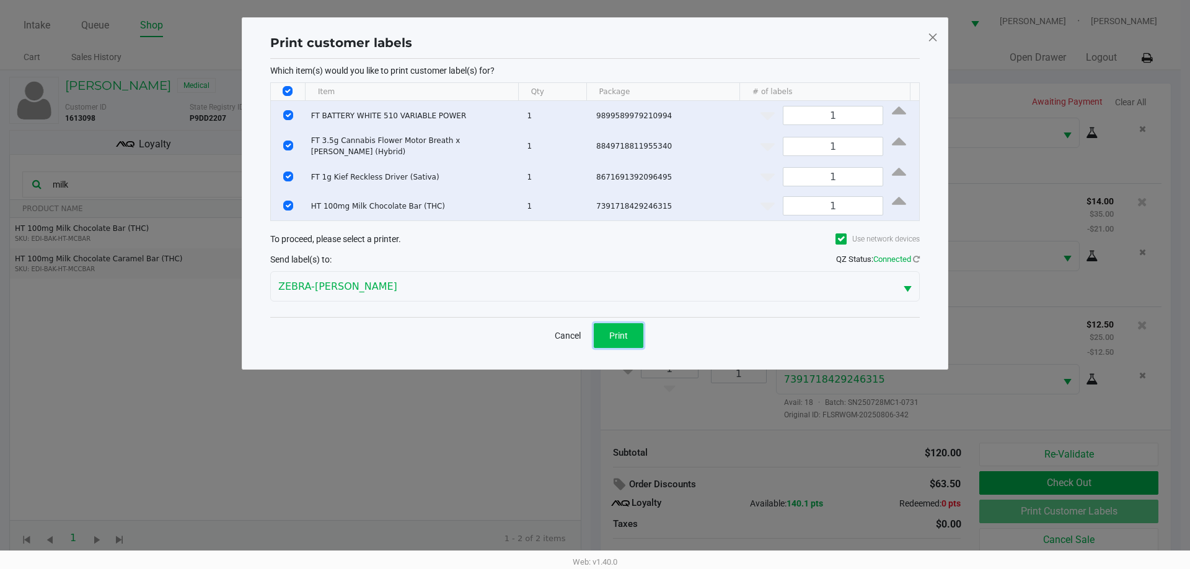
click at [621, 323] on button "Print" at bounding box center [619, 335] width 50 height 25
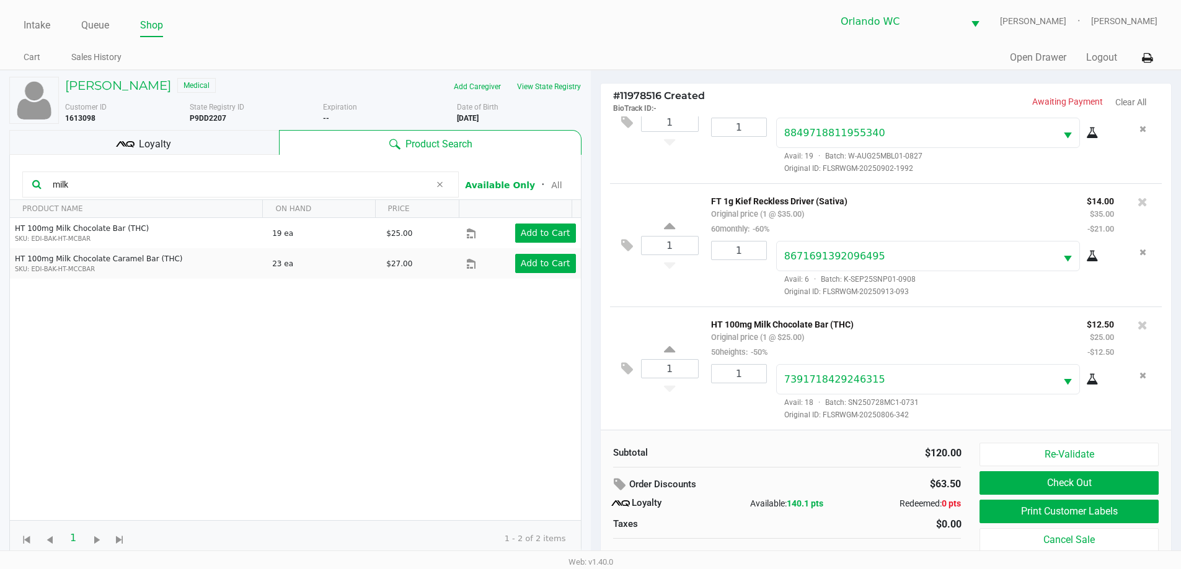
scroll to position [12, 0]
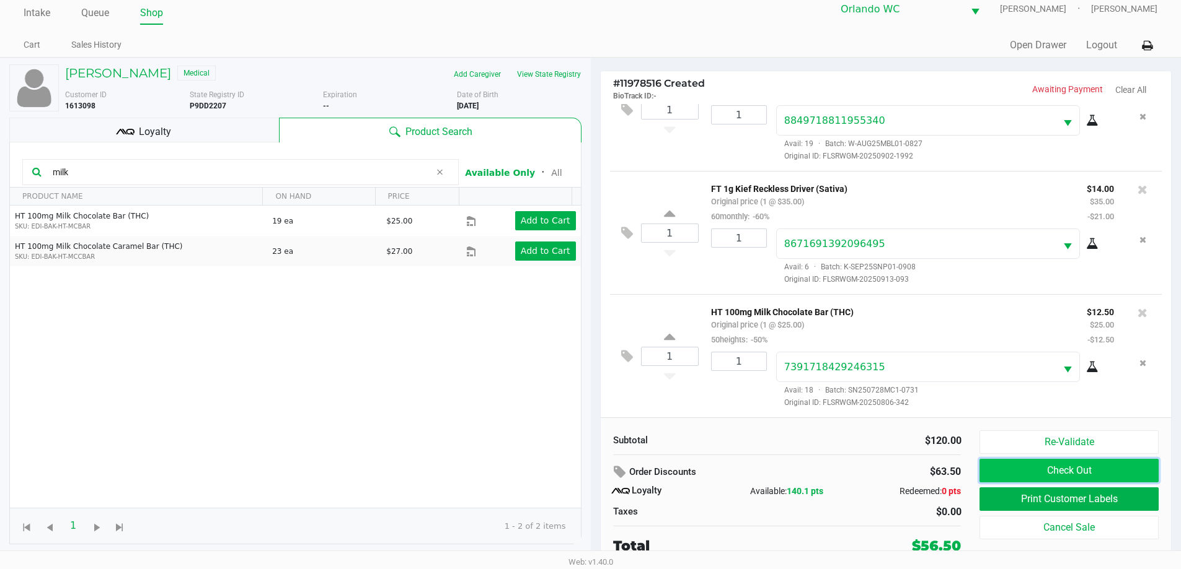
click at [1040, 472] on button "Check Out" at bounding box center [1068, 471] width 178 height 24
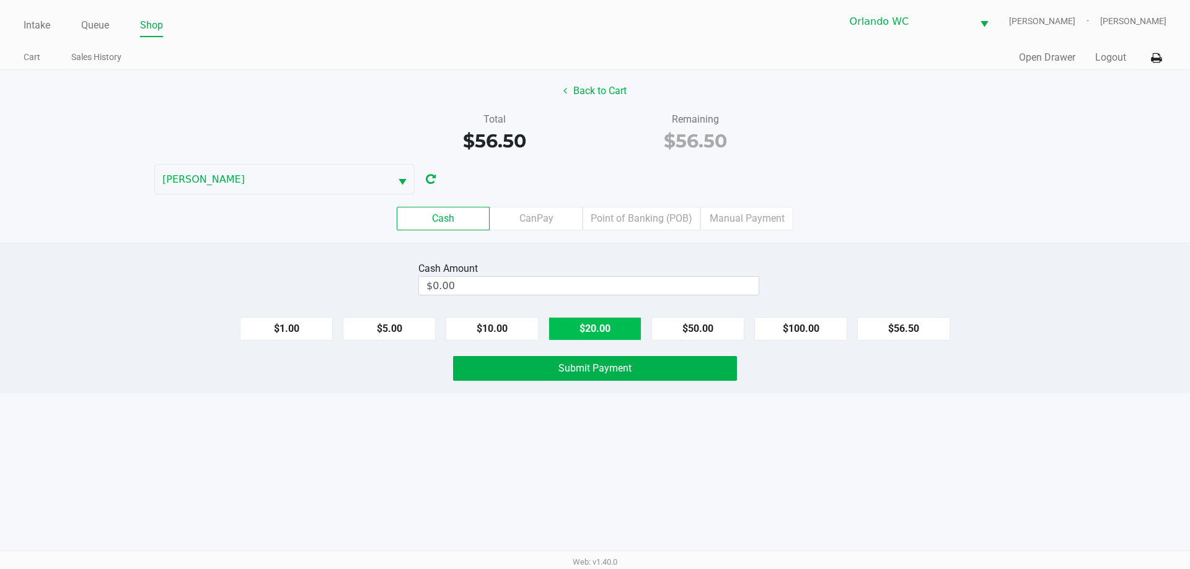
click at [599, 335] on button "$20.00" at bounding box center [594, 329] width 93 height 24
type input "$60.00"
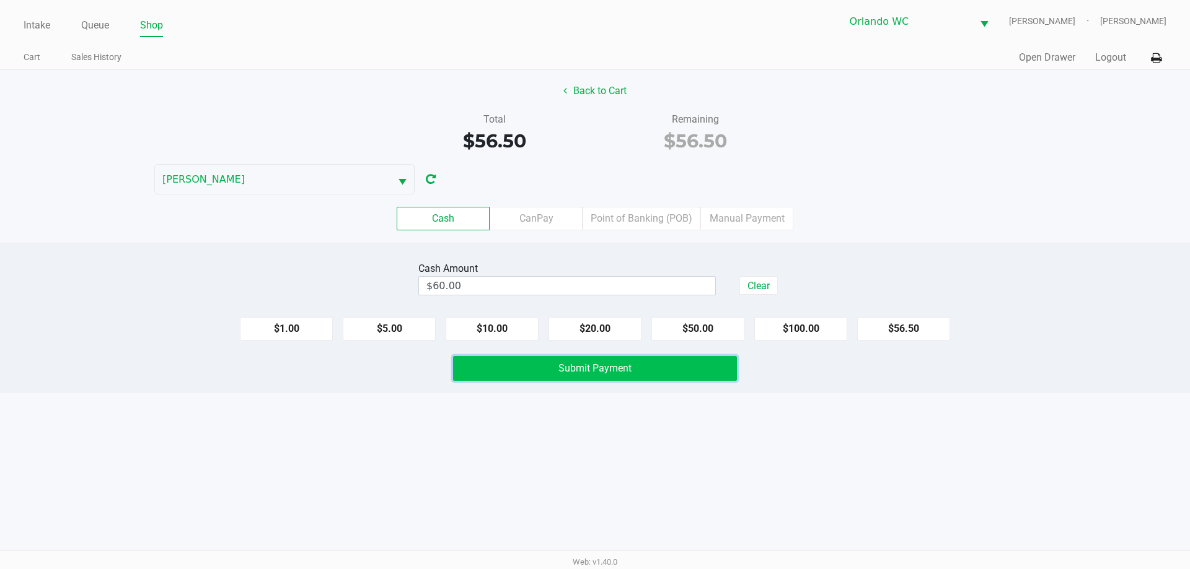
click at [567, 361] on button "Submit Payment" at bounding box center [595, 368] width 284 height 25
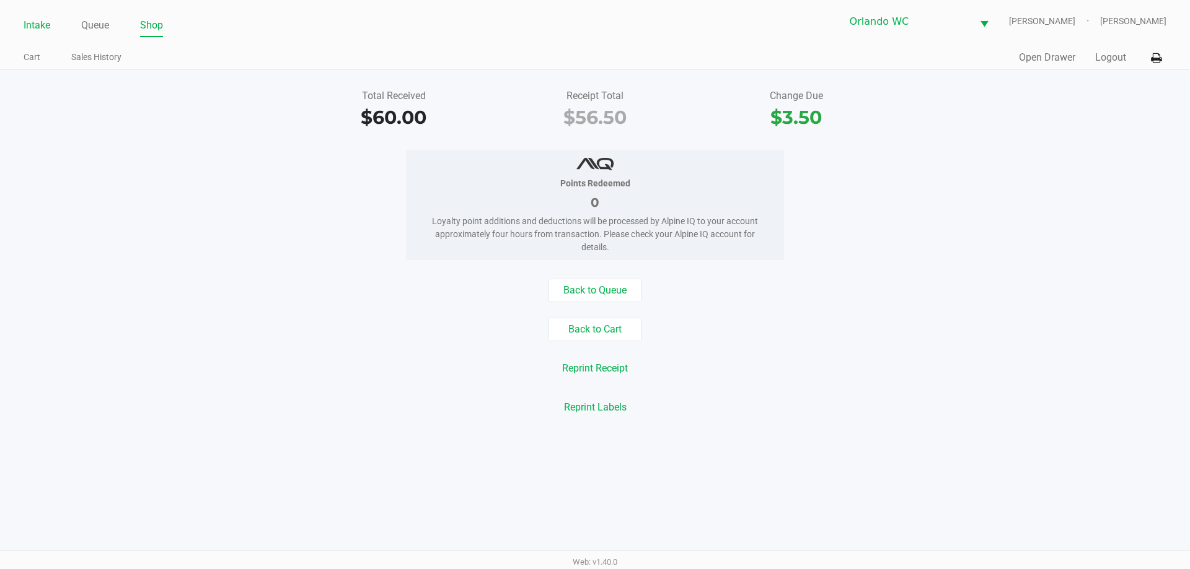
click at [35, 25] on link "Intake" at bounding box center [37, 25] width 27 height 17
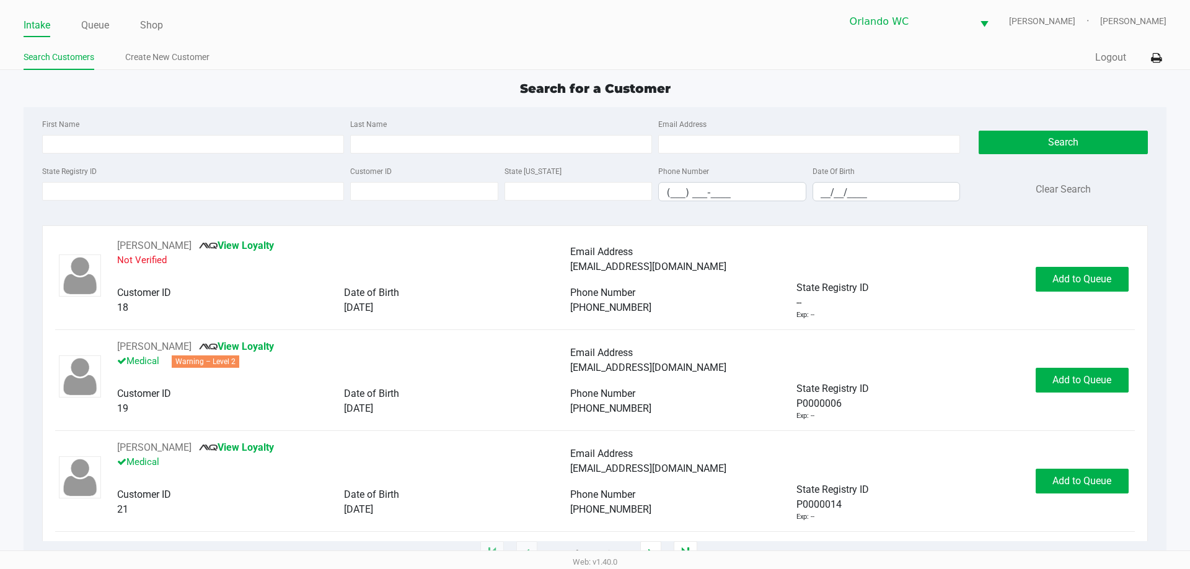
click at [603, 94] on span "Search for a Customer" at bounding box center [595, 88] width 151 height 15
click at [231, 142] on input "First Name" at bounding box center [193, 144] width 302 height 19
type input "matthew"
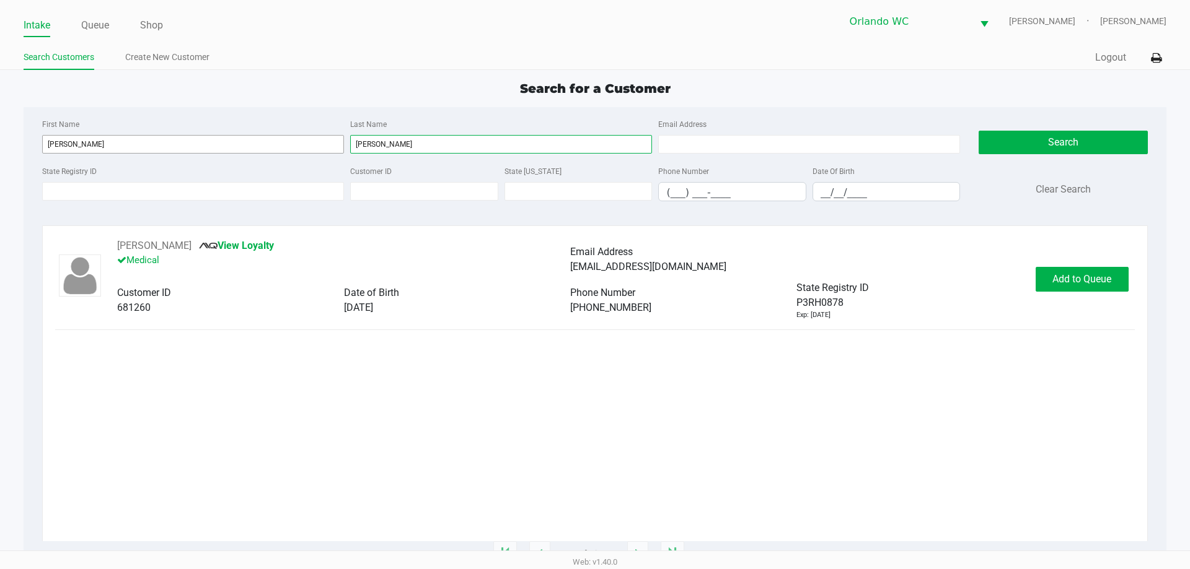
type input "bergeron"
click at [1100, 289] on button "Add to Queue" at bounding box center [1082, 279] width 93 height 25
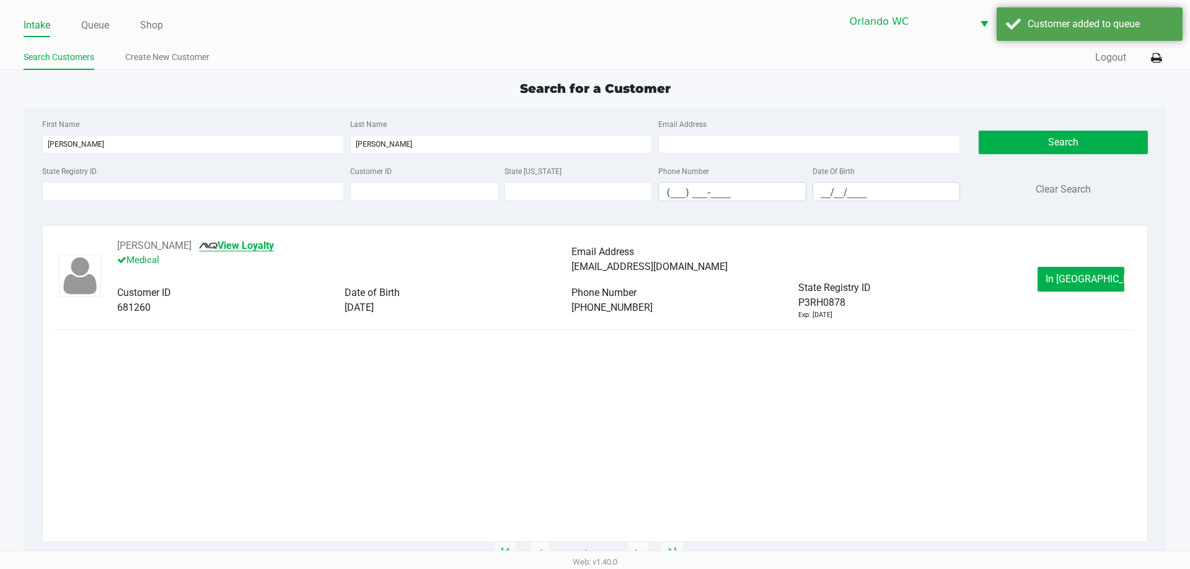
click at [248, 244] on link "View Loyalty" at bounding box center [236, 246] width 75 height 12
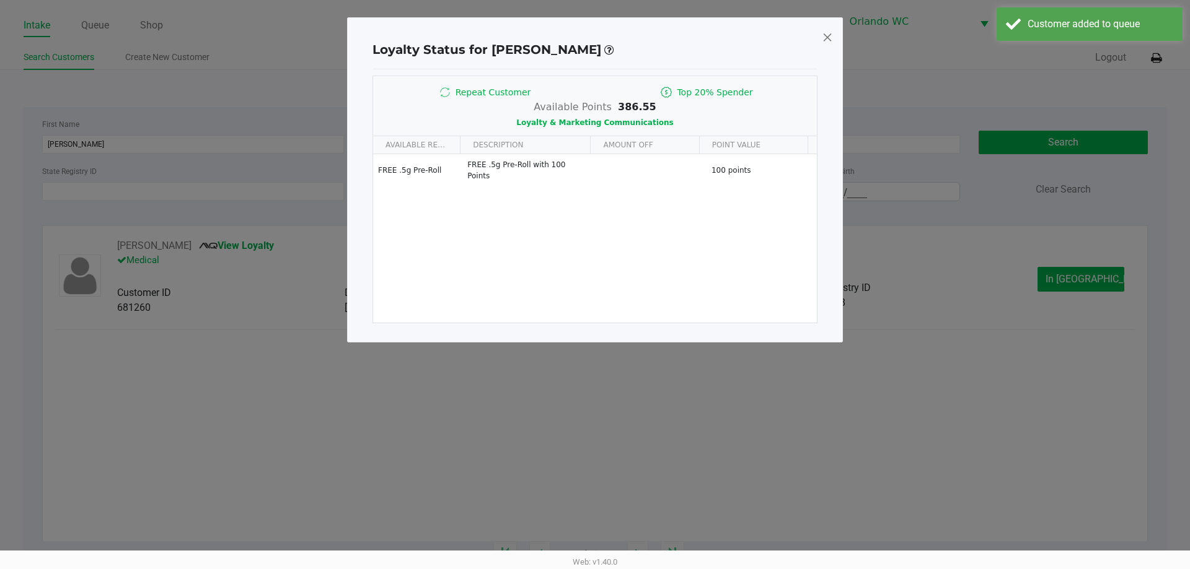
click at [827, 46] on span at bounding box center [827, 37] width 11 height 20
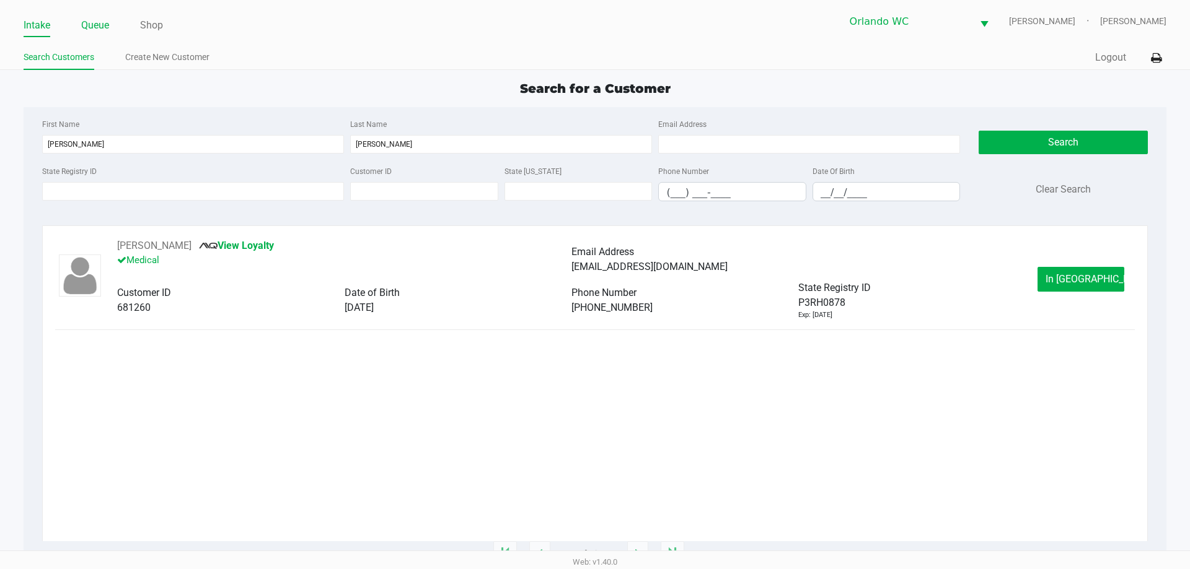
click at [103, 19] on link "Queue" at bounding box center [95, 25] width 28 height 17
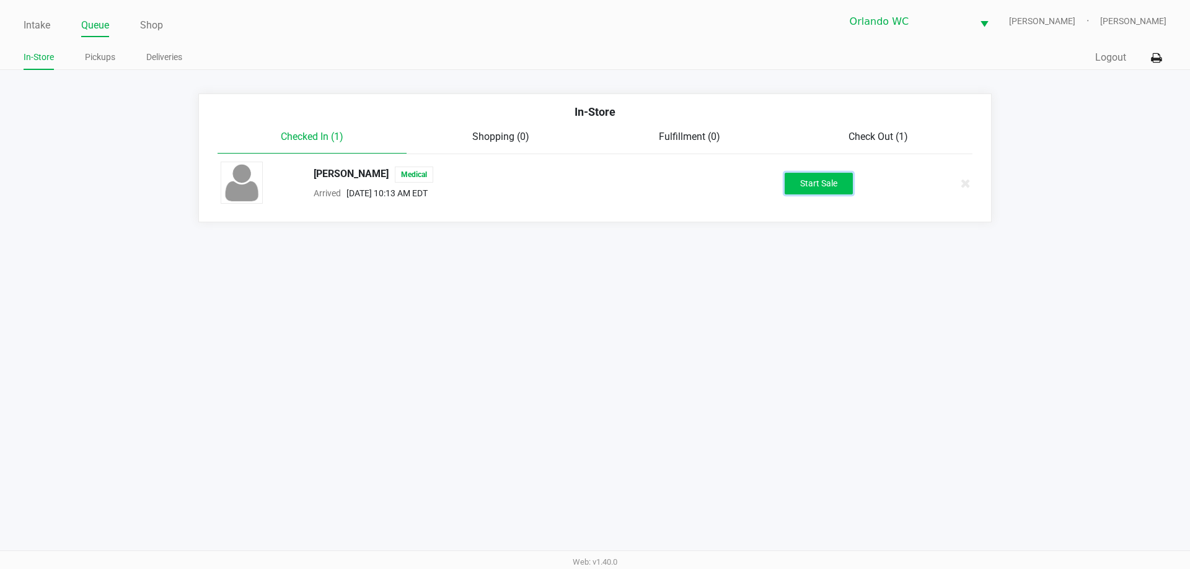
click at [807, 174] on button "Start Sale" at bounding box center [819, 184] width 68 height 22
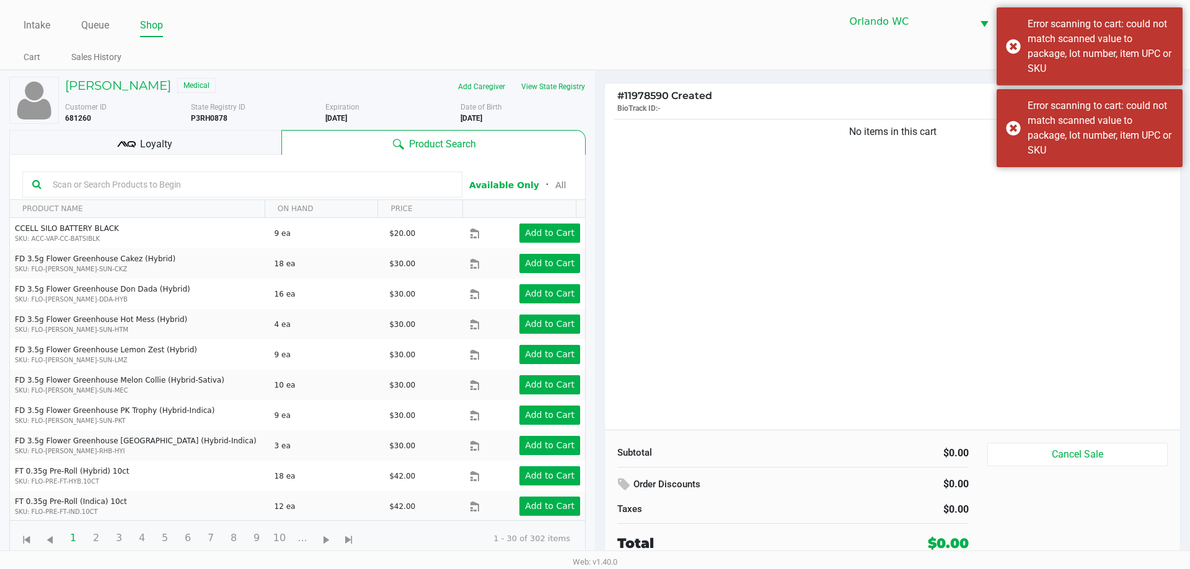
click at [366, 189] on input "text" at bounding box center [250, 184] width 405 height 19
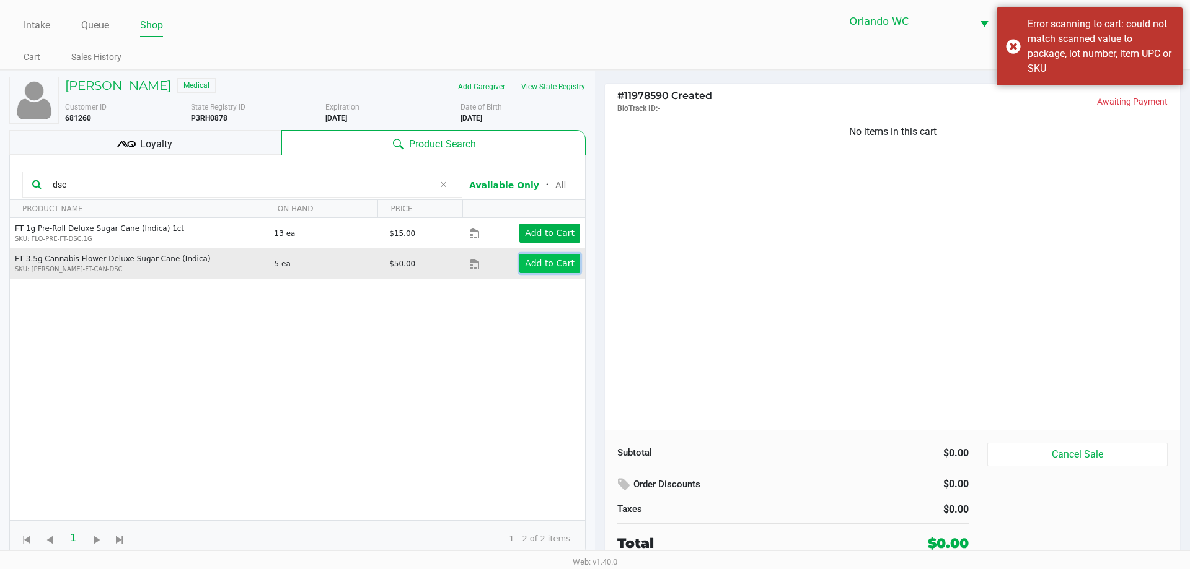
click at [537, 266] on app-button-loader "Add to Cart" at bounding box center [550, 263] width 50 height 10
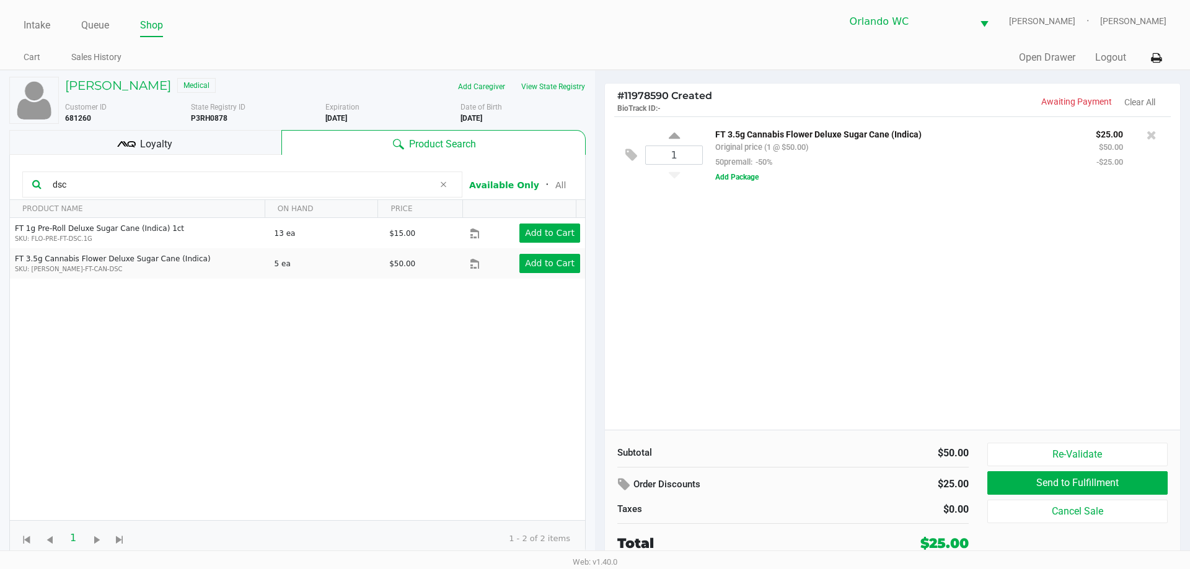
click at [365, 185] on input "dsc" at bounding box center [241, 184] width 386 height 19
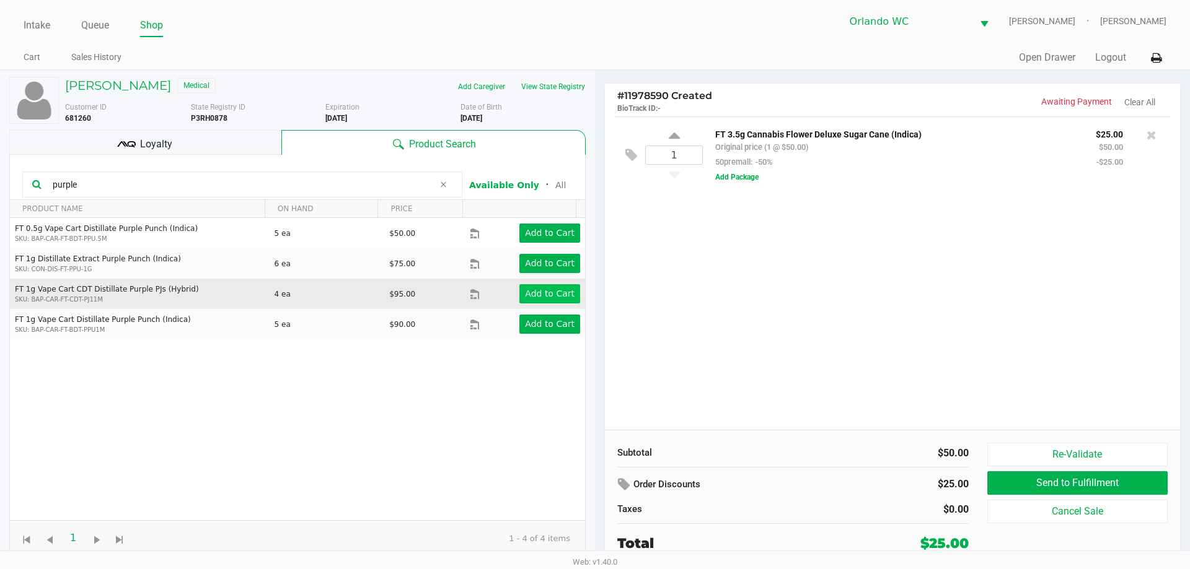
type input "purple"
click at [542, 293] on app-button-loader "Add to Cart" at bounding box center [550, 294] width 50 height 10
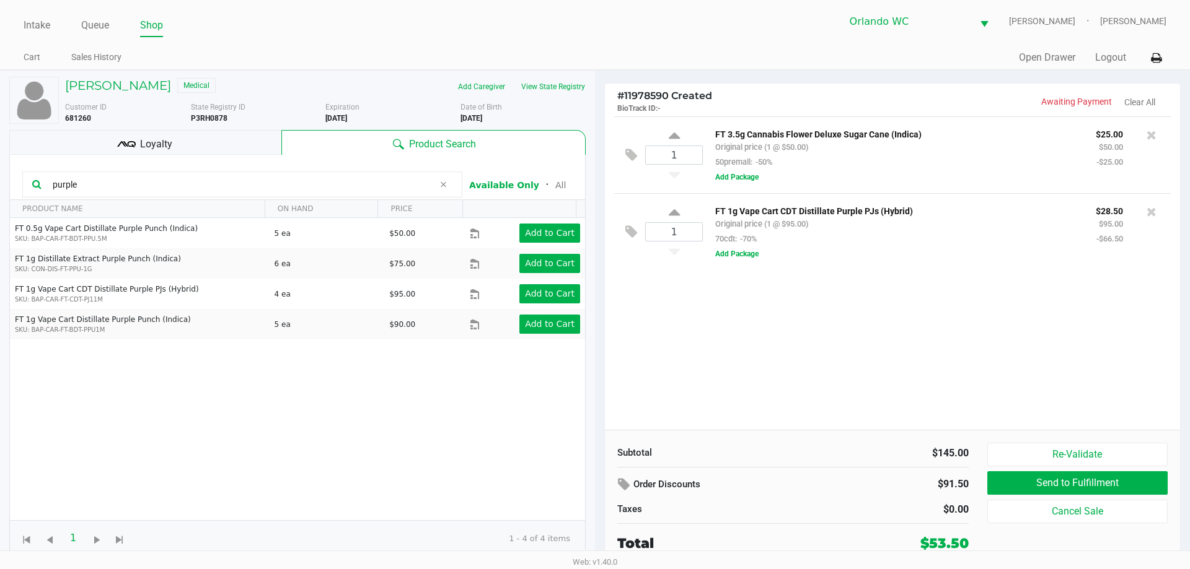
click at [143, 110] on div "Customer ID 681260" at bounding box center [123, 113] width 135 height 22
click at [108, 87] on h5 "MATTHEW BERGERON" at bounding box center [118, 85] width 106 height 15
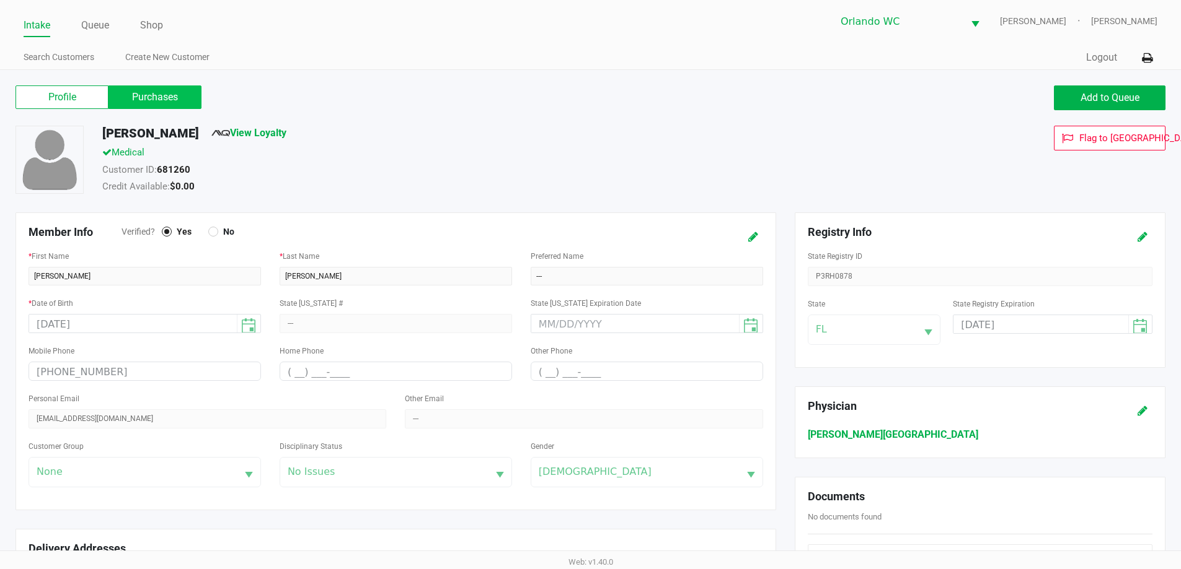
click at [152, 104] on label "Purchases" at bounding box center [154, 98] width 93 height 24
click at [0, 0] on 1 "Purchases" at bounding box center [0, 0] width 0 height 0
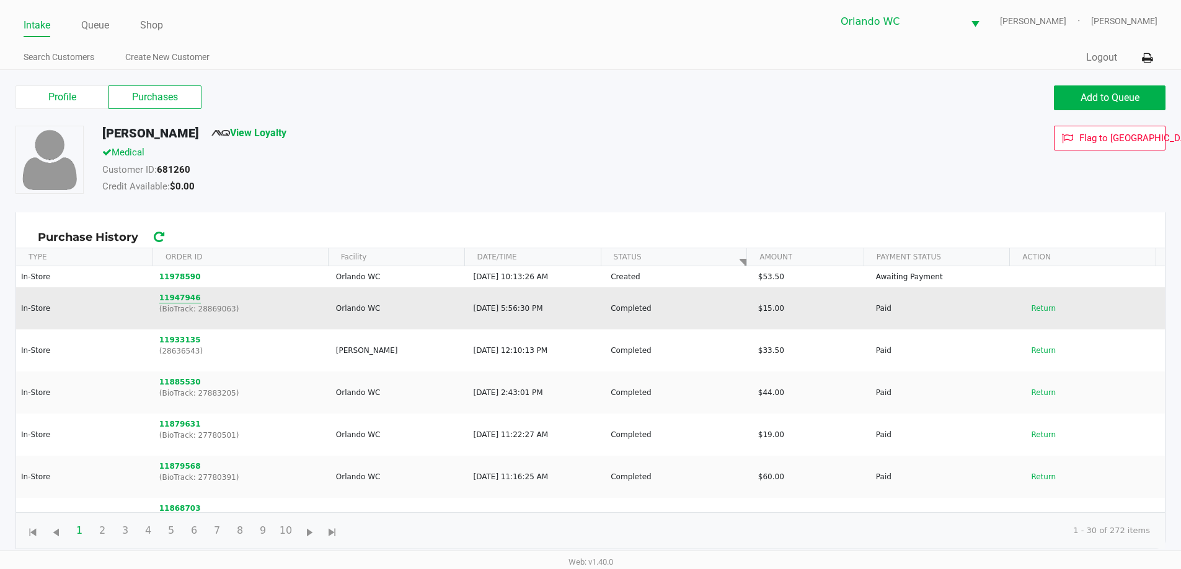
click at [188, 298] on button "11947946" at bounding box center [180, 297] width 42 height 11
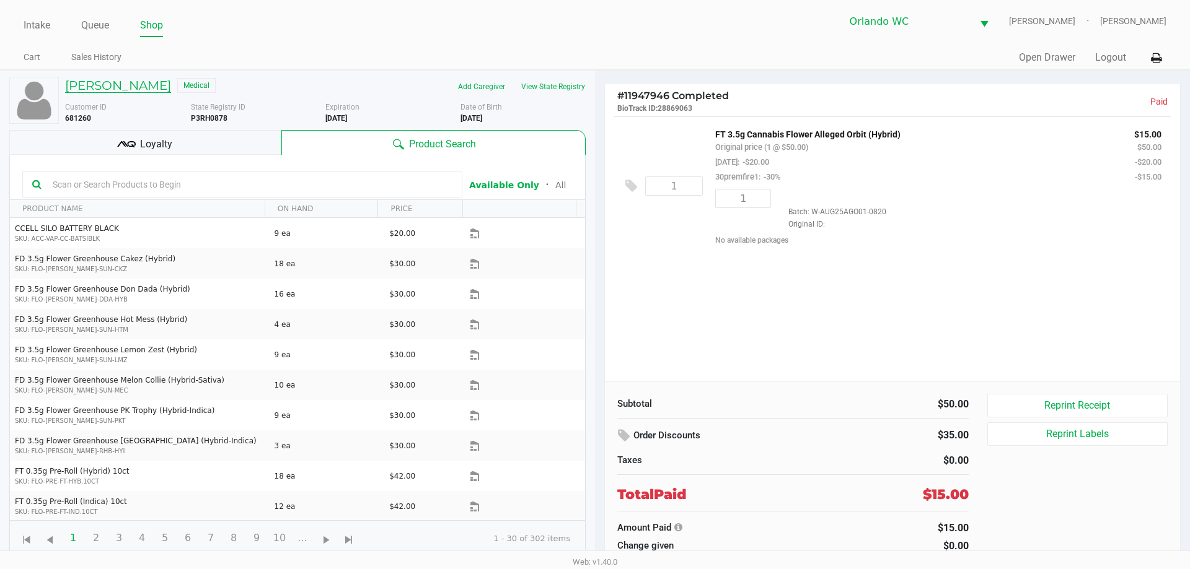
click at [157, 90] on h5 "MATTHEW BERGERON" at bounding box center [118, 85] width 106 height 15
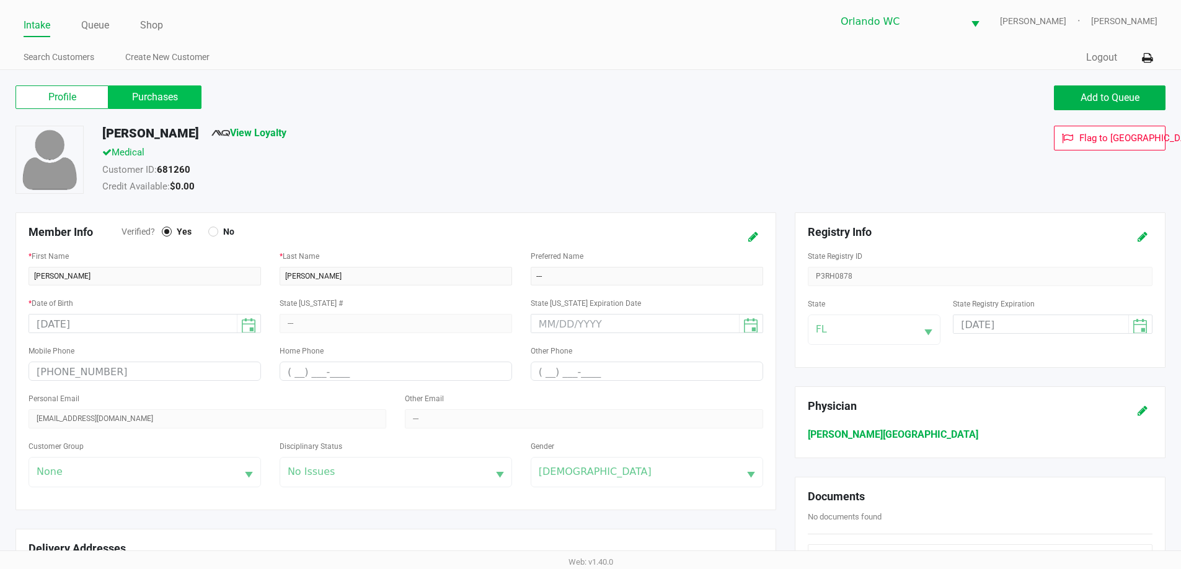
click at [178, 96] on label "Purchases" at bounding box center [154, 98] width 93 height 24
click at [0, 0] on 1 "Purchases" at bounding box center [0, 0] width 0 height 0
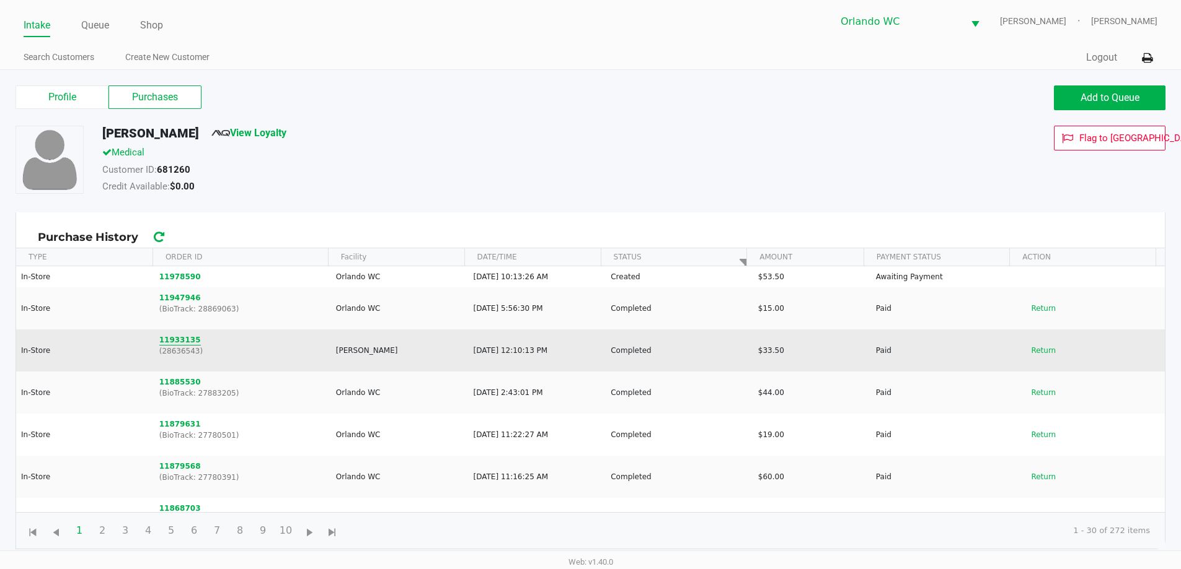
click at [177, 341] on button "11933135" at bounding box center [180, 340] width 42 height 11
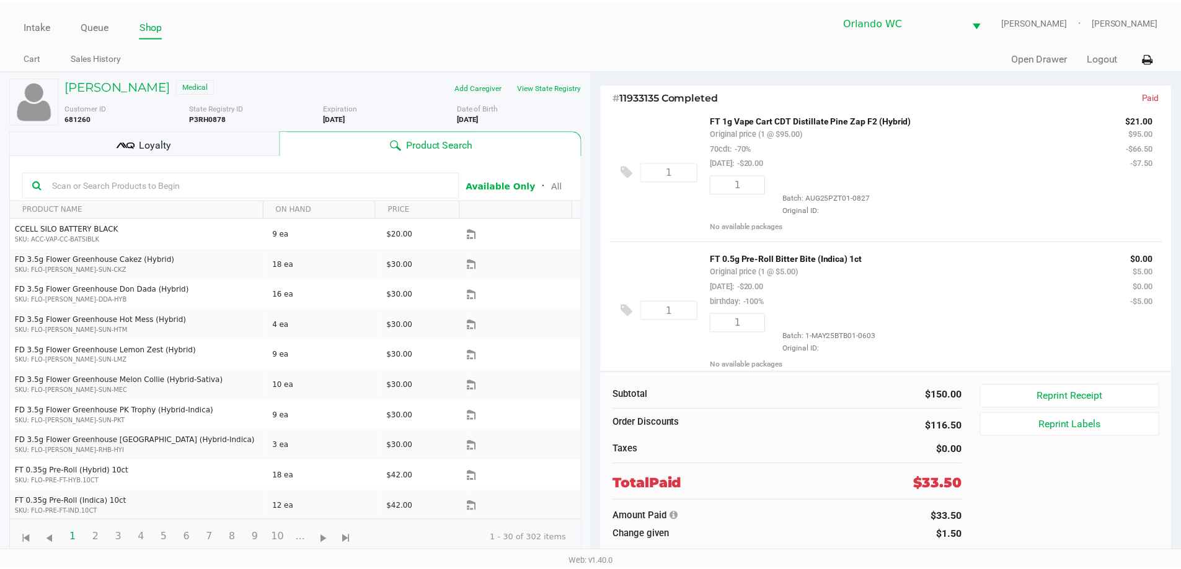
scroll to position [152, 0]
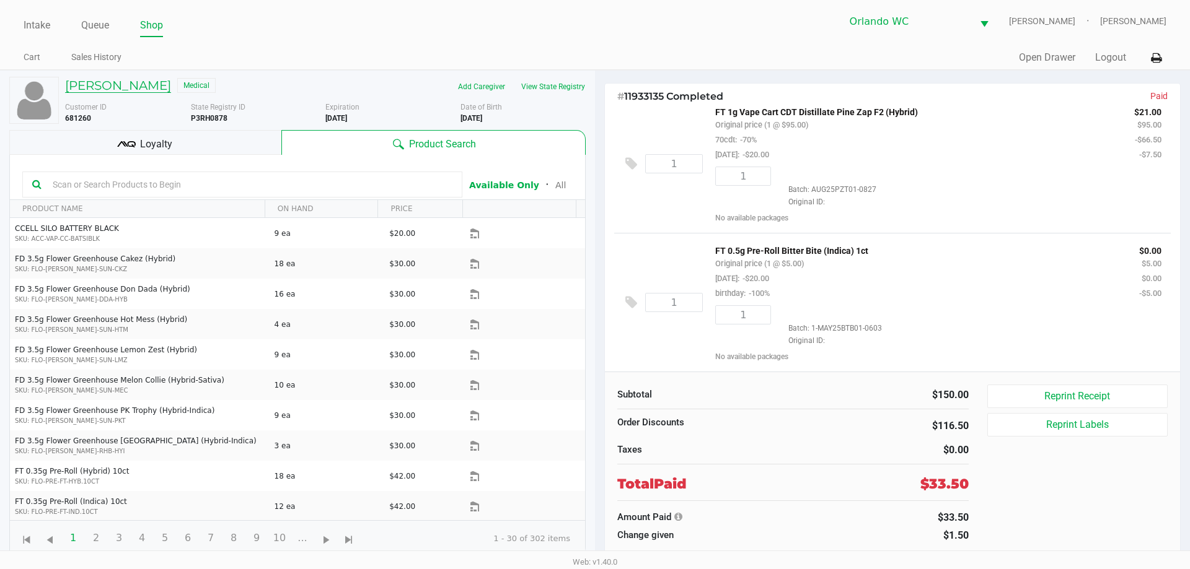
click at [120, 83] on h5 "MATTHEW BERGERON" at bounding box center [118, 85] width 106 height 15
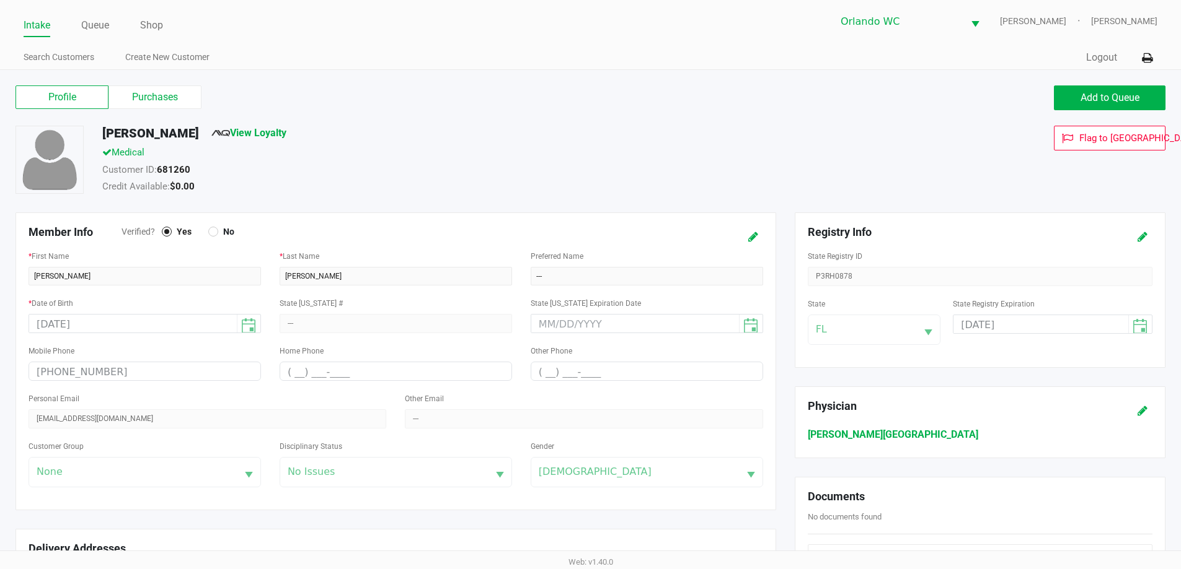
click at [173, 98] on label "Purchases" at bounding box center [154, 98] width 93 height 24
click at [0, 0] on 1 "Purchases" at bounding box center [0, 0] width 0 height 0
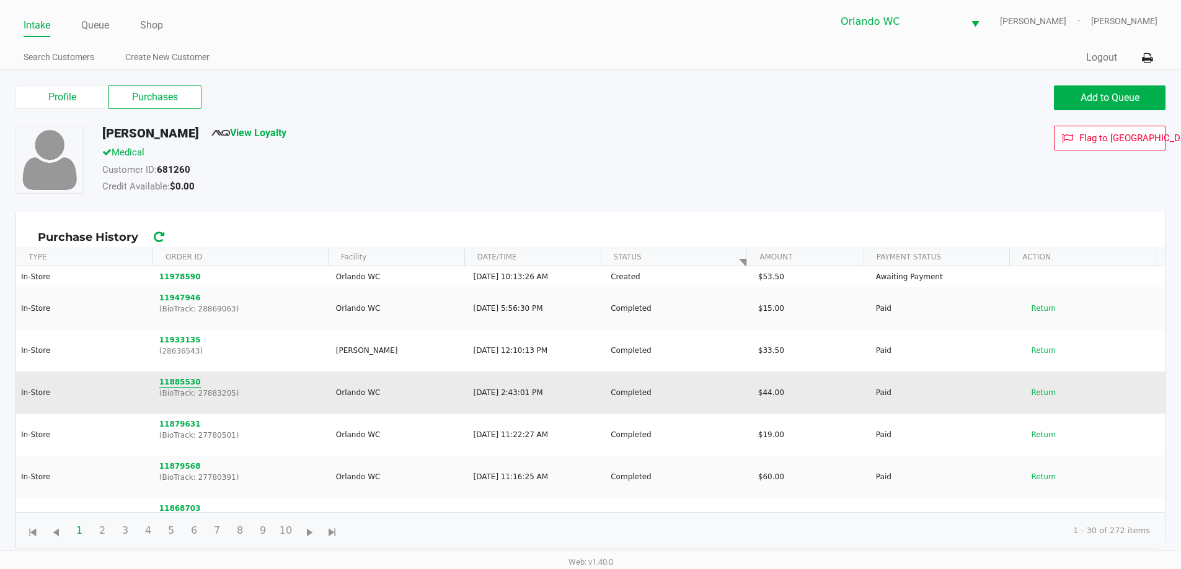
click at [162, 386] on button "11885530" at bounding box center [180, 382] width 42 height 11
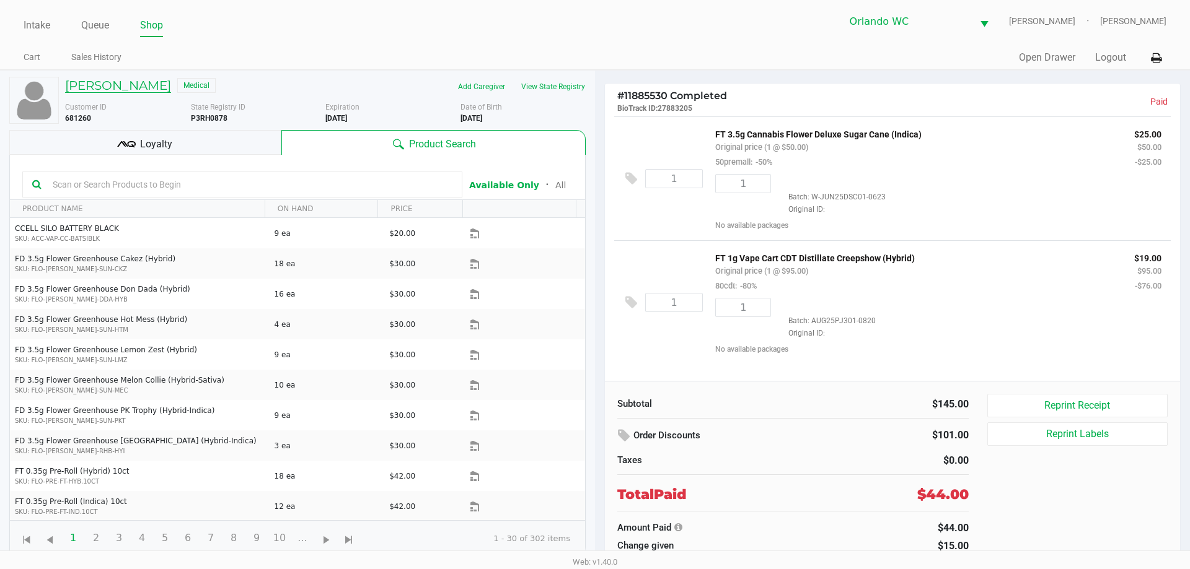
click at [166, 88] on h5 "MATTHEW BERGERON" at bounding box center [118, 85] width 106 height 15
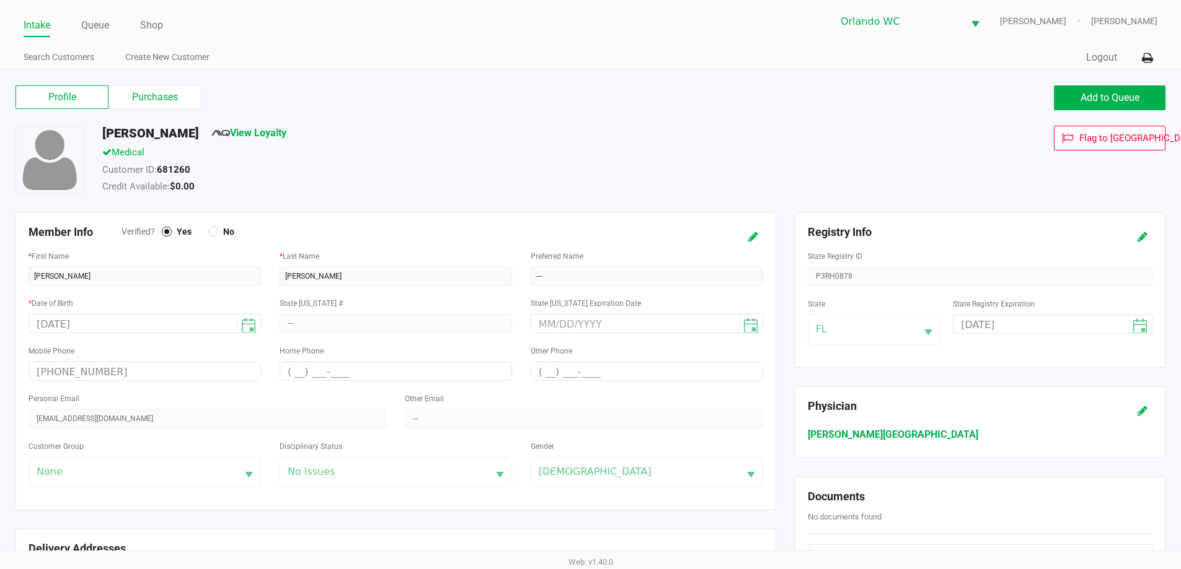
click at [166, 88] on label "Purchases" at bounding box center [154, 98] width 93 height 24
click at [0, 0] on 1 "Purchases" at bounding box center [0, 0] width 0 height 0
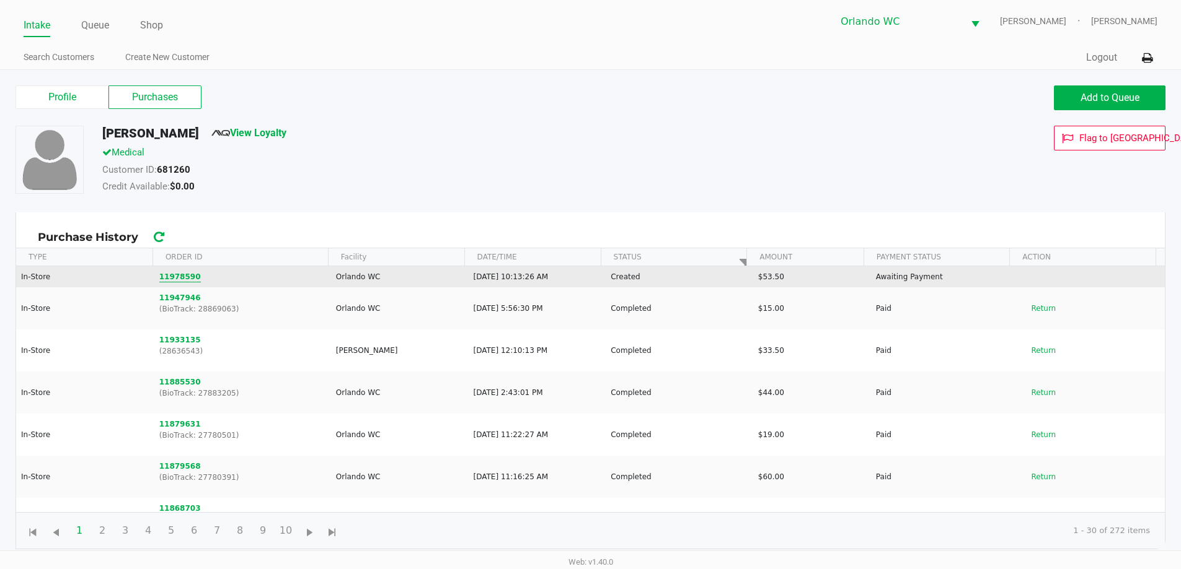
click at [183, 275] on button "11978590" at bounding box center [180, 276] width 42 height 11
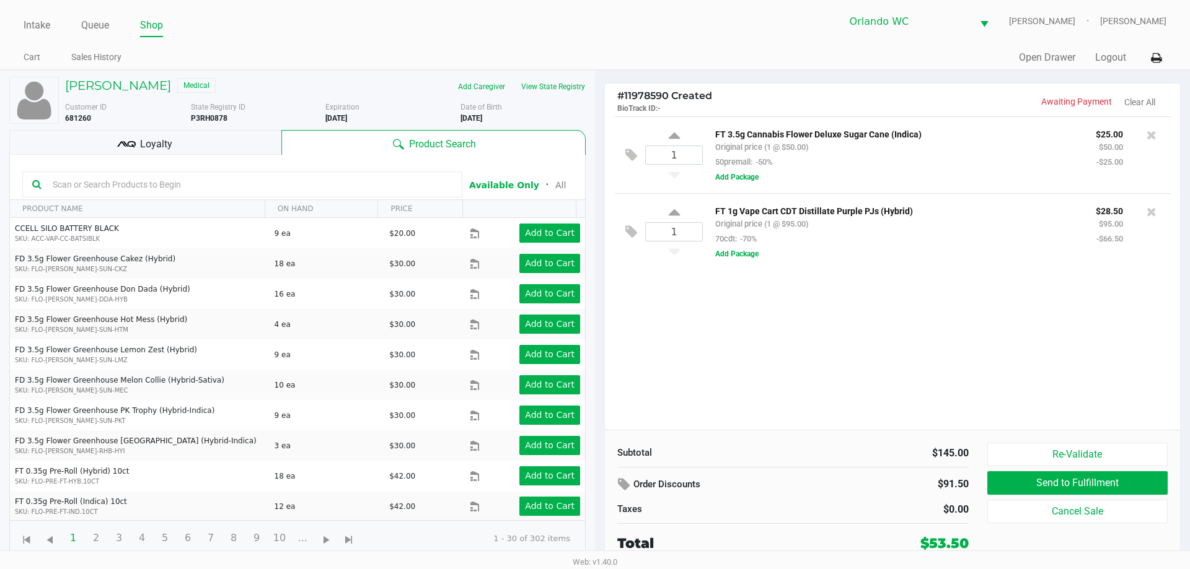
click at [959, 460] on div "$145.00" at bounding box center [886, 453] width 167 height 15
drag, startPoint x: 961, startPoint y: 351, endPoint x: 961, endPoint y: 343, distance: 8.7
click at [961, 349] on div "1 FT 3.5g Cannabis Flower Deluxe Sugar Cane (Indica) Original price (1 @ $50.00…" at bounding box center [892, 274] width 575 height 314
click at [208, 144] on div "Loyalty" at bounding box center [145, 142] width 272 height 25
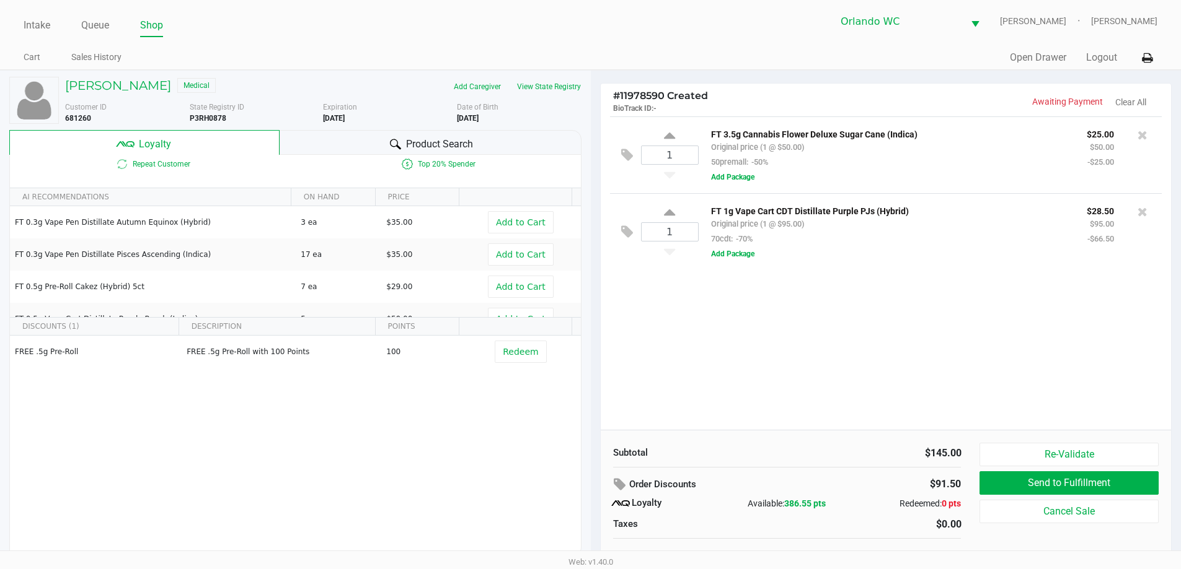
drag, startPoint x: 738, startPoint y: 378, endPoint x: 740, endPoint y: 367, distance: 10.7
click at [738, 373] on div "1 FT 3.5g Cannabis Flower Deluxe Sugar Cane (Indica) Original price (1 @ $50.00…" at bounding box center [885, 274] width 571 height 314
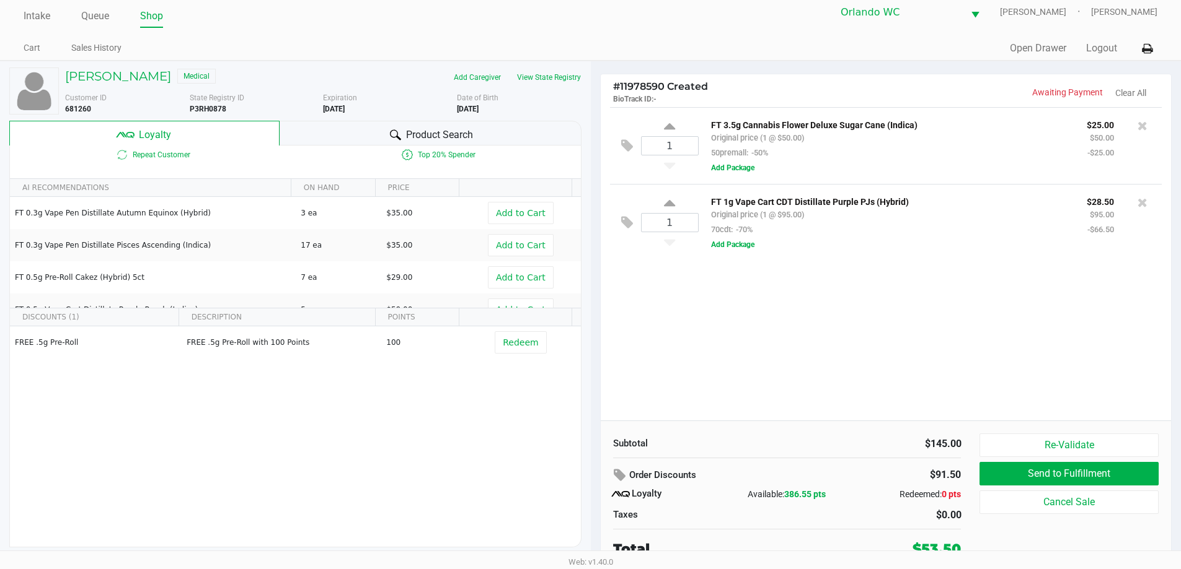
scroll to position [12, 0]
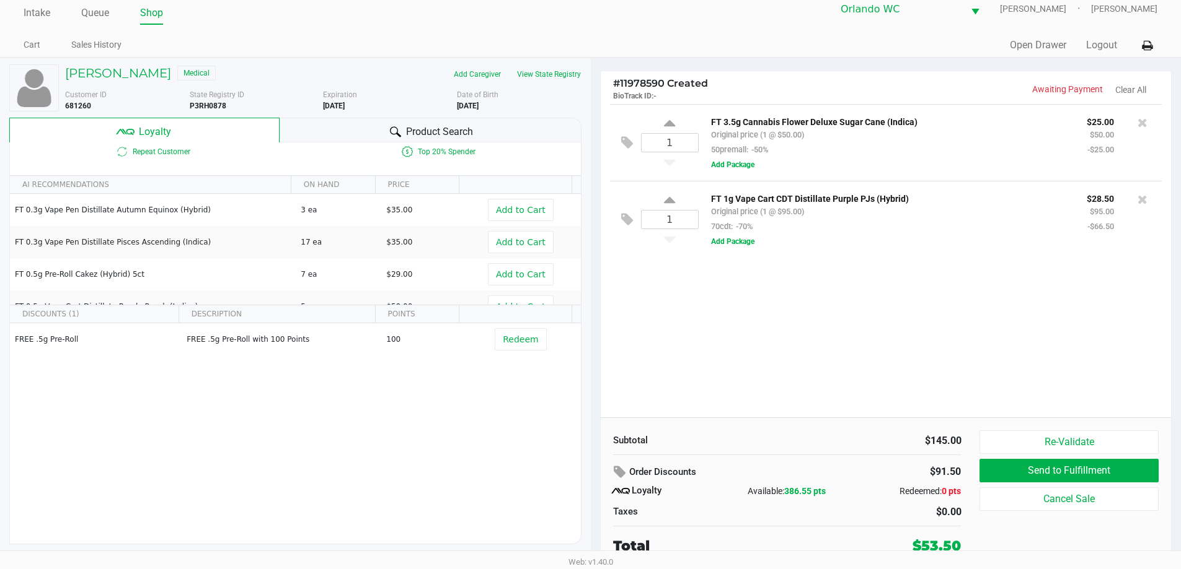
click at [756, 332] on div "1 FT 3.5g Cannabis Flower Deluxe Sugar Cane (Indica) Original price (1 @ $50.00…" at bounding box center [885, 261] width 571 height 314
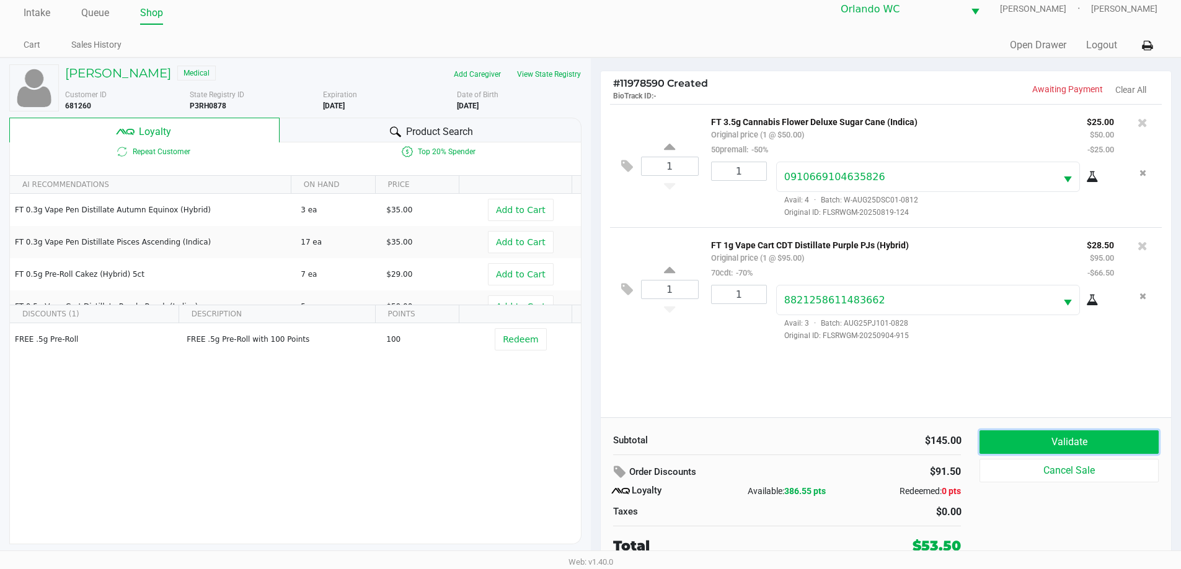
click at [1047, 439] on button "Validate" at bounding box center [1068, 443] width 178 height 24
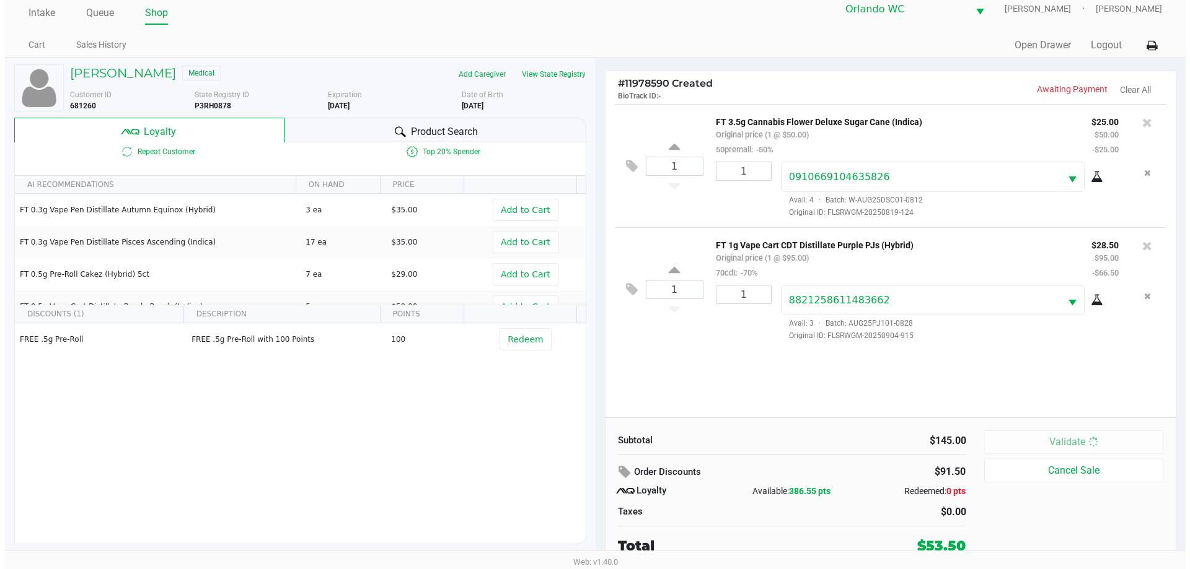
scroll to position [0, 0]
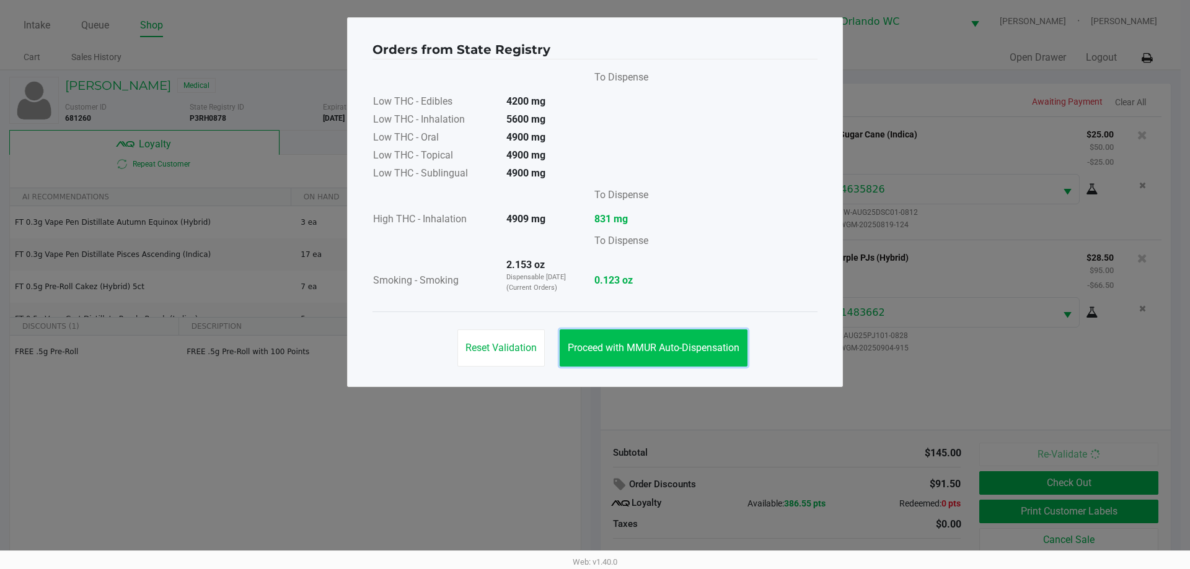
click at [693, 337] on button "Proceed with MMUR Auto-Dispensation" at bounding box center [654, 348] width 188 height 37
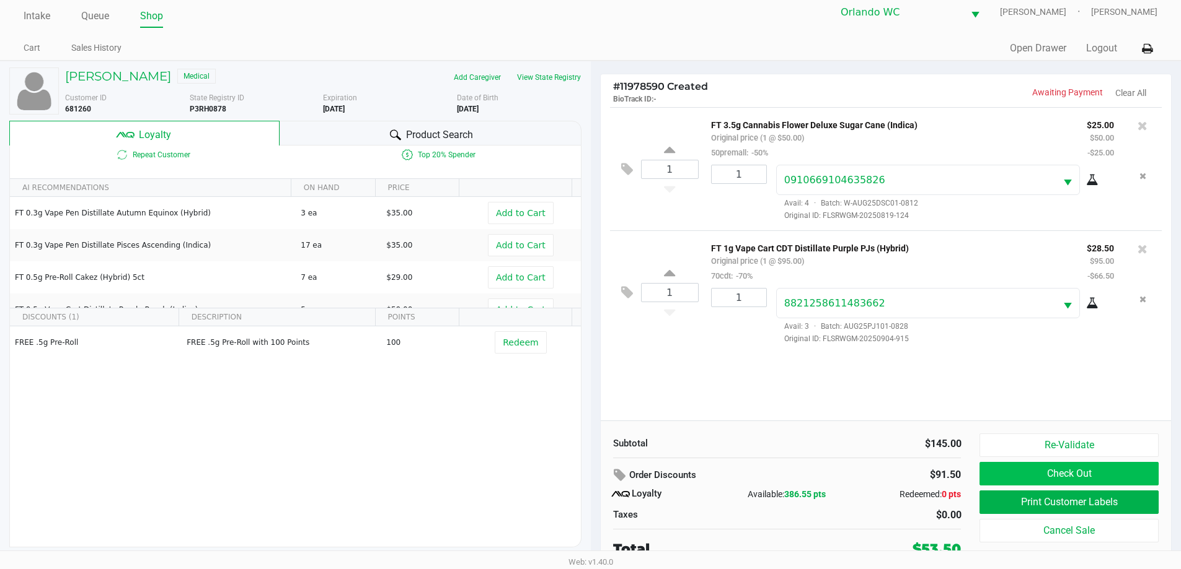
scroll to position [12, 0]
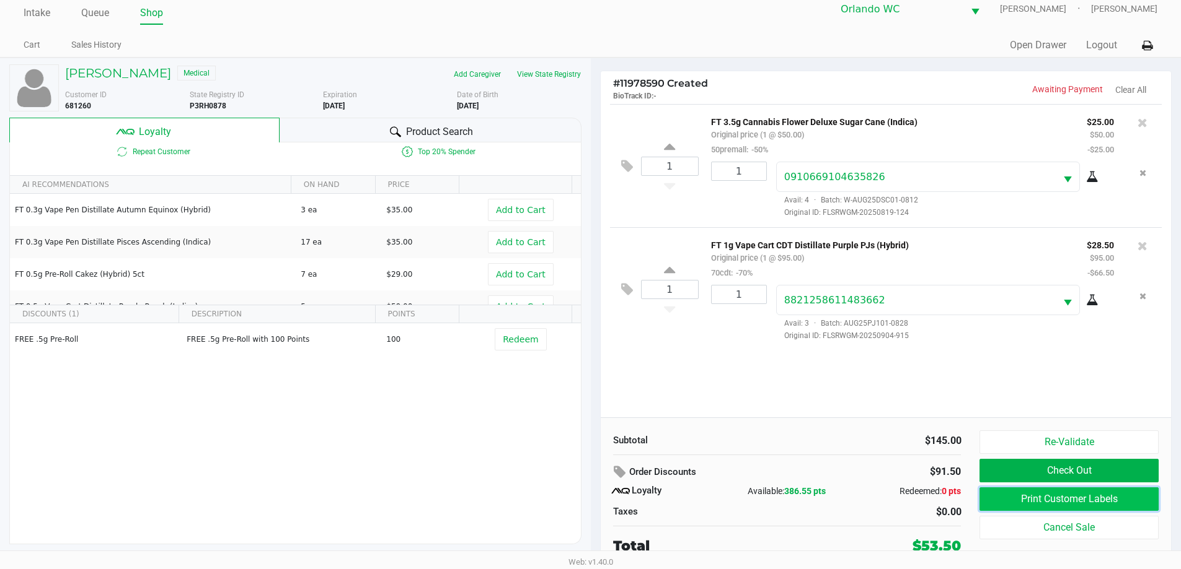
click at [1045, 495] on button "Print Customer Labels" at bounding box center [1068, 500] width 178 height 24
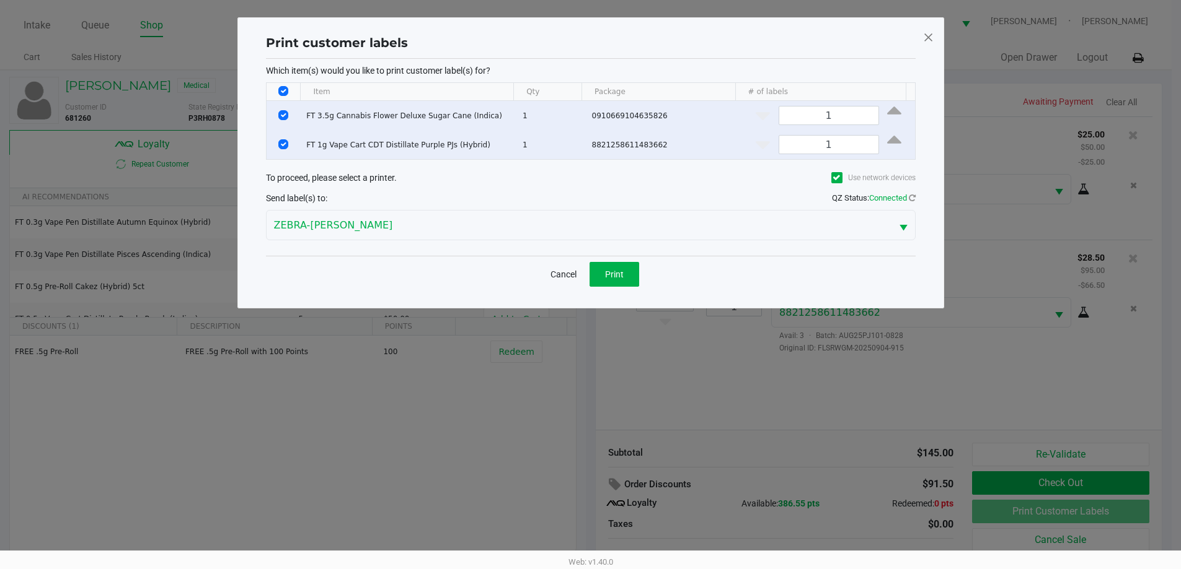
scroll to position [0, 0]
click at [629, 285] on button "Print" at bounding box center [619, 274] width 50 height 25
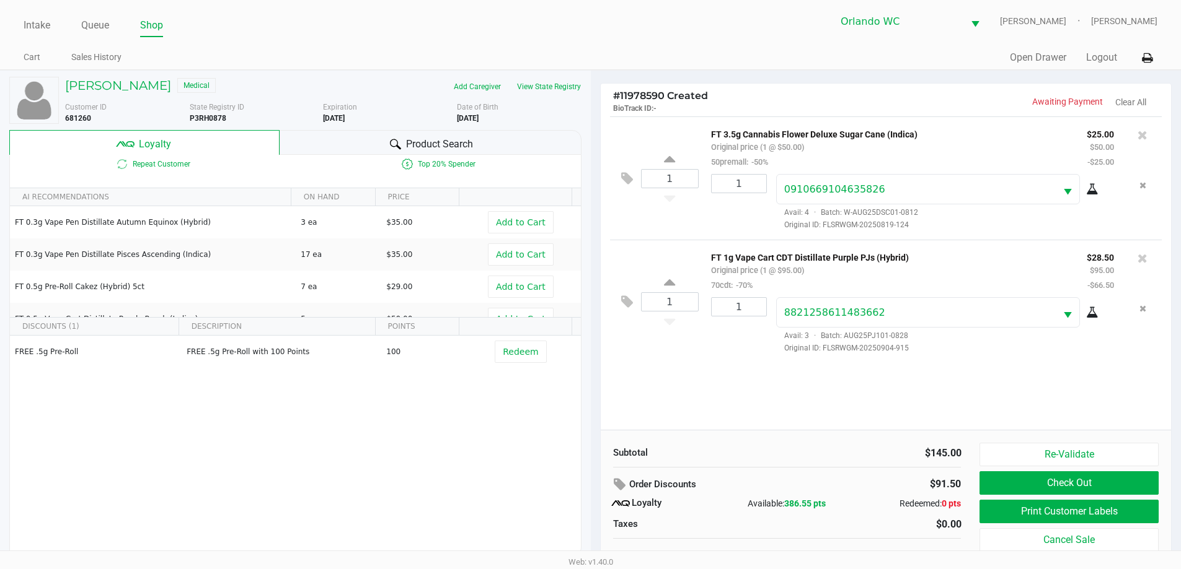
scroll to position [12, 0]
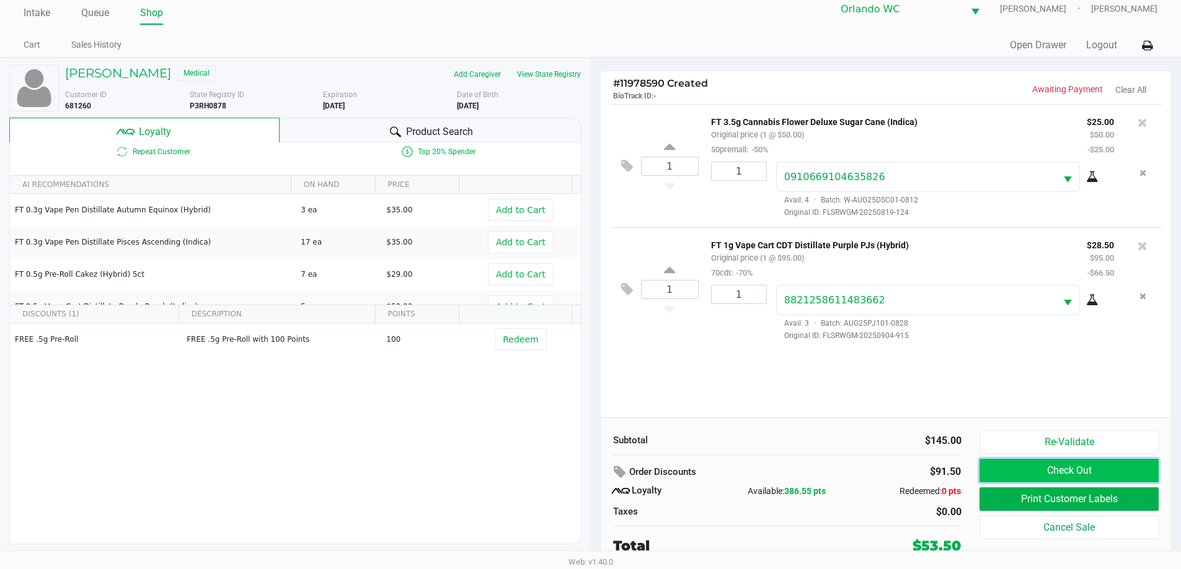
click at [1004, 465] on button "Check Out" at bounding box center [1068, 471] width 178 height 24
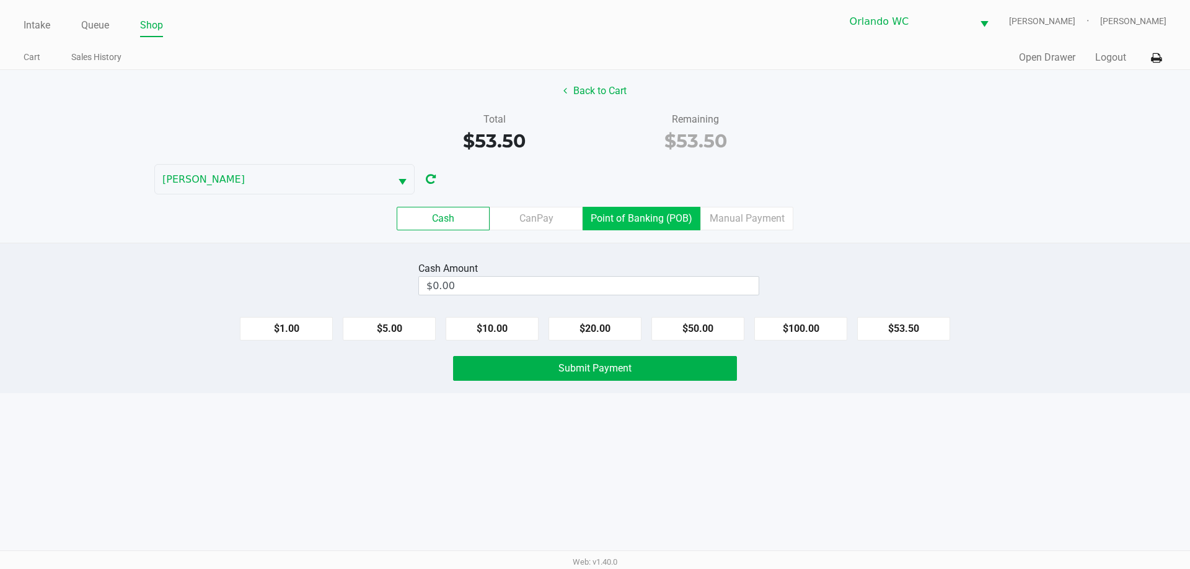
click at [646, 213] on label "Point of Banking (POB)" at bounding box center [642, 219] width 118 height 24
click at [0, 0] on 7 "Point of Banking (POB)" at bounding box center [0, 0] width 0 height 0
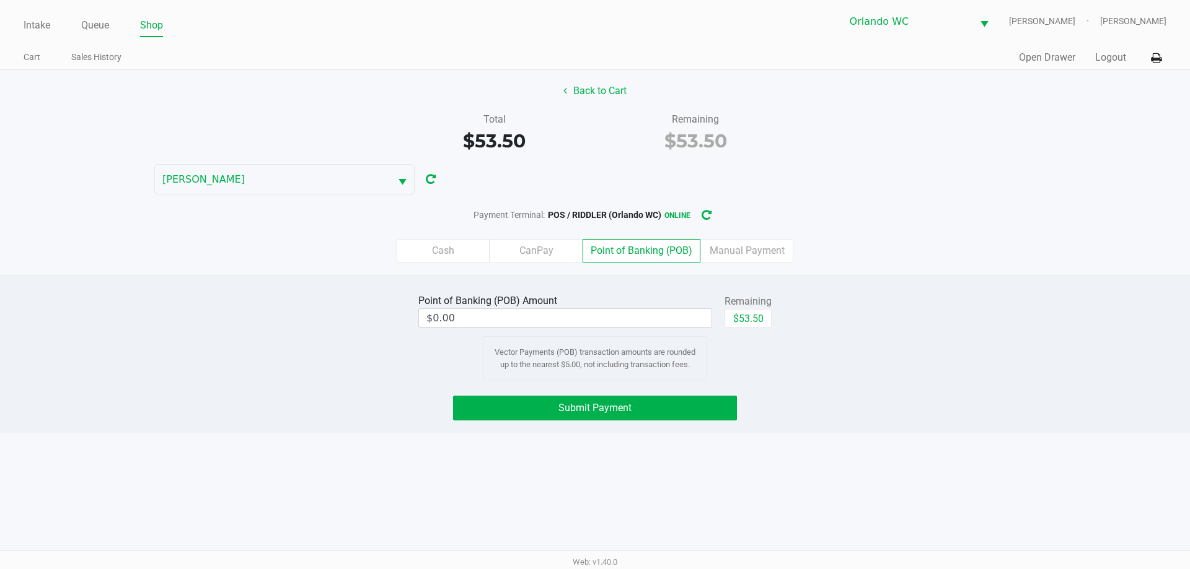
click at [752, 309] on button "$53.50" at bounding box center [747, 318] width 47 height 19
type input "$53.50"
click at [695, 402] on button "Submit Payment" at bounding box center [595, 408] width 284 height 25
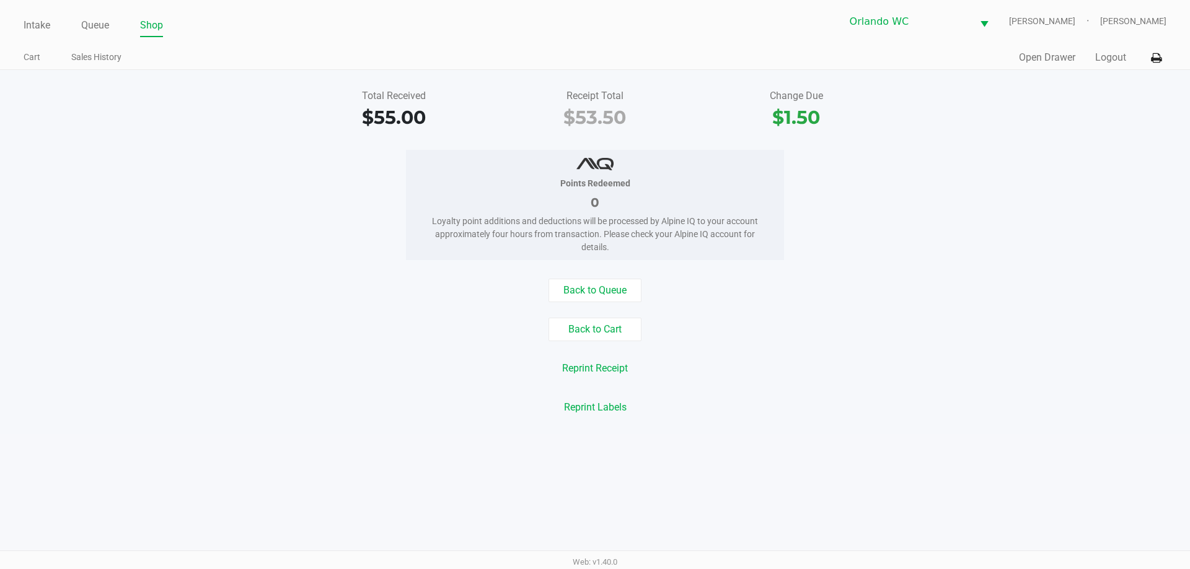
click at [581, 277] on div "Total Received $55.00 Receipt Total $53.50 Change Due $1.50 Points Redeemed 0 L…" at bounding box center [595, 252] width 1190 height 364
click at [1101, 59] on button "Logout" at bounding box center [1110, 57] width 31 height 15
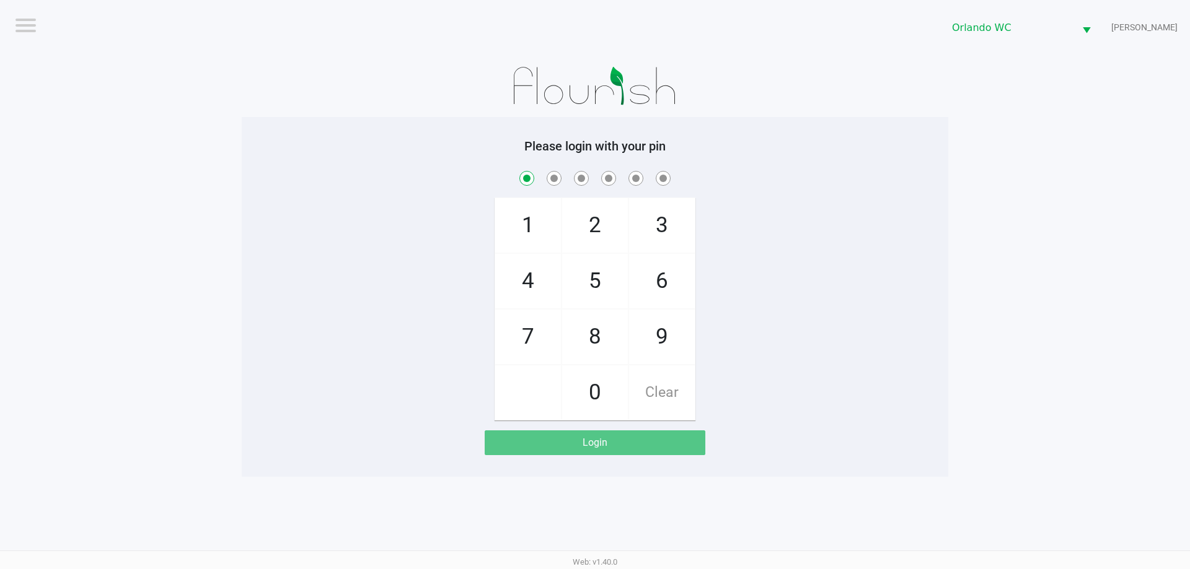
checkbox input "true"
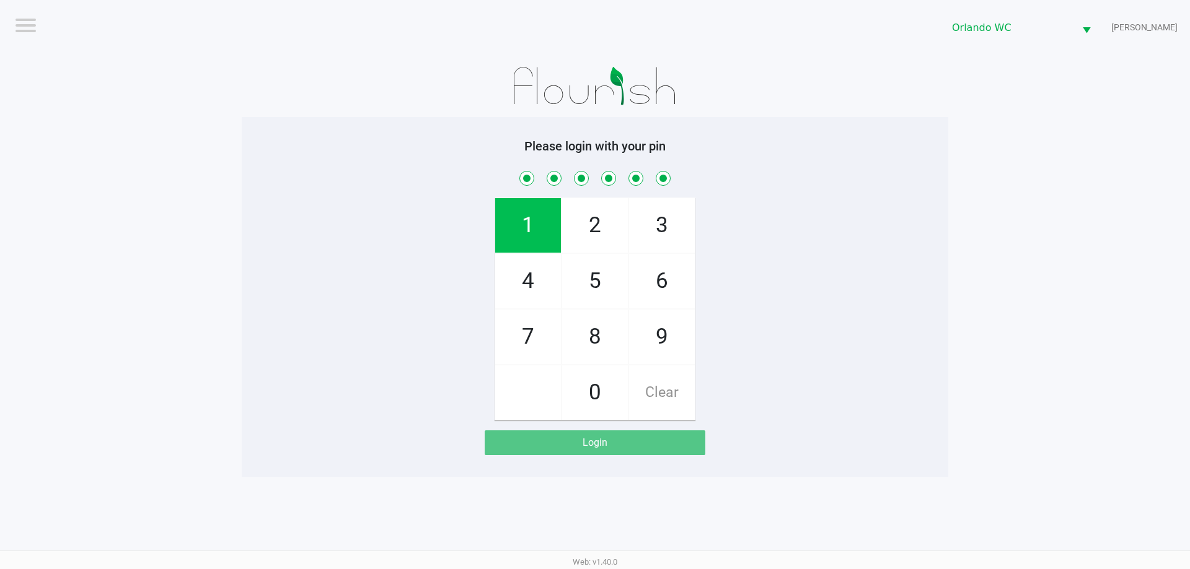
checkbox input "true"
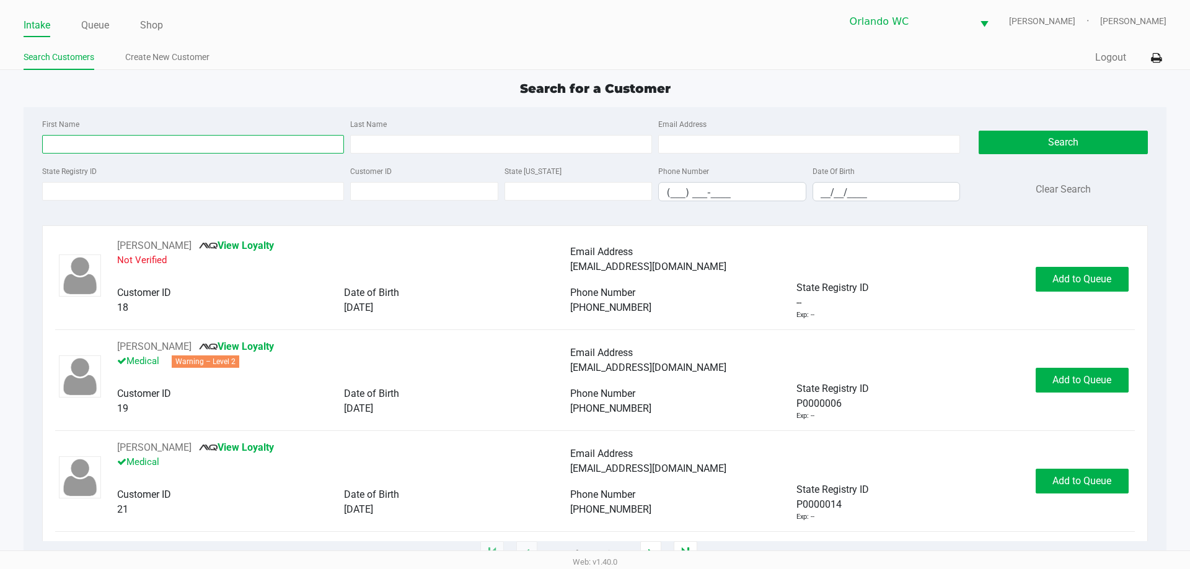
click at [254, 146] on input "First Name" at bounding box center [193, 144] width 302 height 19
type input "hasham"
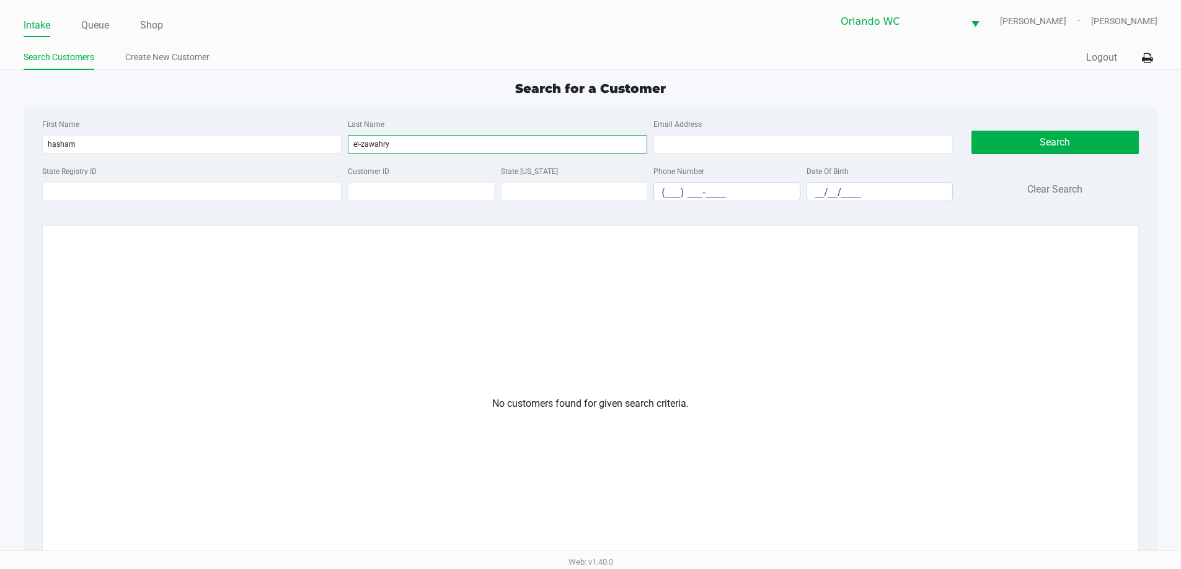
click at [363, 148] on input "el-zawahry" at bounding box center [497, 144] width 299 height 19
type input "el zawahry"
click at [58, 147] on input "hasham" at bounding box center [191, 144] width 299 height 19
type input "hesham"
click at [364, 145] on input "el zawahry" at bounding box center [497, 144] width 299 height 19
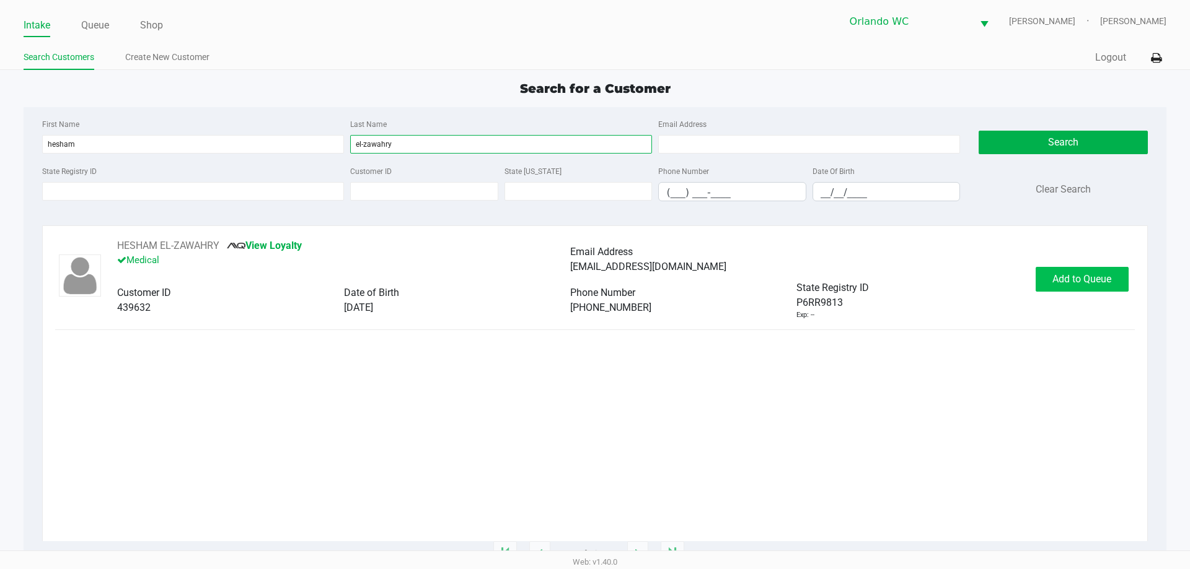
type input "el-zawahry"
click at [1046, 273] on button "Add to Queue" at bounding box center [1082, 279] width 93 height 25
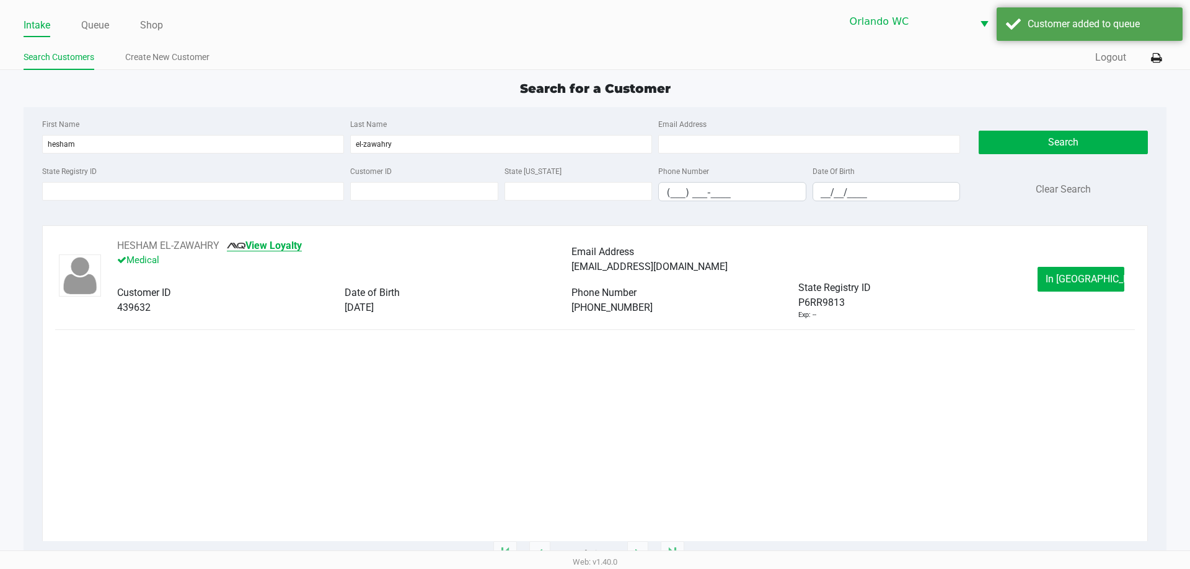
click at [295, 251] on link "View Loyalty" at bounding box center [264, 246] width 75 height 12
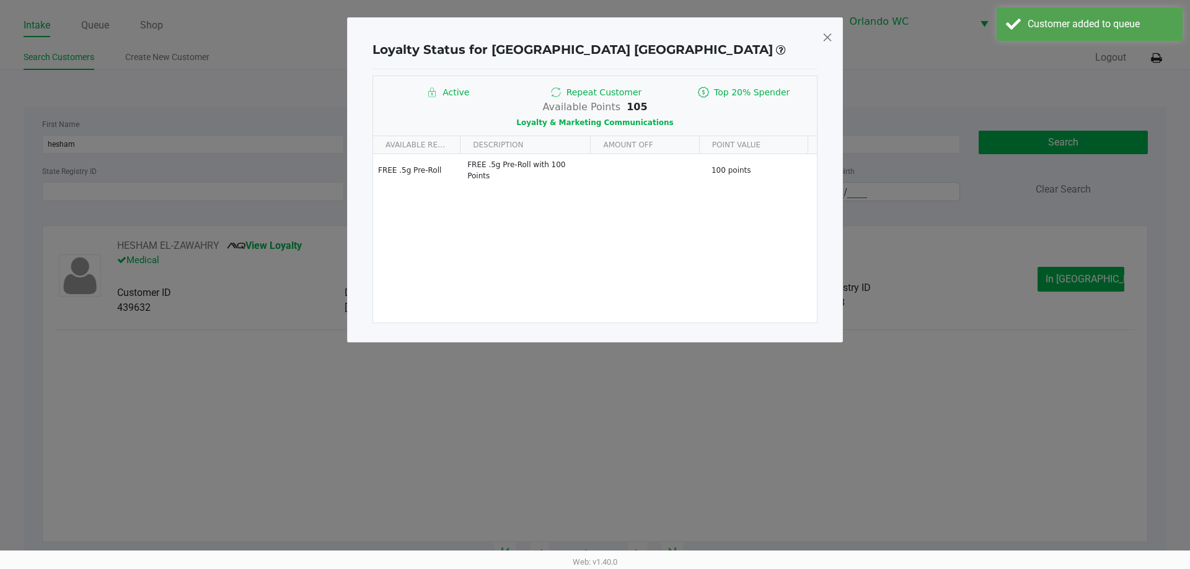
click at [817, 39] on div "Loyalty Status for HESHAM EL-ZAWAHRY Active Repeat Customer Top 20% Spender Ava…" at bounding box center [595, 179] width 496 height 325
click at [823, 33] on span at bounding box center [827, 37] width 11 height 20
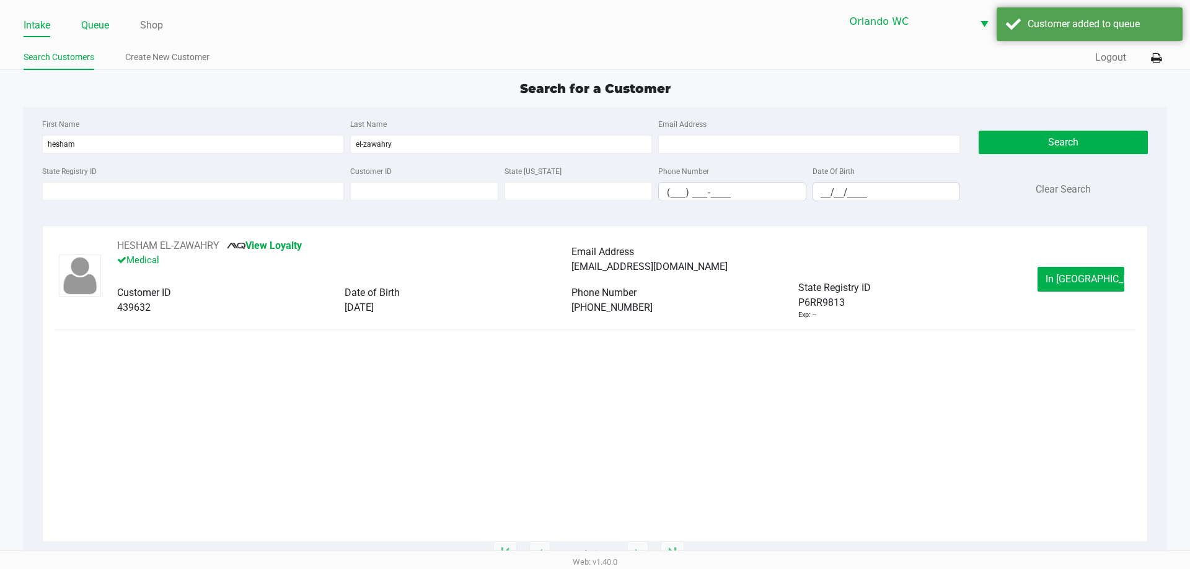
click at [102, 17] on link "Queue" at bounding box center [95, 25] width 28 height 17
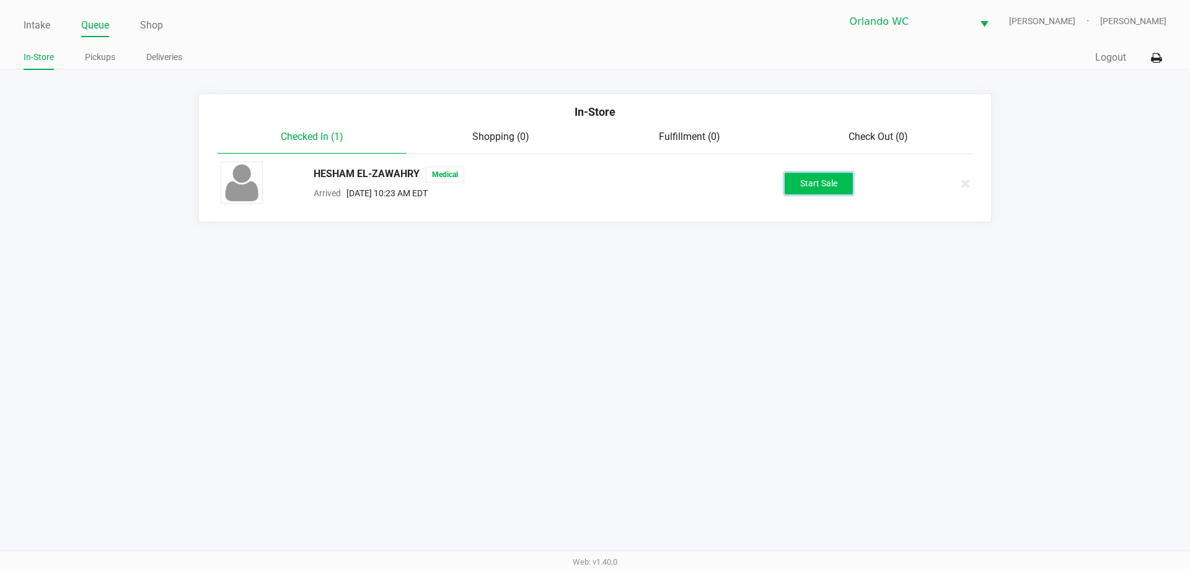
click at [834, 191] on button "Start Sale" at bounding box center [819, 184] width 68 height 22
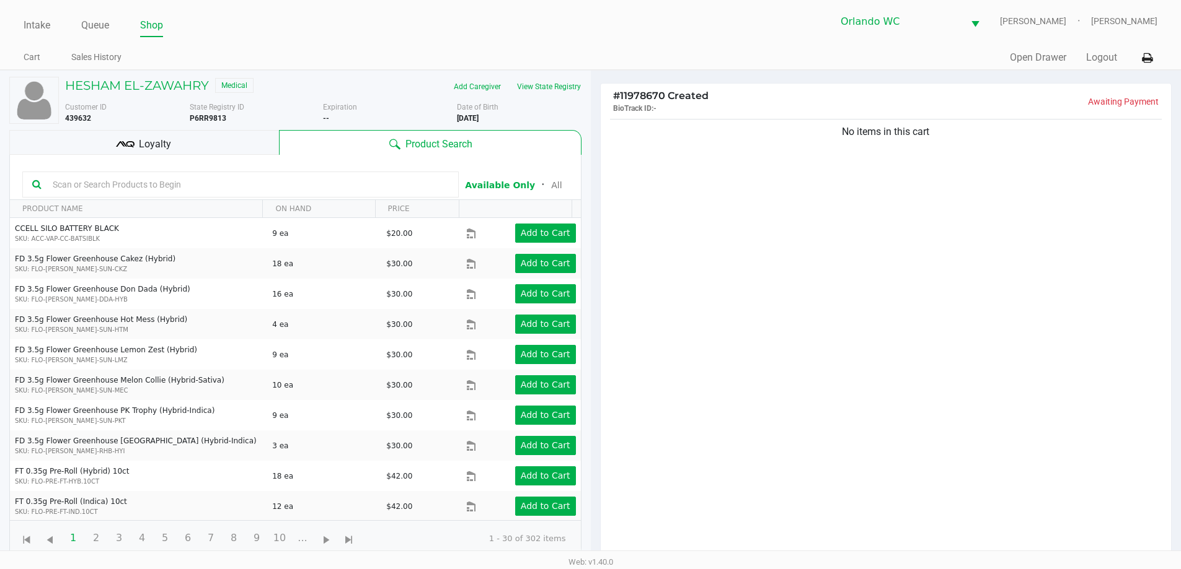
click at [288, 185] on input "text" at bounding box center [248, 184] width 401 height 19
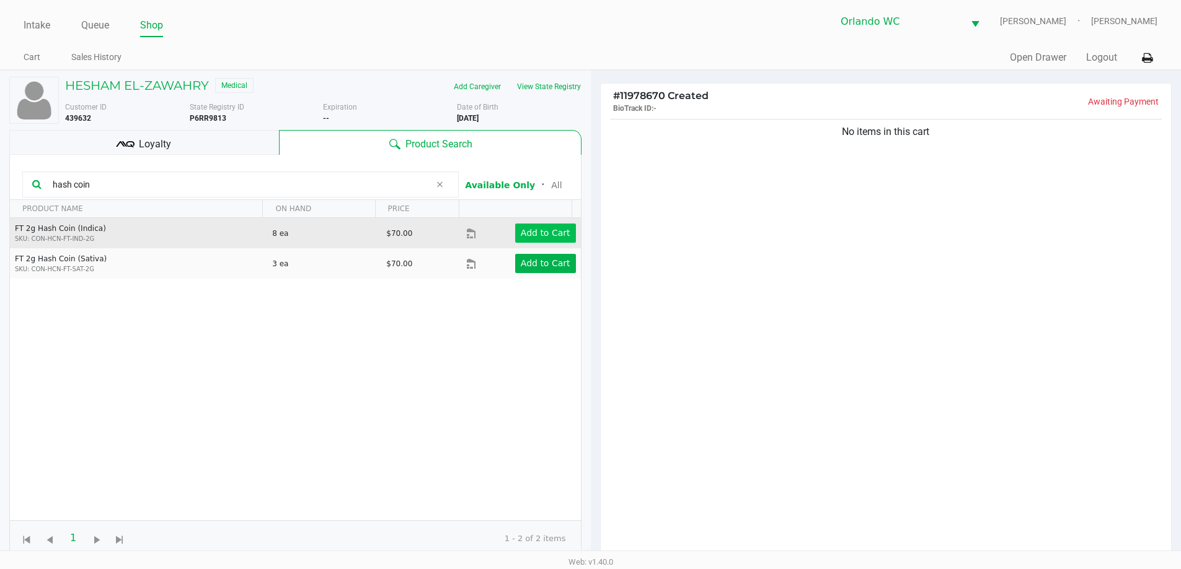
type input "hash coin"
click at [521, 231] on app-button-loader "Add to Cart" at bounding box center [546, 233] width 50 height 10
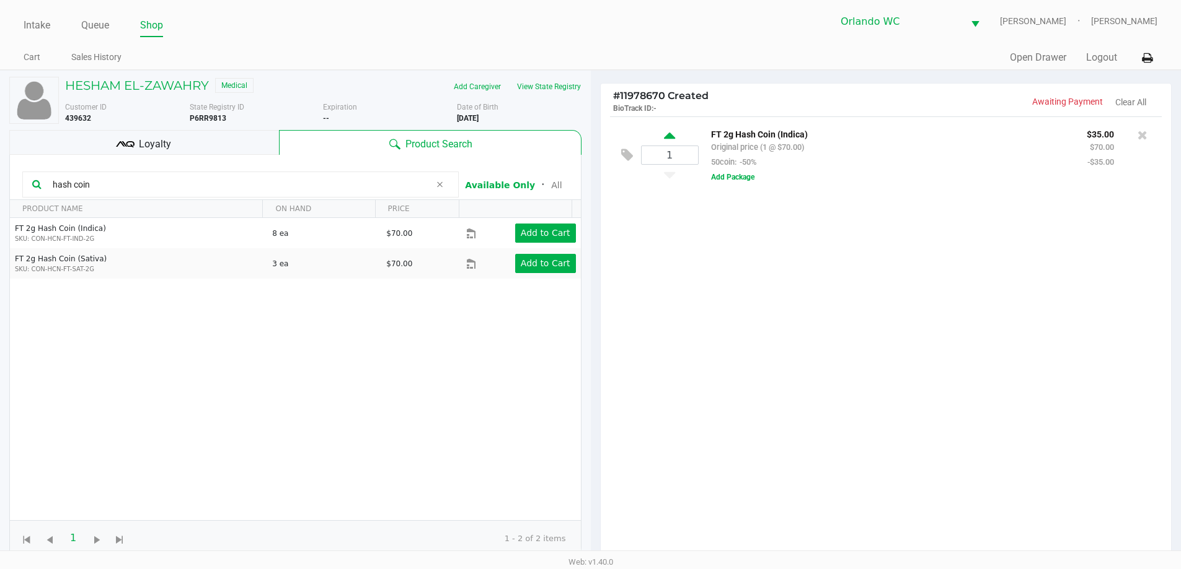
click at [675, 138] on icon at bounding box center [669, 137] width 11 height 15
type input "2"
click at [754, 379] on div "2 FT 2g Hash Coin (Indica) Original price (2 @ $70.00) 50coin: -50% $70.00 $140…" at bounding box center [885, 342] width 571 height 450
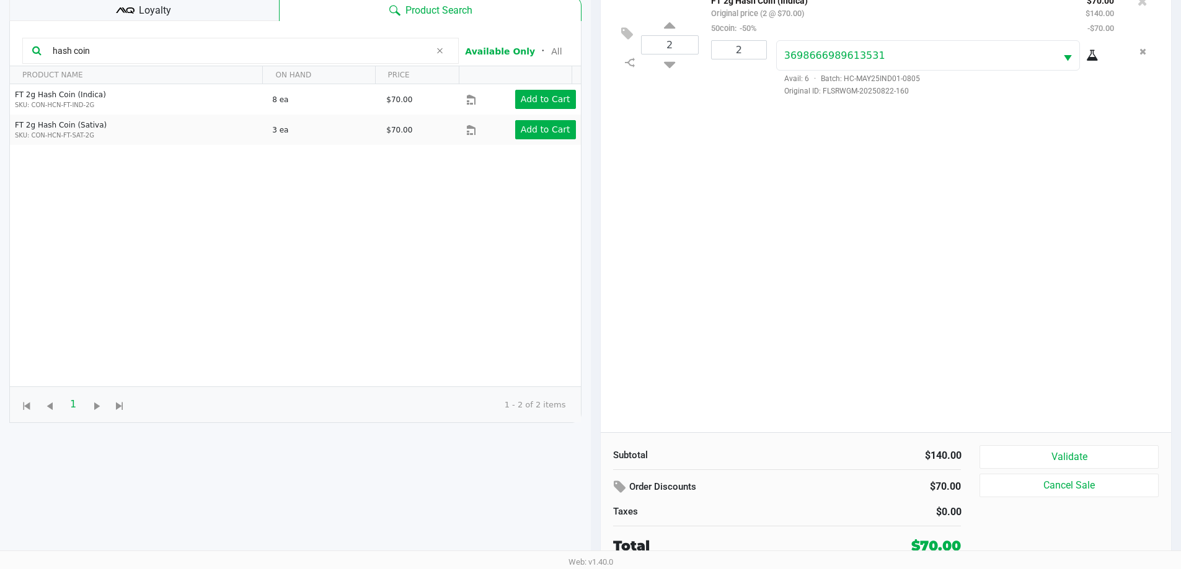
click at [1006, 439] on div "Subtotal $140.00 Order Discounts $70.00 Taxes $0.00 Total $70.00 Validate Cance…" at bounding box center [885, 501] width 571 height 136
click at [1011, 451] on button "Validate" at bounding box center [1068, 458] width 178 height 24
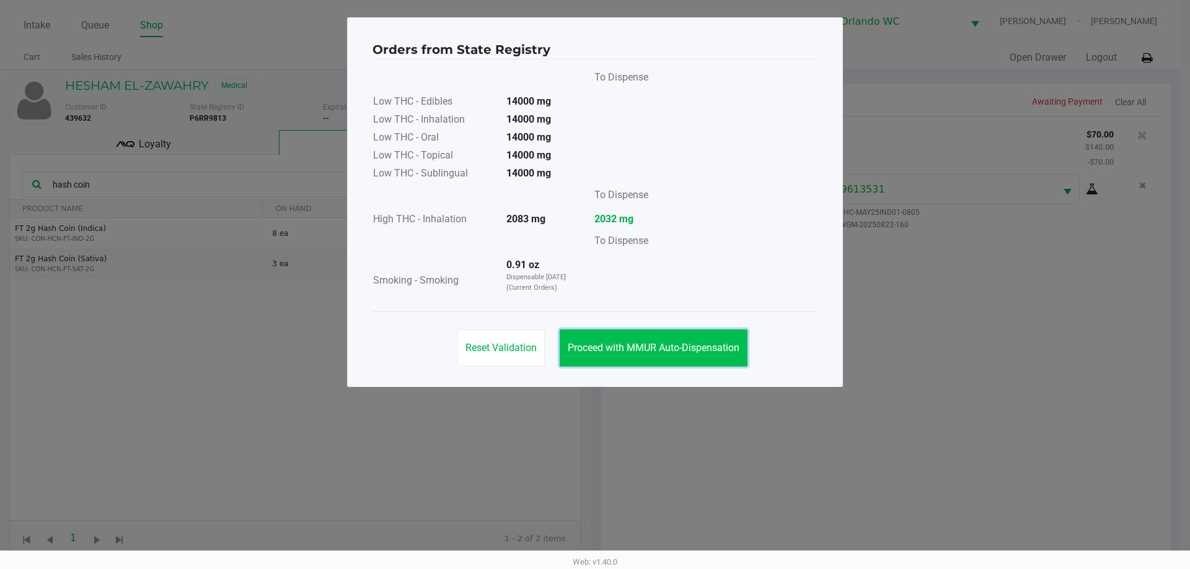
click at [678, 347] on span "Proceed with MMUR Auto-Dispensation" at bounding box center [654, 348] width 172 height 12
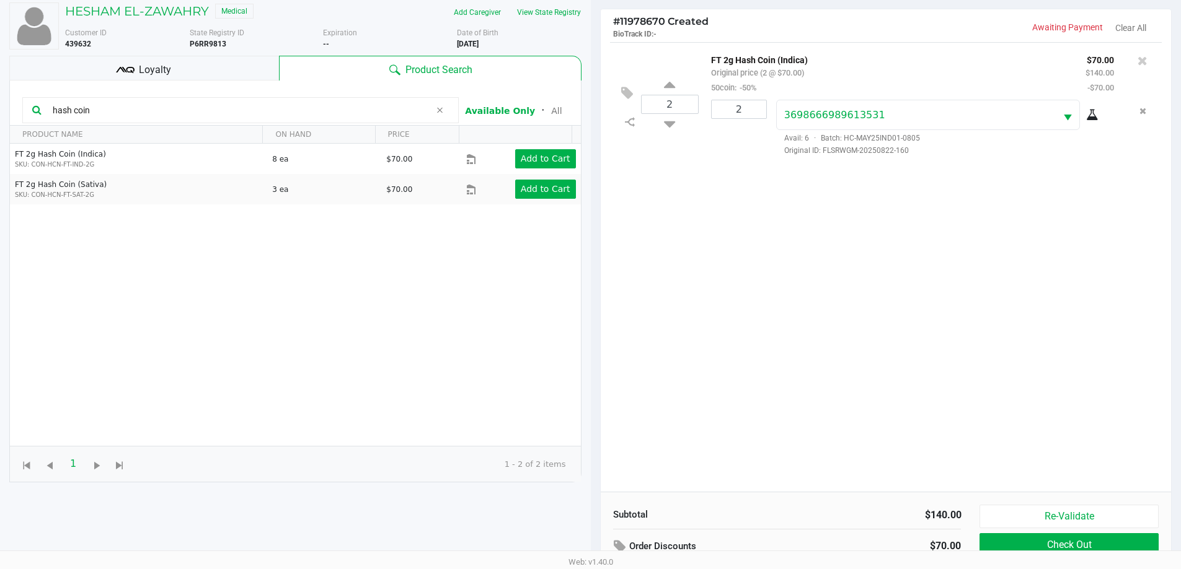
scroll to position [134, 0]
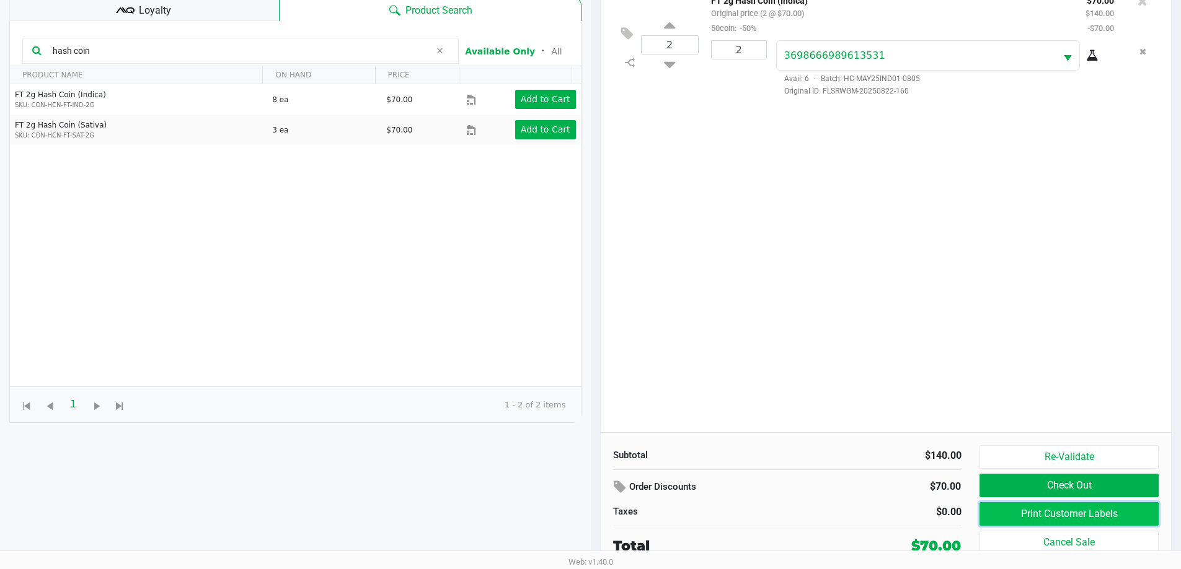
click at [1010, 511] on button "Print Customer Labels" at bounding box center [1068, 515] width 178 height 24
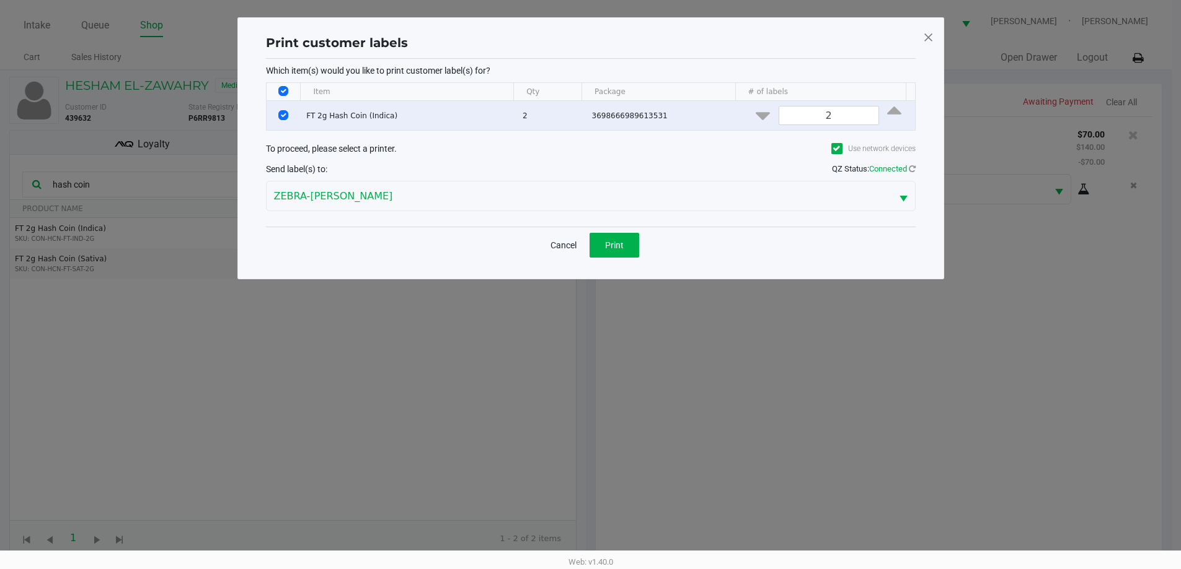
scroll to position [0, 0]
click at [599, 246] on button "Print" at bounding box center [619, 245] width 50 height 25
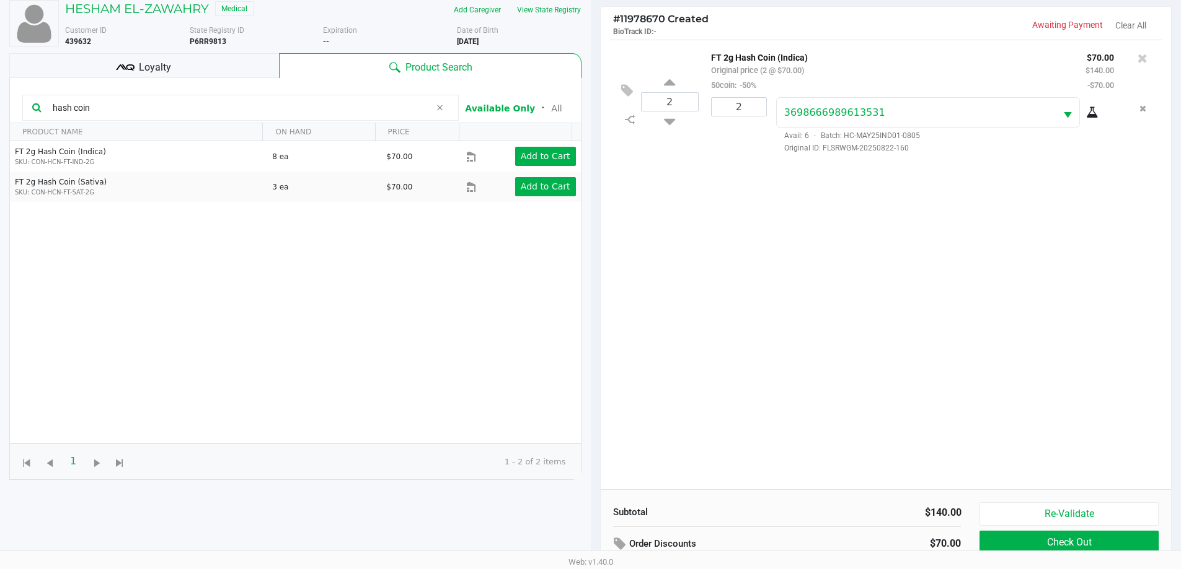
scroll to position [134, 0]
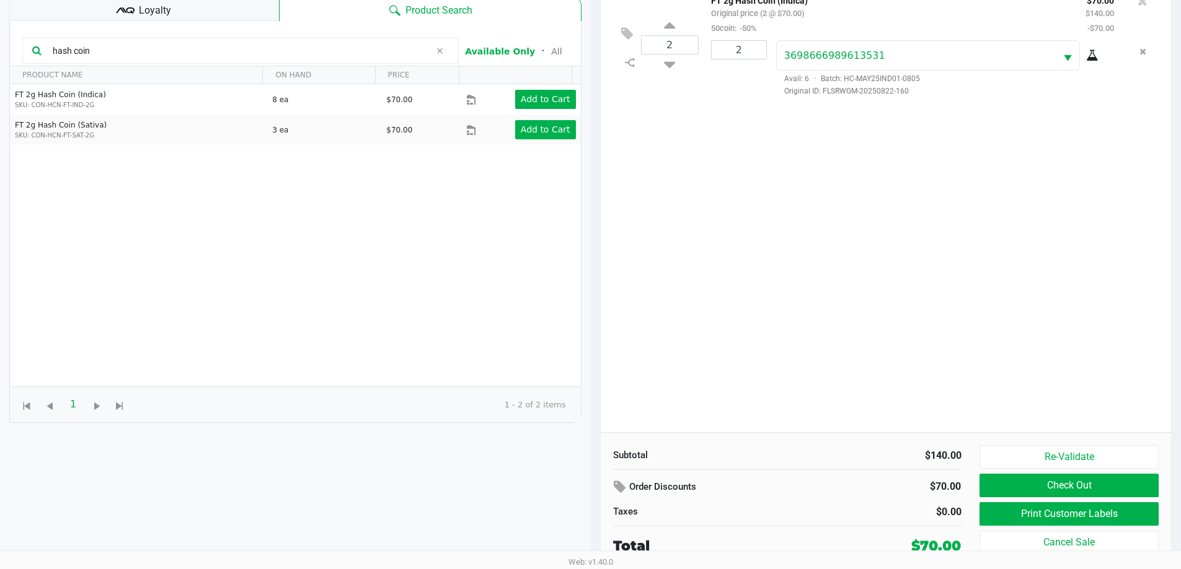
click at [1010, 488] on button "Check Out" at bounding box center [1068, 486] width 178 height 24
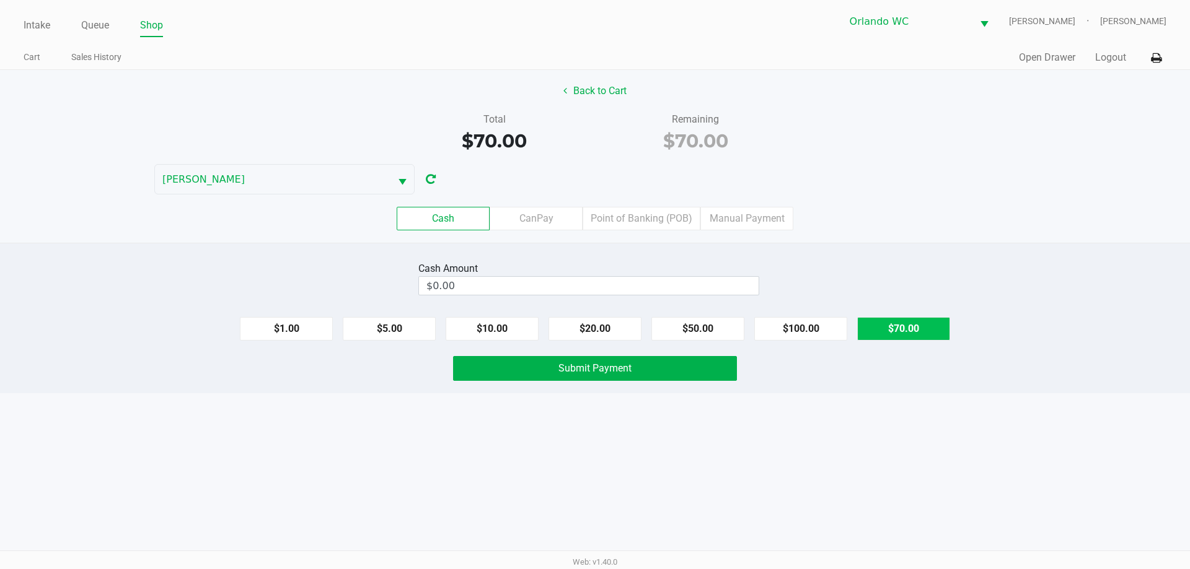
click at [902, 329] on button "$70.00" at bounding box center [903, 329] width 93 height 24
type input "$70.00"
click at [609, 399] on div "Intake Queue Shop Orlando WC RODNEY-ATKINS Emily Dodich Cart Sales History Quic…" at bounding box center [595, 284] width 1190 height 569
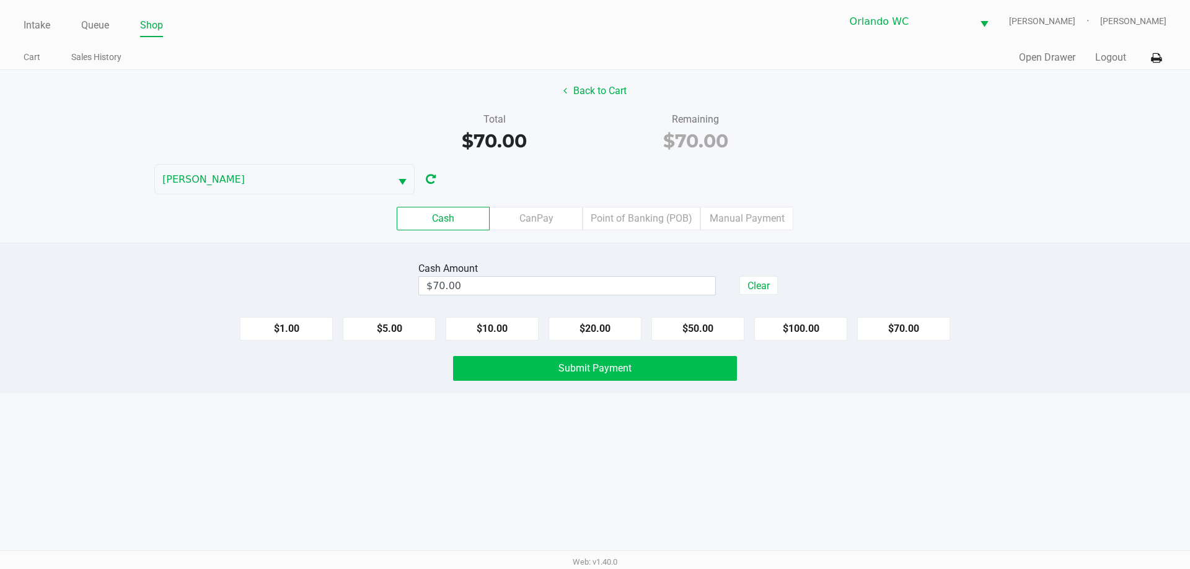
click at [597, 380] on button "Submit Payment" at bounding box center [595, 368] width 284 height 25
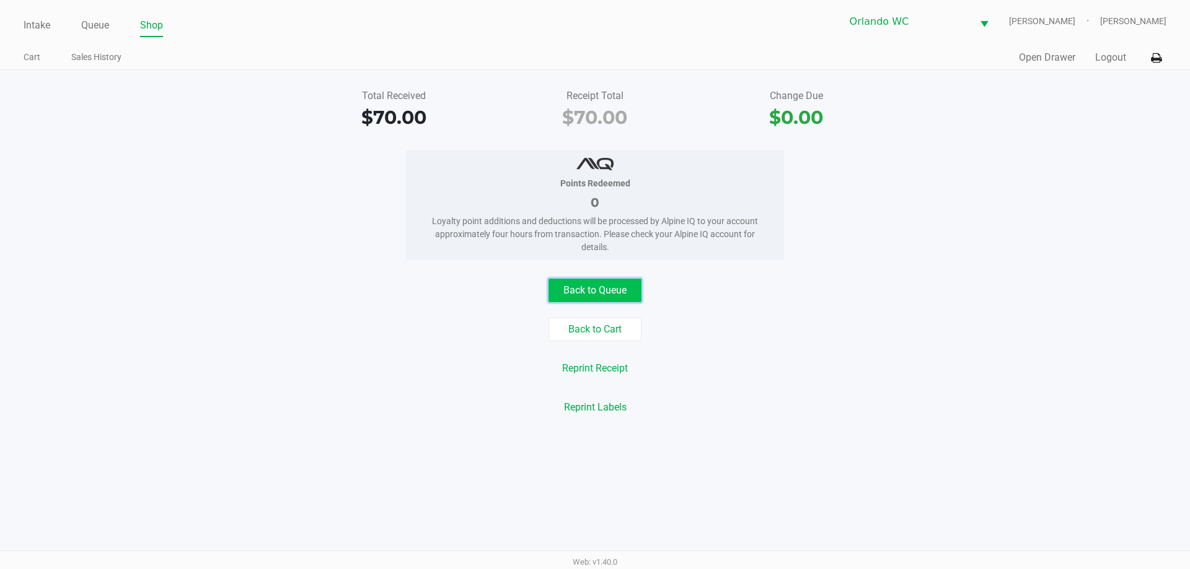
click at [564, 292] on button "Back to Queue" at bounding box center [594, 291] width 93 height 24
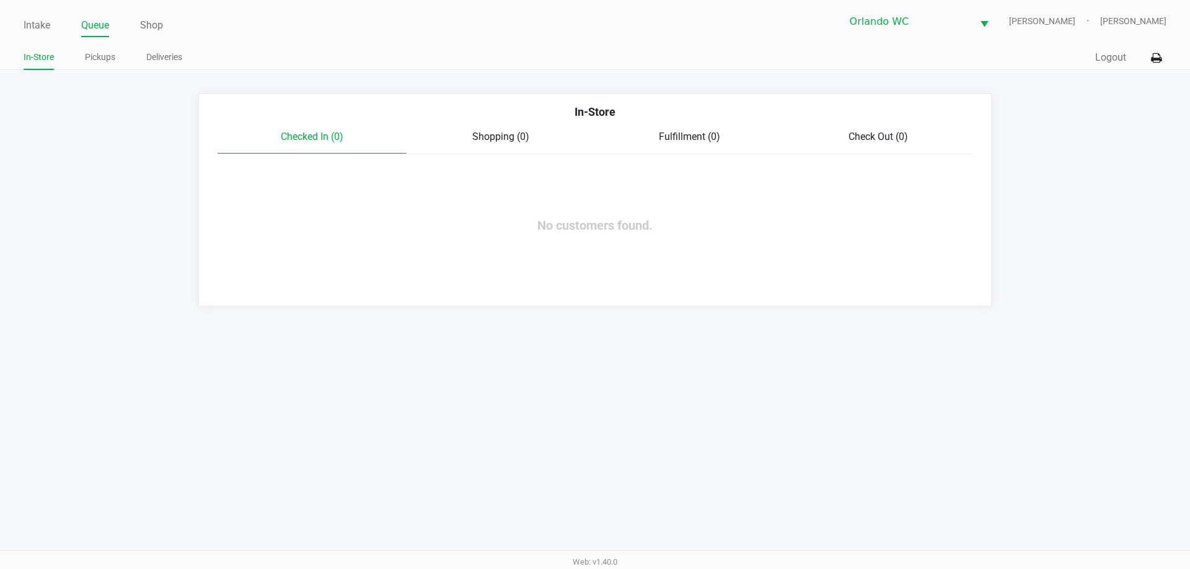
drag, startPoint x: 638, startPoint y: 76, endPoint x: 461, endPoint y: 63, distance: 177.1
click at [625, 74] on app-point-of-sale "Intake Queue Shop Orlando WC RODNEY-ATKINS Emily Dodich In-Store Pickups Delive…" at bounding box center [595, 153] width 1190 height 307
click at [101, 48] on li "Pickups" at bounding box center [100, 59] width 30 height 22
click at [102, 55] on link "Pickups" at bounding box center [100, 57] width 30 height 15
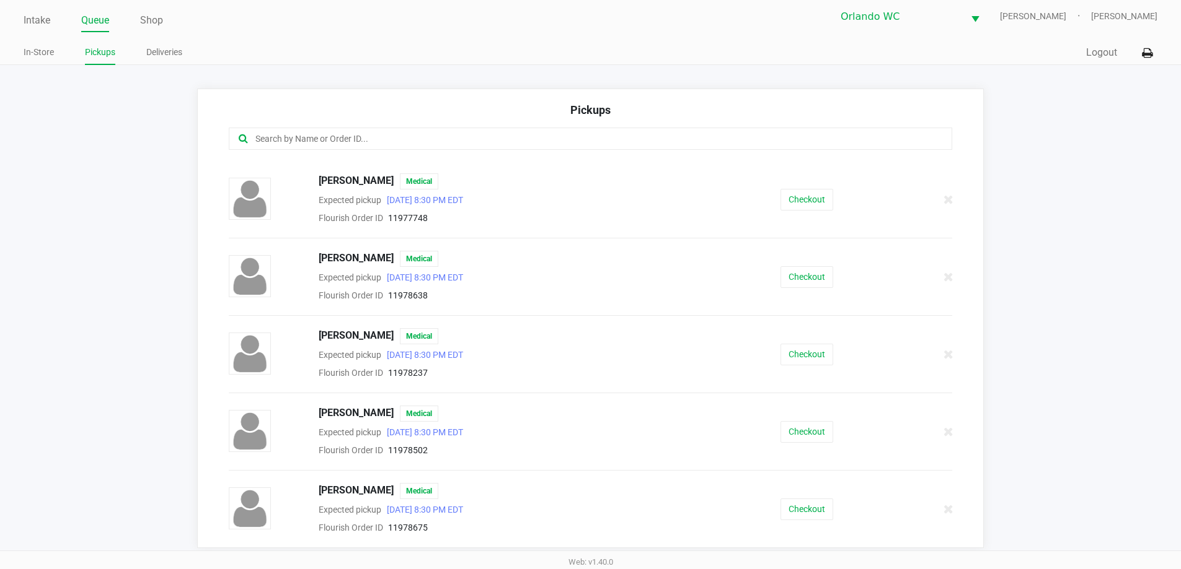
scroll to position [8, 0]
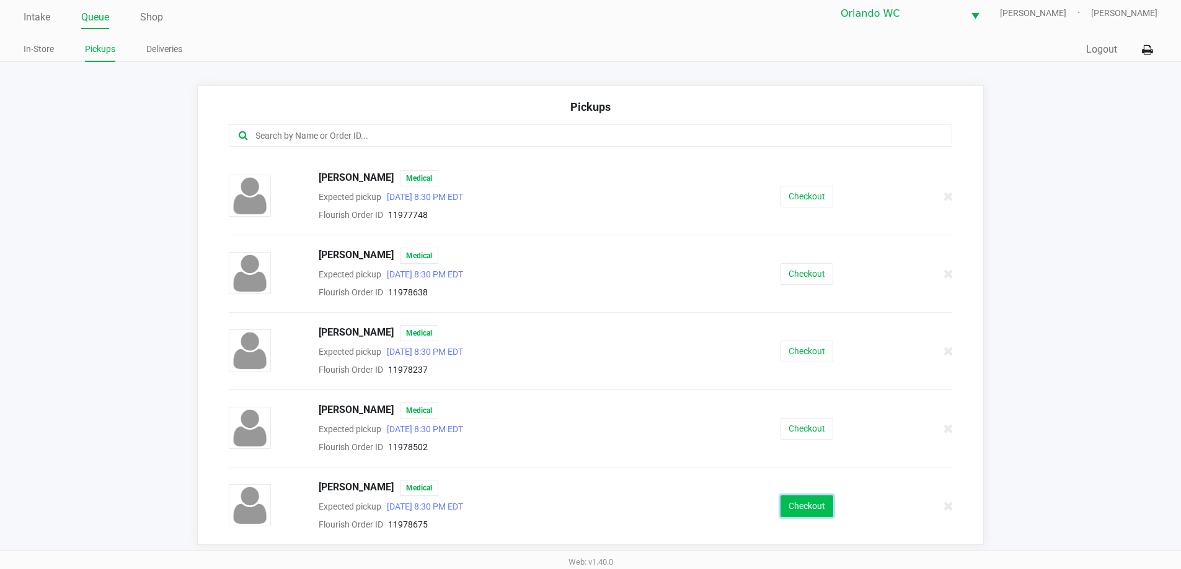
click at [799, 512] on button "Checkout" at bounding box center [806, 507] width 53 height 22
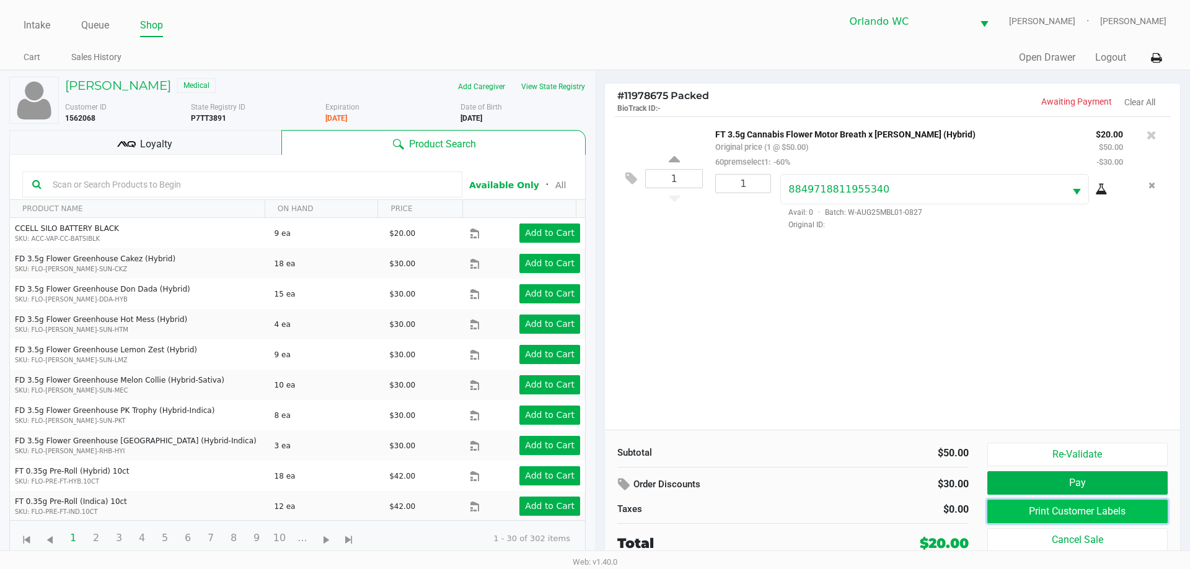
click at [1048, 510] on button "Print Customer Labels" at bounding box center [1077, 512] width 180 height 24
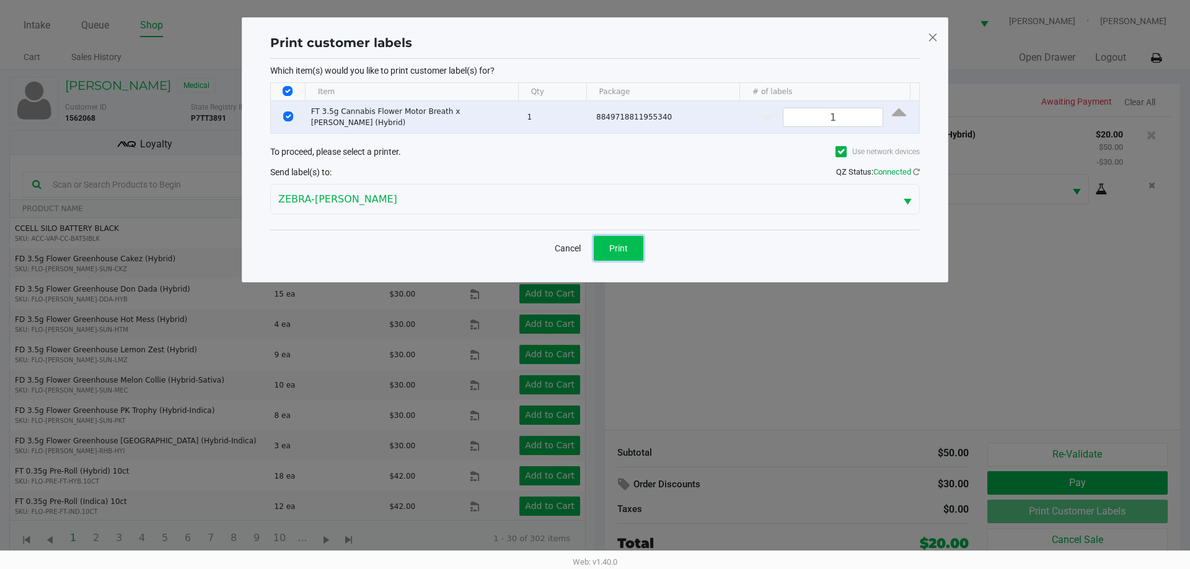
click at [643, 241] on button "Print" at bounding box center [619, 248] width 50 height 25
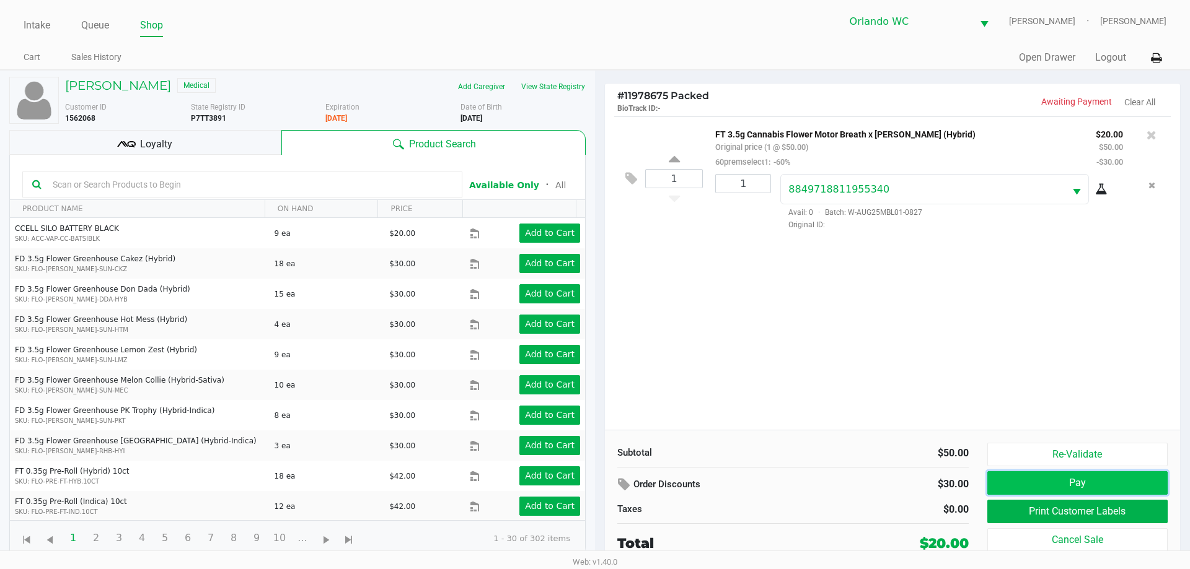
click at [1136, 479] on button "Pay" at bounding box center [1077, 484] width 180 height 24
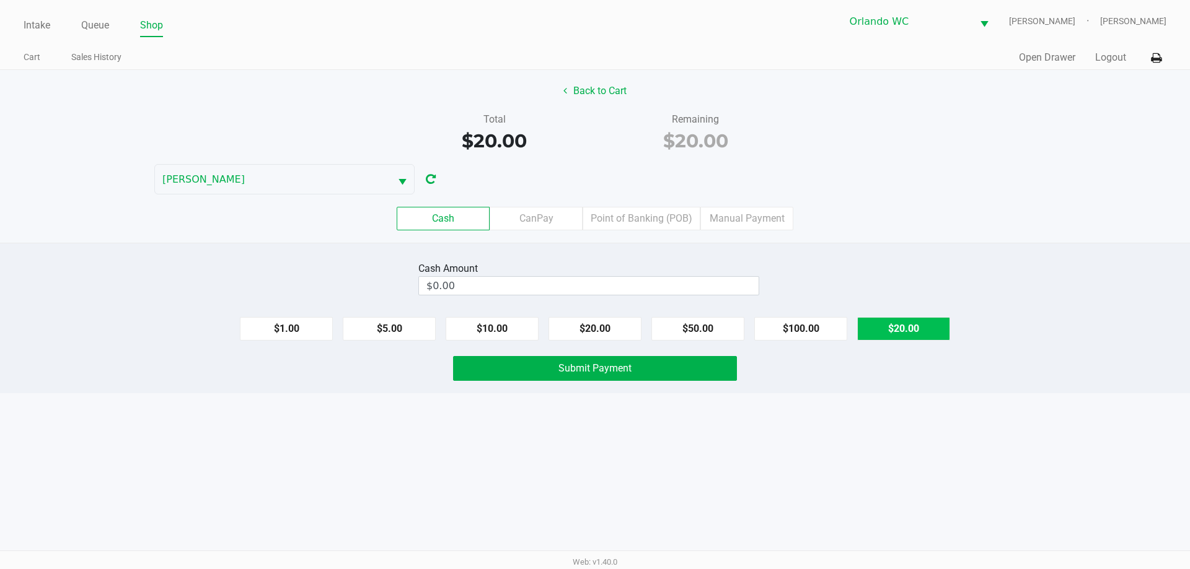
click at [886, 336] on button "$20.00" at bounding box center [903, 329] width 93 height 24
type input "$20.00"
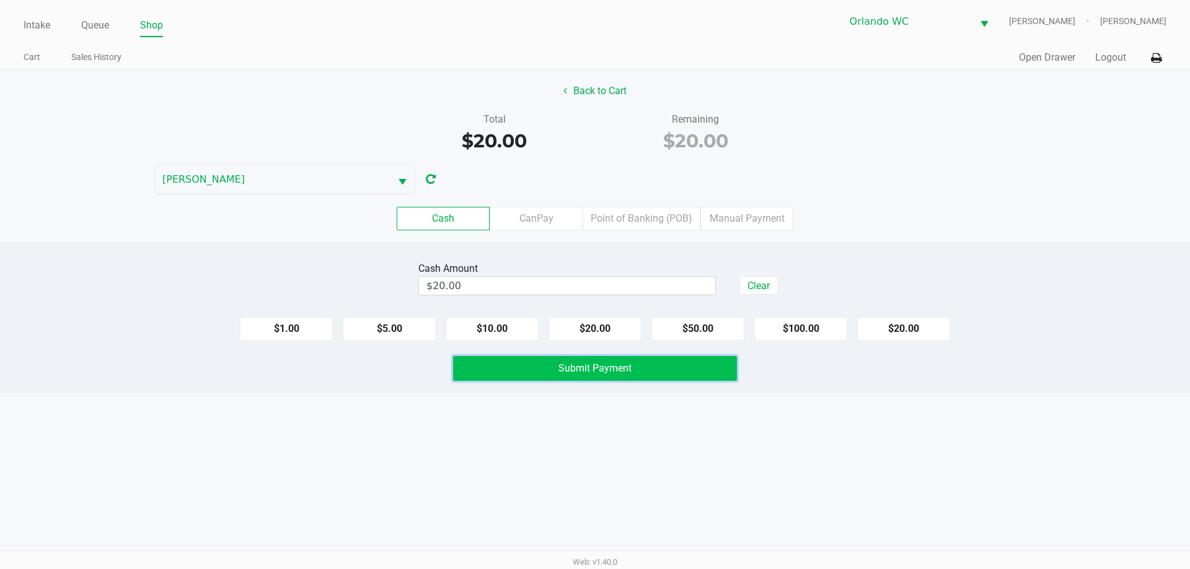
click at [535, 358] on button "Submit Payment" at bounding box center [595, 368] width 284 height 25
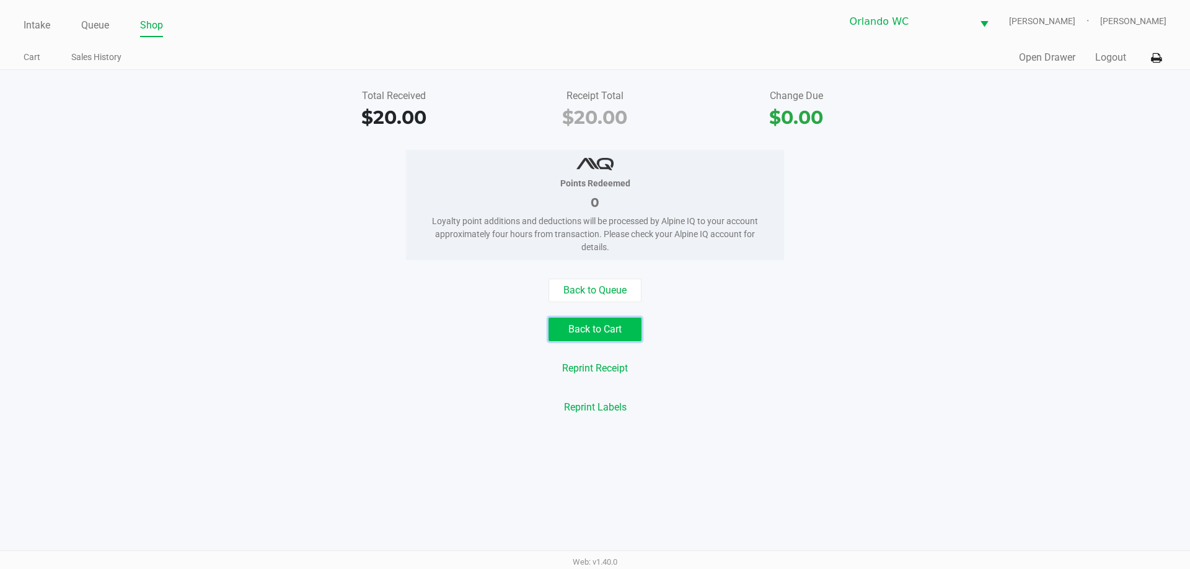
click at [607, 324] on button "Back to Cart" at bounding box center [594, 330] width 93 height 24
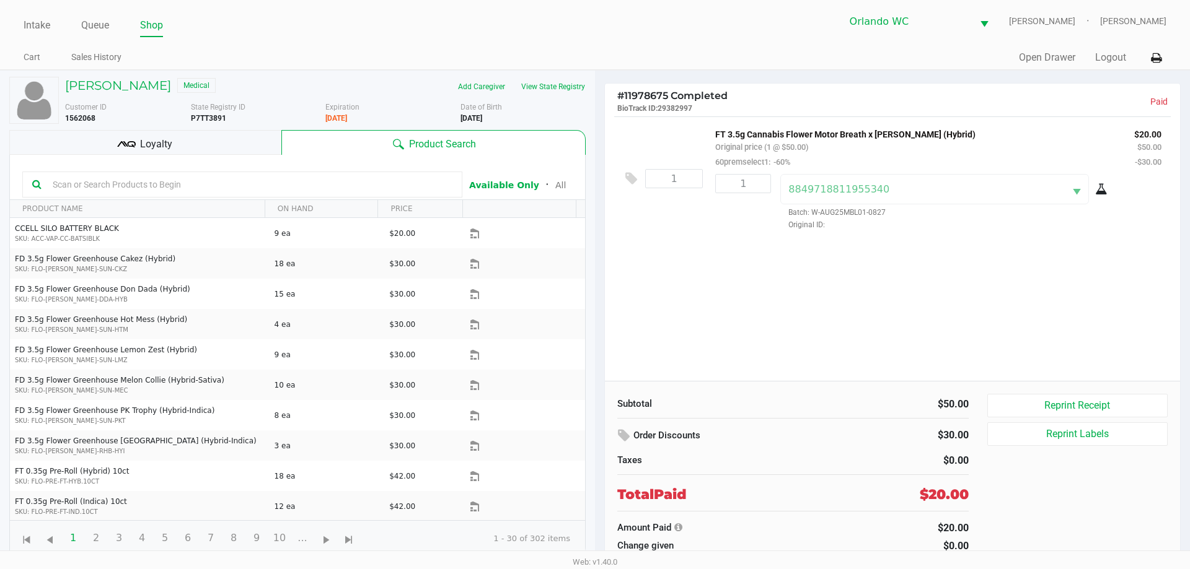
click at [167, 133] on div "Loyalty" at bounding box center [145, 142] width 272 height 25
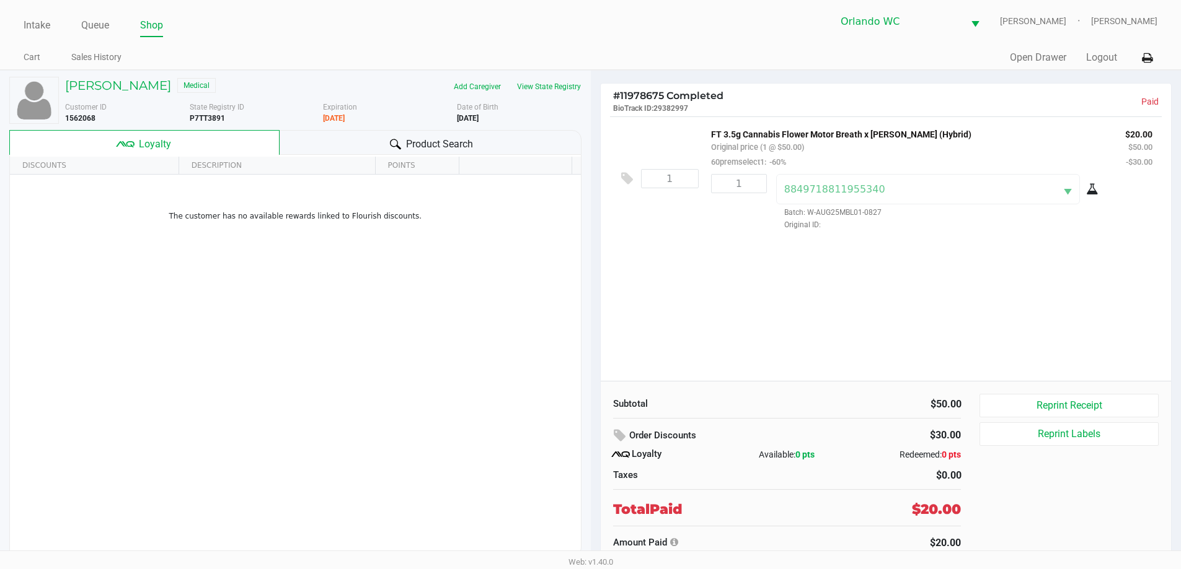
scroll to position [12, 0]
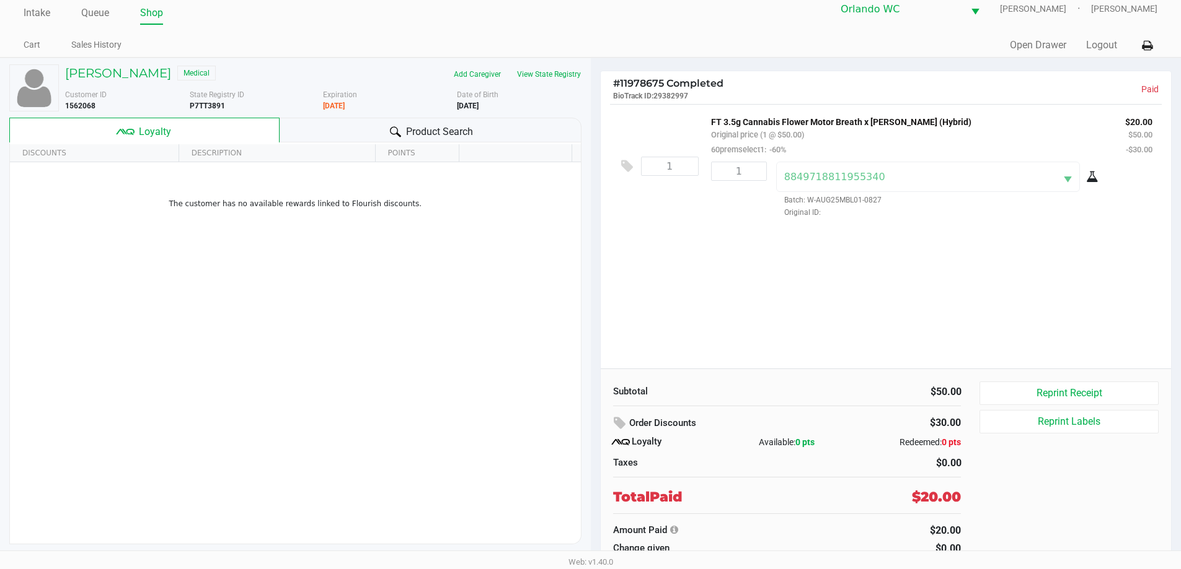
click at [150, 81] on div "TREVOR DARR Medical" at bounding box center [189, 74] width 267 height 20
click at [134, 74] on h5 "TREVOR DARR" at bounding box center [118, 73] width 106 height 15
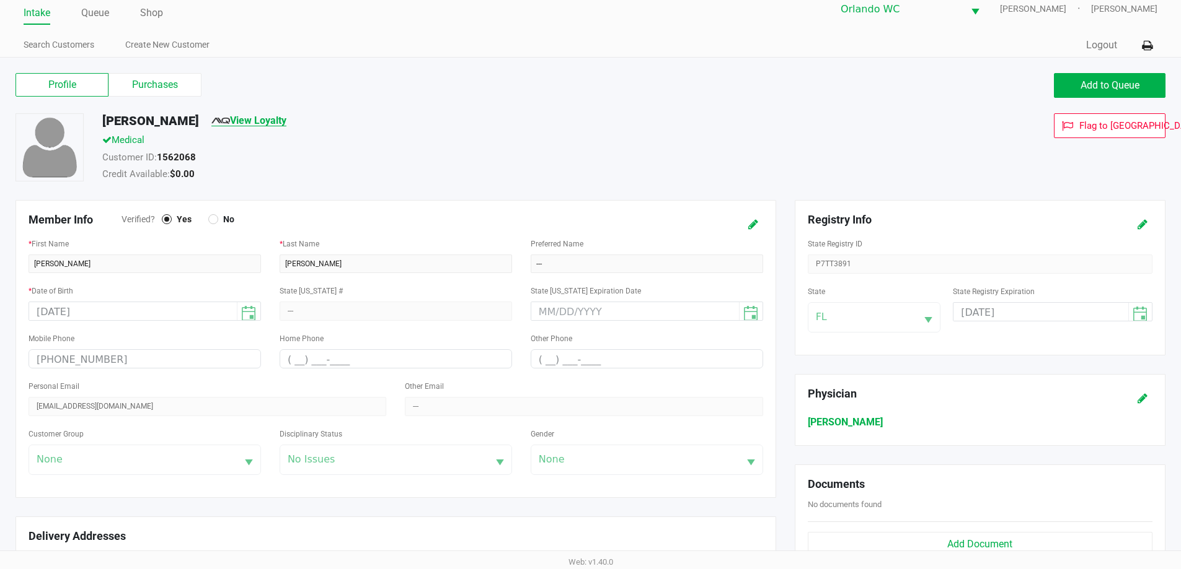
click at [240, 126] on link "View Loyalty" at bounding box center [248, 121] width 75 height 12
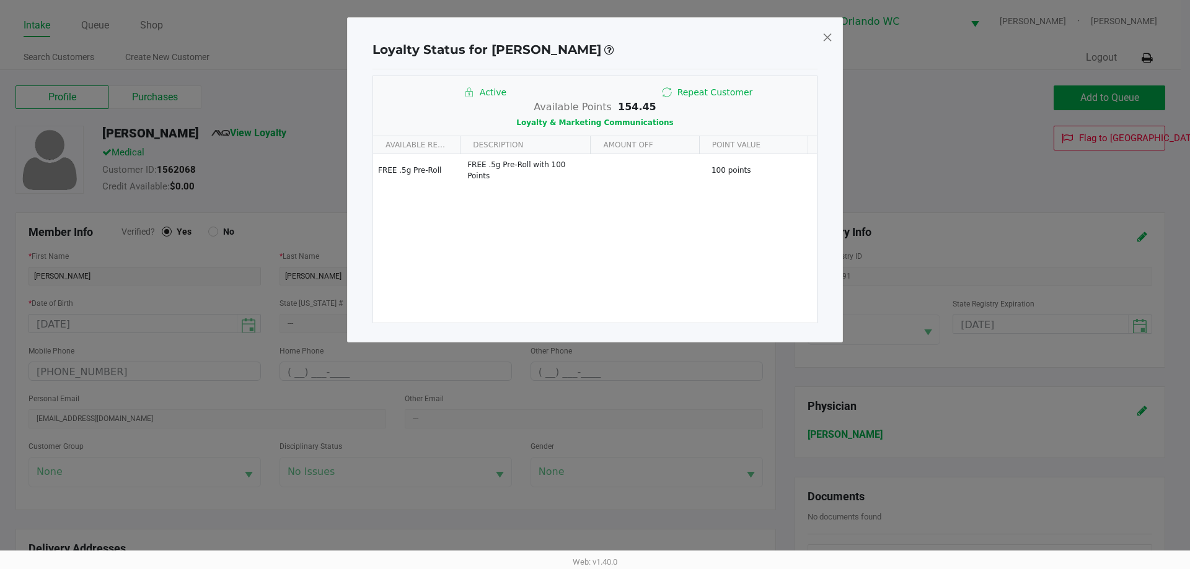
click at [829, 33] on span at bounding box center [827, 37] width 11 height 20
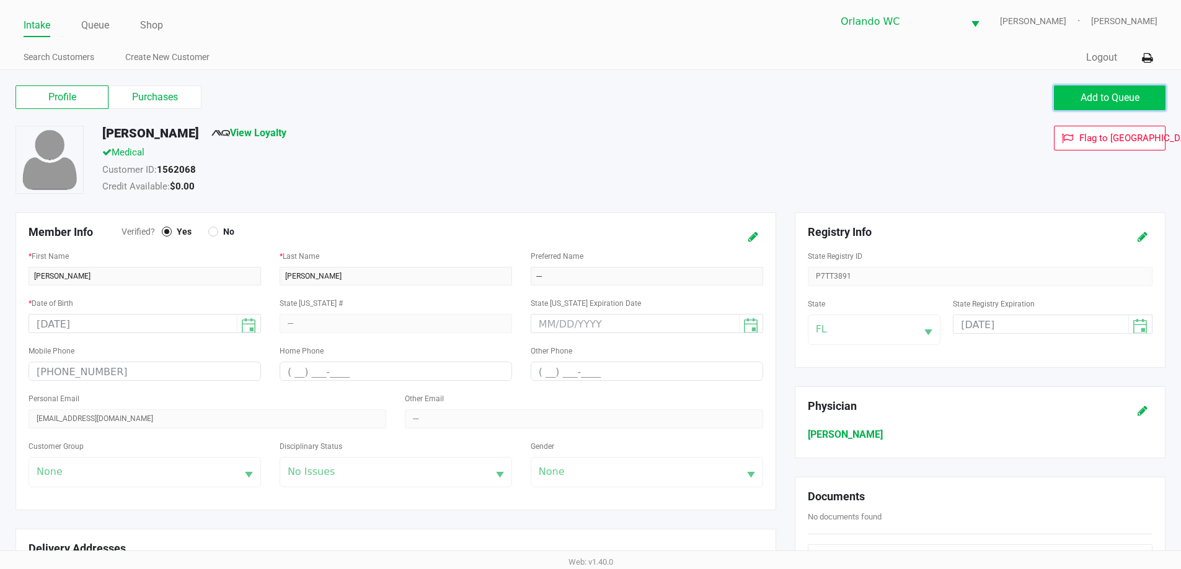
click at [1071, 92] on button "Add to Queue" at bounding box center [1109, 98] width 112 height 25
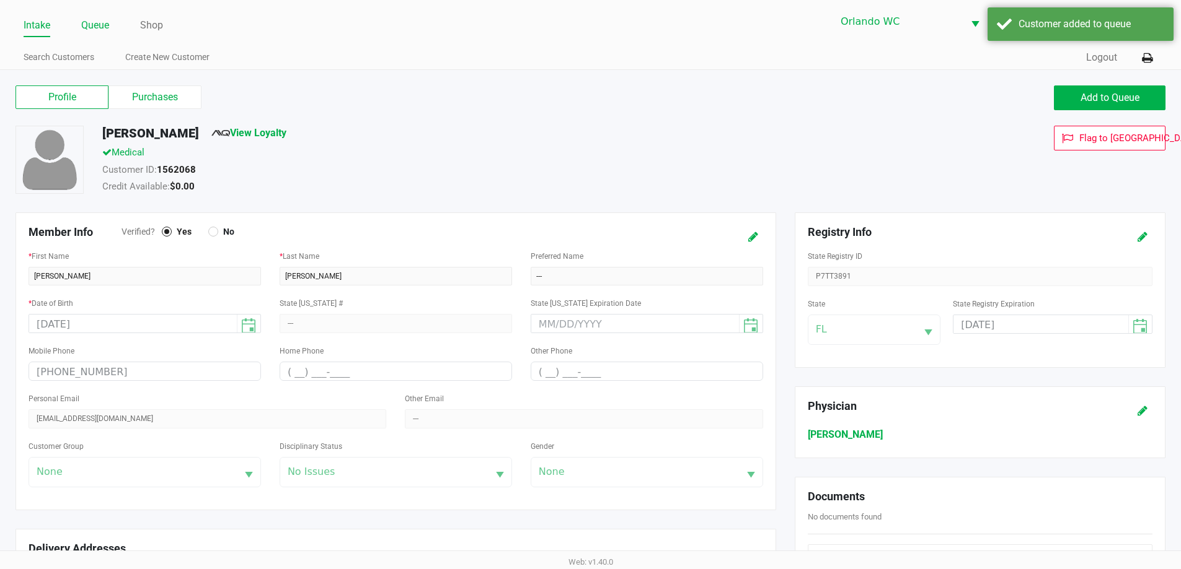
click at [102, 25] on link "Queue" at bounding box center [95, 25] width 28 height 17
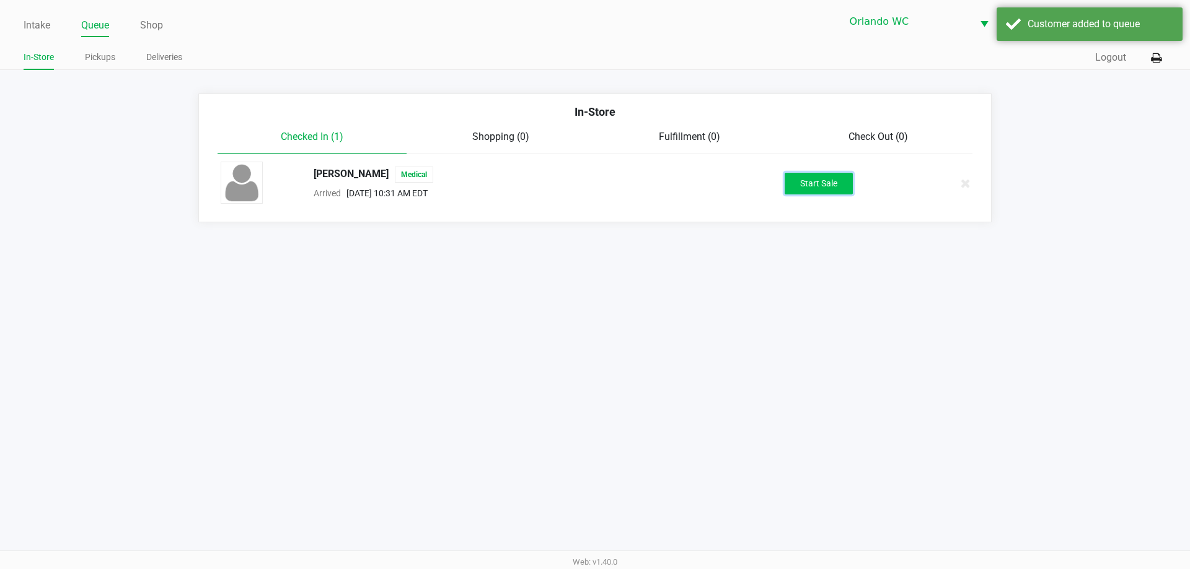
click at [820, 192] on button "Start Sale" at bounding box center [819, 184] width 68 height 22
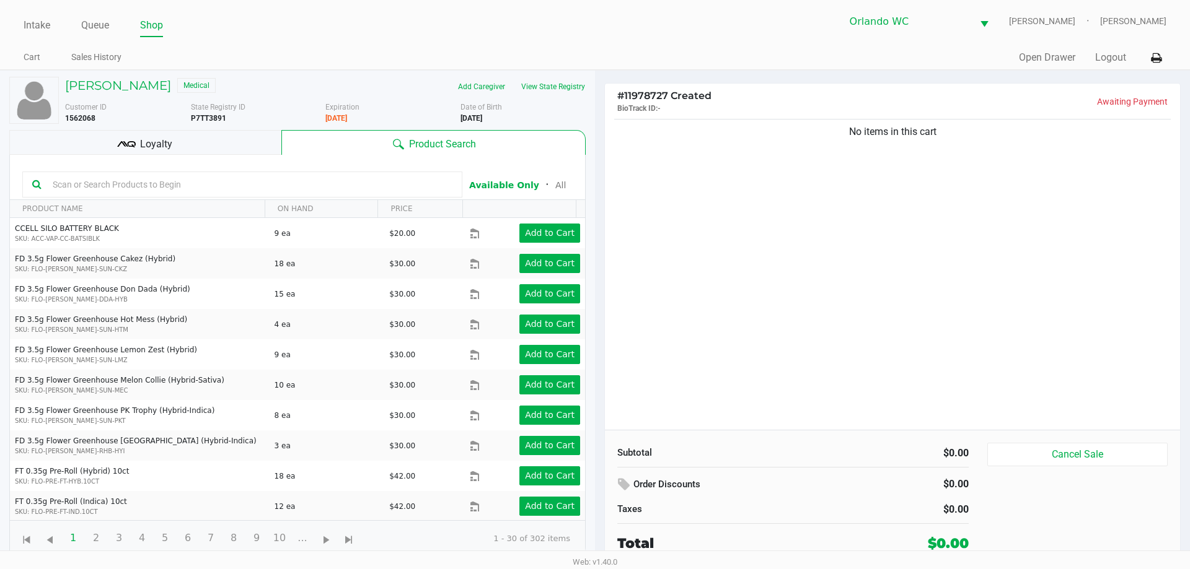
click at [650, 393] on div "No items in this cart" at bounding box center [892, 274] width 575 height 314
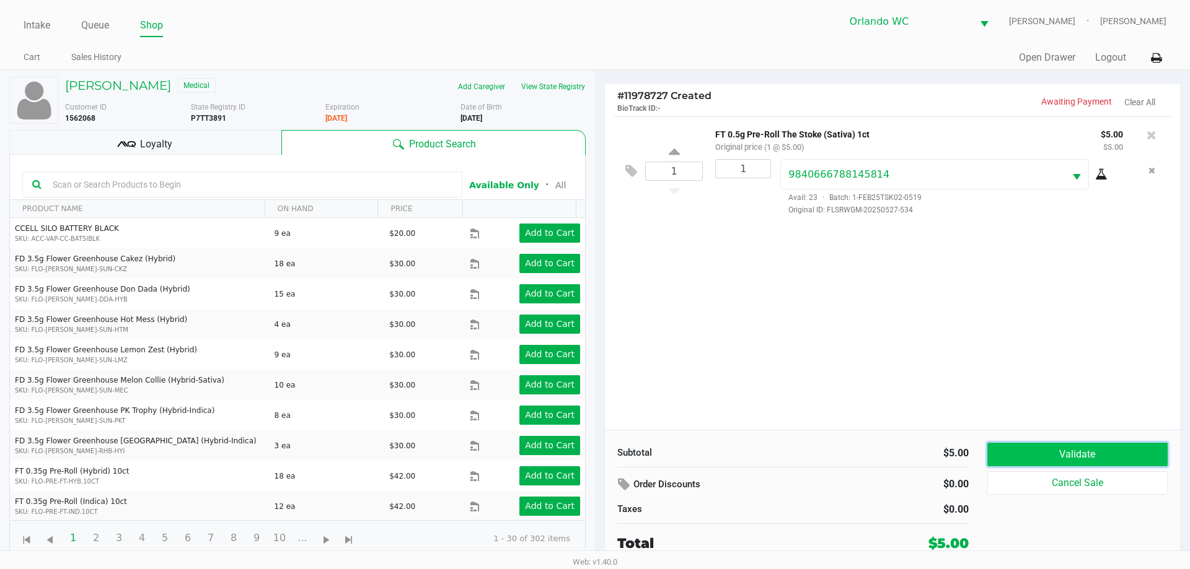
click at [1084, 452] on button "Validate" at bounding box center [1077, 455] width 180 height 24
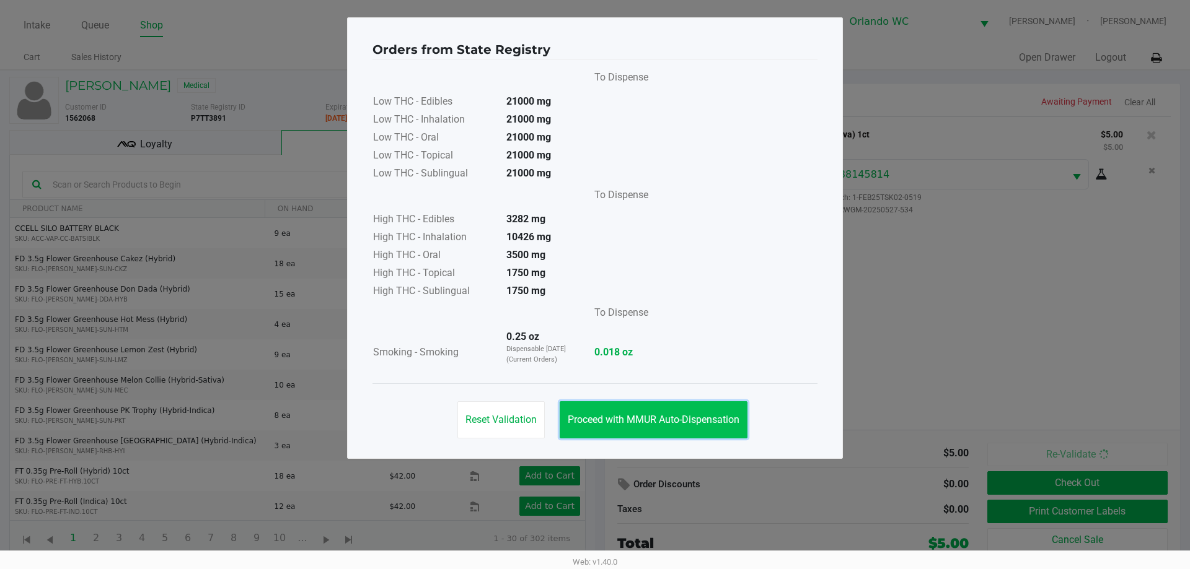
click at [669, 414] on span "Proceed with MMUR Auto-Dispensation" at bounding box center [654, 420] width 172 height 12
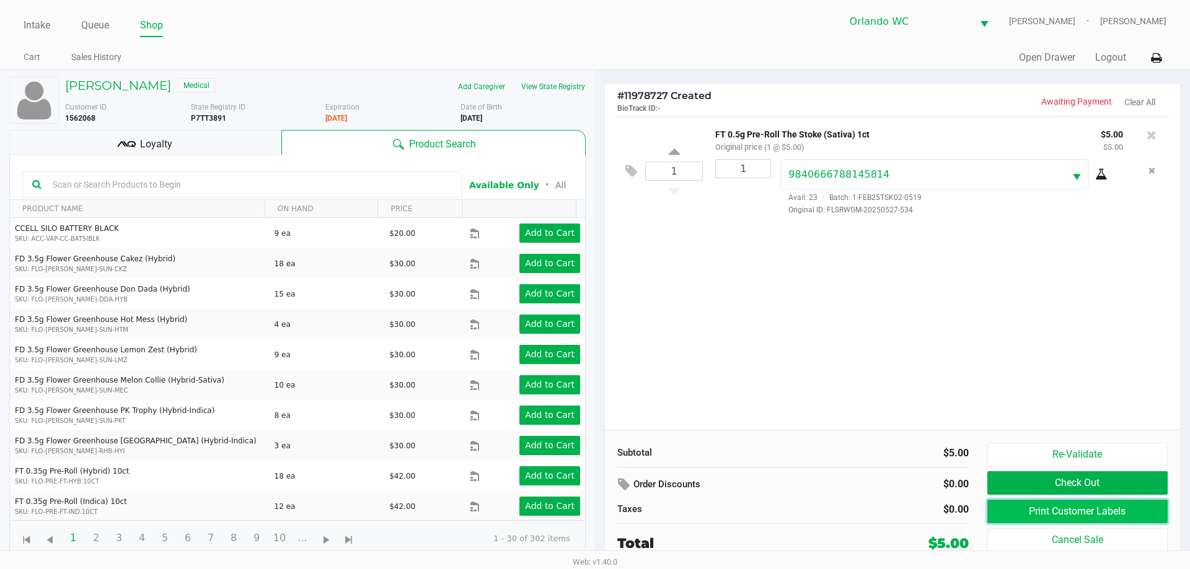
click at [1100, 514] on button "Print Customer Labels" at bounding box center [1077, 512] width 180 height 24
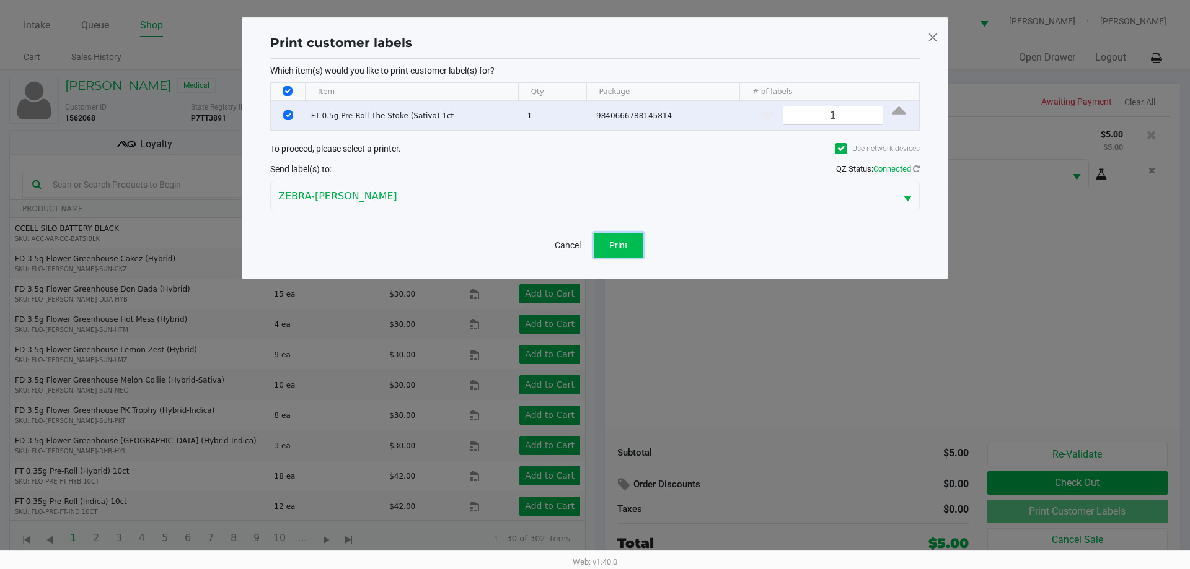
click at [624, 253] on button "Print" at bounding box center [619, 245] width 50 height 25
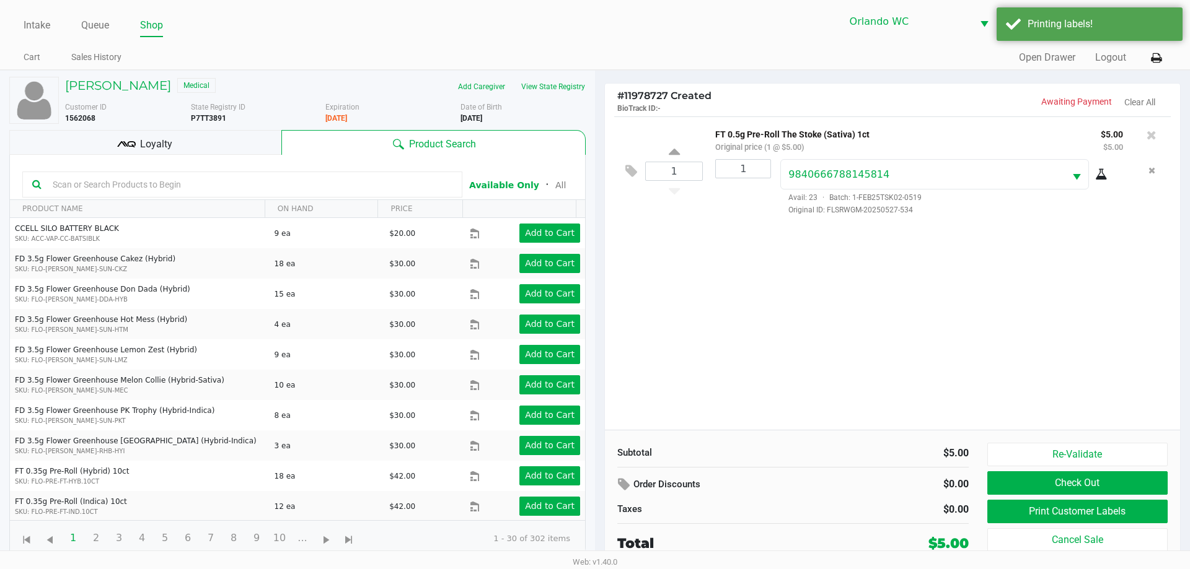
click at [247, 155] on kendo-grid-toolbar "Available Only ᛫ All" at bounding box center [297, 177] width 575 height 45
click at [231, 142] on div "Loyalty" at bounding box center [145, 142] width 272 height 25
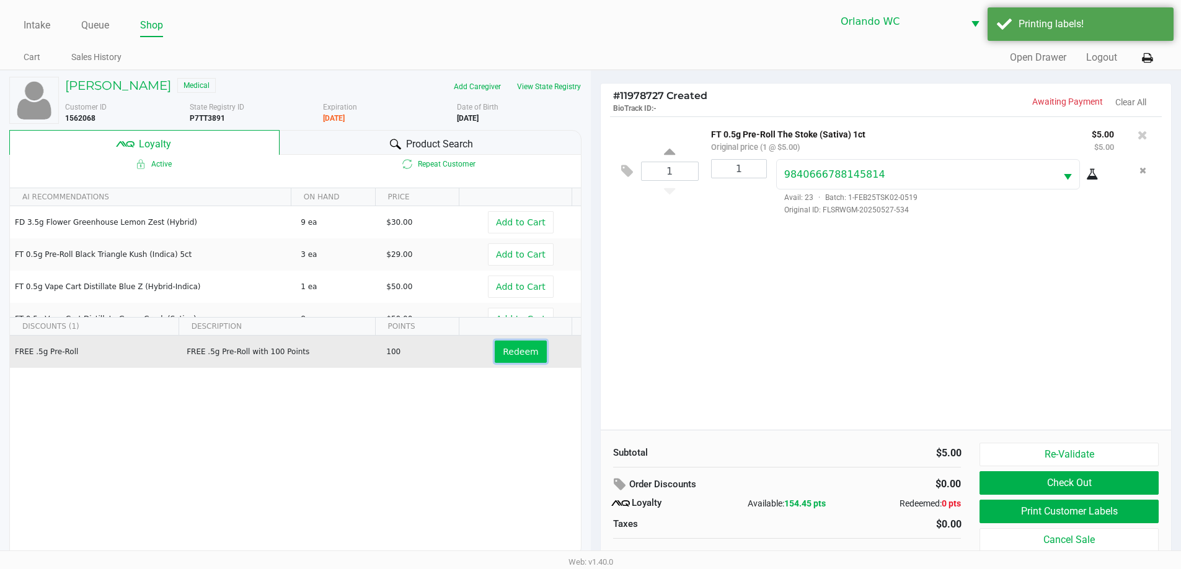
click at [511, 356] on span "Redeem" at bounding box center [520, 352] width 35 height 10
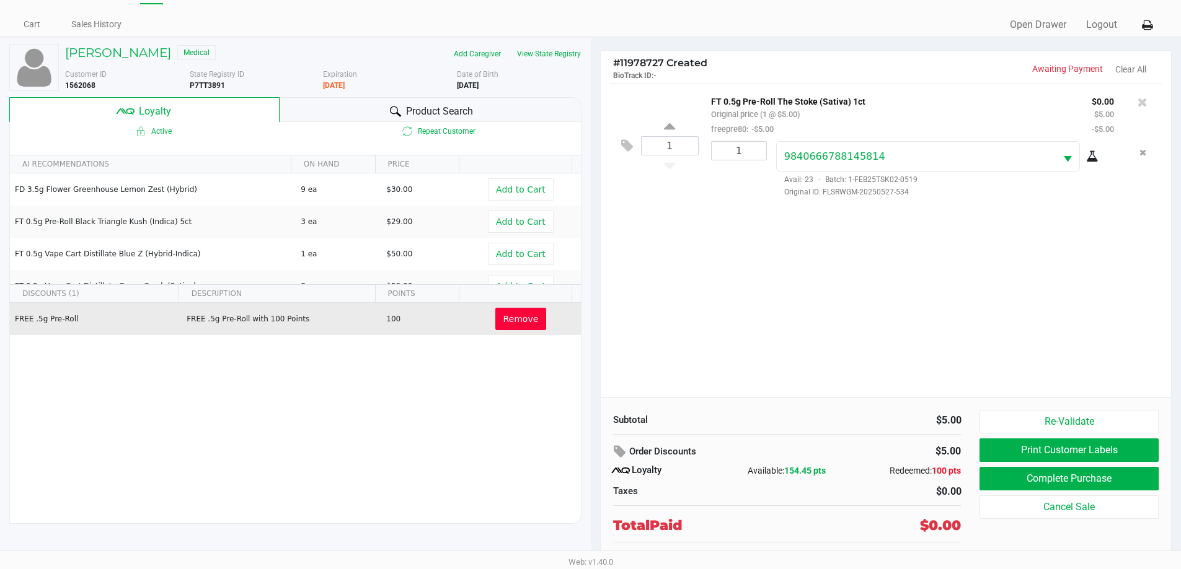
scroll to position [43, 0]
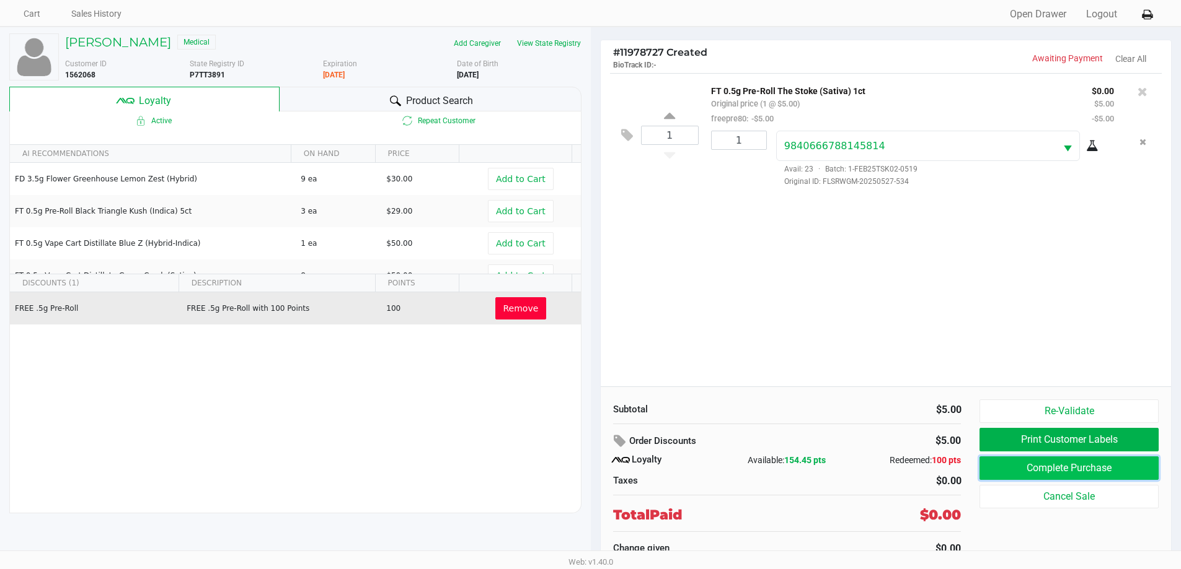
click at [1045, 468] on button "Complete Purchase" at bounding box center [1068, 469] width 178 height 24
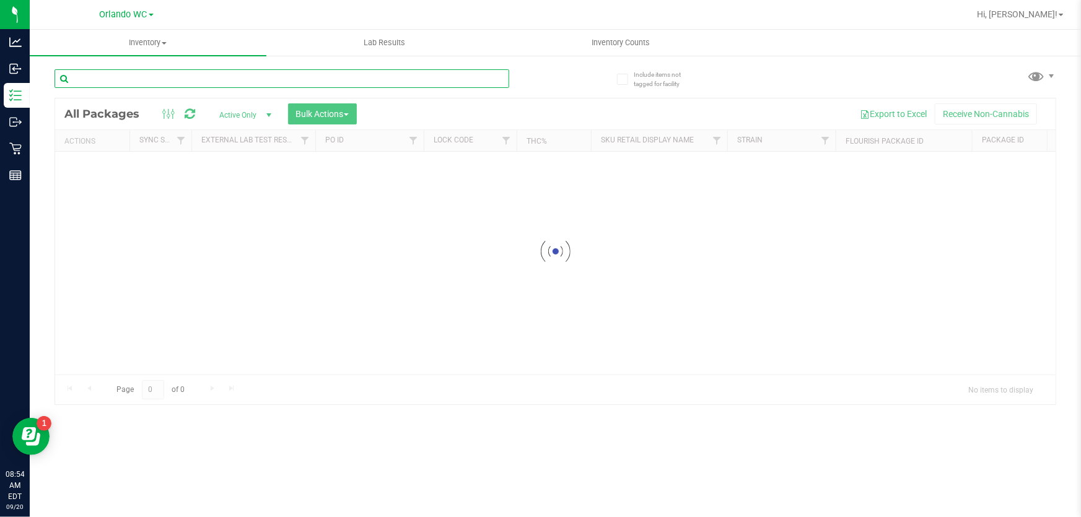
click at [130, 69] on input "text" at bounding box center [282, 78] width 455 height 19
paste input "FT 3.5g Cannabis Flower Motor Breath x [PERSON_NAME] (Hybrid)"
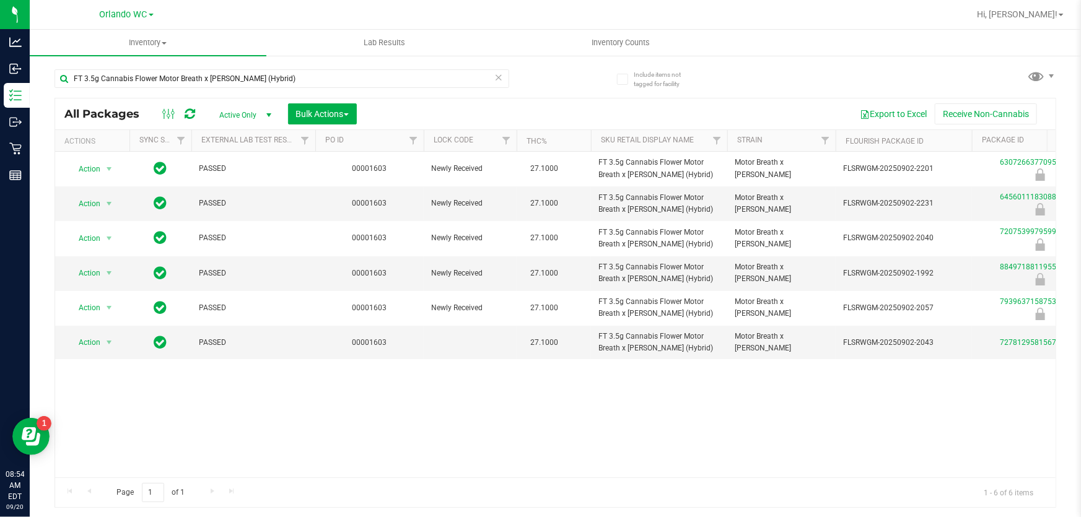
click at [314, 415] on div "Action Action Edit attributes Global inventory Locate package Package audit log…" at bounding box center [555, 315] width 1001 height 326
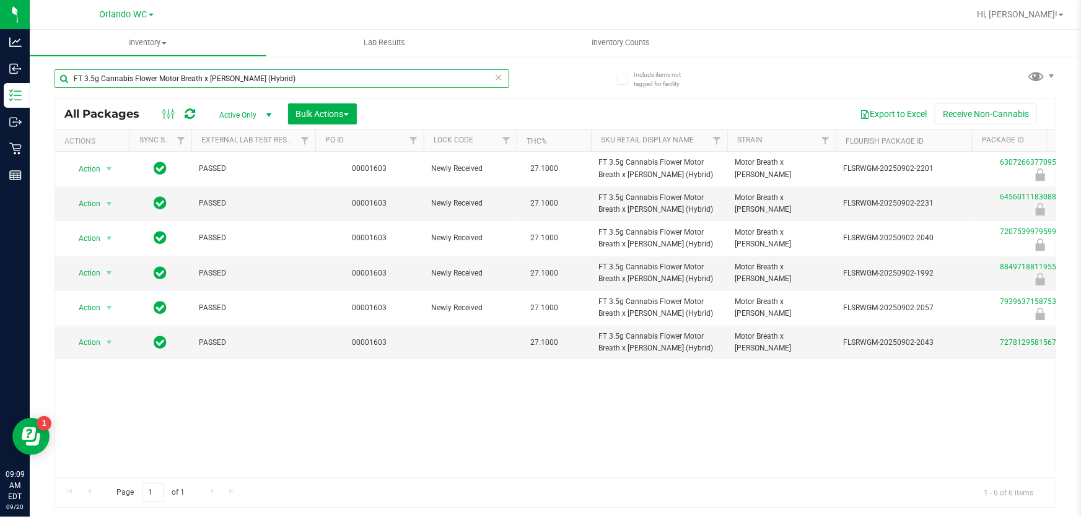
click at [102, 81] on input "FT 3.5g Cannabis Flower Motor Breath x Mike Larry (Hybrid)" at bounding box center [282, 78] width 455 height 19
paste input "FD 3.5g Flower Greenhouse Don Dada"
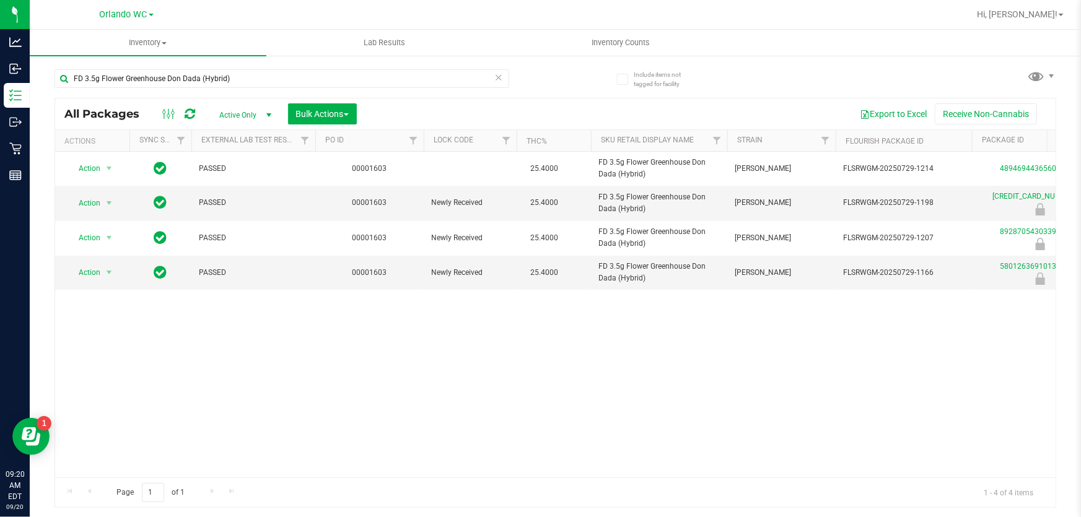
click at [431, 334] on div "Action Action Adjust qty Create package Edit attributes Global inventory Locate…" at bounding box center [555, 315] width 1001 height 326
drag, startPoint x: 654, startPoint y: 218, endPoint x: 599, endPoint y: 203, distance: 57.3
click at [599, 203] on td "FD 3.5g Flower Greenhouse Don Dada (Hybrid)" at bounding box center [659, 203] width 136 height 35
drag, startPoint x: 654, startPoint y: 211, endPoint x: 597, endPoint y: 202, distance: 57.1
click at [597, 202] on td "FD 3.5g Flower Greenhouse Don Dada (Hybrid)" at bounding box center [659, 203] width 136 height 35
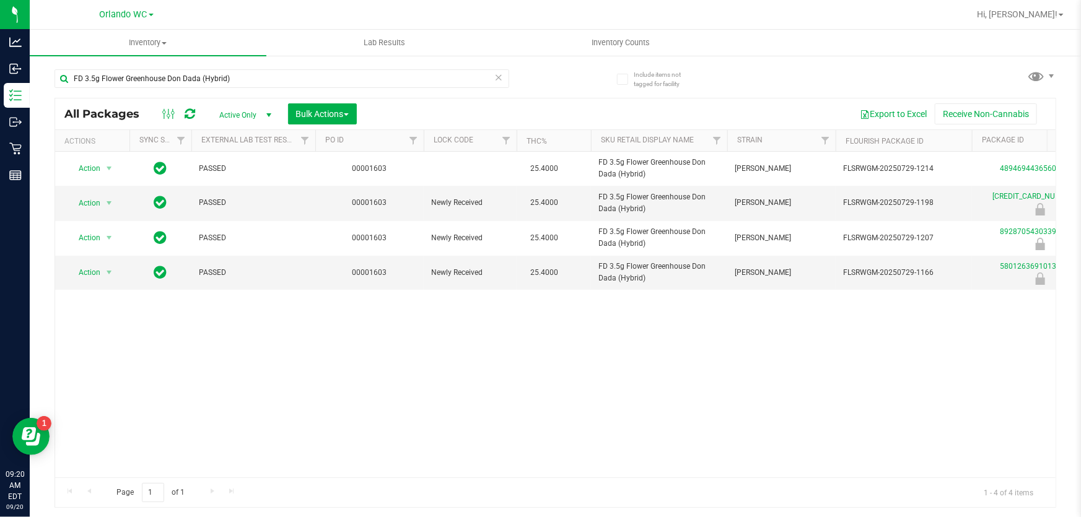
copy span "FD 3.5g Flower Greenhouse Don Dada (Hybrid)"
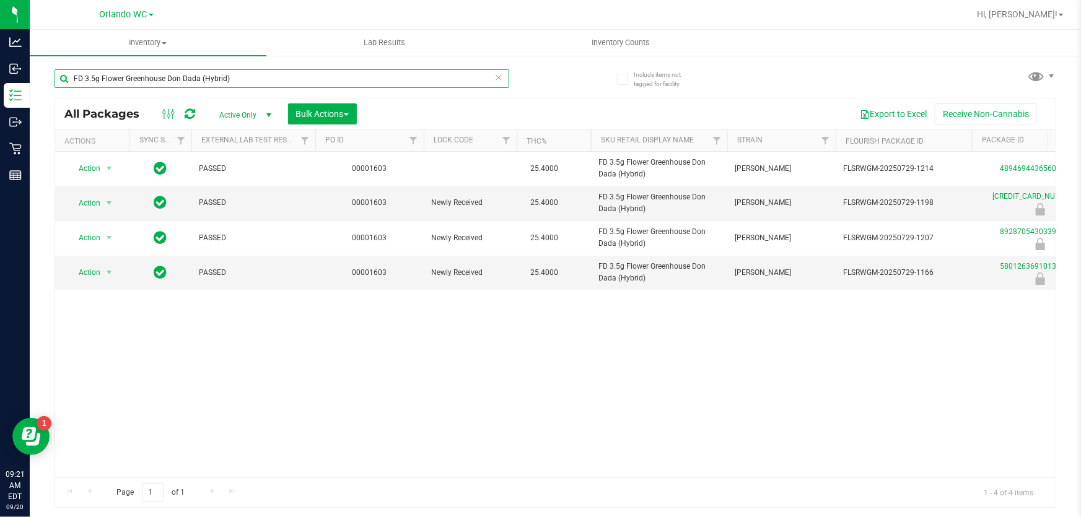
click at [161, 76] on input "FD 3.5g Flower Greenhouse Don Dada (Hybrid)" at bounding box center [282, 78] width 455 height 19
paste input "FX 300mg Balm (1:1 CBD:THC"
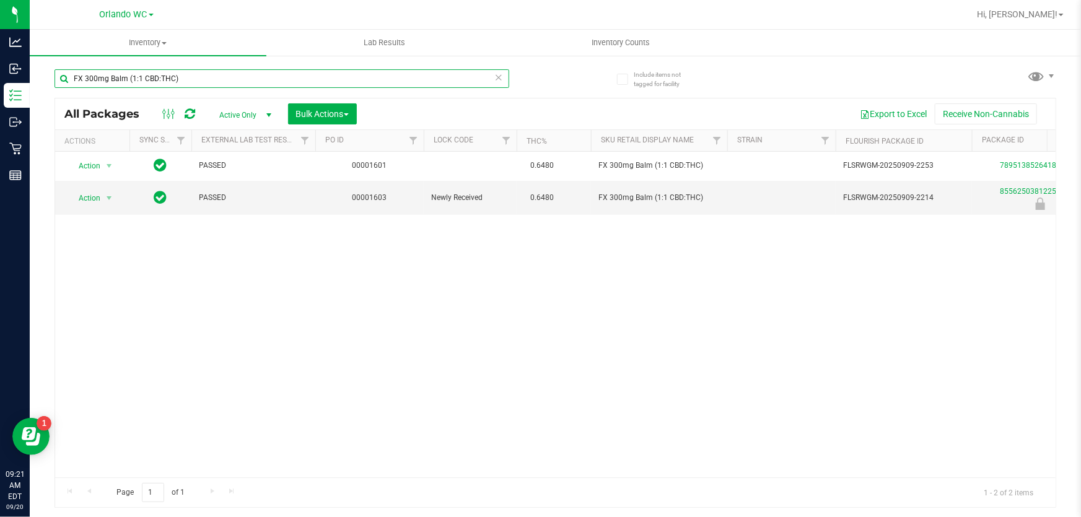
type input "FX 300mg Balm (1:1 CBD:THC)"
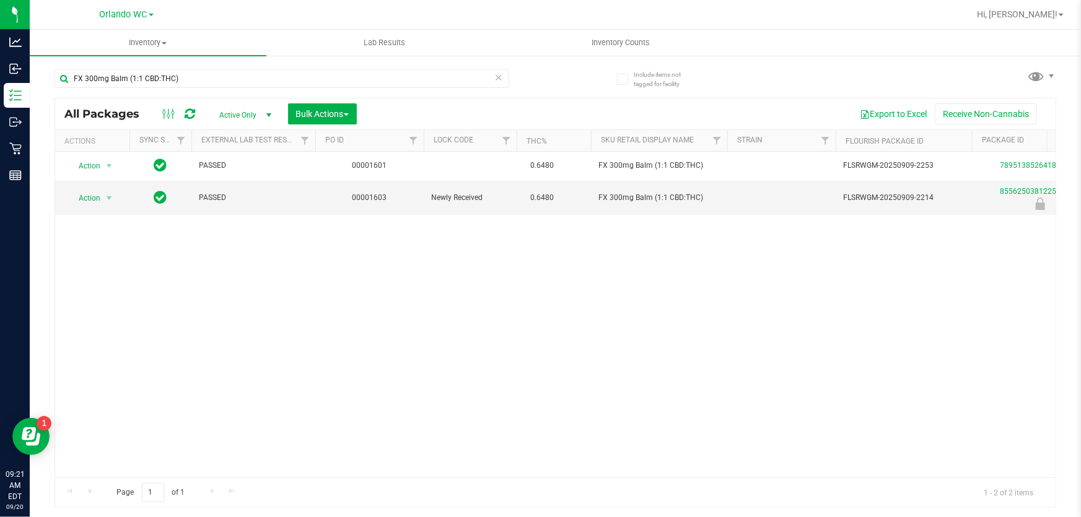
drag, startPoint x: 335, startPoint y: 368, endPoint x: 325, endPoint y: 363, distance: 10.5
click at [335, 368] on div "Action Action Adjust qty Create package Edit attributes Global inventory Locate…" at bounding box center [555, 315] width 1001 height 326
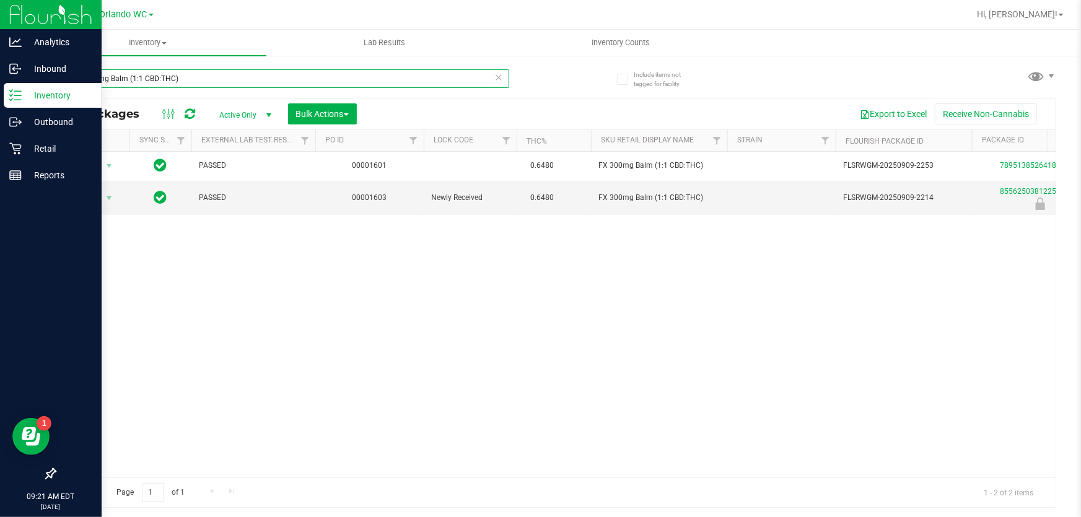
drag, startPoint x: 301, startPoint y: 78, endPoint x: 0, endPoint y: 12, distance: 307.6
click at [0, 38] on div "Analytics Inbound Inventory Outbound Retail Reports 09:21 AM EDT 09/20/2025 09/…" at bounding box center [540, 258] width 1081 height 517
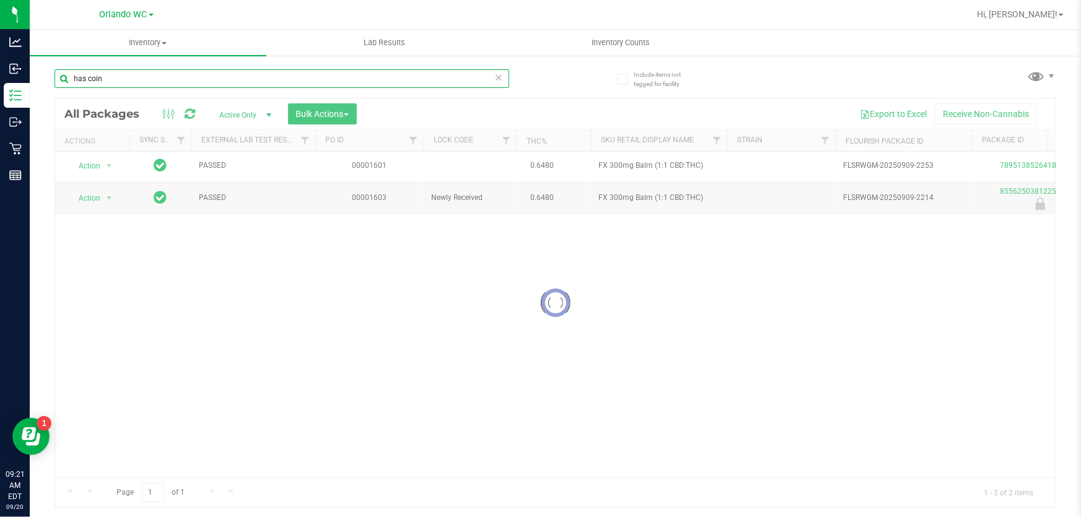
click at [83, 82] on input "has coin" at bounding box center [282, 78] width 455 height 19
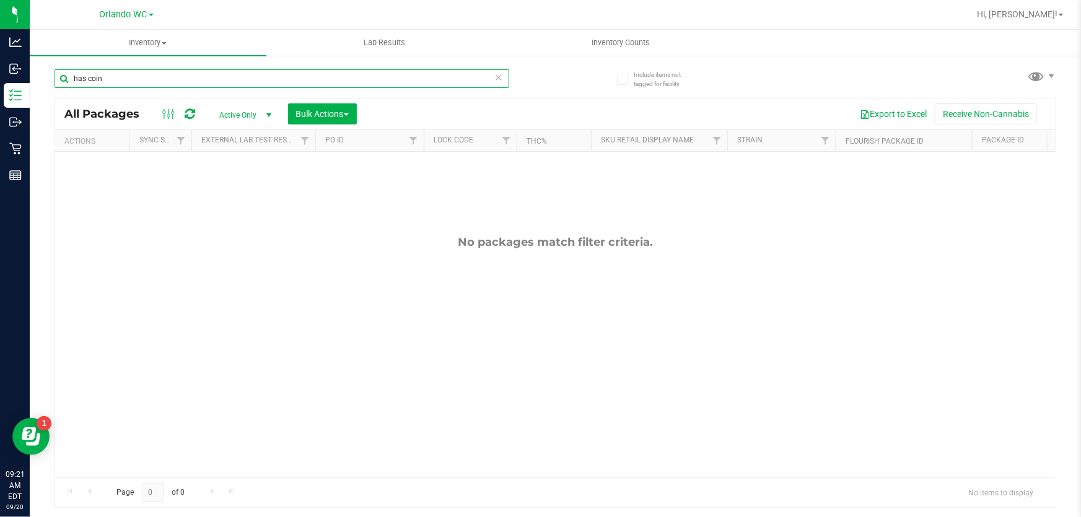
click at [86, 79] on input "has coin" at bounding box center [282, 78] width 455 height 19
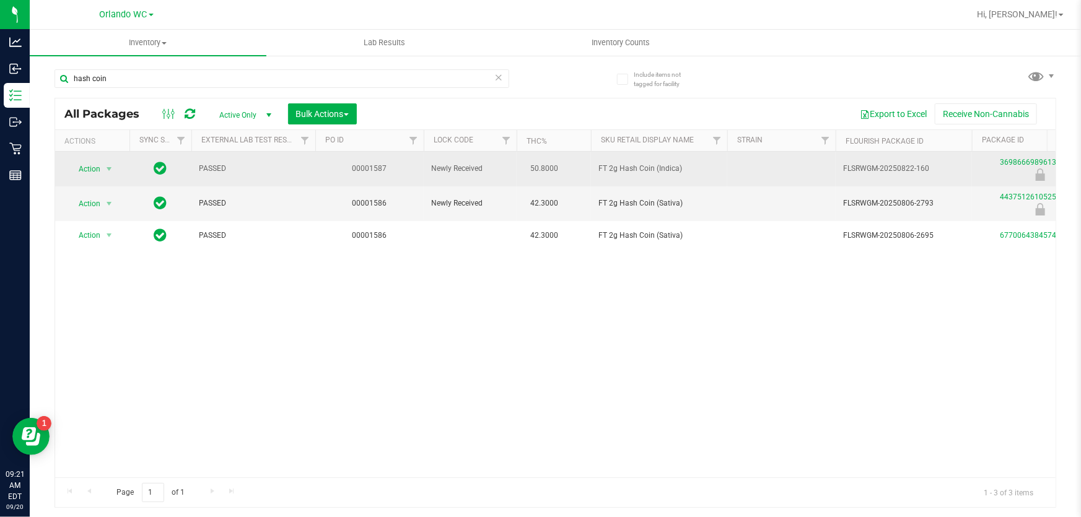
drag, startPoint x: 658, startPoint y: 171, endPoint x: 599, endPoint y: 171, distance: 58.9
click at [599, 171] on span "FT 2g Hash Coin (Indica)" at bounding box center [659, 169] width 121 height 12
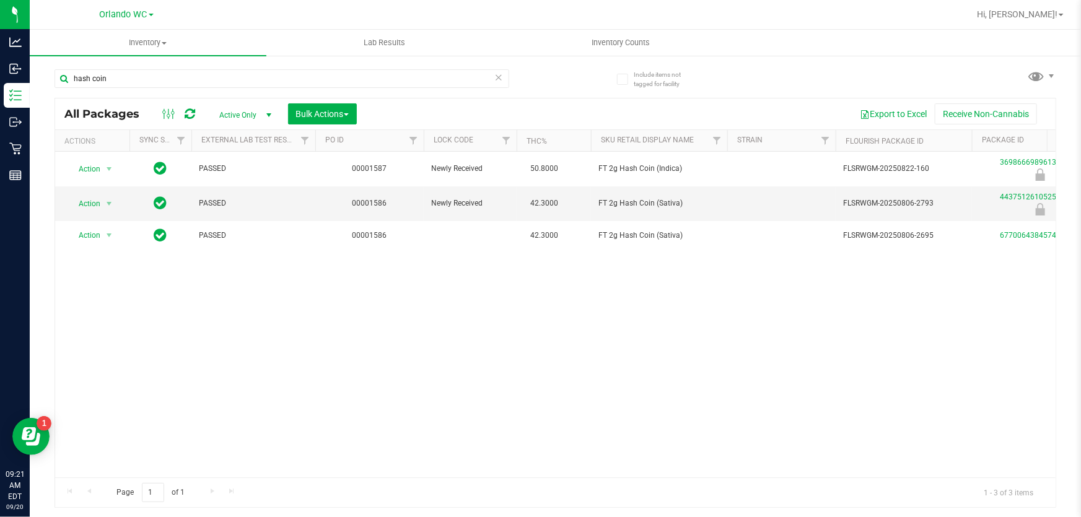
copy span "FT 2g Hash Coin (Indica)"
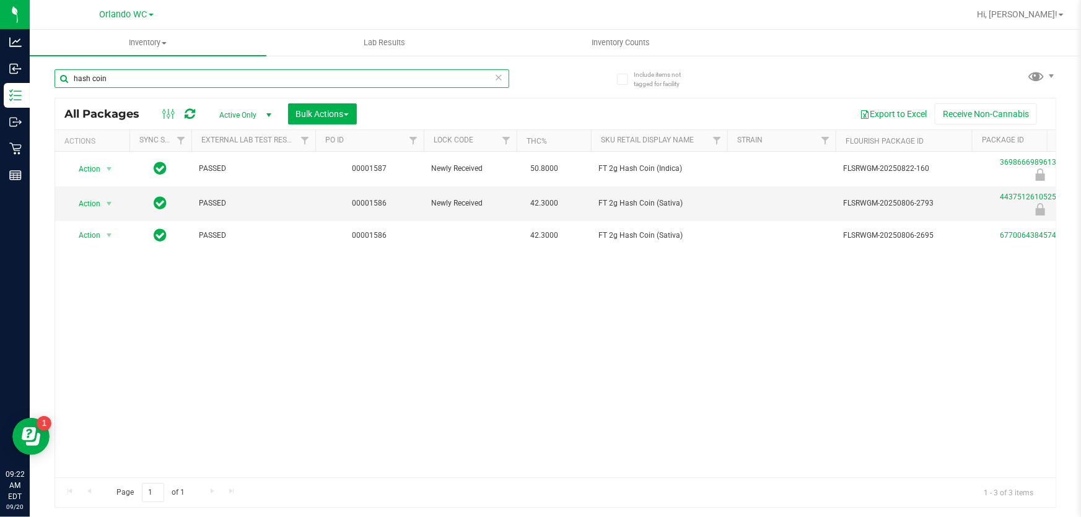
click at [103, 79] on input "hash coin" at bounding box center [282, 78] width 455 height 19
paste input "FT 0.5g Vape Cart Distillate Dosi-Do (Indica)"
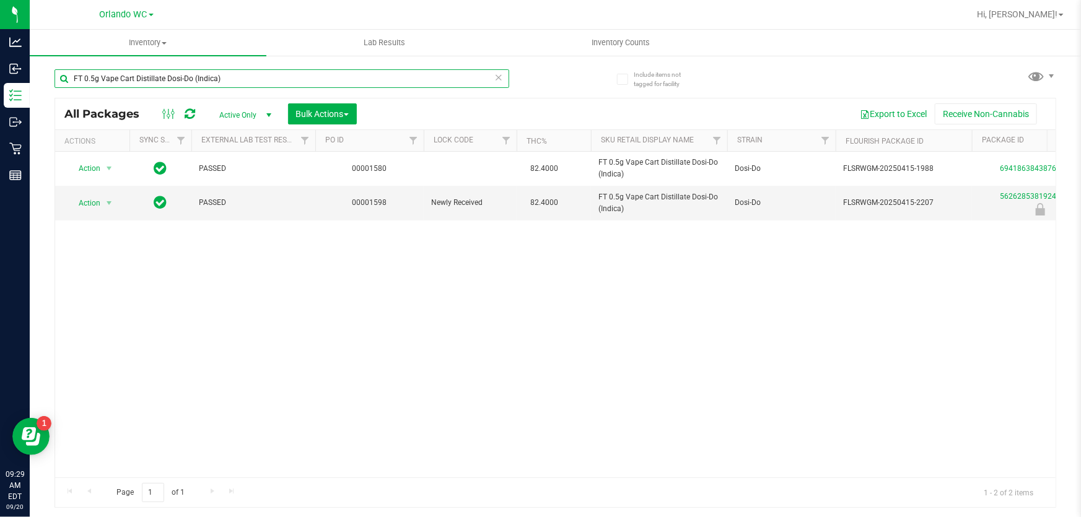
click at [279, 76] on input "FT 0.5g Vape Cart Distillate Dosi-Do (Indica)" at bounding box center [282, 78] width 455 height 19
type input "F"
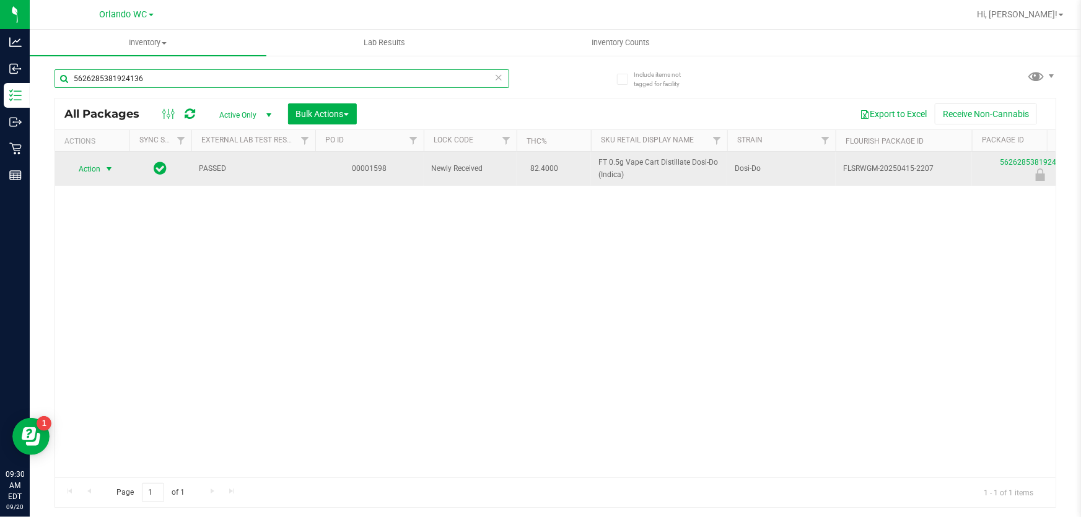
type input "5626285381924136"
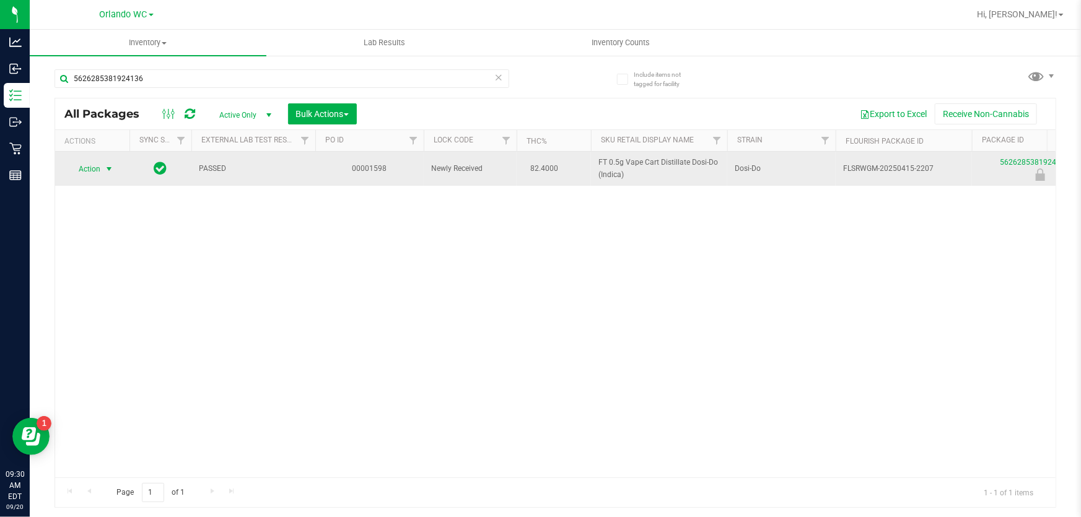
click at [105, 172] on span "select" at bounding box center [109, 169] width 10 height 10
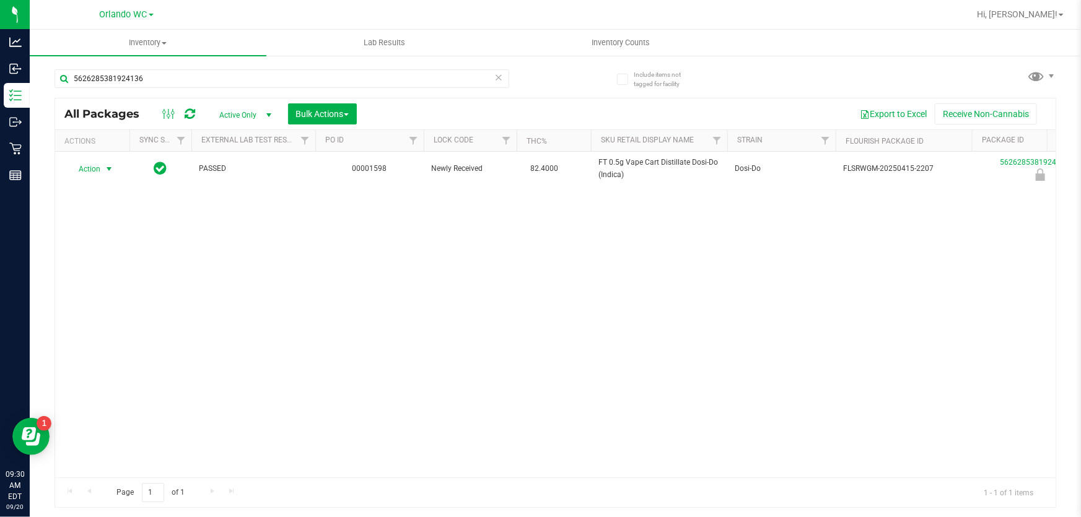
click at [84, 327] on div "Action Action Edit attributes Global inventory Locate package Package audit log…" at bounding box center [555, 315] width 1001 height 326
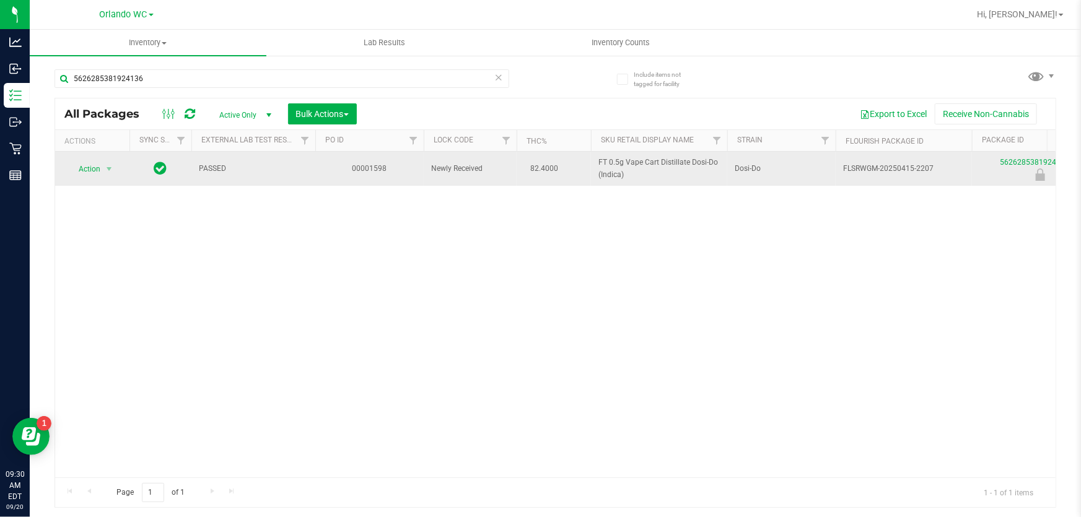
click at [93, 169] on span "Action" at bounding box center [84, 169] width 33 height 17
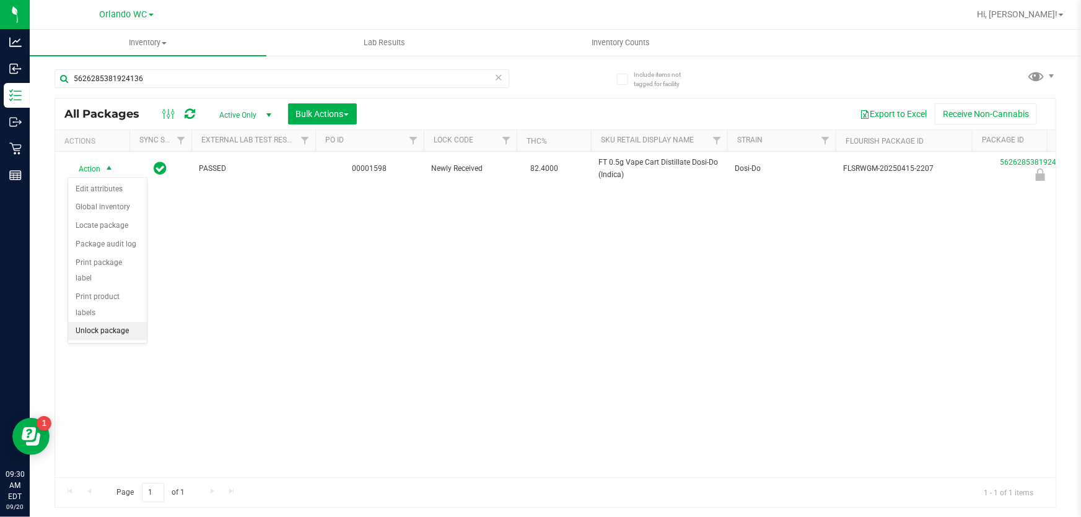
click at [80, 323] on ul "Edit attributes Global inventory Locate package Package audit log Print package…" at bounding box center [107, 260] width 79 height 161
click at [90, 322] on li "Unlock package" at bounding box center [107, 331] width 79 height 19
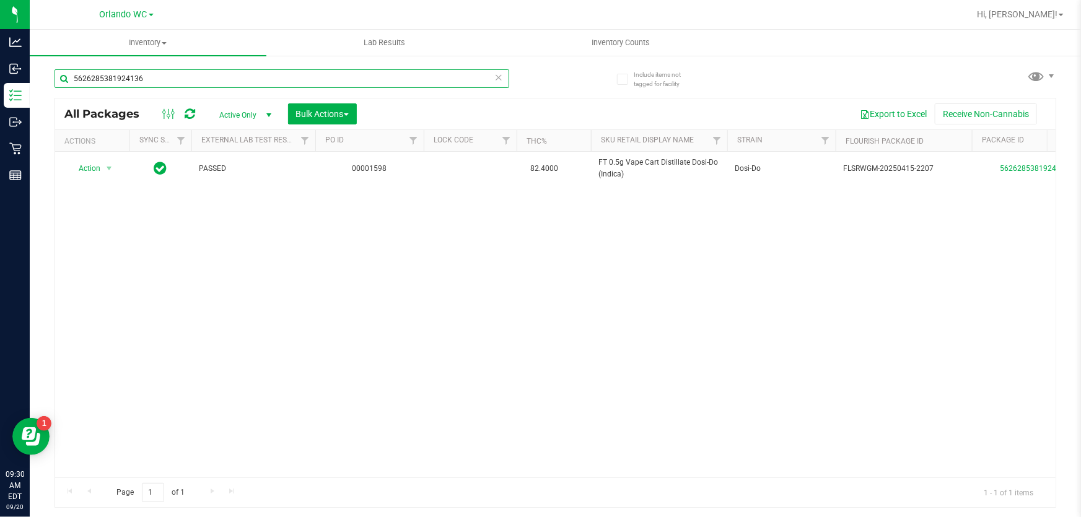
click at [229, 76] on input "5626285381924136" at bounding box center [282, 78] width 455 height 19
type input "5"
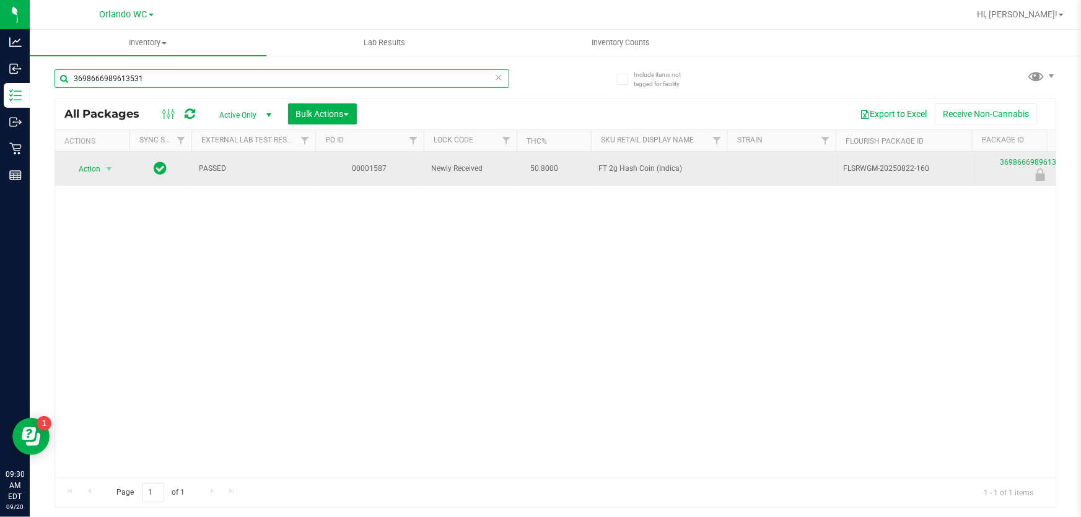
type input "3698666989613531"
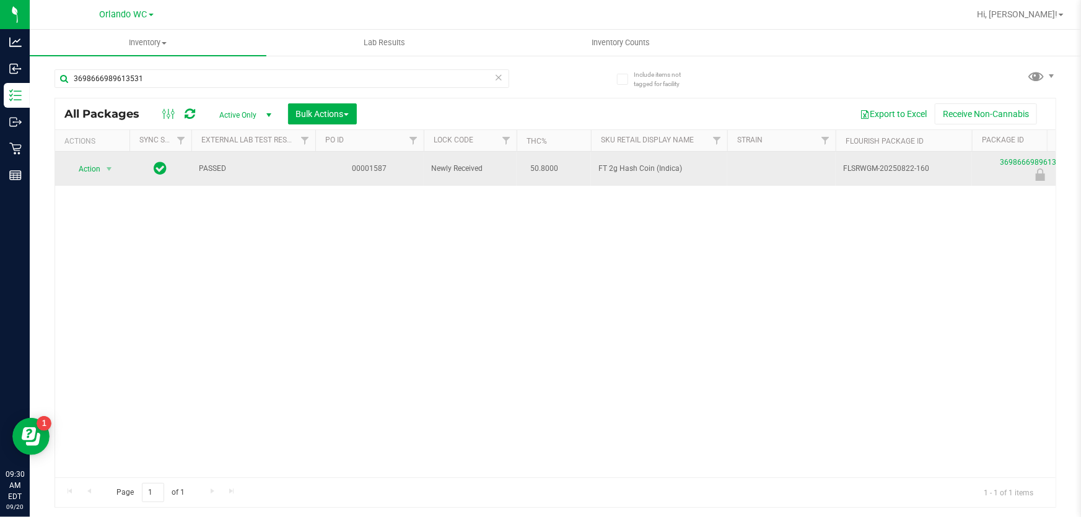
click at [92, 169] on span "Action" at bounding box center [84, 169] width 33 height 17
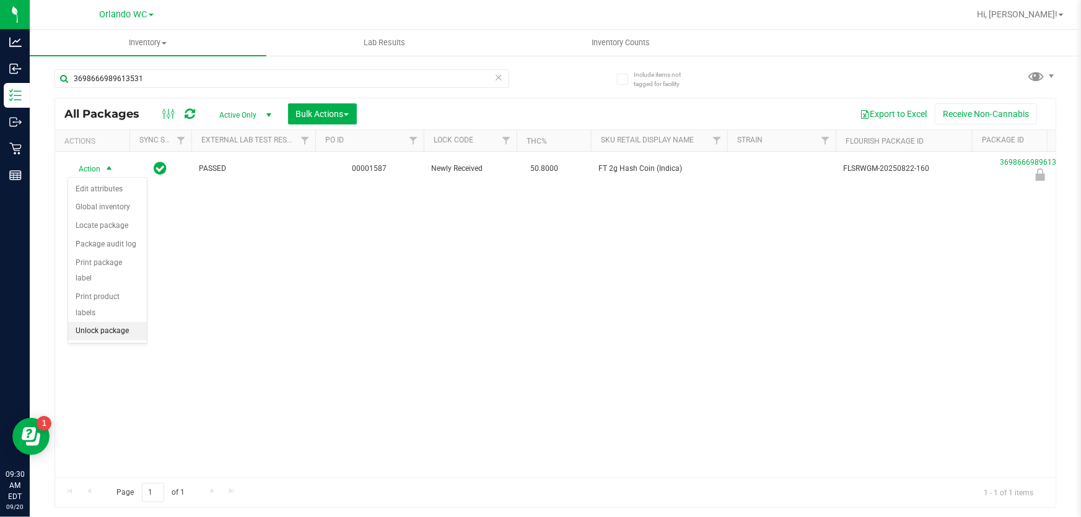
click at [81, 322] on li "Unlock package" at bounding box center [107, 331] width 79 height 19
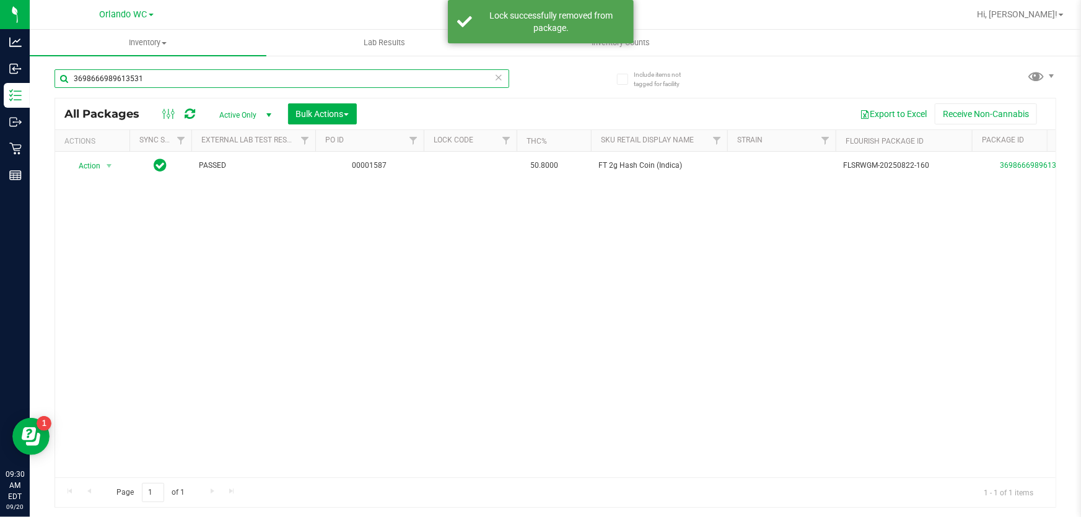
click at [407, 76] on input "3698666989613531" at bounding box center [282, 78] width 455 height 19
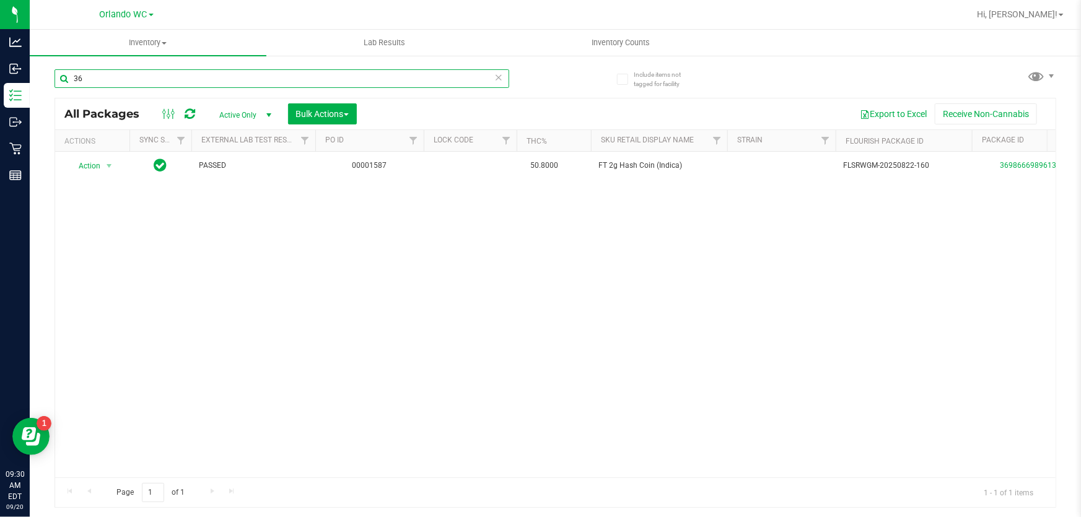
type input "3"
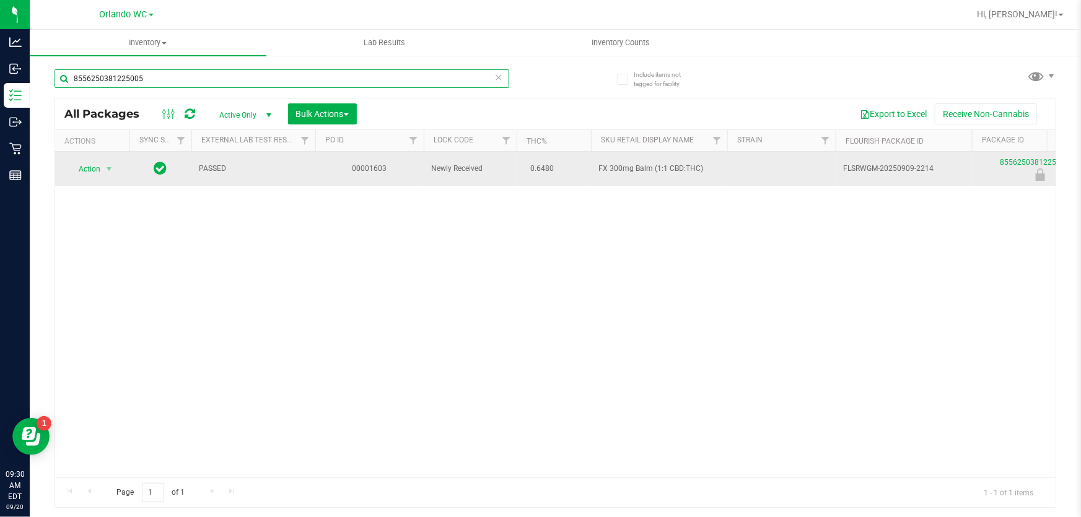
type input "8556250381225005"
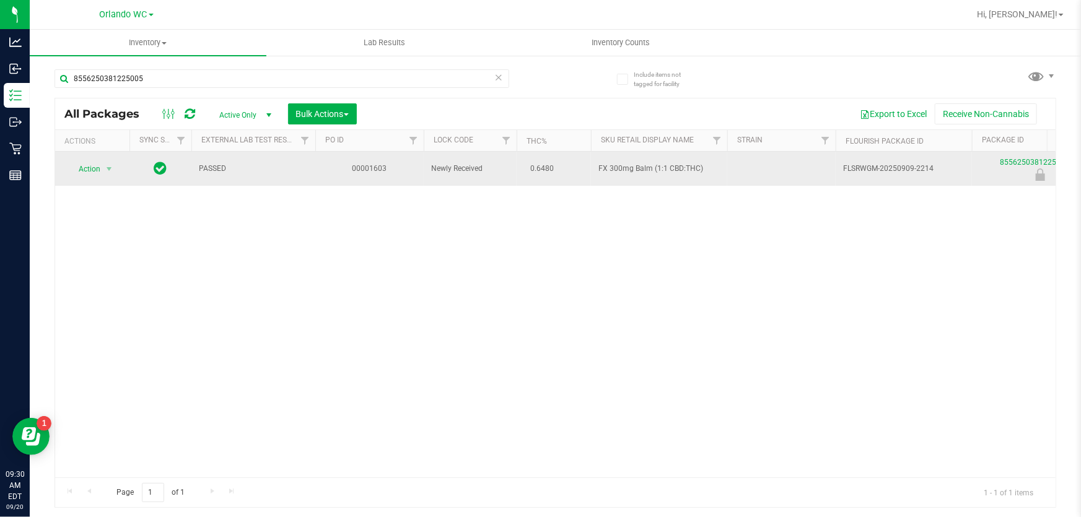
click at [93, 174] on span "Action" at bounding box center [84, 169] width 33 height 17
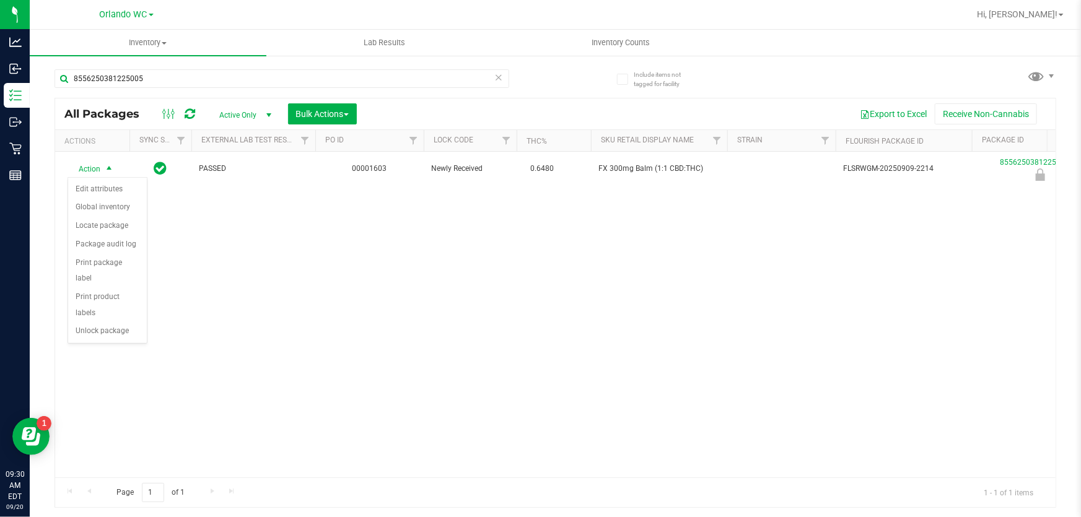
click at [82, 325] on div "Action Edit attributes Global inventory Locate package Package audit log Print …" at bounding box center [108, 260] width 80 height 166
click at [86, 322] on li "Unlock package" at bounding box center [107, 331] width 79 height 19
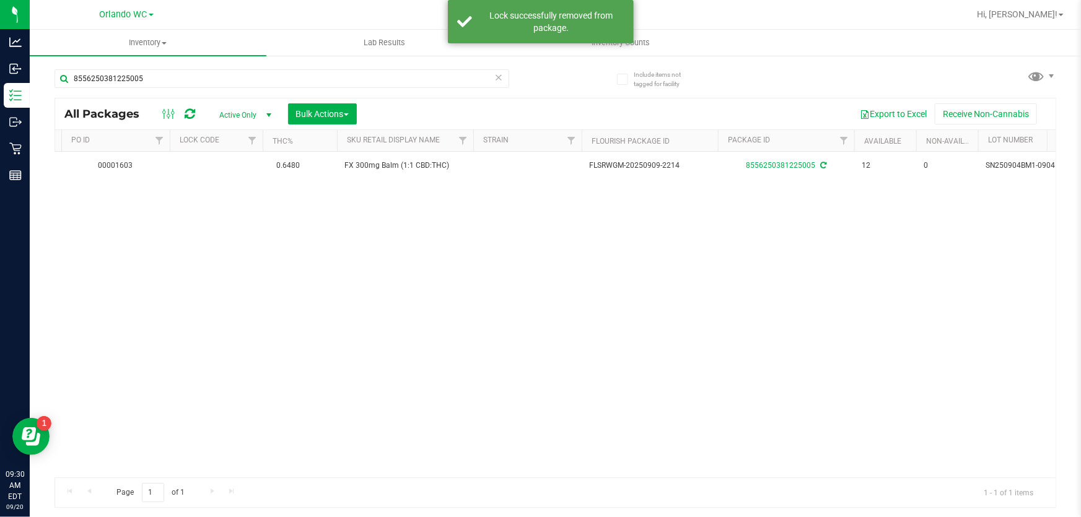
scroll to position [0, 262]
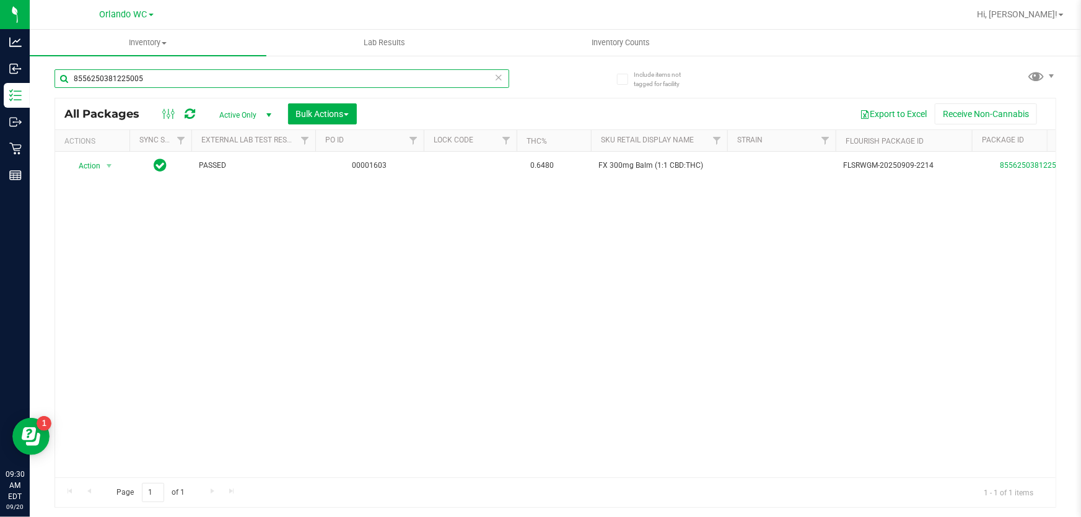
click at [288, 81] on input "8556250381225005" at bounding box center [282, 78] width 455 height 19
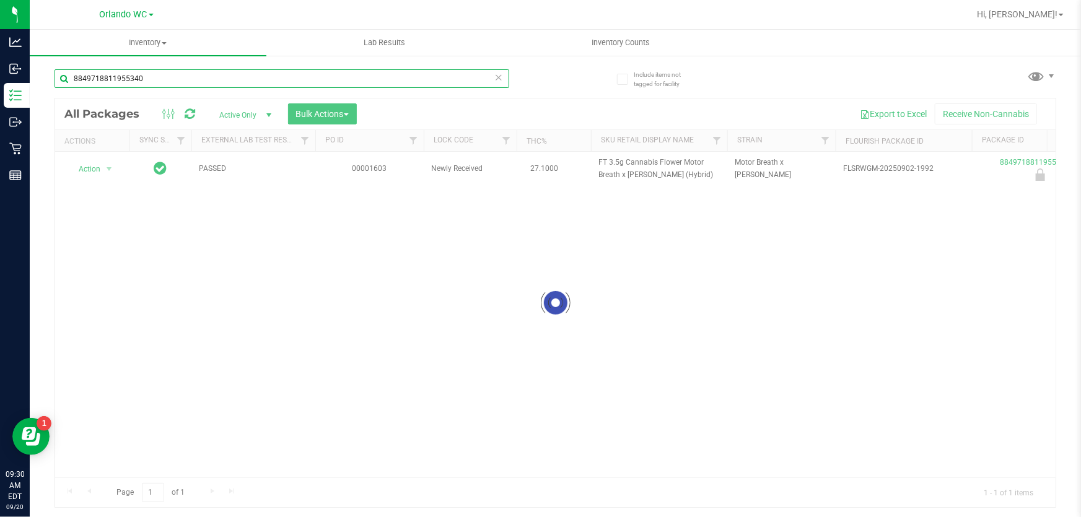
type input "8849718811955340"
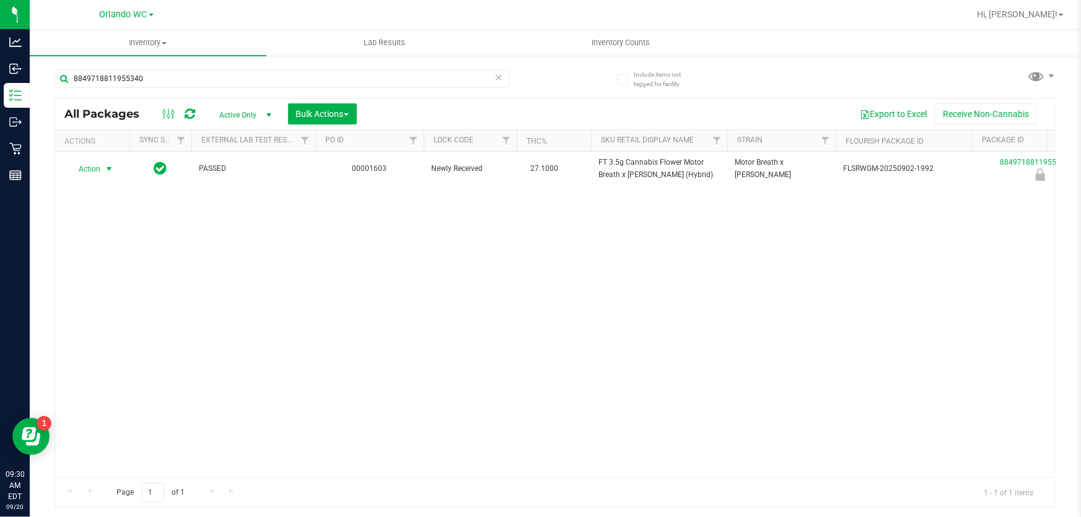
click at [97, 169] on span "Action" at bounding box center [84, 169] width 33 height 17
click at [93, 322] on li "Unlock package" at bounding box center [107, 331] width 79 height 19
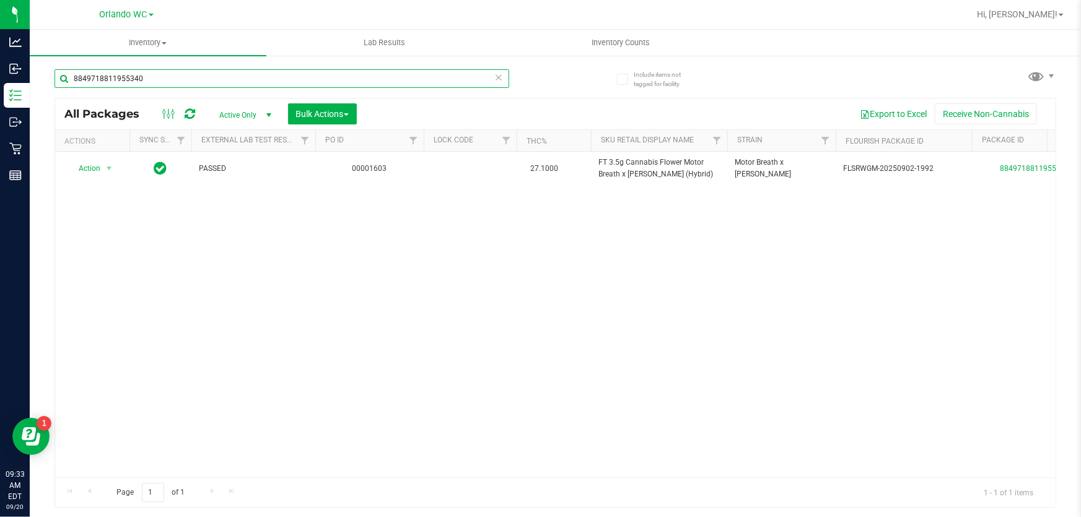
click at [233, 72] on input "8849718811955340" at bounding box center [282, 78] width 455 height 19
type input "8556250381225005"
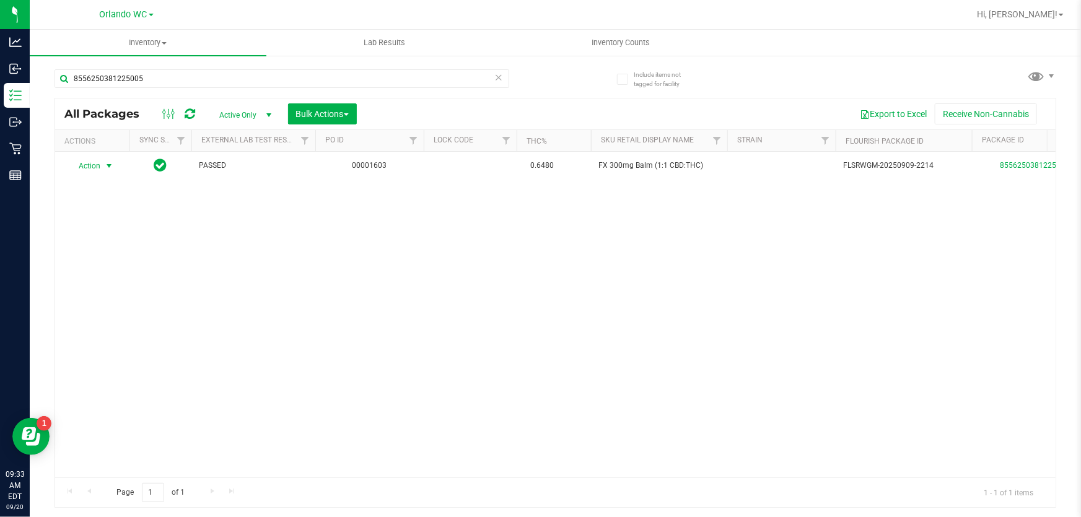
click at [97, 166] on span "Action" at bounding box center [84, 165] width 33 height 17
click at [276, 257] on div "Action Action Adjust qty Create package Edit attributes Global inventory Locate…" at bounding box center [555, 315] width 1001 height 326
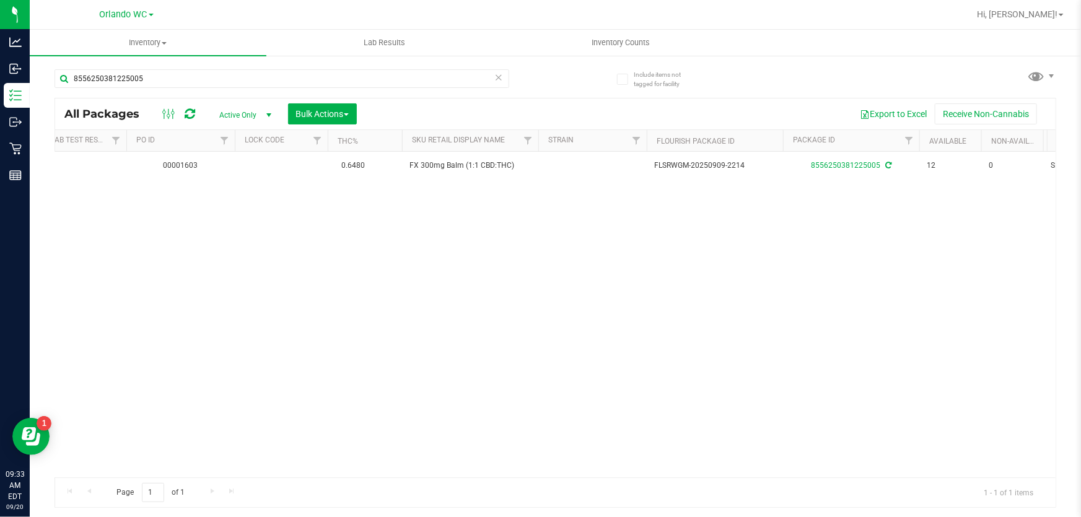
scroll to position [0, 216]
click at [502, 74] on icon at bounding box center [499, 76] width 9 height 15
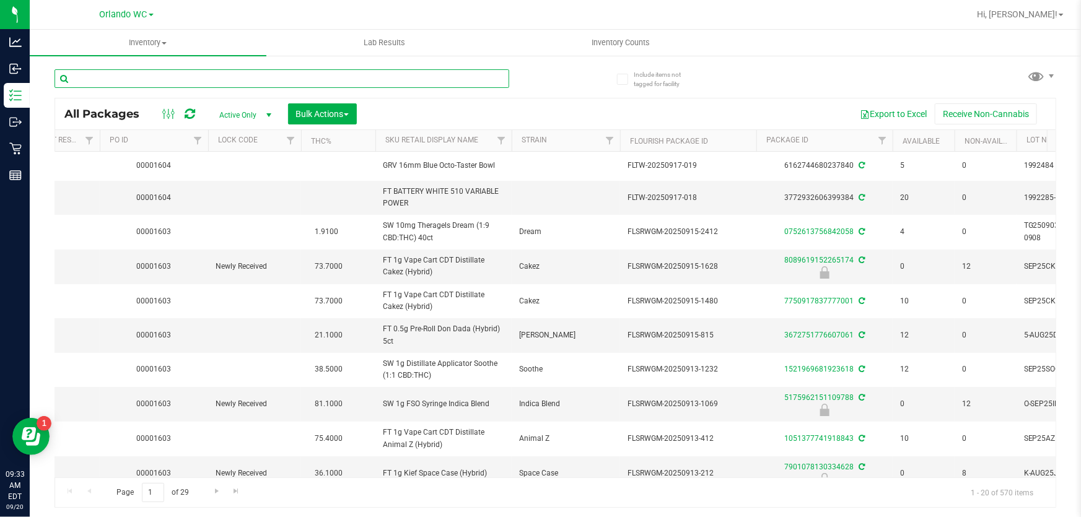
click at [409, 82] on input "text" at bounding box center [282, 78] width 455 height 19
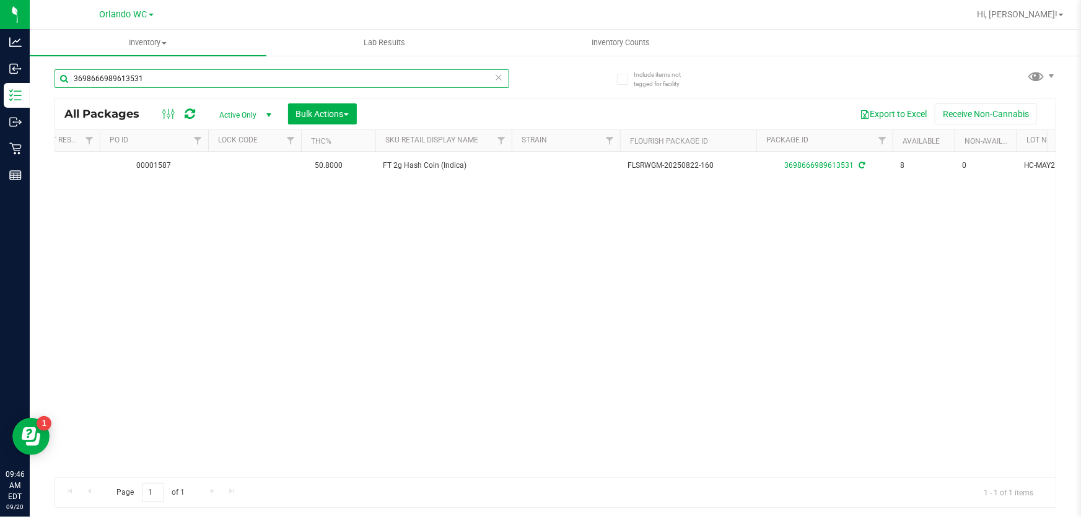
click at [216, 84] on input "3698666989613531" at bounding box center [282, 78] width 455 height 19
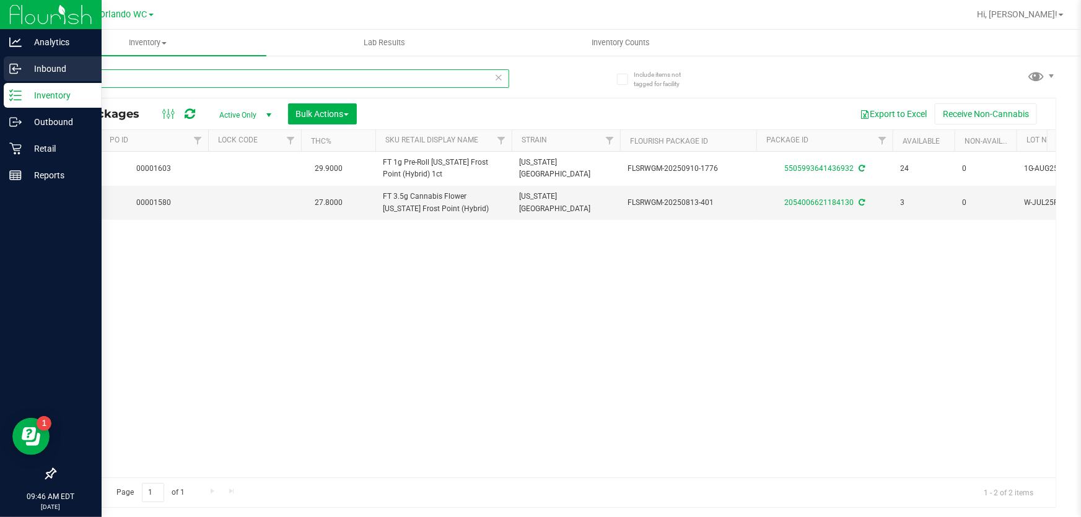
type input "ffp"
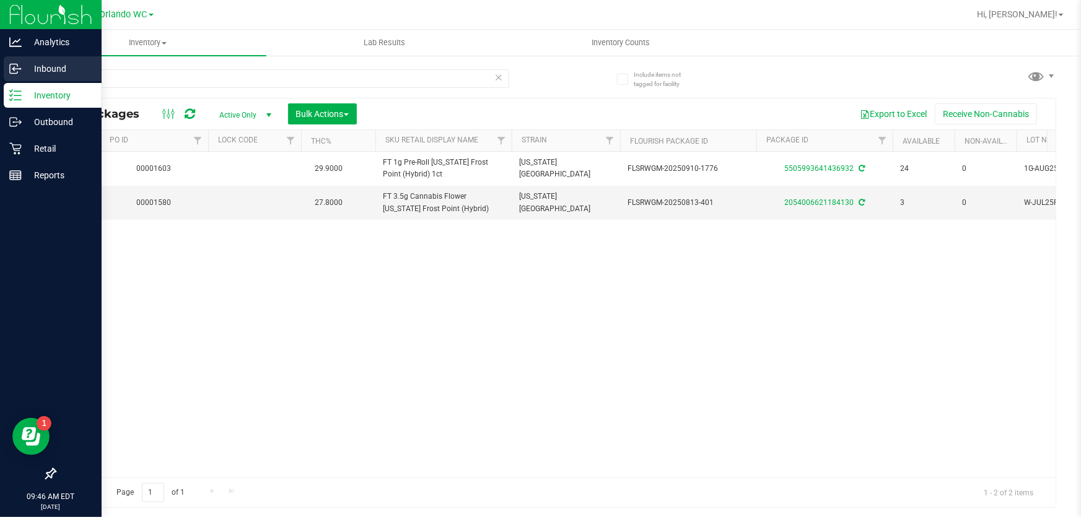
click at [4, 78] on div "Inbound" at bounding box center [53, 68] width 98 height 25
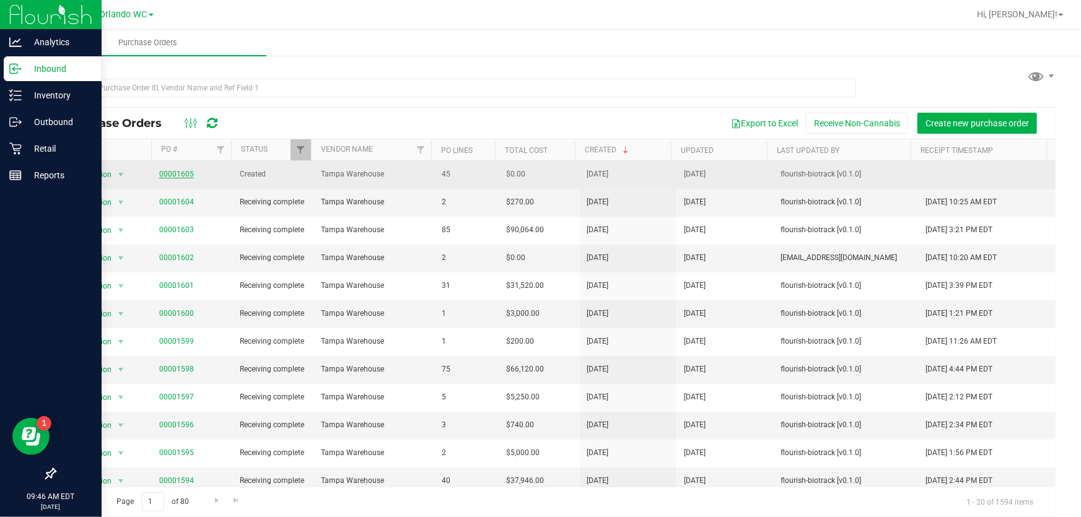
click at [178, 174] on link "00001605" at bounding box center [176, 174] width 35 height 9
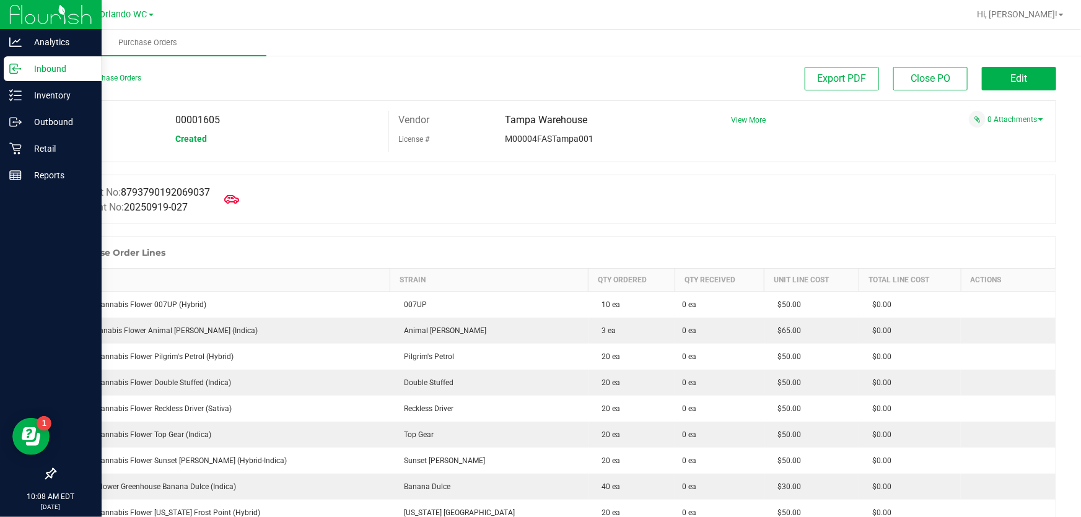
click at [27, 66] on p "Inbound" at bounding box center [59, 68] width 74 height 15
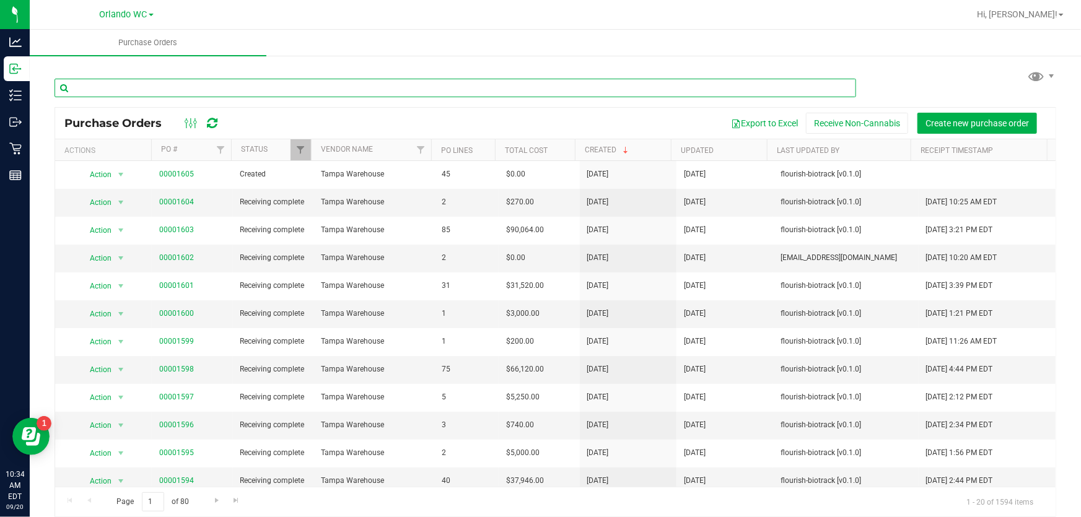
click at [149, 86] on input "text" at bounding box center [456, 88] width 802 height 19
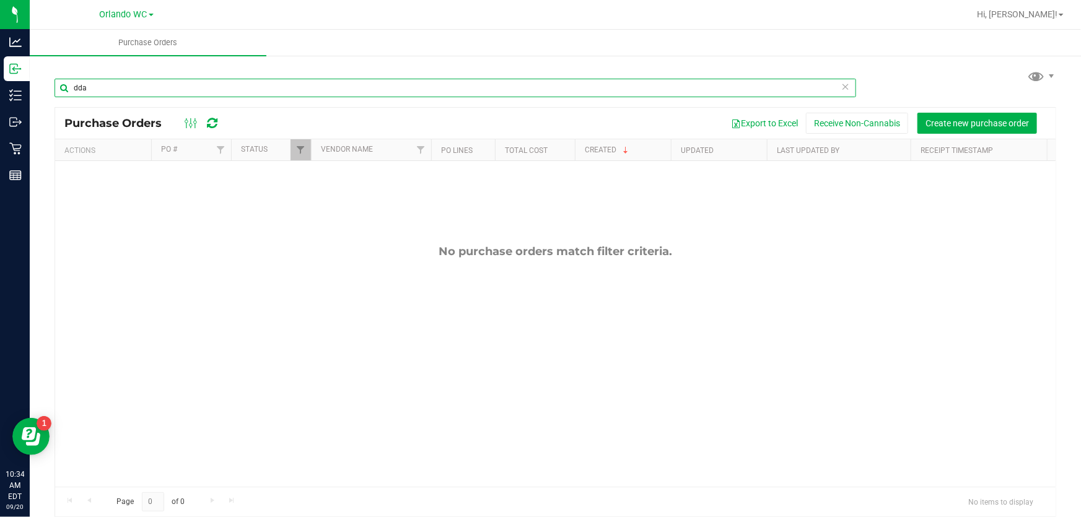
click at [134, 93] on input "dda" at bounding box center [456, 88] width 802 height 19
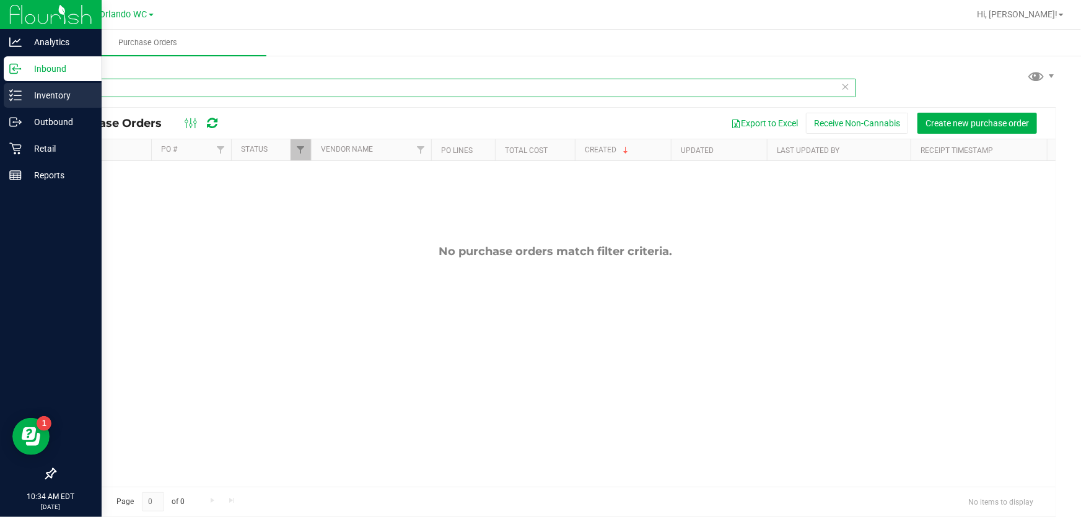
type input "dda"
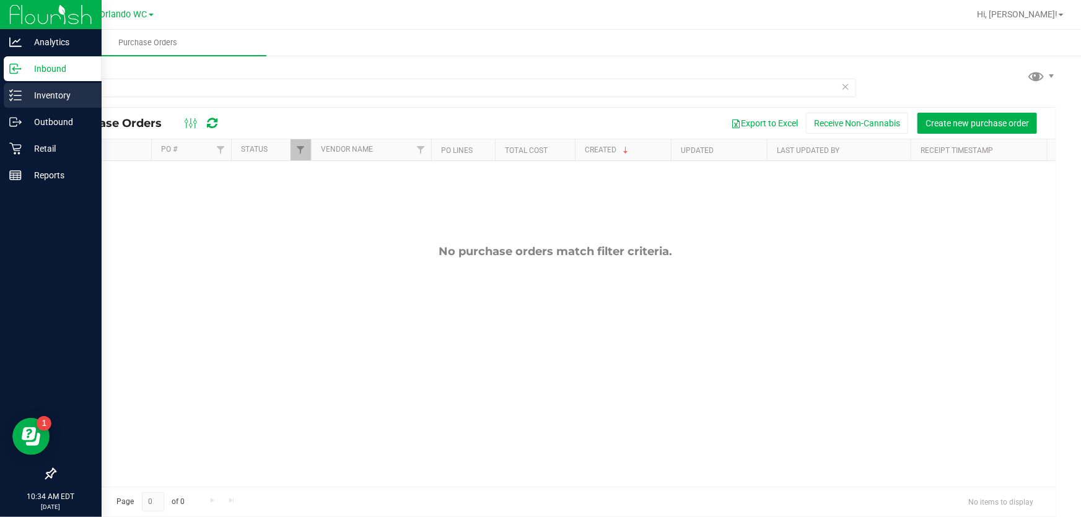
click at [17, 84] on div "Inventory" at bounding box center [53, 95] width 98 height 25
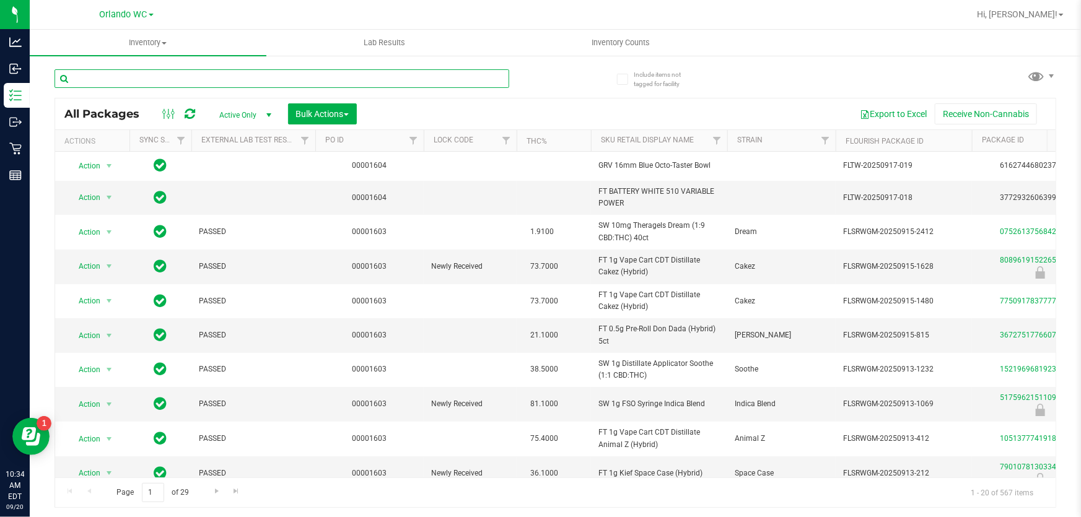
click at [175, 83] on input "text" at bounding box center [282, 78] width 455 height 19
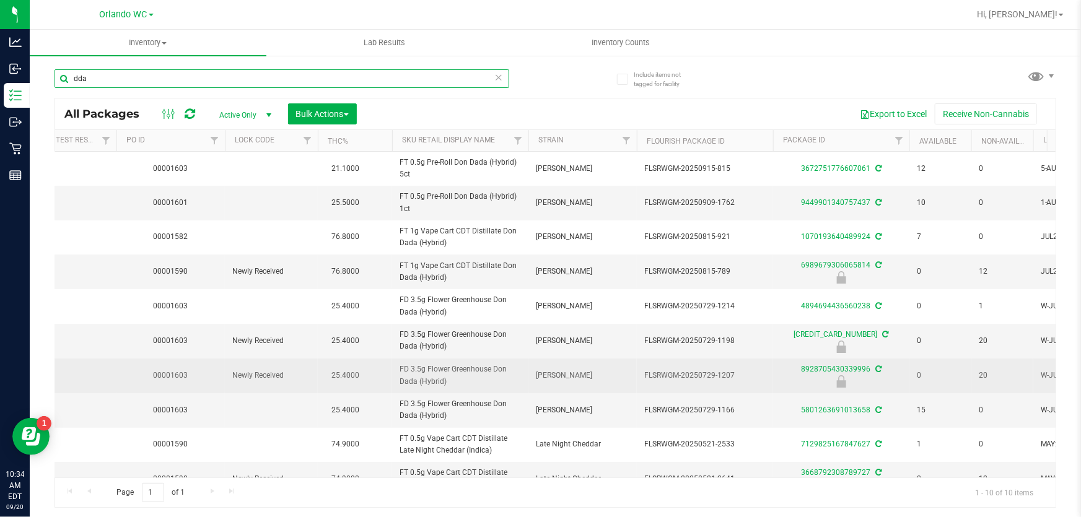
scroll to position [0, 200]
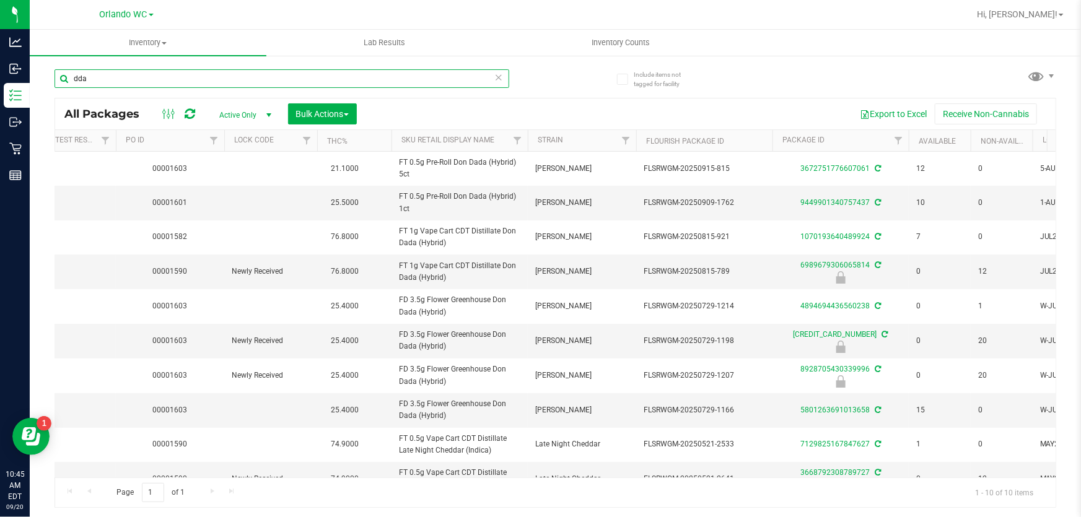
click at [167, 75] on input "dda" at bounding box center [282, 78] width 455 height 19
paste input "FT 3.5g Cannabis Flower Black Triangle Kush (Indica)"
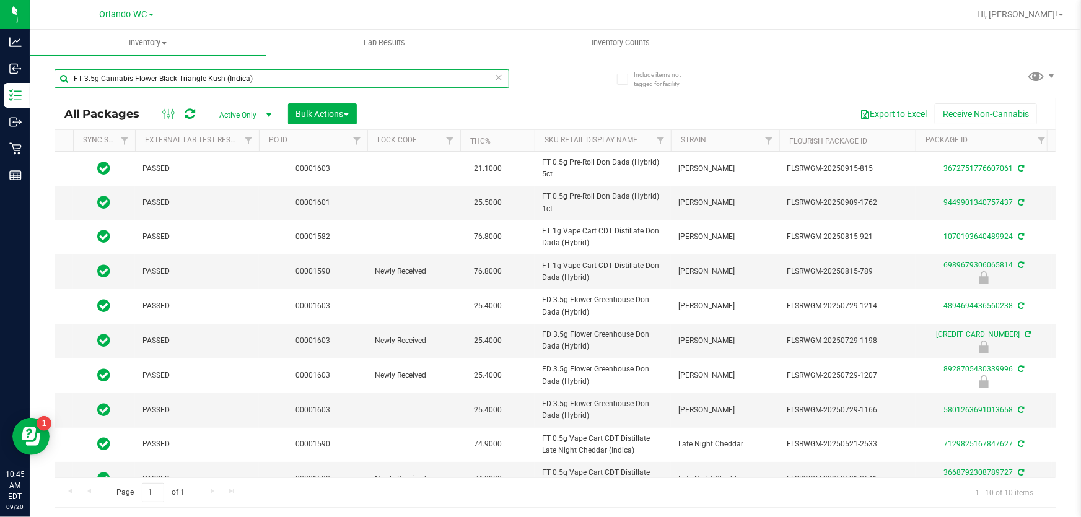
scroll to position [0, 0]
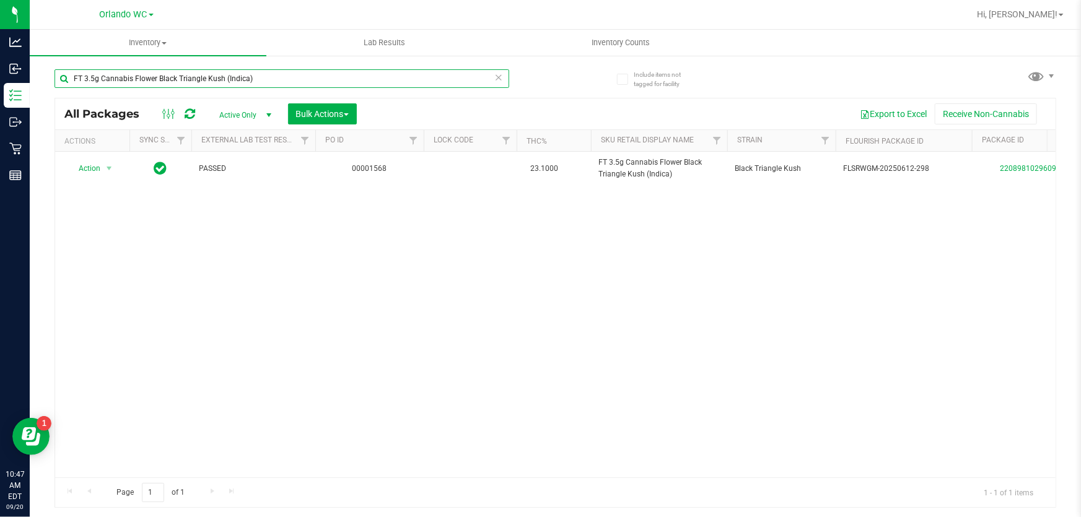
click at [261, 74] on input "FT 3.5g Cannabis Flower Black Triangle Kush (Indica)" at bounding box center [282, 78] width 455 height 19
type input "F"
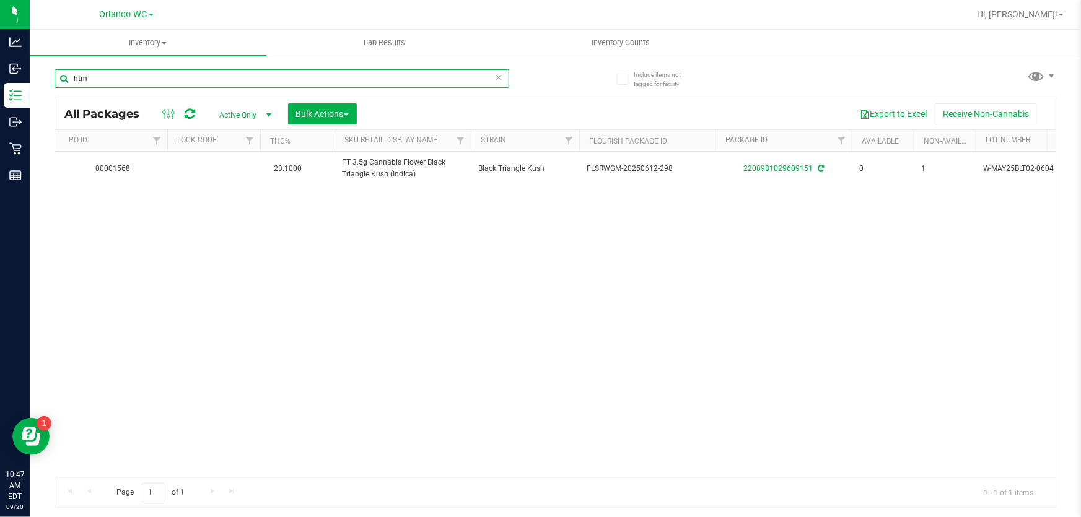
scroll to position [0, 290]
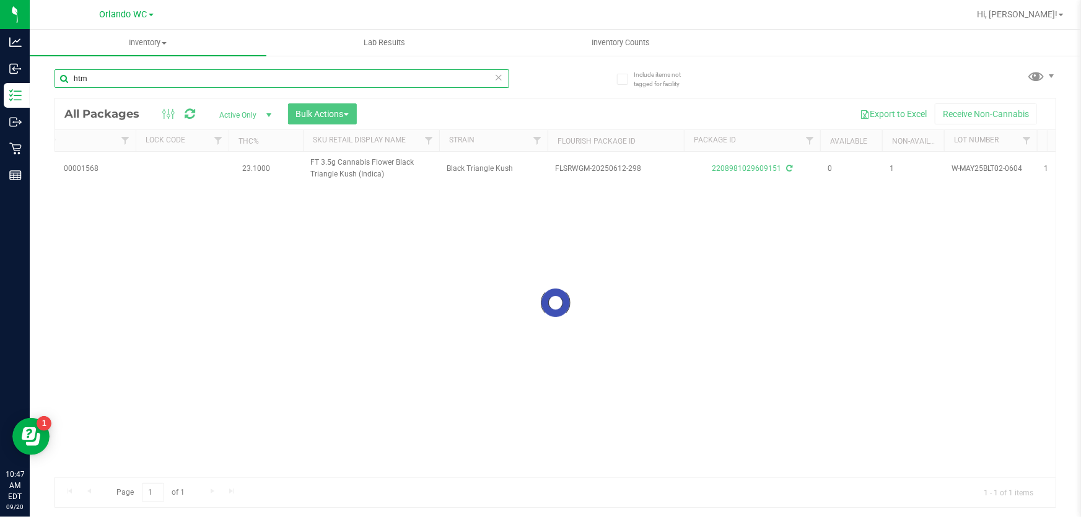
scroll to position [0, 286]
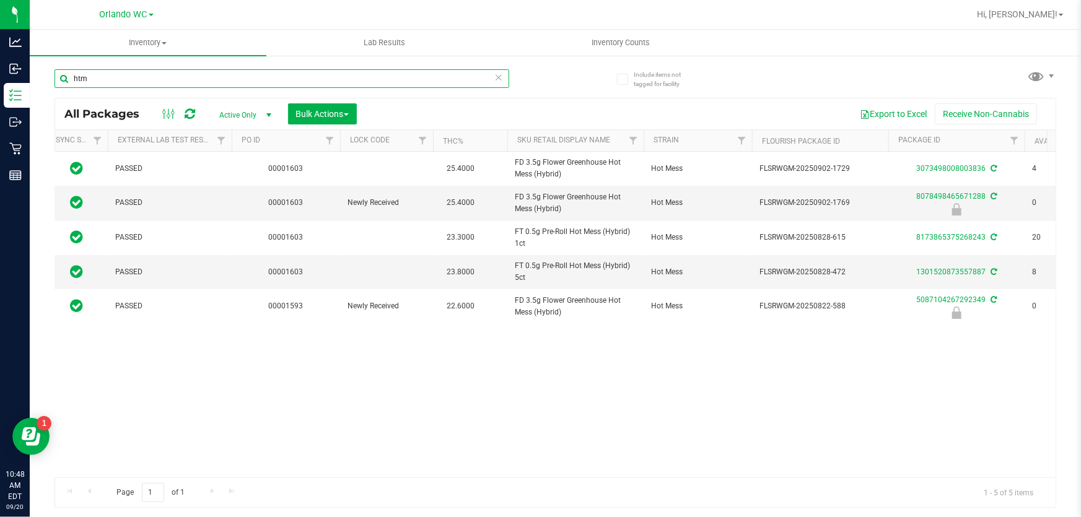
type input "htm"
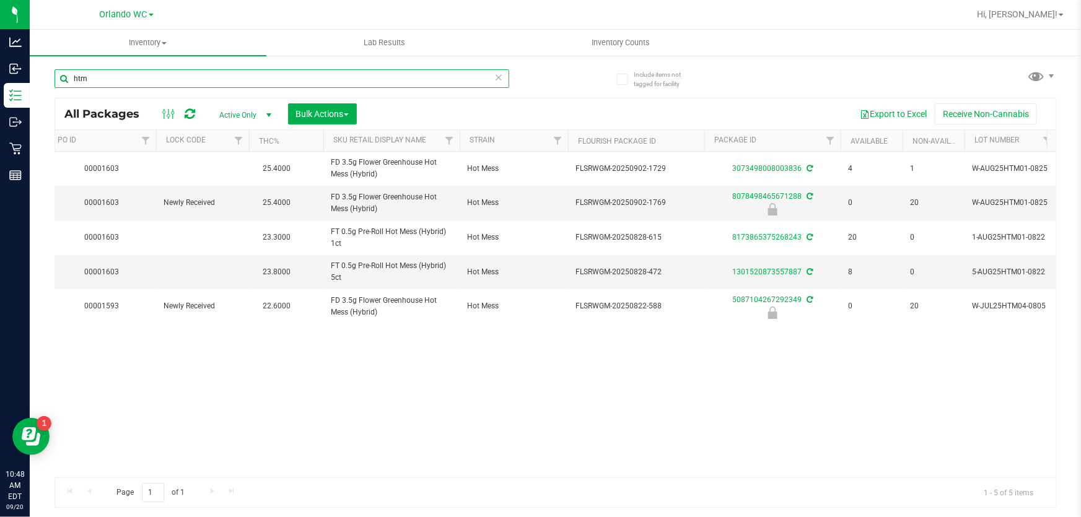
scroll to position [0, 267]
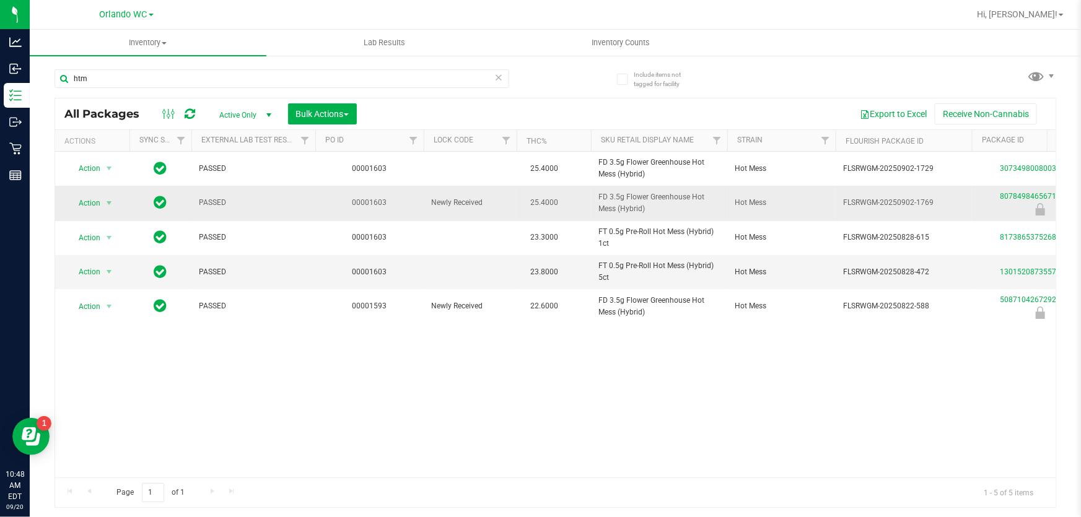
click at [83, 202] on span "Action" at bounding box center [84, 203] width 33 height 17
click at [99, 357] on li "Unlock package" at bounding box center [107, 366] width 79 height 19
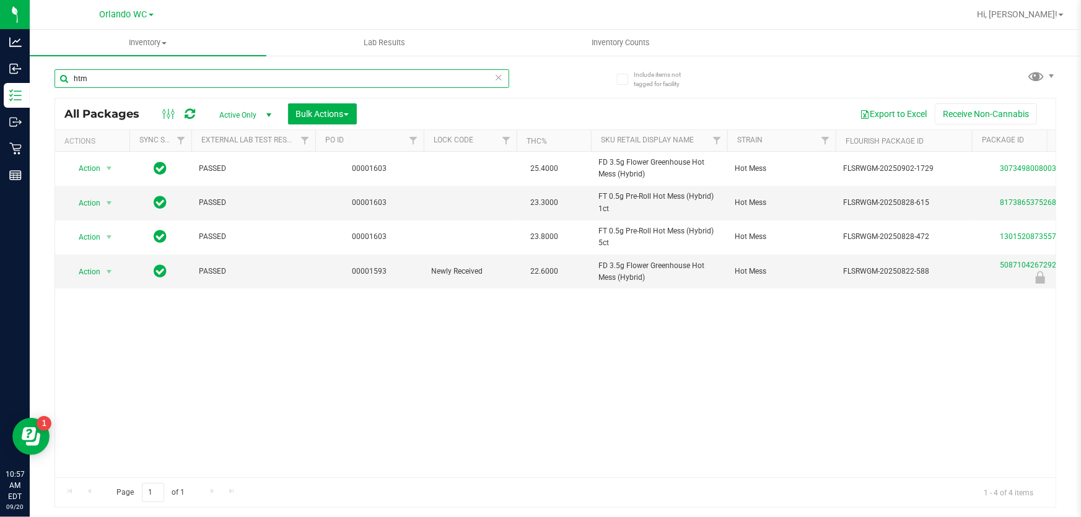
click at [139, 74] on input "htm" at bounding box center [282, 78] width 455 height 19
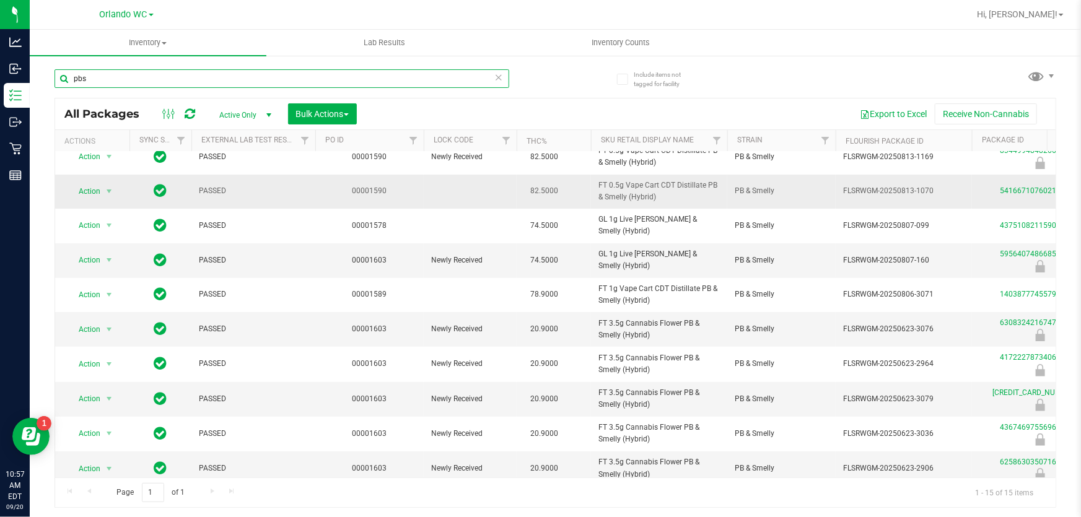
scroll to position [112, 0]
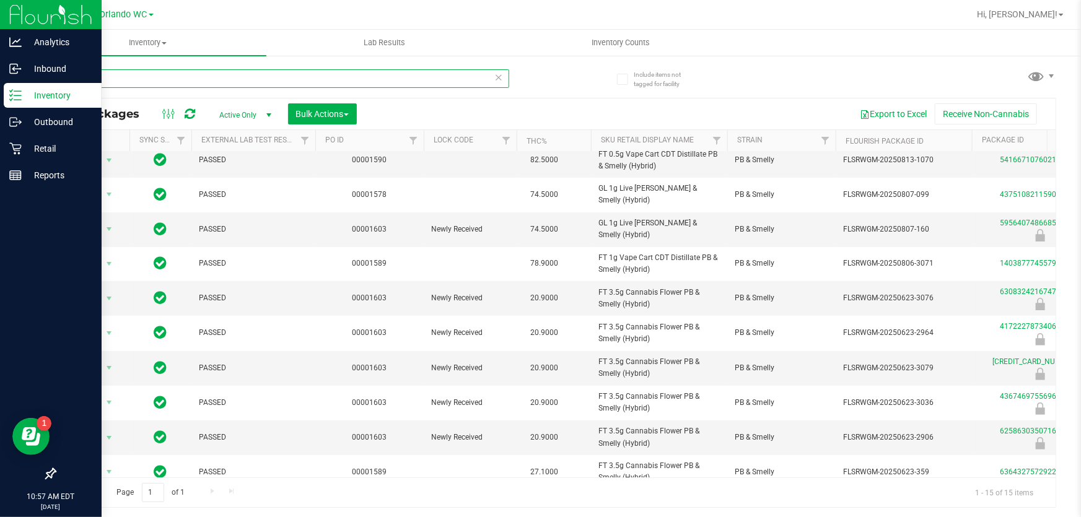
drag, startPoint x: 144, startPoint y: 74, endPoint x: 0, endPoint y: 0, distance: 162.1
click at [0, 1] on div "Analytics Inbound Inventory Outbound Retail Reports 10:57 AM EDT [DATE] 09/20 O…" at bounding box center [540, 258] width 1081 height 517
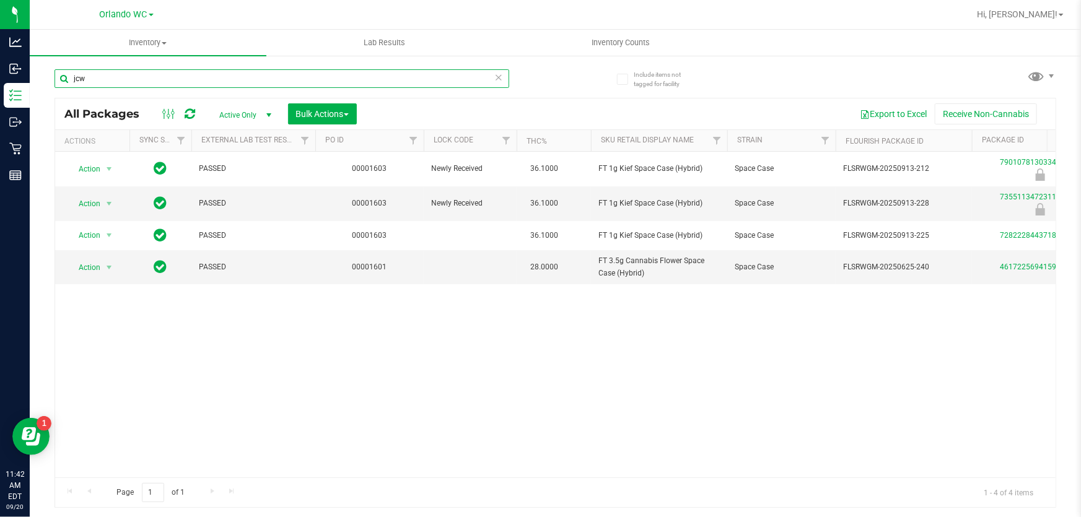
click at [139, 74] on input "jcw" at bounding box center [282, 78] width 455 height 19
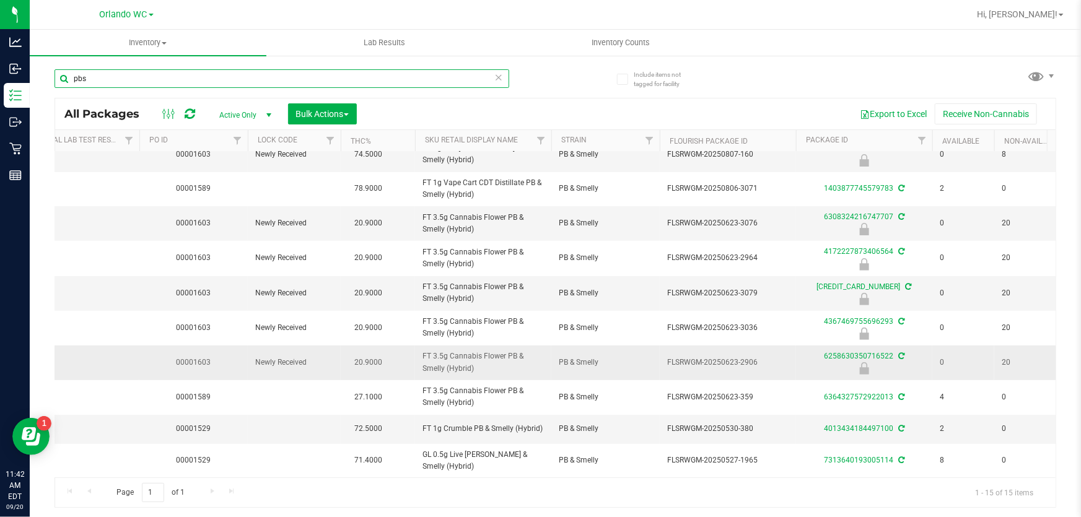
scroll to position [0, 177]
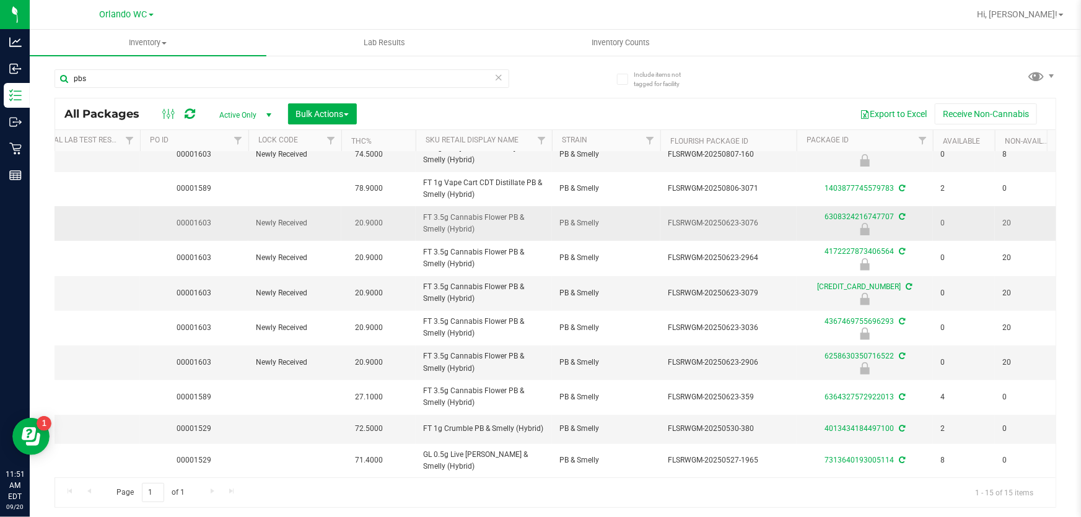
drag, startPoint x: 485, startPoint y: 229, endPoint x: 421, endPoint y: 214, distance: 65.4
click at [421, 214] on td "FT 3.5g Cannabis Flower PB & Smelly (Hybrid)" at bounding box center [484, 223] width 136 height 35
copy span "FT 3.5g Cannabis Flower PB & Smelly (Hybrid)"
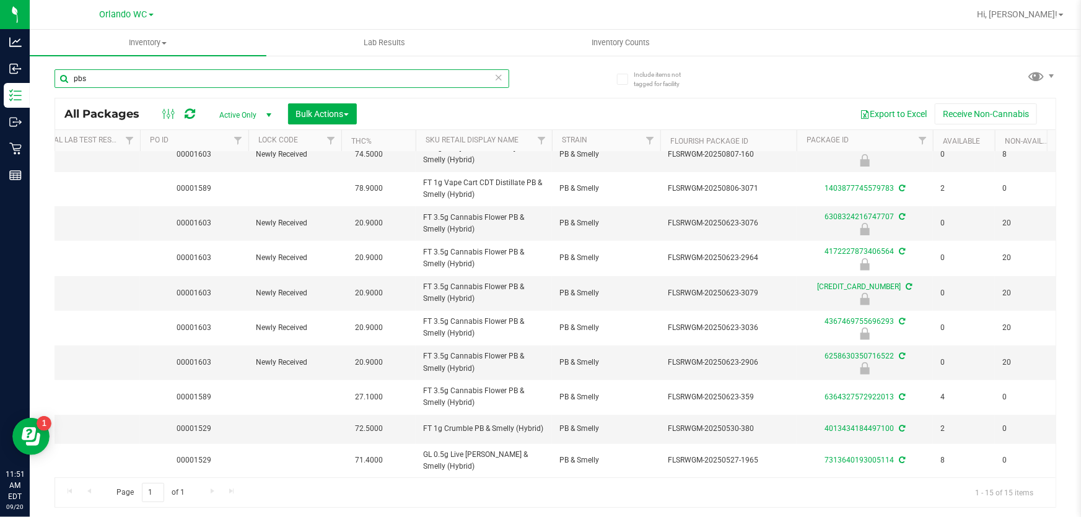
click at [161, 74] on input "pbs" at bounding box center [282, 78] width 455 height 19
paste input "FT 3.5g Cannabis Flower PB & Smelly (Hybrid)"
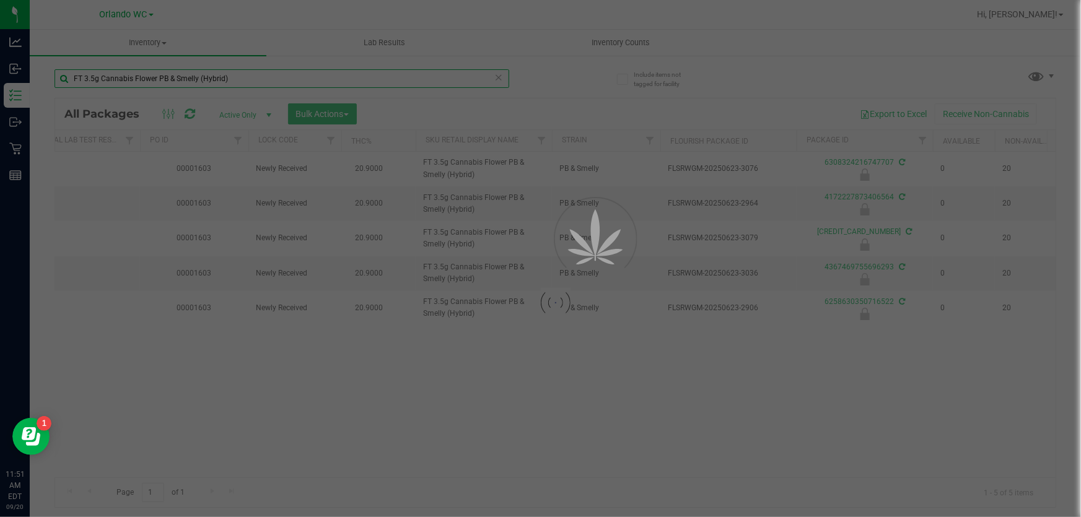
scroll to position [0, 175]
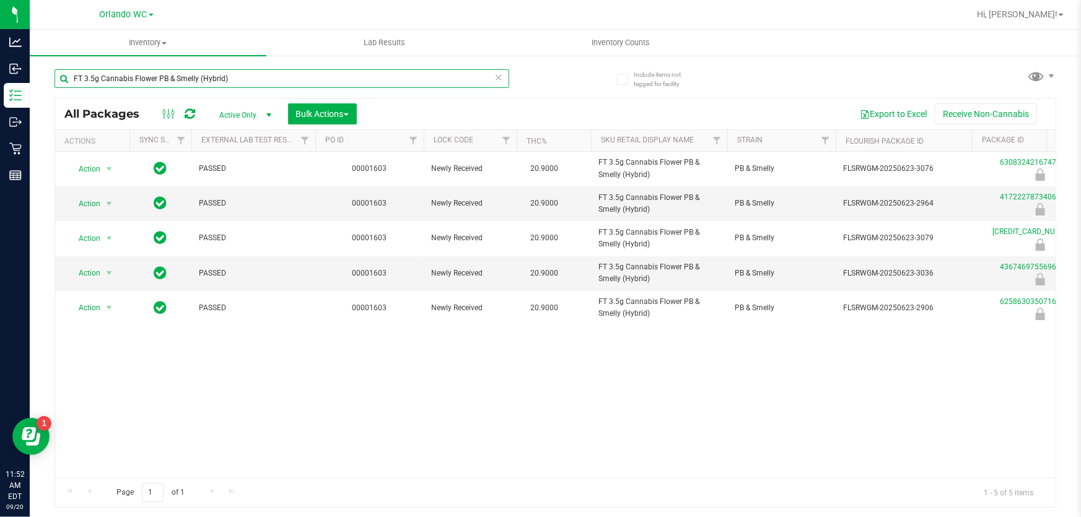
click at [294, 79] on input "FT 3.5g Cannabis Flower PB & Smelly (Hybrid)" at bounding box center [282, 78] width 455 height 19
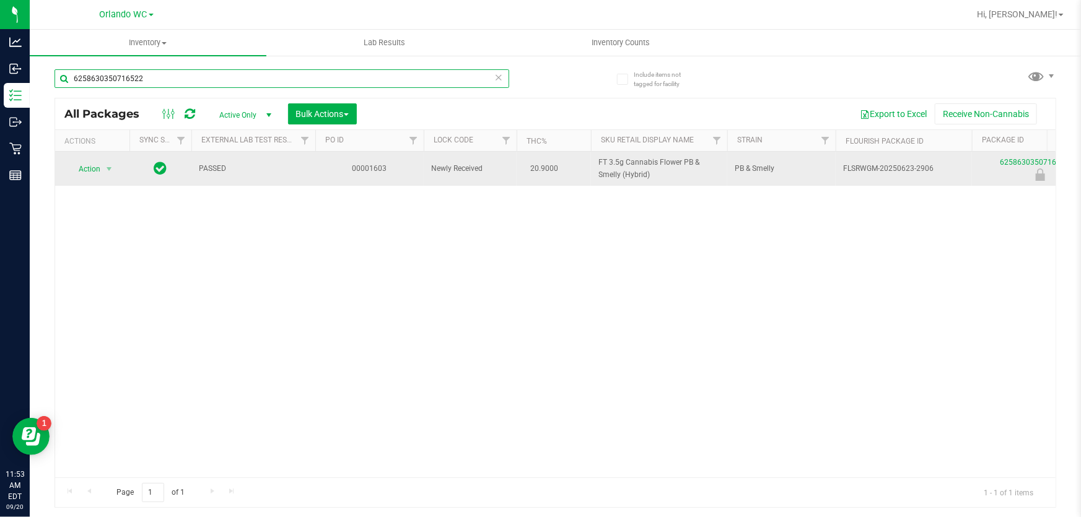
type input "6258630350716522"
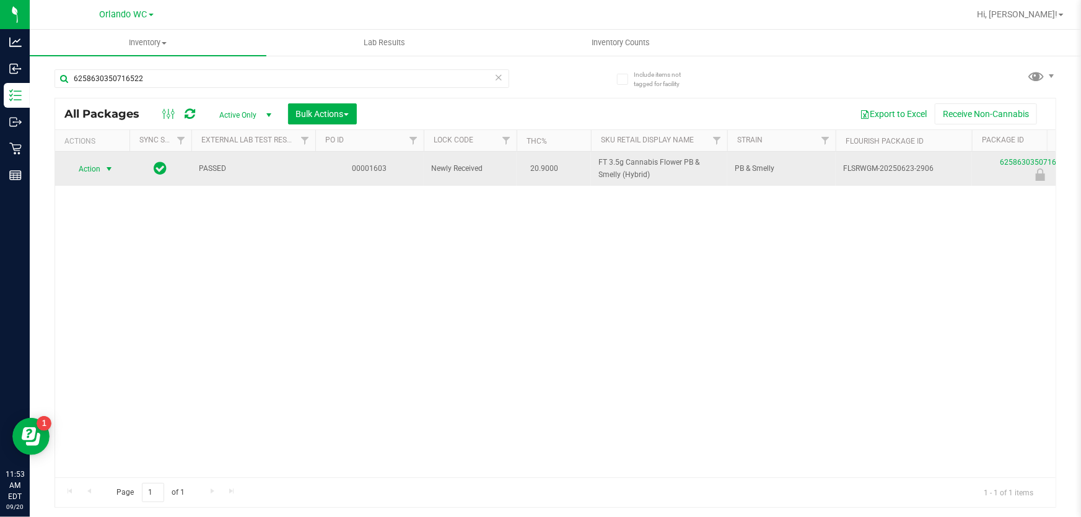
click at [89, 174] on span "Action" at bounding box center [84, 169] width 33 height 17
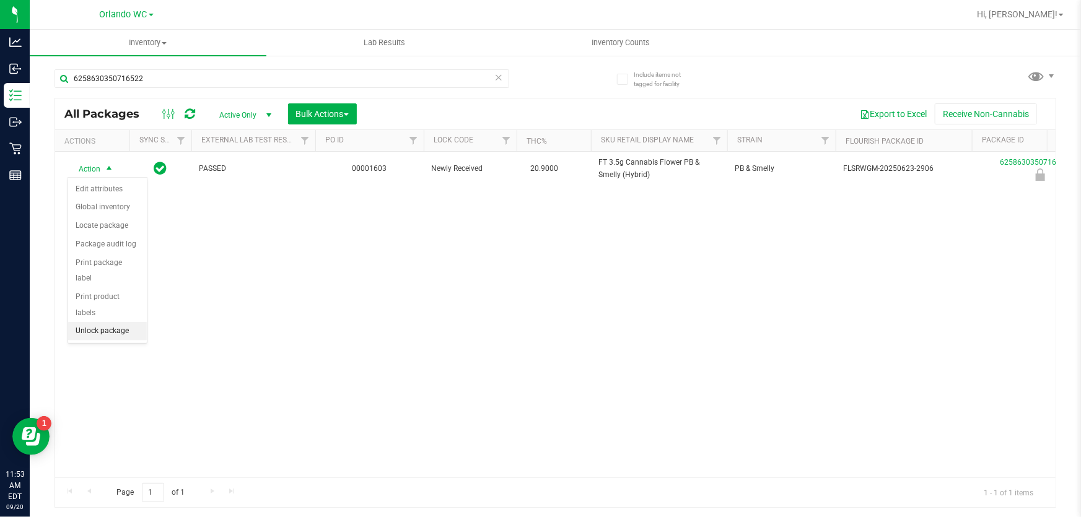
click at [134, 322] on li "Unlock package" at bounding box center [107, 331] width 79 height 19
click at [495, 74] on icon at bounding box center [499, 76] width 9 height 15
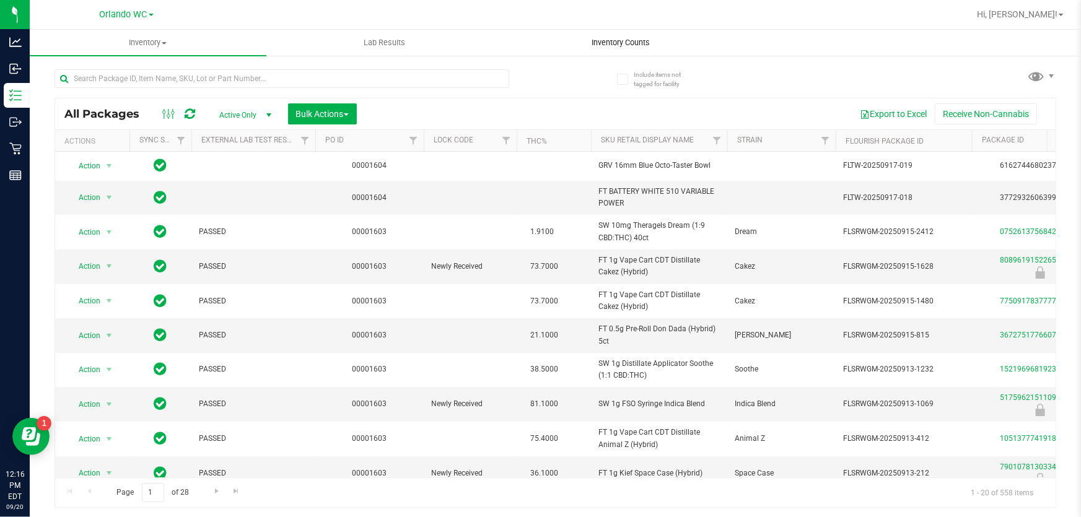
click at [586, 36] on uib-tab-heading "Inventory Counts" at bounding box center [621, 42] width 235 height 25
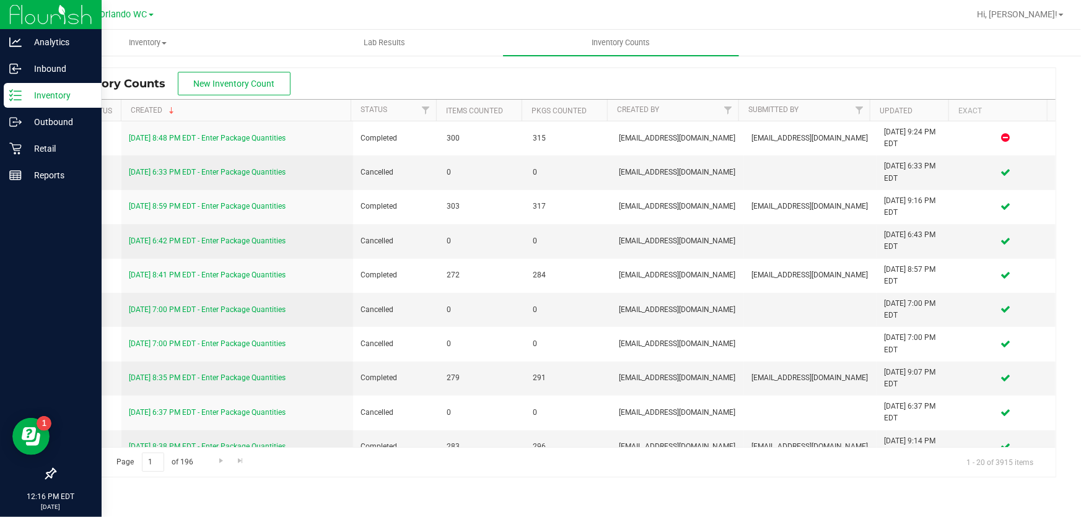
click at [4, 92] on div "Inventory" at bounding box center [53, 95] width 98 height 25
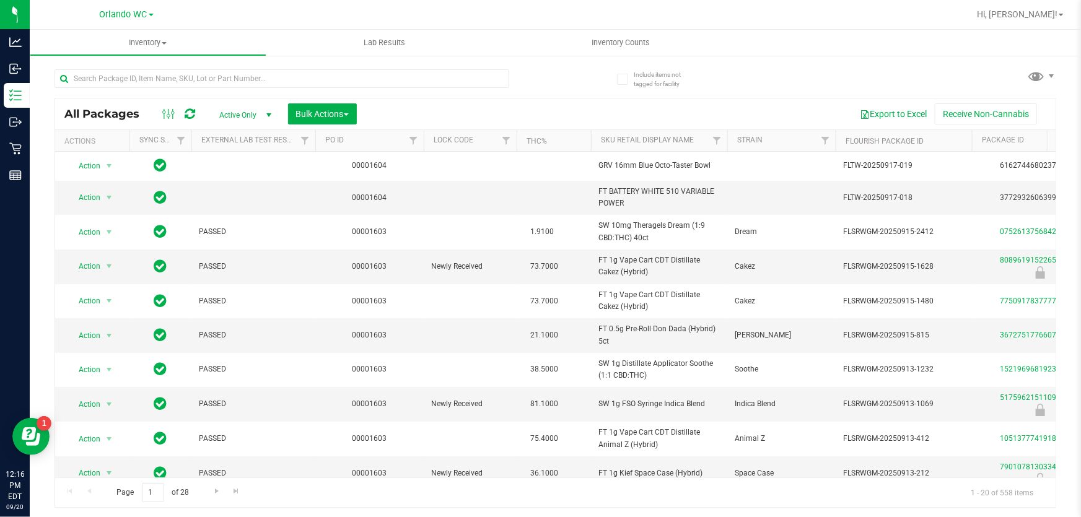
click at [618, 146] on th "Sku Retail Display Name" at bounding box center [659, 141] width 136 height 22
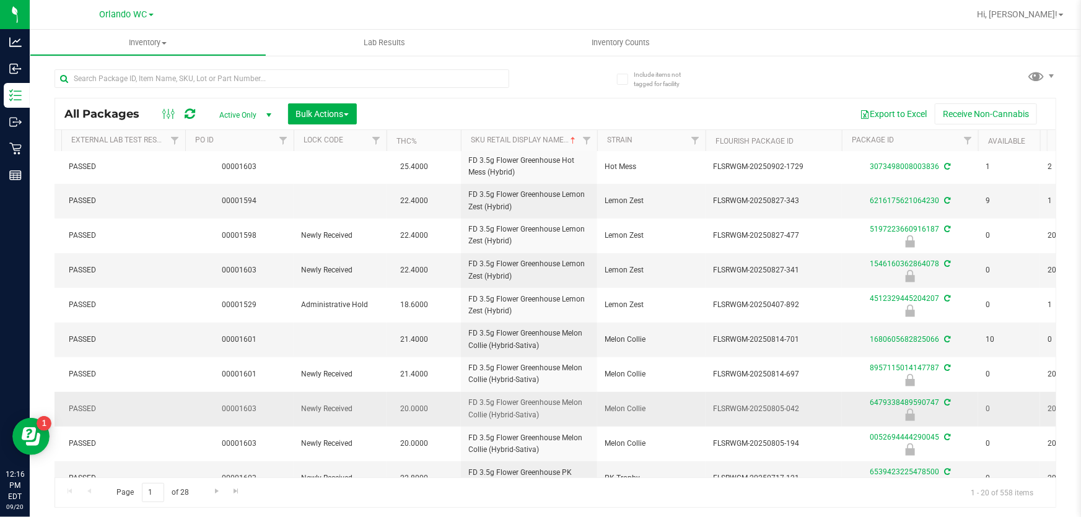
scroll to position [363, 130]
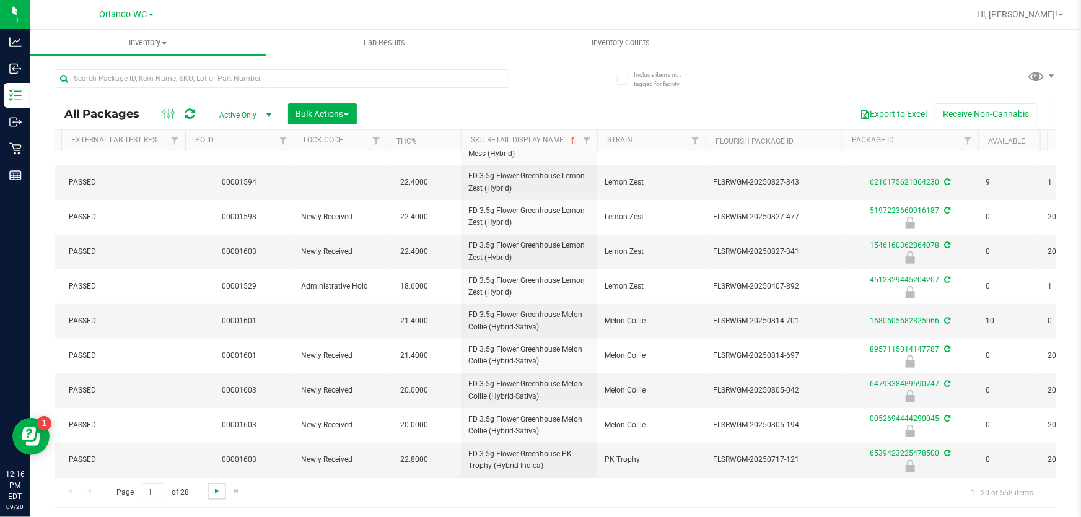
click at [216, 492] on span "Go to the next page" at bounding box center [217, 491] width 10 height 10
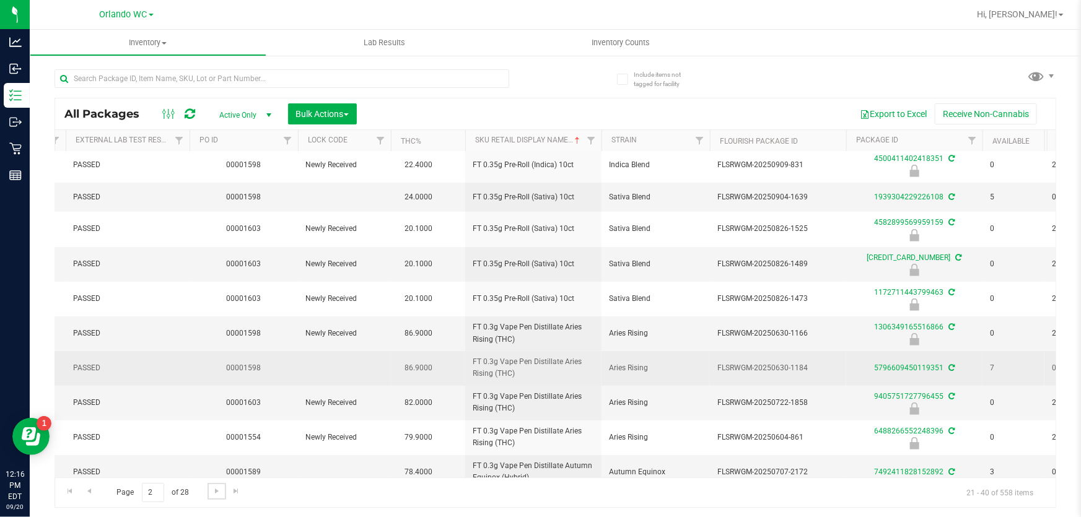
scroll to position [358, 126]
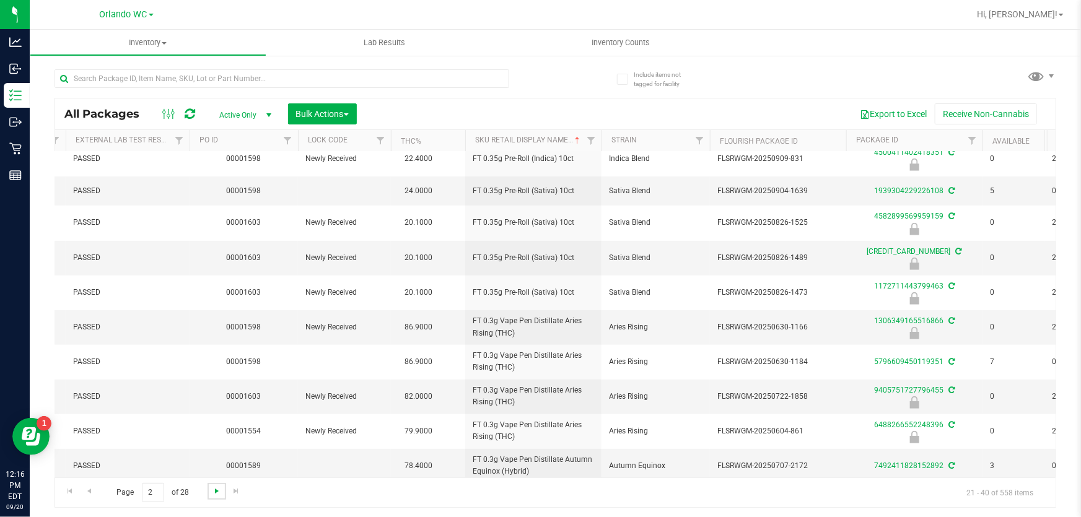
click at [217, 495] on span "Go to the next page" at bounding box center [217, 491] width 10 height 10
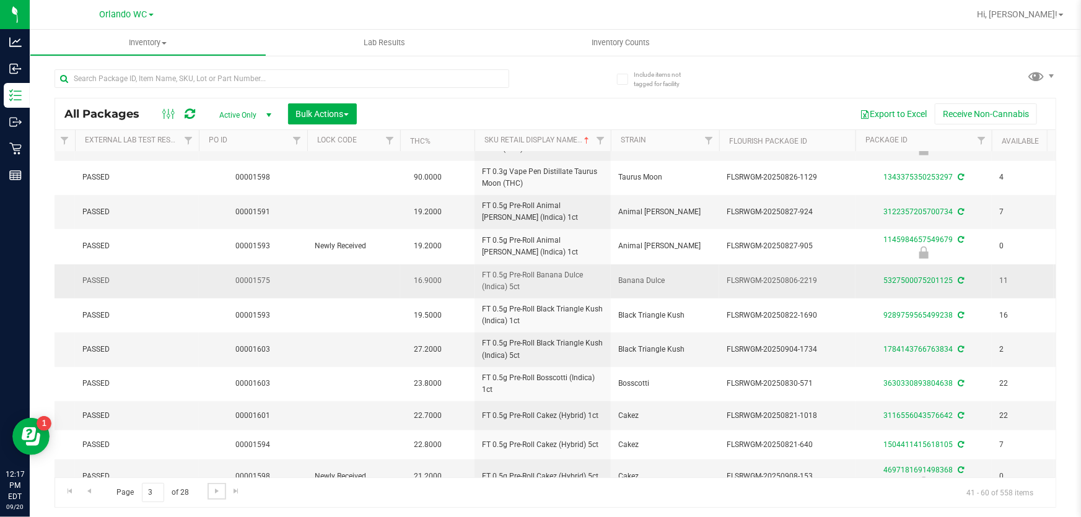
scroll to position [361, 117]
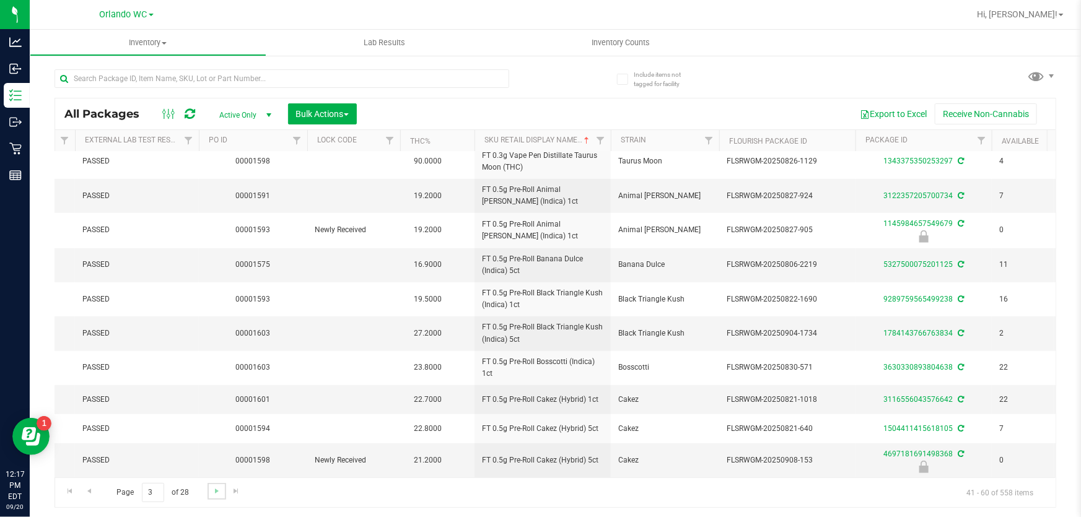
click at [208, 486] on link "Go to the next page" at bounding box center [217, 491] width 18 height 17
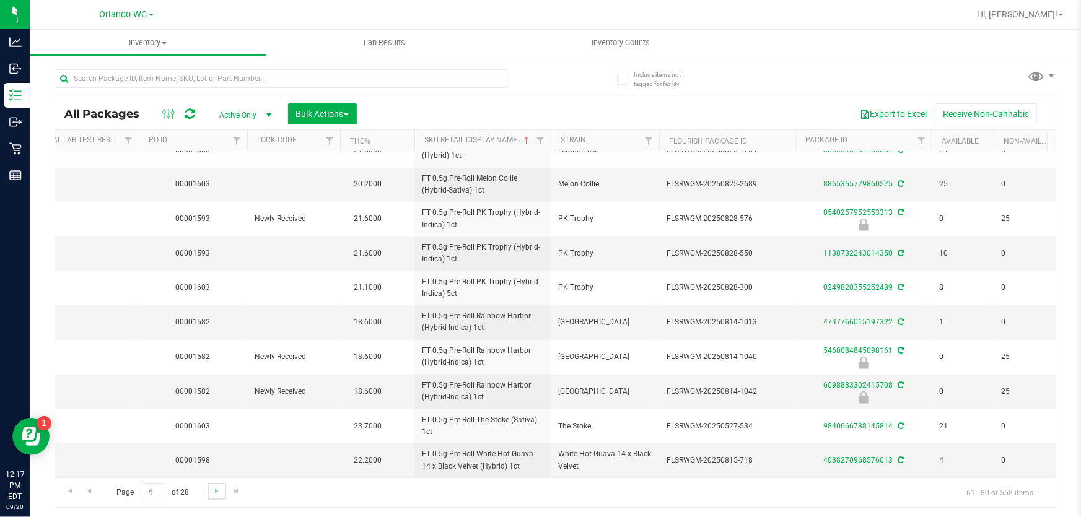
click at [213, 498] on link "Go to the next page" at bounding box center [217, 491] width 18 height 17
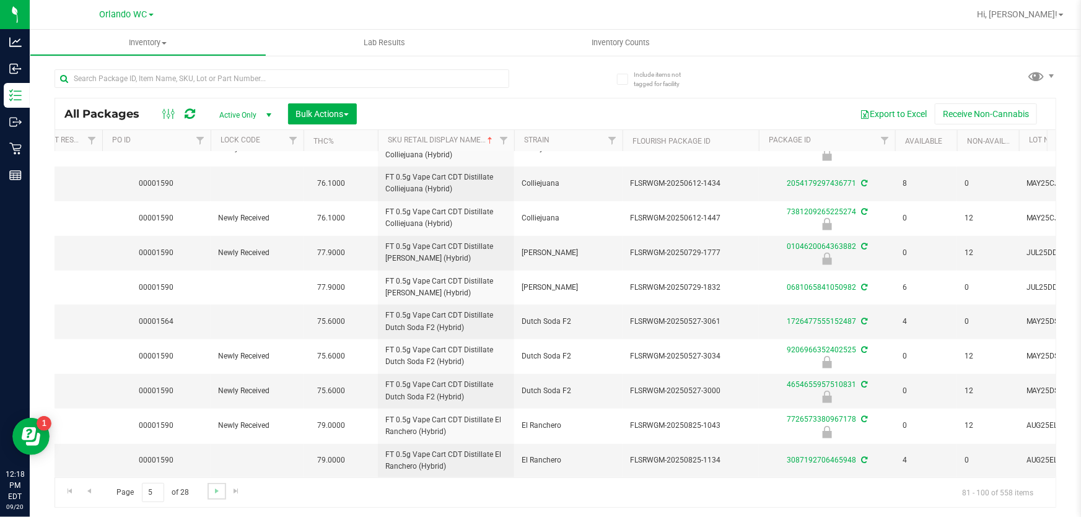
click at [208, 495] on link "Go to the next page" at bounding box center [217, 491] width 18 height 17
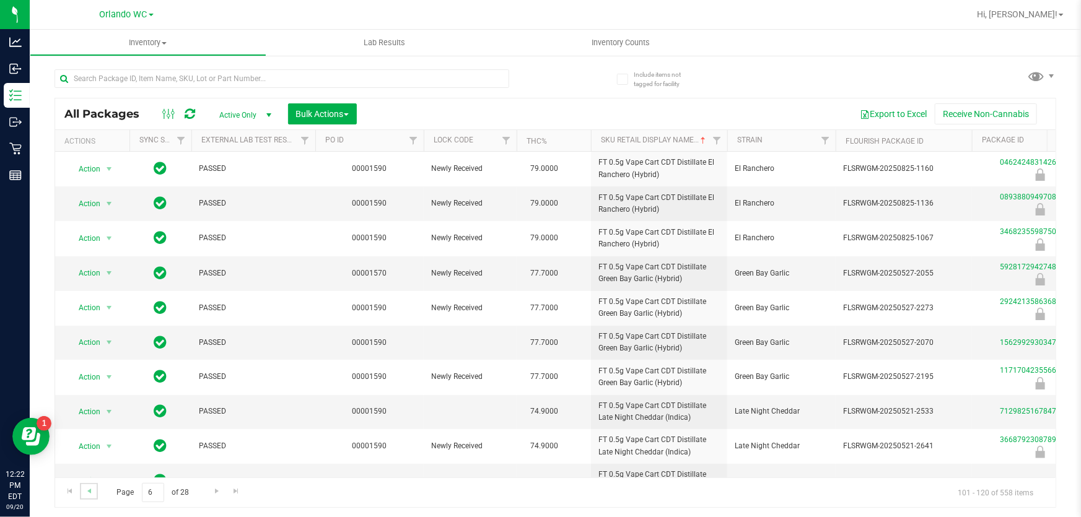
click at [94, 489] on link "Go to the previous page" at bounding box center [89, 491] width 18 height 17
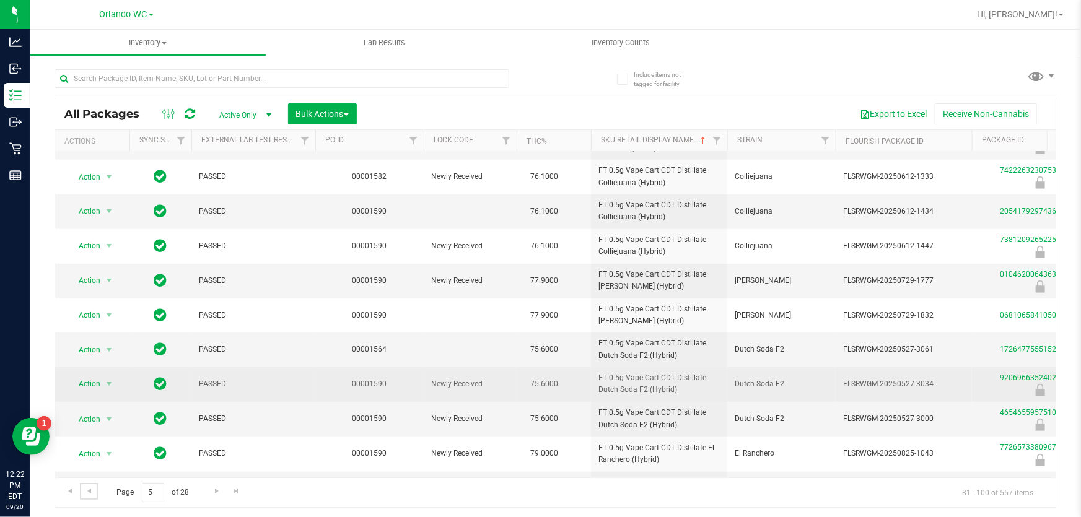
scroll to position [372, 0]
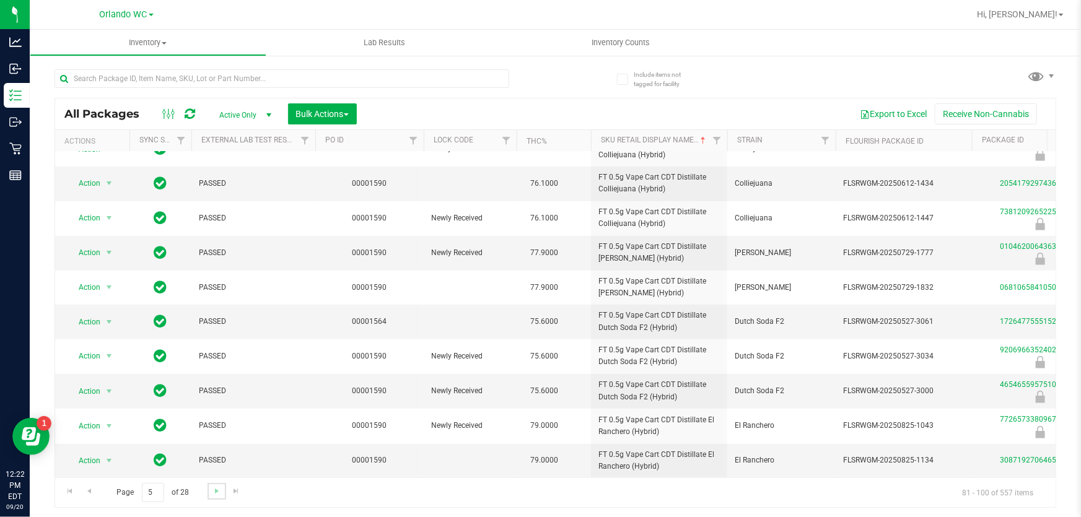
click at [208, 487] on link "Go to the next page" at bounding box center [217, 491] width 18 height 17
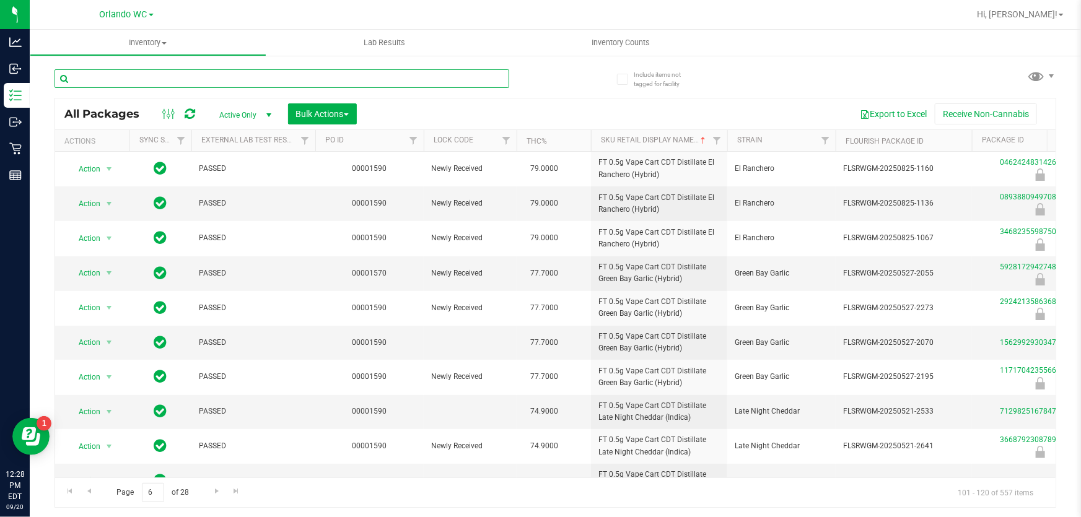
click at [140, 82] on input "text" at bounding box center [282, 78] width 455 height 19
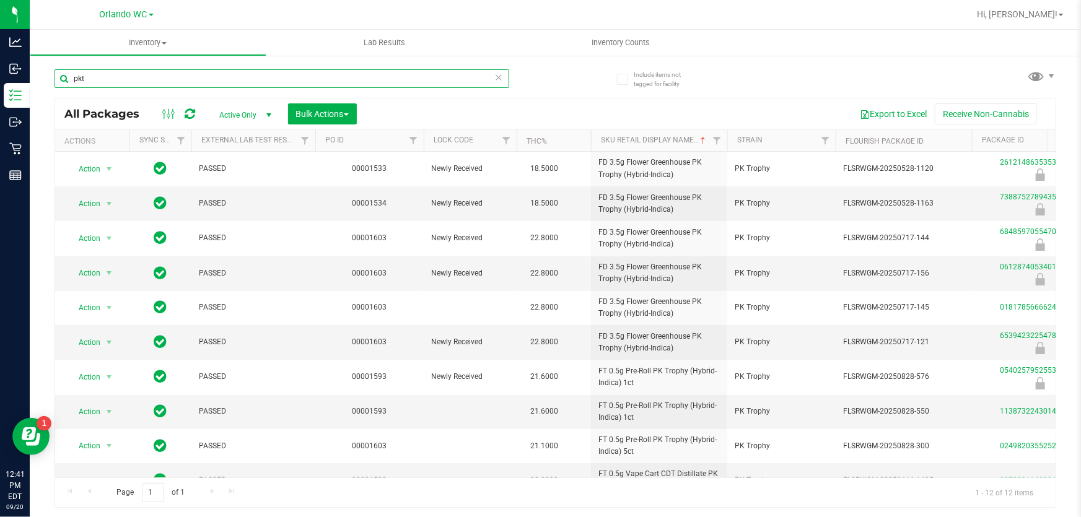
click at [192, 76] on input "pkt" at bounding box center [282, 78] width 455 height 19
paste input "FT 0.5g Vape Cart CDT Distillate Bosscotti (Indic"
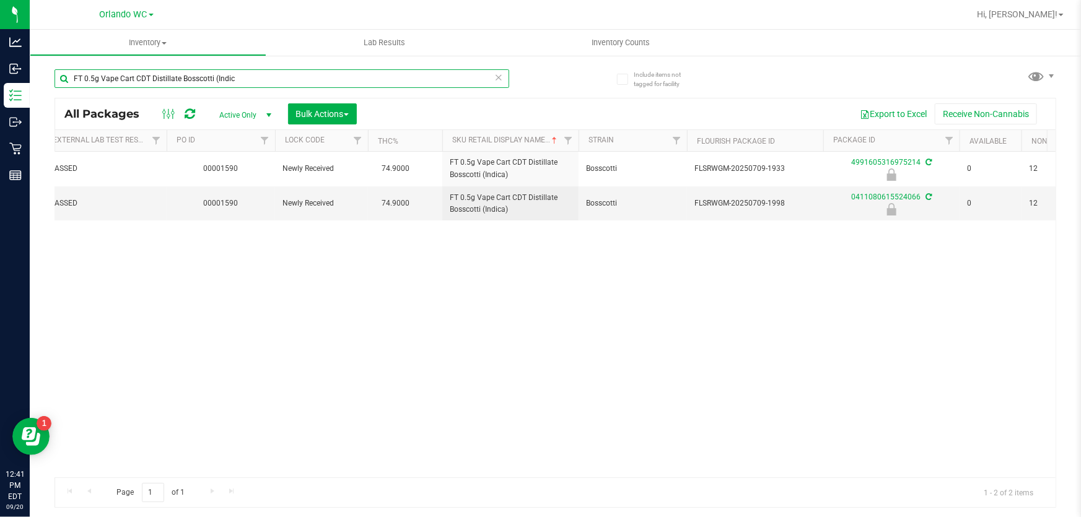
scroll to position [0, 149]
click at [155, 84] on input "FT 0.5g Vape Cart CDT Distillate Bosscotti (Indic" at bounding box center [282, 78] width 455 height 19
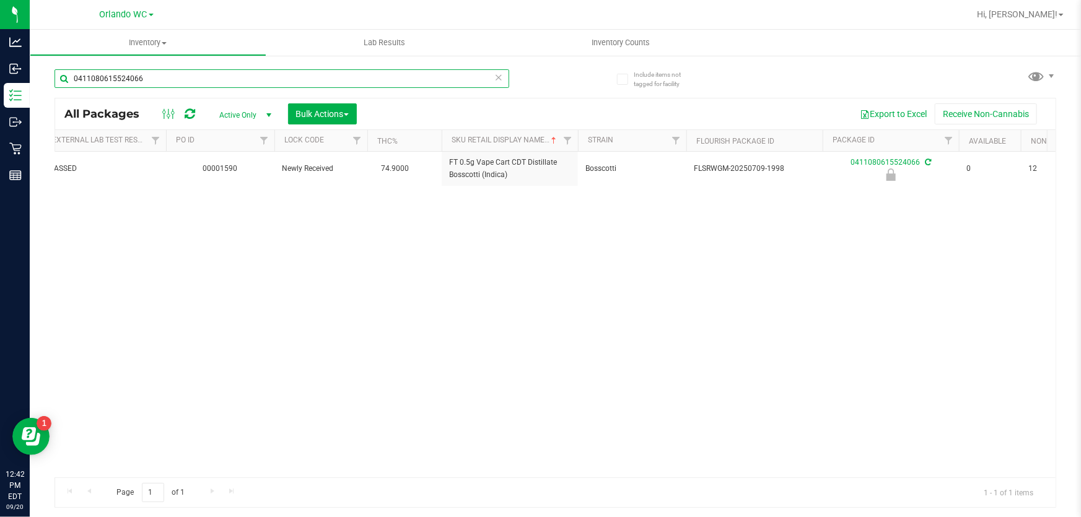
type input "0411080615524066"
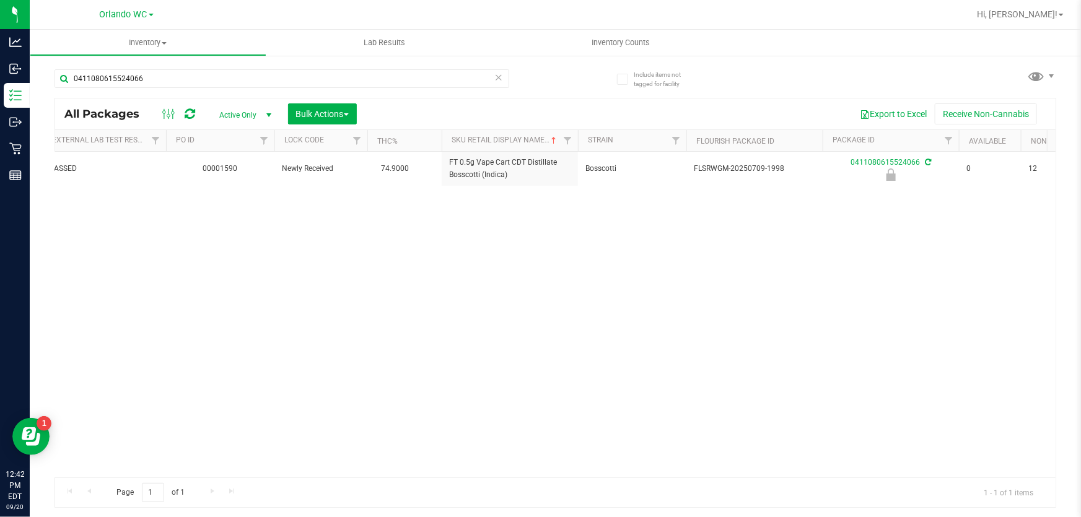
drag, startPoint x: 192, startPoint y: 468, endPoint x: 173, endPoint y: 465, distance: 19.5
click at [174, 465] on div "Action Action Edit attributes Global inventory Locate package Package audit log…" at bounding box center [555, 315] width 1001 height 326
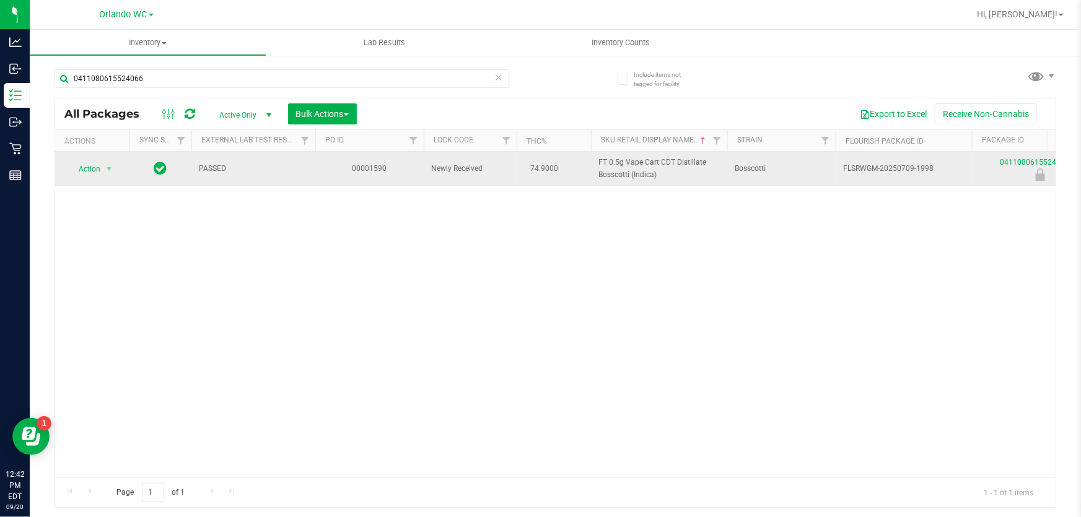
click at [93, 172] on span "Action" at bounding box center [84, 169] width 33 height 17
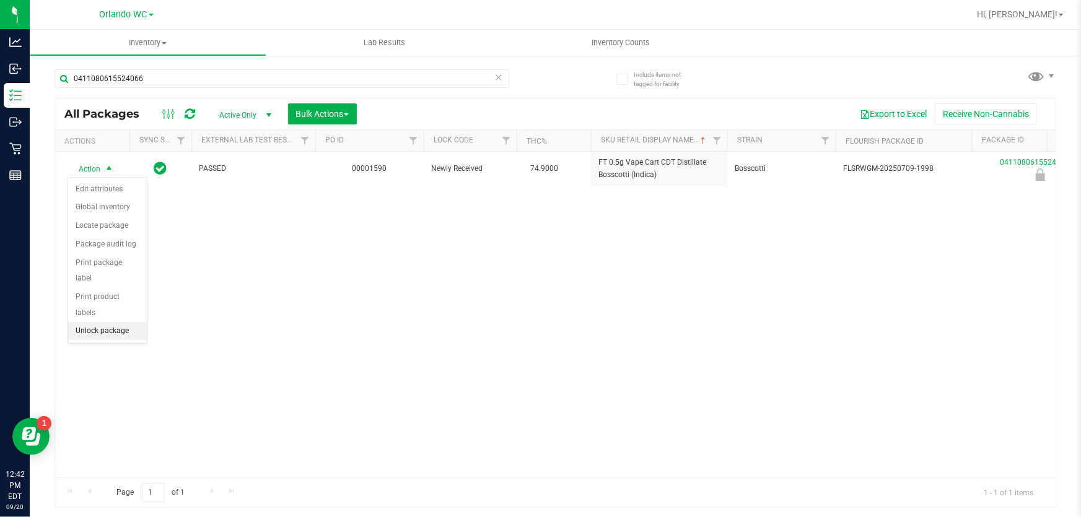
click at [119, 322] on li "Unlock package" at bounding box center [107, 331] width 79 height 19
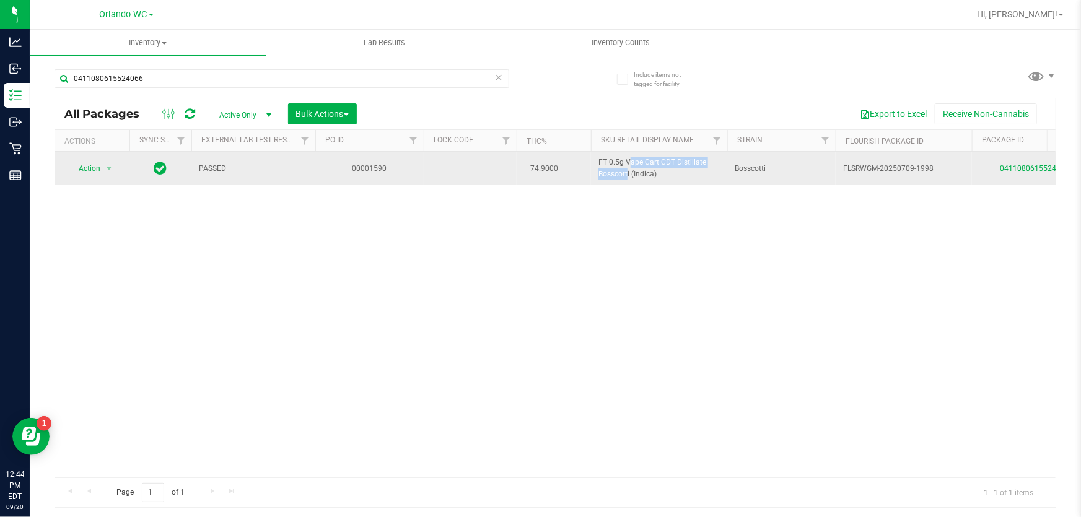
drag, startPoint x: 595, startPoint y: 164, endPoint x: 702, endPoint y: 160, distance: 107.3
click at [702, 160] on td "FT 0.5g Vape Cart CDT Distillate Bosscotti (Indica)" at bounding box center [659, 168] width 136 height 33
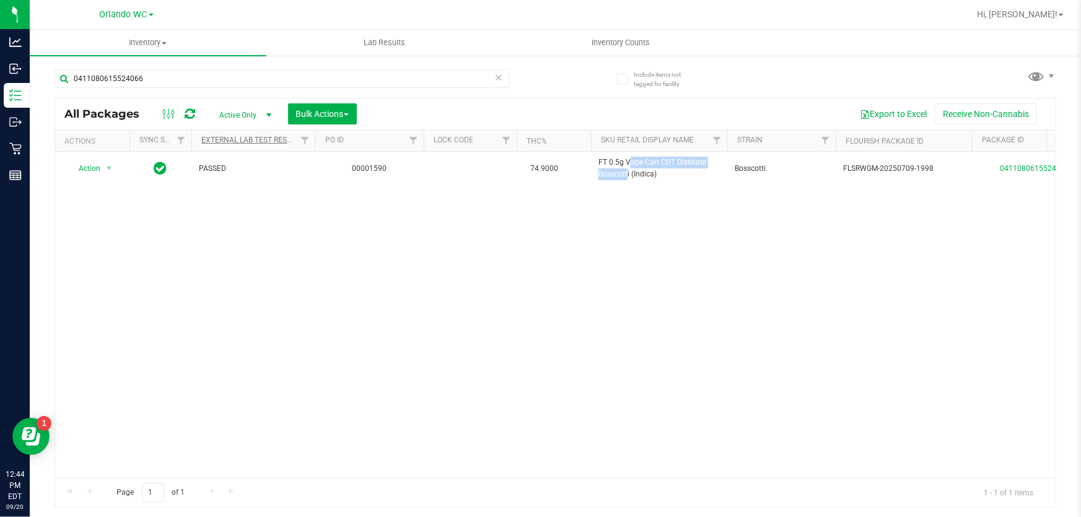
copy span "FT 0.5g Vape Cart CDT Distillate"
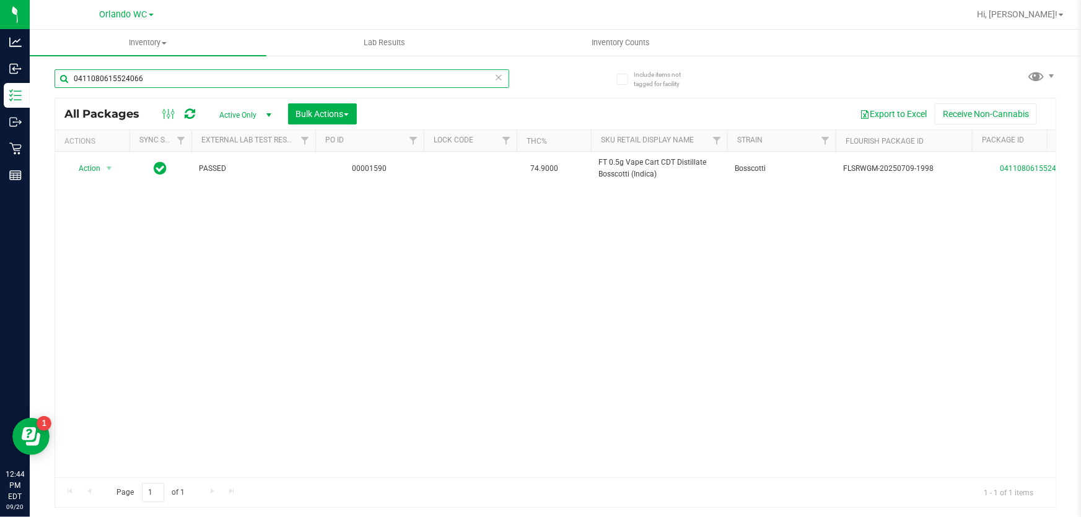
click at [229, 76] on input "0411080615524066" at bounding box center [282, 78] width 455 height 19
paste input "FT 0.5g Vape Cart CDT Distillate"
click at [229, 76] on input "0411080615524066FT 0.5g Vape Cart CDT Distillate" at bounding box center [282, 78] width 455 height 19
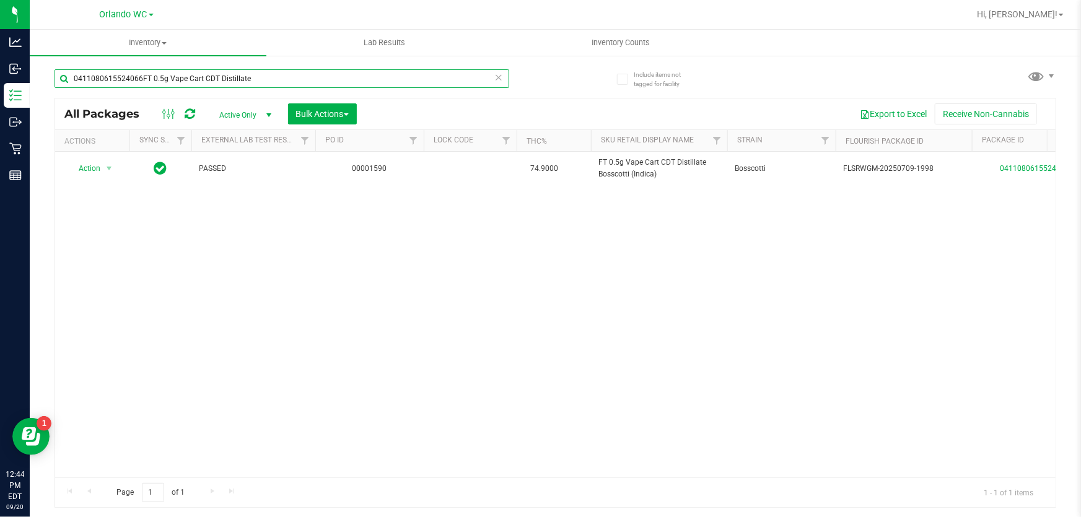
paste input "text"
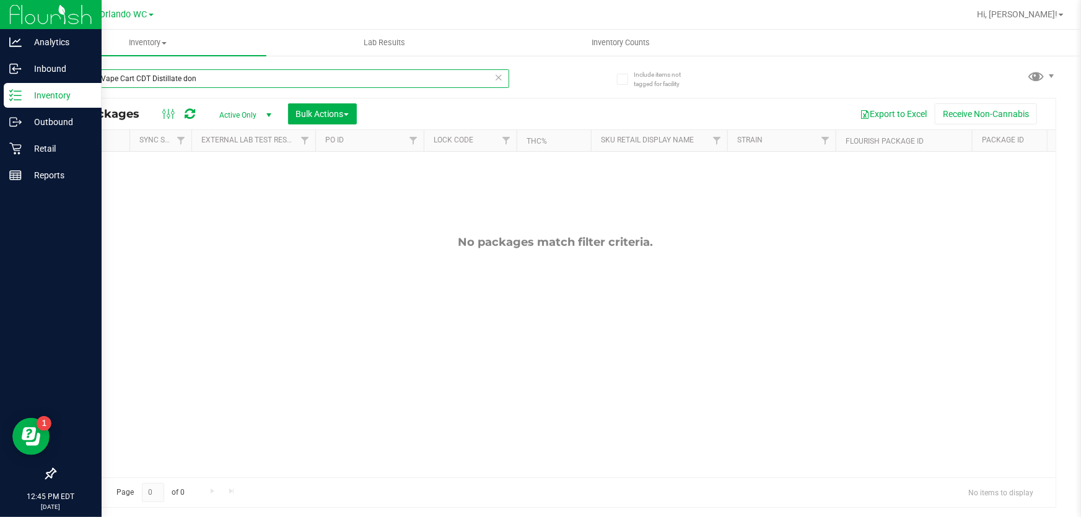
drag, startPoint x: 214, startPoint y: 77, endPoint x: 0, endPoint y: 2, distance: 227.4
click at [0, 10] on div "Analytics Inbound Inventory Outbound Retail Reports 12:45 PM EDT [DATE] 09/20 O…" at bounding box center [540, 258] width 1081 height 517
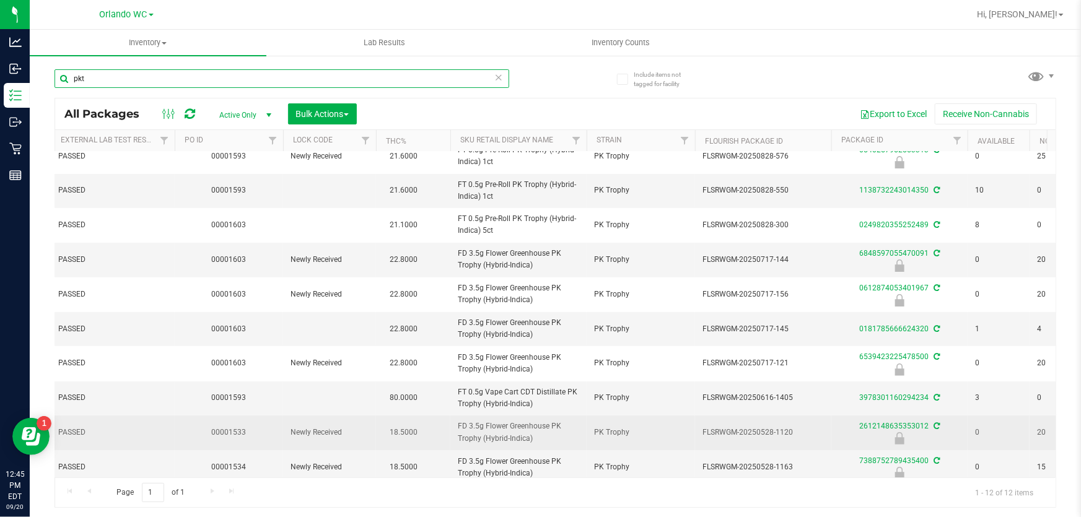
scroll to position [96, 141]
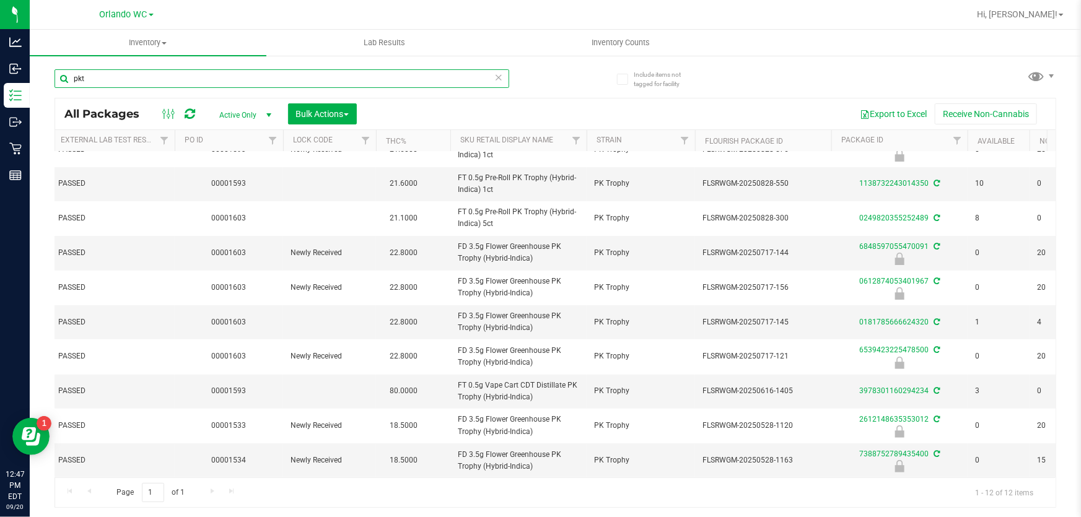
click at [97, 72] on input "pkt" at bounding box center [282, 78] width 455 height 19
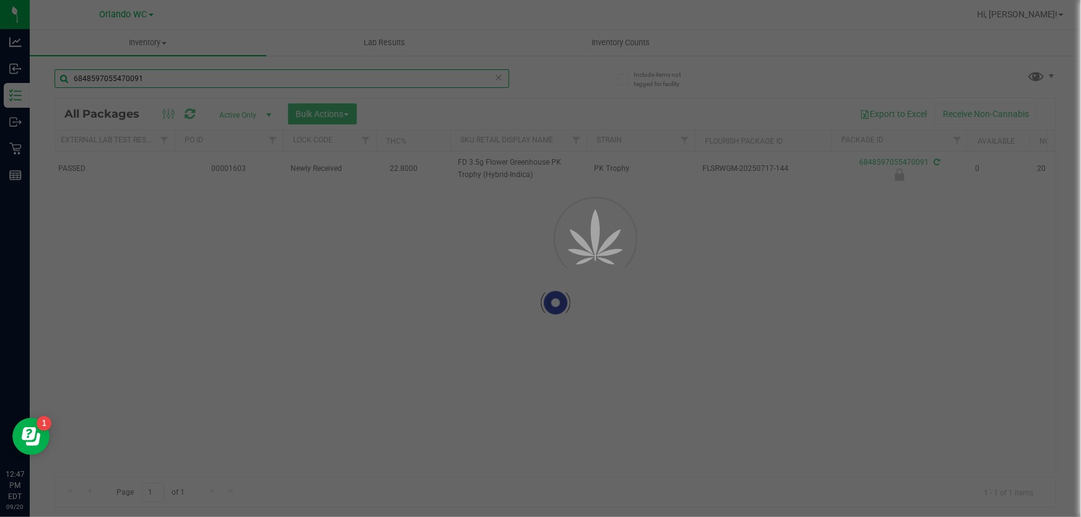
scroll to position [0, 141]
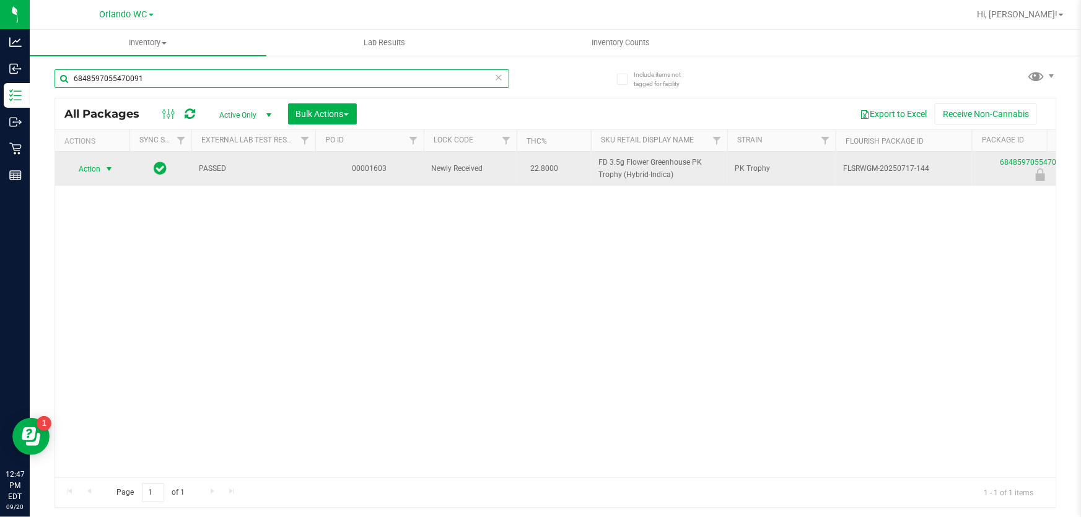
type input "6848597055470091"
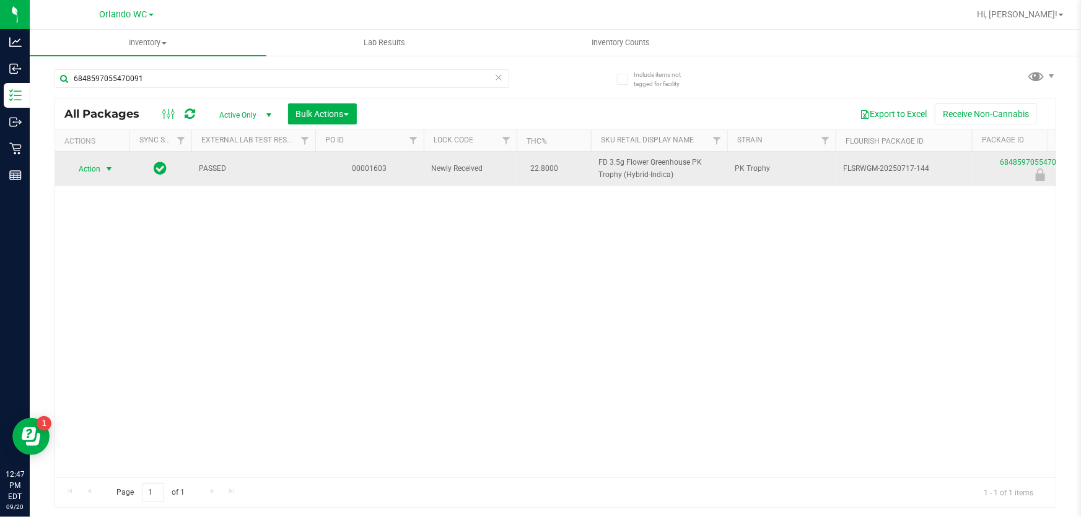
click at [107, 174] on span "select" at bounding box center [109, 169] width 10 height 10
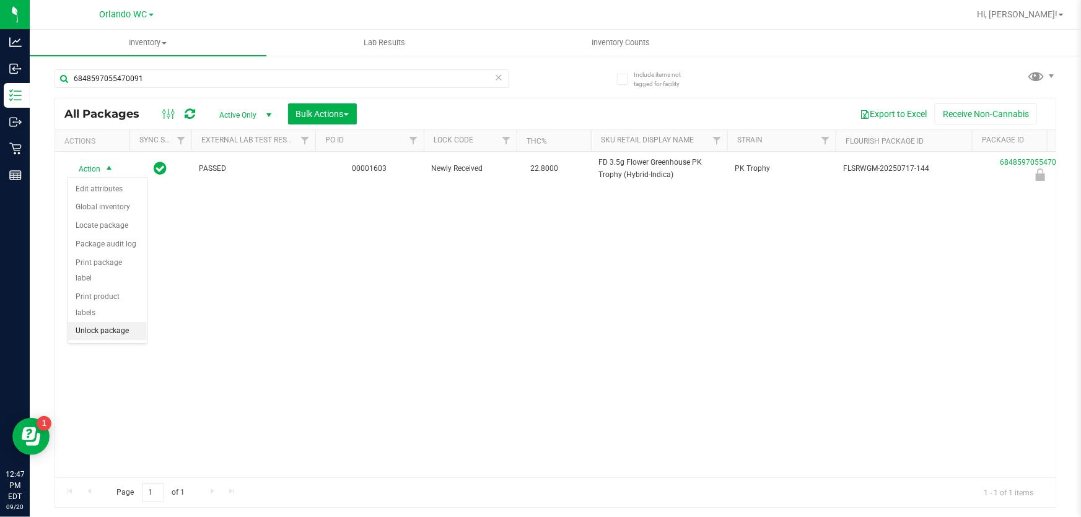
click at [102, 322] on li "Unlock package" at bounding box center [107, 331] width 79 height 19
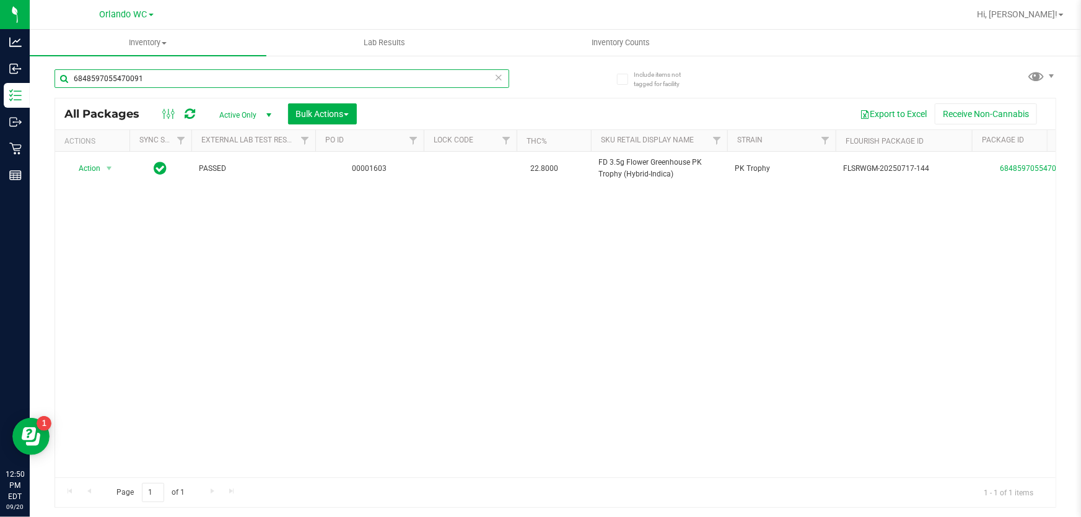
click at [192, 85] on input "6848597055470091" at bounding box center [282, 78] width 455 height 19
type input "f"
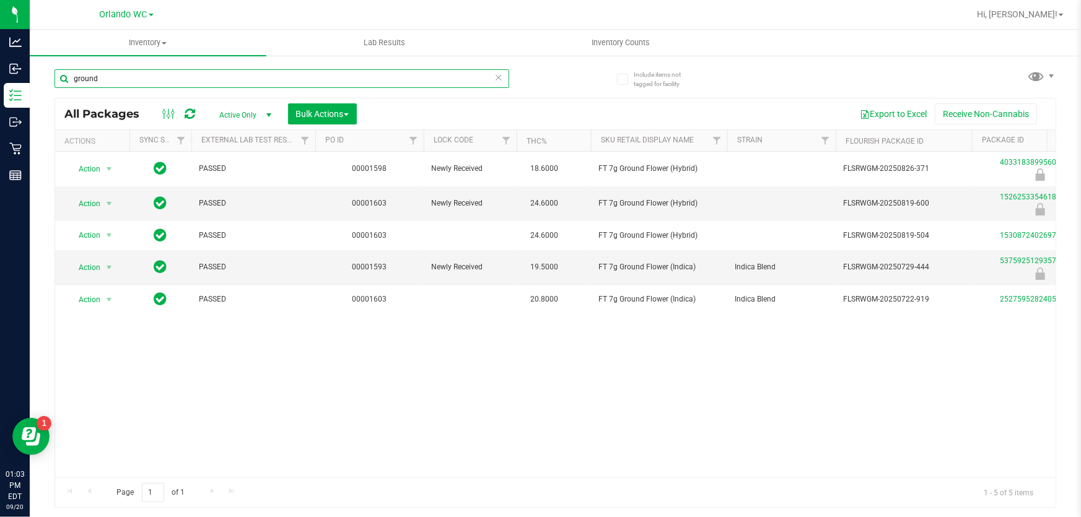
click at [127, 82] on input "ground" at bounding box center [282, 78] width 455 height 19
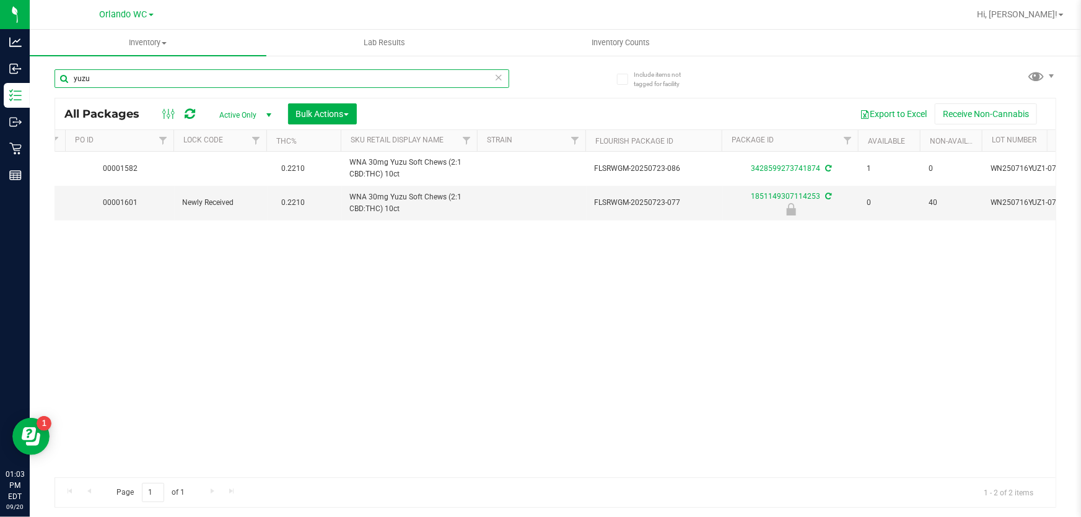
scroll to position [0, 249]
type input "yuzu"
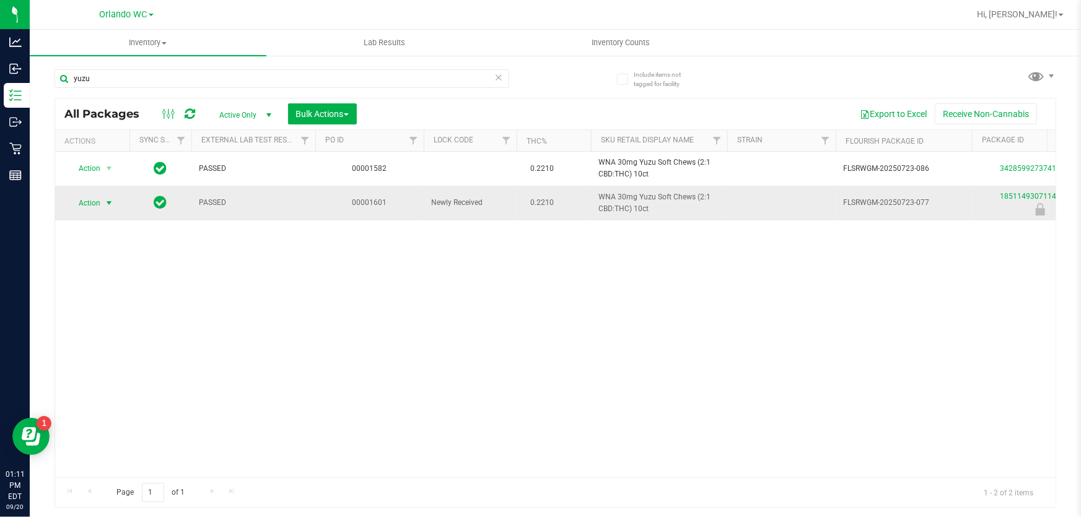
click at [87, 198] on span "Action" at bounding box center [84, 203] width 33 height 17
click at [106, 357] on li "Unlock package" at bounding box center [107, 366] width 79 height 19
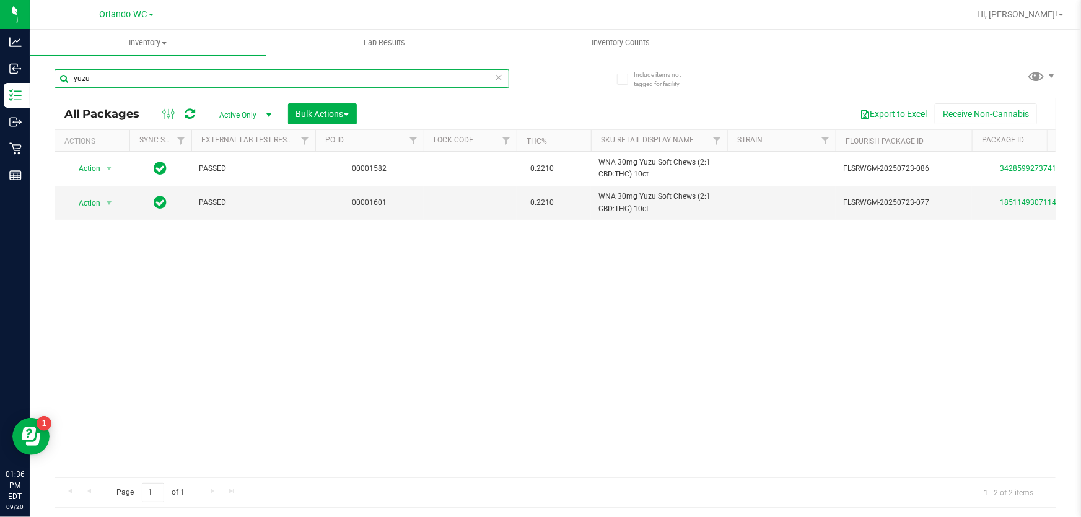
click at [152, 80] on input "yuzu" at bounding box center [282, 78] width 455 height 19
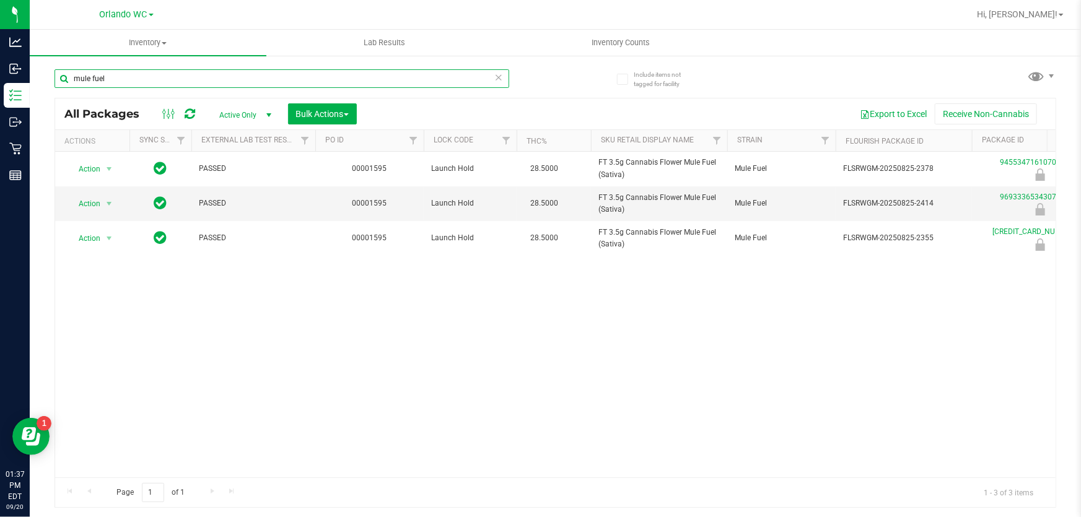
type input "mule fuel"
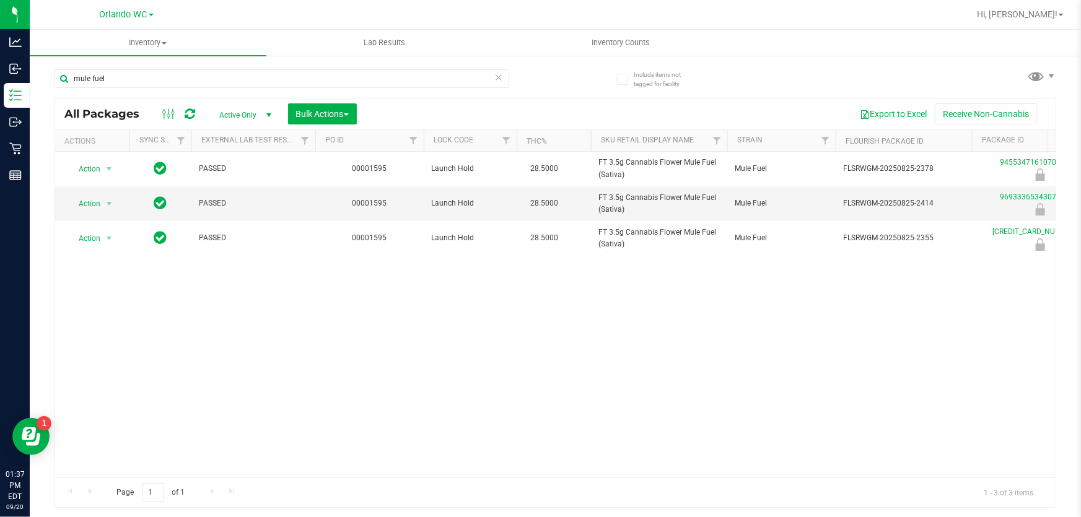
click at [247, 113] on span "Active Only" at bounding box center [243, 115] width 68 height 17
click at [315, 109] on span "Bulk Actions" at bounding box center [322, 114] width 53 height 10
click at [322, 235] on span "Lock/Unlock packages" at bounding box center [338, 233] width 85 height 10
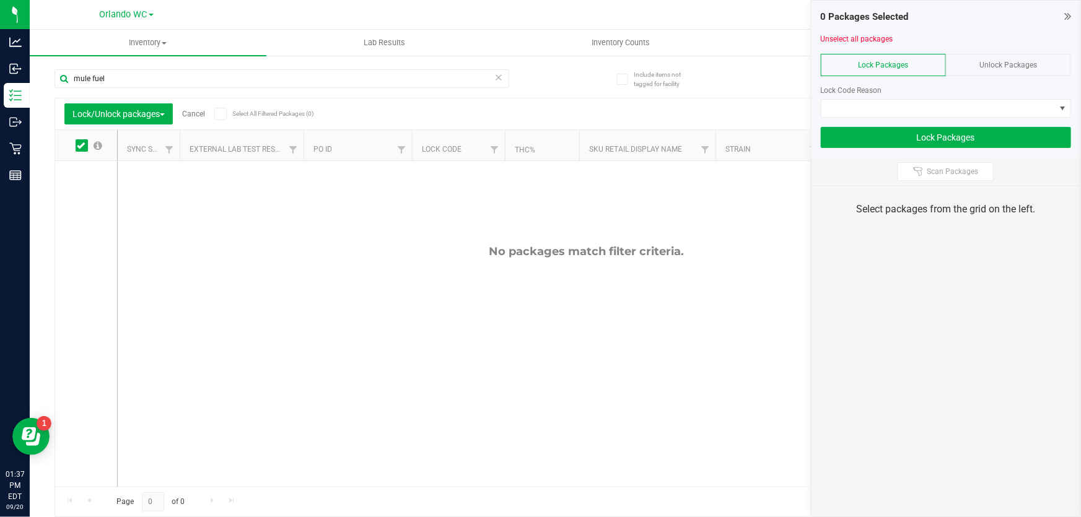
click at [974, 64] on div "Unlock Packages" at bounding box center [1008, 65] width 125 height 22
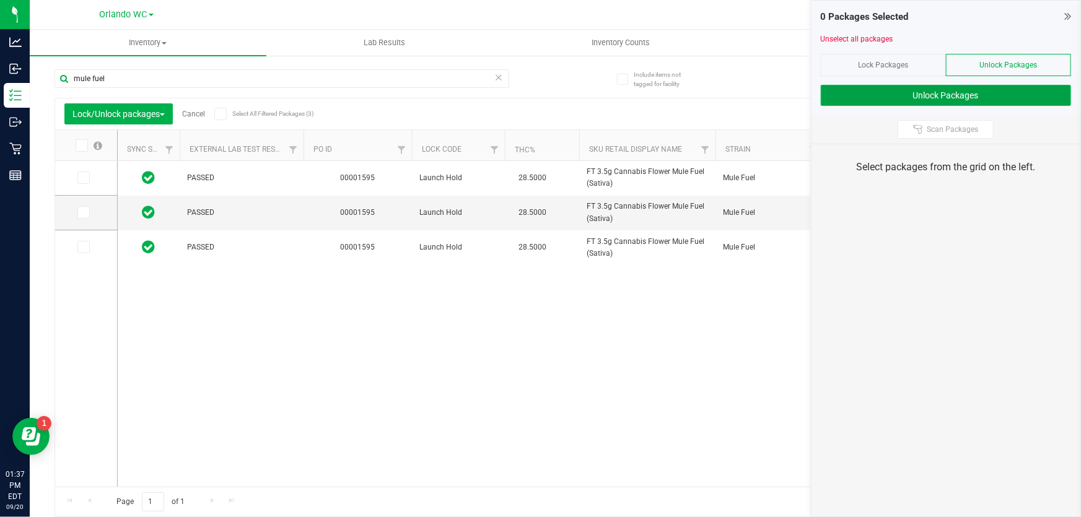
click at [937, 103] on button "Unlock Packages" at bounding box center [946, 95] width 250 height 21
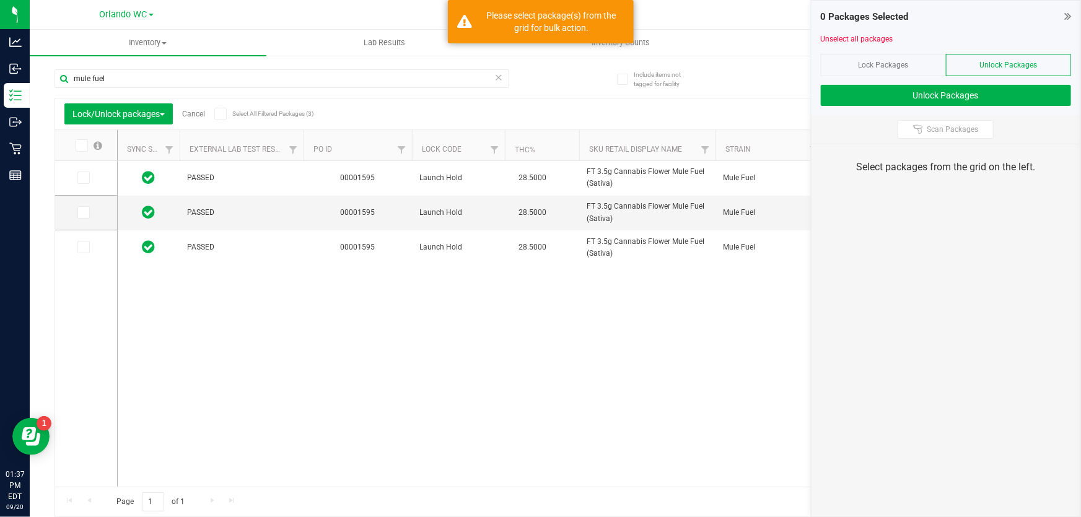
click at [85, 142] on span at bounding box center [82, 145] width 12 height 12
click at [0, 0] on input "checkbox" at bounding box center [0, 0] width 0 height 0
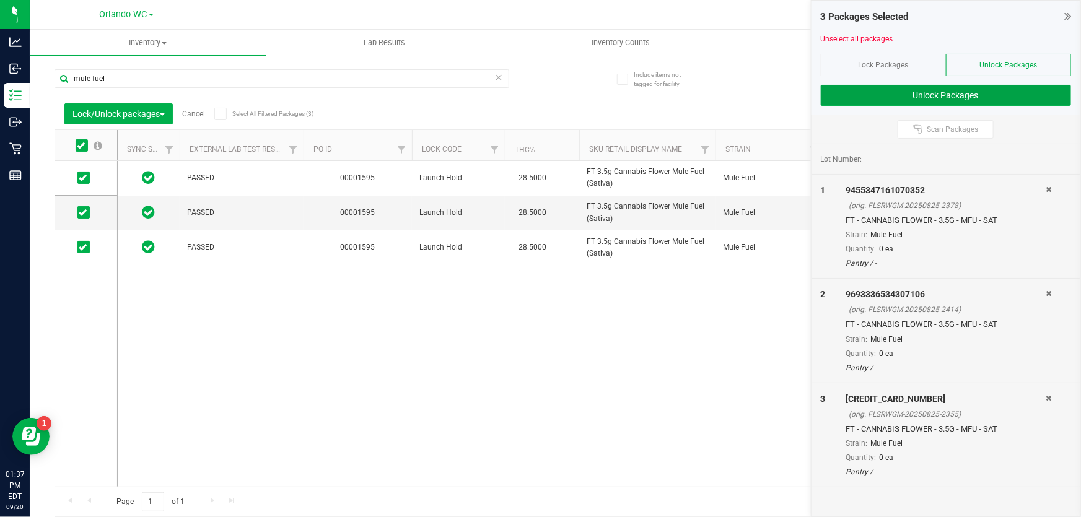
click at [850, 87] on button "Unlock Packages" at bounding box center [946, 95] width 250 height 21
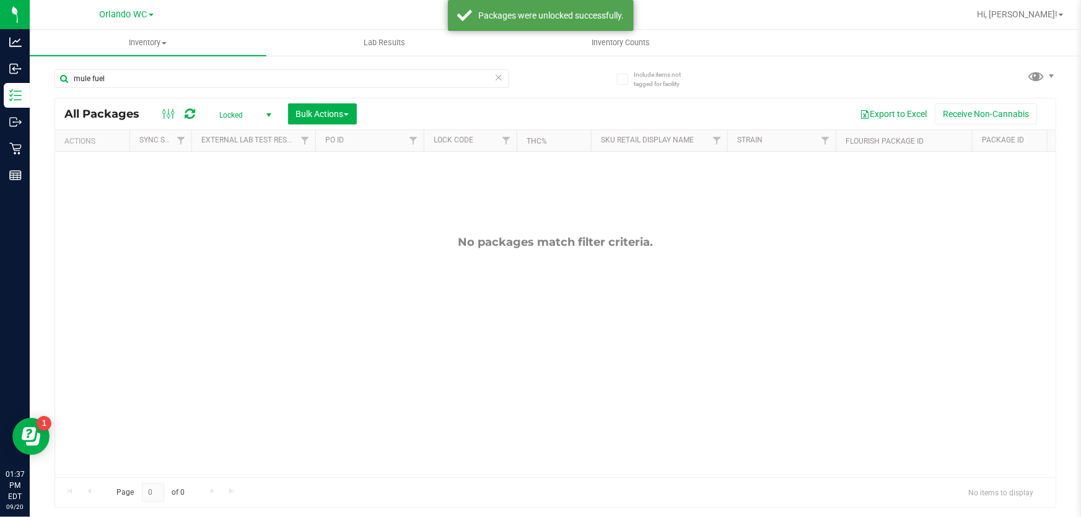
click at [232, 108] on span "Locked" at bounding box center [243, 115] width 68 height 17
click at [249, 134] on li "Active Only" at bounding box center [242, 135] width 67 height 19
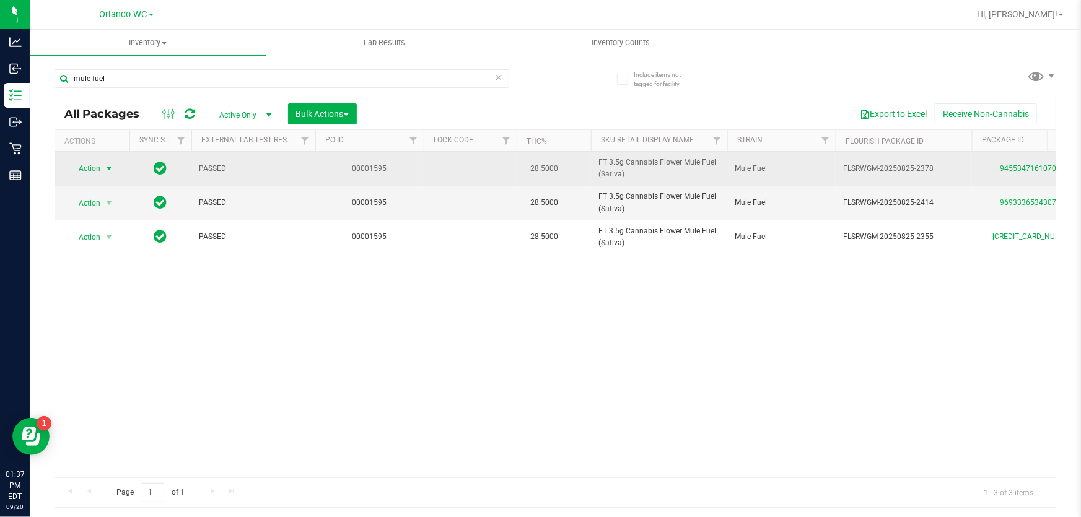
click at [106, 171] on span "select" at bounding box center [109, 169] width 10 height 10
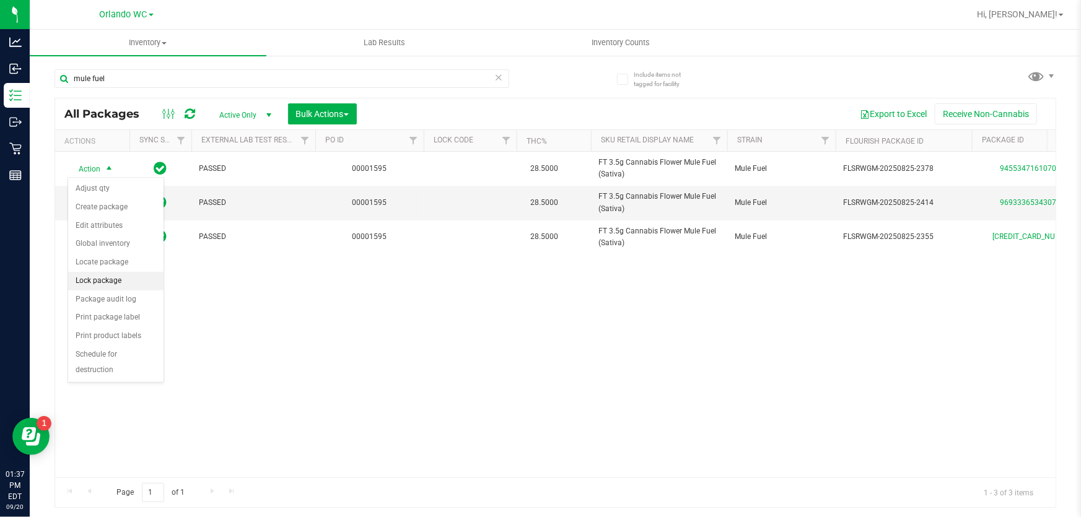
click at [103, 284] on li "Lock package" at bounding box center [115, 281] width 95 height 19
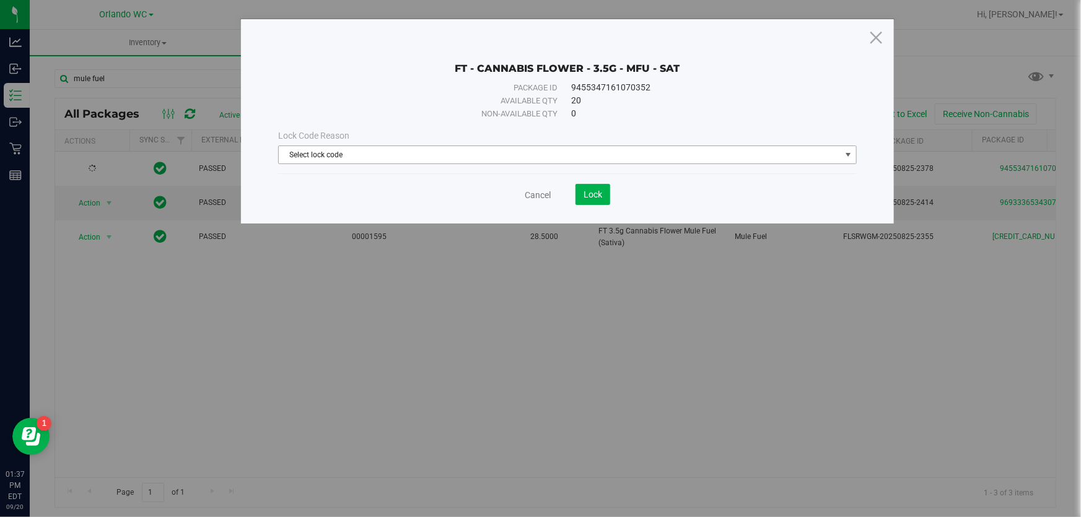
click at [521, 151] on span "Select lock code" at bounding box center [560, 154] width 562 height 17
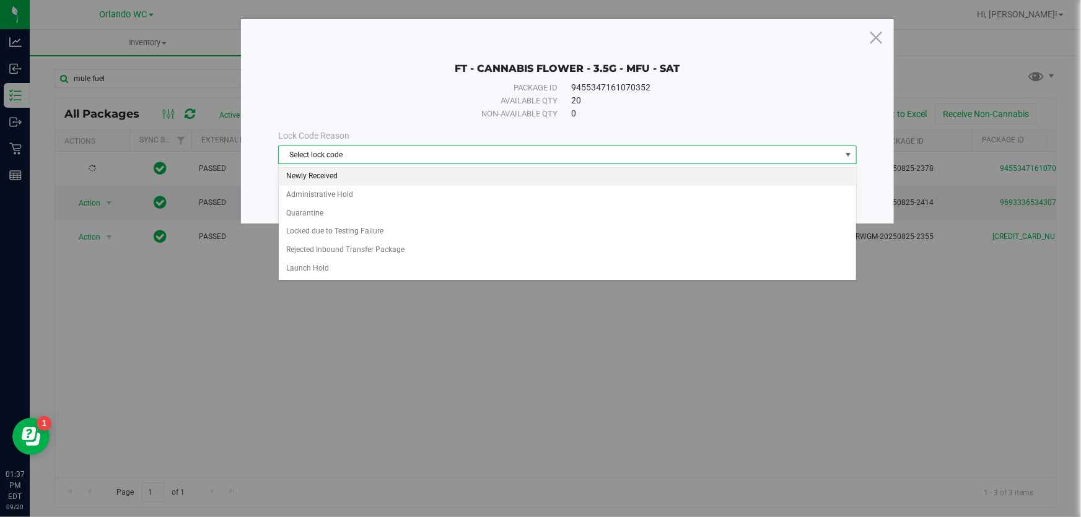
click at [335, 180] on li "Newly Received" at bounding box center [568, 176] width 578 height 19
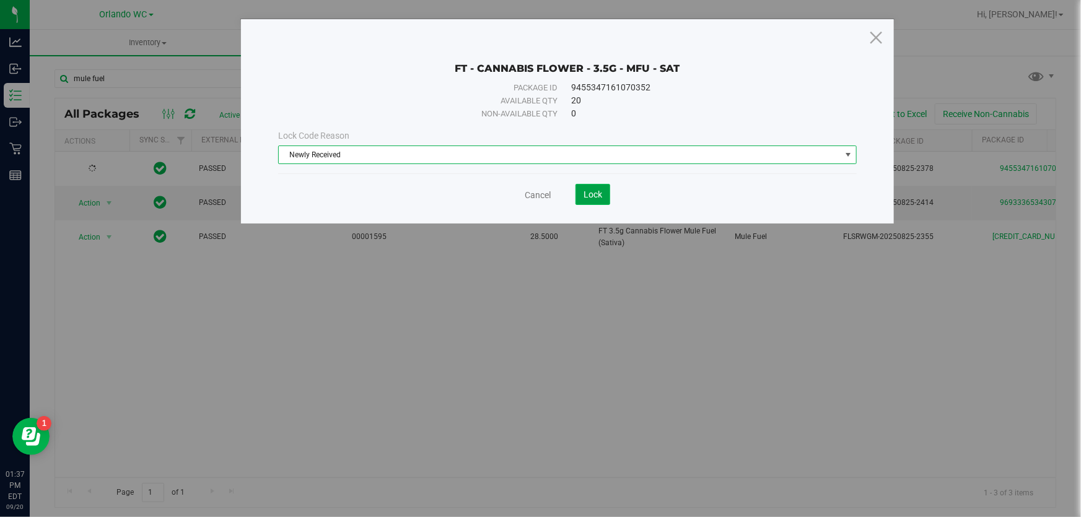
click at [583, 189] on button "Lock" at bounding box center [593, 194] width 35 height 21
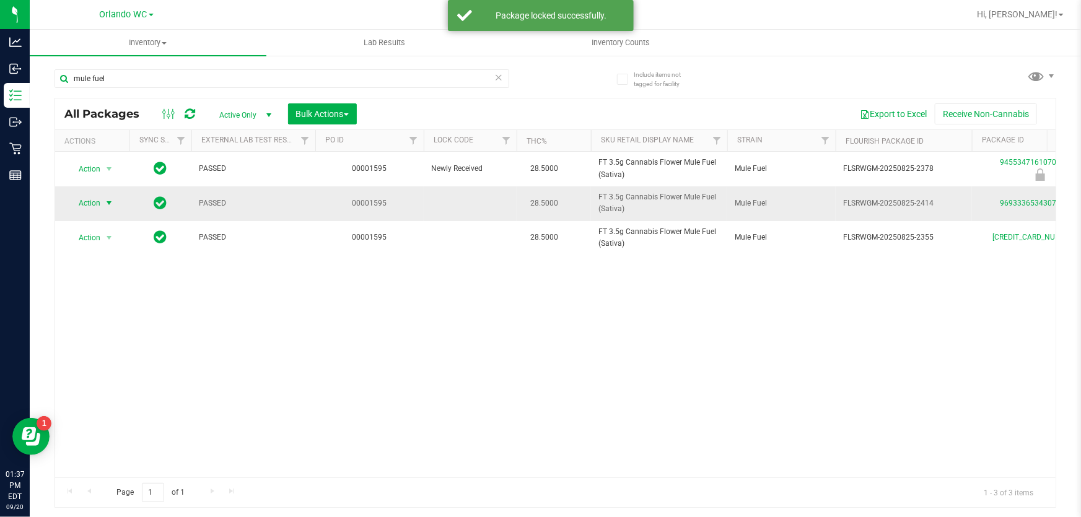
click at [82, 198] on span "Action" at bounding box center [84, 203] width 33 height 17
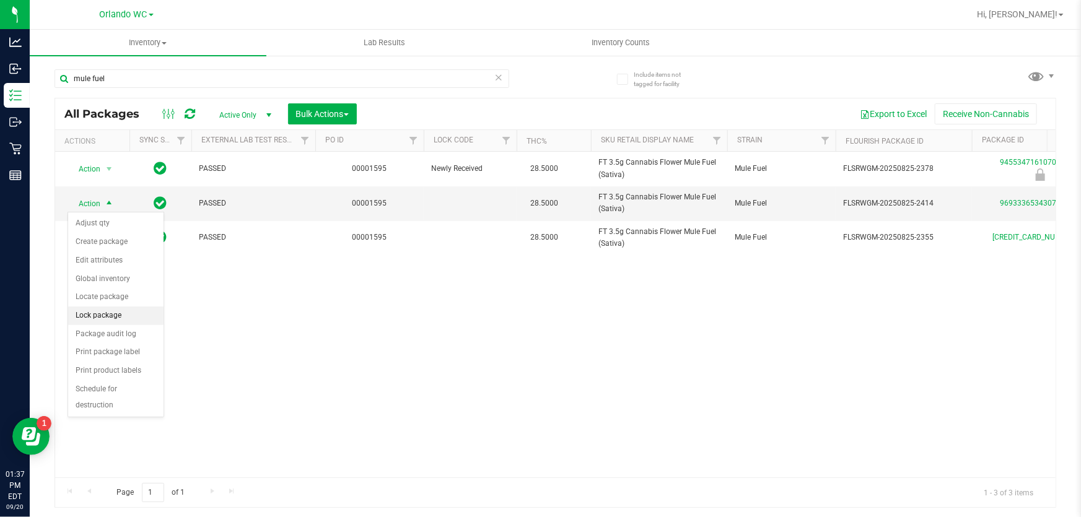
click at [112, 310] on li "Lock package" at bounding box center [115, 316] width 95 height 19
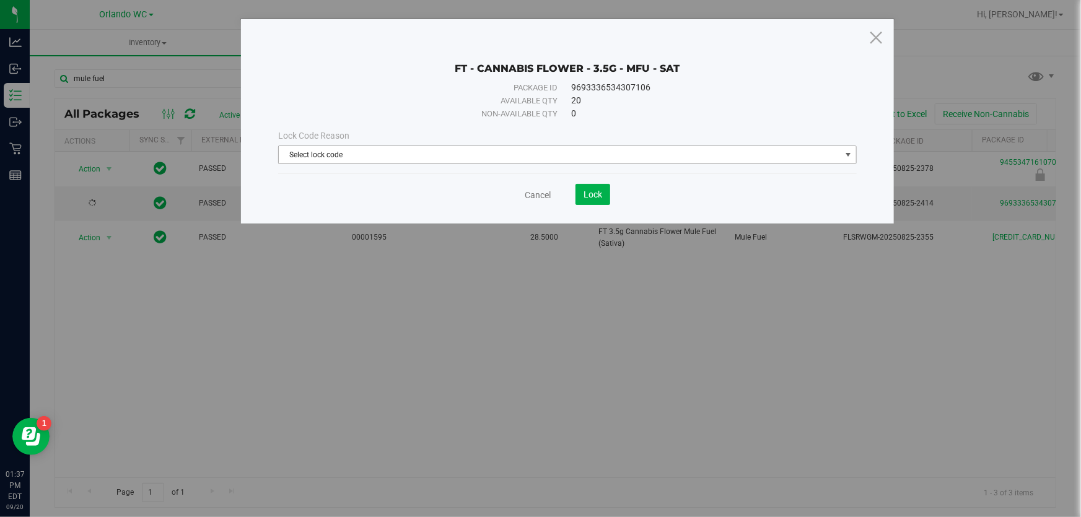
click at [540, 154] on span "Select lock code" at bounding box center [560, 154] width 562 height 17
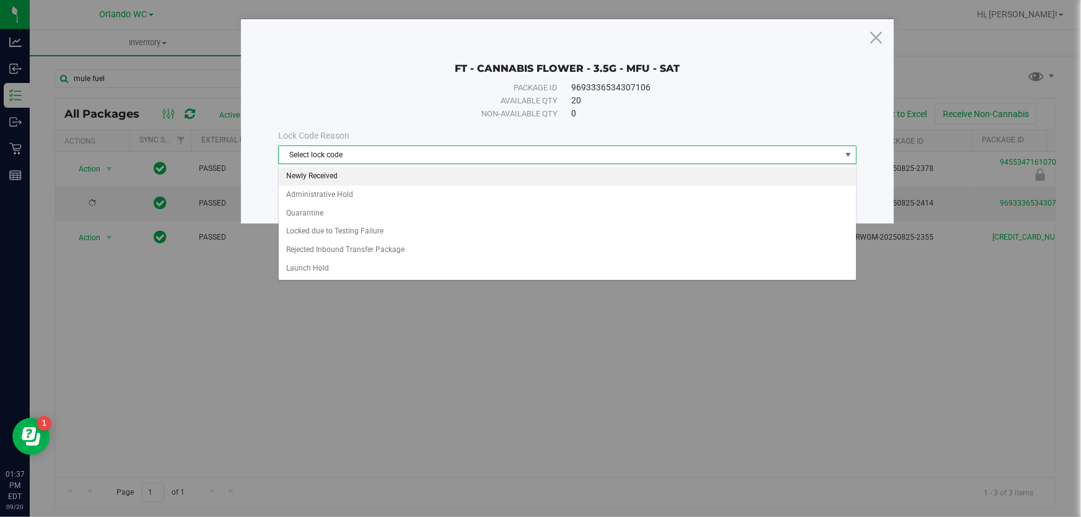
click at [431, 180] on li "Newly Received" at bounding box center [568, 176] width 578 height 19
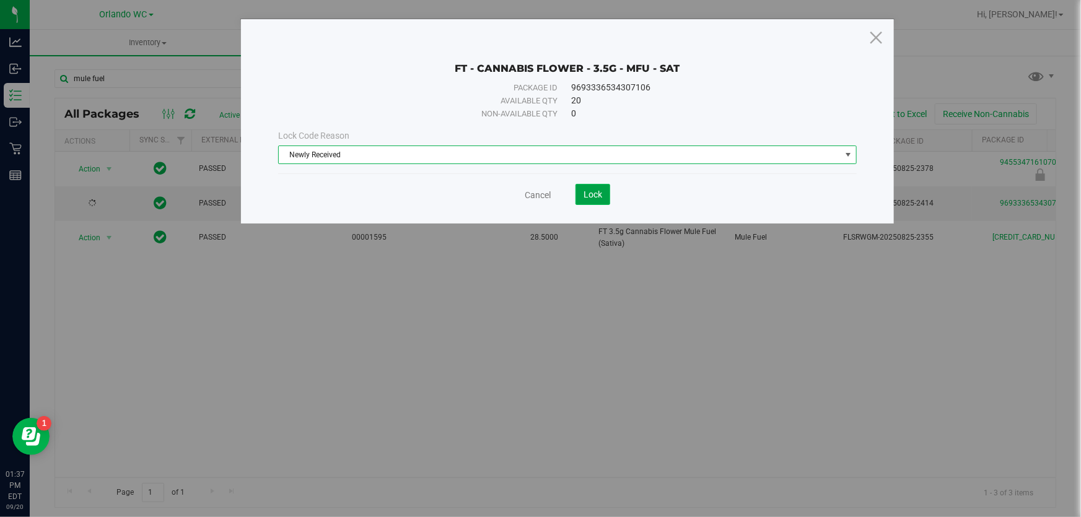
click at [600, 204] on button "Lock" at bounding box center [593, 194] width 35 height 21
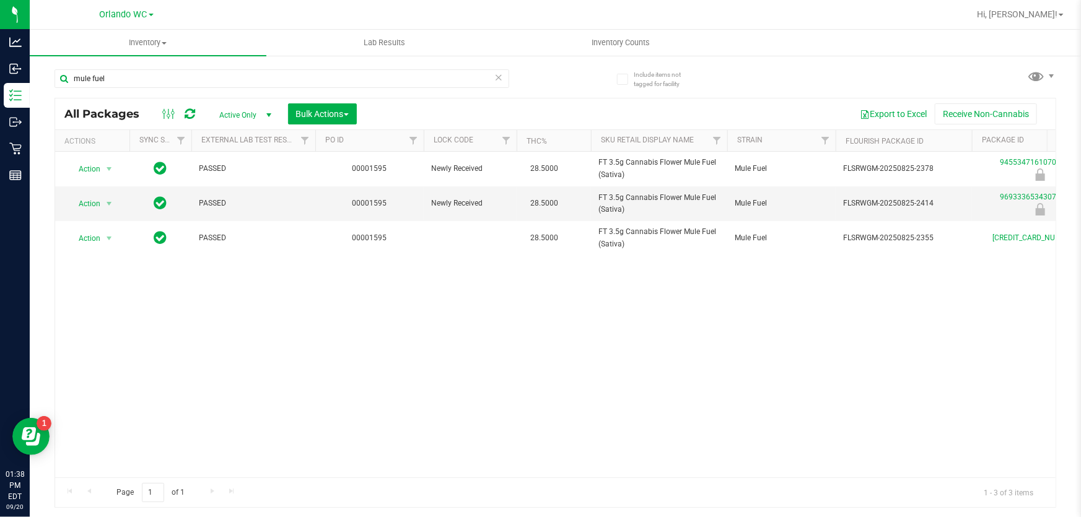
scroll to position [0, 134]
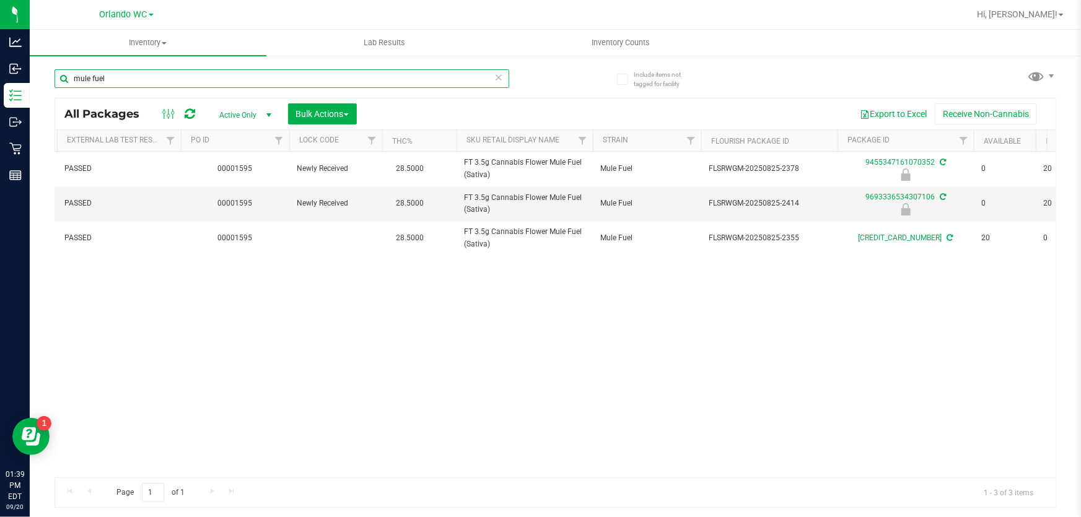
click at [237, 82] on input "mule fuel" at bounding box center [282, 78] width 455 height 19
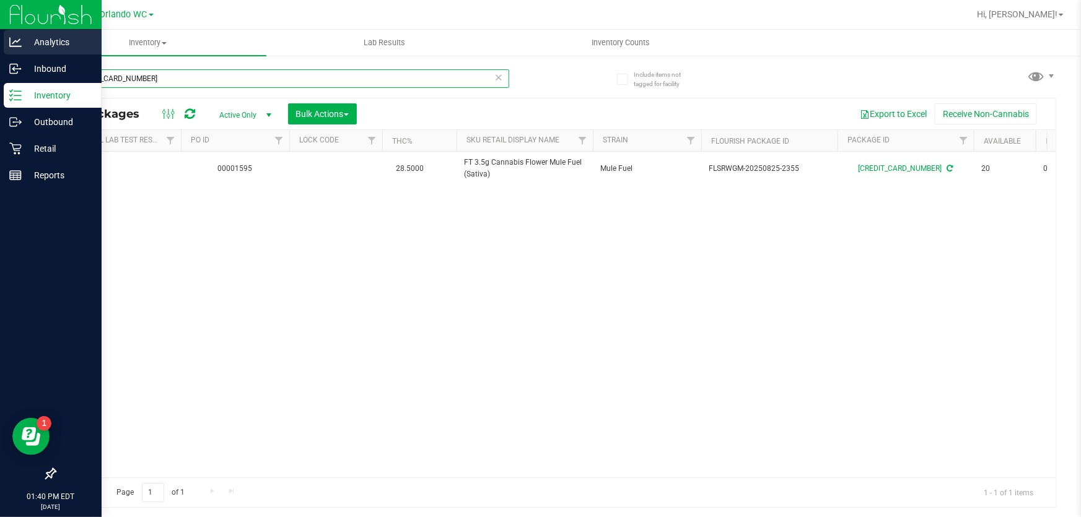
drag, startPoint x: 128, startPoint y: 69, endPoint x: 0, endPoint y: 46, distance: 130.2
click at [0, 49] on div "Analytics Inbound Inventory Outbound Retail Reports 01:40 PM EDT [DATE] 09/20 O…" at bounding box center [540, 258] width 1081 height 517
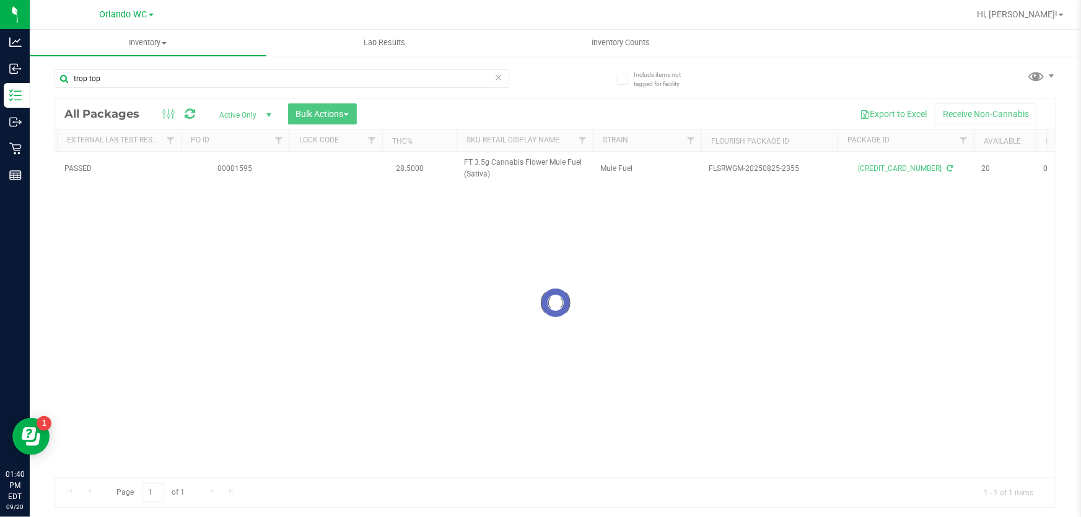
drag, startPoint x: 170, startPoint y: 466, endPoint x: 140, endPoint y: 473, distance: 30.5
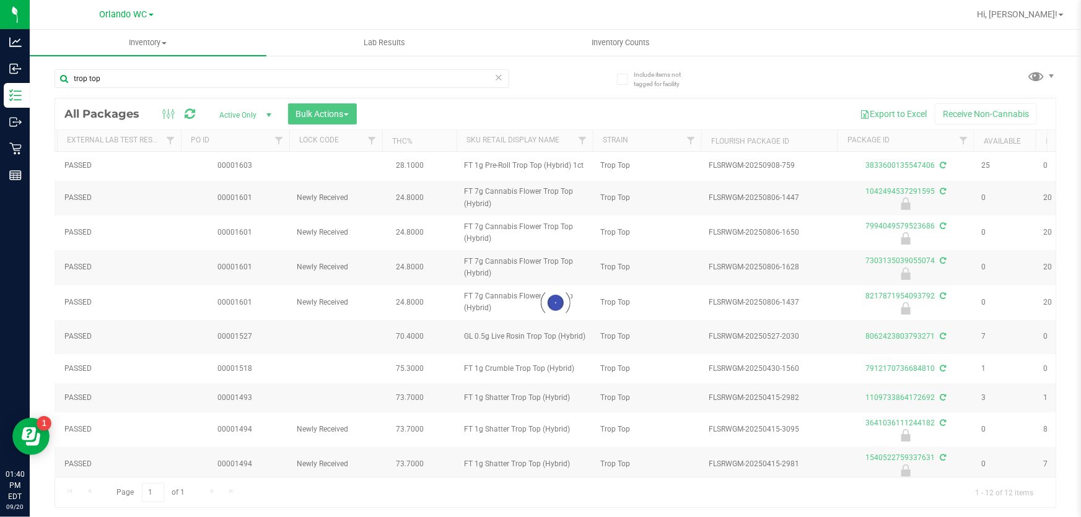
click at [106, 467] on div at bounding box center [555, 303] width 1001 height 409
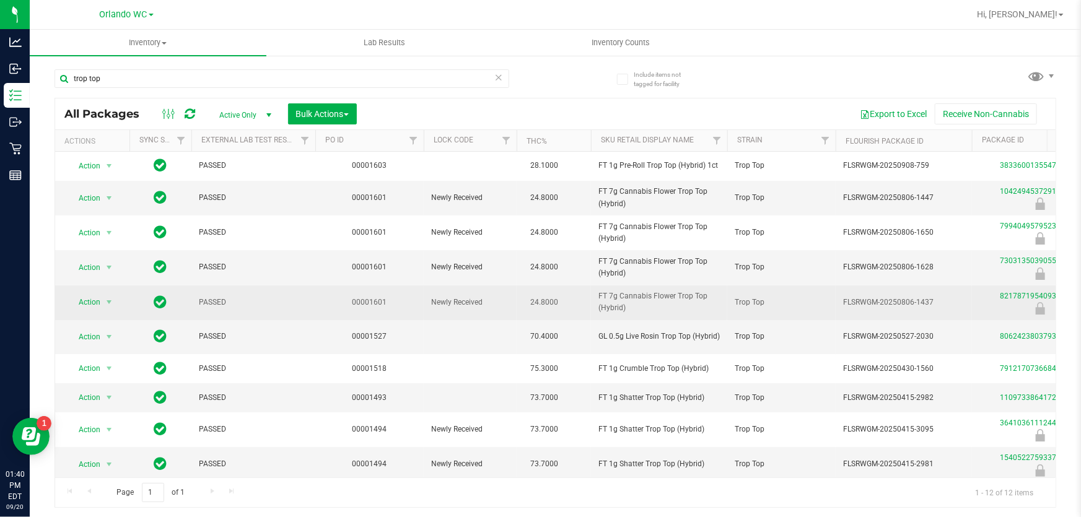
drag, startPoint x: 623, startPoint y: 309, endPoint x: 594, endPoint y: 303, distance: 29.2
click at [594, 303] on td "FT 7g Cannabis Flower Trop Top (Hybrid)" at bounding box center [659, 303] width 136 height 35
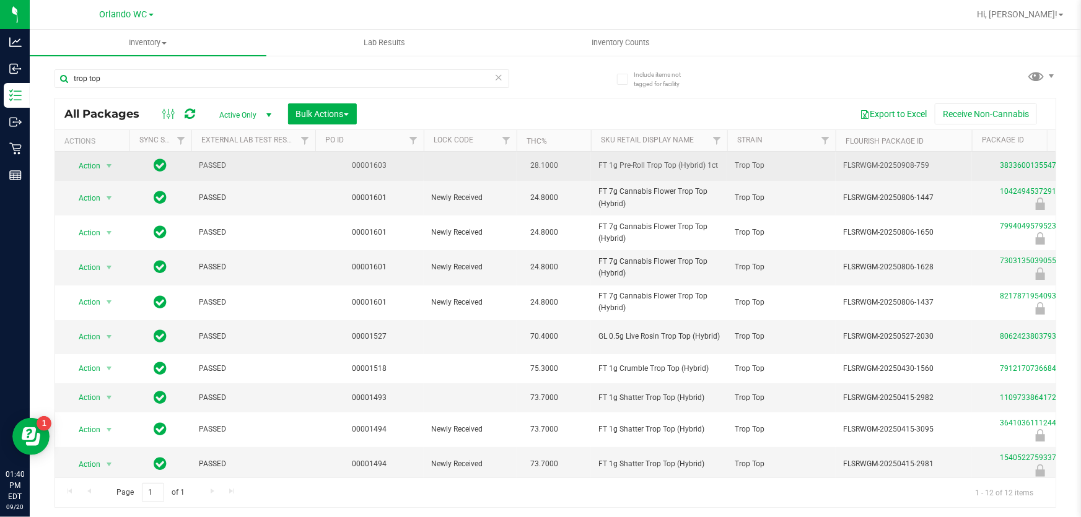
copy span "FT 7g Cannabis Flower Trop Top (Hybrid"
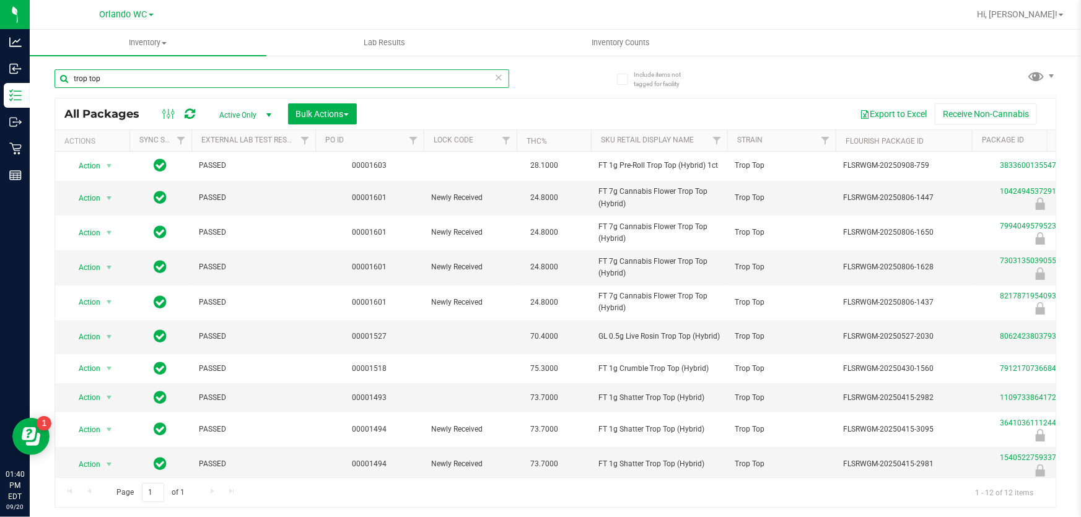
click at [154, 78] on input "trop top" at bounding box center [282, 78] width 455 height 19
paste input "FT 7g Cannabis Flower Trop Top (Hybrid"
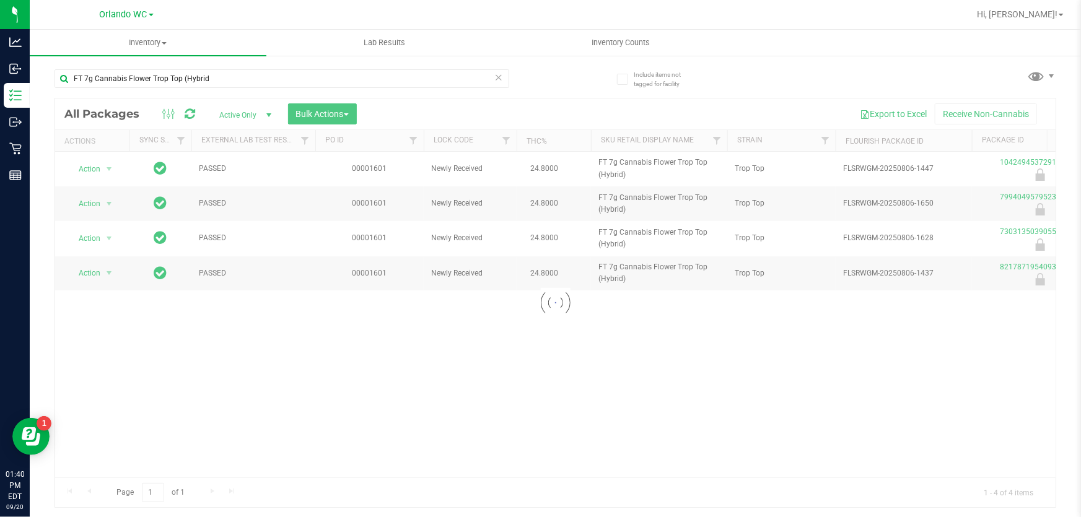
drag, startPoint x: 579, startPoint y: 474, endPoint x: 628, endPoint y: 473, distance: 49.6
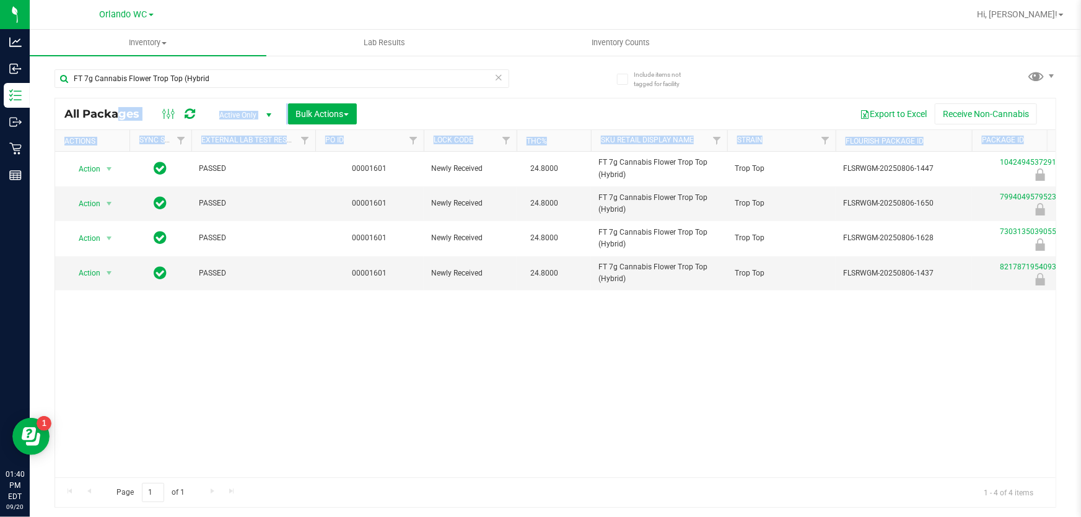
click at [600, 423] on div "Action Action Edit attributes Global inventory Locate package Package audit log…" at bounding box center [555, 315] width 1001 height 326
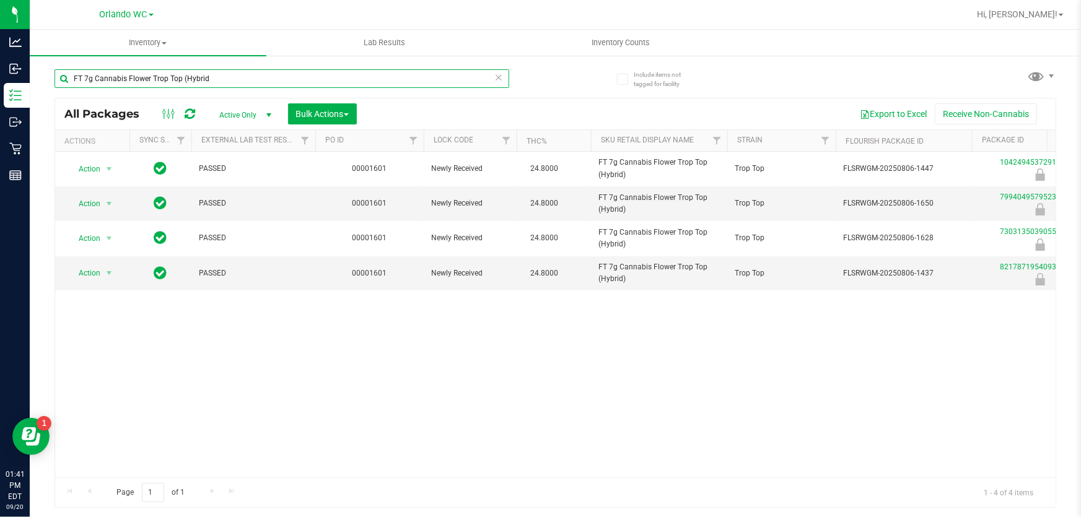
click at [161, 77] on input "FT 7g Cannabis Flower Trop Top (Hybrid" at bounding box center [282, 78] width 455 height 19
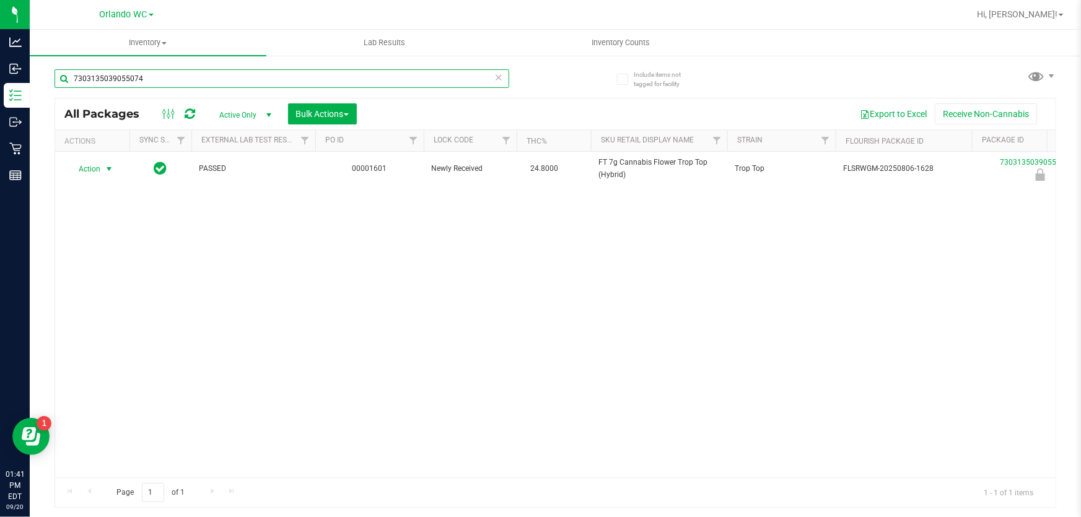
type input "7303135039055074"
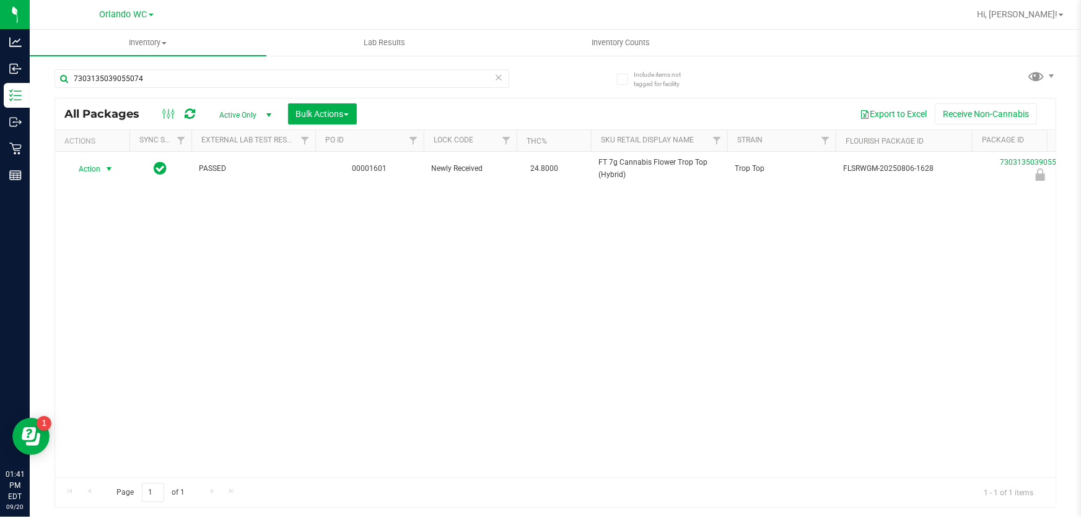
click at [106, 170] on span "select" at bounding box center [109, 169] width 10 height 10
click at [105, 322] on li "Unlock package" at bounding box center [107, 331] width 79 height 19
